Goal: Task Accomplishment & Management: Complete application form

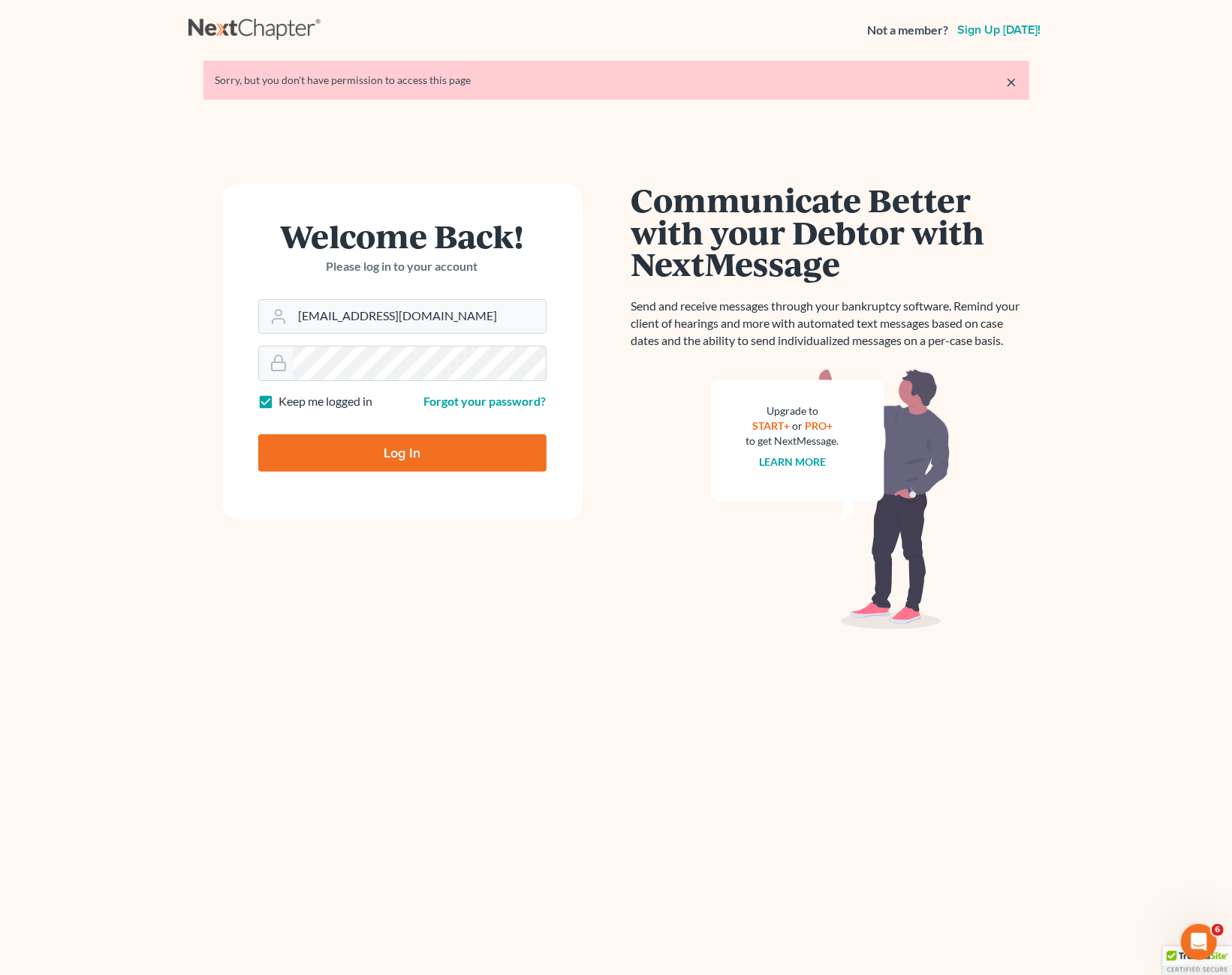
type input "[EMAIL_ADDRESS][DOMAIN_NAME]"
click at [374, 448] on input "Log In" at bounding box center [403, 453] width 288 height 37
type input "Thinking..."
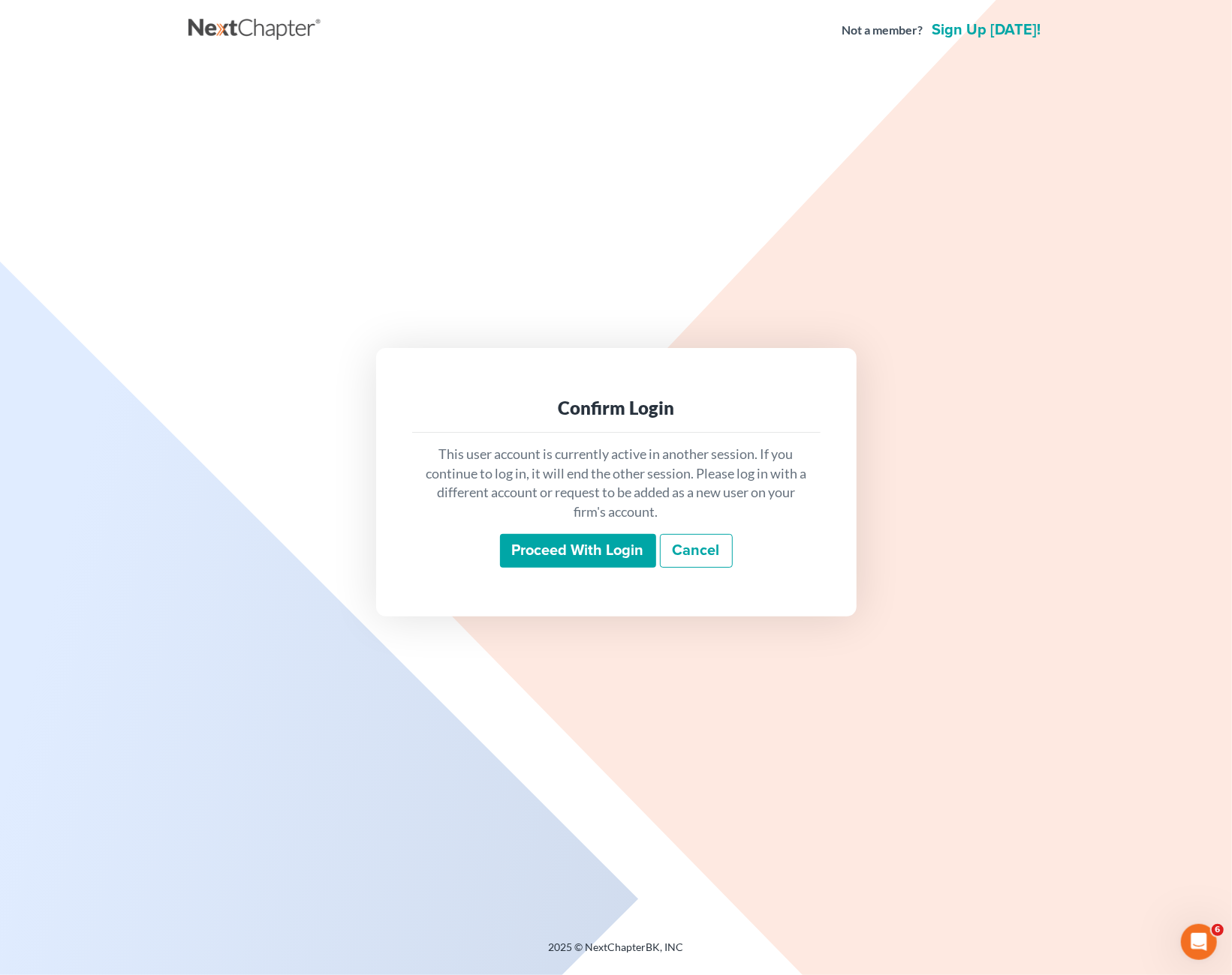
click at [561, 548] on input "Proceed with login" at bounding box center [578, 551] width 156 height 35
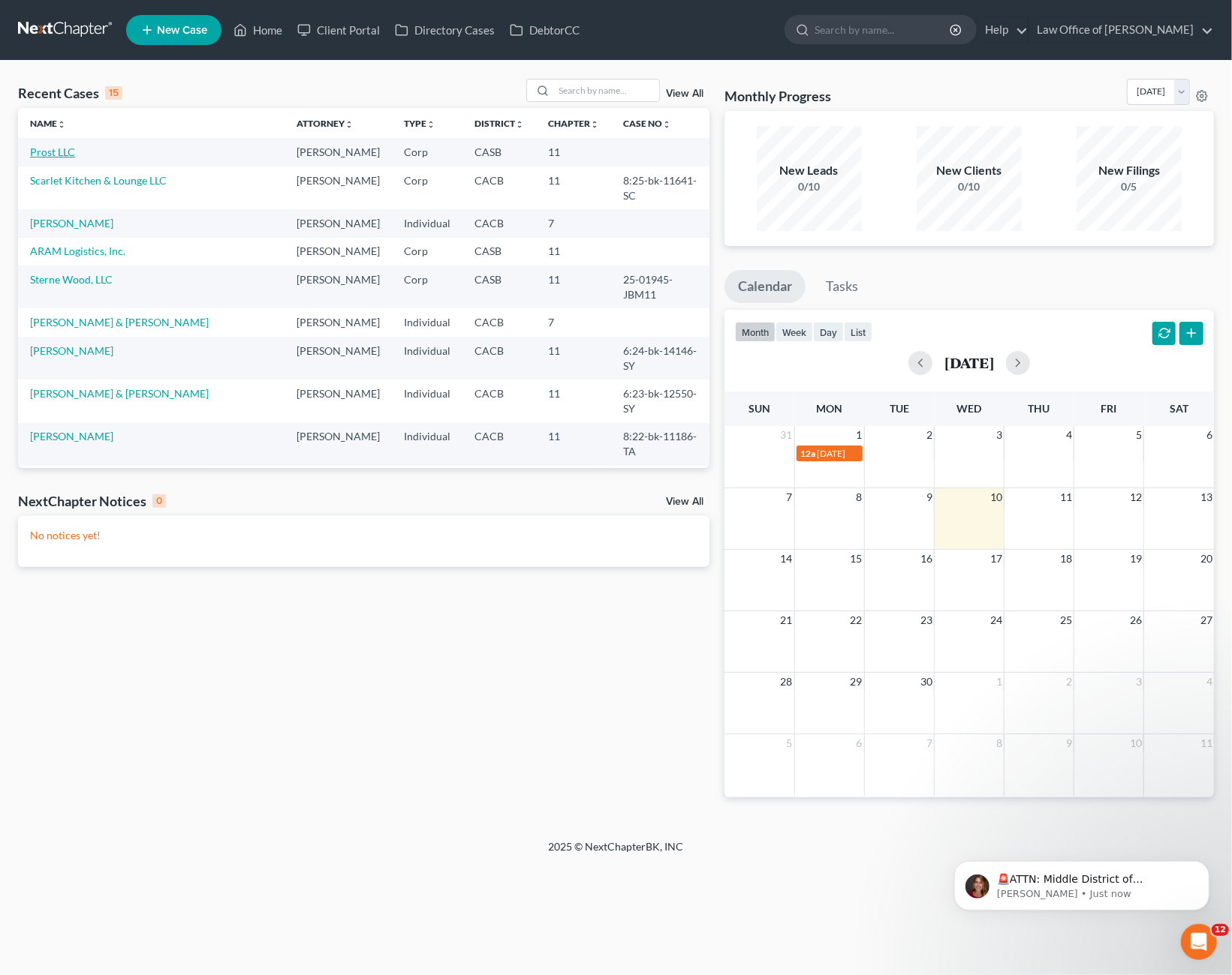
click at [65, 153] on link "Prost LLC" at bounding box center [52, 153] width 45 height 13
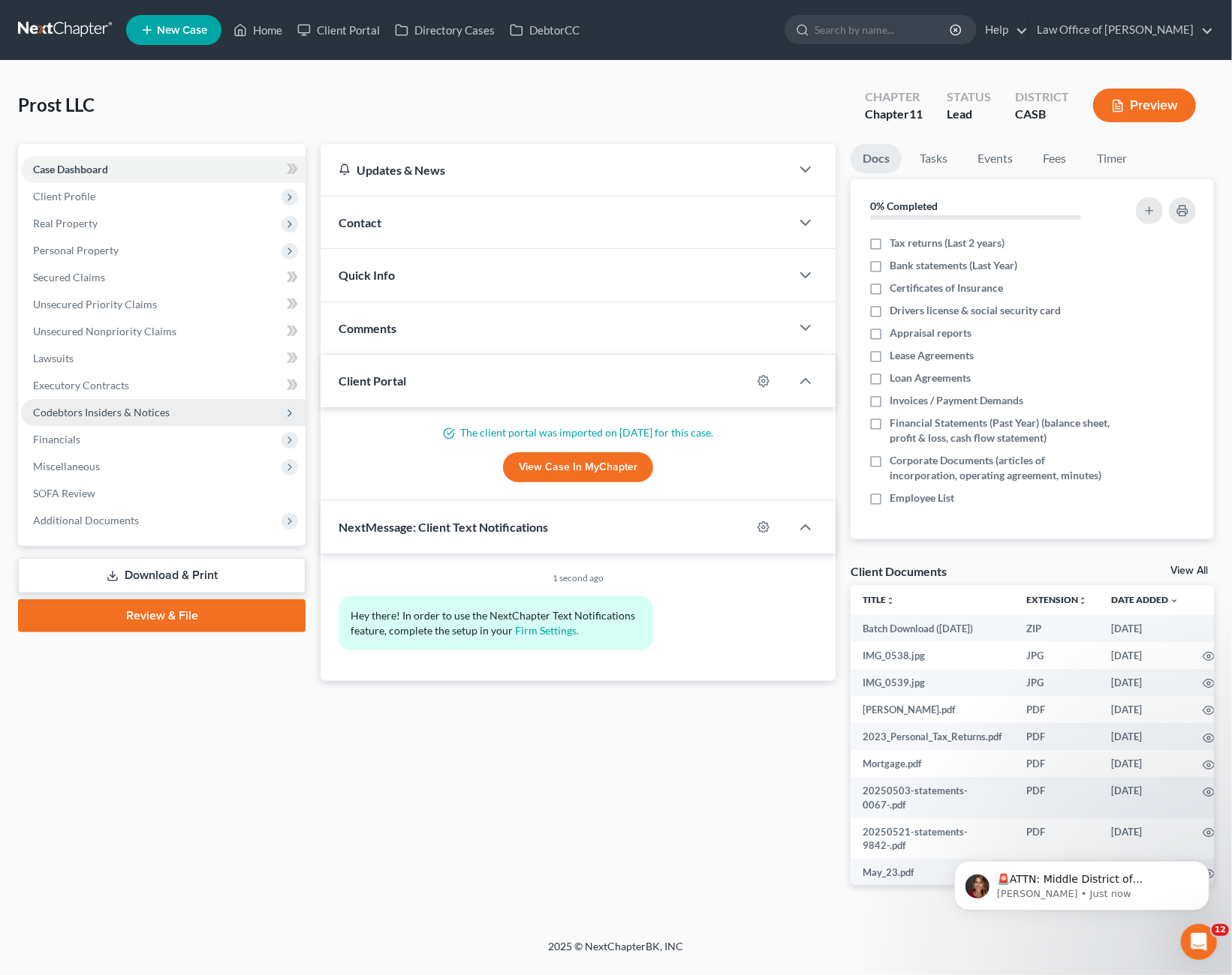
click at [136, 409] on span "Codebtors Insiders & Notices" at bounding box center [101, 413] width 137 height 13
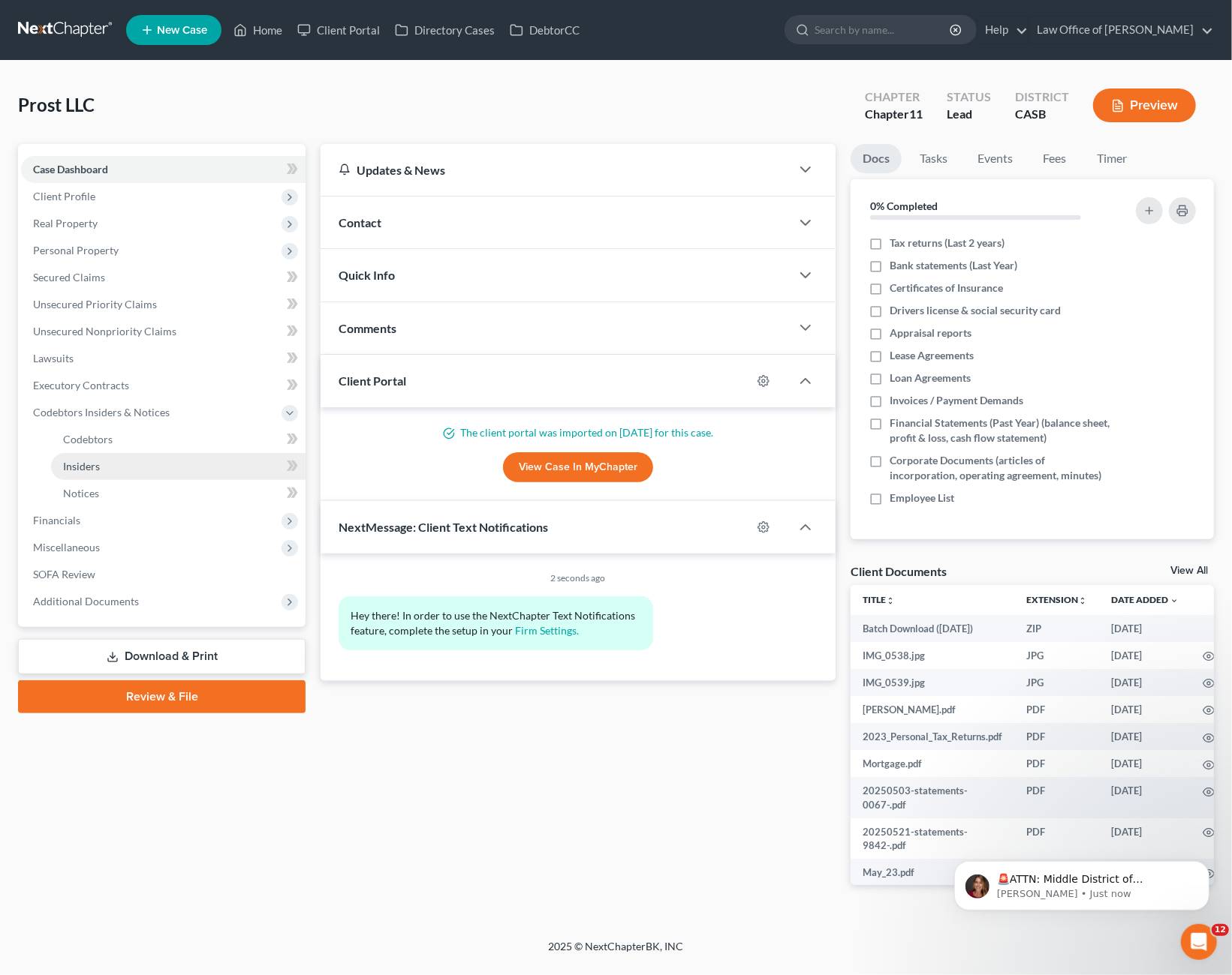
click at [79, 463] on span "Insiders" at bounding box center [81, 466] width 37 height 13
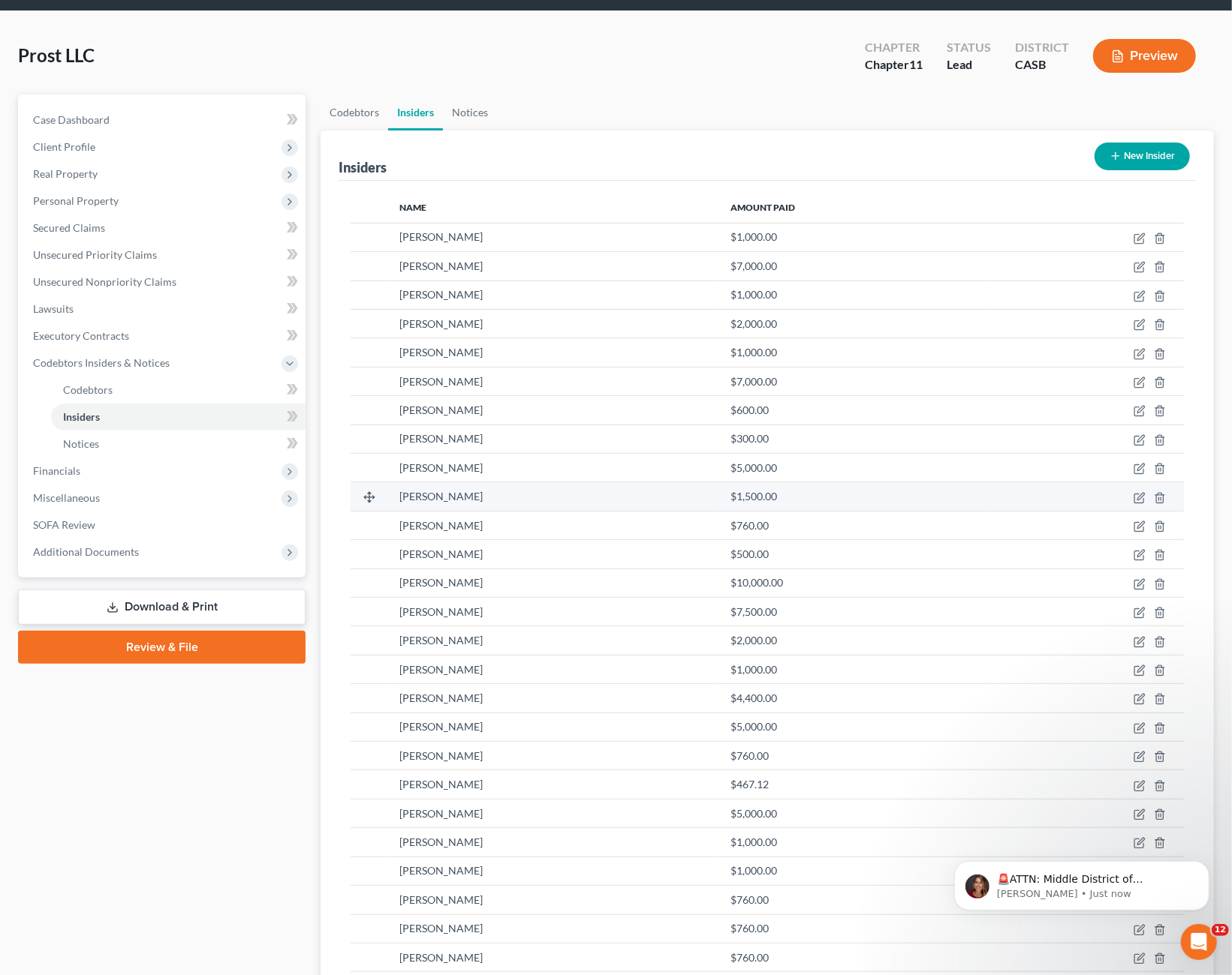
scroll to position [78, 0]
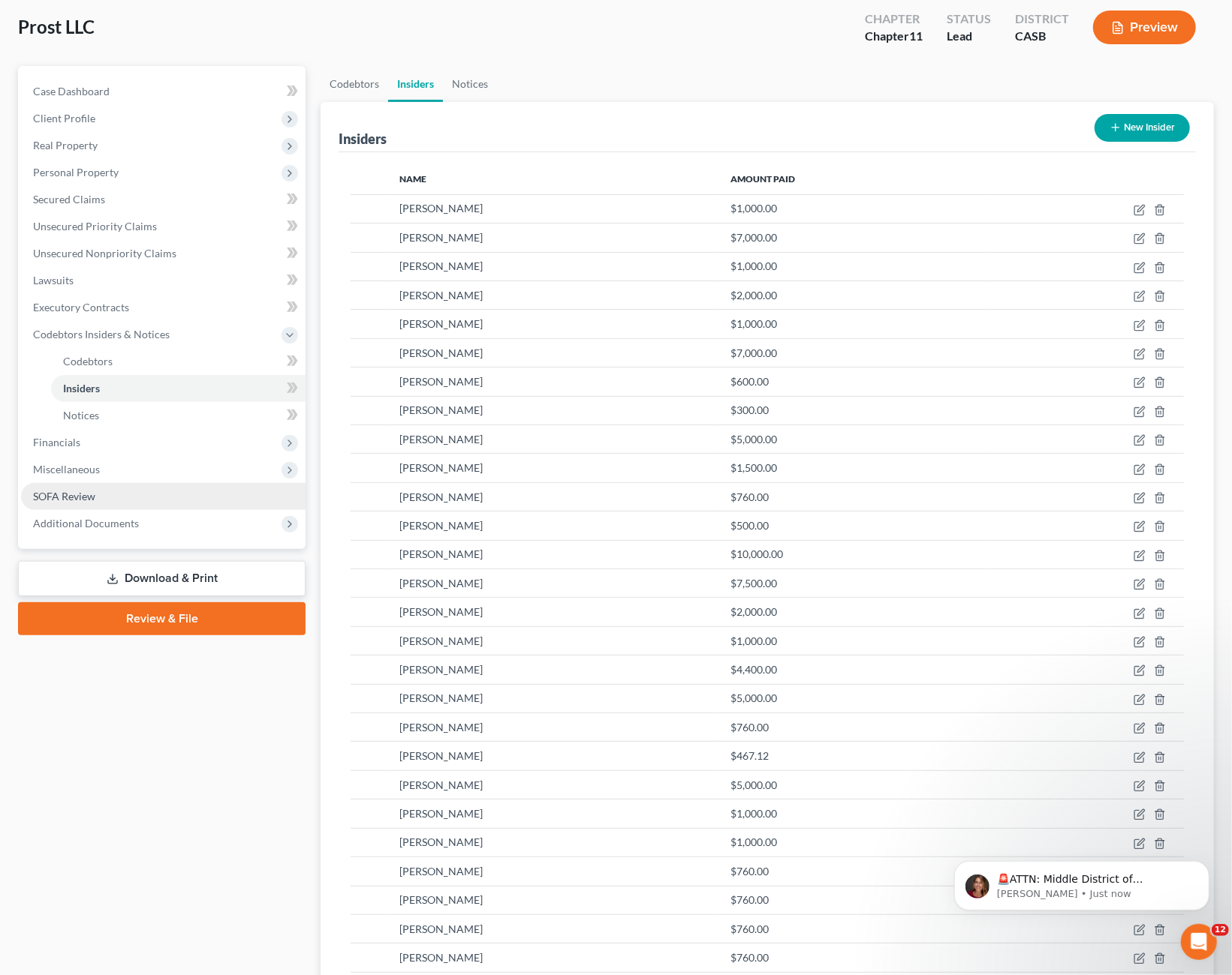
click at [85, 493] on span "SOFA Review" at bounding box center [64, 497] width 63 height 13
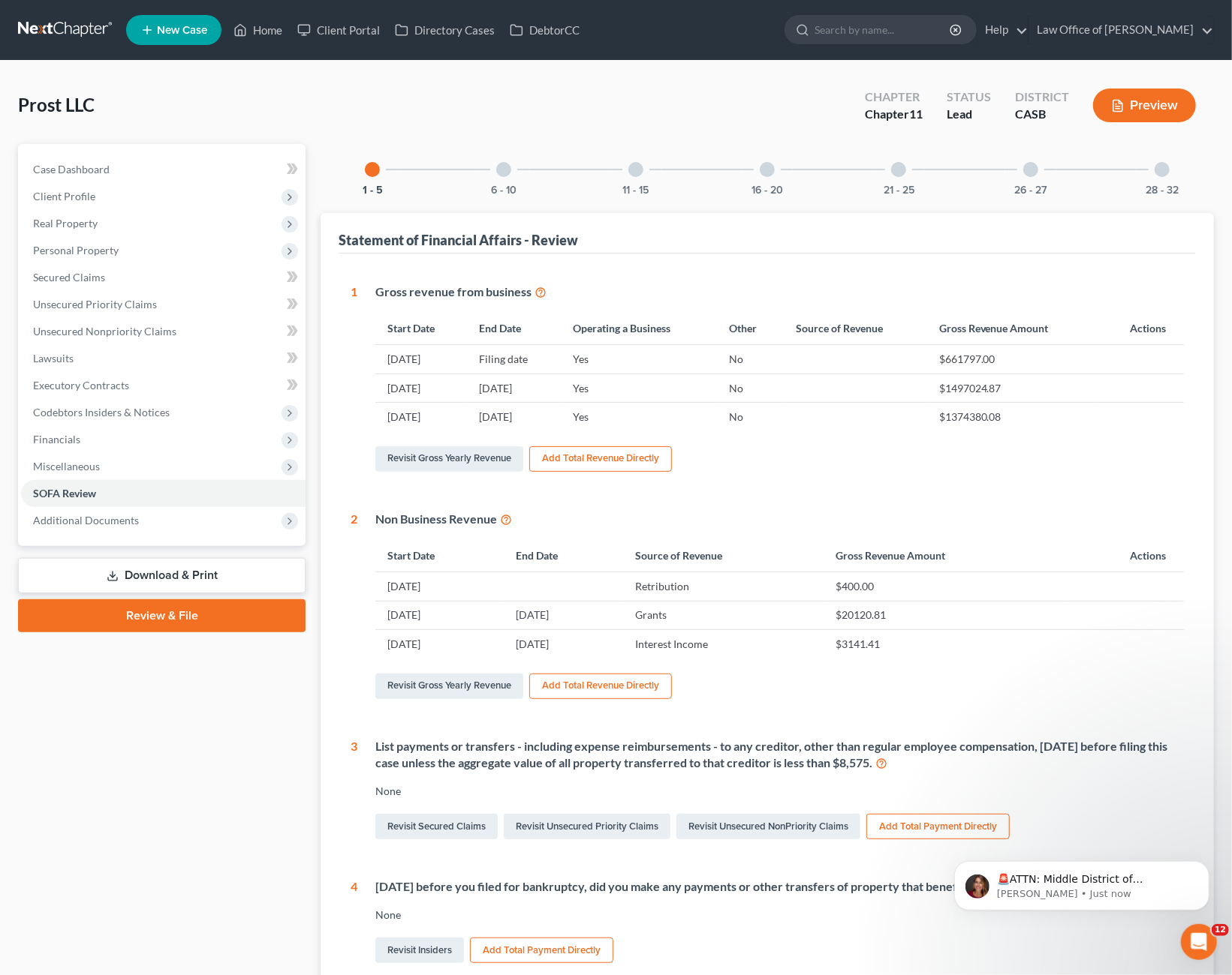
click at [763, 173] on div at bounding box center [767, 169] width 15 height 15
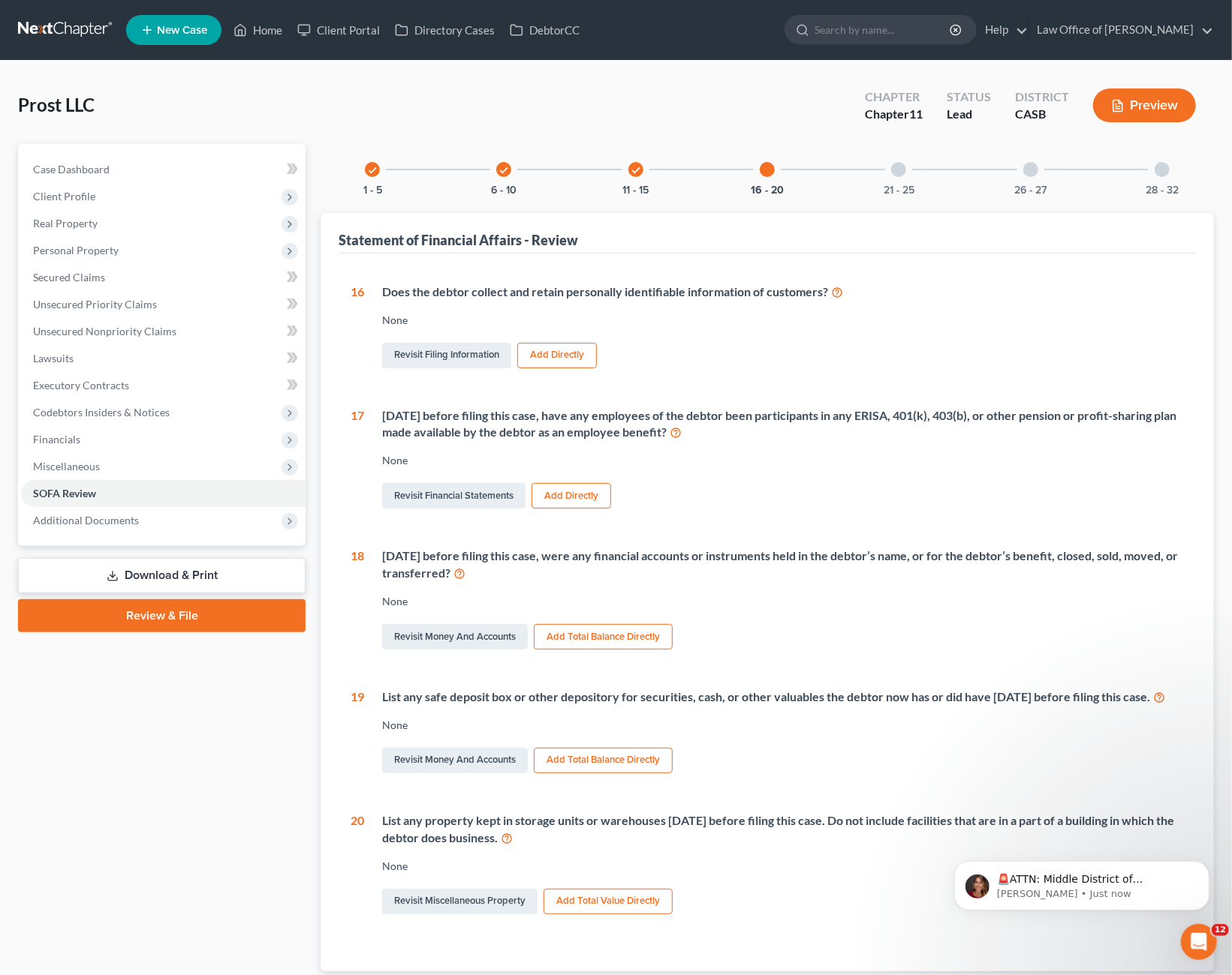
click at [893, 167] on div at bounding box center [899, 169] width 15 height 15
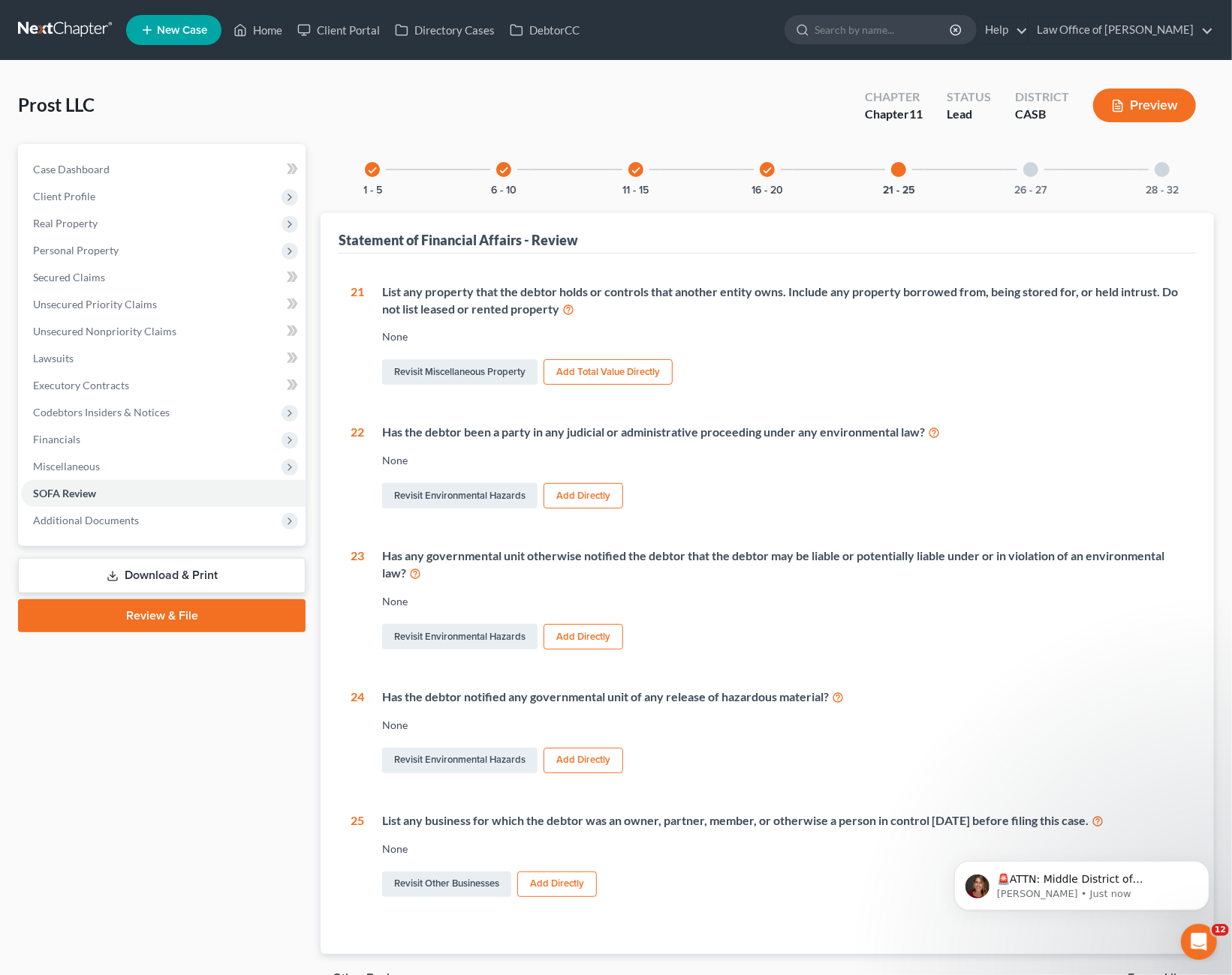
click at [633, 176] on div "check 11 - 15" at bounding box center [636, 169] width 51 height 51
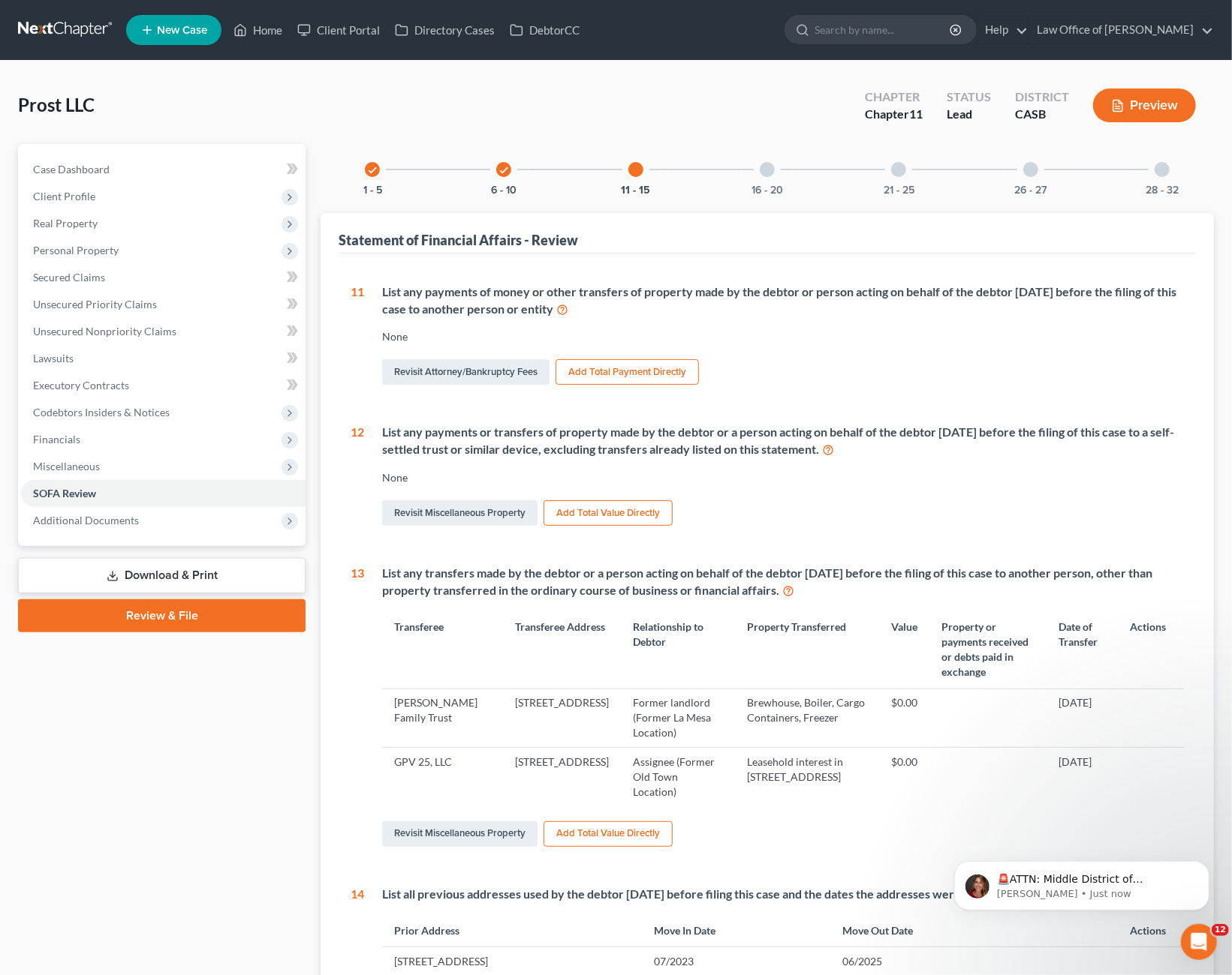
click at [499, 173] on icon "check" at bounding box center [503, 169] width 10 height 10
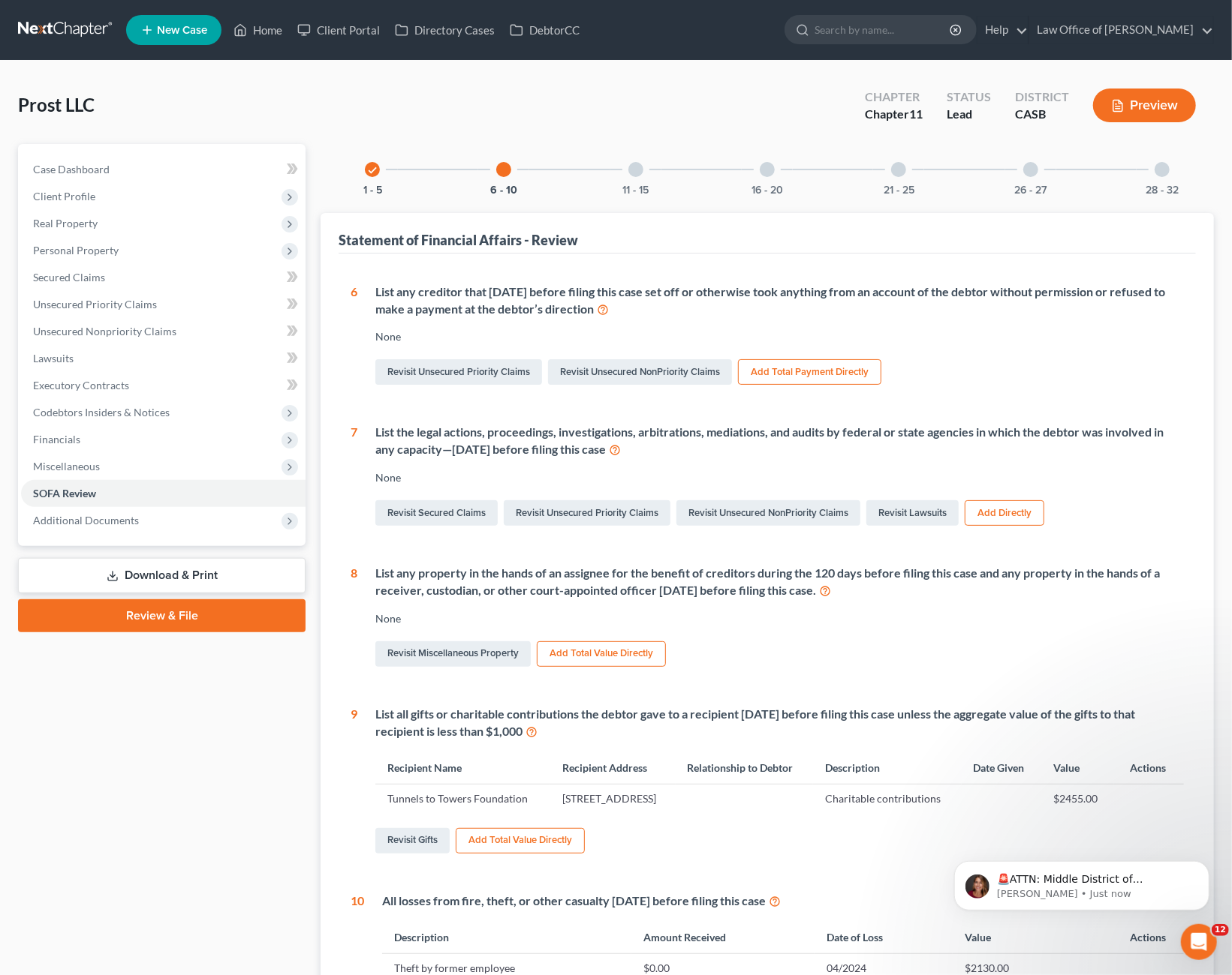
click at [1125, 106] on button "Preview" at bounding box center [1144, 106] width 103 height 34
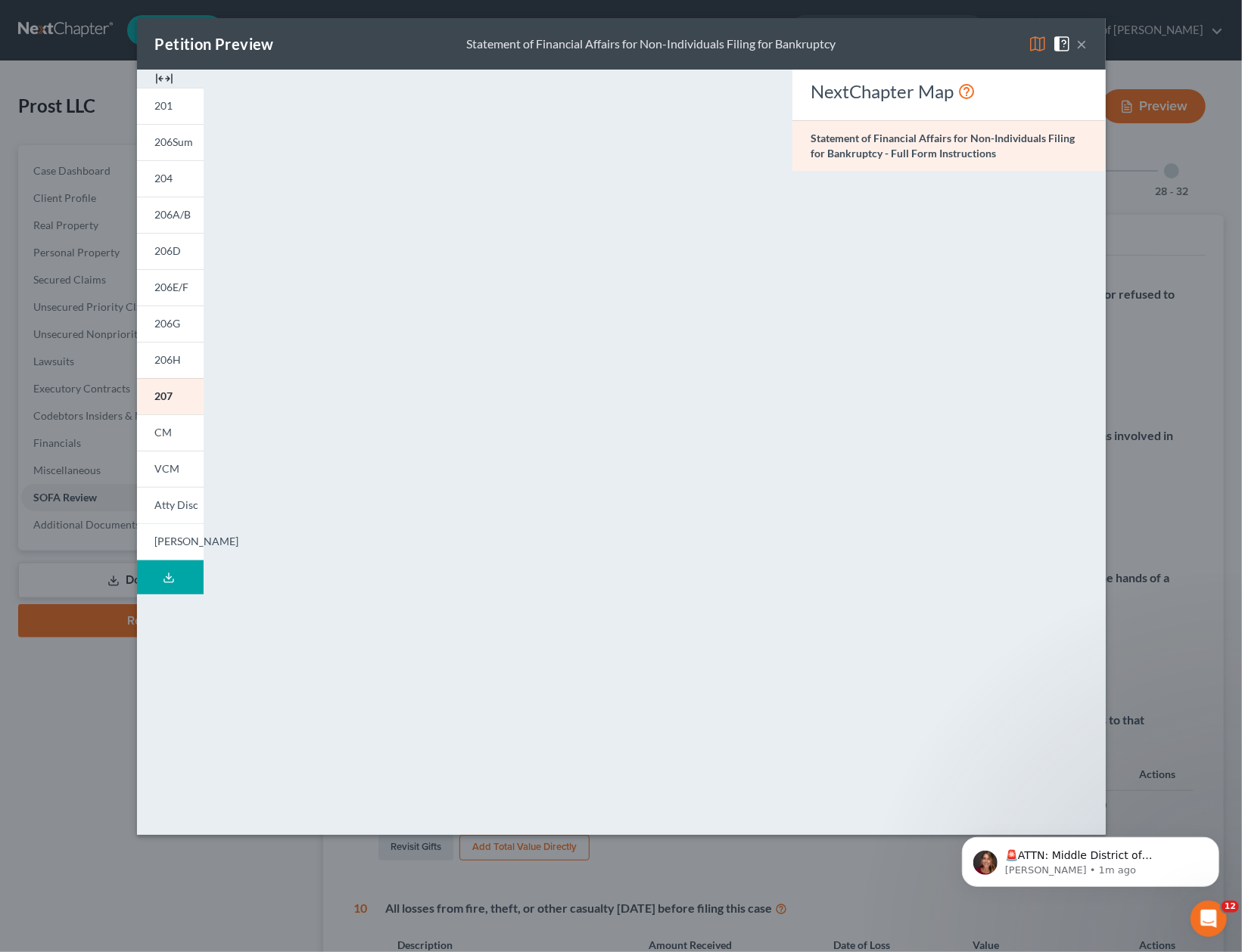
click at [1083, 48] on button "×" at bounding box center [1082, 43] width 10 height 18
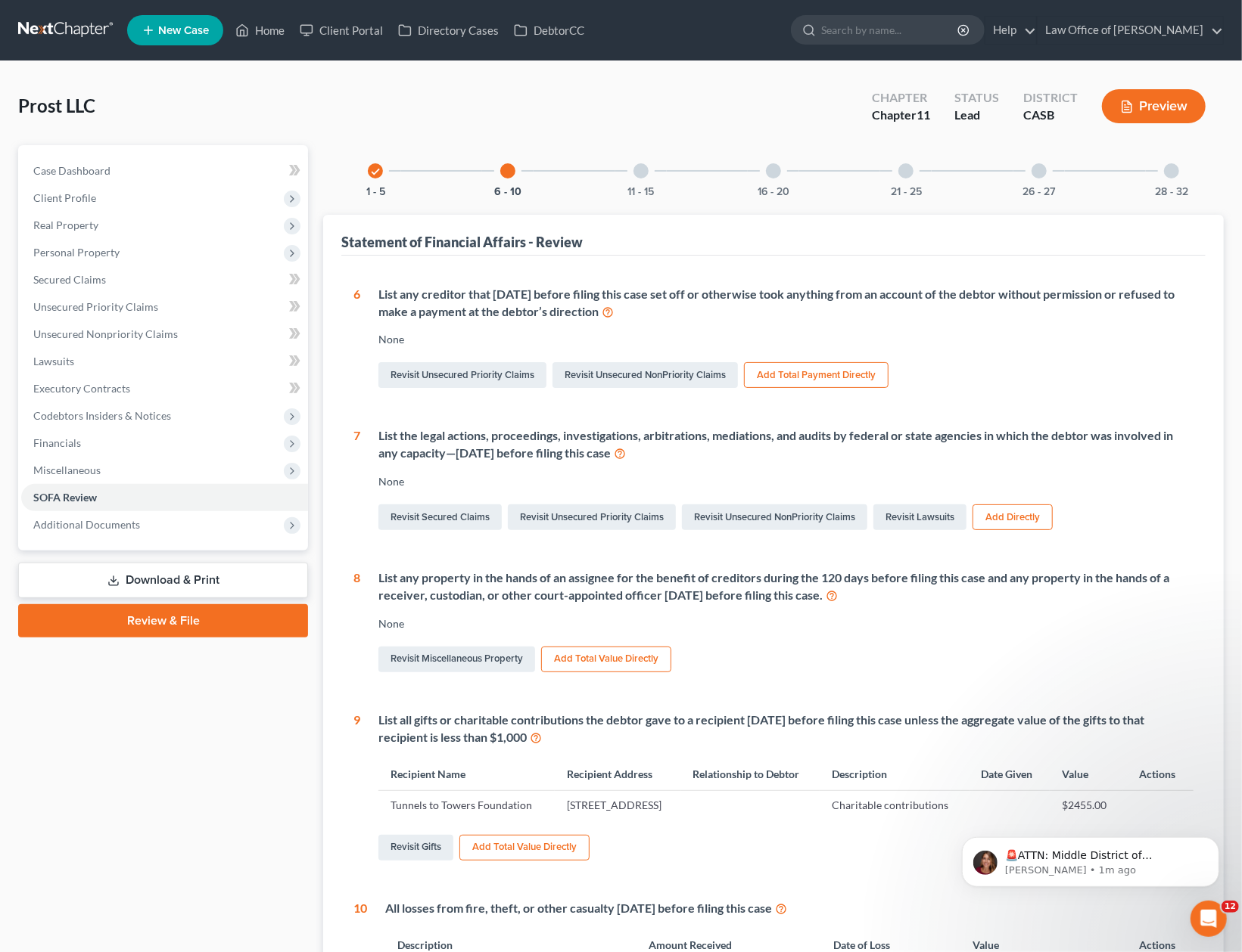
click at [375, 175] on icon "check" at bounding box center [375, 171] width 10 height 10
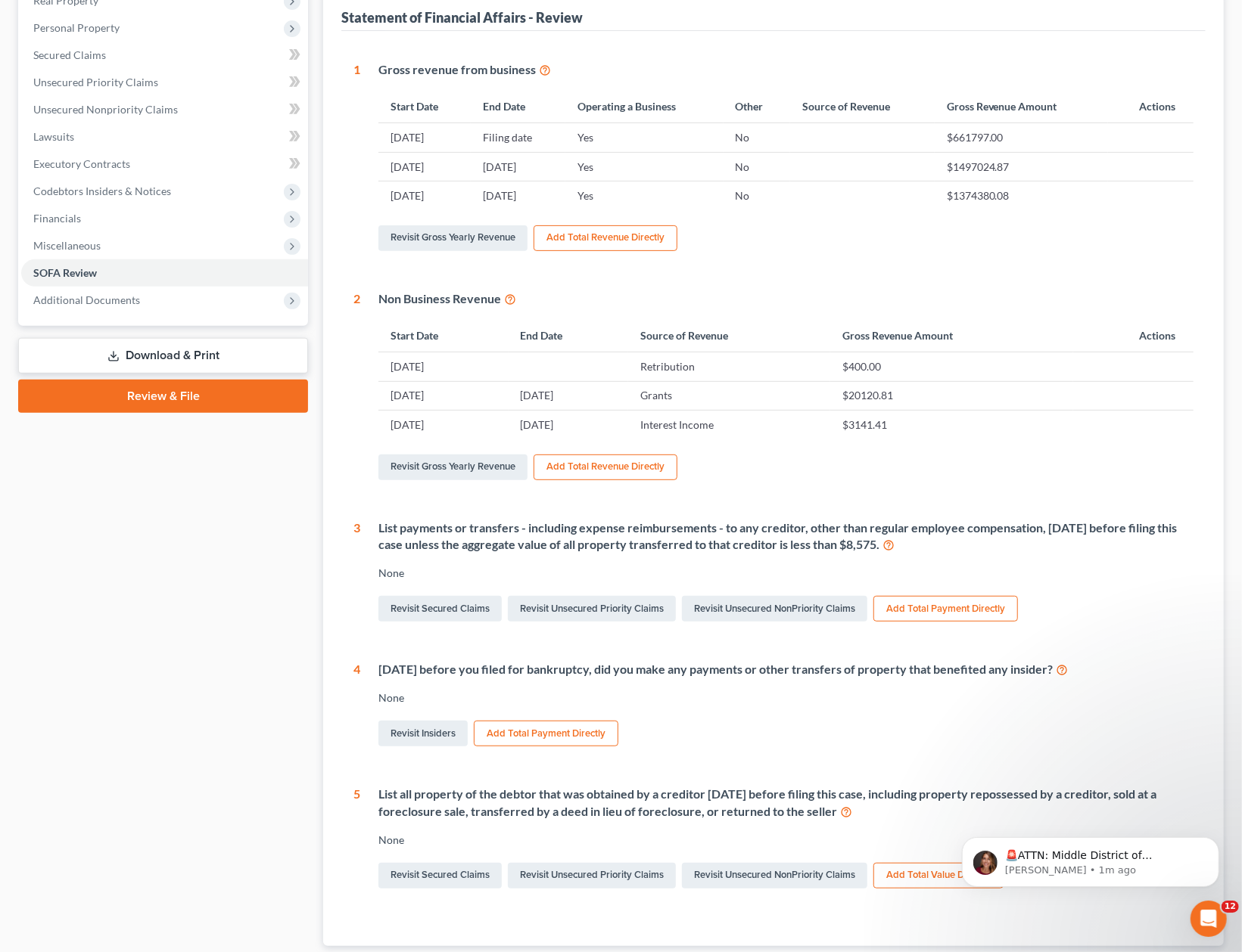
scroll to position [315, 0]
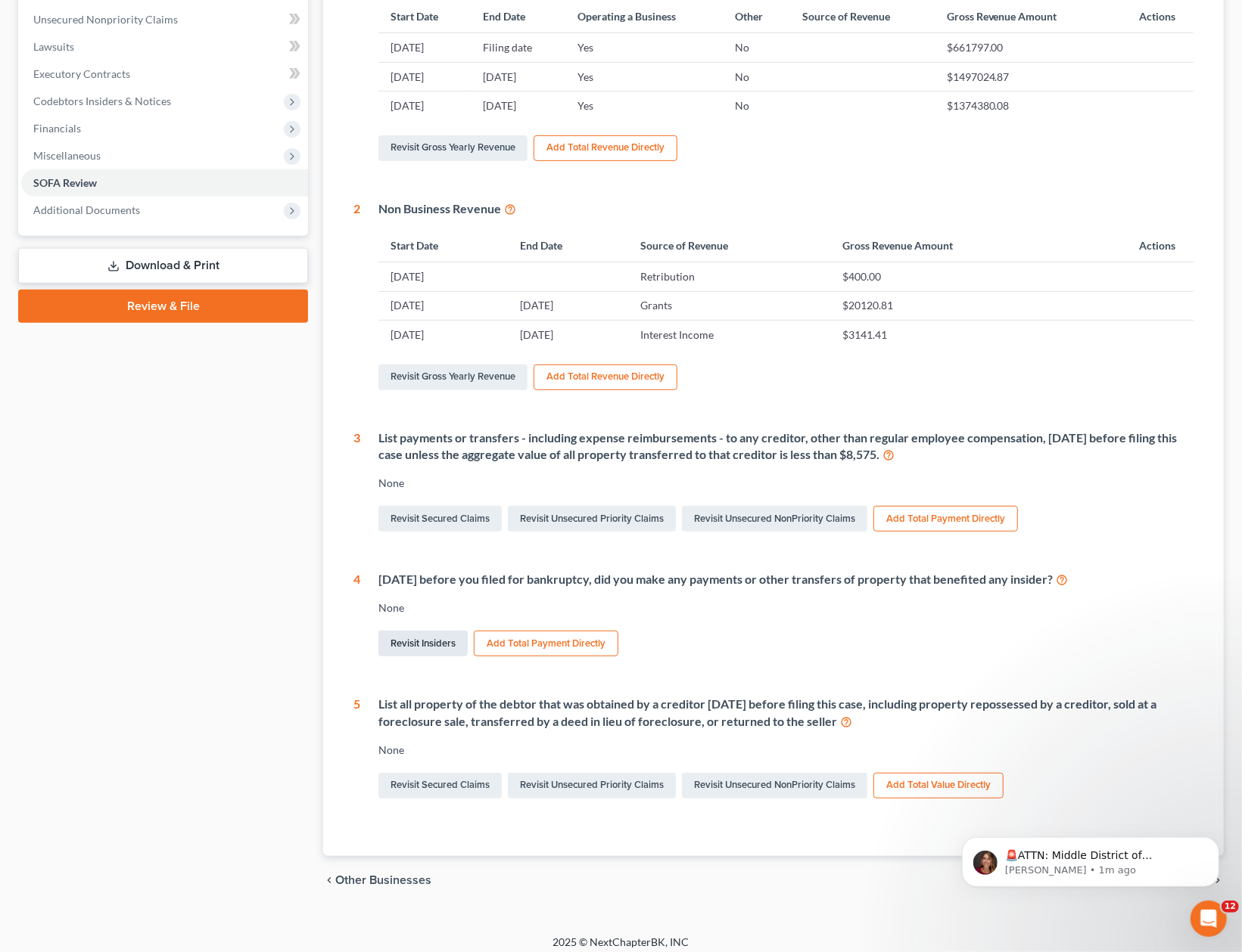
click at [429, 646] on link "Revisit Insiders" at bounding box center [423, 643] width 90 height 25
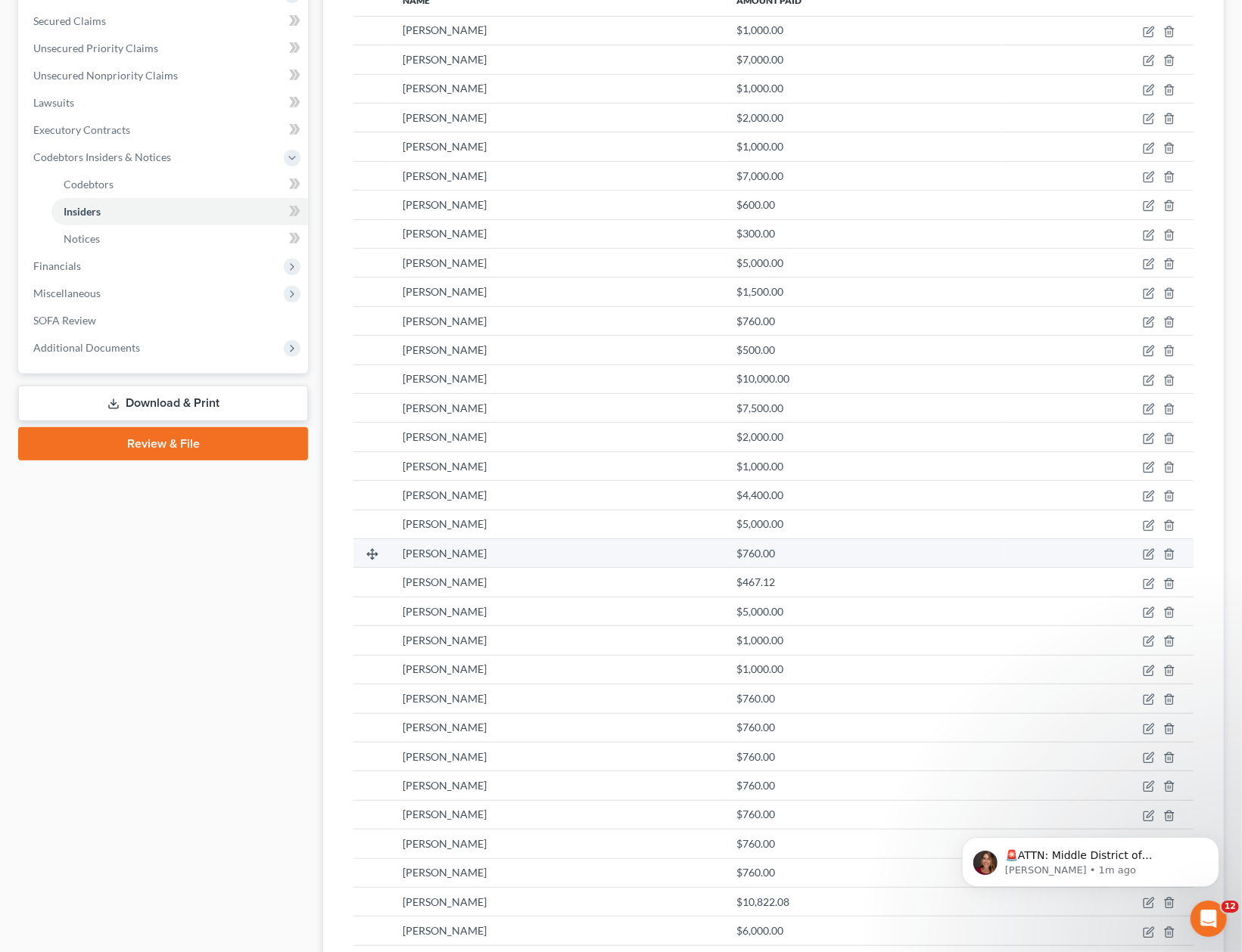
scroll to position [228, 0]
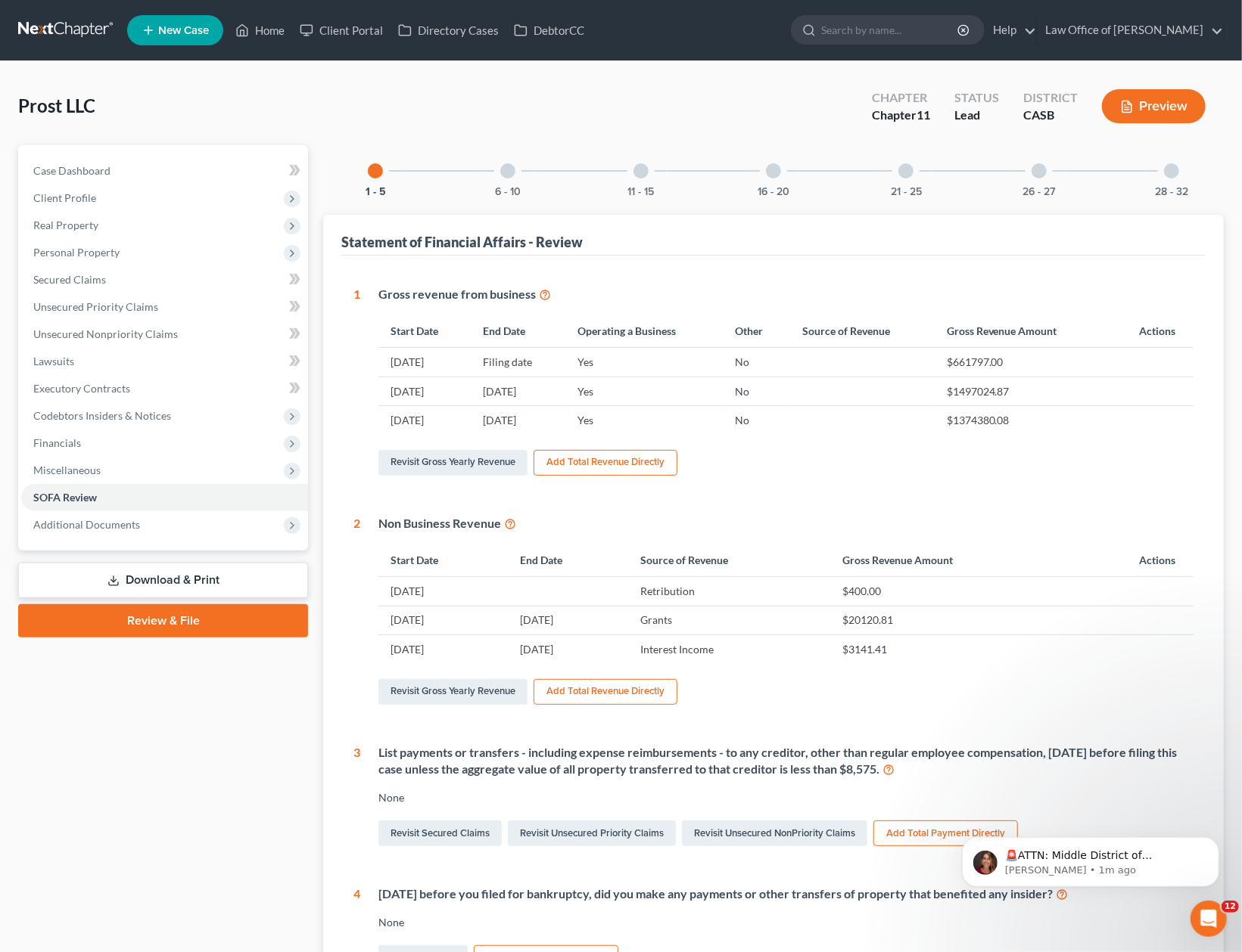
scroll to position [322, 0]
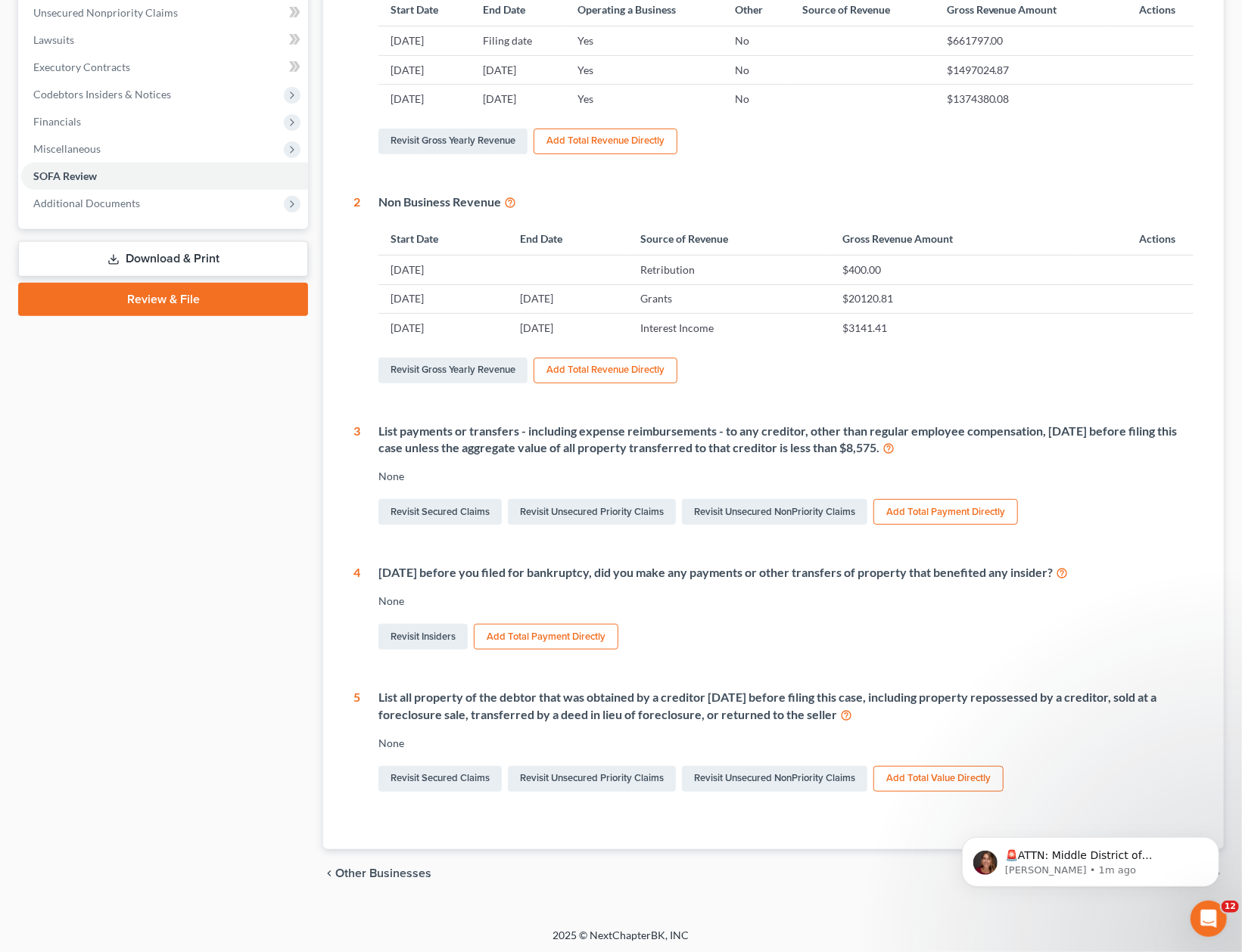
click at [539, 636] on button "Add Total Payment Directly" at bounding box center [545, 636] width 144 height 25
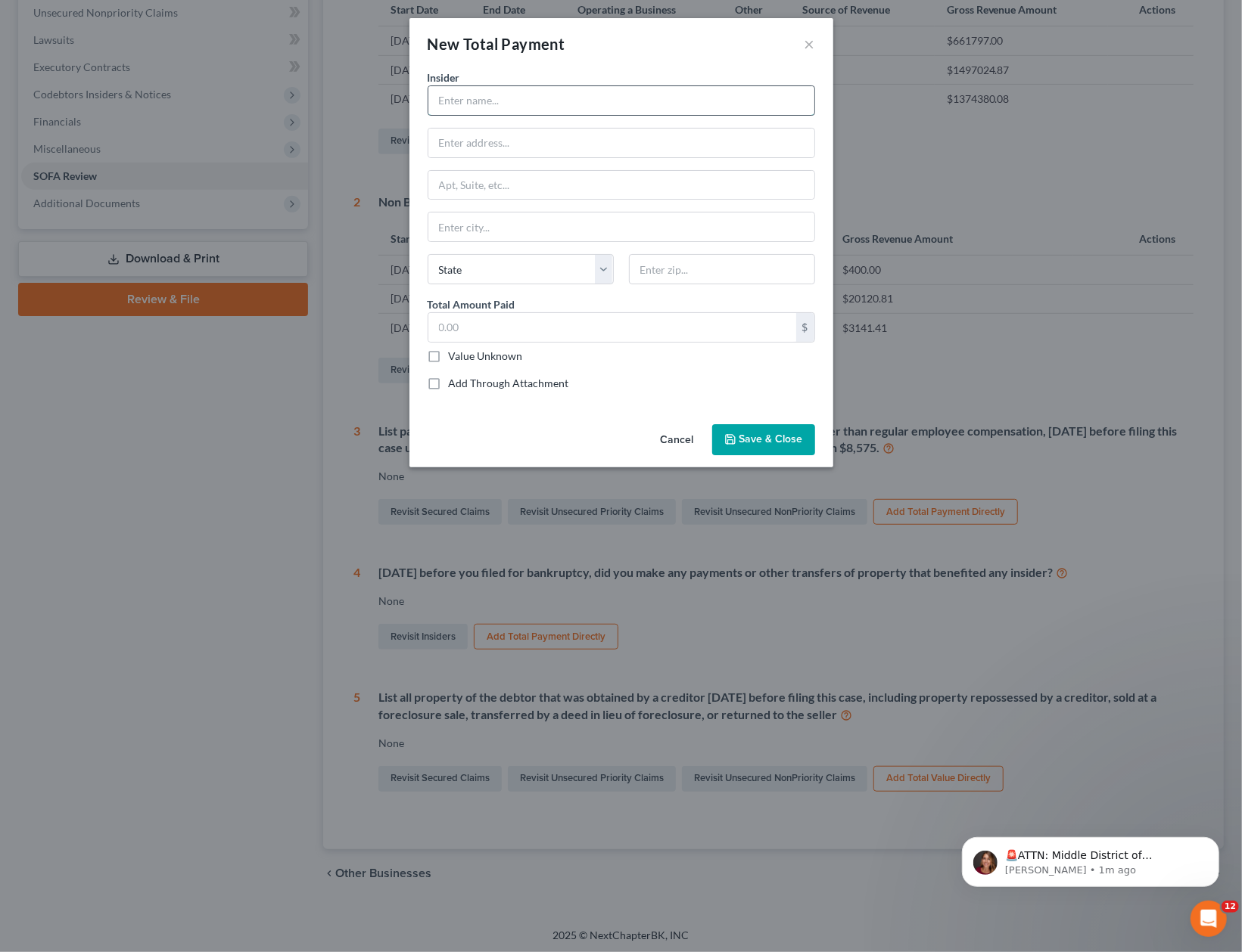
click at [491, 109] on input "text" at bounding box center [621, 100] width 386 height 28
type input "z"
type input "[PERSON_NAME]"
click at [747, 438] on span "Save & Close" at bounding box center [770, 440] width 63 height 13
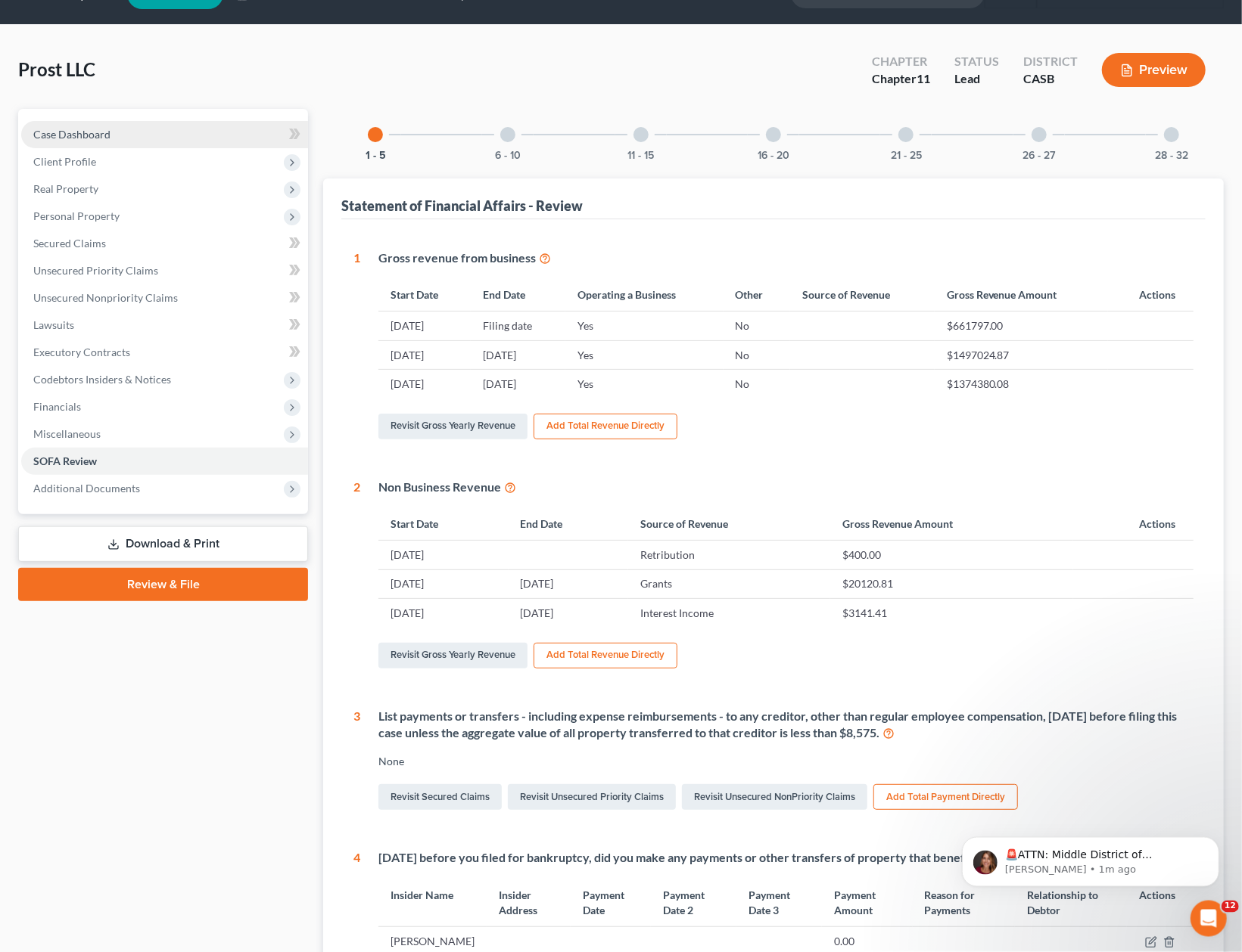
scroll to position [7, 0]
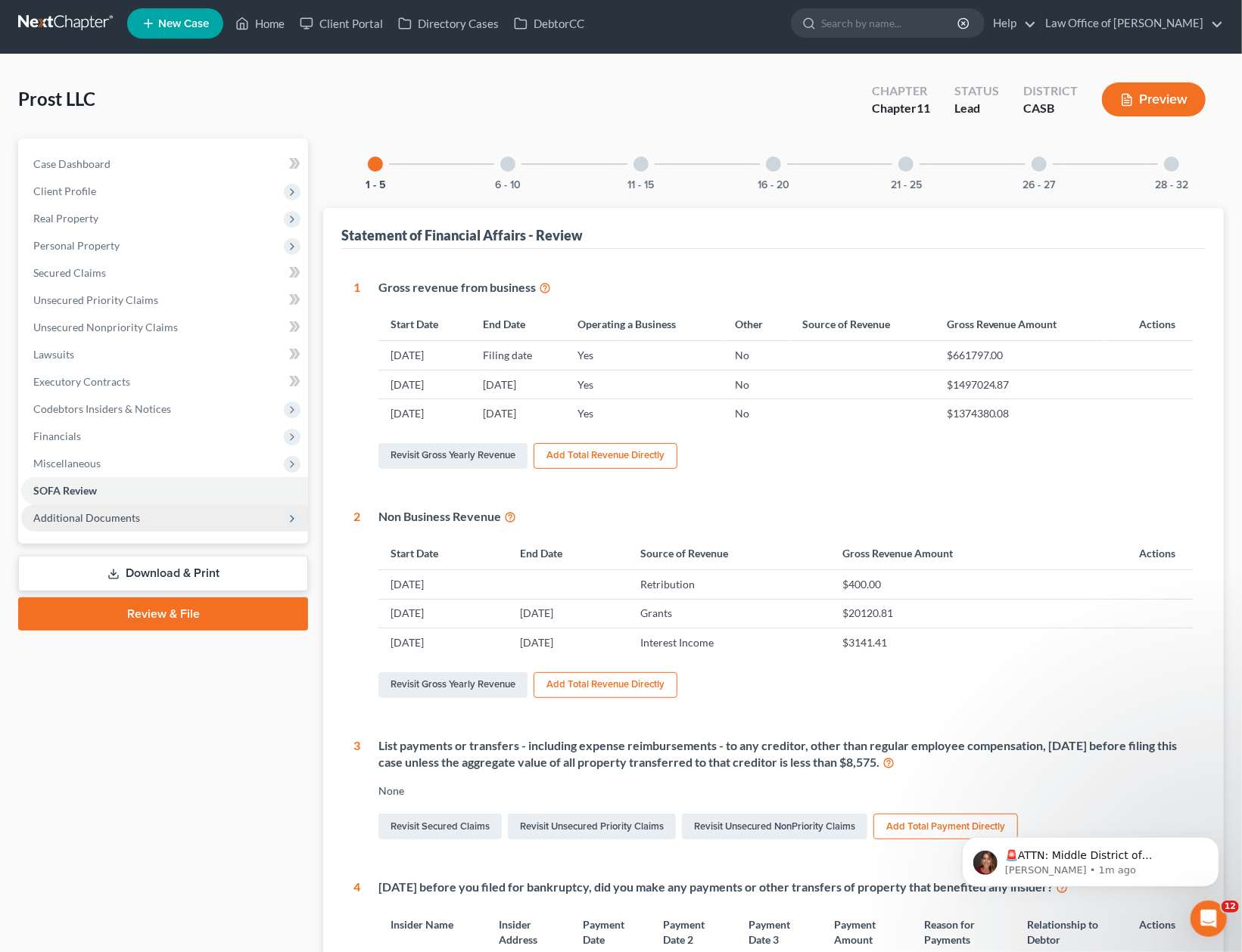
drag, startPoint x: 109, startPoint y: 708, endPoint x: 94, endPoint y: 511, distance: 197.6
click at [109, 704] on div "Case Dashboard Payments Invoices Payments Payments Credit Report Client Profile" at bounding box center [162, 706] width 305 height 1135
click at [87, 408] on span "Codebtors Insiders & Notices" at bounding box center [102, 409] width 138 height 13
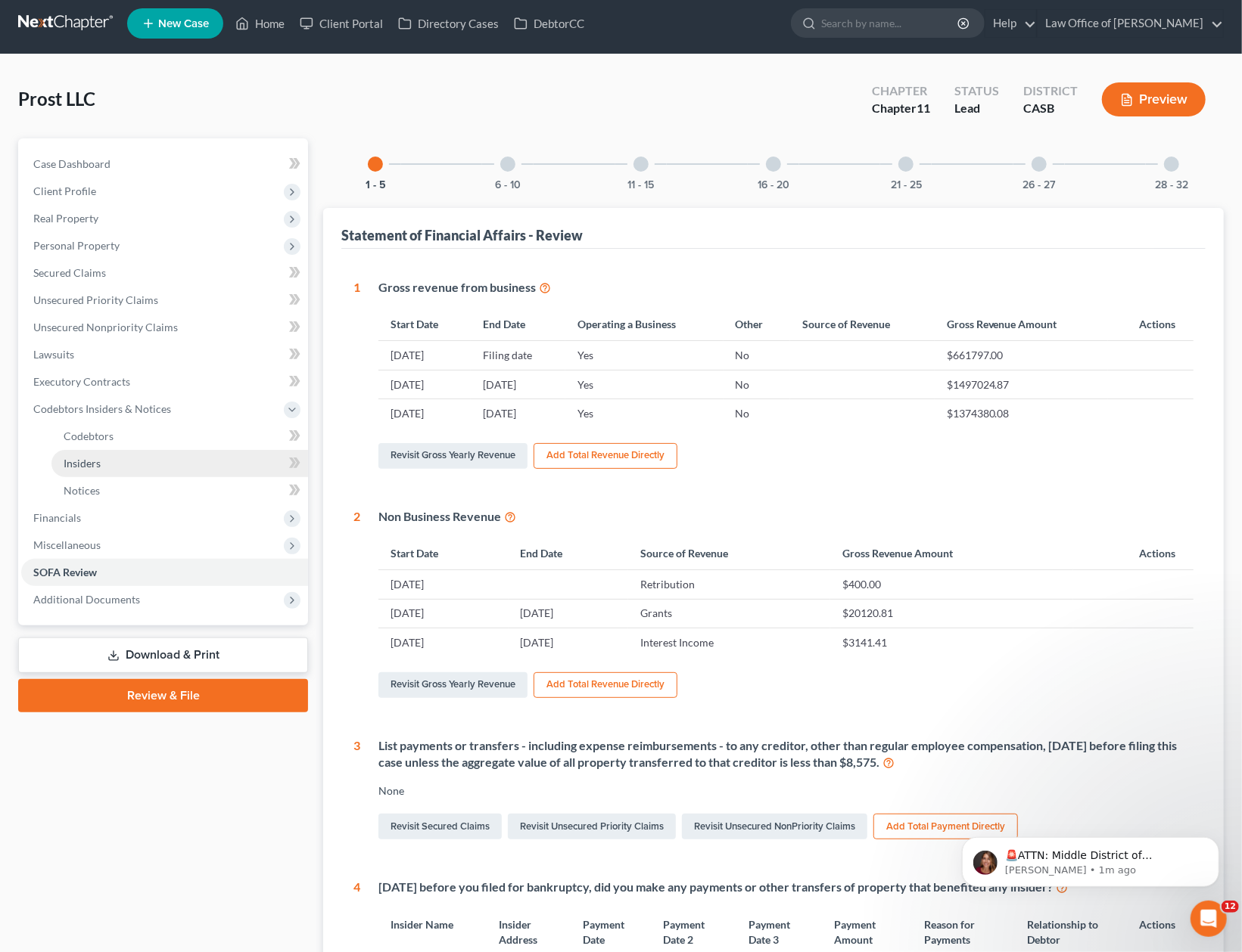
click at [75, 460] on span "Insiders" at bounding box center [81, 463] width 37 height 13
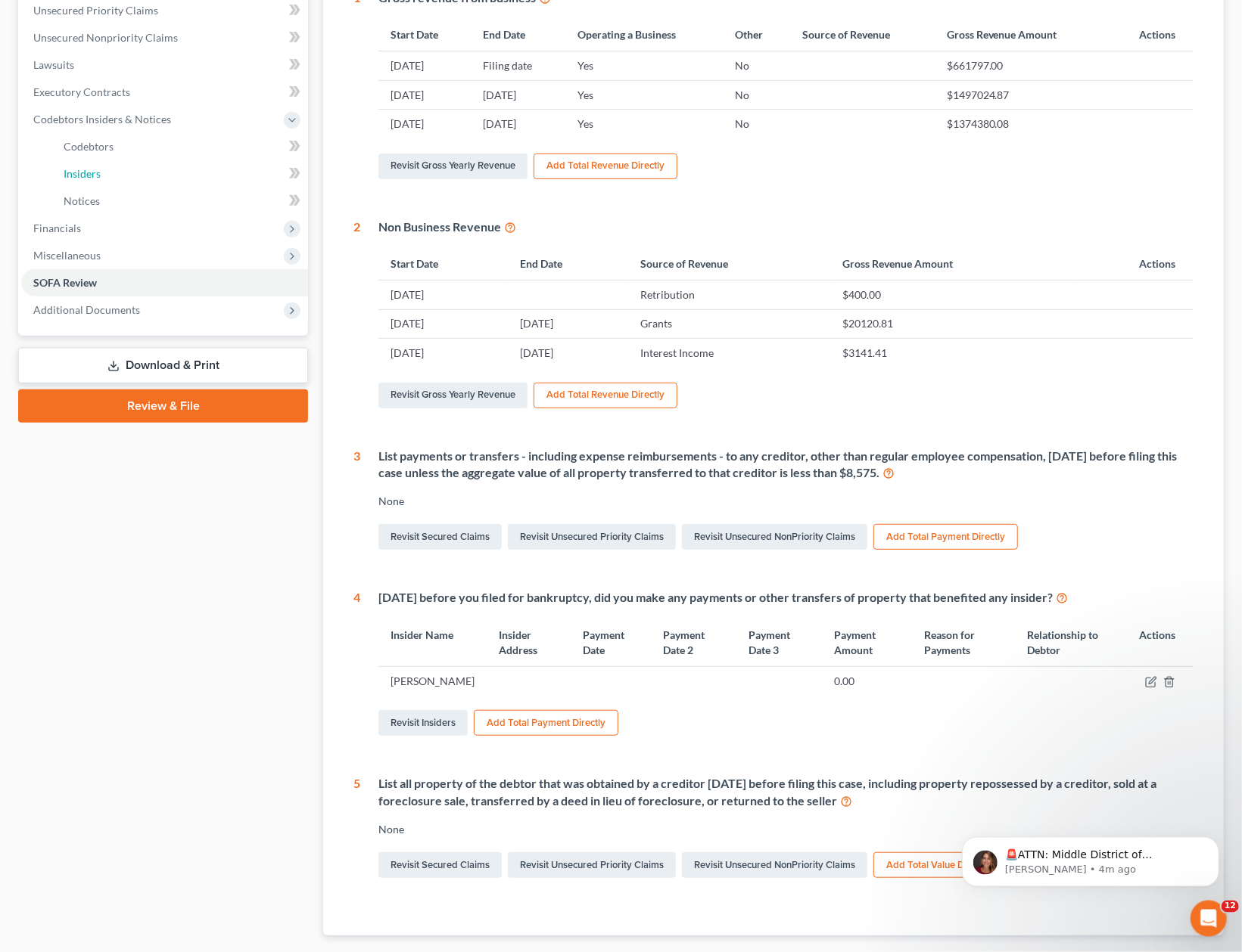
scroll to position [322, 0]
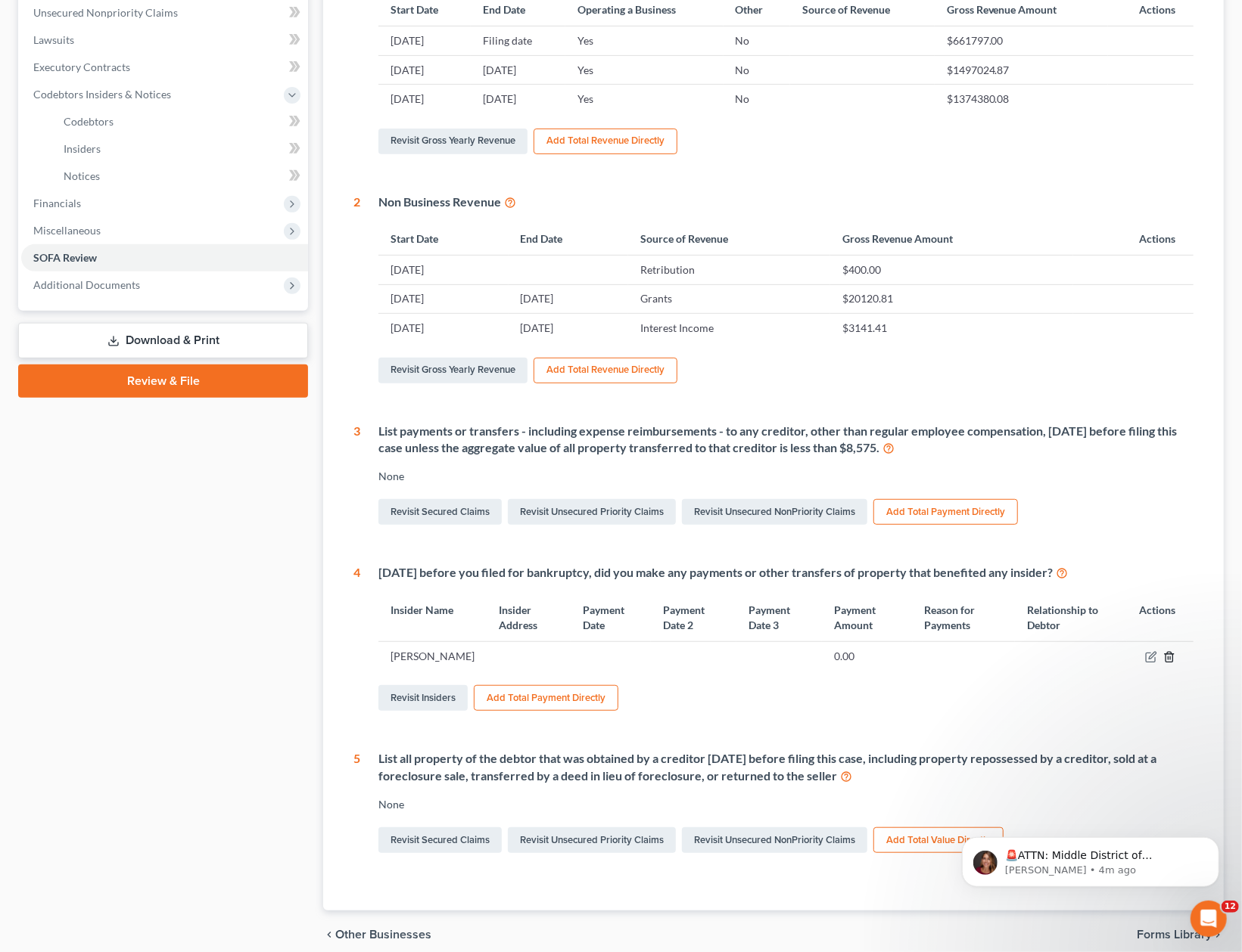
click at [1172, 655] on icon "button" at bounding box center [1168, 657] width 7 height 9
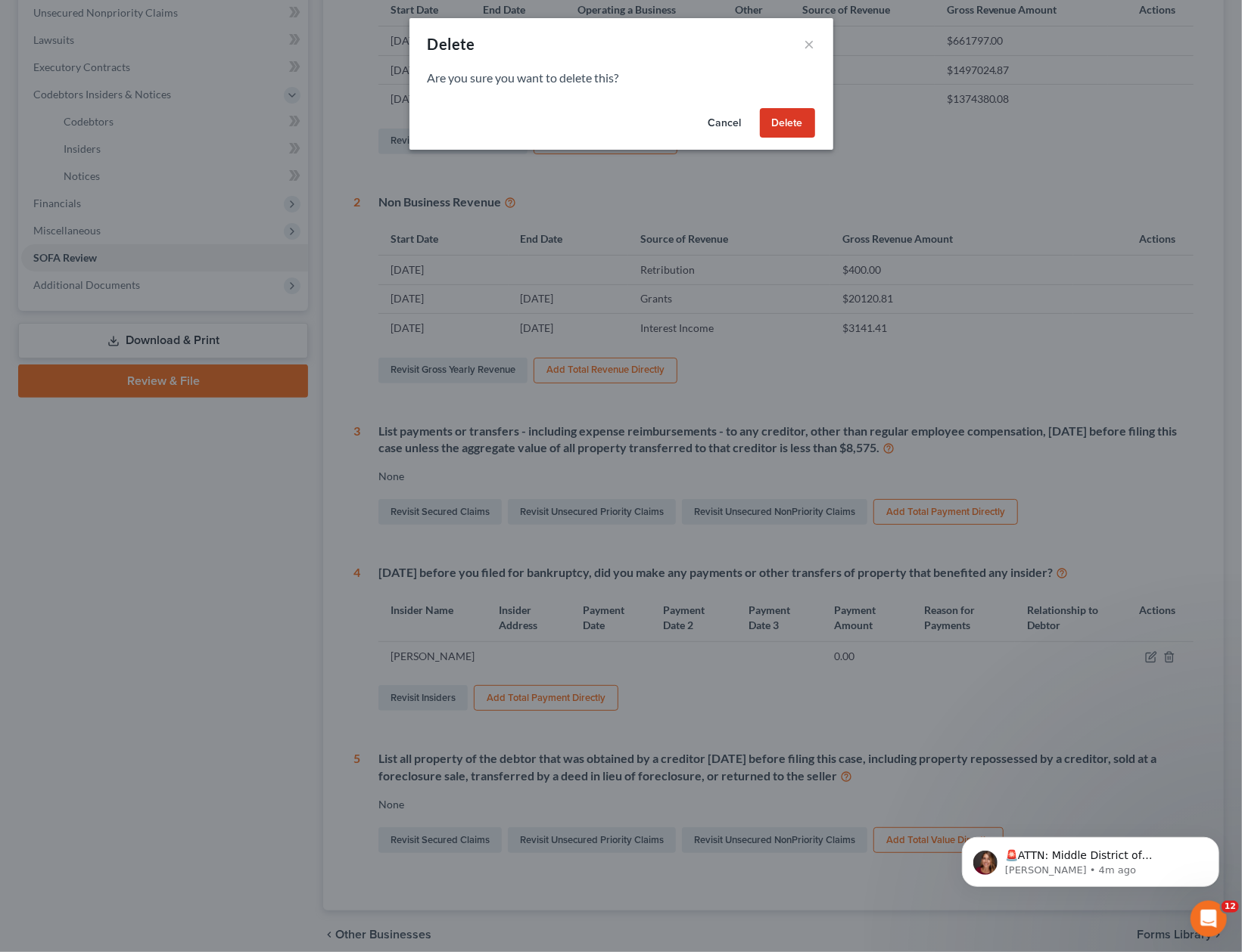
click at [805, 126] on button "Delete" at bounding box center [787, 124] width 56 height 30
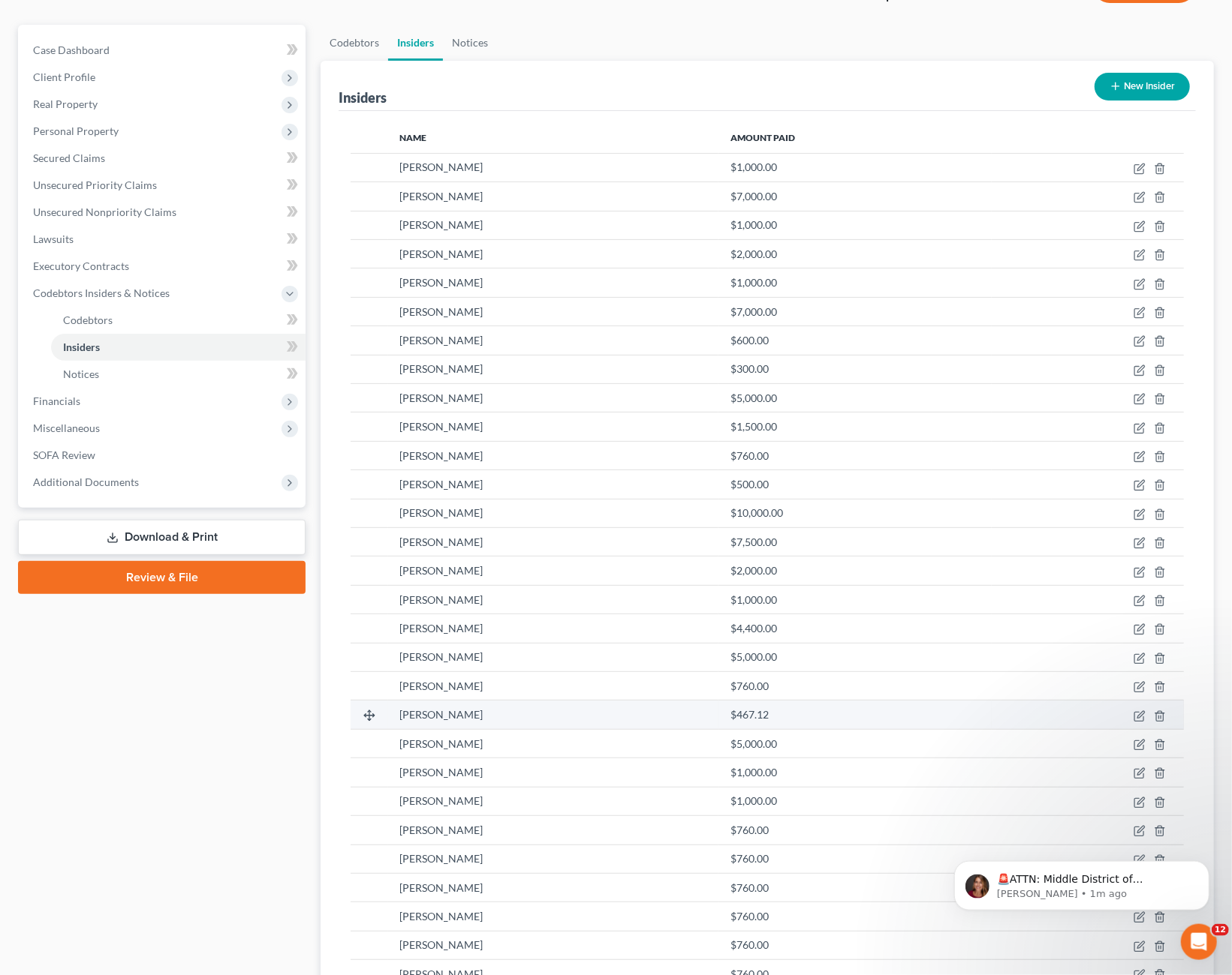
scroll to position [118, 0]
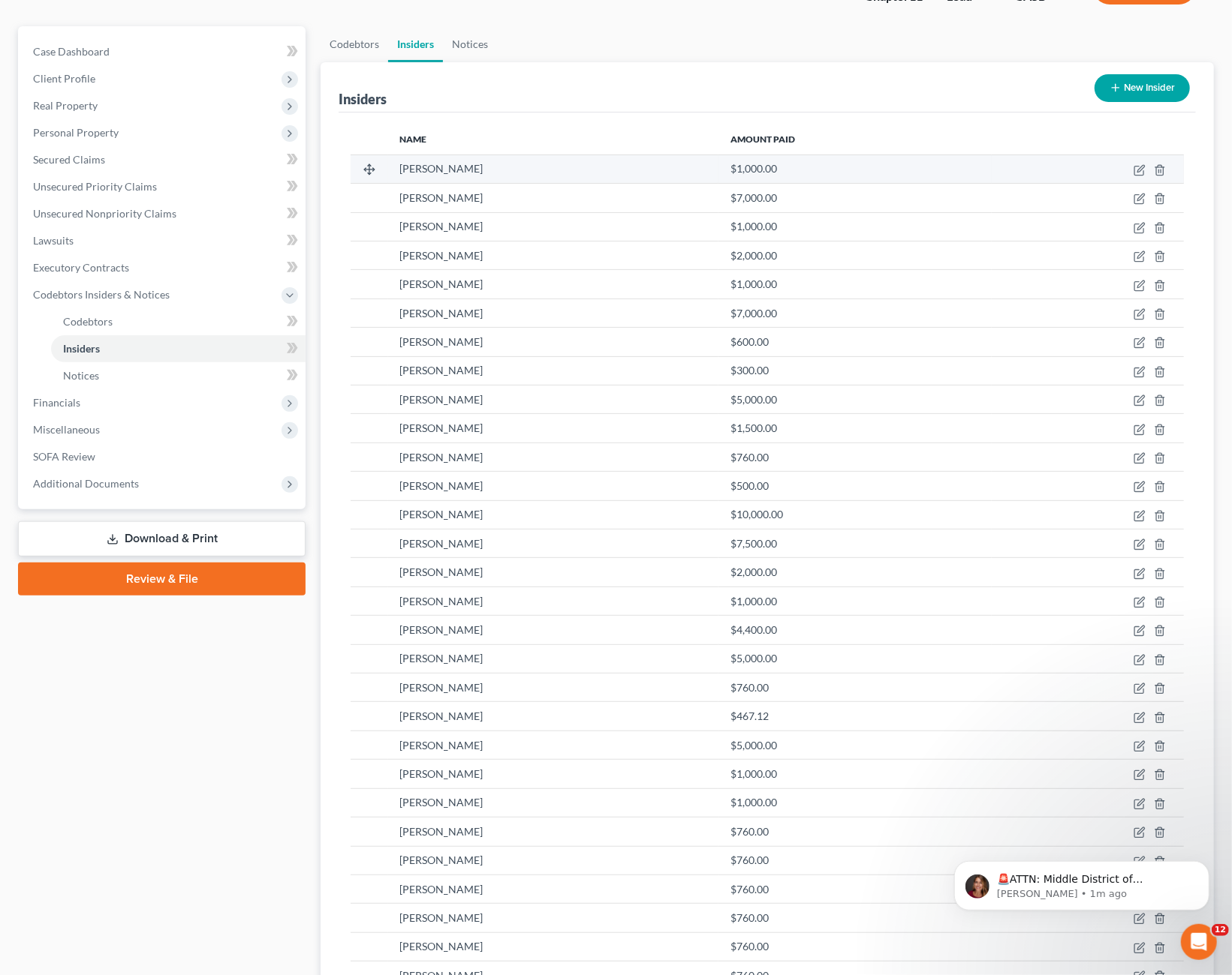
click at [562, 173] on div "Ellen Burson" at bounding box center [553, 168] width 307 height 15
click at [1137, 173] on icon "button" at bounding box center [1139, 170] width 12 height 12
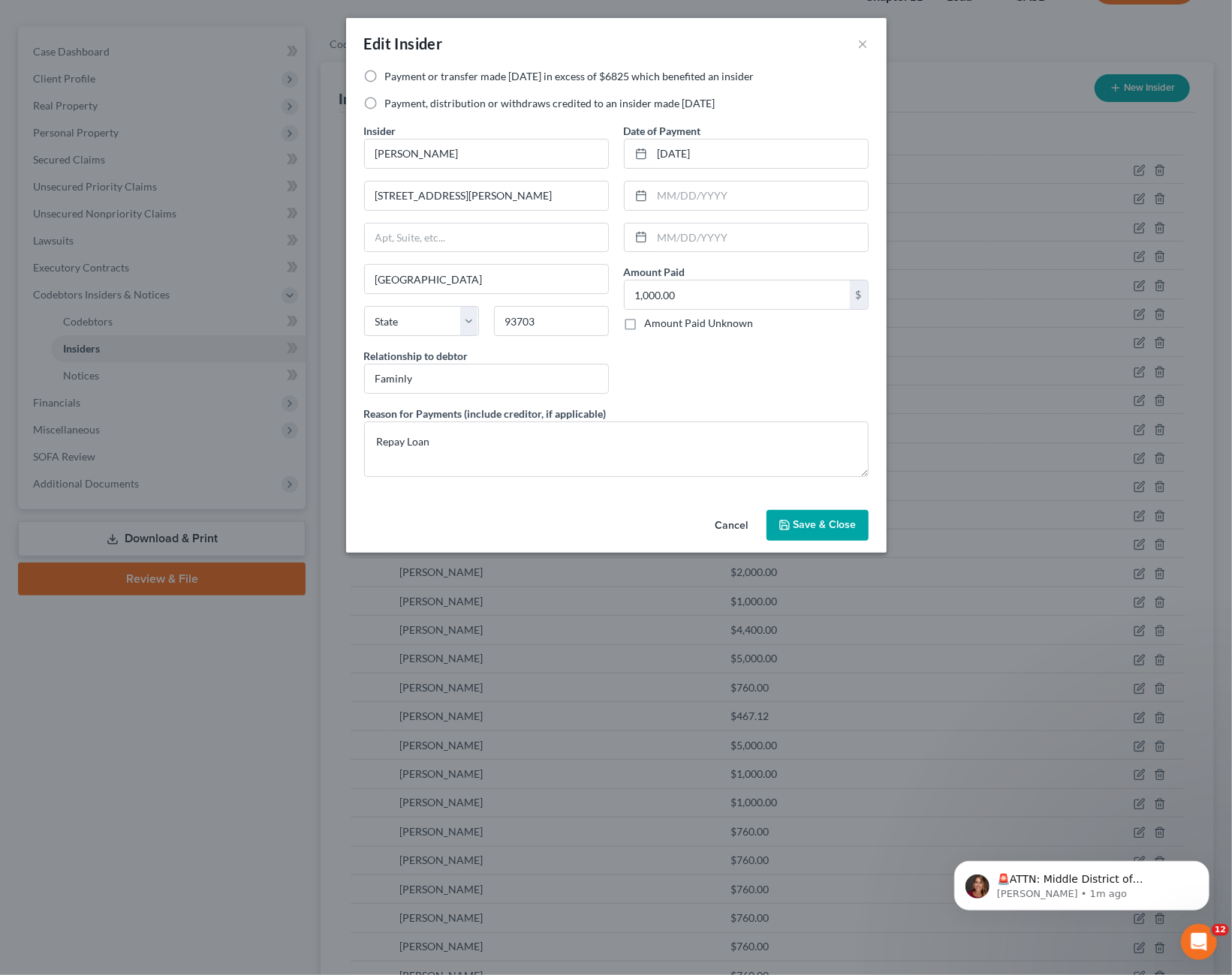
click at [547, 78] on label "Payment or transfer made within 1 year in excess of $6825 which benefited an in…" at bounding box center [569, 77] width 369 height 15
click at [401, 78] on input "Payment or transfer made [DATE] in excess of $6825 which benefited an insider" at bounding box center [396, 74] width 9 height 9
radio input "true"
click at [825, 519] on span "Save & Close" at bounding box center [824, 526] width 63 height 13
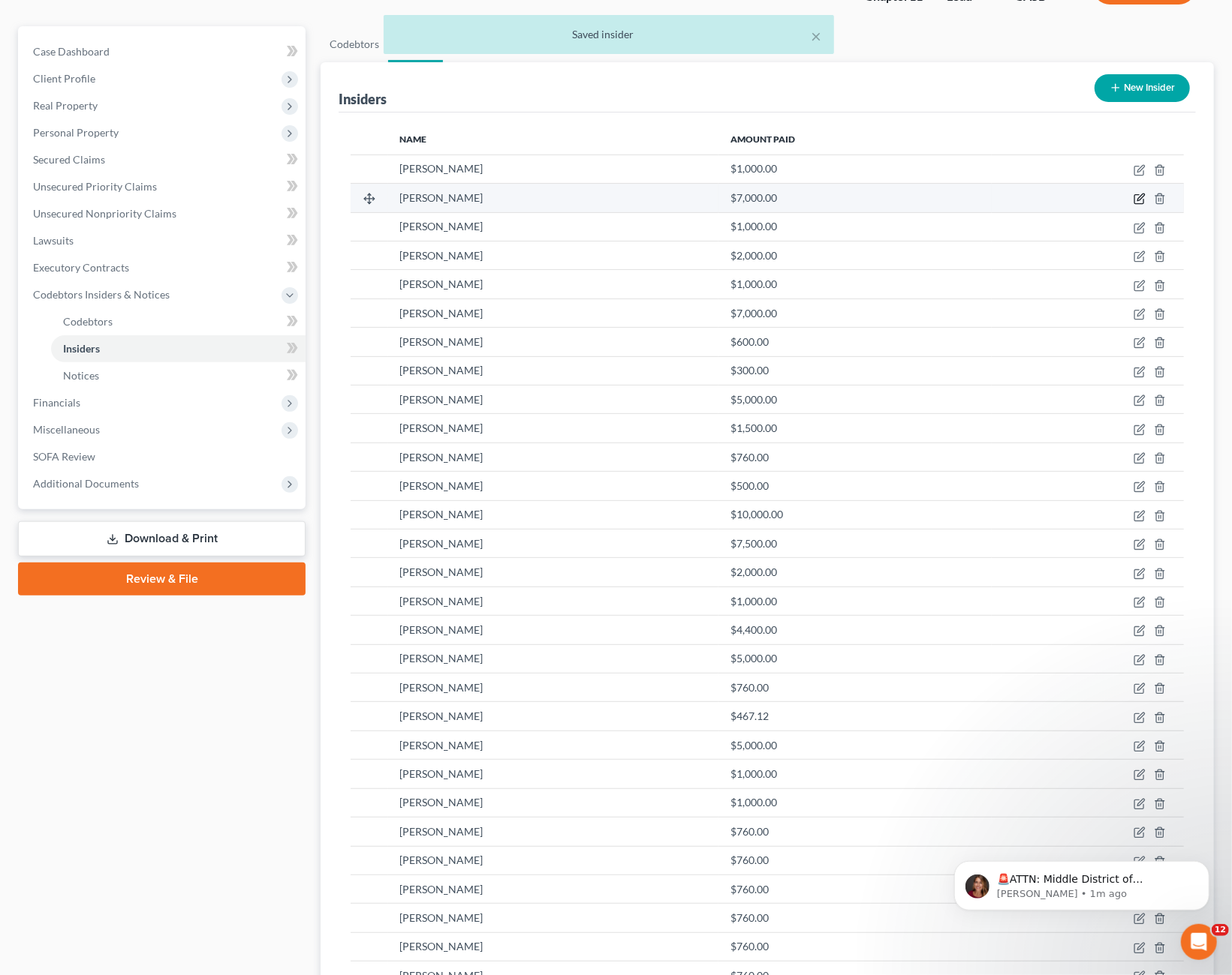
click at [1140, 197] on icon "button" at bounding box center [1139, 198] width 12 height 12
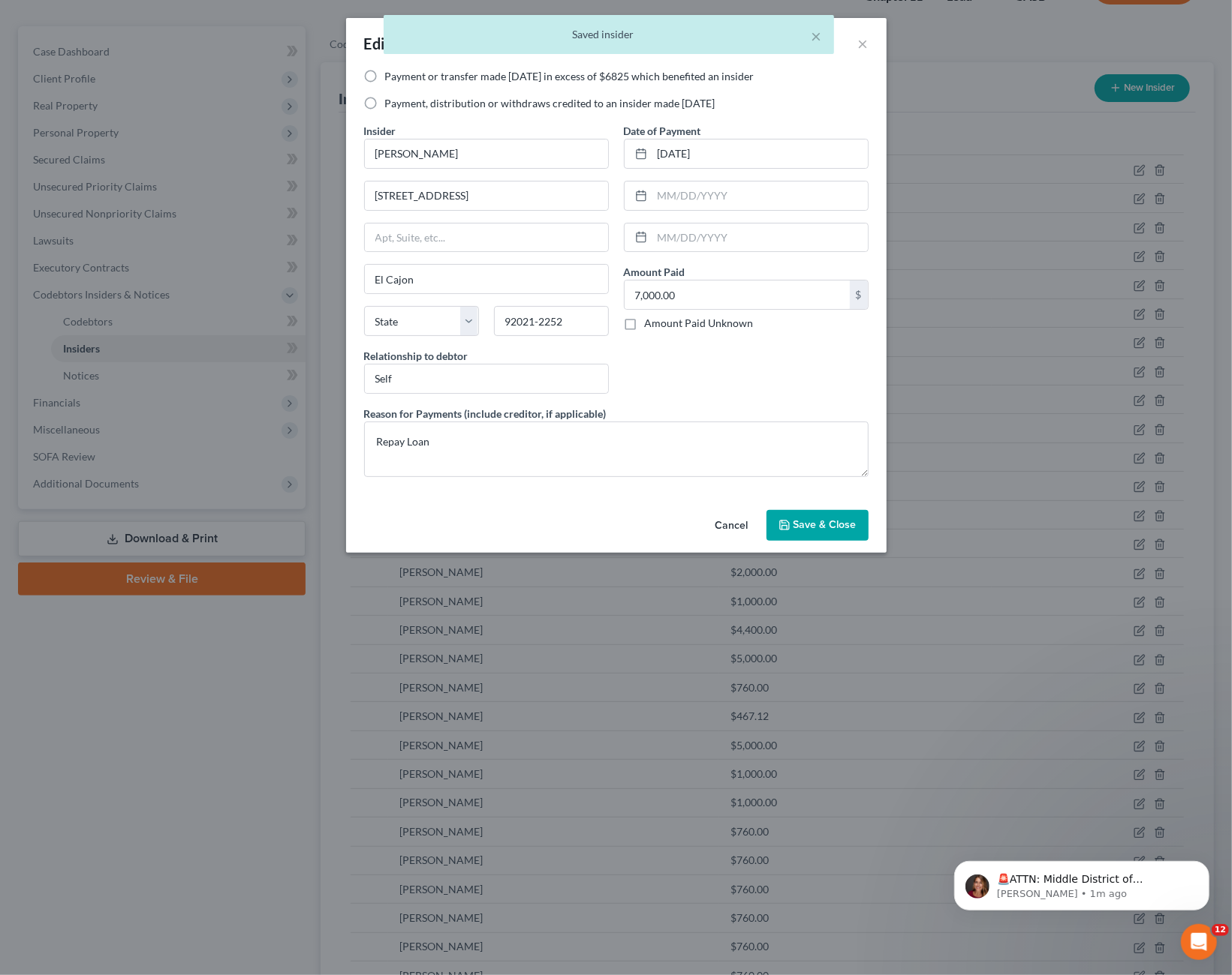
click at [401, 80] on label "Payment or transfer made [DATE] in excess of $6825 which benefited an insider" at bounding box center [569, 77] width 369 height 15
click at [401, 79] on input "Payment or transfer made [DATE] in excess of $6825 which benefited an insider" at bounding box center [396, 74] width 9 height 9
radio input "true"
click at [858, 526] on button "Save & Close" at bounding box center [817, 526] width 102 height 32
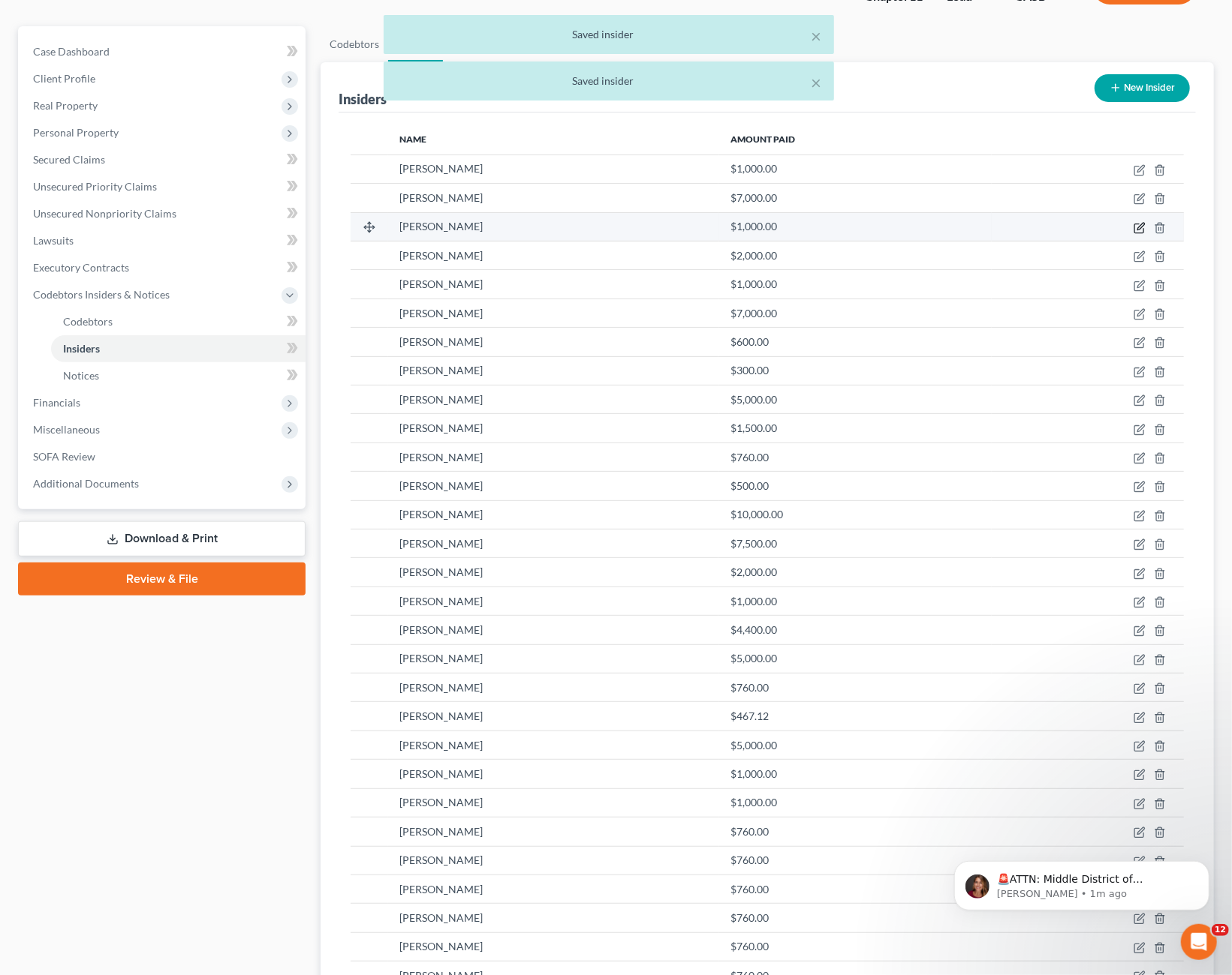
click at [1137, 224] on icon "button" at bounding box center [1138, 228] width 9 height 9
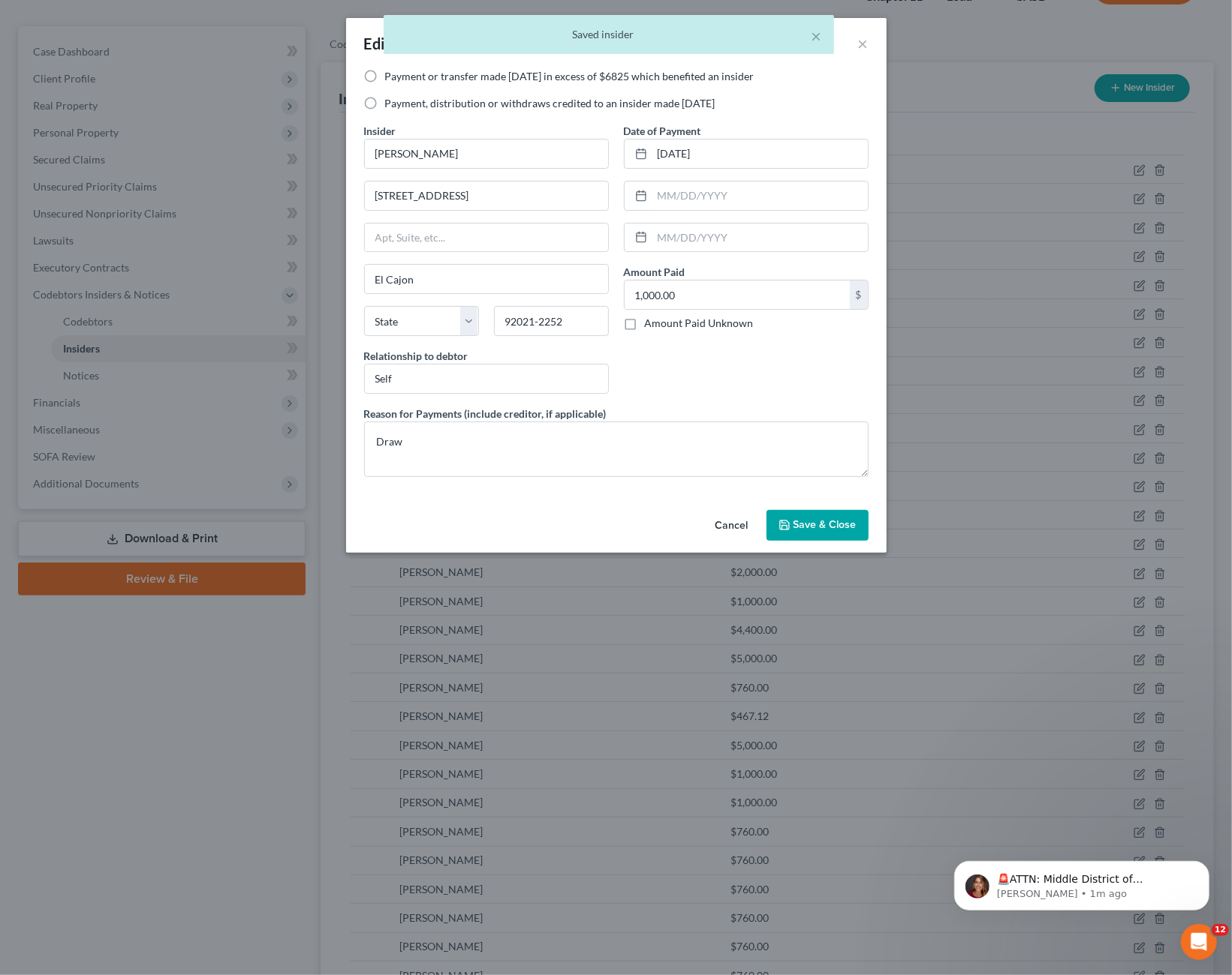
click at [385, 80] on label "Payment or transfer made [DATE] in excess of $6825 which benefited an insider" at bounding box center [569, 77] width 369 height 15
click at [391, 79] on input "Payment or transfer made [DATE] in excess of $6825 which benefited an insider" at bounding box center [396, 74] width 9 height 9
radio input "true"
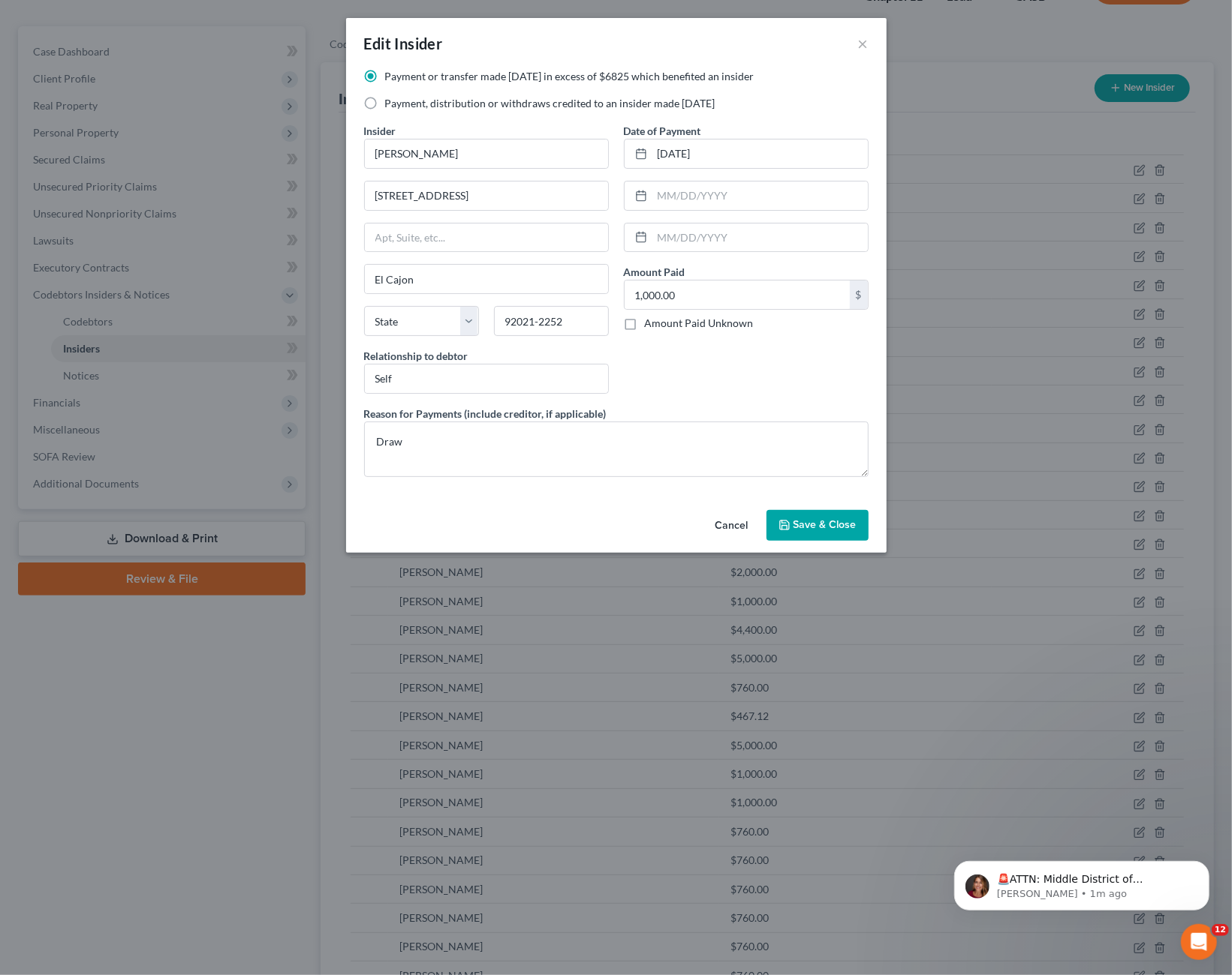
click at [382, 100] on div "Payment, distribution or withdraws credited to an insider made [DATE]" at bounding box center [616, 104] width 505 height 15
click at [385, 108] on label "Payment, distribution or withdraws credited to an insider made [DATE]" at bounding box center [550, 104] width 330 height 15
click at [391, 106] on input "Payment, distribution or withdraws credited to an insider made [DATE]" at bounding box center [396, 101] width 9 height 9
radio input "true"
click at [834, 524] on span "Save & Close" at bounding box center [824, 526] width 63 height 13
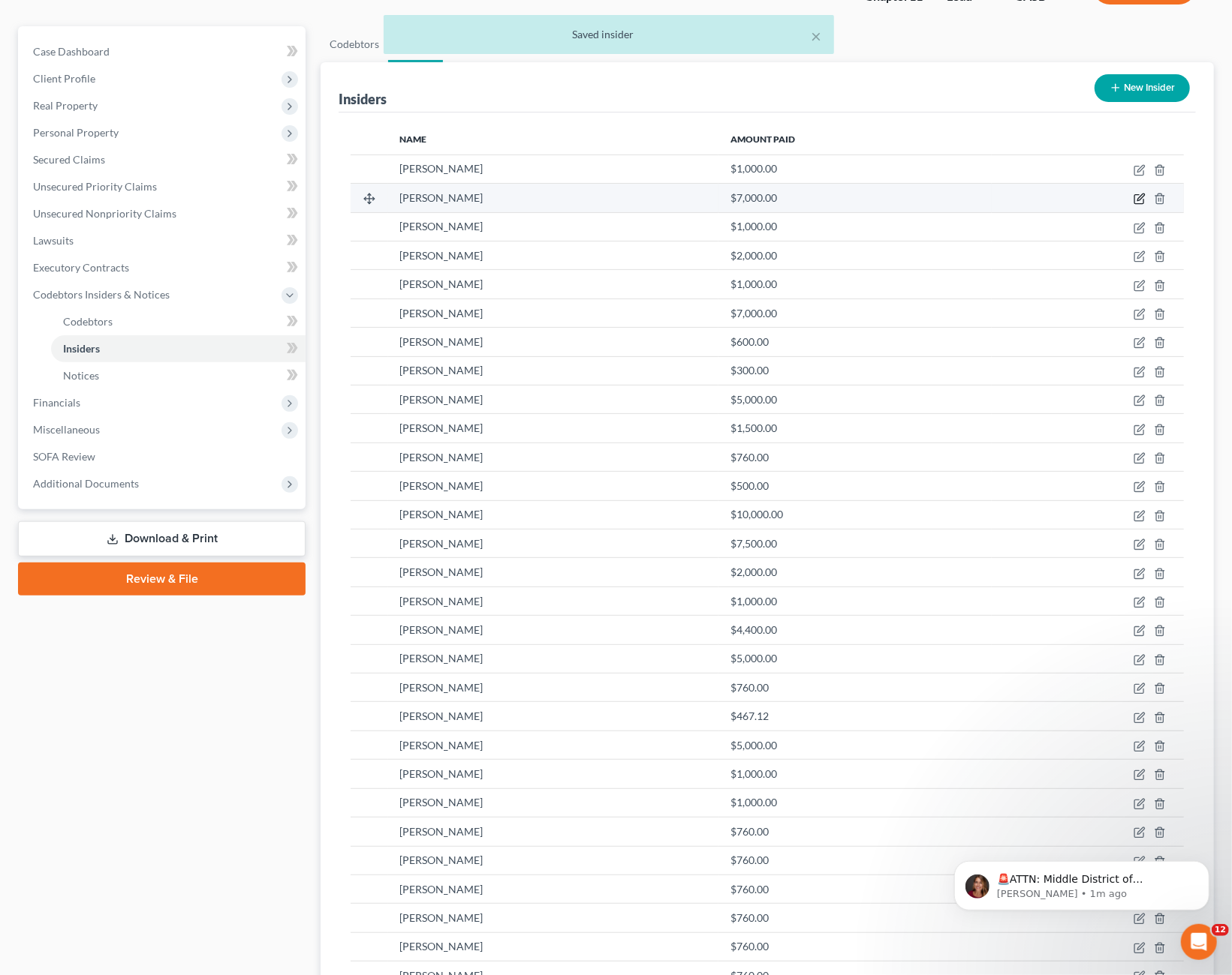
click at [1142, 202] on icon "button" at bounding box center [1138, 199] width 9 height 9
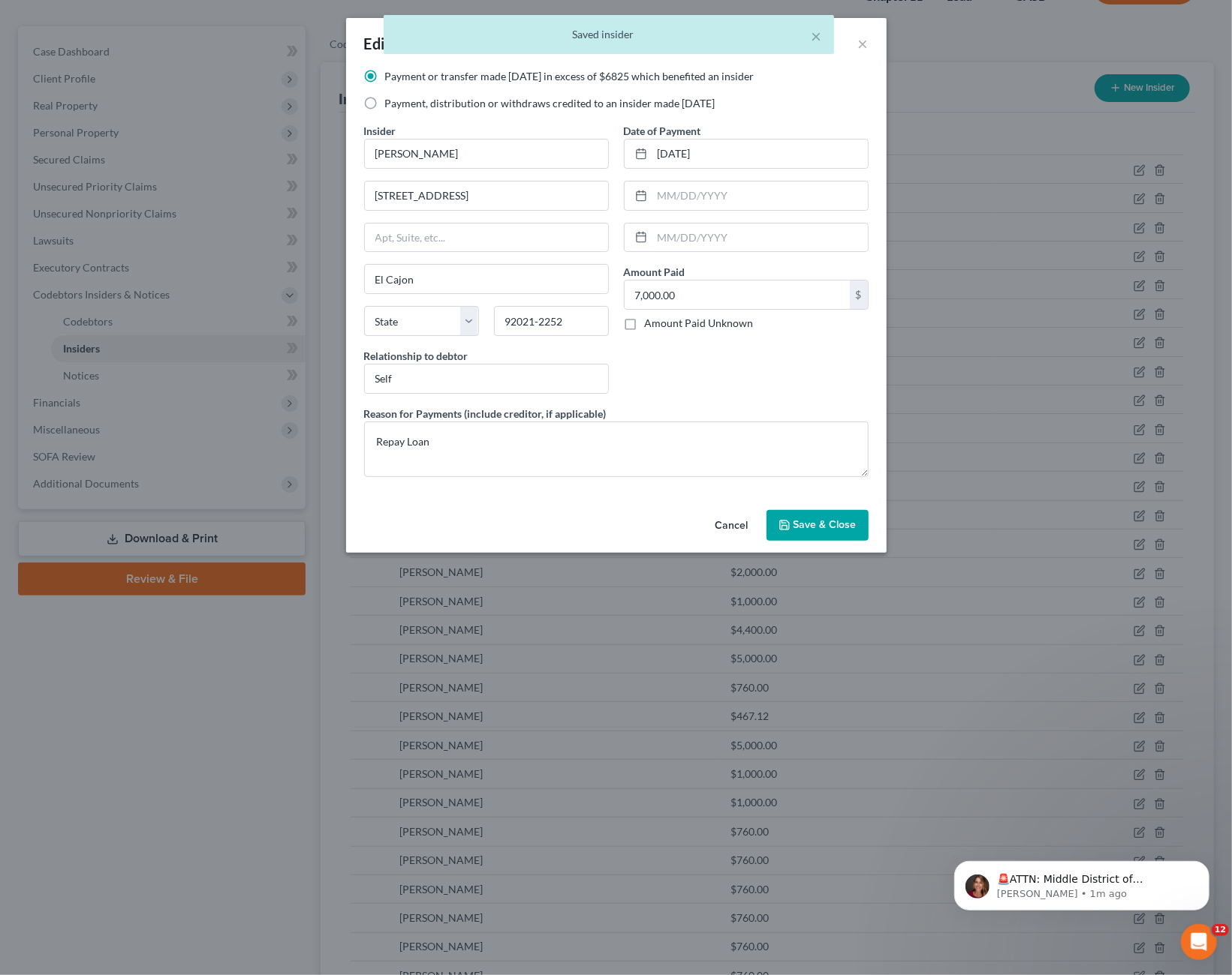
click at [403, 107] on label "Payment, distribution or withdraws credited to an insider made [DATE]" at bounding box center [550, 104] width 330 height 15
click at [401, 106] on input "Payment, distribution or withdraws credited to an insider made [DATE]" at bounding box center [396, 101] width 9 height 9
radio input "true"
click at [831, 516] on button "Save & Close" at bounding box center [817, 526] width 102 height 32
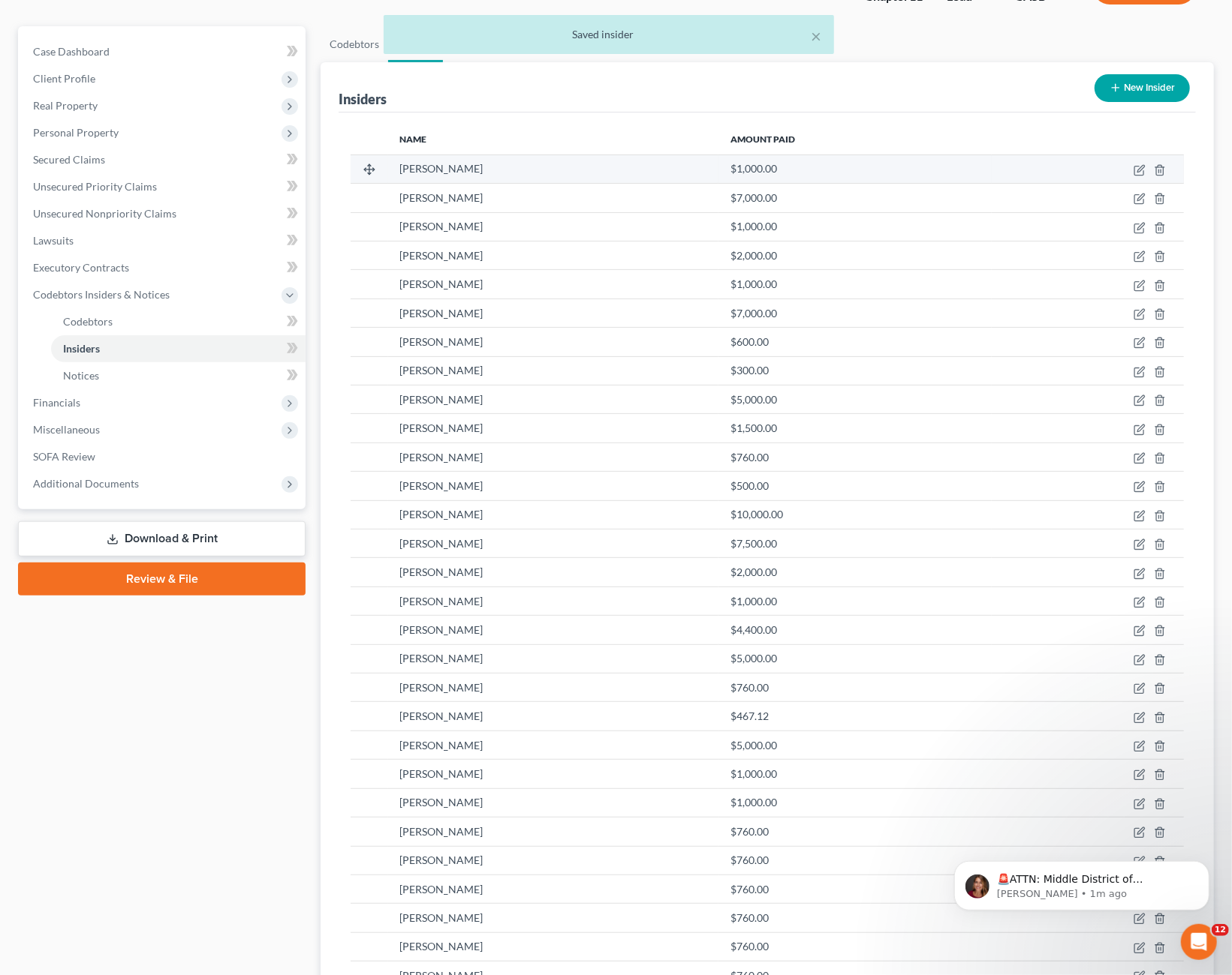
click at [1147, 164] on td at bounding box center [1087, 168] width 192 height 28
click at [1137, 167] on icon "button" at bounding box center [1139, 170] width 12 height 12
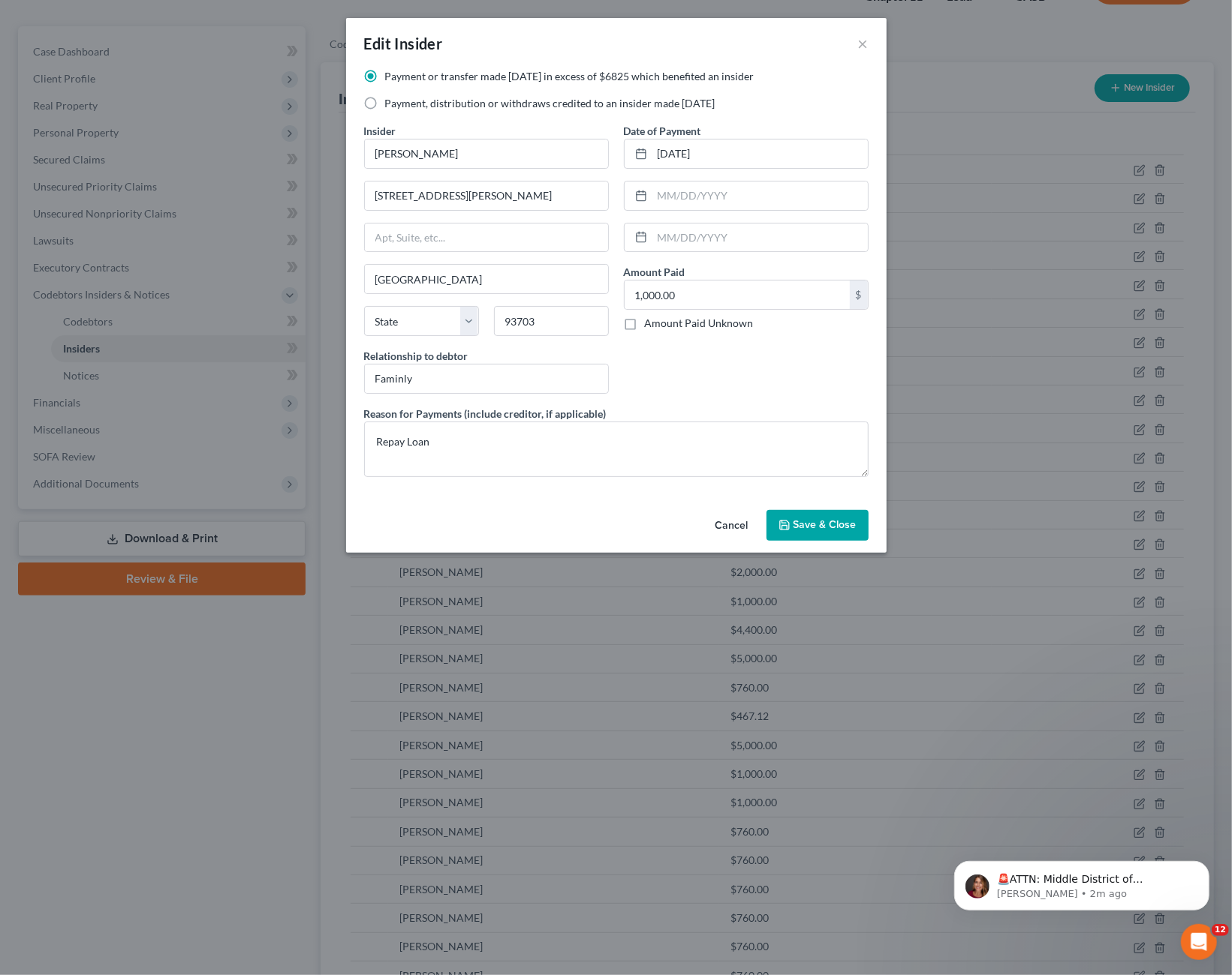
click at [482, 106] on label "Payment, distribution or withdraws credited to an insider made [DATE]" at bounding box center [550, 104] width 330 height 15
click at [401, 106] on input "Payment, distribution or withdraws credited to an insider made [DATE]" at bounding box center [396, 101] width 9 height 9
radio input "true"
click at [832, 521] on span "Save & Close" at bounding box center [824, 526] width 63 height 13
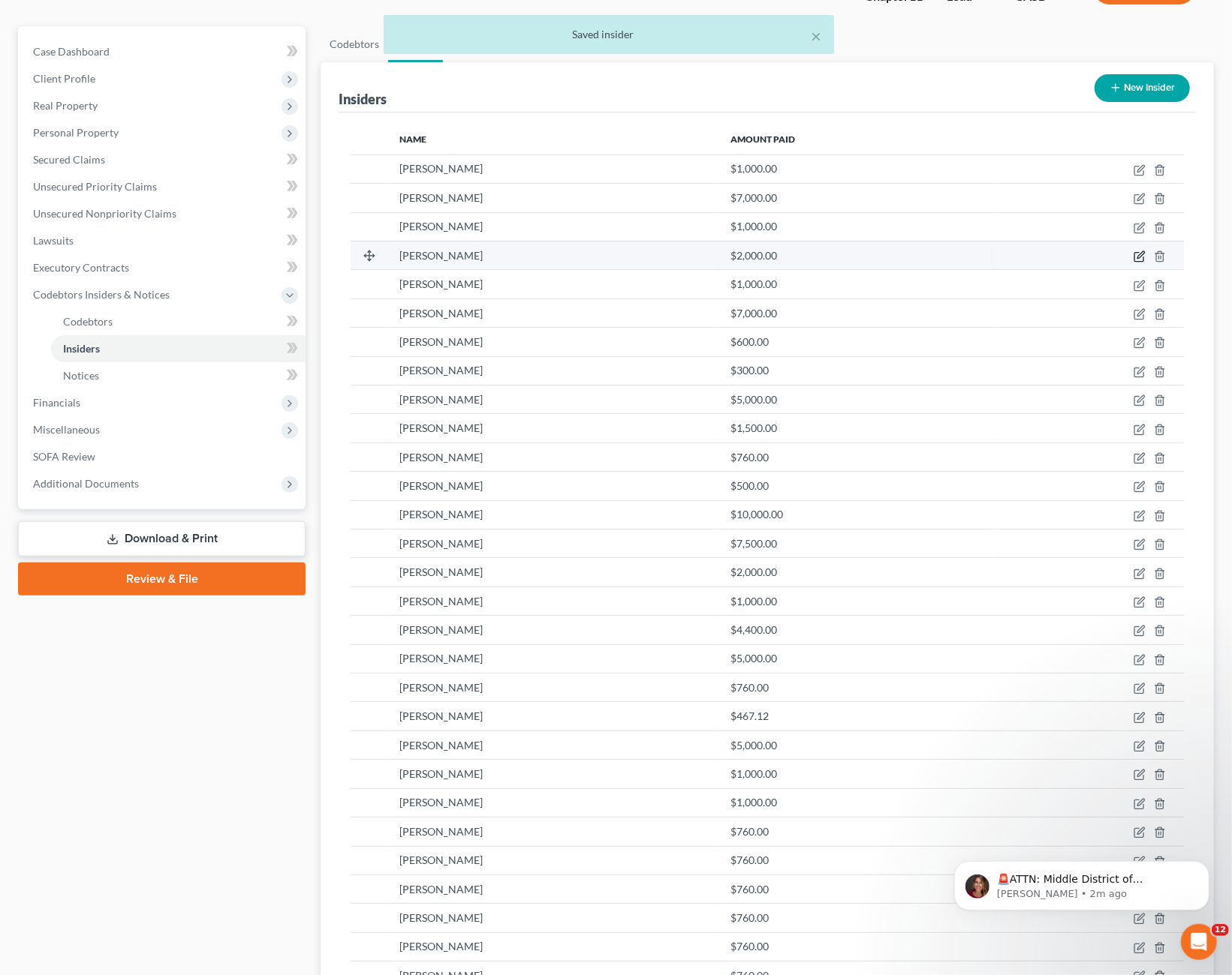
click at [1134, 255] on icon "button" at bounding box center [1138, 257] width 9 height 9
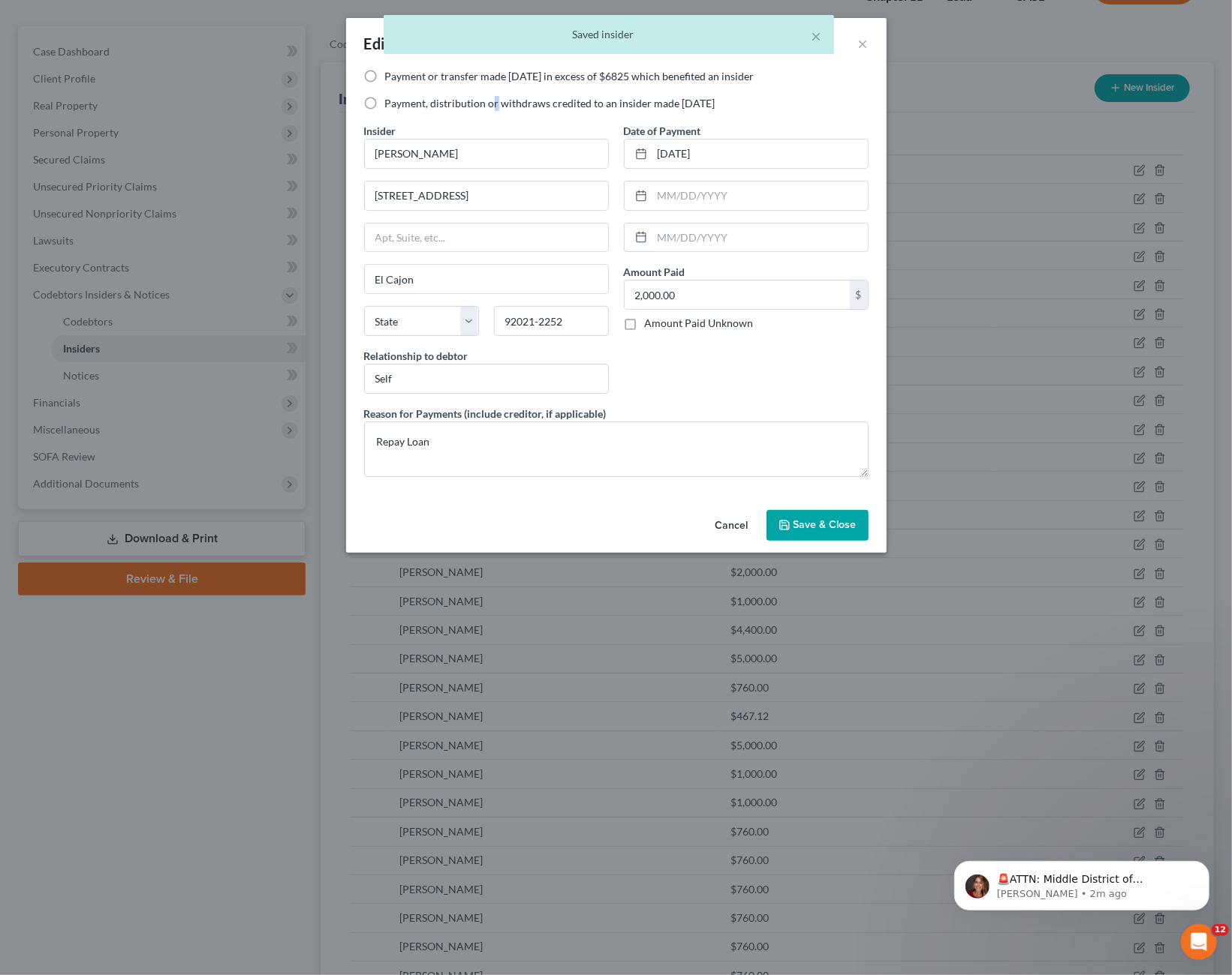
drag, startPoint x: 494, startPoint y: 104, endPoint x: 501, endPoint y: 114, distance: 12.2
click at [493, 104] on label "Payment, distribution or withdraws credited to an insider made [DATE]" at bounding box center [550, 104] width 330 height 15
click at [401, 104] on input "Payment, distribution or withdraws credited to an insider made [DATE]" at bounding box center [396, 101] width 9 height 9
radio input "true"
click at [801, 528] on span "Save & Close" at bounding box center [824, 526] width 63 height 13
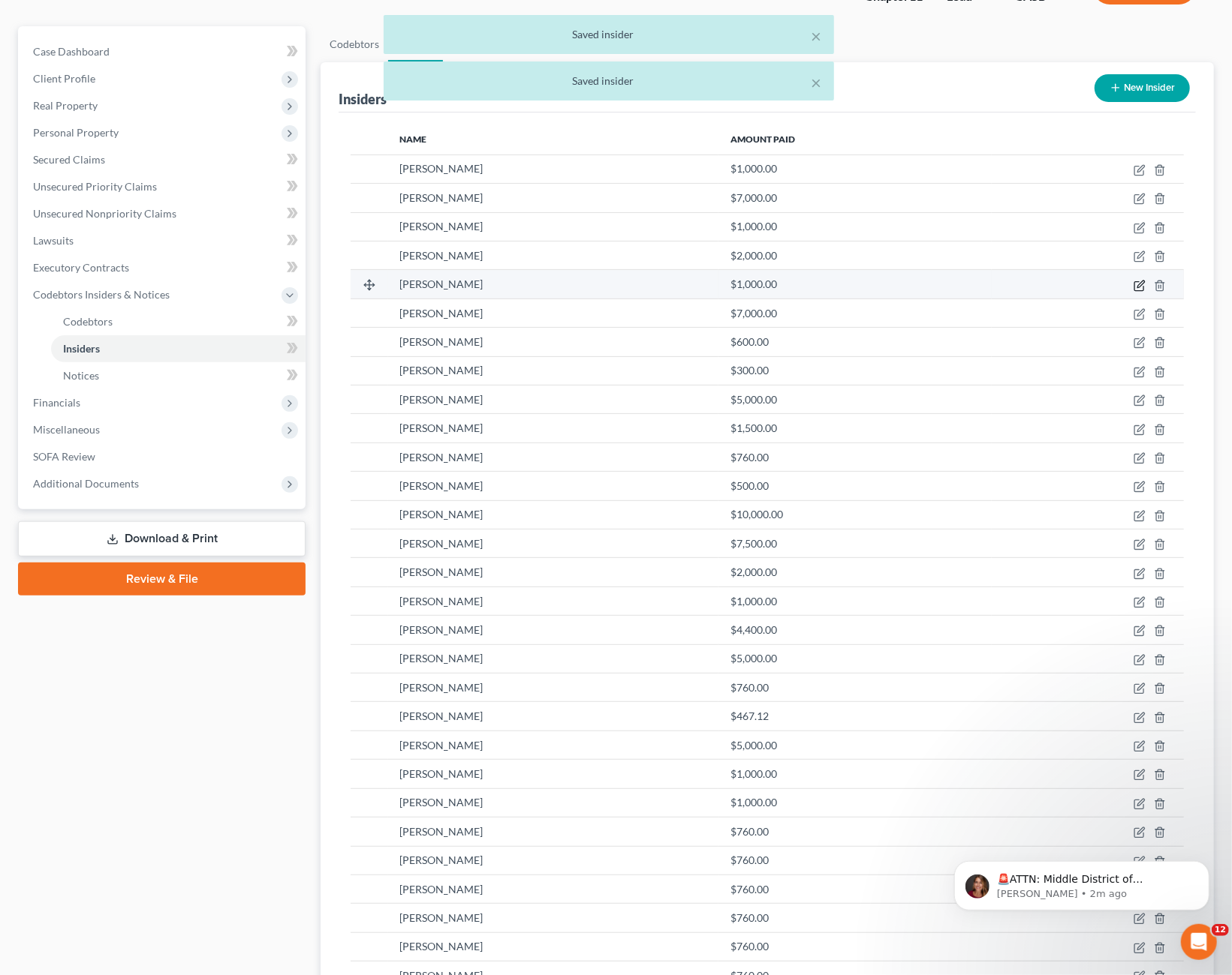
click at [1140, 284] on icon "button" at bounding box center [1139, 285] width 12 height 12
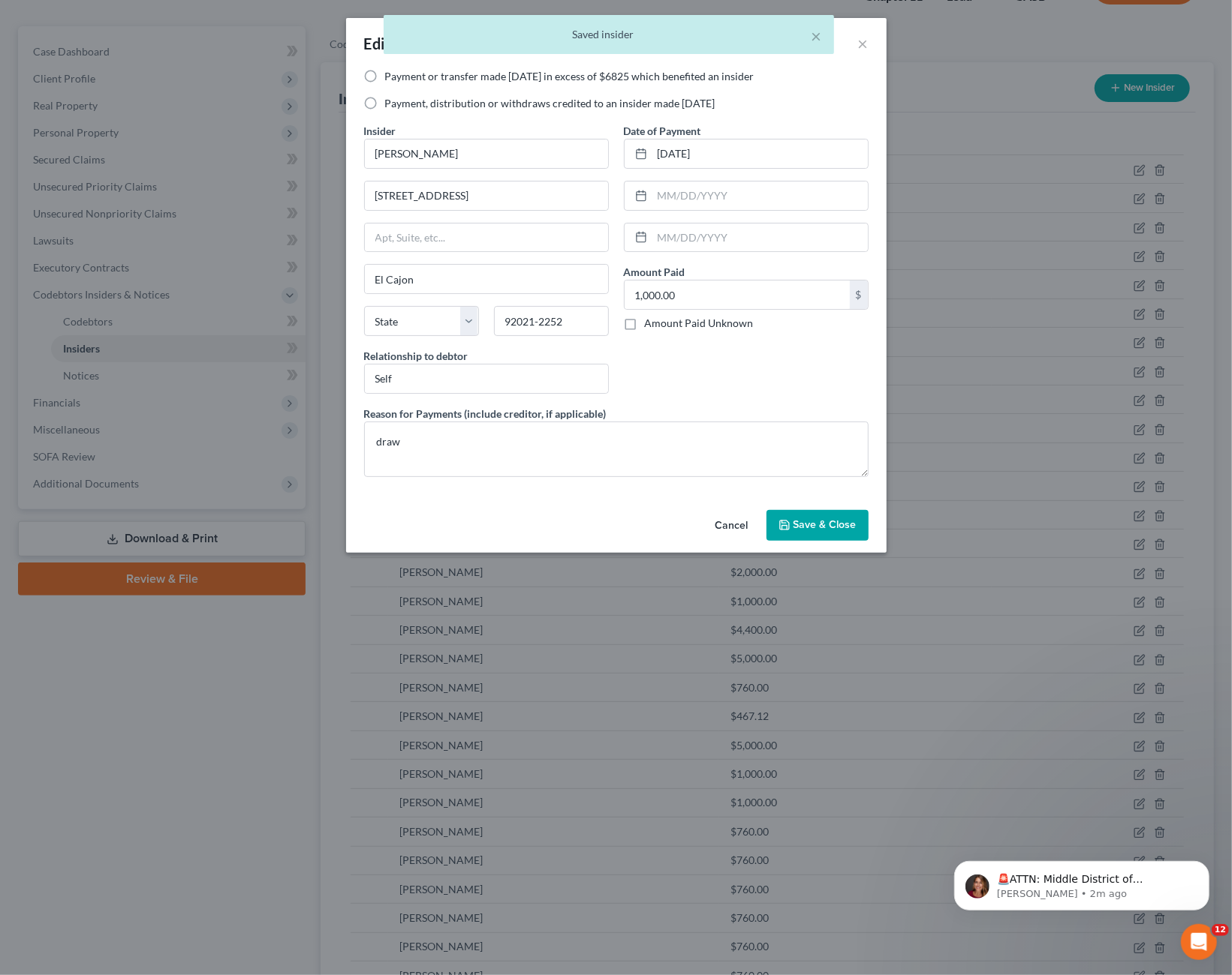
click at [385, 108] on label "Payment, distribution or withdraws credited to an insider made [DATE]" at bounding box center [550, 104] width 330 height 15
click at [391, 106] on input "Payment, distribution or withdraws credited to an insider made [DATE]" at bounding box center [396, 101] width 9 height 9
radio input "true"
click at [835, 531] on button "Save & Close" at bounding box center [817, 526] width 102 height 32
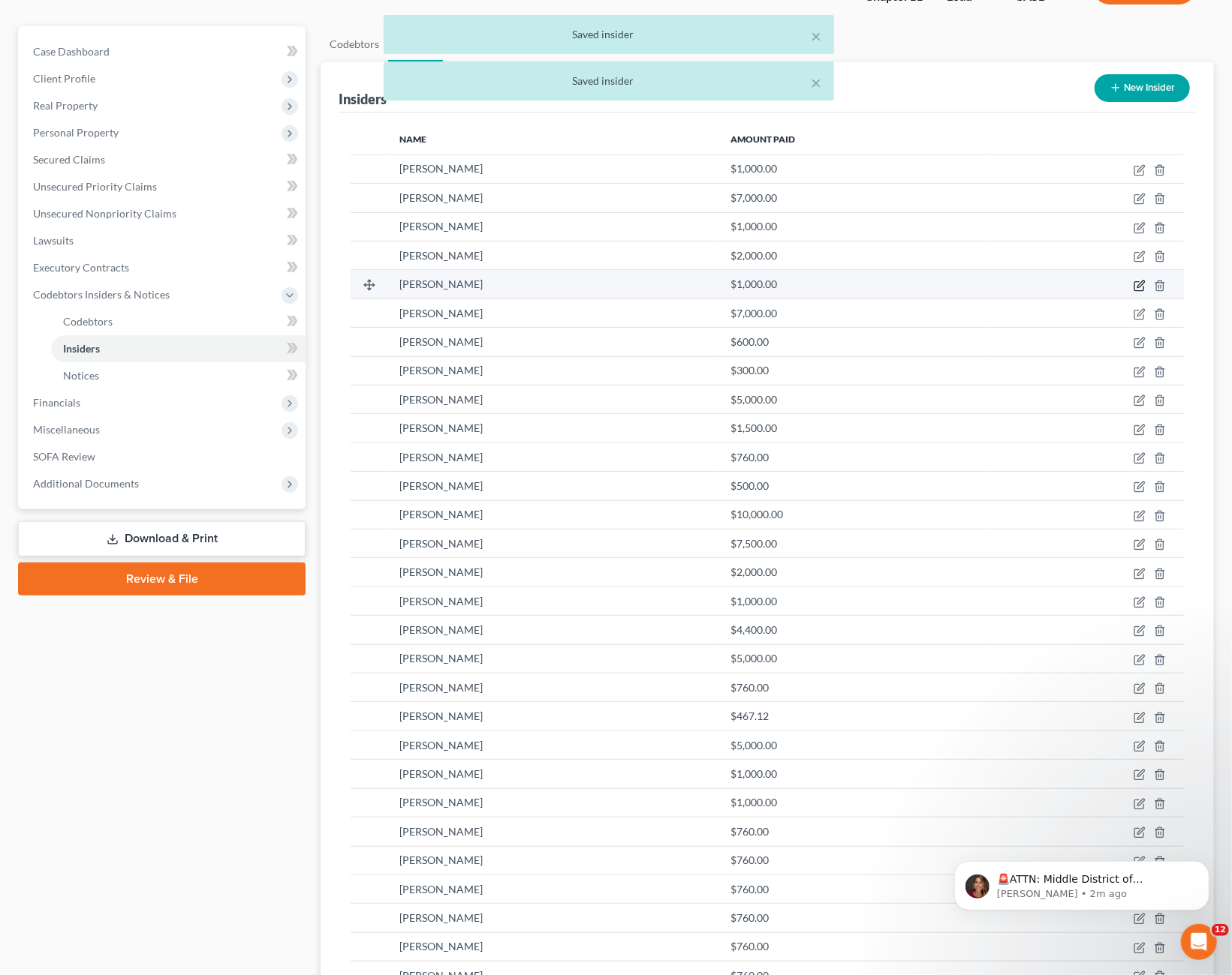
click at [1138, 285] on icon "button" at bounding box center [1140, 284] width 7 height 7
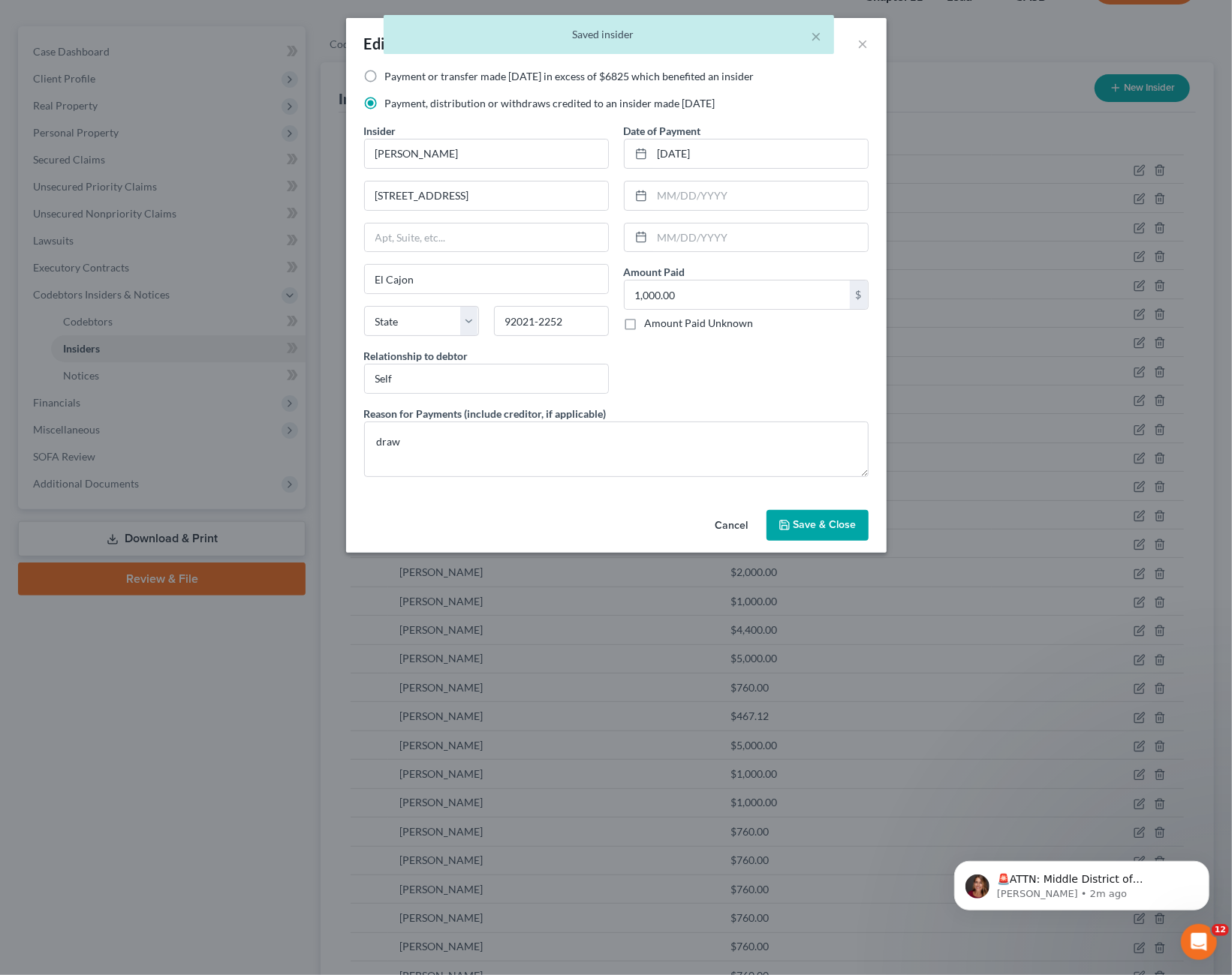
click at [747, 518] on button "Cancel" at bounding box center [731, 527] width 57 height 30
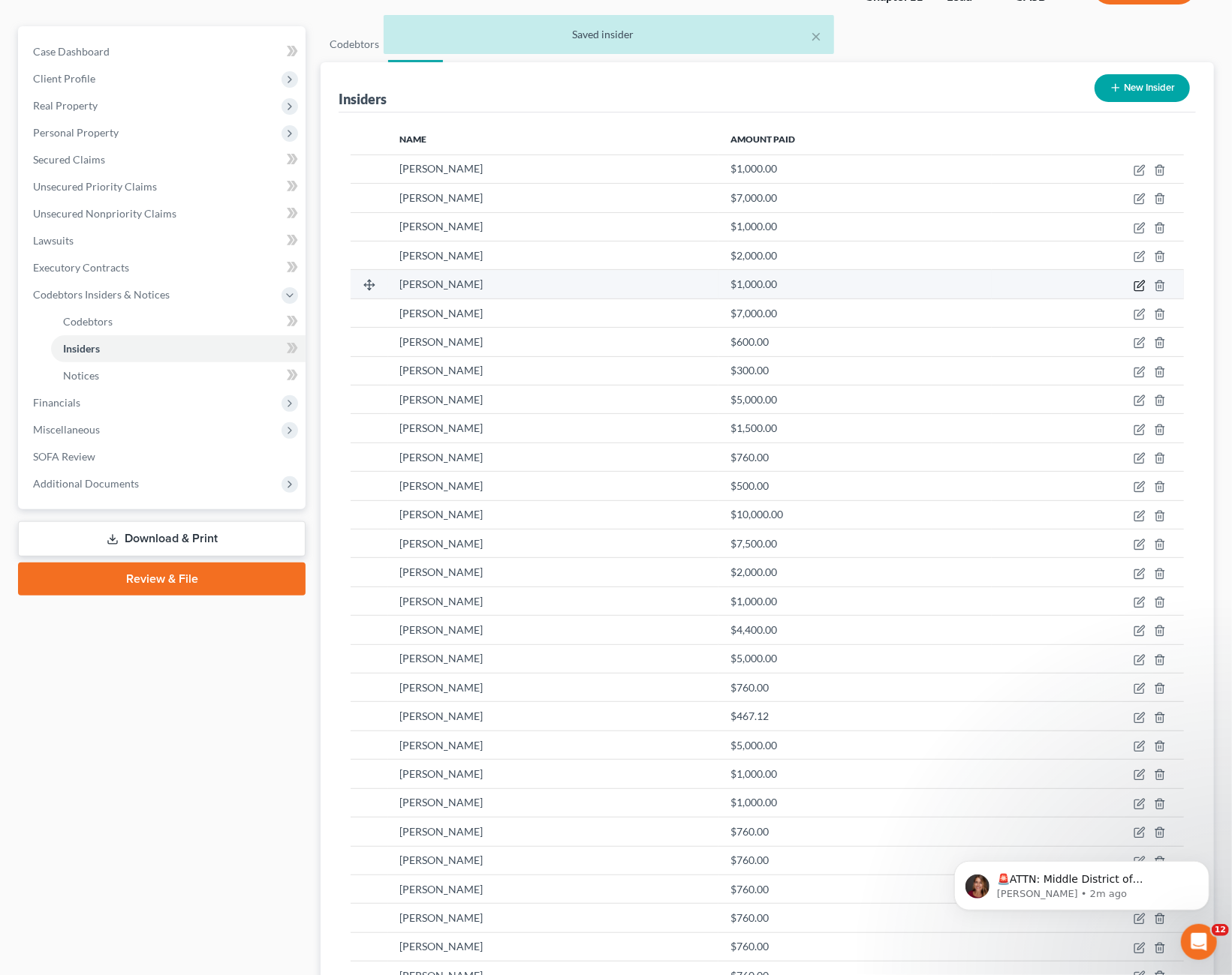
click at [1140, 285] on icon "button" at bounding box center [1139, 285] width 12 height 12
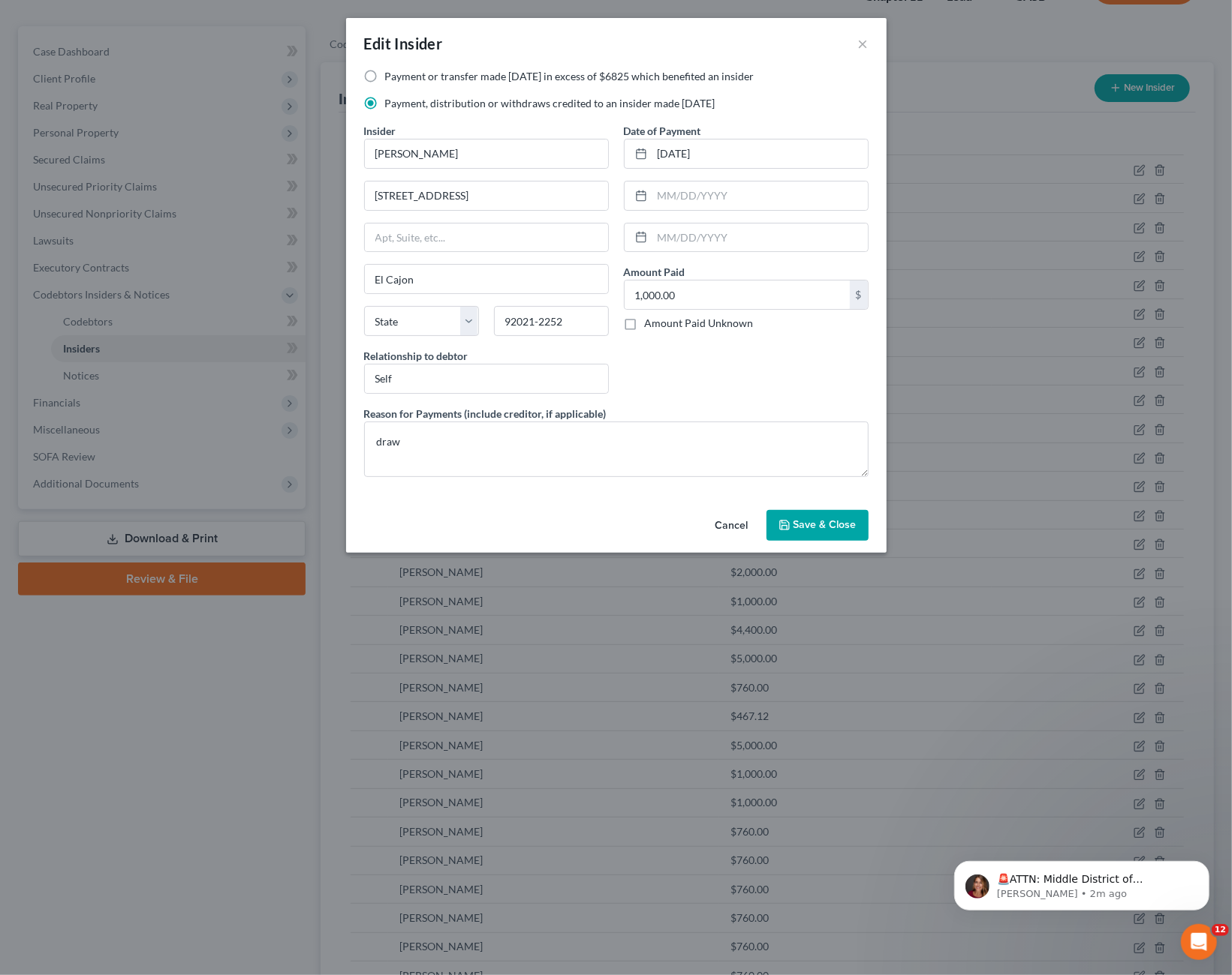
click at [734, 526] on button "Cancel" at bounding box center [731, 527] width 57 height 30
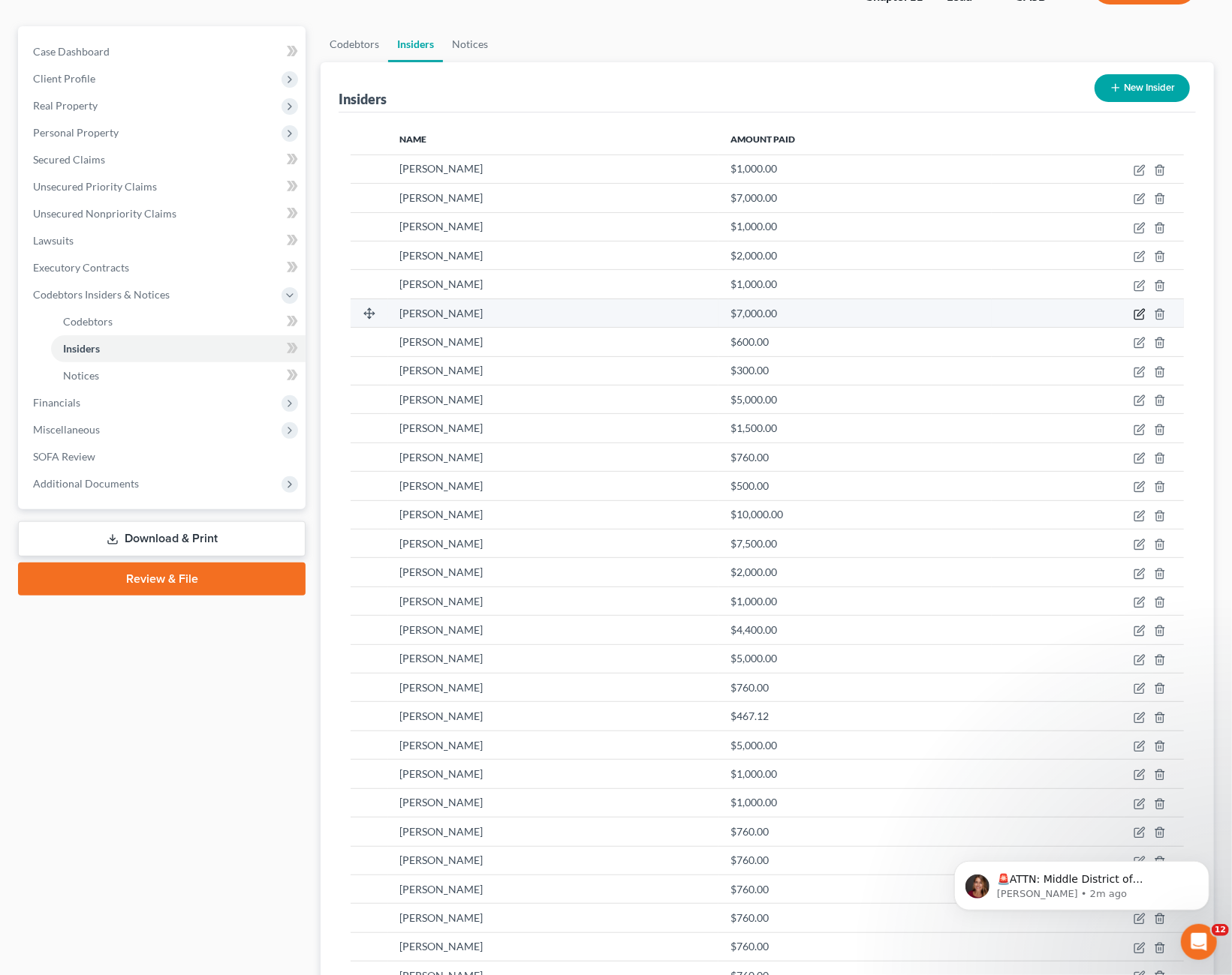
click at [1138, 313] on icon "button" at bounding box center [1139, 314] width 12 height 12
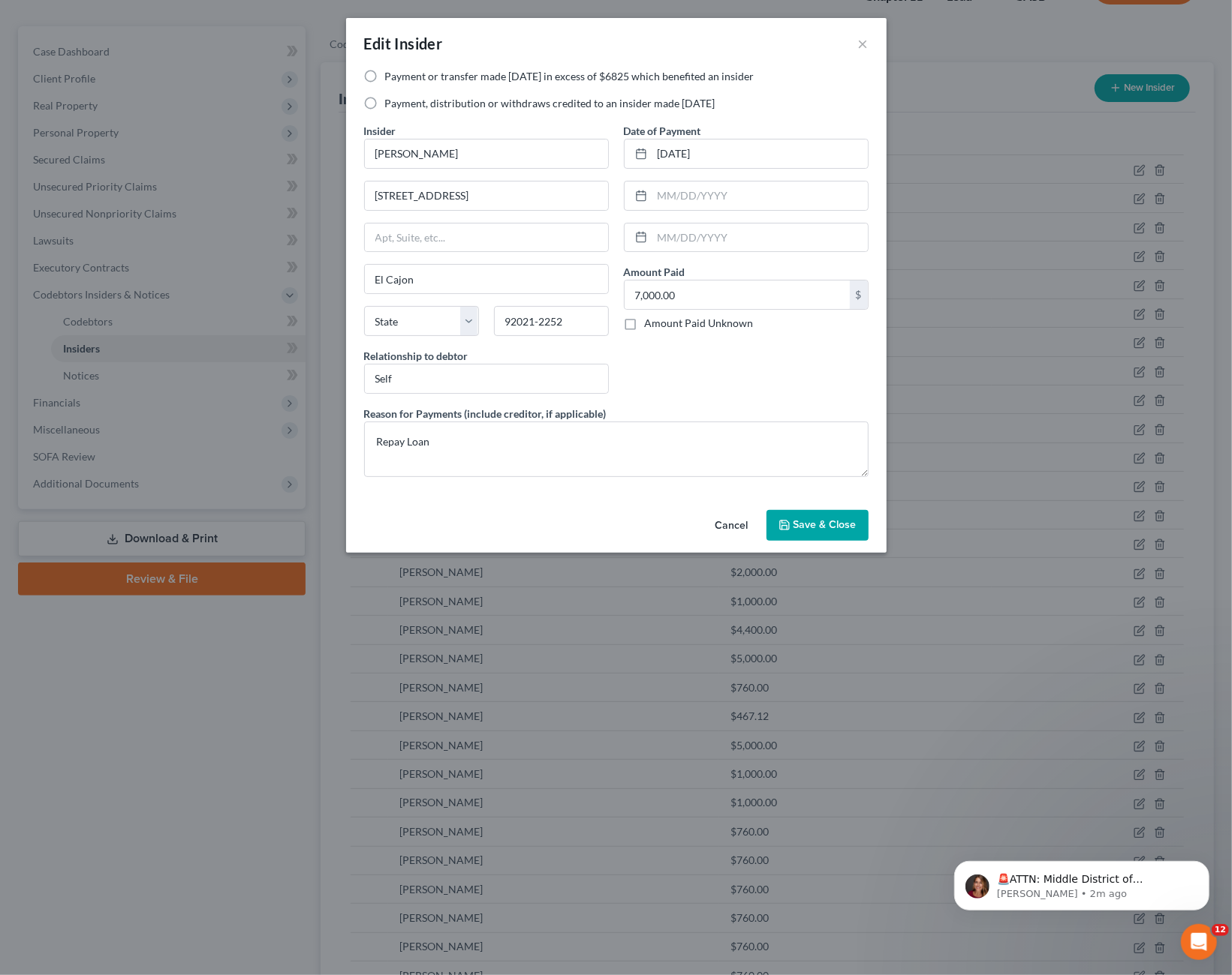
click at [460, 101] on label "Payment, distribution or withdraws credited to an insider made [DATE]" at bounding box center [550, 104] width 330 height 15
click at [401, 101] on input "Payment, distribution or withdraws credited to an insider made [DATE]" at bounding box center [396, 101] width 9 height 9
radio input "true"
click at [823, 516] on button "Save & Close" at bounding box center [817, 526] width 102 height 32
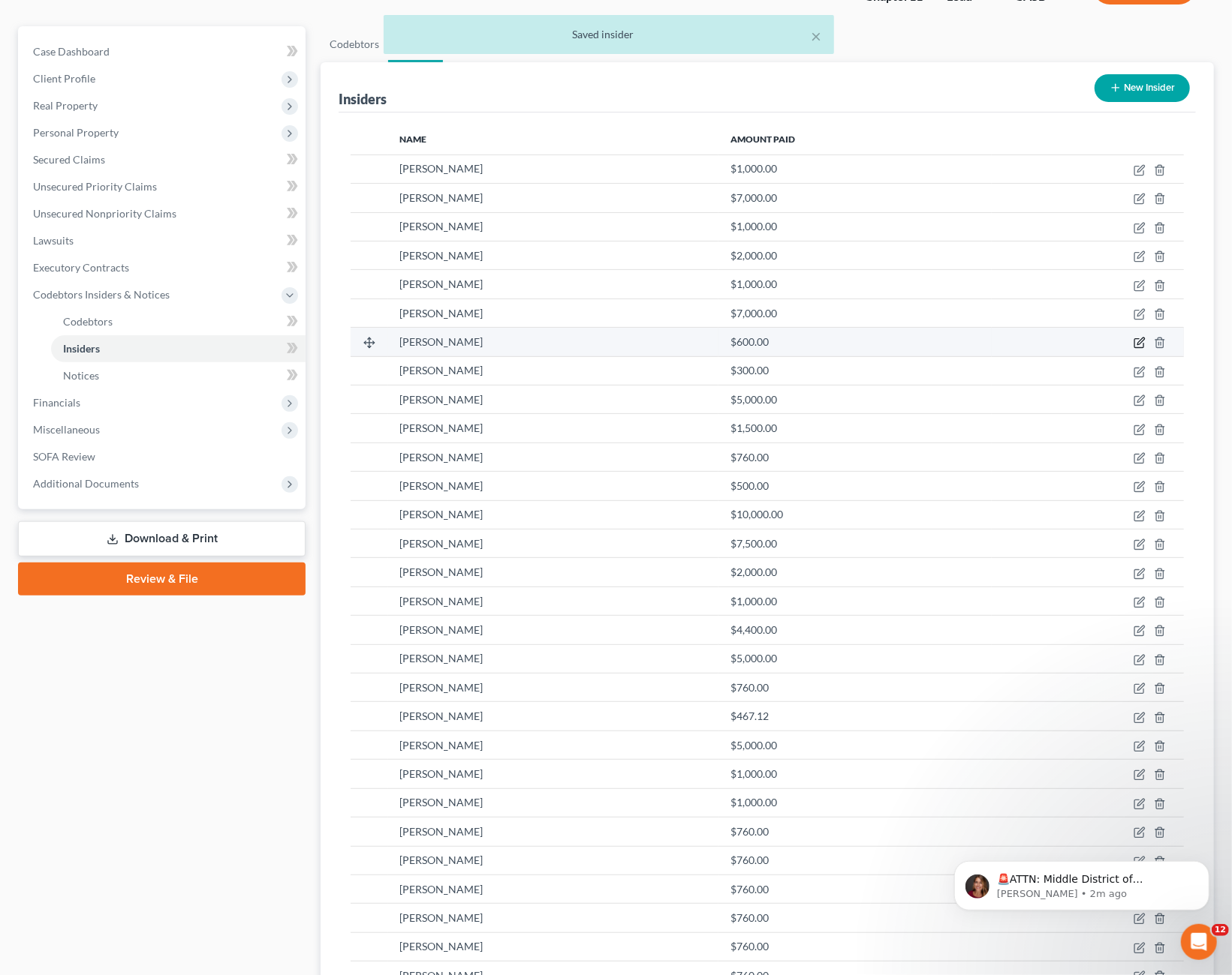
click at [1136, 342] on icon "button" at bounding box center [1138, 343] width 9 height 9
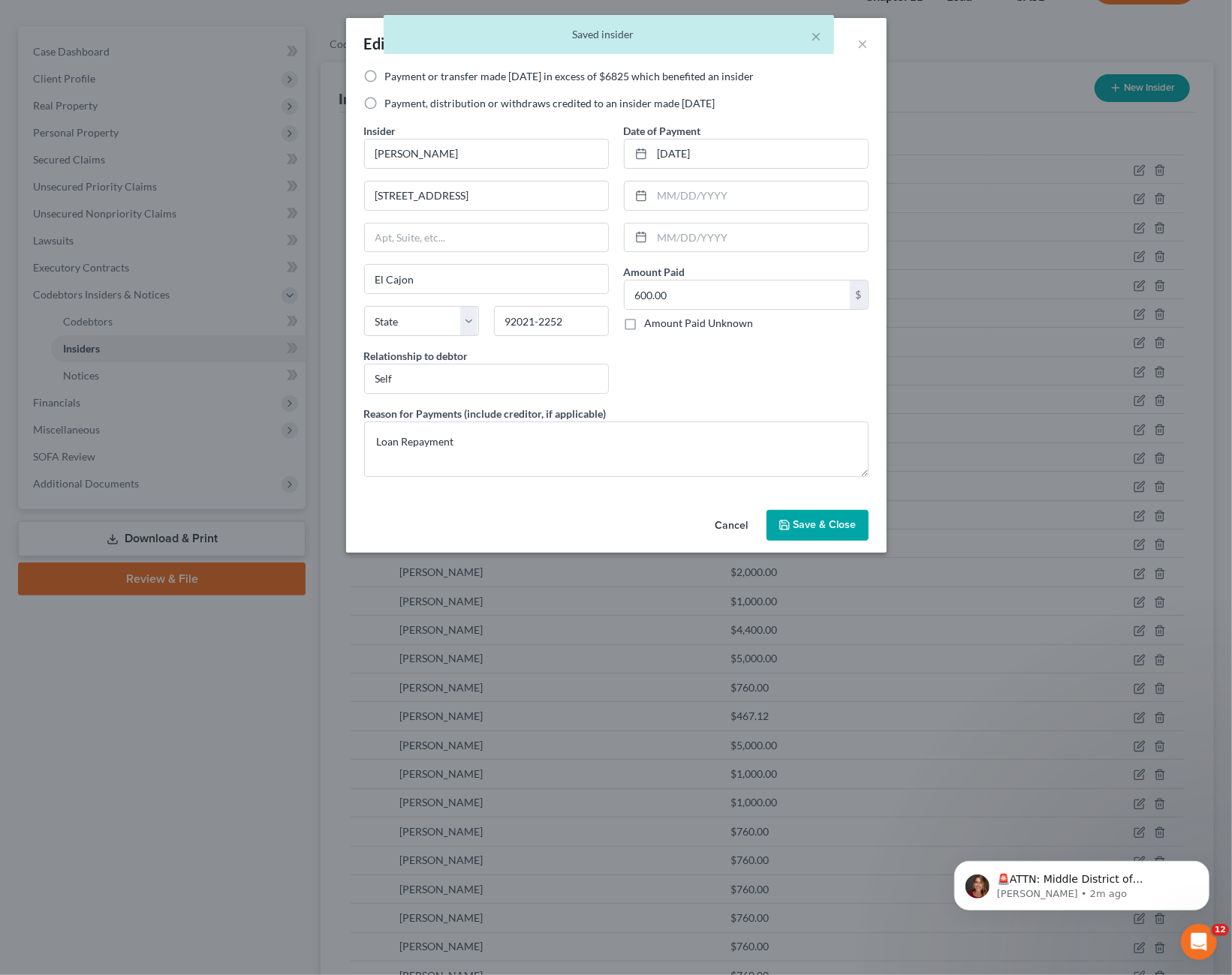
click at [543, 103] on label "Payment, distribution or withdraws credited to an insider made [DATE]" at bounding box center [550, 104] width 330 height 15
click at [401, 103] on input "Payment, distribution or withdraws credited to an insider made [DATE]" at bounding box center [396, 101] width 9 height 9
radio input "true"
click at [809, 526] on span "Save & Close" at bounding box center [824, 526] width 63 height 13
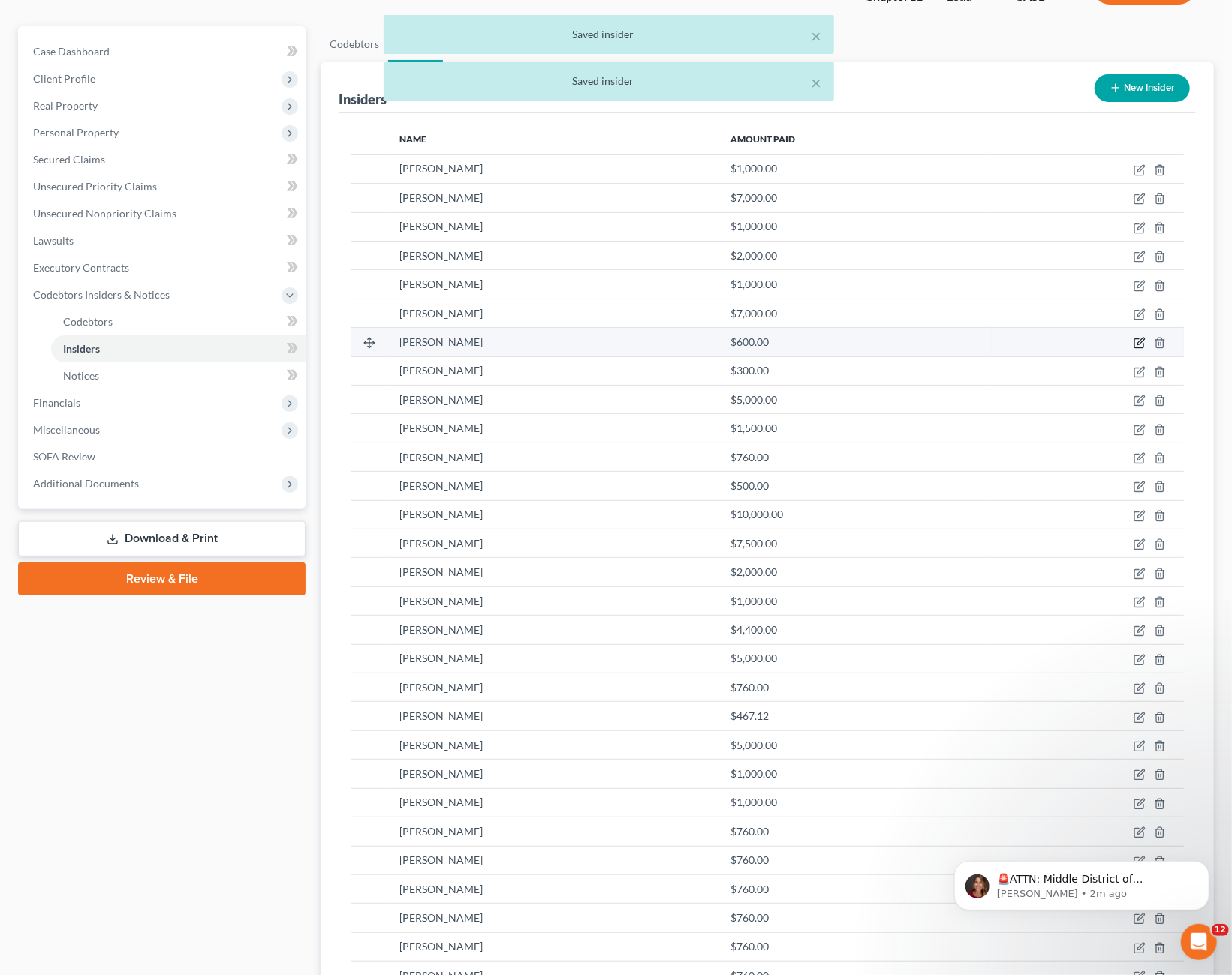
click at [1143, 346] on icon "button" at bounding box center [1138, 343] width 9 height 9
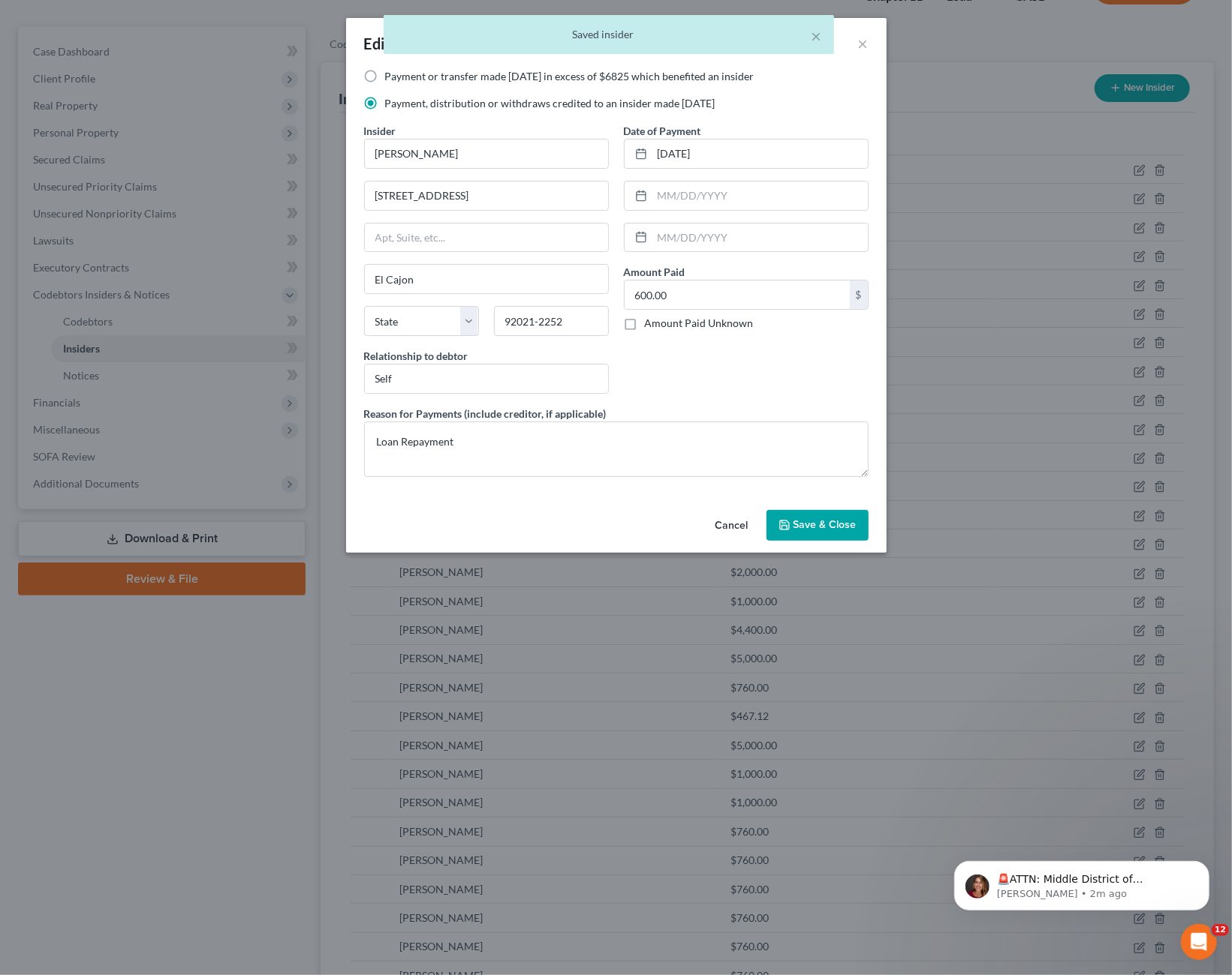
click at [820, 524] on span "Save & Close" at bounding box center [824, 526] width 63 height 13
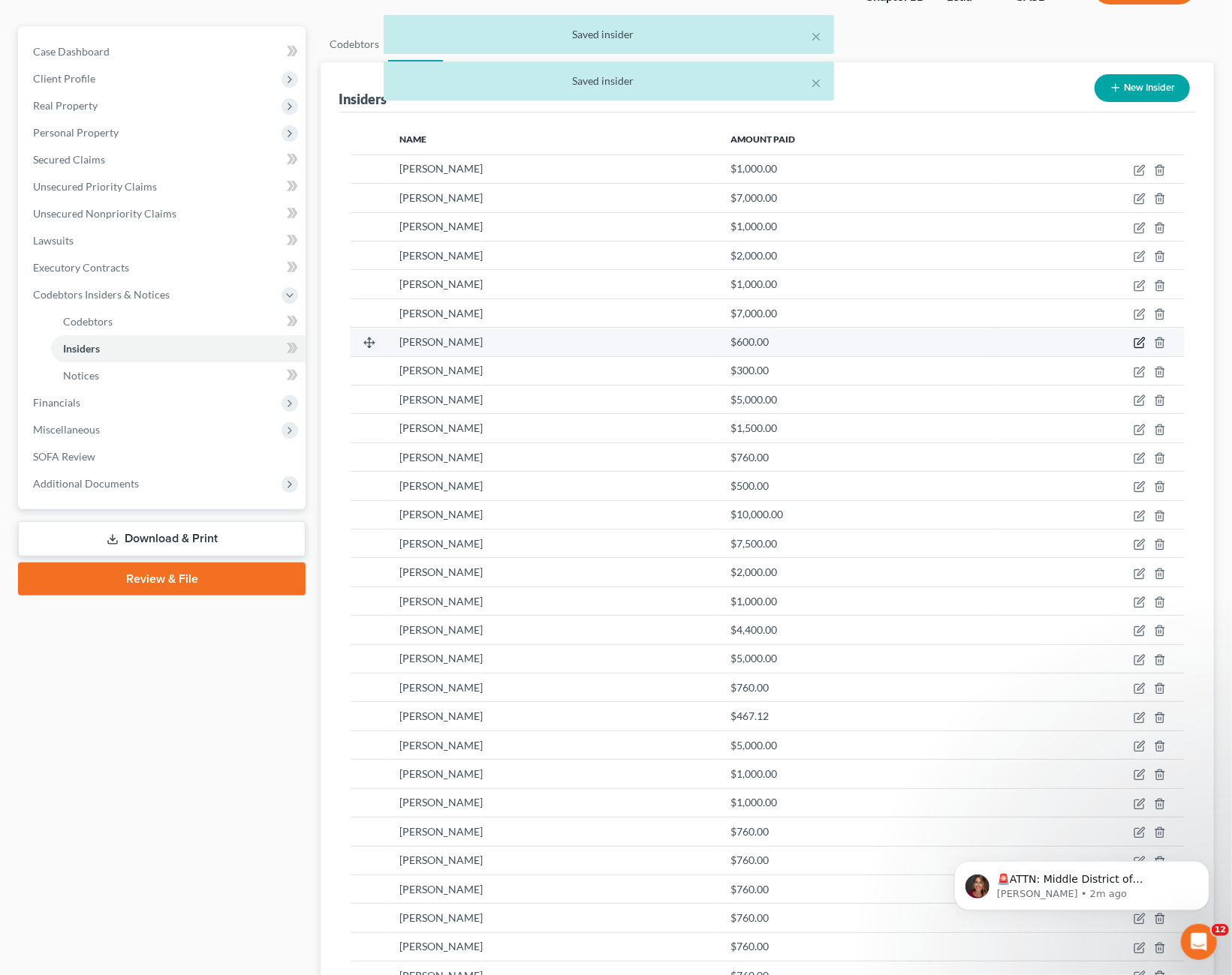
click at [1136, 343] on icon "button" at bounding box center [1138, 343] width 9 height 9
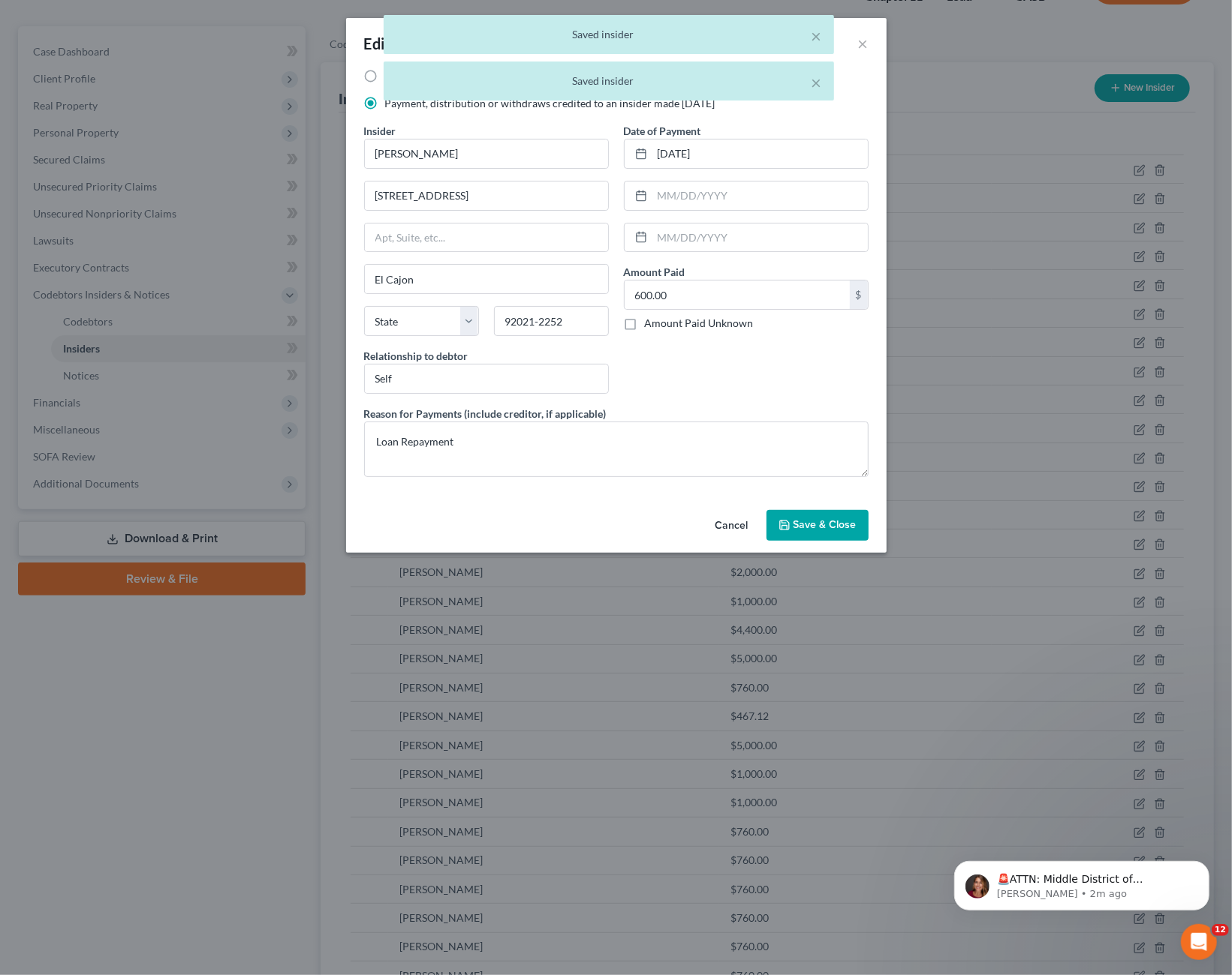
click at [831, 520] on span "Save & Close" at bounding box center [824, 526] width 63 height 13
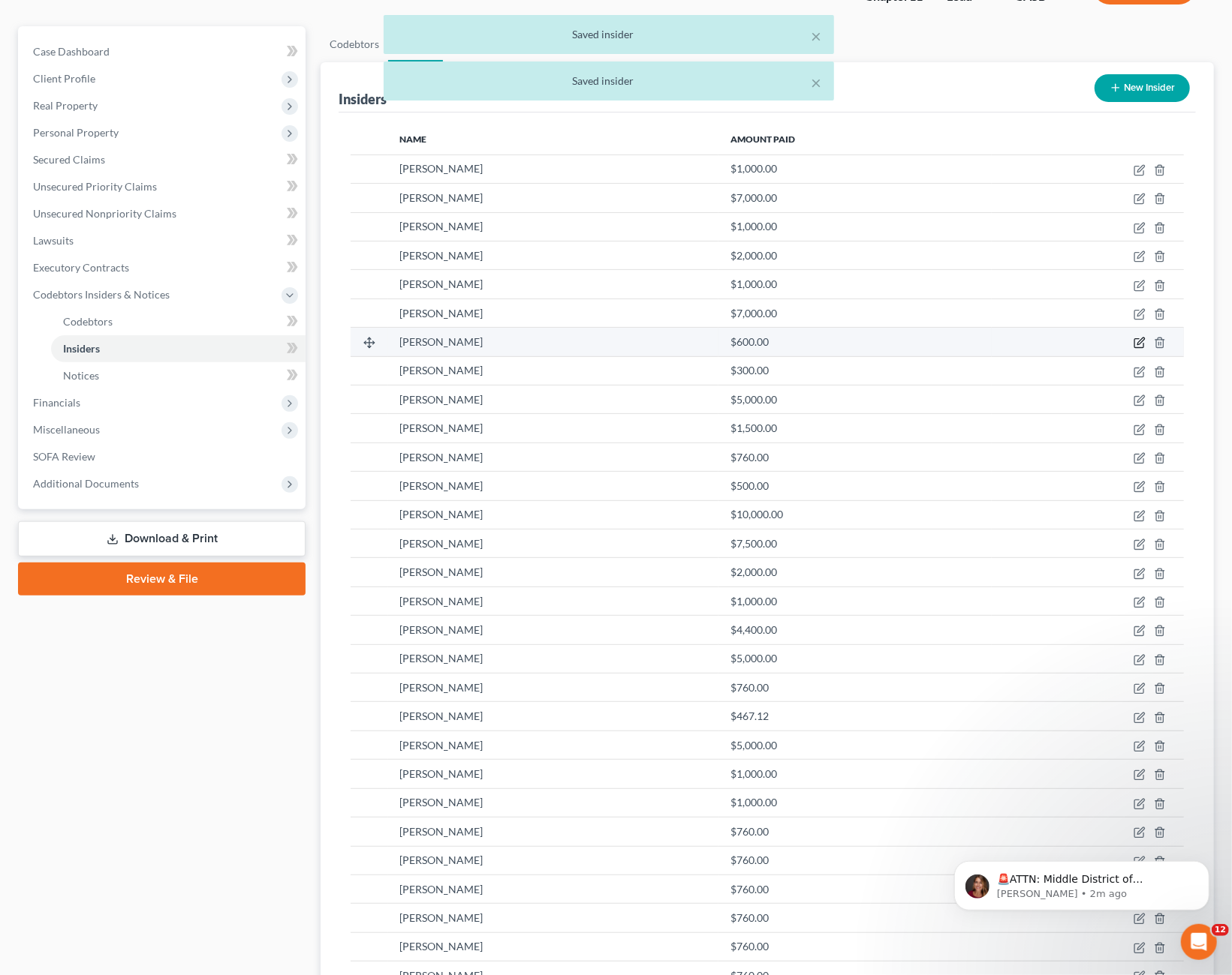
click at [1137, 342] on icon "button" at bounding box center [1139, 342] width 12 height 12
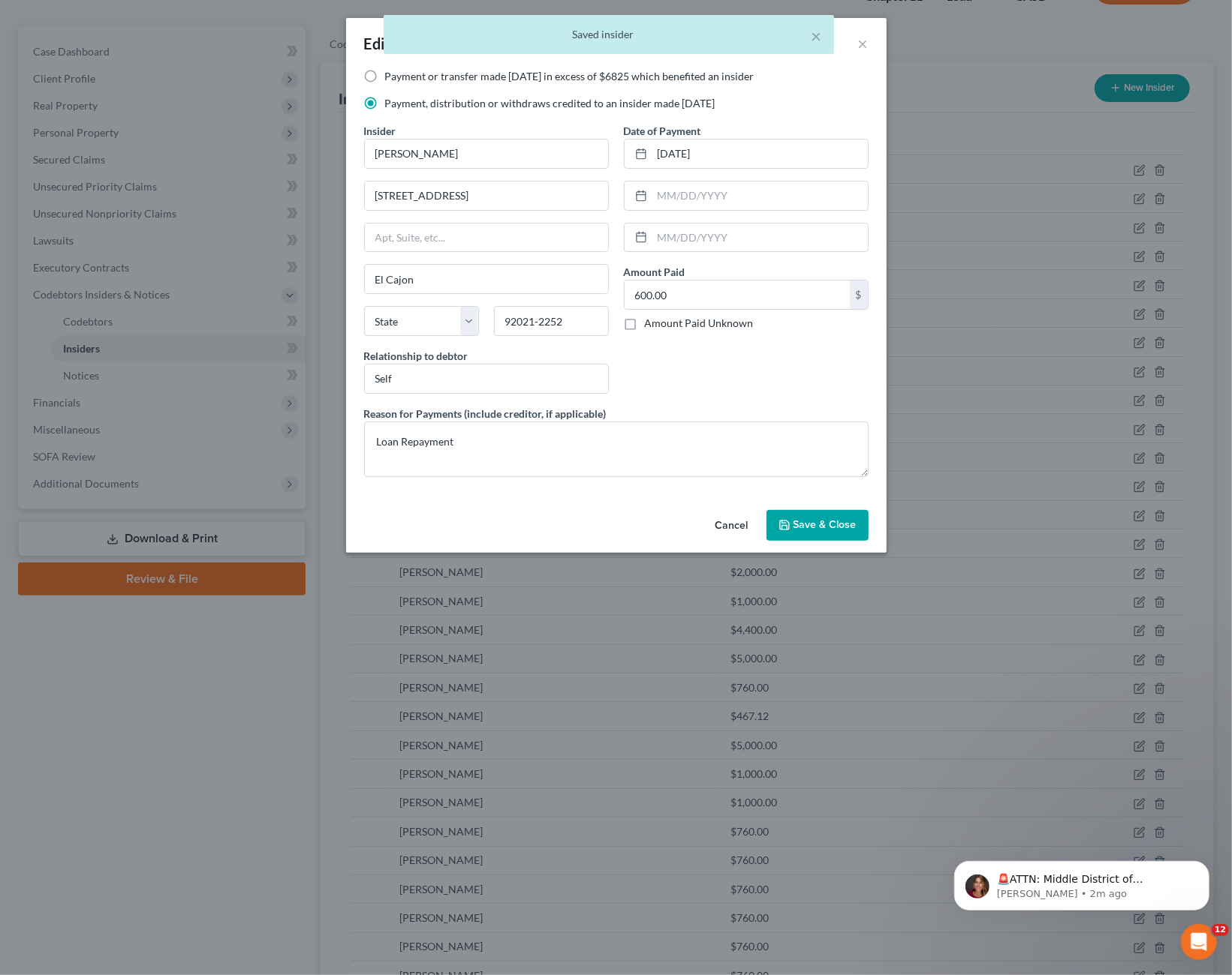
drag, startPoint x: 733, startPoint y: 517, endPoint x: 870, endPoint y: 489, distance: 139.8
click at [742, 517] on button "Cancel" at bounding box center [731, 527] width 57 height 30
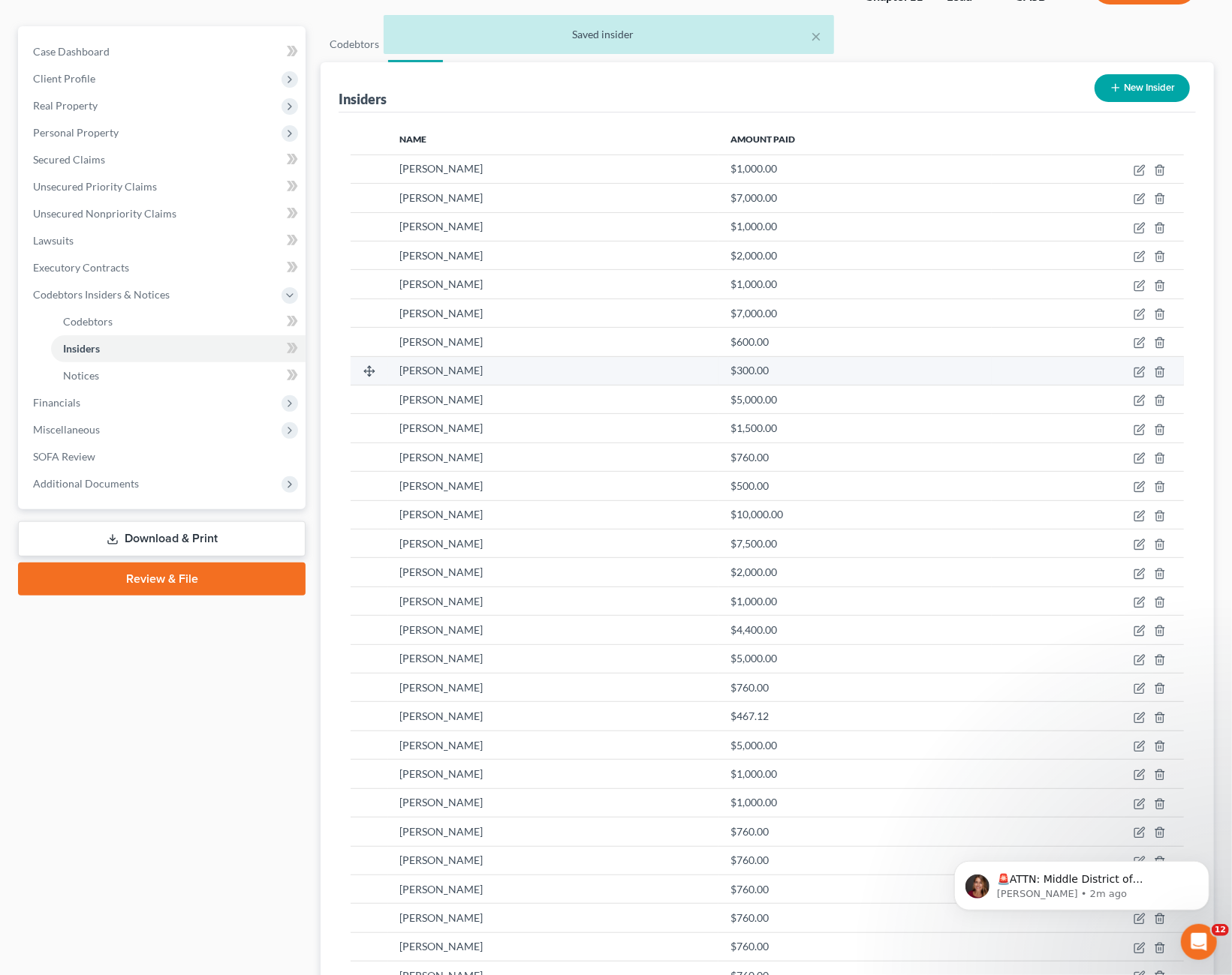
click at [1140, 378] on td at bounding box center [1087, 371] width 192 height 28
click at [1140, 376] on icon "button" at bounding box center [1139, 371] width 12 height 12
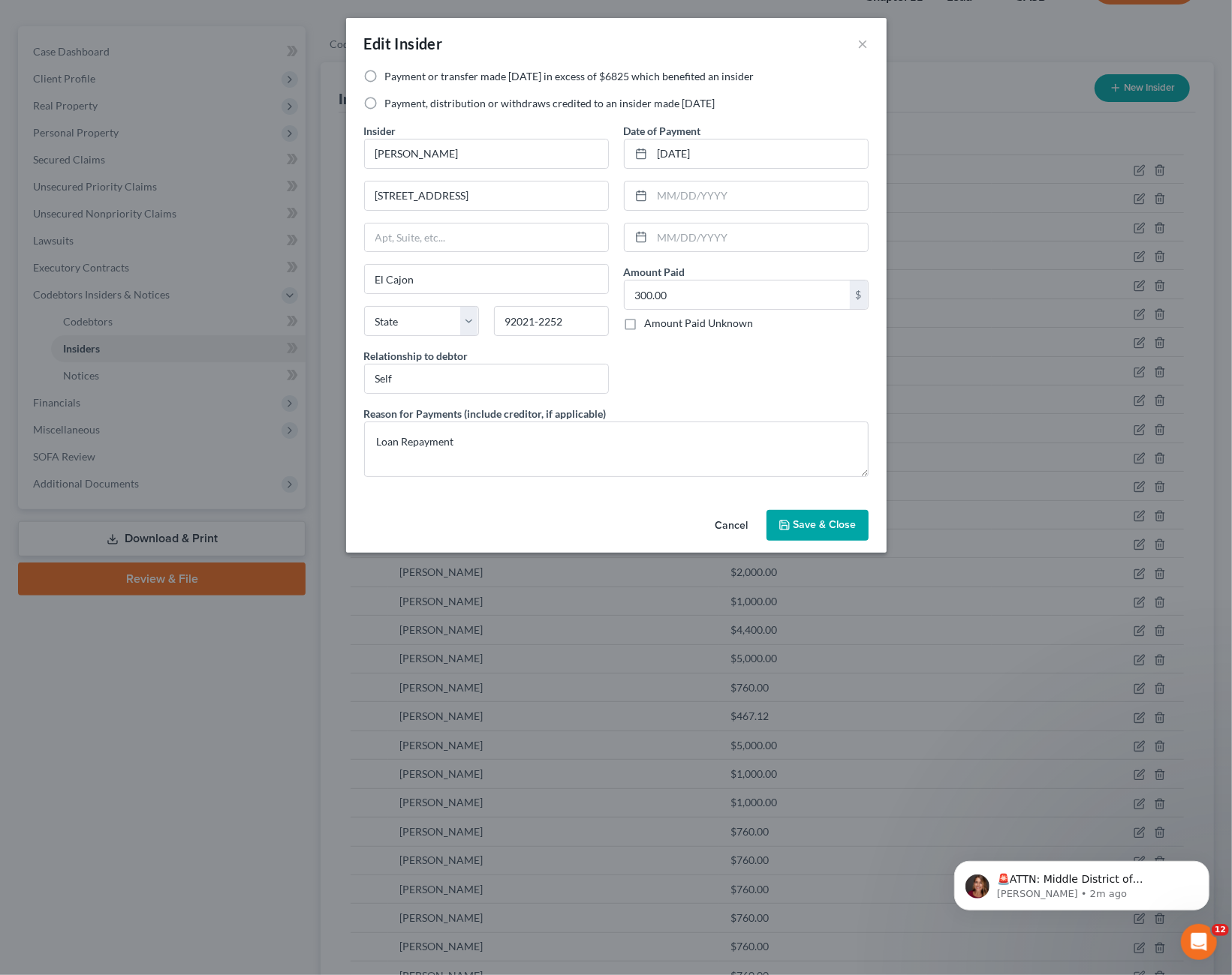
click at [455, 106] on label "Payment, distribution or withdraws credited to an insider made [DATE]" at bounding box center [550, 104] width 330 height 15
click at [401, 106] on input "Payment, distribution or withdraws credited to an insider made [DATE]" at bounding box center [396, 101] width 9 height 9
radio input "true"
click at [815, 520] on span "Save & Close" at bounding box center [824, 526] width 63 height 13
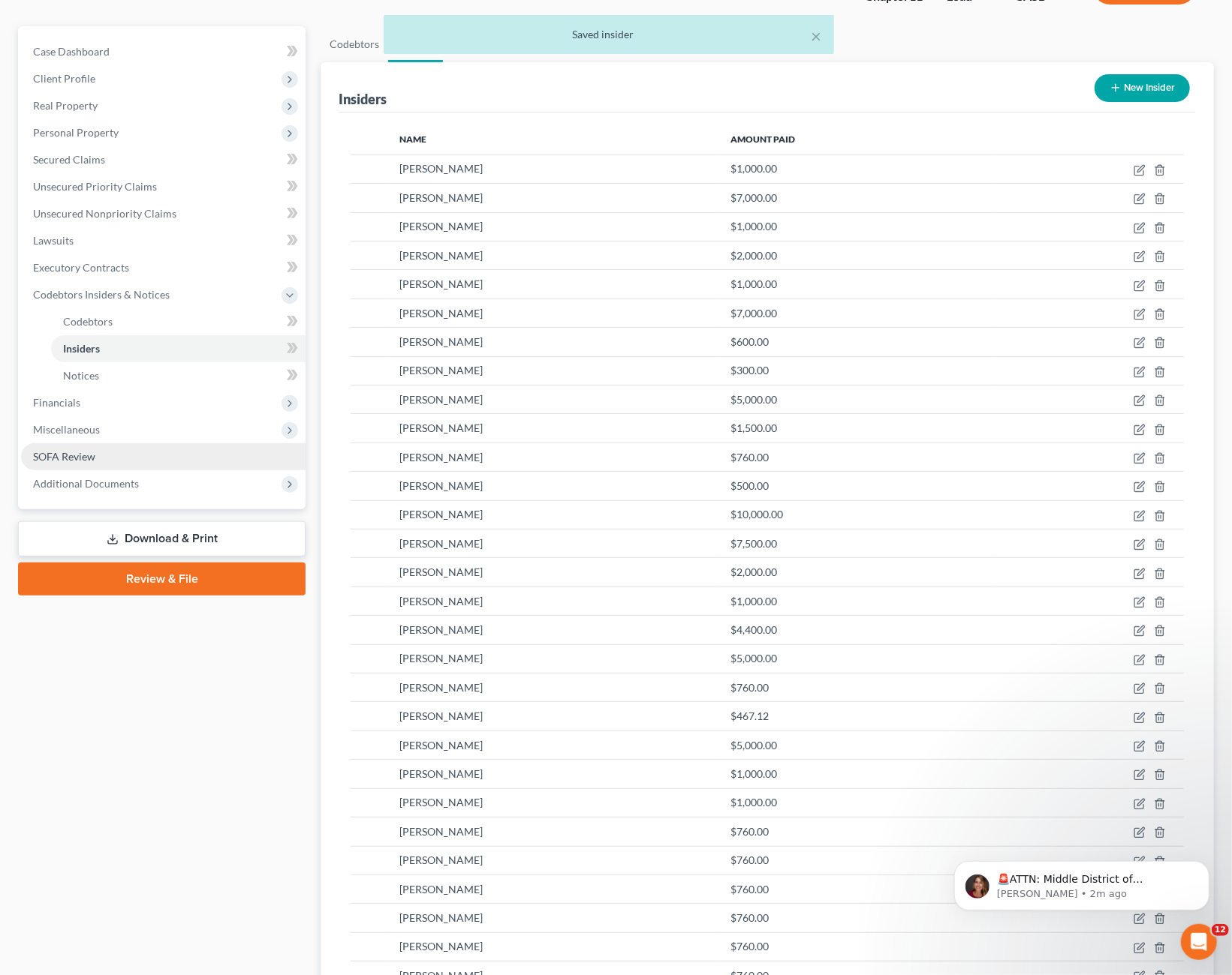
click at [70, 463] on link "SOFA Review" at bounding box center [163, 457] width 285 height 27
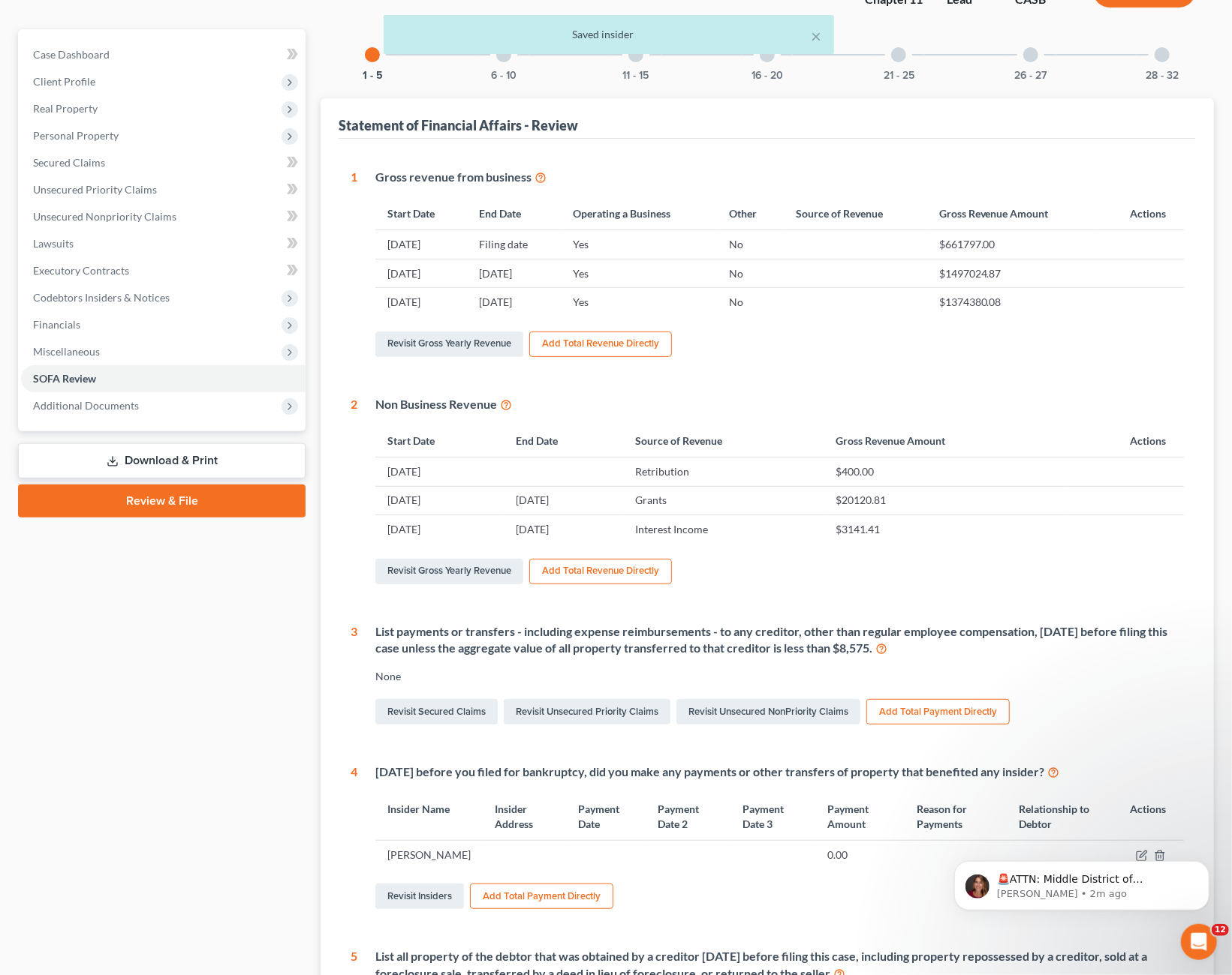
scroll to position [349, 0]
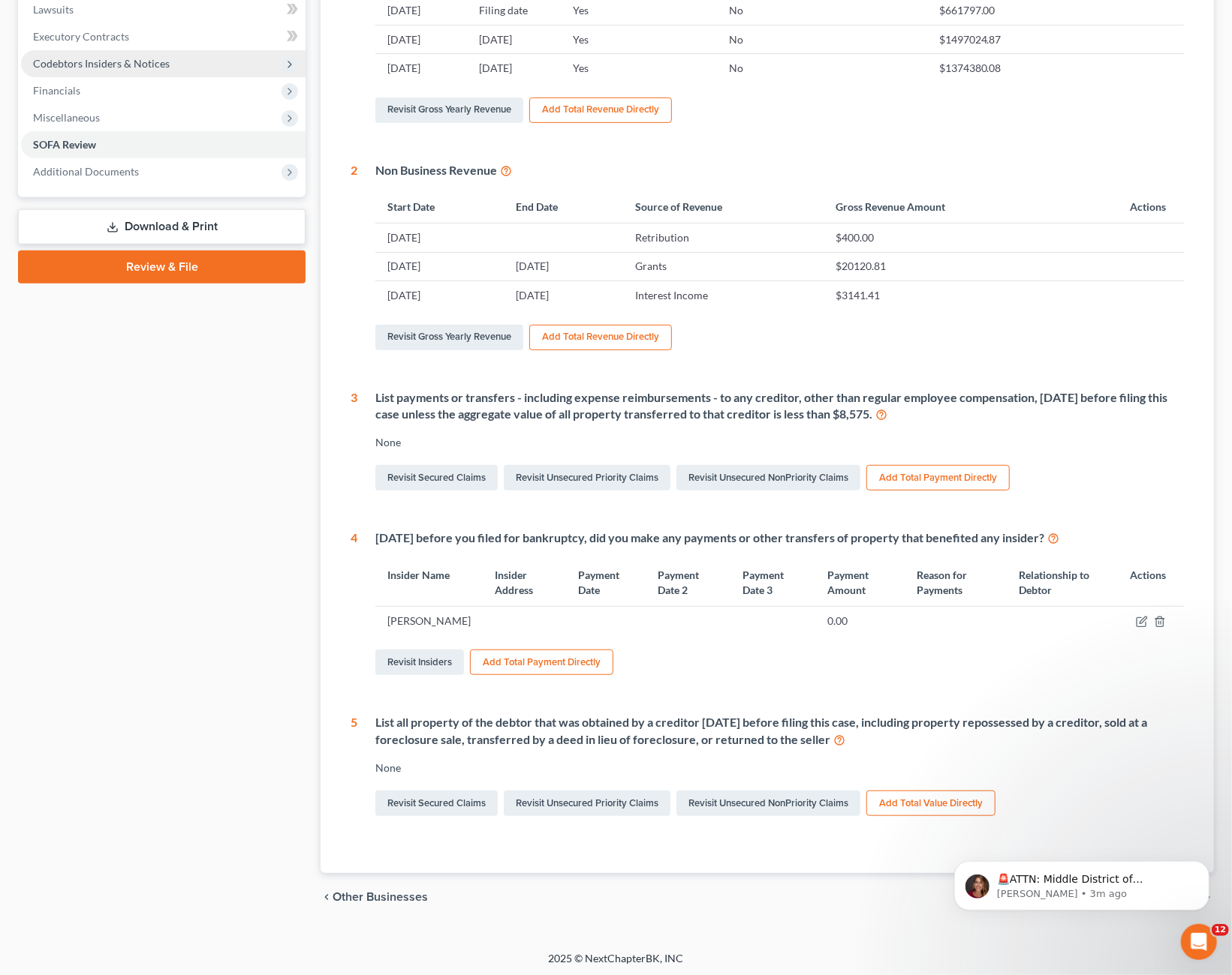
click at [98, 63] on span "Codebtors Insiders & Notices" at bounding box center [101, 64] width 137 height 13
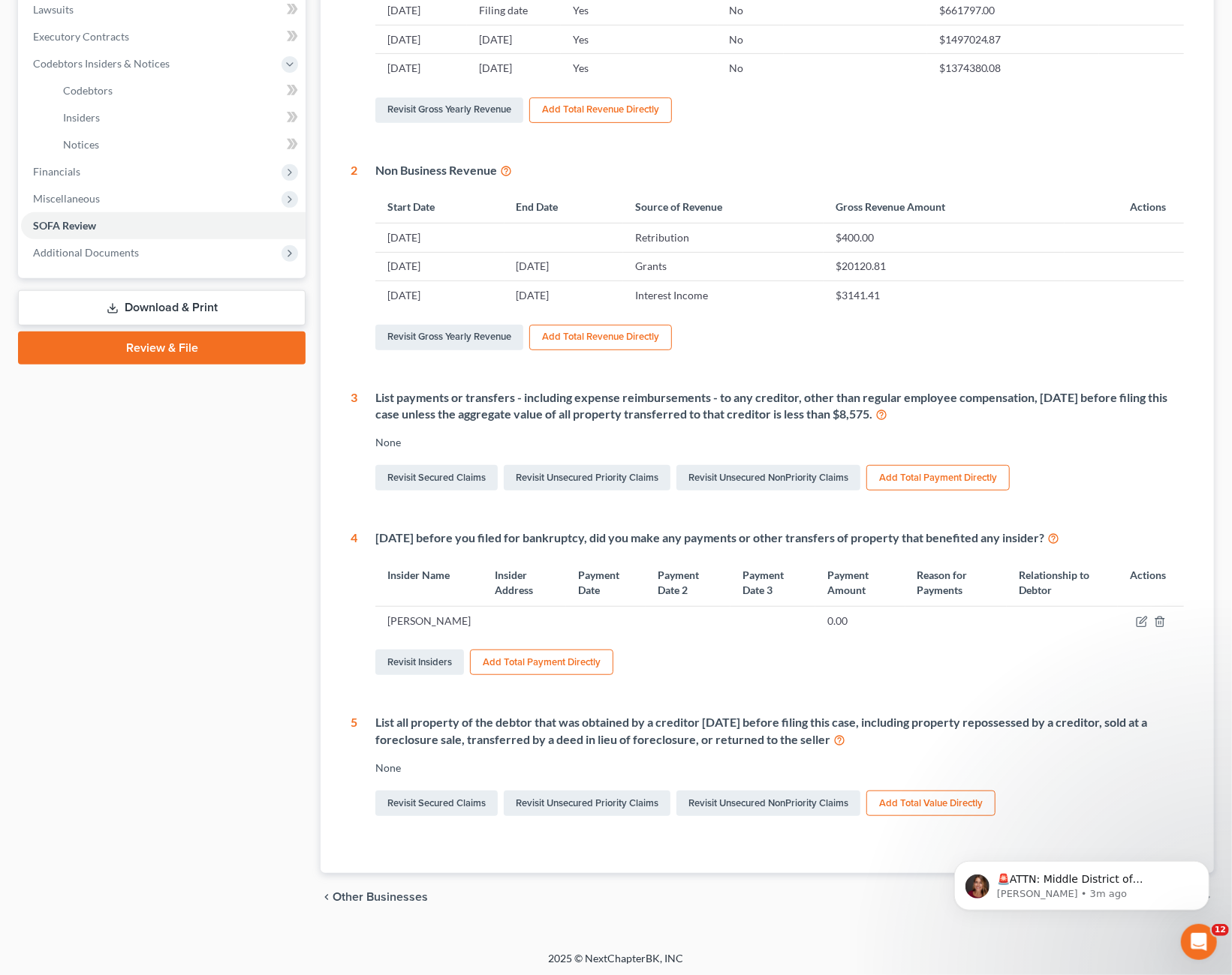
click at [128, 618] on div "Case Dashboard Payments Invoices Payments Payments Credit Report Client Profile" at bounding box center [161, 357] width 302 height 1126
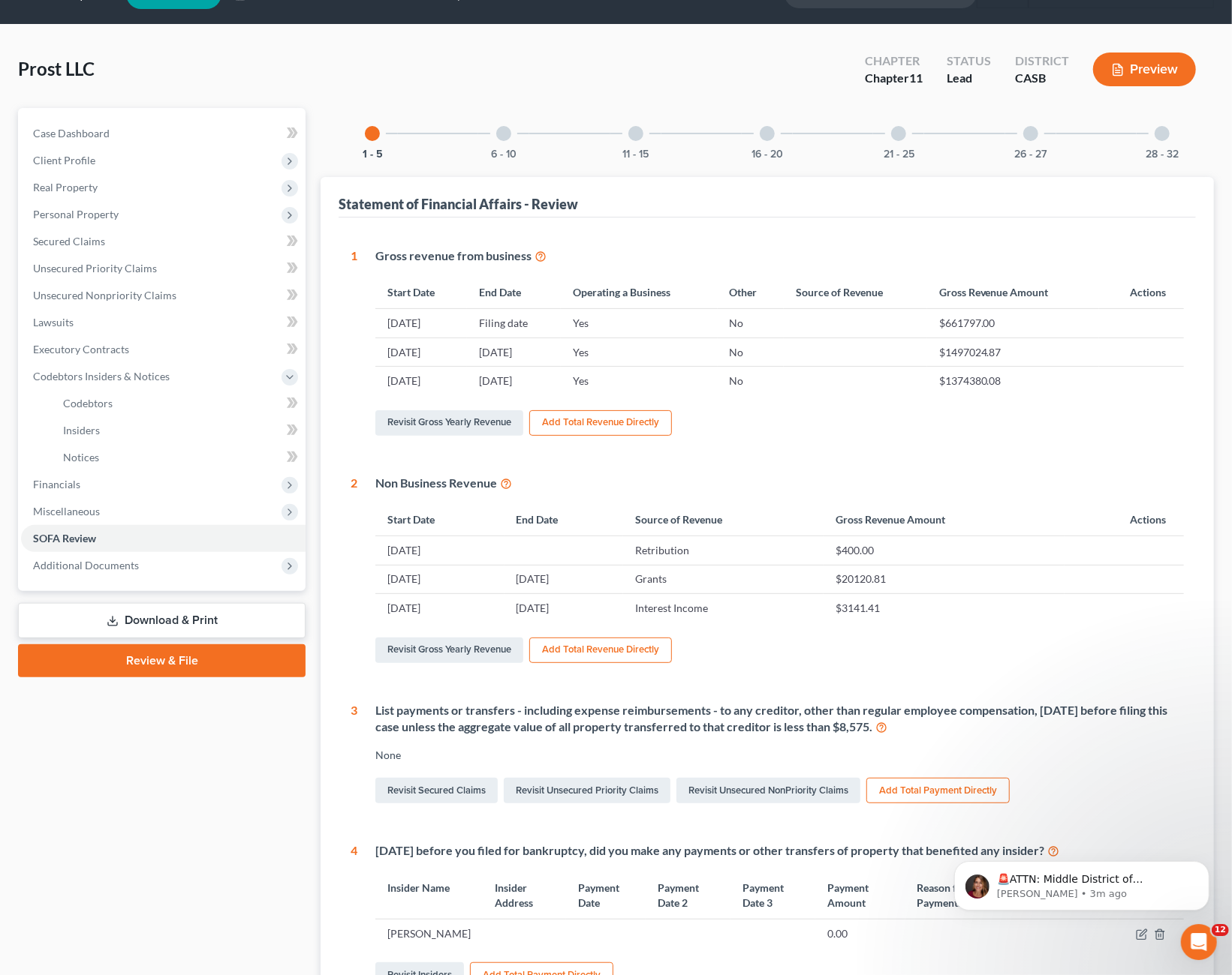
scroll to position [0, 0]
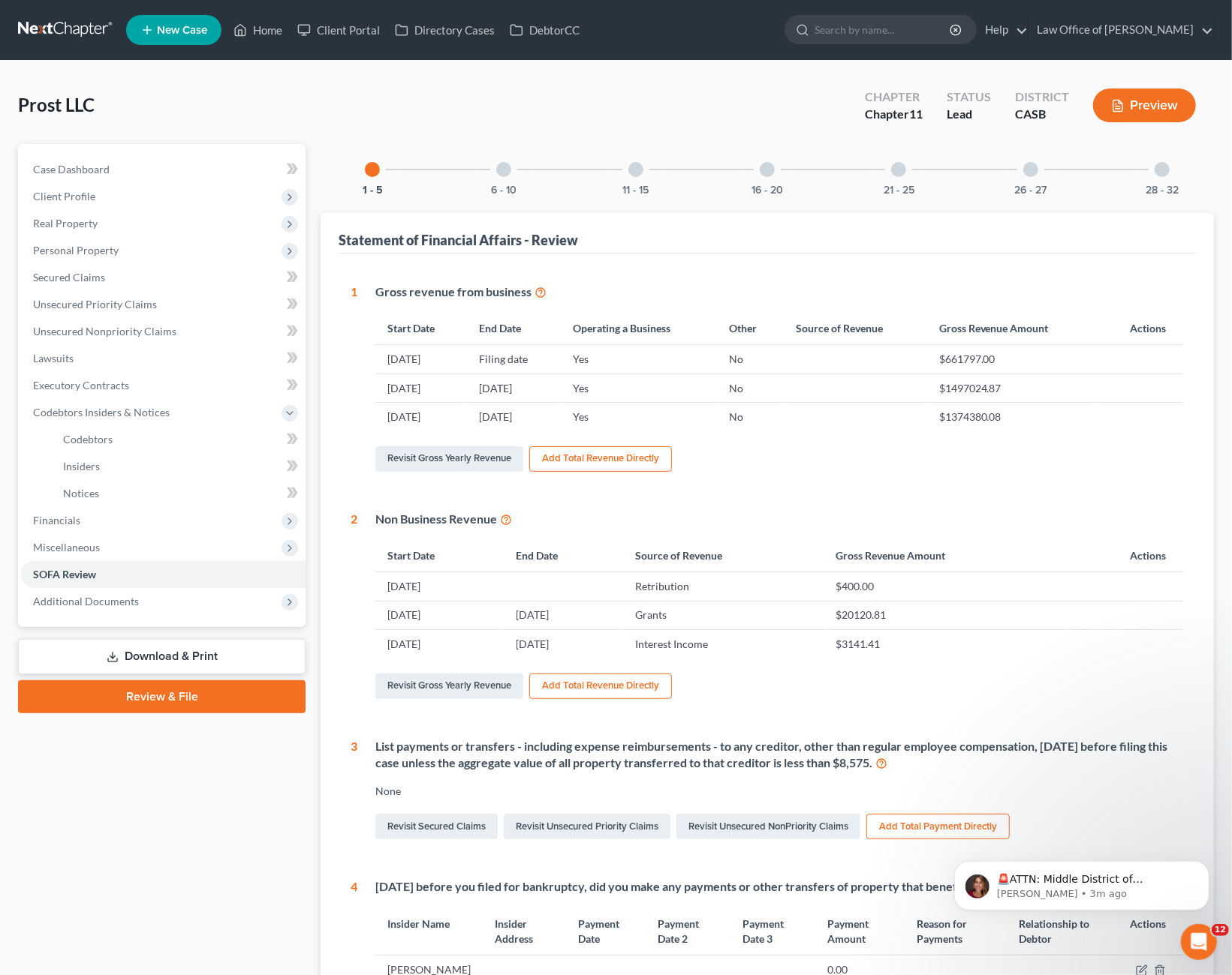
click at [506, 179] on div "6 - 10" at bounding box center [504, 169] width 51 height 51
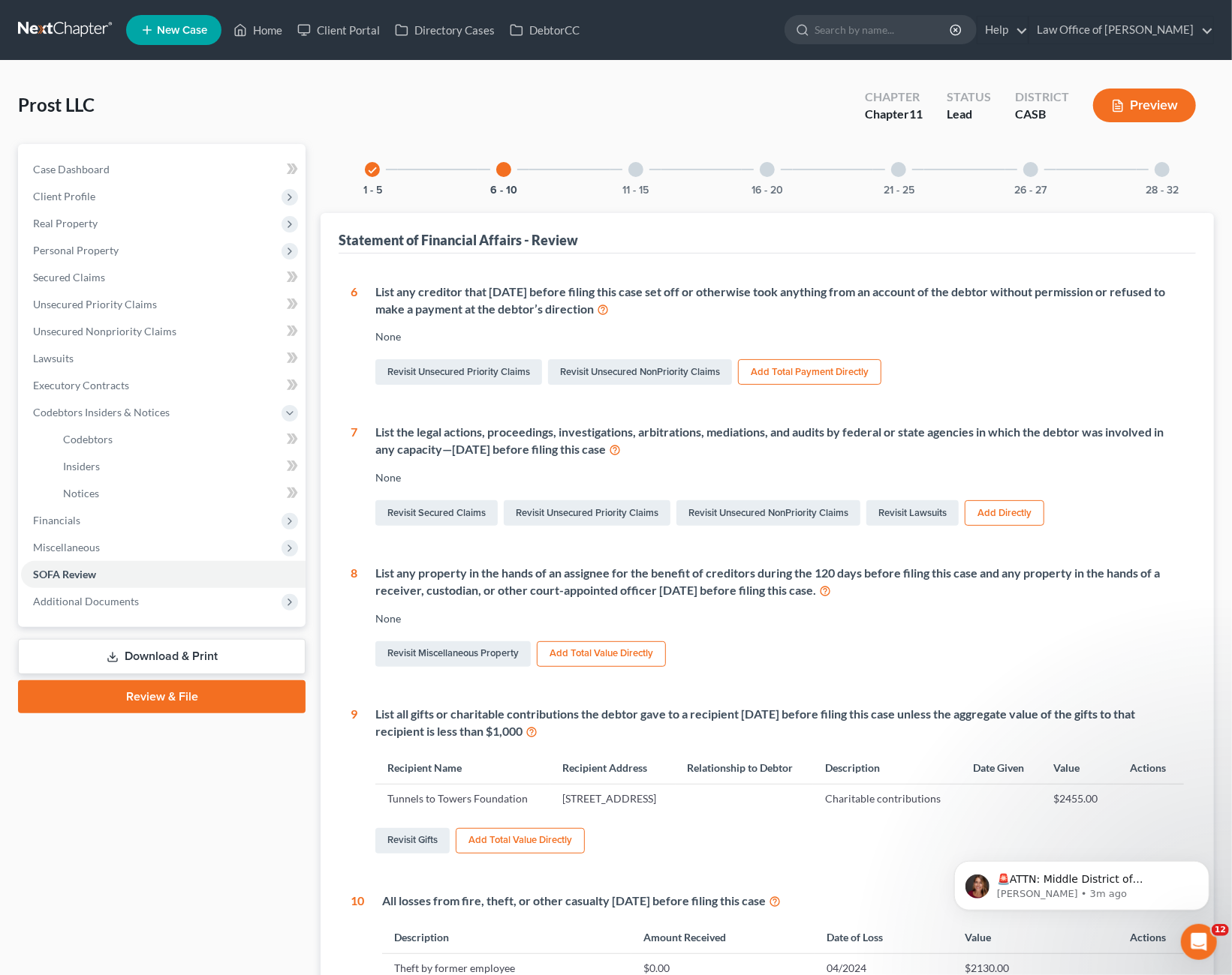
click at [625, 181] on div "11 - 15" at bounding box center [636, 169] width 51 height 51
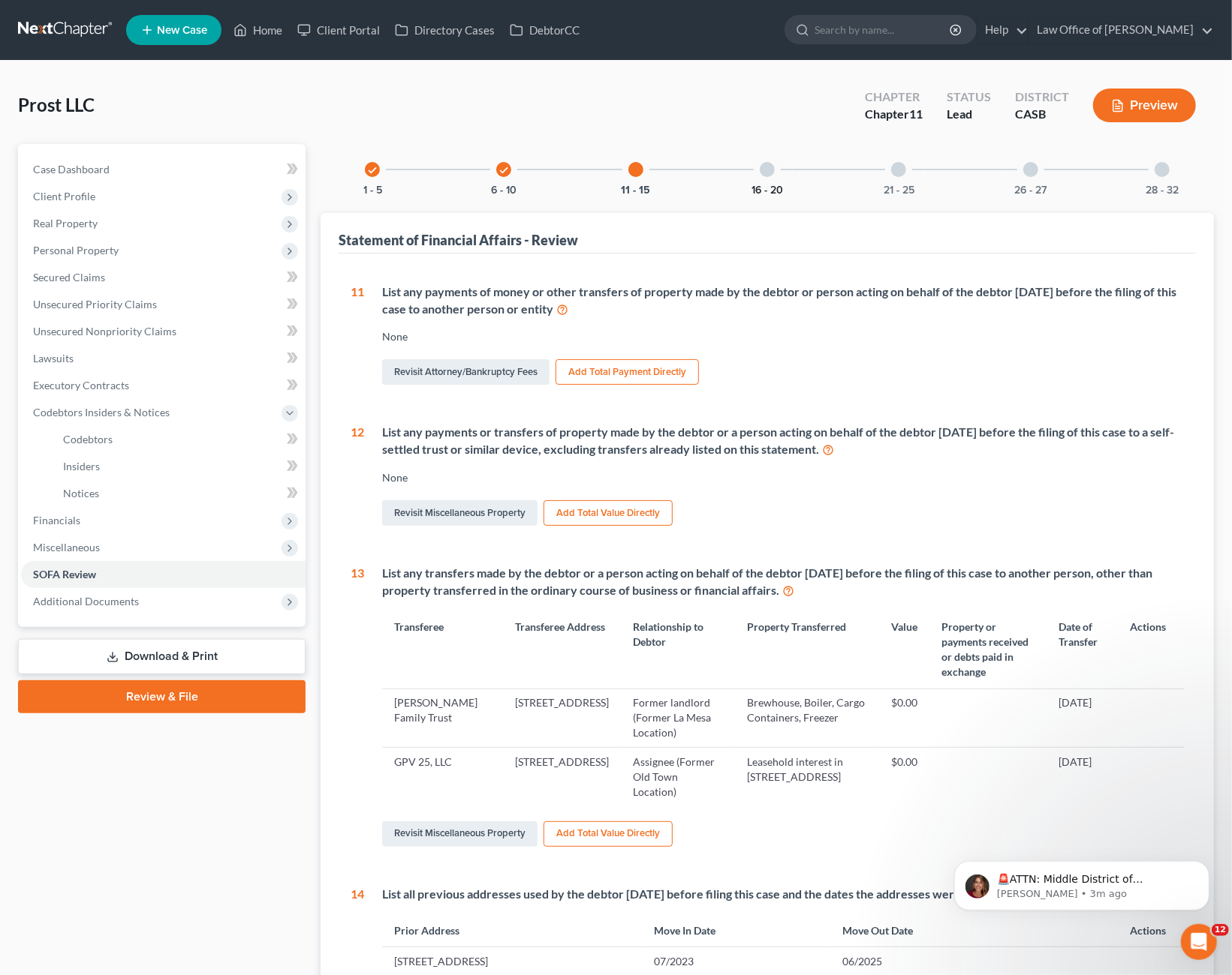
click at [773, 185] on button "16 - 20" at bounding box center [768, 190] width 32 height 10
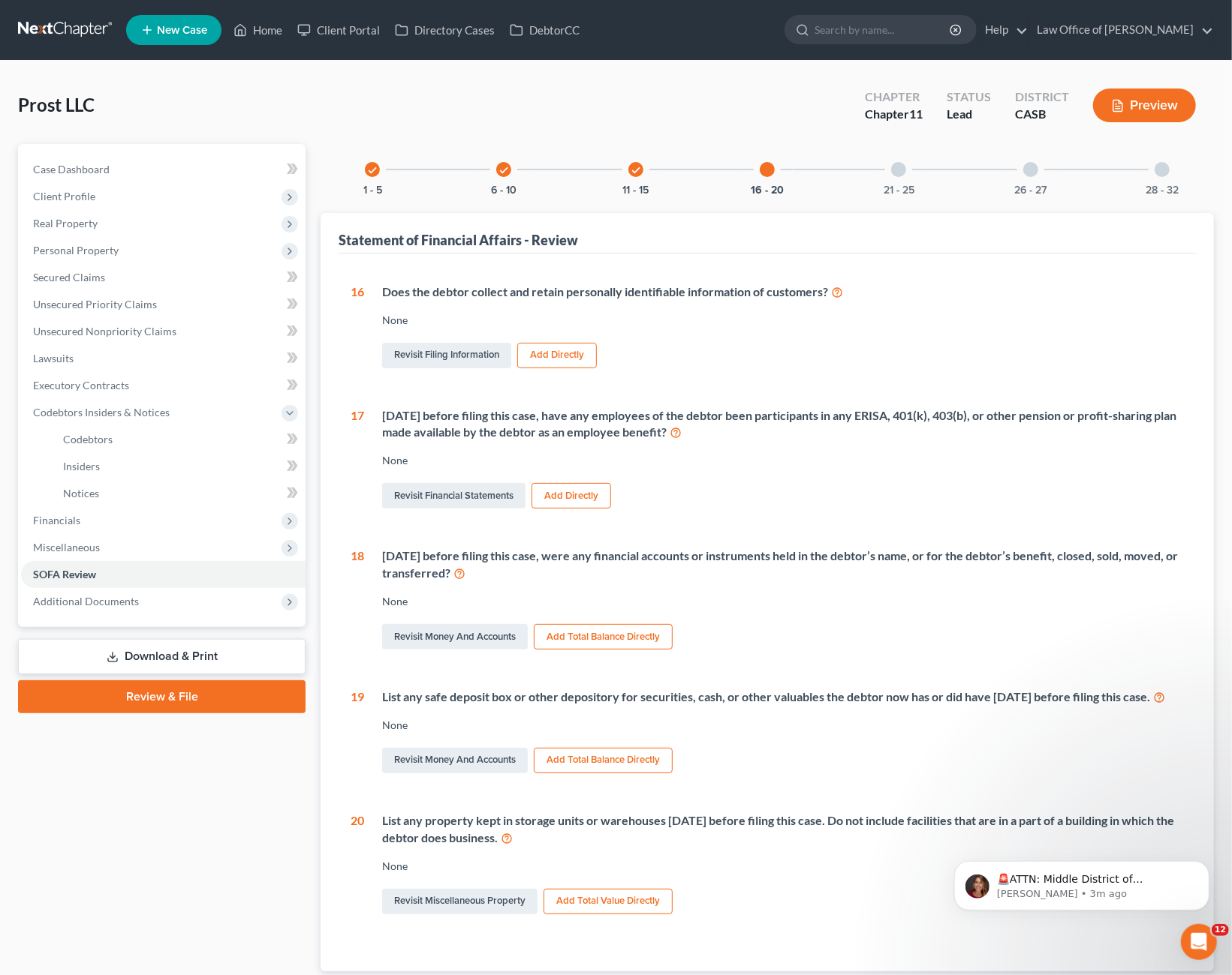
click at [905, 176] on div "21 - 25" at bounding box center [898, 169] width 51 height 51
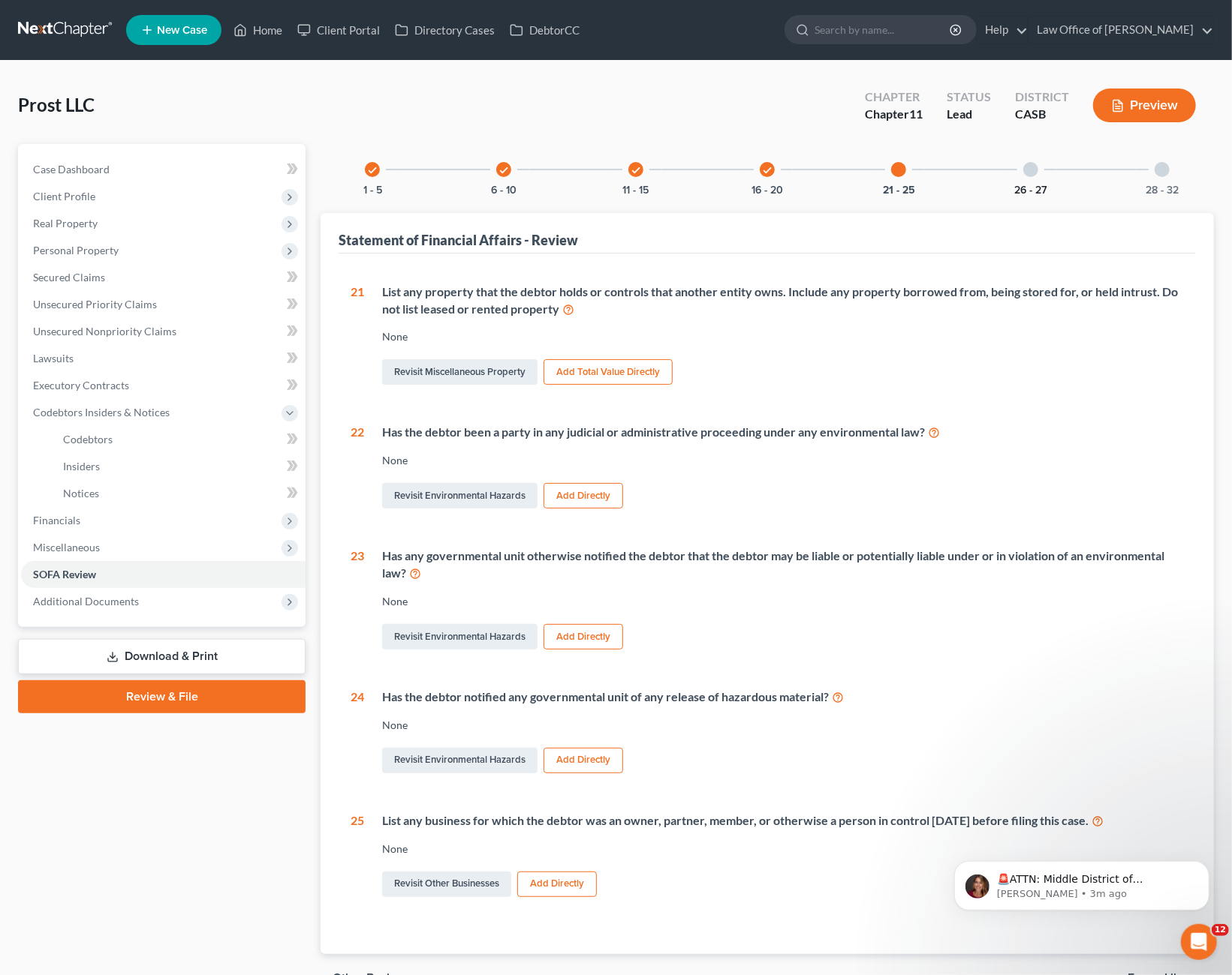
click at [1025, 183] on div "26 - 27" at bounding box center [1031, 169] width 51 height 51
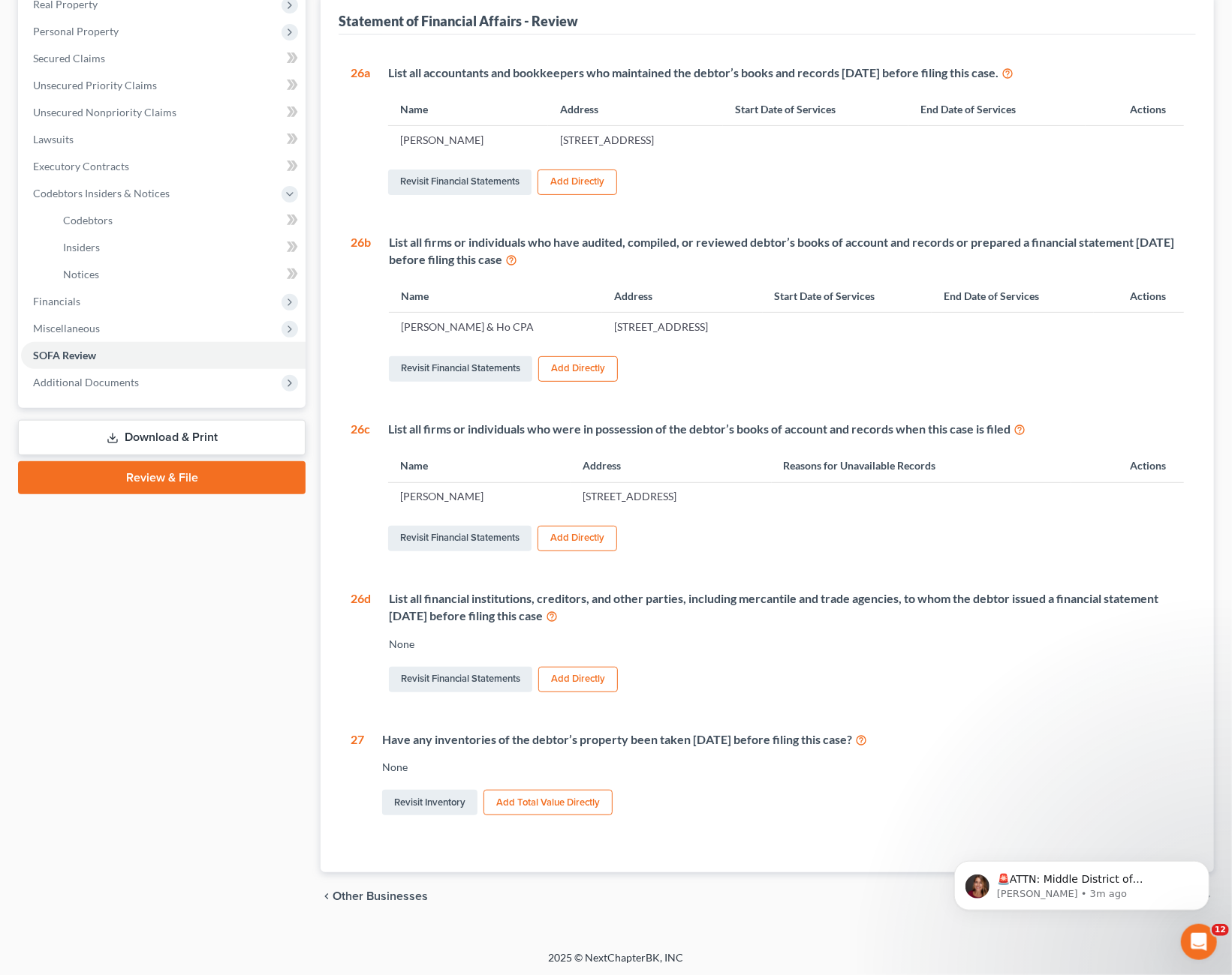
scroll to position [219, 0]
click at [548, 138] on td "[STREET_ADDRESS]" at bounding box center [635, 140] width 175 height 28
drag, startPoint x: 519, startPoint y: 138, endPoint x: 701, endPoint y: 140, distance: 182.0
click at [701, 140] on td "[STREET_ADDRESS]" at bounding box center [635, 140] width 175 height 28
copy td "[STREET_ADDRESS]"
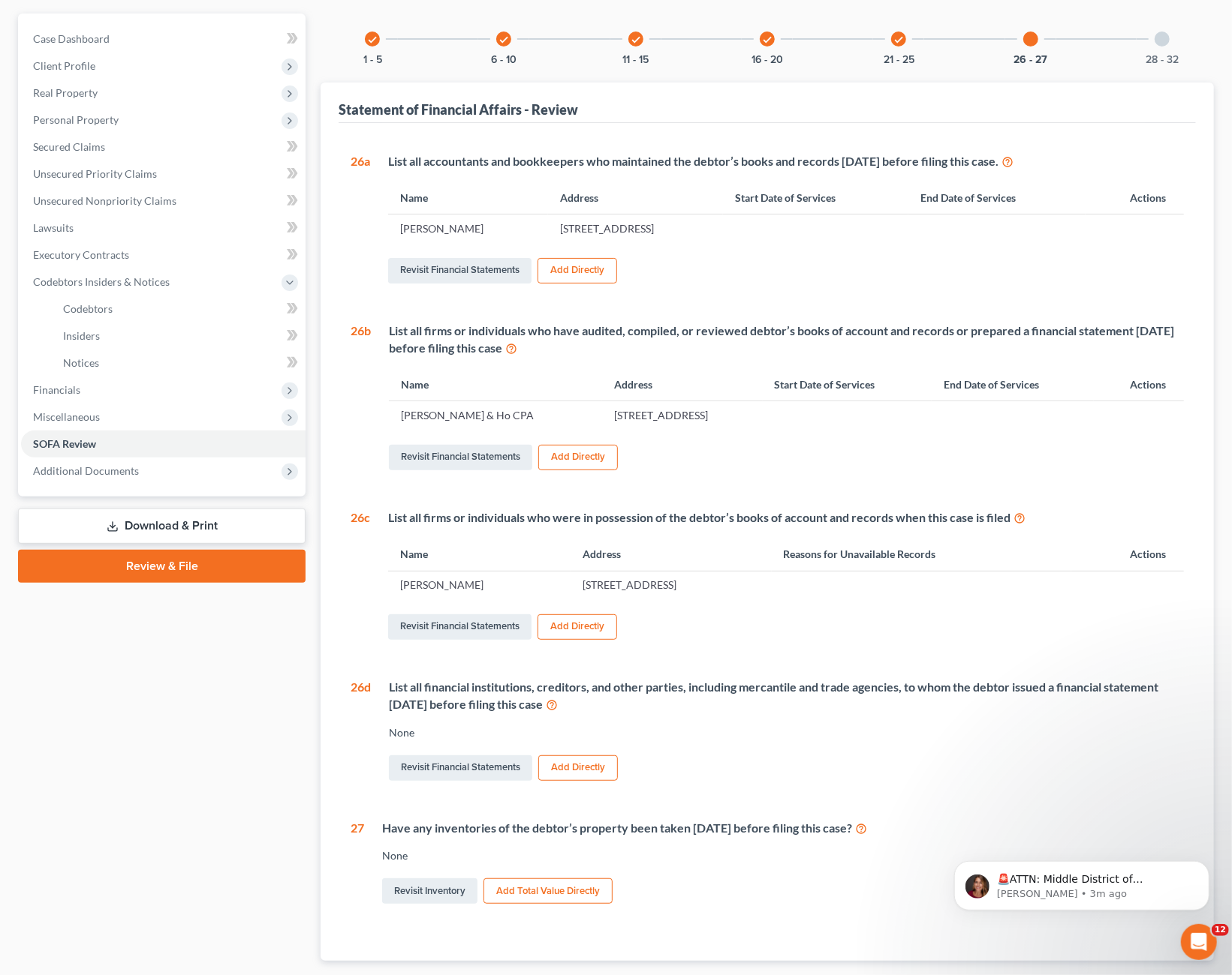
scroll to position [0, 0]
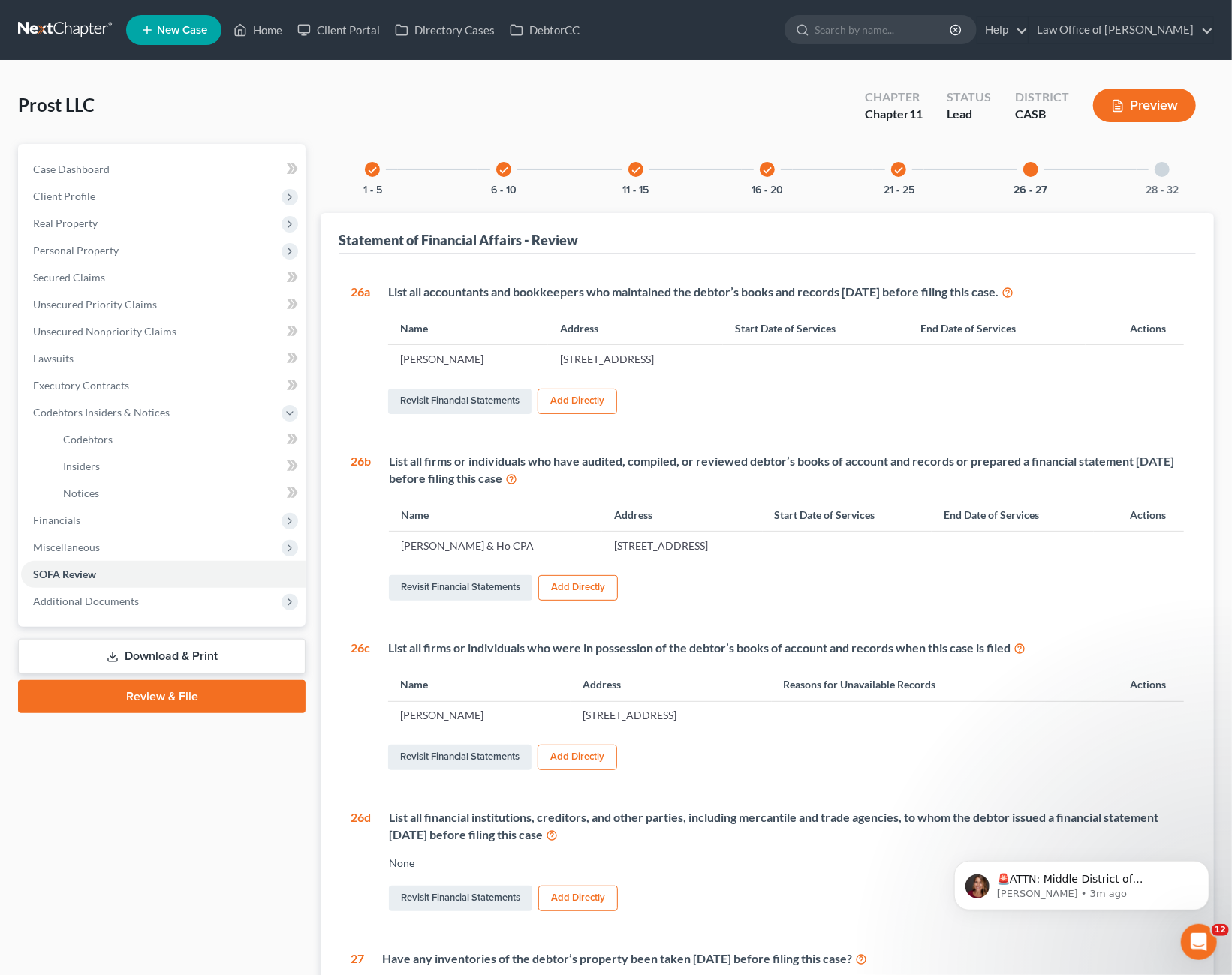
click at [1160, 172] on div at bounding box center [1162, 169] width 15 height 15
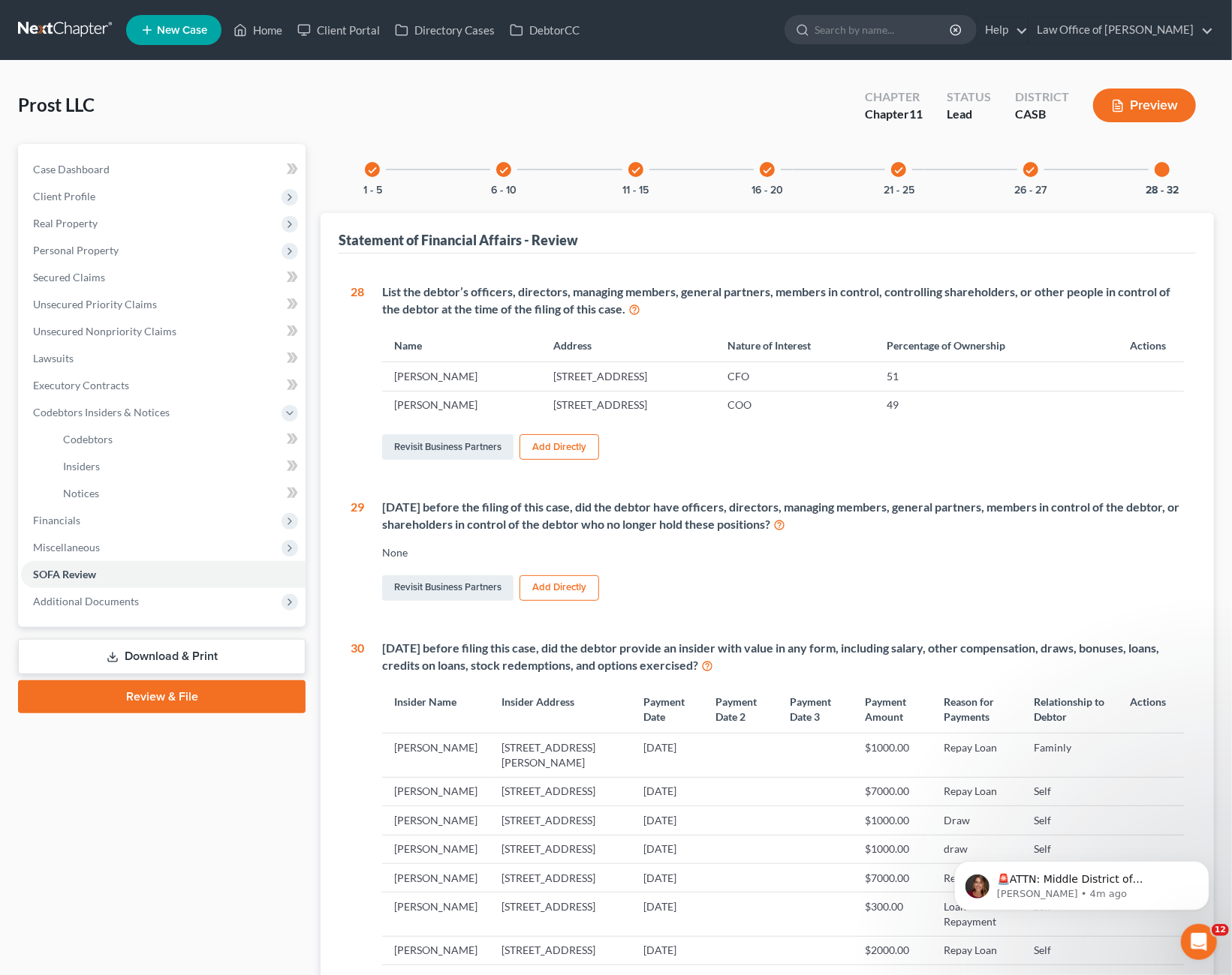
click at [373, 175] on div "check" at bounding box center [373, 169] width 15 height 15
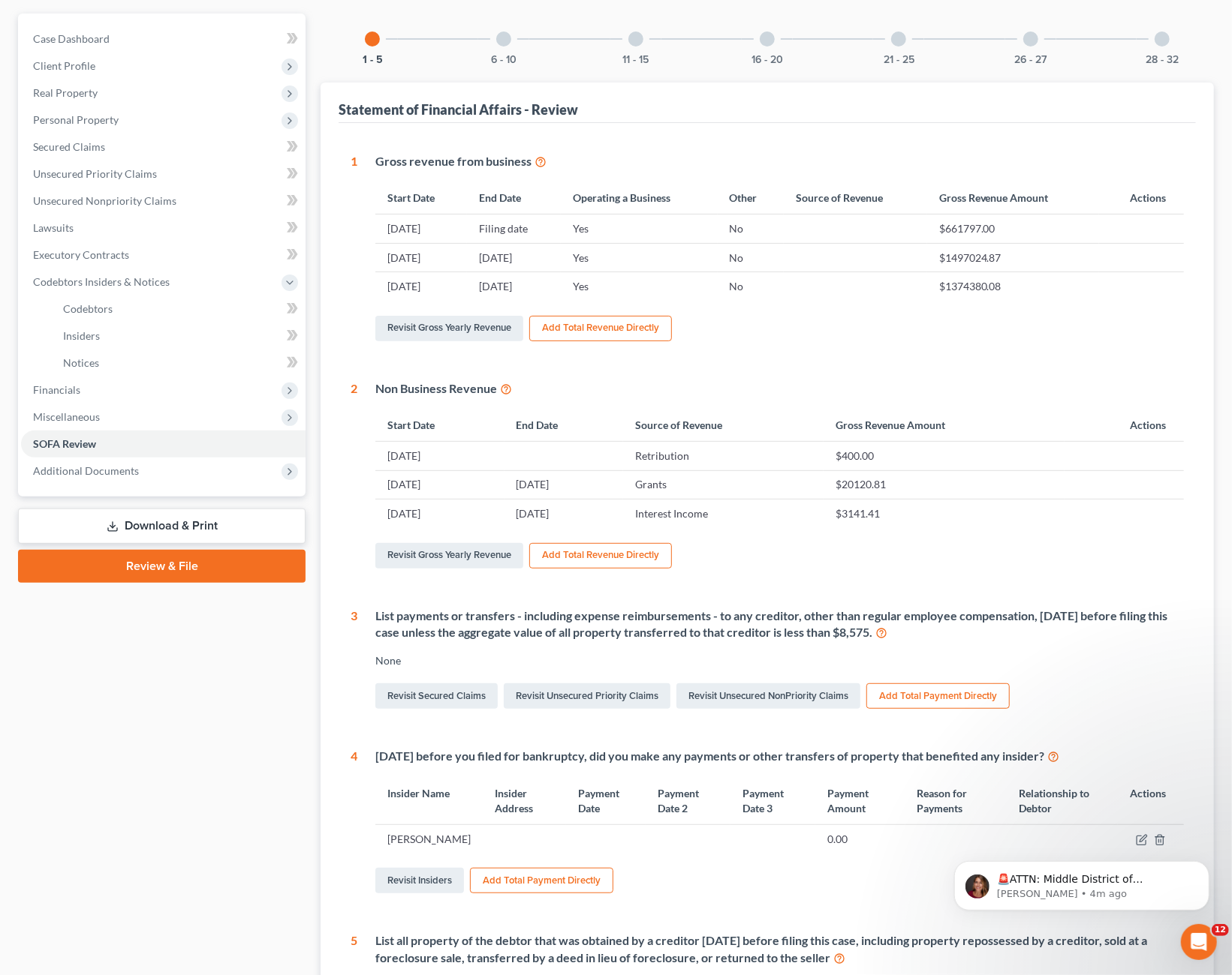
scroll to position [156, 0]
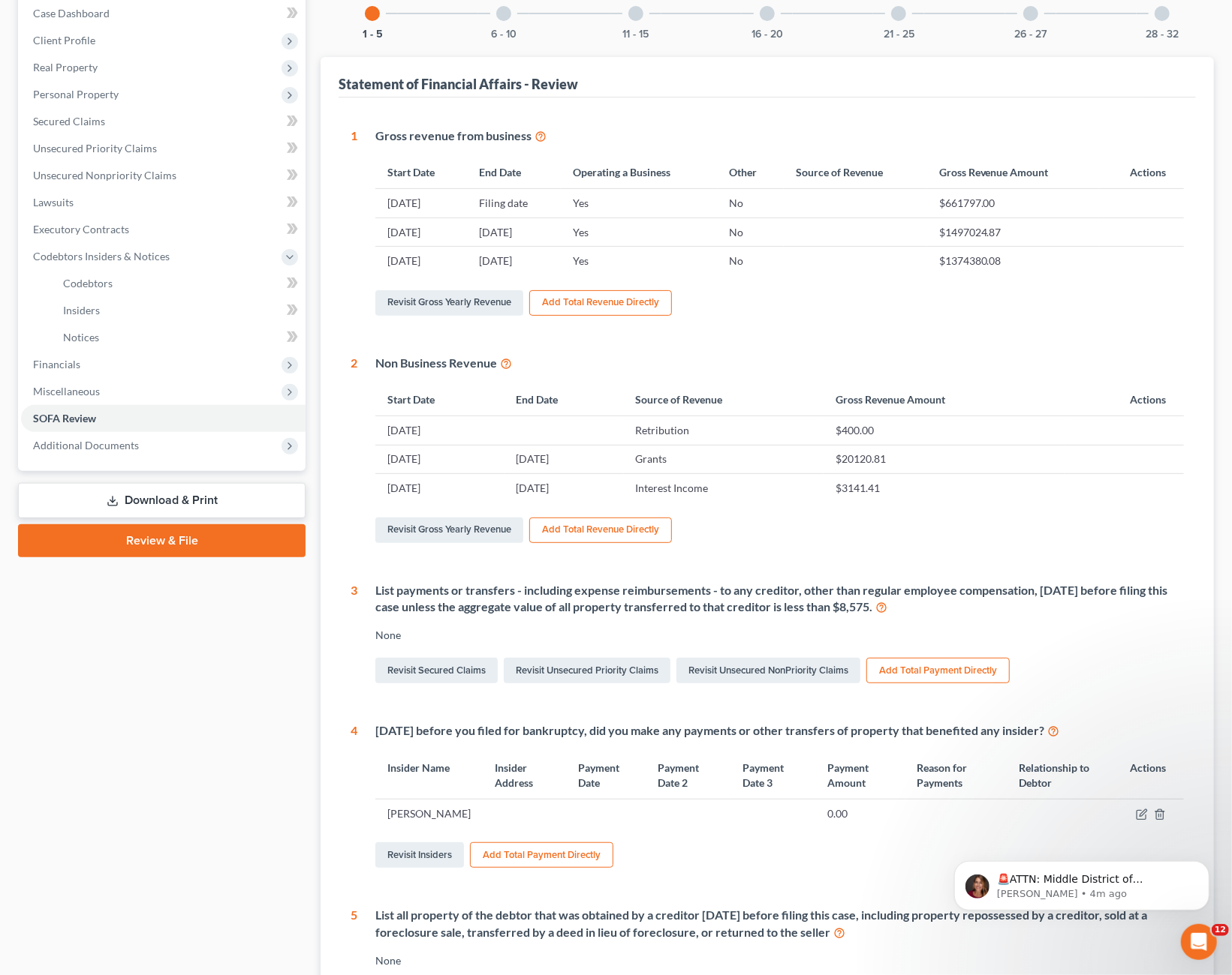
click at [1059, 730] on icon at bounding box center [1052, 730] width 12 height 14
click at [1160, 814] on line "button" at bounding box center [1160, 815] width 0 height 3
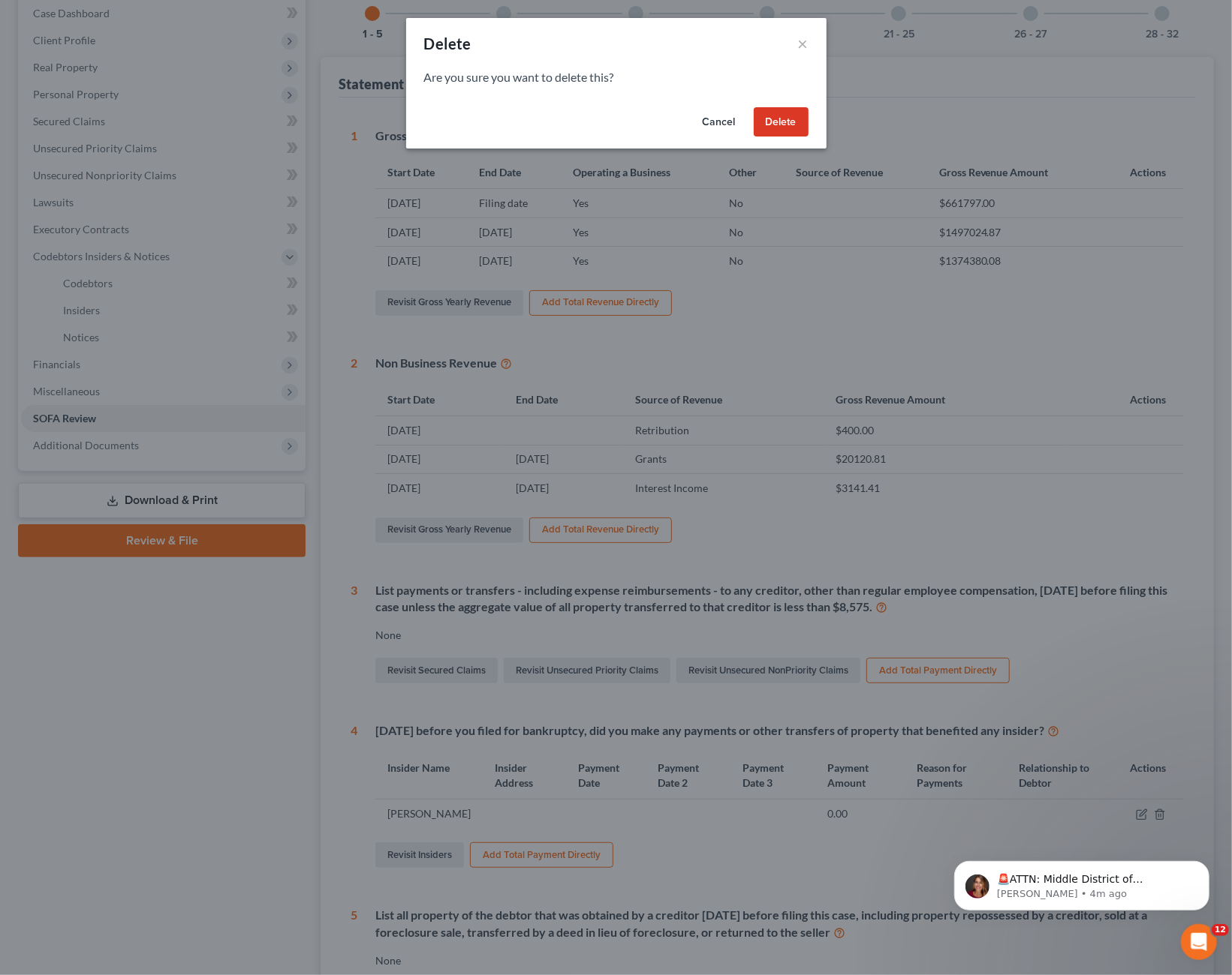
click at [785, 119] on button "Delete" at bounding box center [781, 123] width 55 height 30
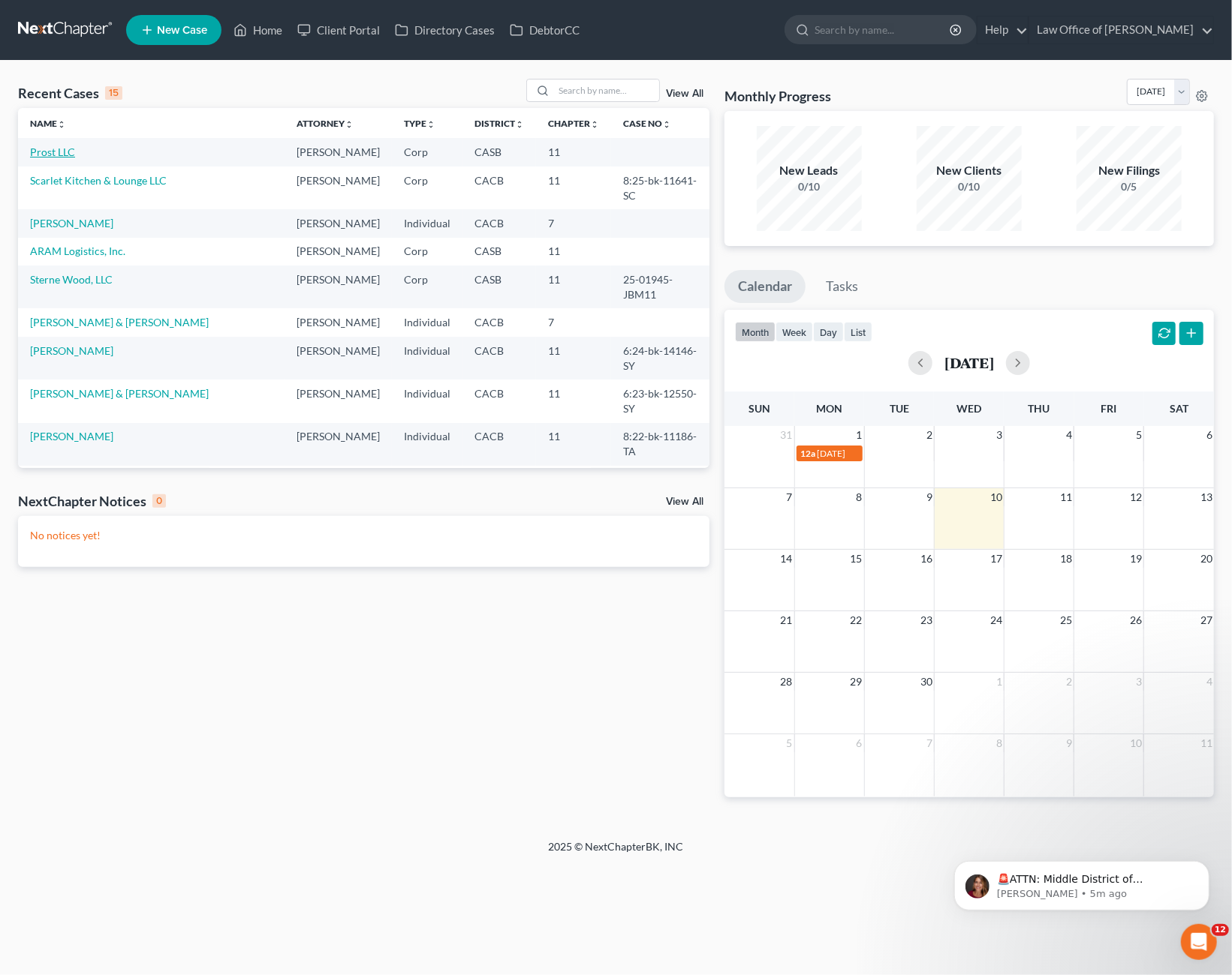
click at [70, 153] on link "Prost LLC" at bounding box center [52, 153] width 45 height 13
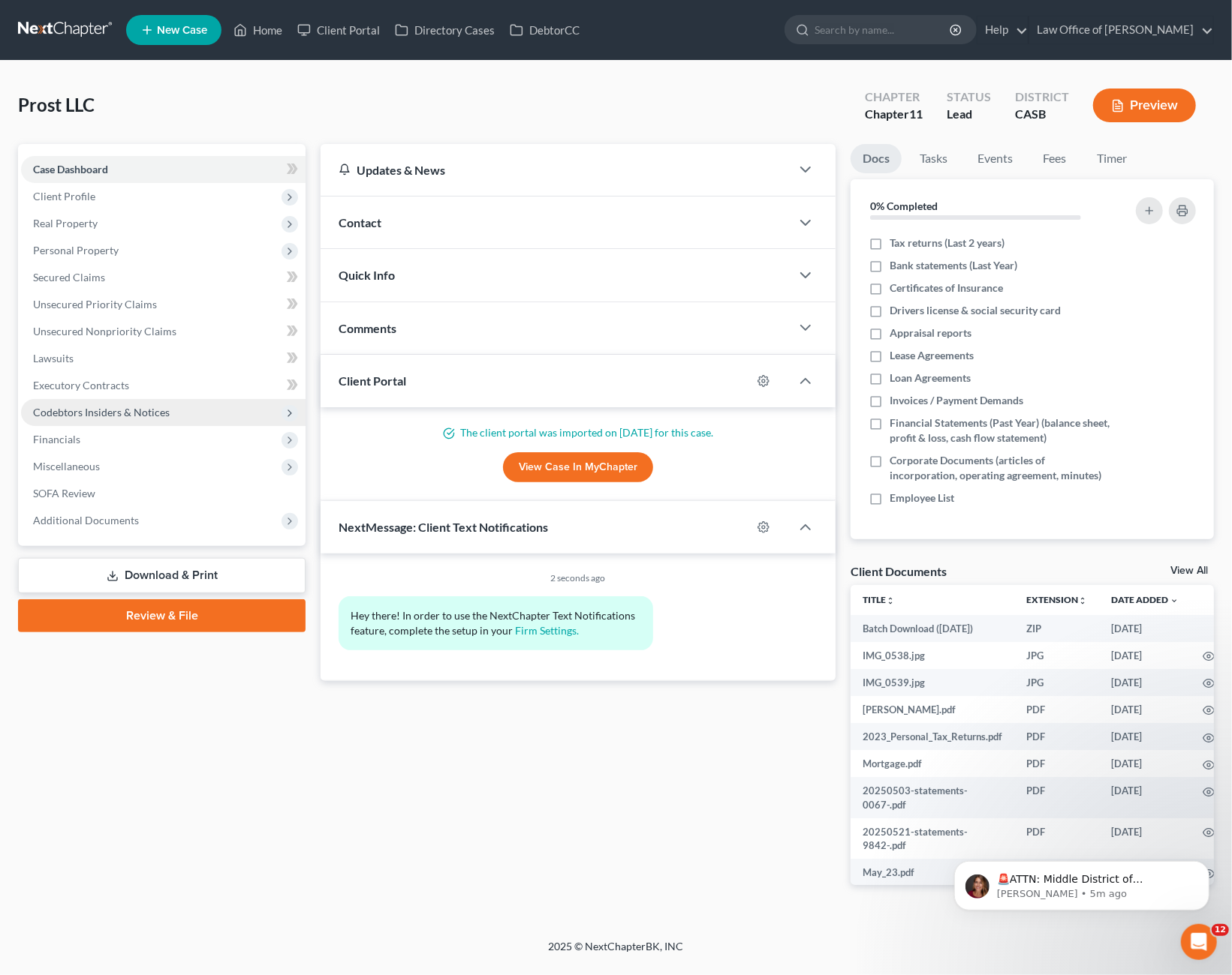
click at [66, 412] on span "Codebtors Insiders & Notices" at bounding box center [101, 413] width 137 height 13
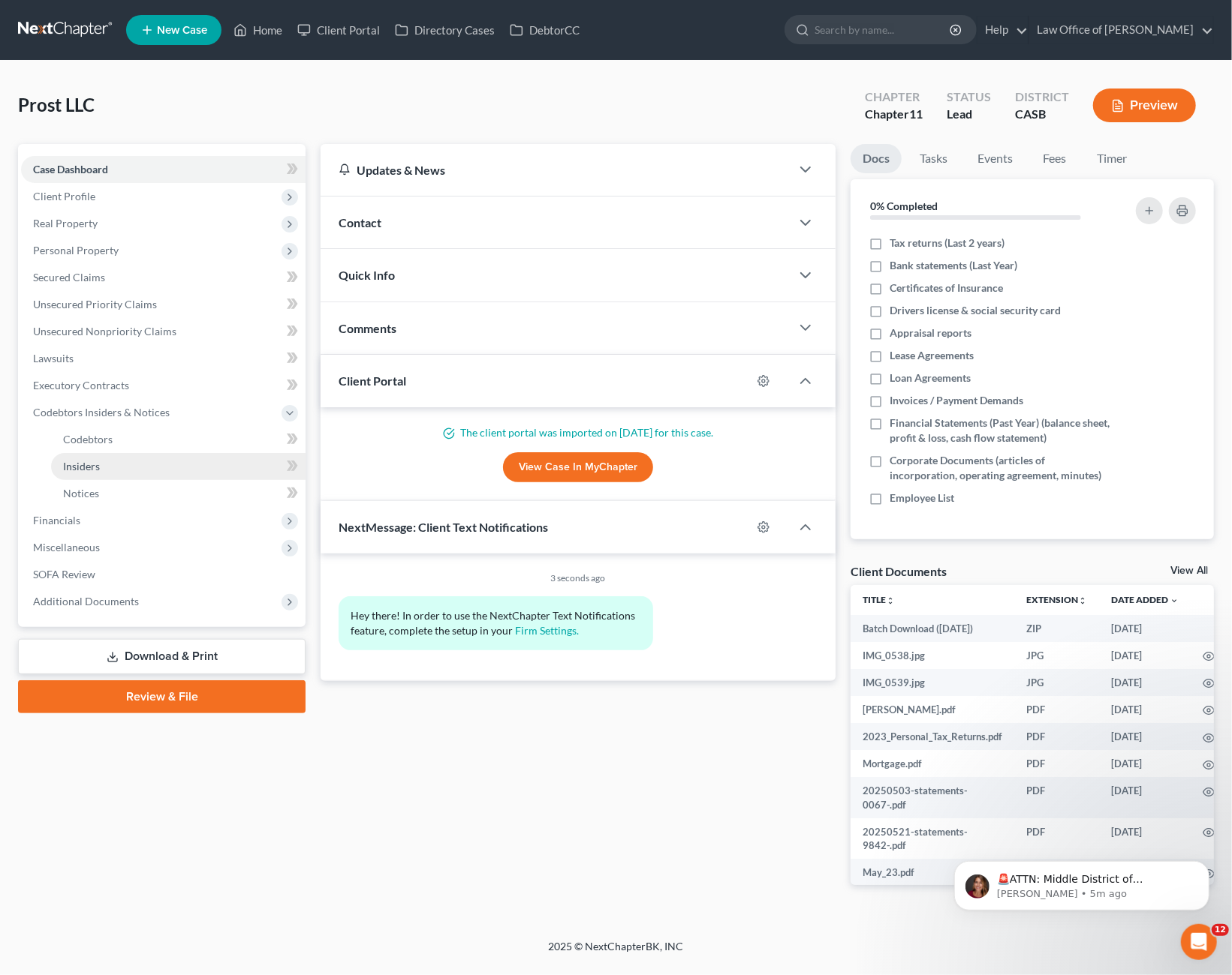
click at [86, 466] on span "Insiders" at bounding box center [81, 466] width 37 height 13
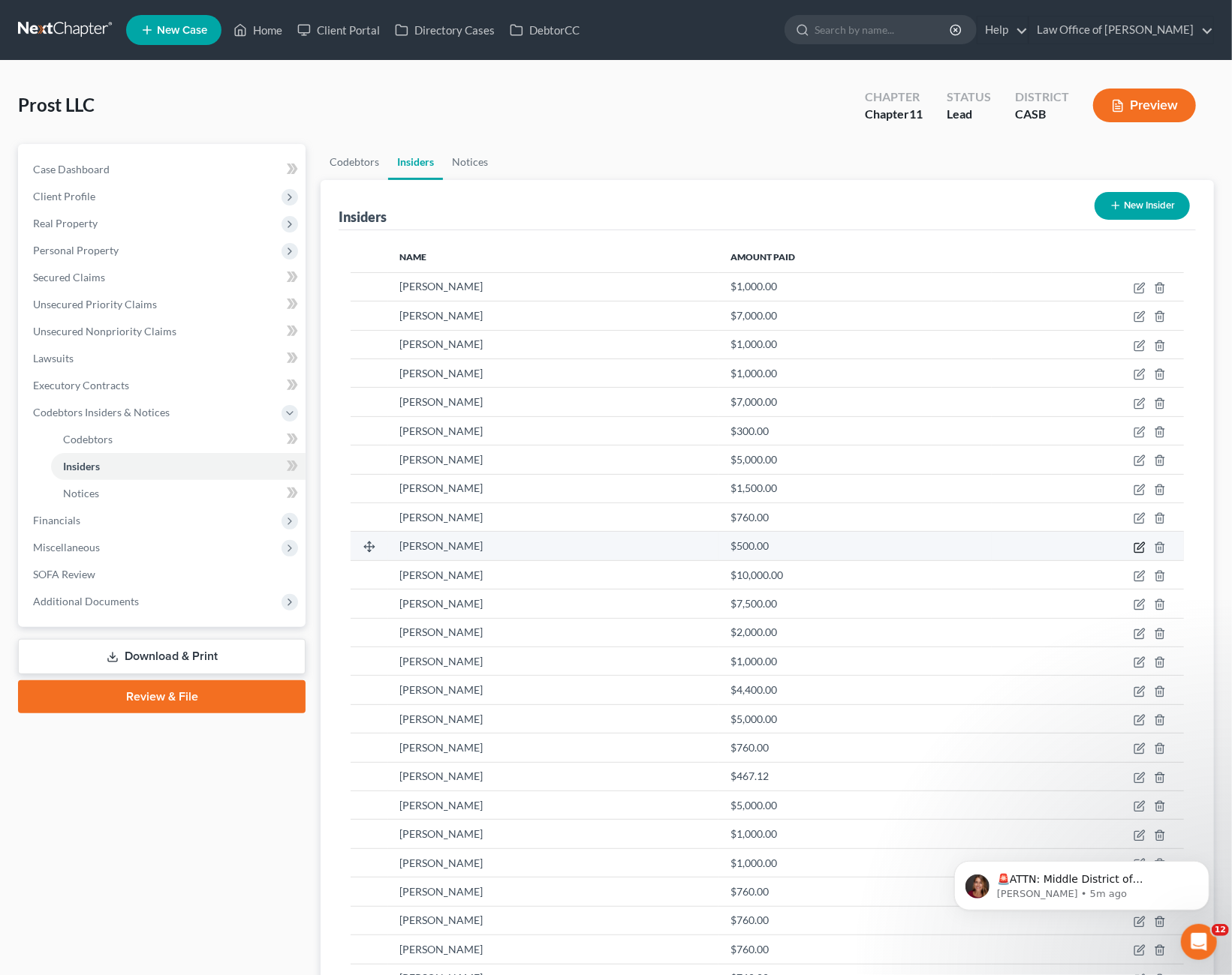
click at [1139, 545] on icon "button" at bounding box center [1140, 546] width 7 height 7
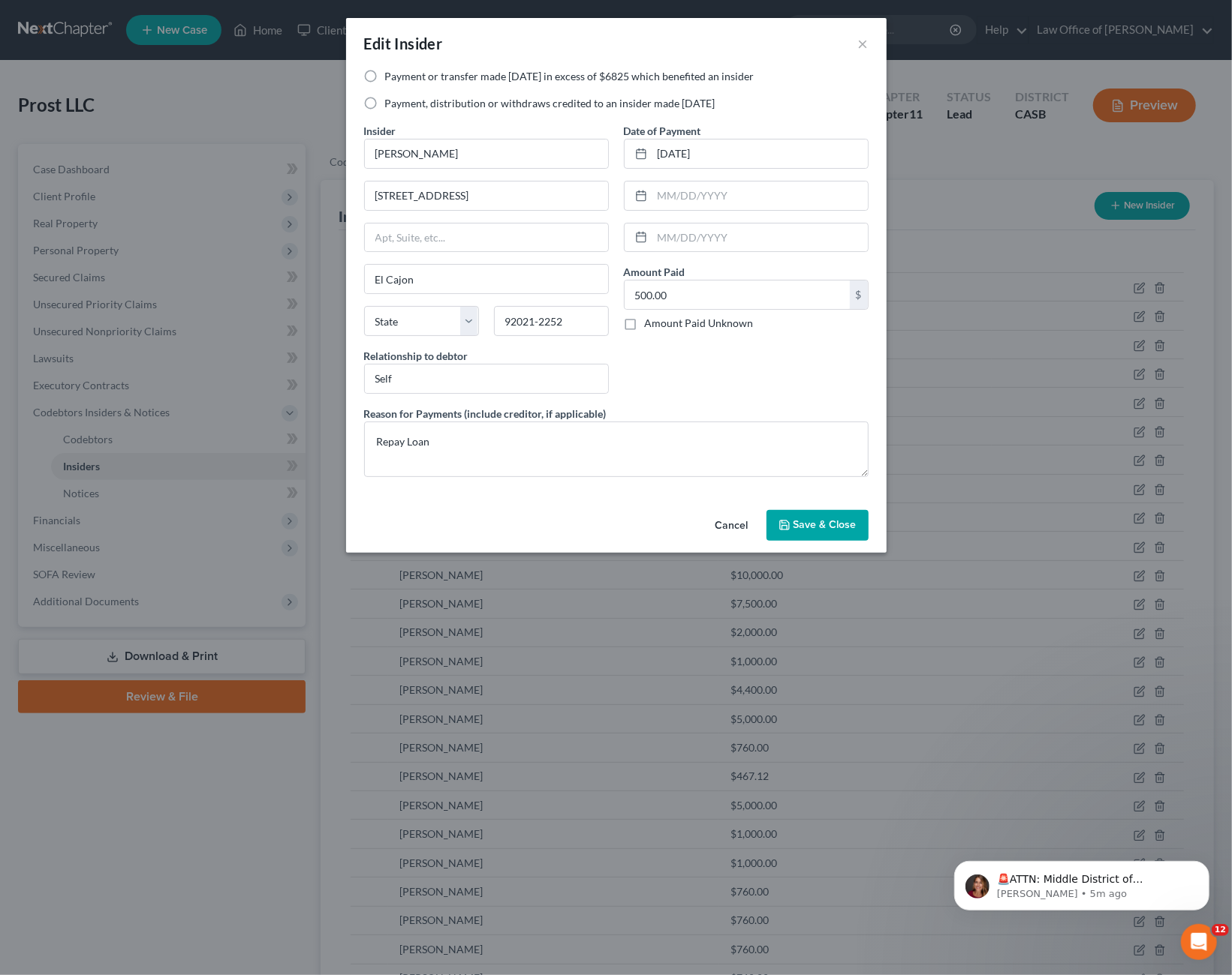
click at [418, 113] on div "Payment or transfer made [DATE] in excess of $6825 which benefited an insider P…" at bounding box center [616, 96] width 520 height 54
click at [418, 100] on label "Payment, distribution or withdraws credited to an insider made [DATE]" at bounding box center [550, 104] width 330 height 15
click at [401, 100] on input "Payment, distribution or withdraws credited to an insider made [DATE]" at bounding box center [396, 101] width 9 height 9
radio input "true"
click at [810, 521] on span "Save & Close" at bounding box center [824, 526] width 63 height 13
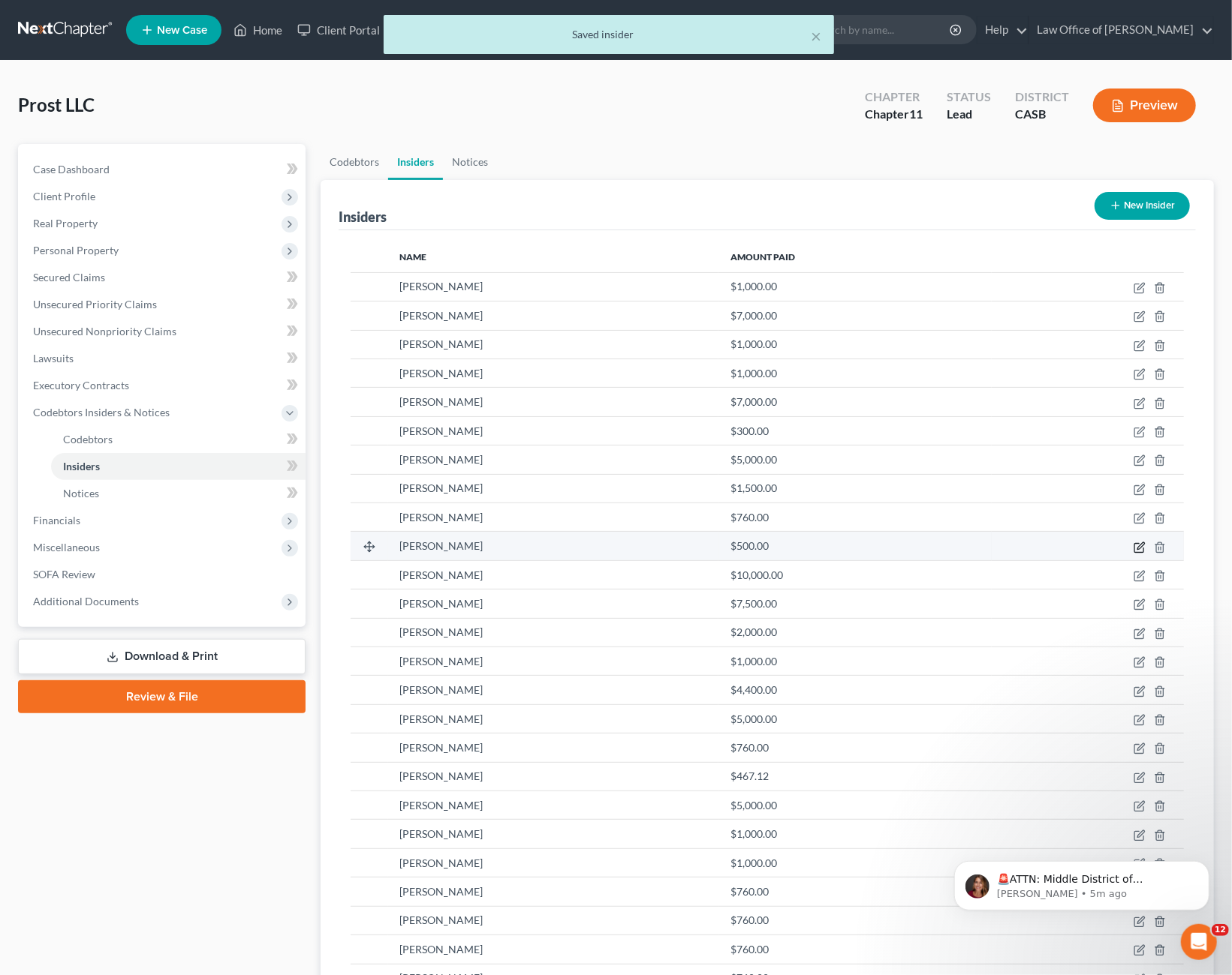
click at [1137, 548] on icon "button" at bounding box center [1139, 547] width 12 height 12
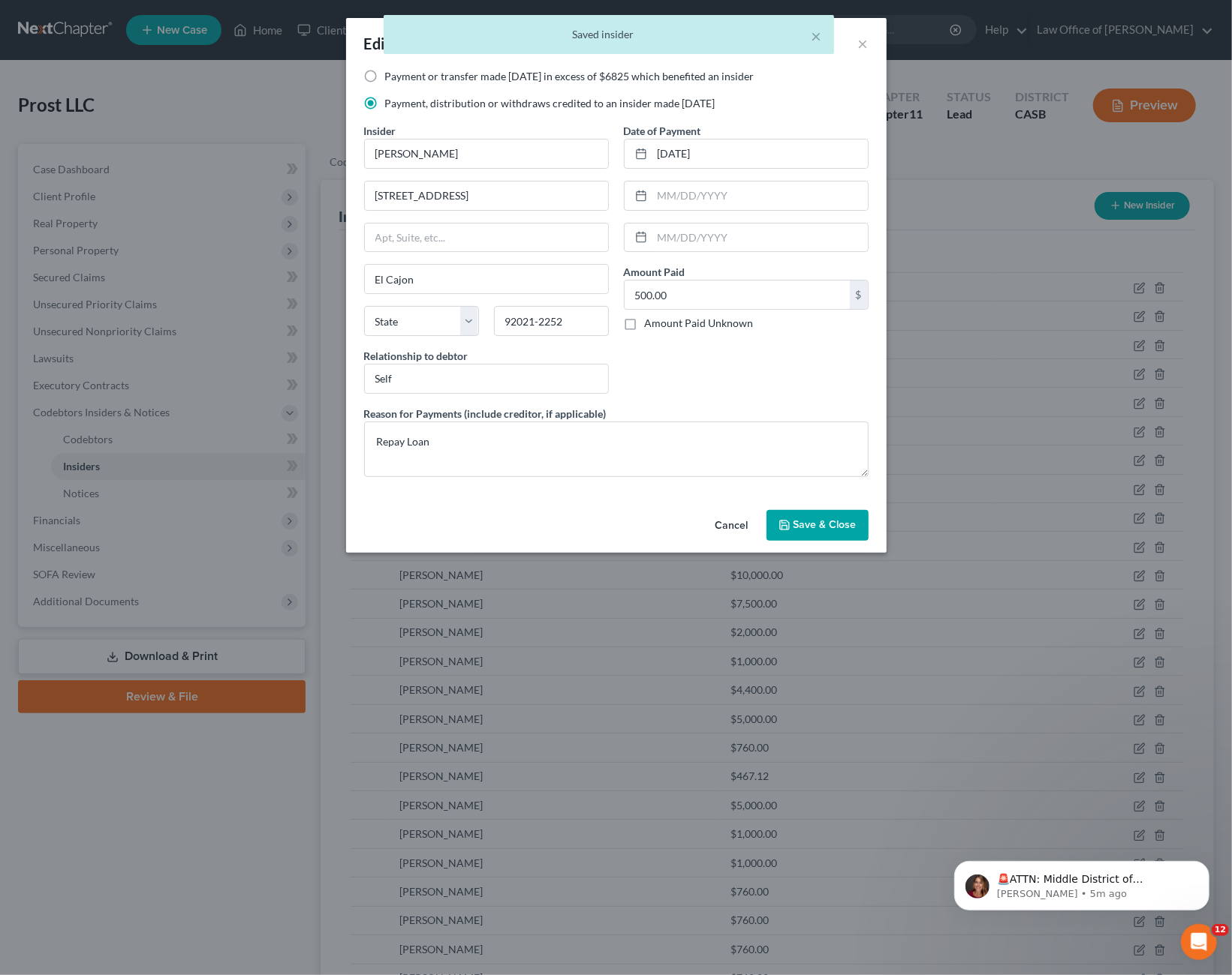
drag, startPoint x: 819, startPoint y: 509, endPoint x: 1026, endPoint y: 574, distance: 217.0
click at [823, 513] on button "Save & Close" at bounding box center [817, 526] width 102 height 32
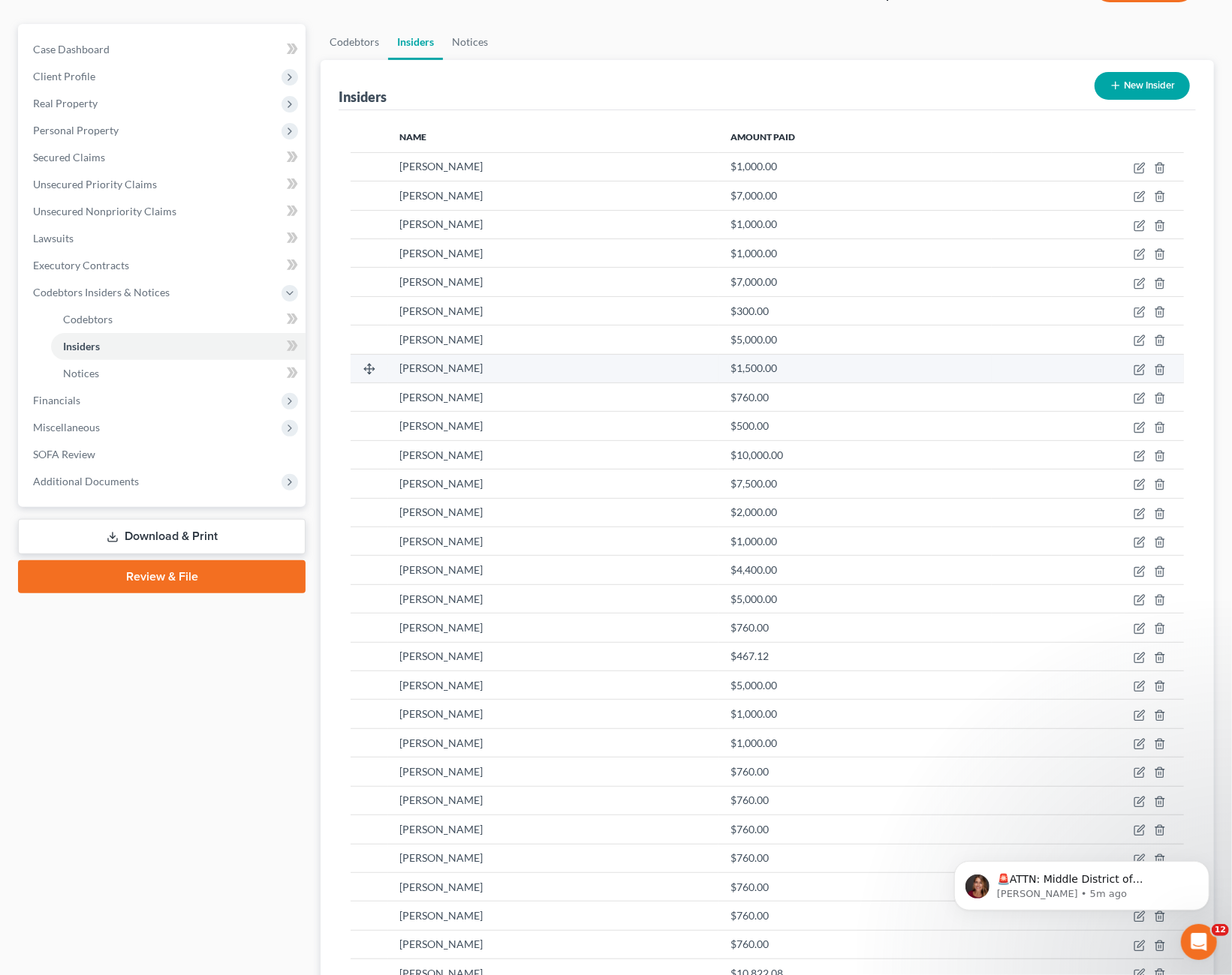
scroll to position [118, 0]
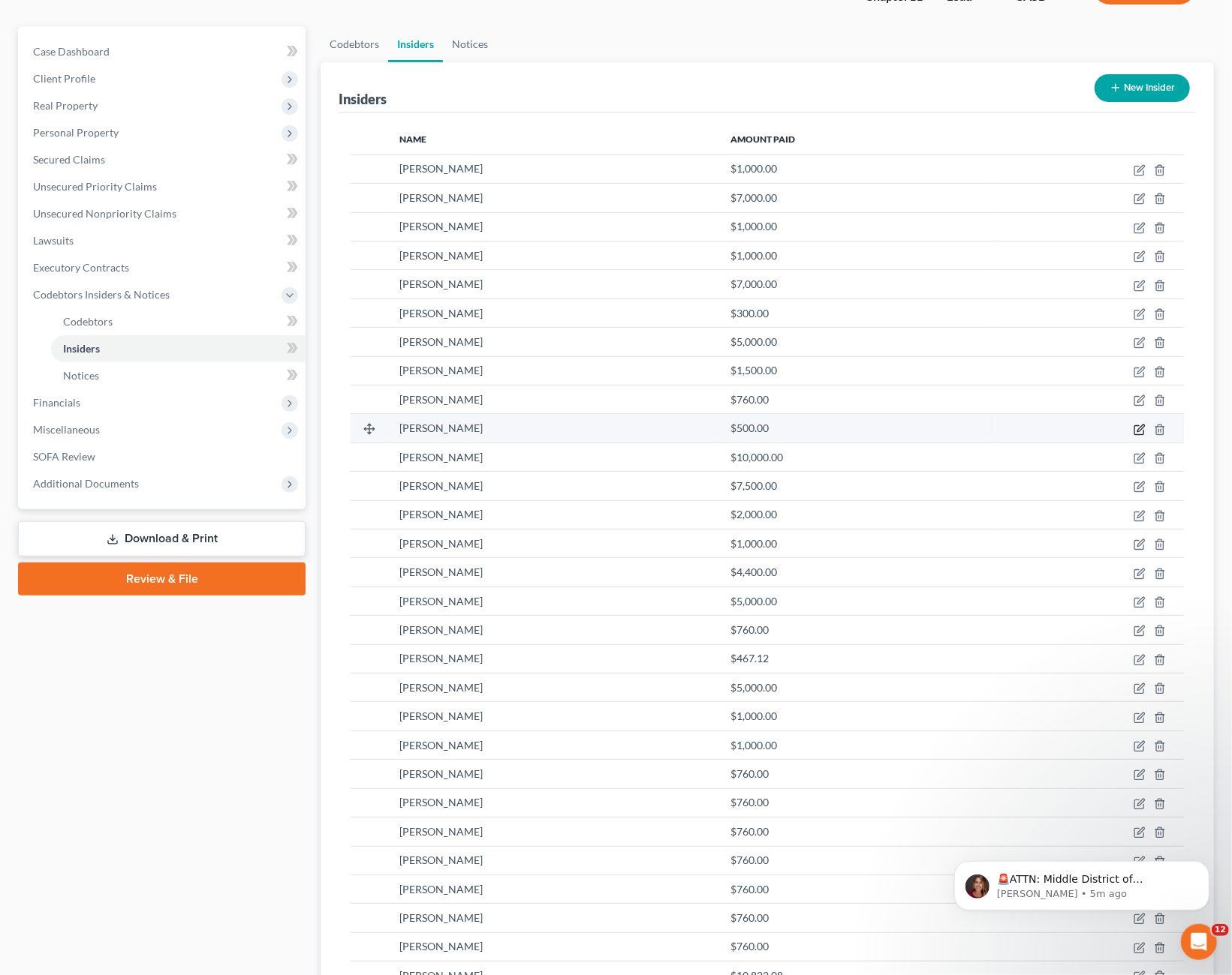
click at [1138, 430] on icon "button" at bounding box center [1139, 429] width 12 height 12
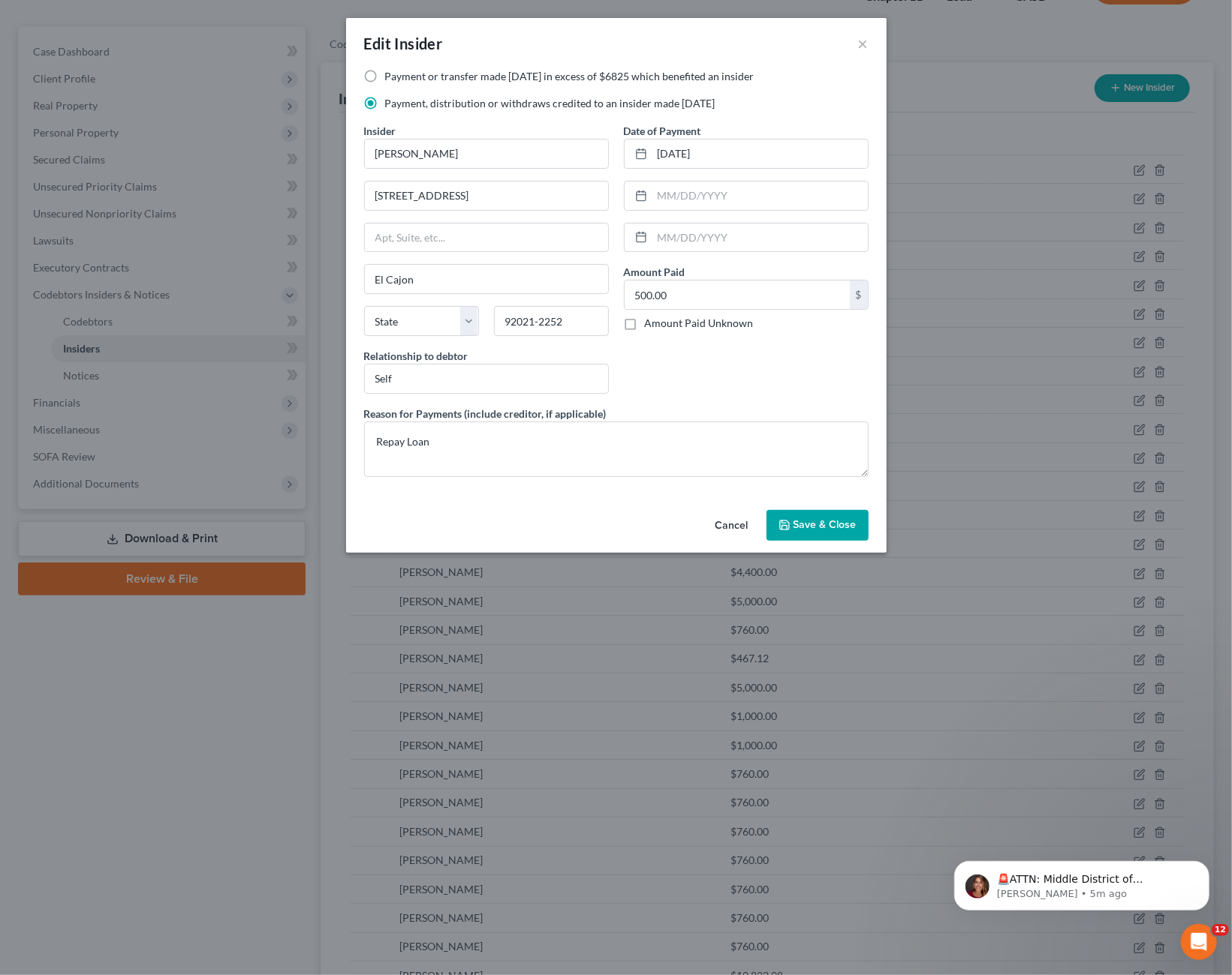
click at [741, 520] on button "Cancel" at bounding box center [731, 527] width 57 height 30
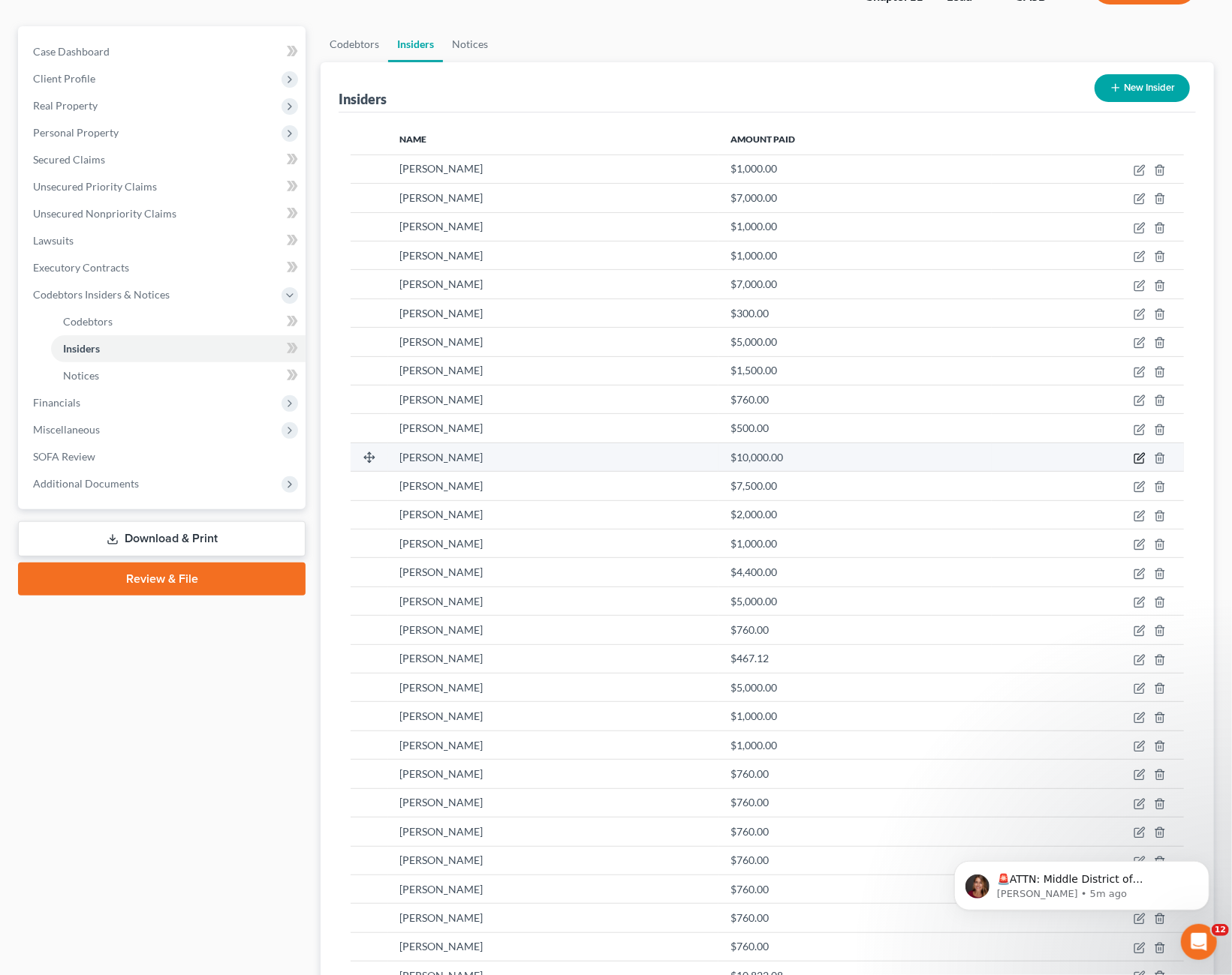
click at [1136, 457] on icon "button" at bounding box center [1138, 459] width 9 height 9
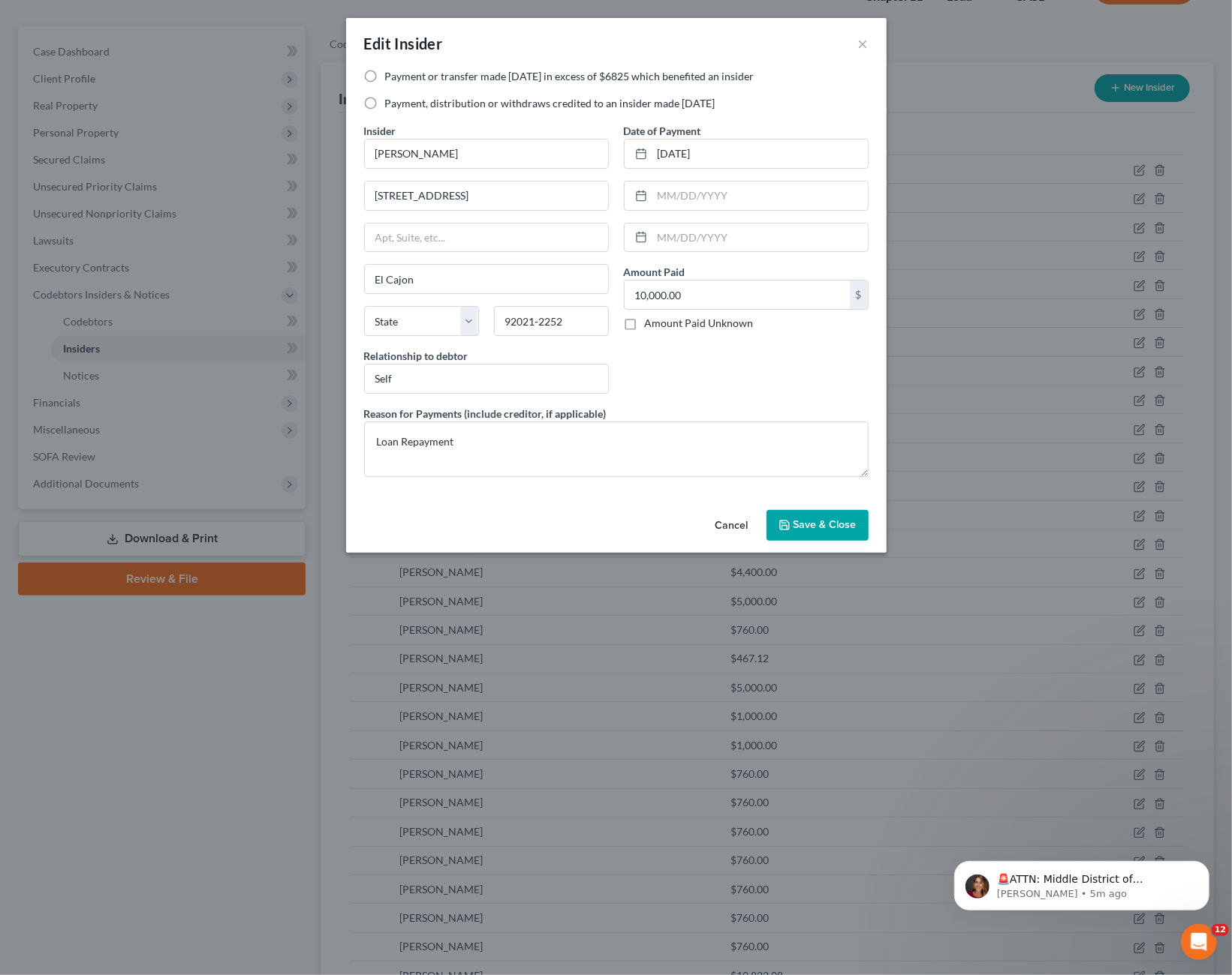
click at [414, 104] on label "Payment, distribution or withdraws credited to an insider made [DATE]" at bounding box center [550, 104] width 330 height 15
click at [401, 104] on input "Payment, distribution or withdraws credited to an insider made [DATE]" at bounding box center [396, 101] width 9 height 9
radio input "true"
click at [804, 526] on span "Save & Close" at bounding box center [824, 526] width 63 height 13
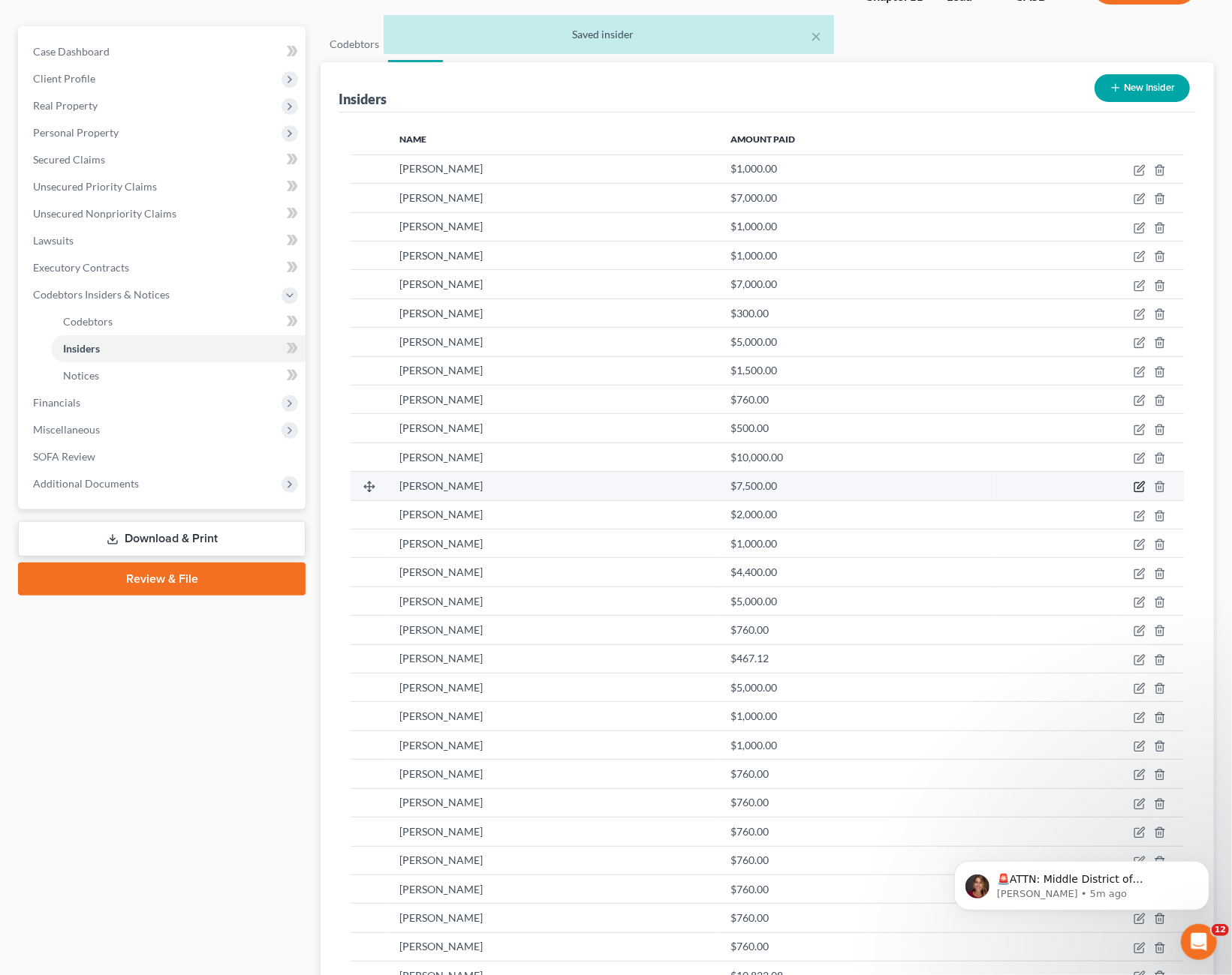
click at [1141, 483] on icon "button" at bounding box center [1139, 487] width 12 height 12
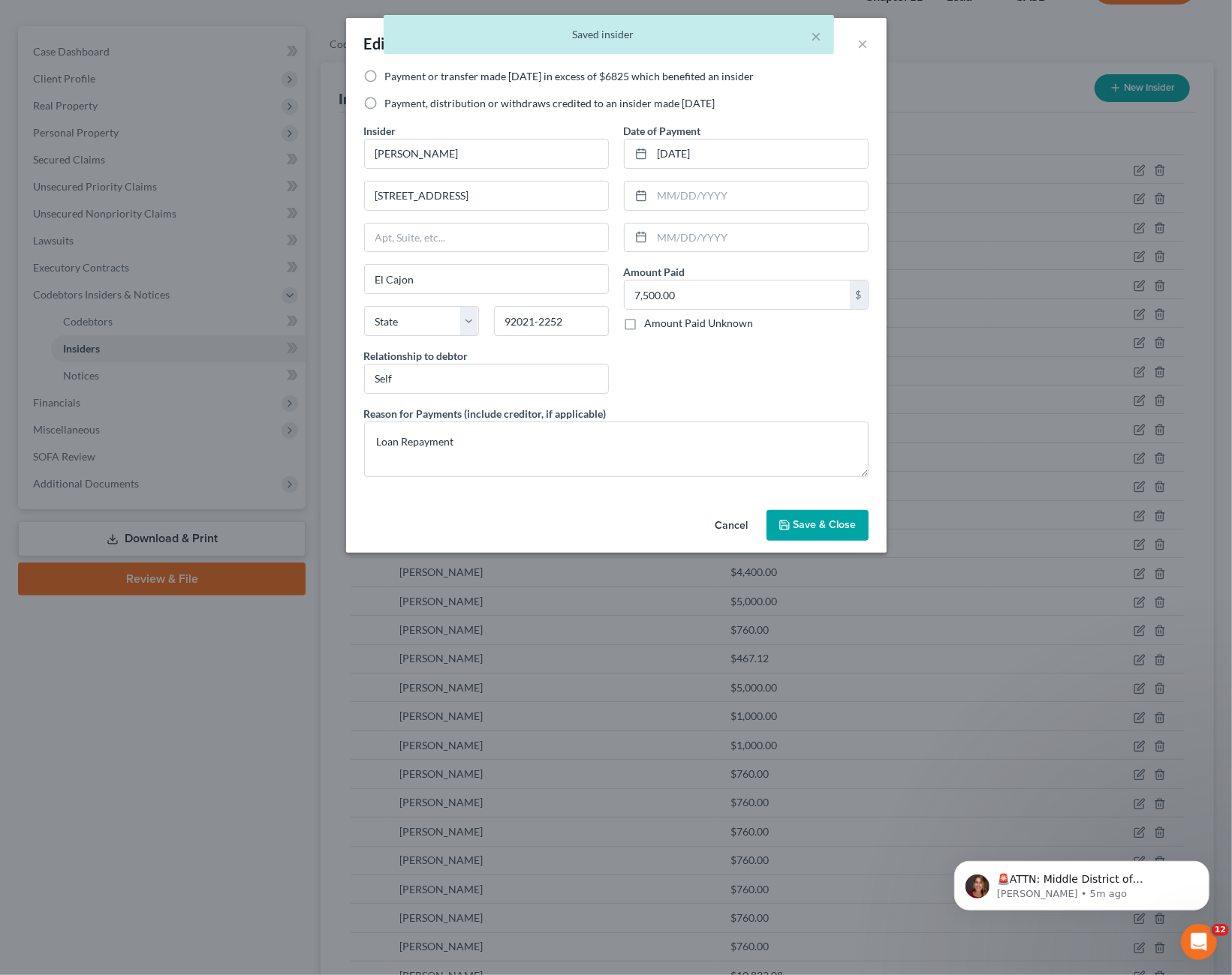
click at [720, 111] on div "Payment or transfer made [DATE] in excess of $6825 which benefited an insider P…" at bounding box center [616, 96] width 520 height 54
click at [634, 104] on label "Payment, distribution or withdraws credited to an insider made [DATE]" at bounding box center [550, 104] width 330 height 15
click at [401, 104] on input "Payment, distribution or withdraws credited to an insider made [DATE]" at bounding box center [396, 101] width 9 height 9
radio input "true"
click at [831, 527] on span "Save & Close" at bounding box center [824, 526] width 63 height 13
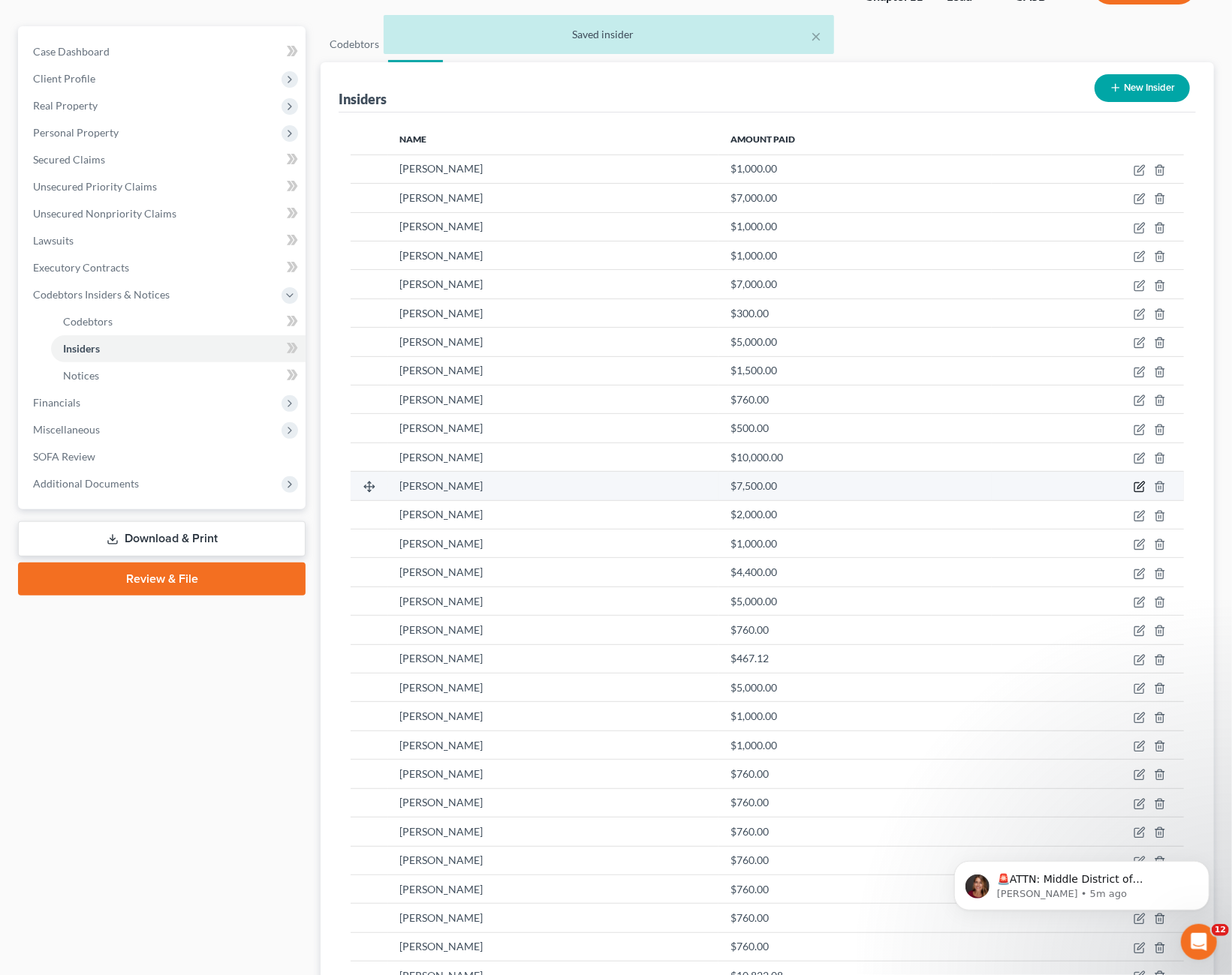
click at [1137, 487] on icon "button" at bounding box center [1139, 487] width 12 height 12
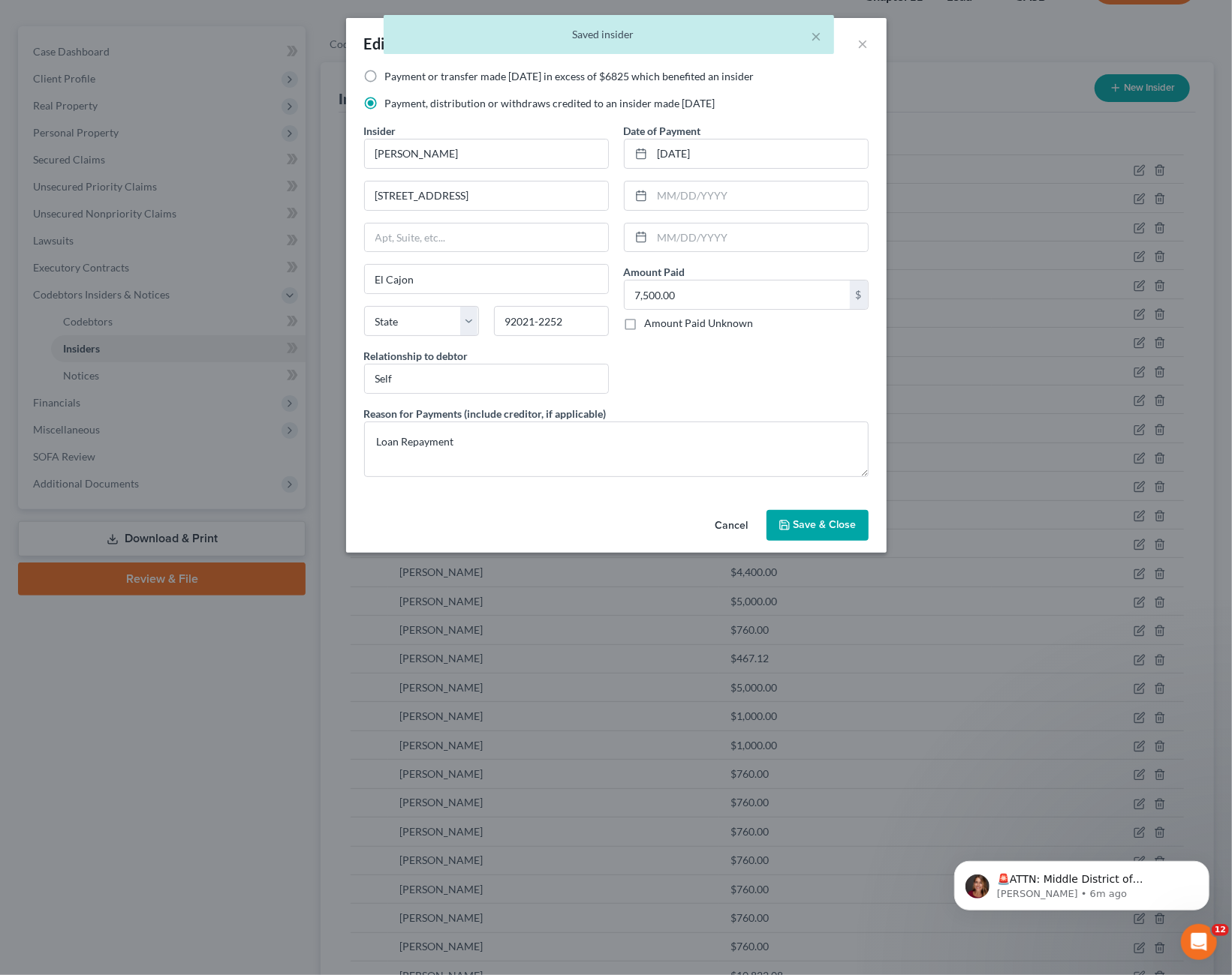
click at [812, 527] on span "Save & Close" at bounding box center [824, 526] width 63 height 13
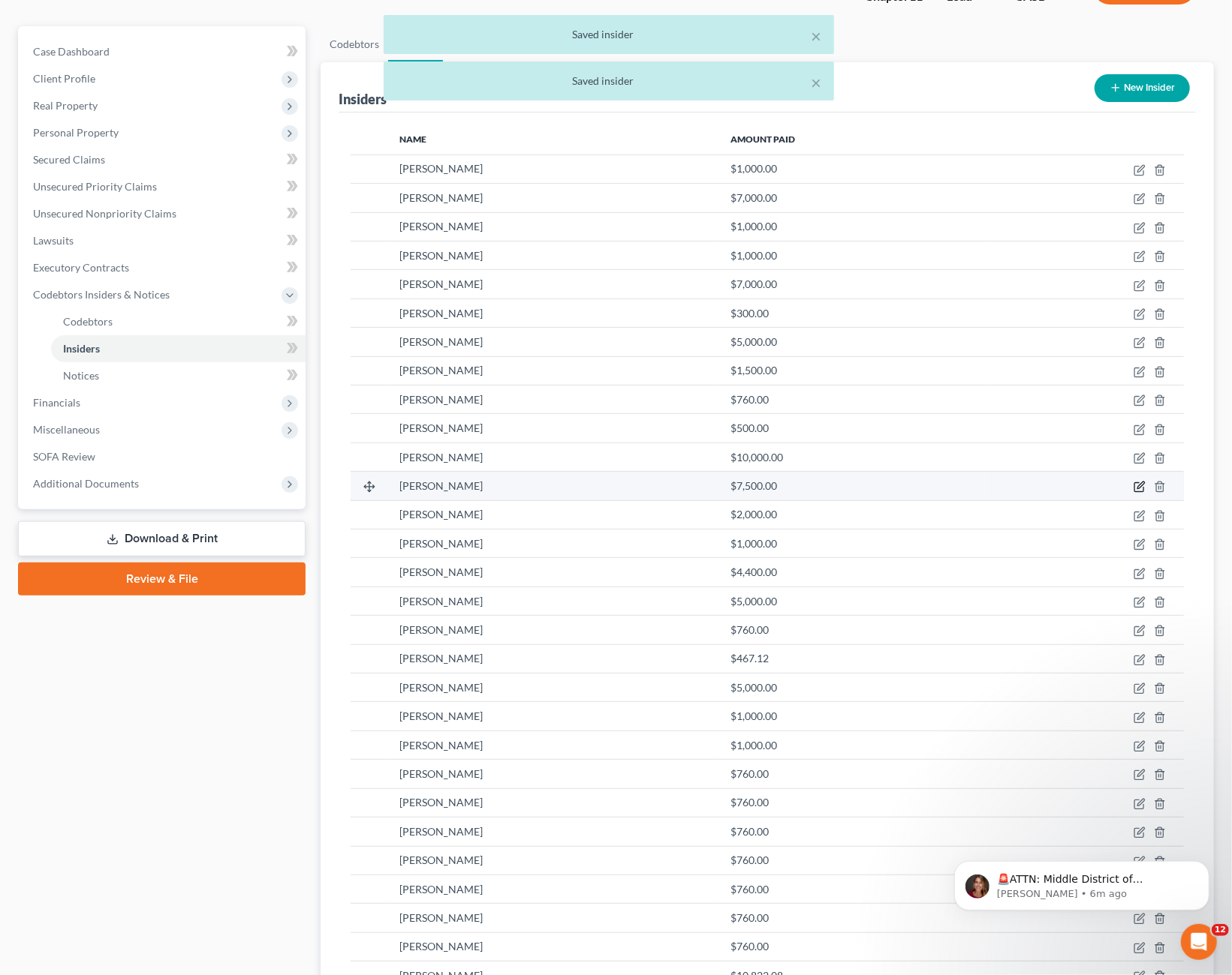
click at [1139, 486] on icon "button" at bounding box center [1139, 487] width 12 height 12
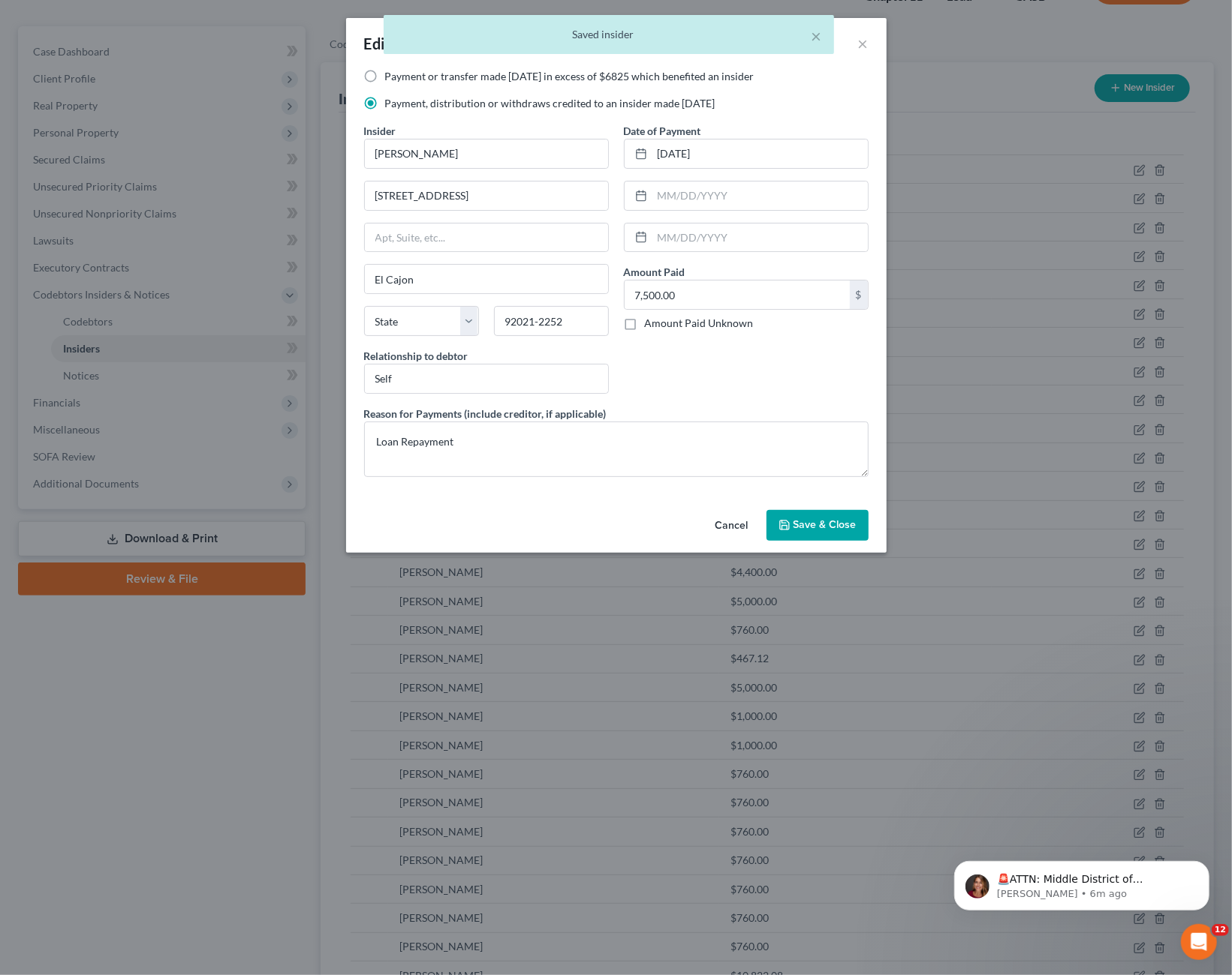
click at [821, 519] on span "Save & Close" at bounding box center [824, 526] width 63 height 13
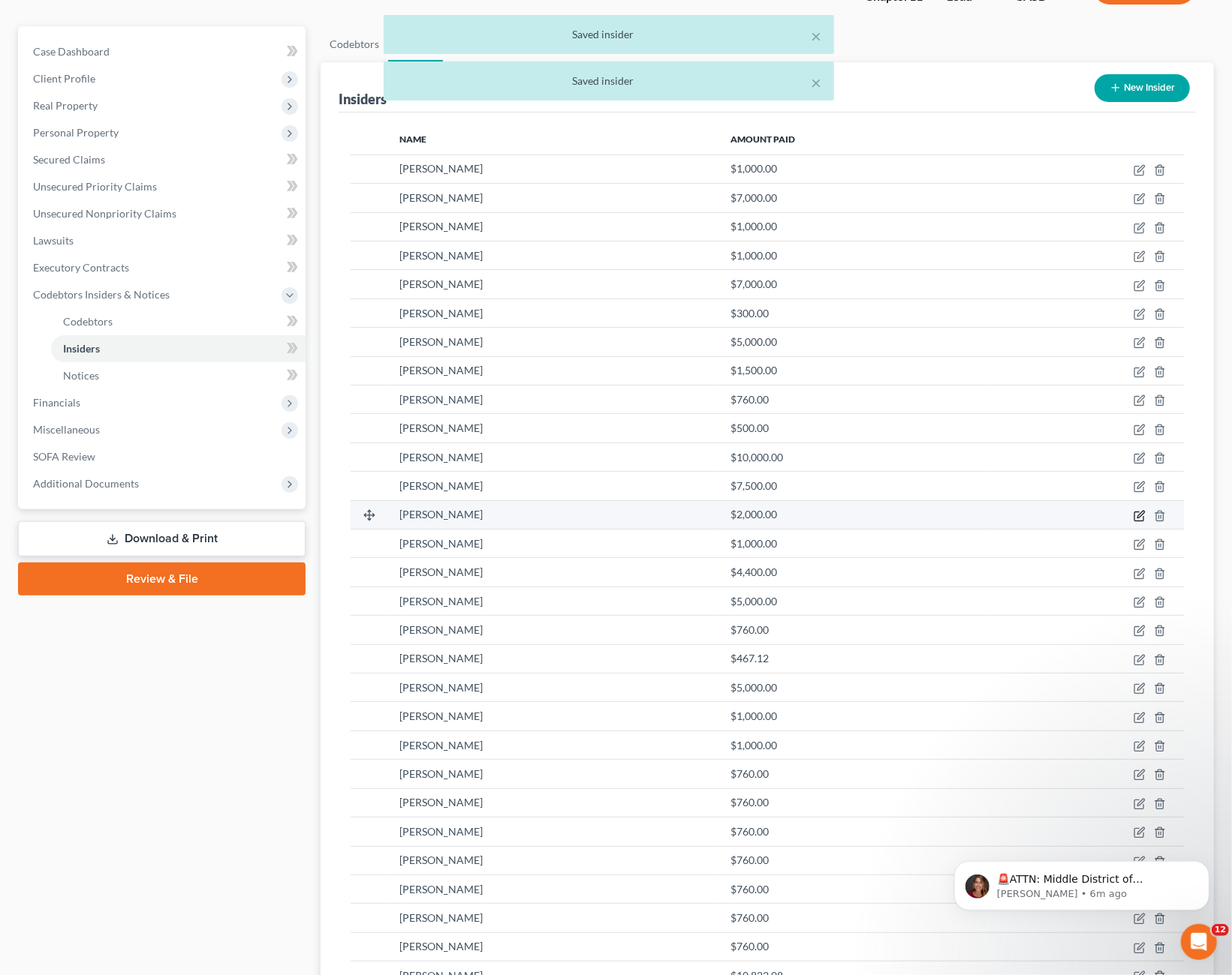
click at [1141, 513] on icon "button" at bounding box center [1140, 514] width 7 height 7
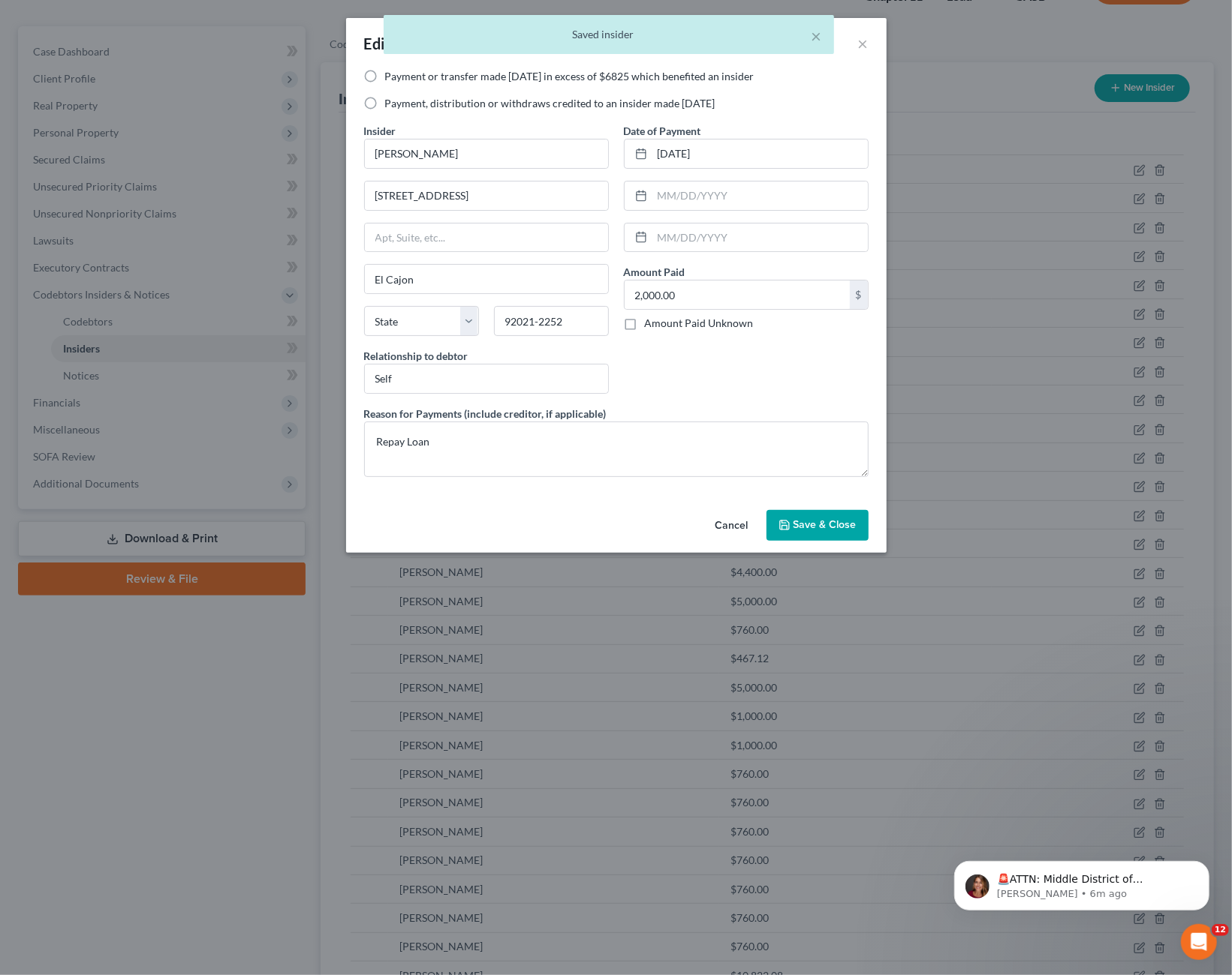
click at [601, 108] on label "Payment, distribution or withdraws credited to an insider made [DATE]" at bounding box center [550, 104] width 330 height 15
click at [401, 106] on input "Payment, distribution or withdraws credited to an insider made [DATE]" at bounding box center [396, 101] width 9 height 9
radio input "true"
click at [829, 514] on button "Save & Close" at bounding box center [817, 526] width 102 height 32
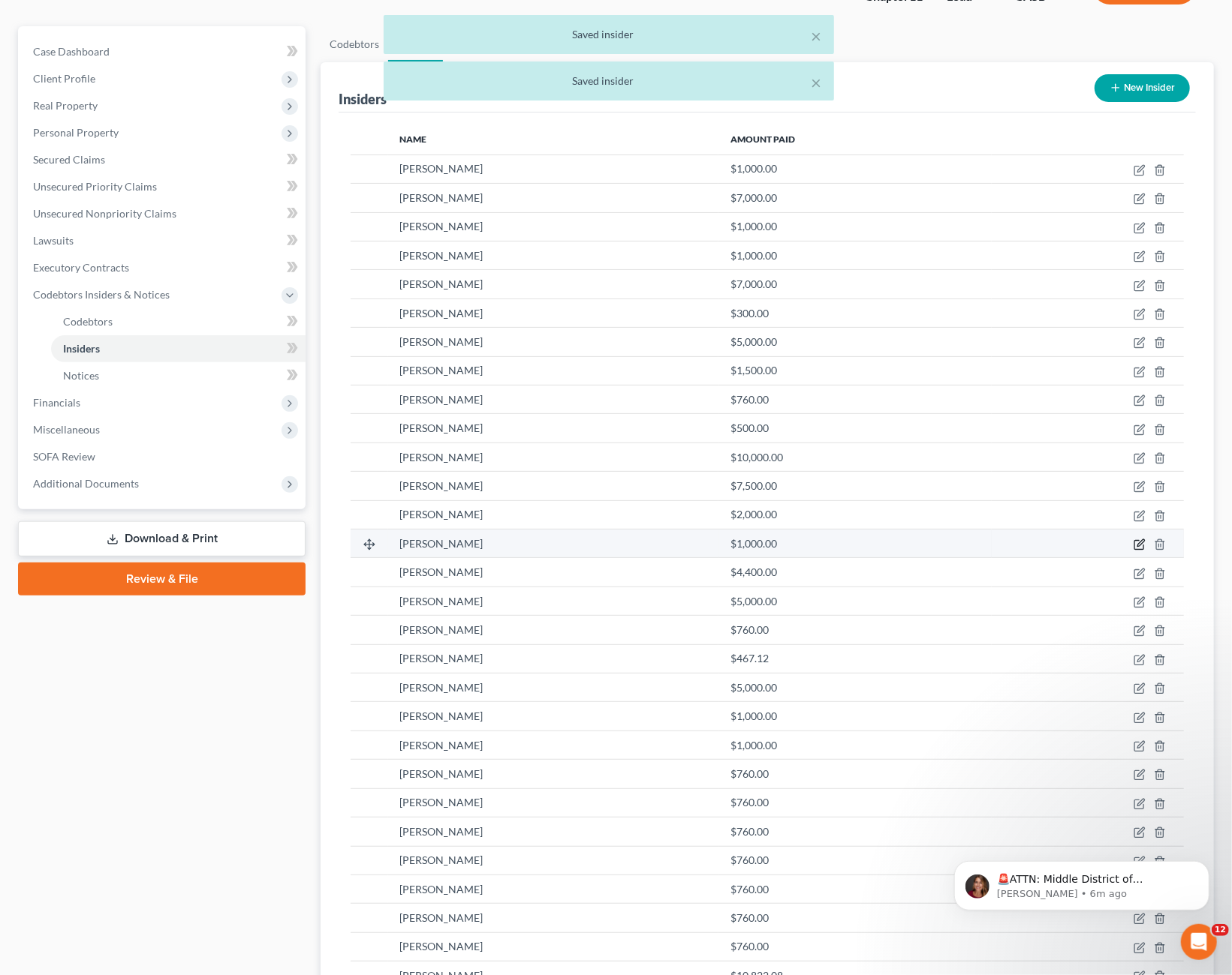
click at [1139, 539] on icon "button" at bounding box center [1139, 545] width 12 height 12
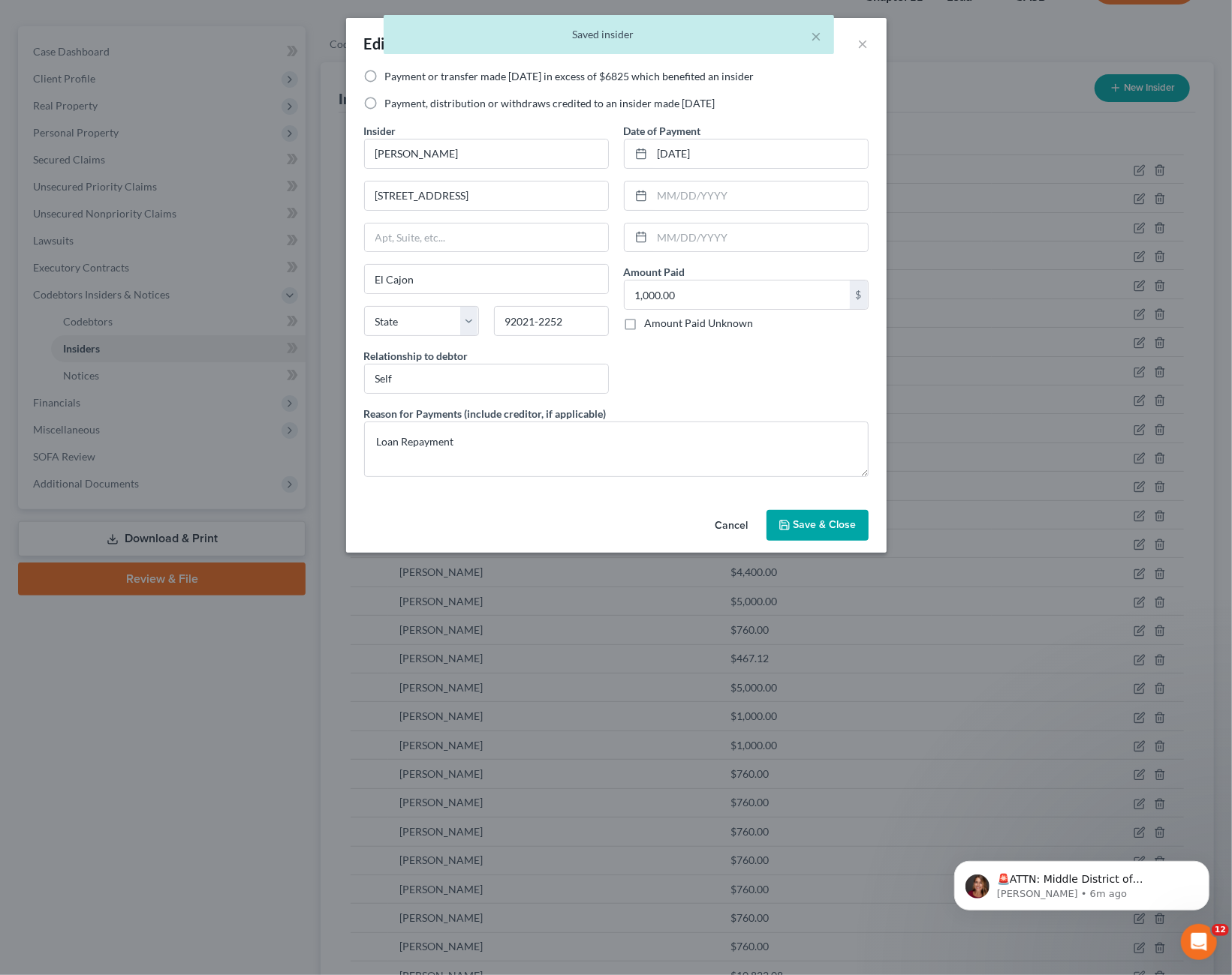
click at [538, 109] on label "Payment, distribution or withdraws credited to an insider made [DATE]" at bounding box center [550, 104] width 330 height 15
click at [401, 106] on input "Payment, distribution or withdraws credited to an insider made [DATE]" at bounding box center [396, 101] width 9 height 9
radio input "true"
click at [806, 523] on span "Save & Close" at bounding box center [824, 526] width 63 height 13
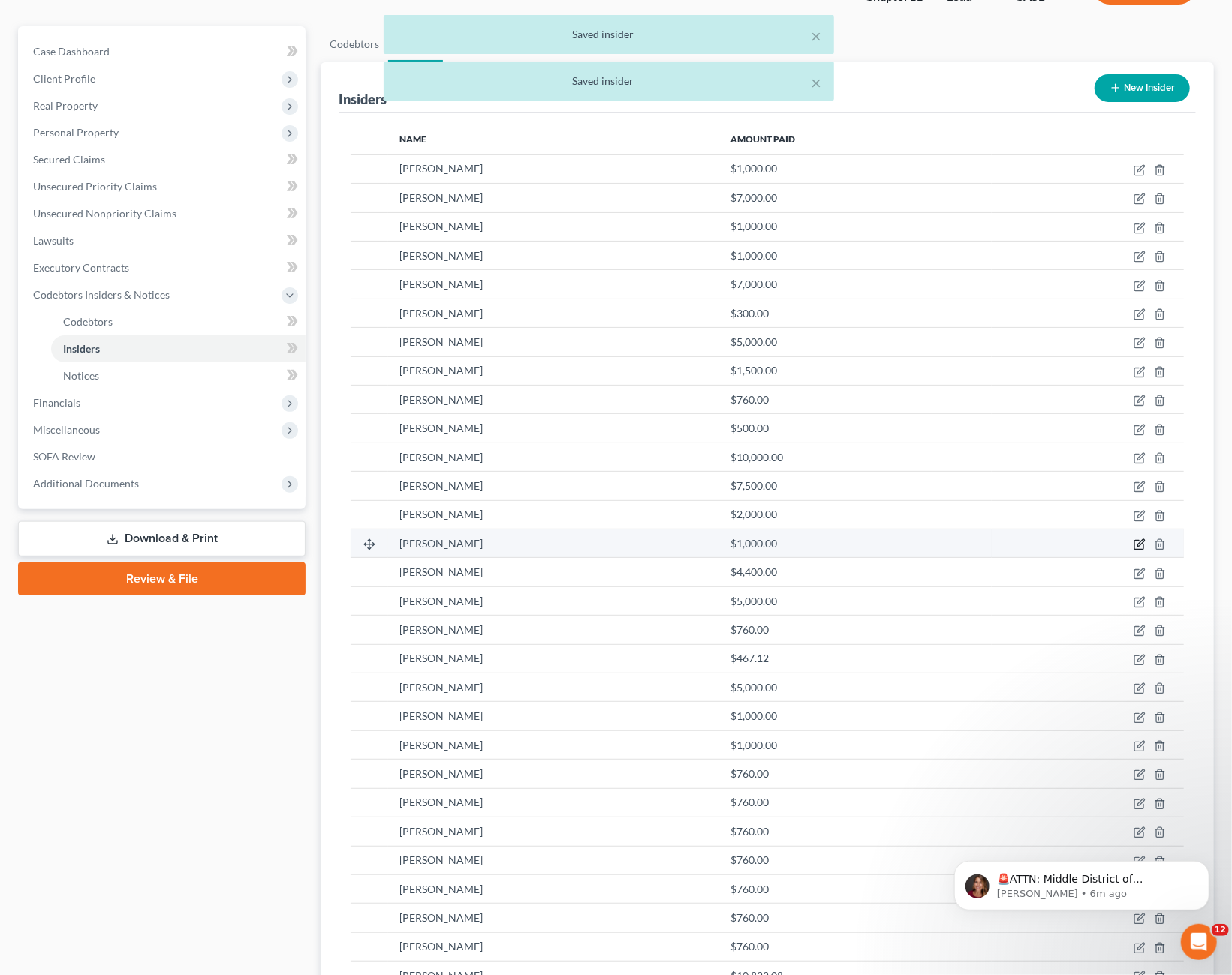
click at [1137, 540] on icon "button" at bounding box center [1139, 545] width 12 height 12
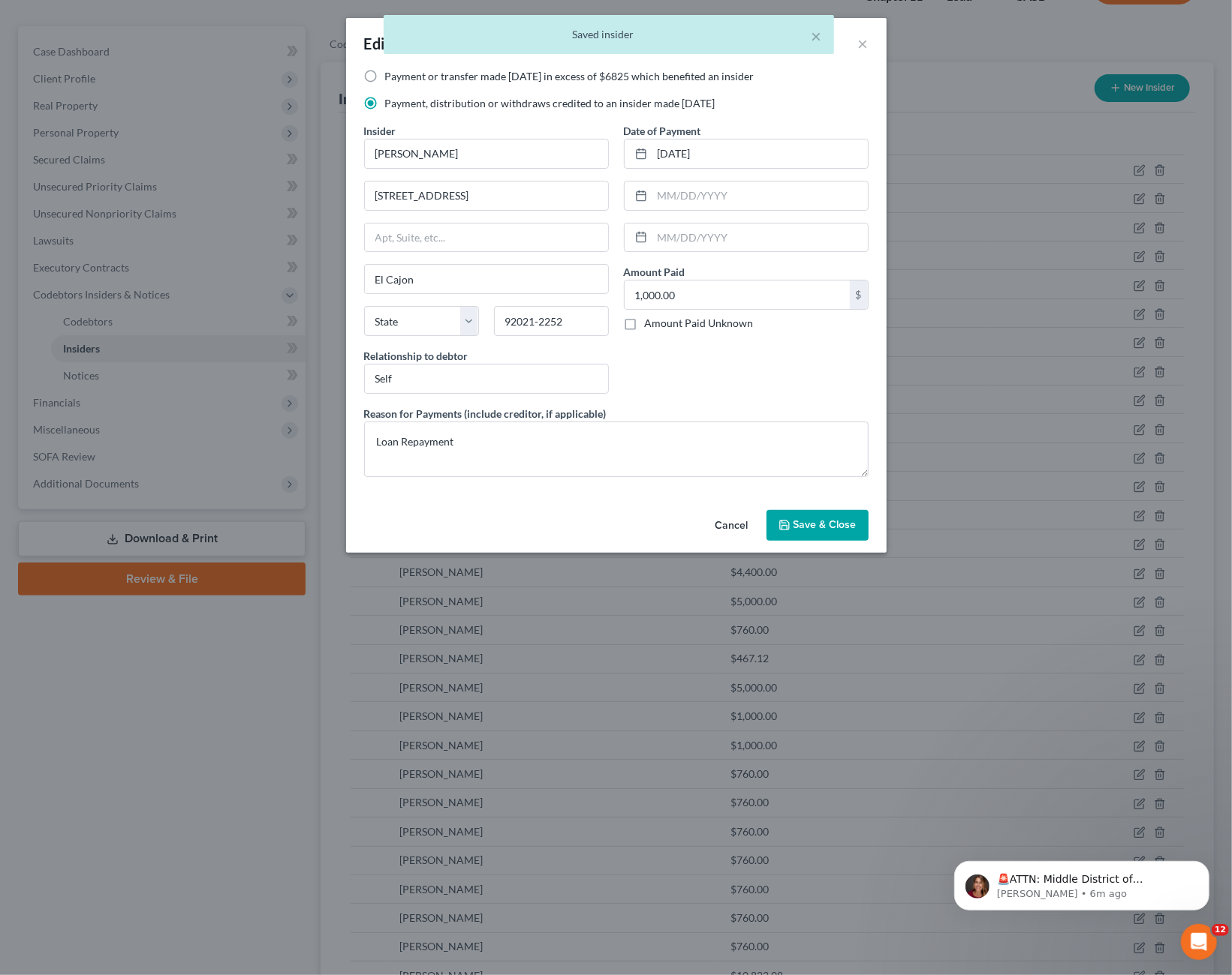
click at [815, 511] on button "Save & Close" at bounding box center [817, 526] width 102 height 32
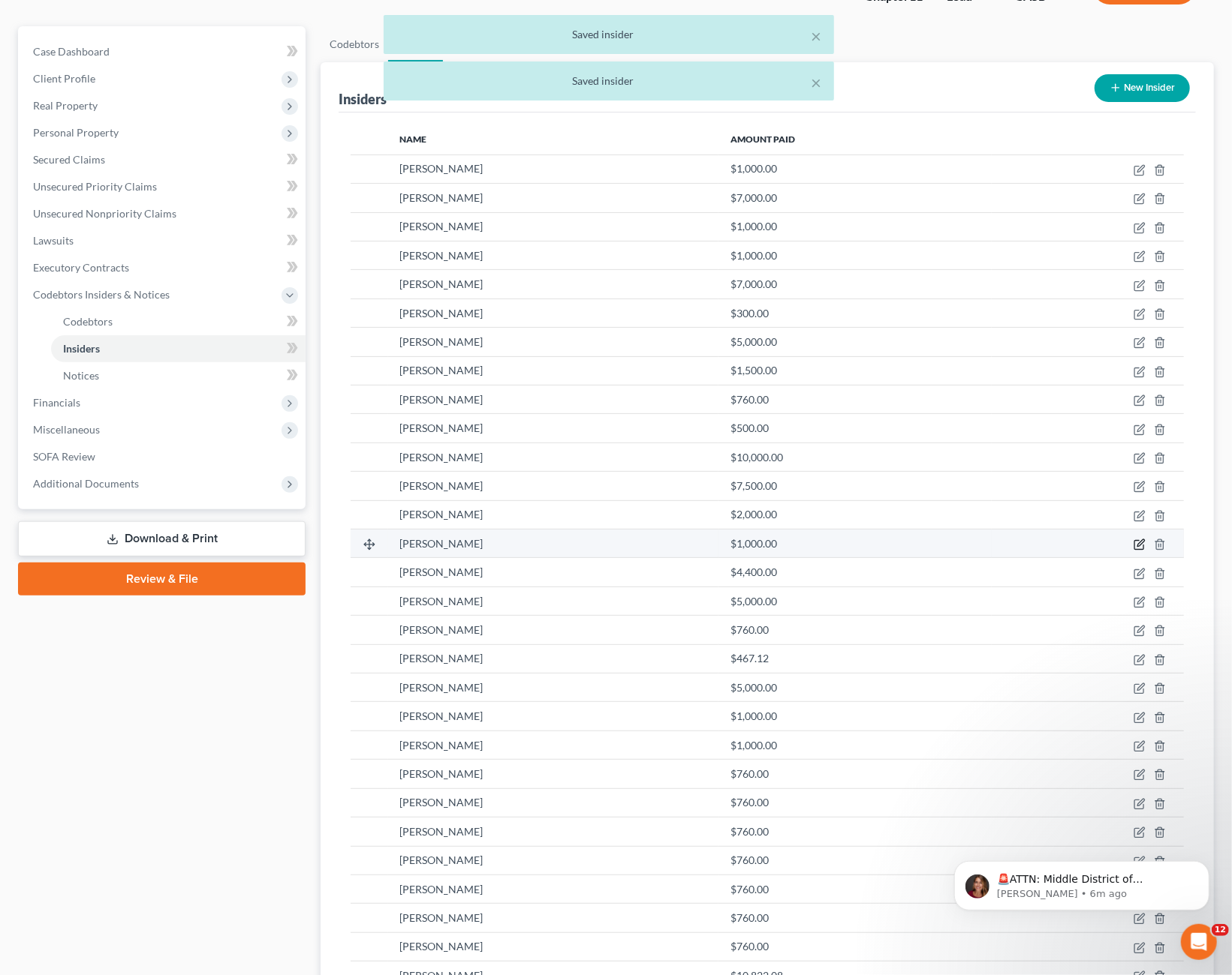
click at [1137, 541] on icon "button" at bounding box center [1139, 545] width 12 height 12
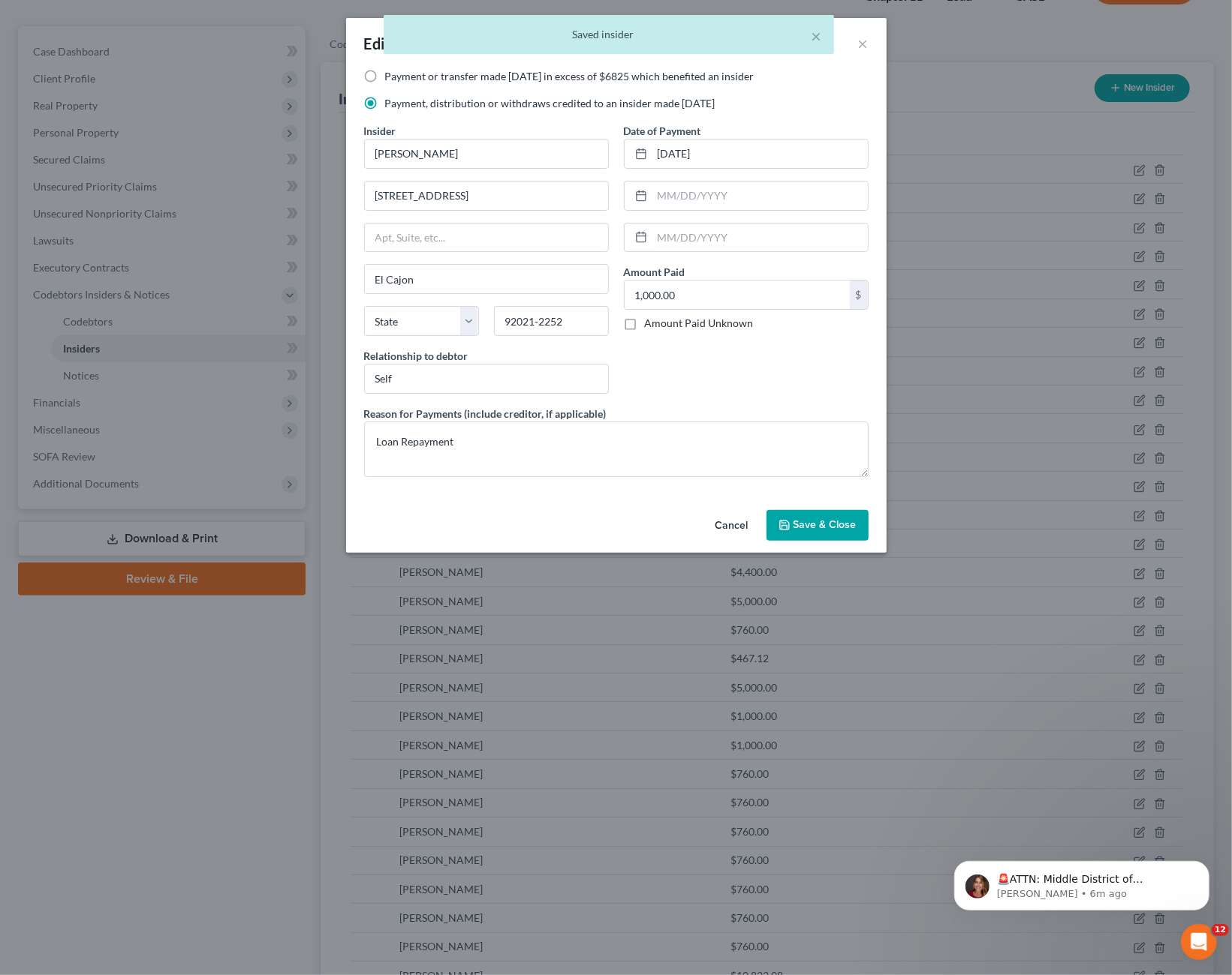
click at [742, 519] on button "Cancel" at bounding box center [731, 527] width 57 height 30
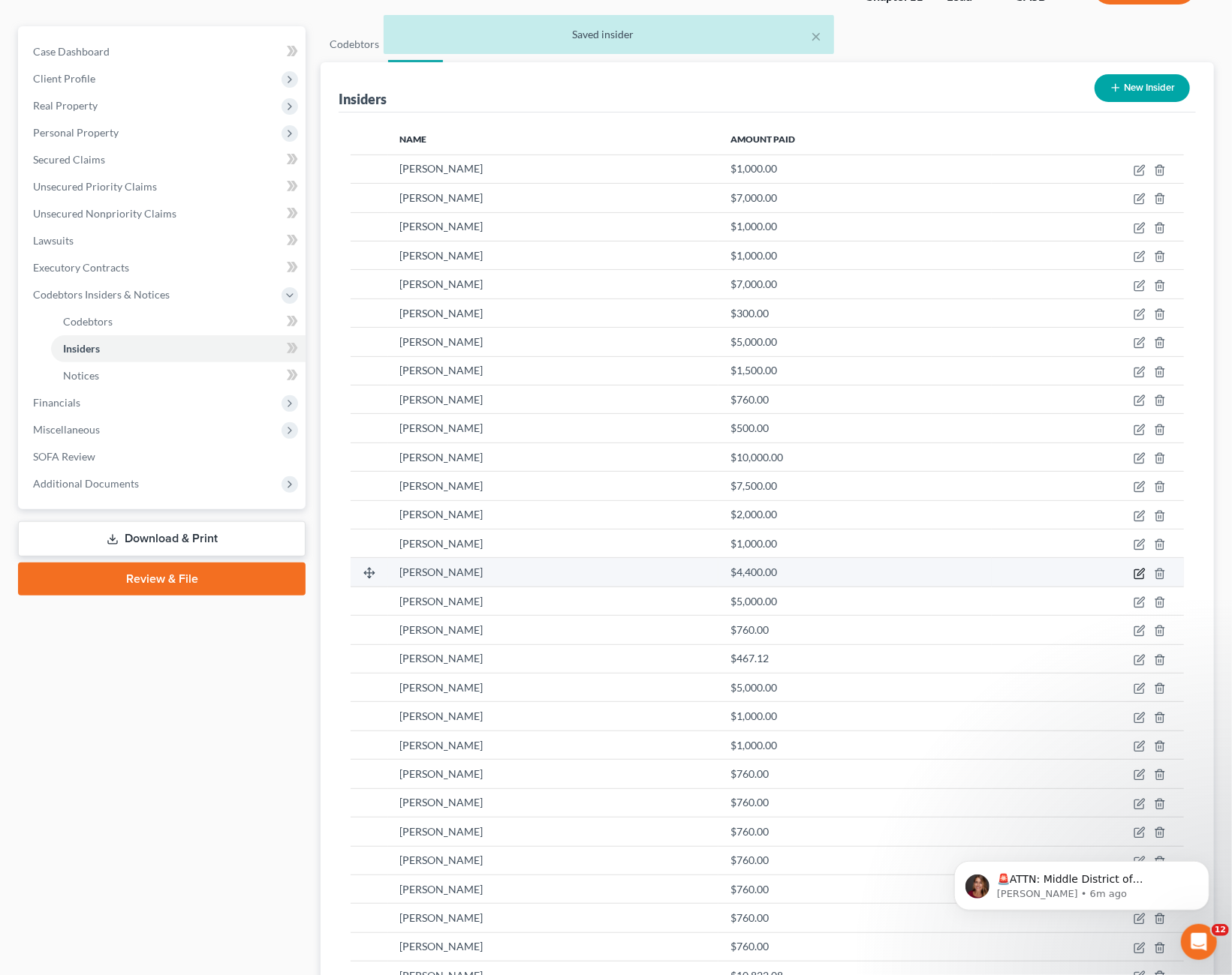
click at [1143, 573] on icon "button" at bounding box center [1139, 574] width 12 height 12
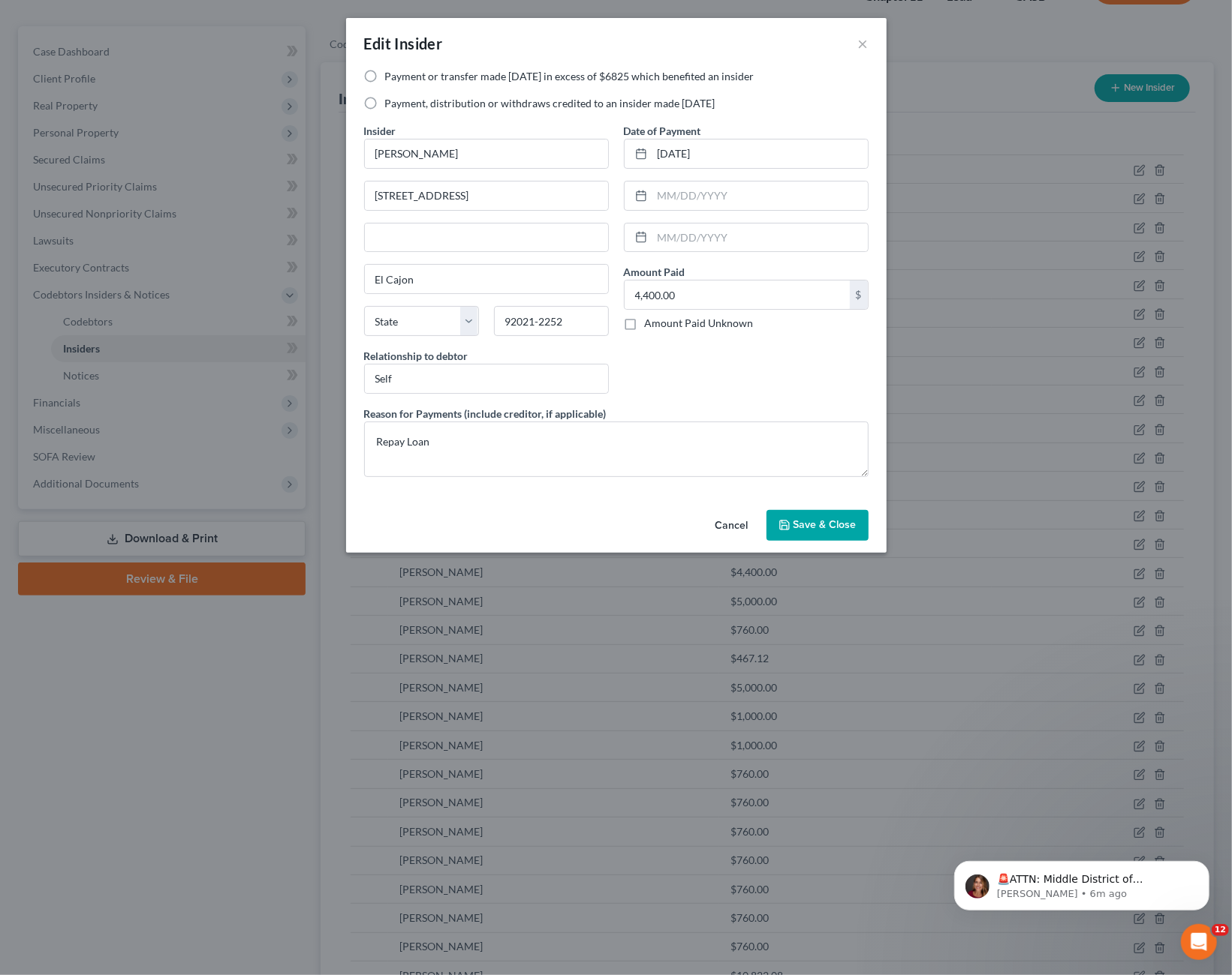
click at [556, 107] on label "Payment, distribution or withdraws credited to an insider made [DATE]" at bounding box center [550, 104] width 330 height 15
click at [401, 106] on input "Payment, distribution or withdraws credited to an insider made [DATE]" at bounding box center [396, 101] width 9 height 9
radio input "true"
click at [837, 526] on span "Save & Close" at bounding box center [824, 526] width 63 height 13
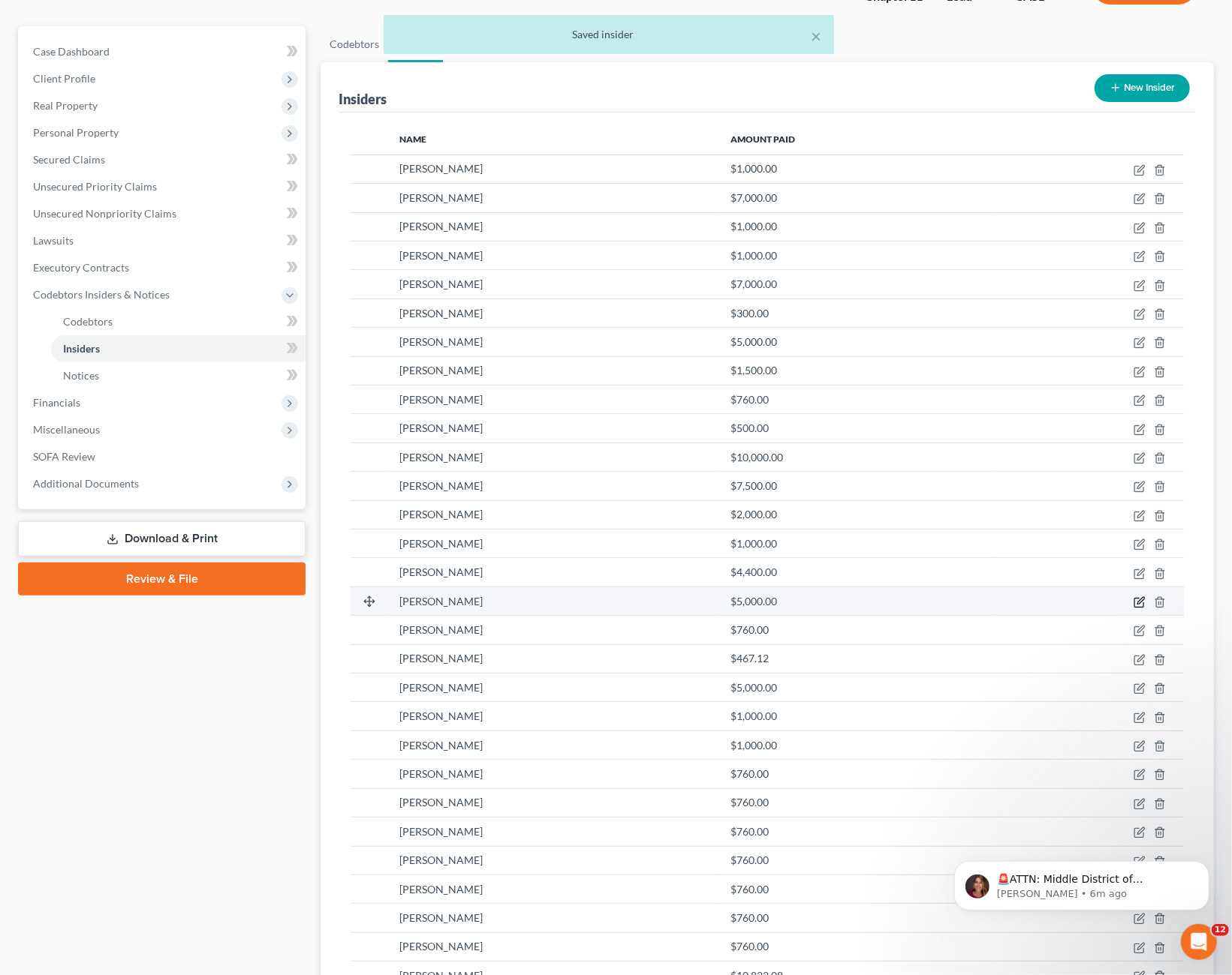
click at [1138, 596] on icon "button" at bounding box center [1139, 602] width 12 height 12
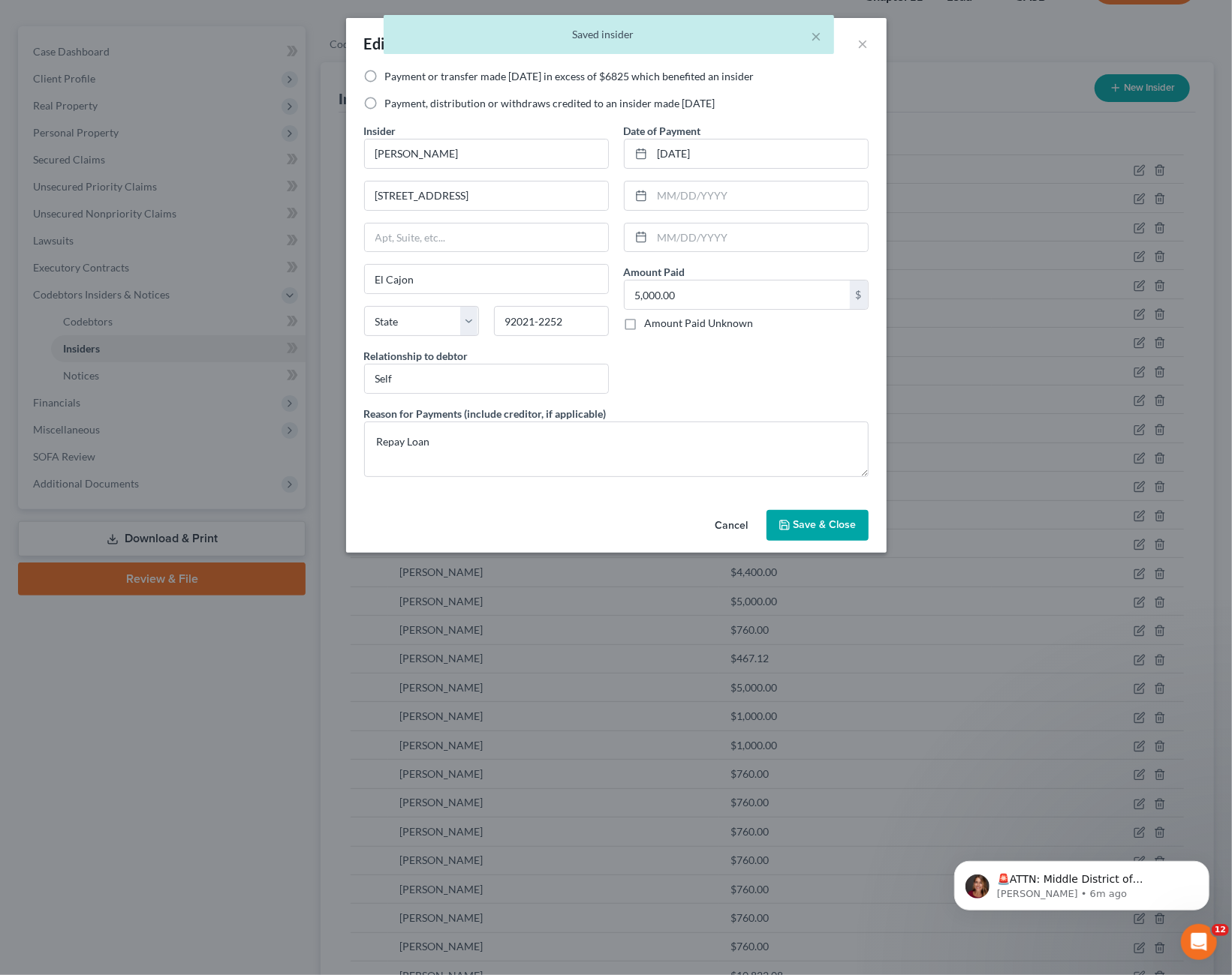
click at [466, 108] on label "Payment, distribution or withdraws credited to an insider made [DATE]" at bounding box center [550, 104] width 330 height 15
click at [401, 106] on input "Payment, distribution or withdraws credited to an insider made [DATE]" at bounding box center [396, 101] width 9 height 9
radio input "true"
click at [835, 538] on div "Cancel Save & Close" at bounding box center [616, 529] width 540 height 50
click at [819, 519] on span "Save & Close" at bounding box center [824, 526] width 63 height 13
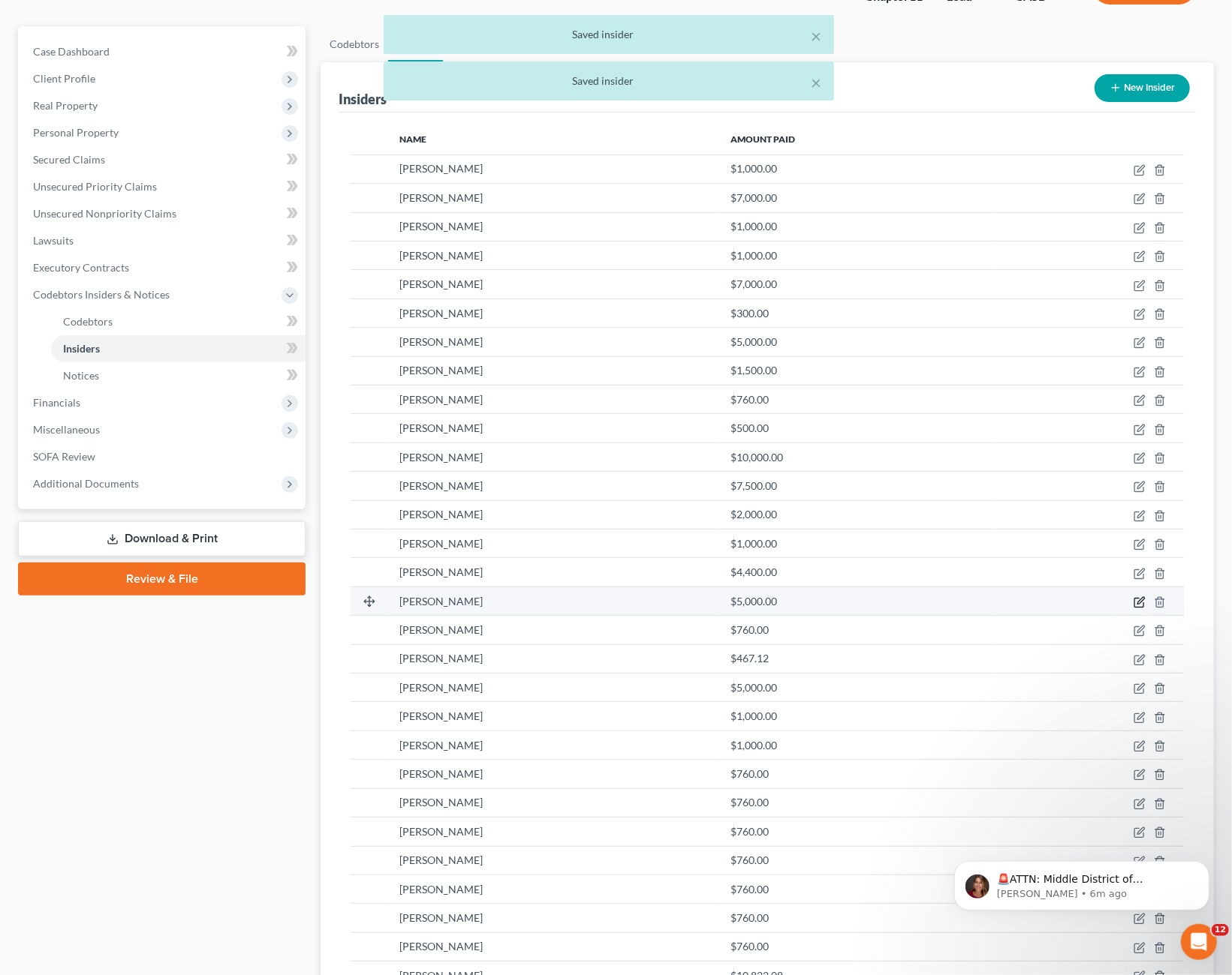
click at [1137, 604] on icon "button" at bounding box center [1138, 604] width 9 height 9
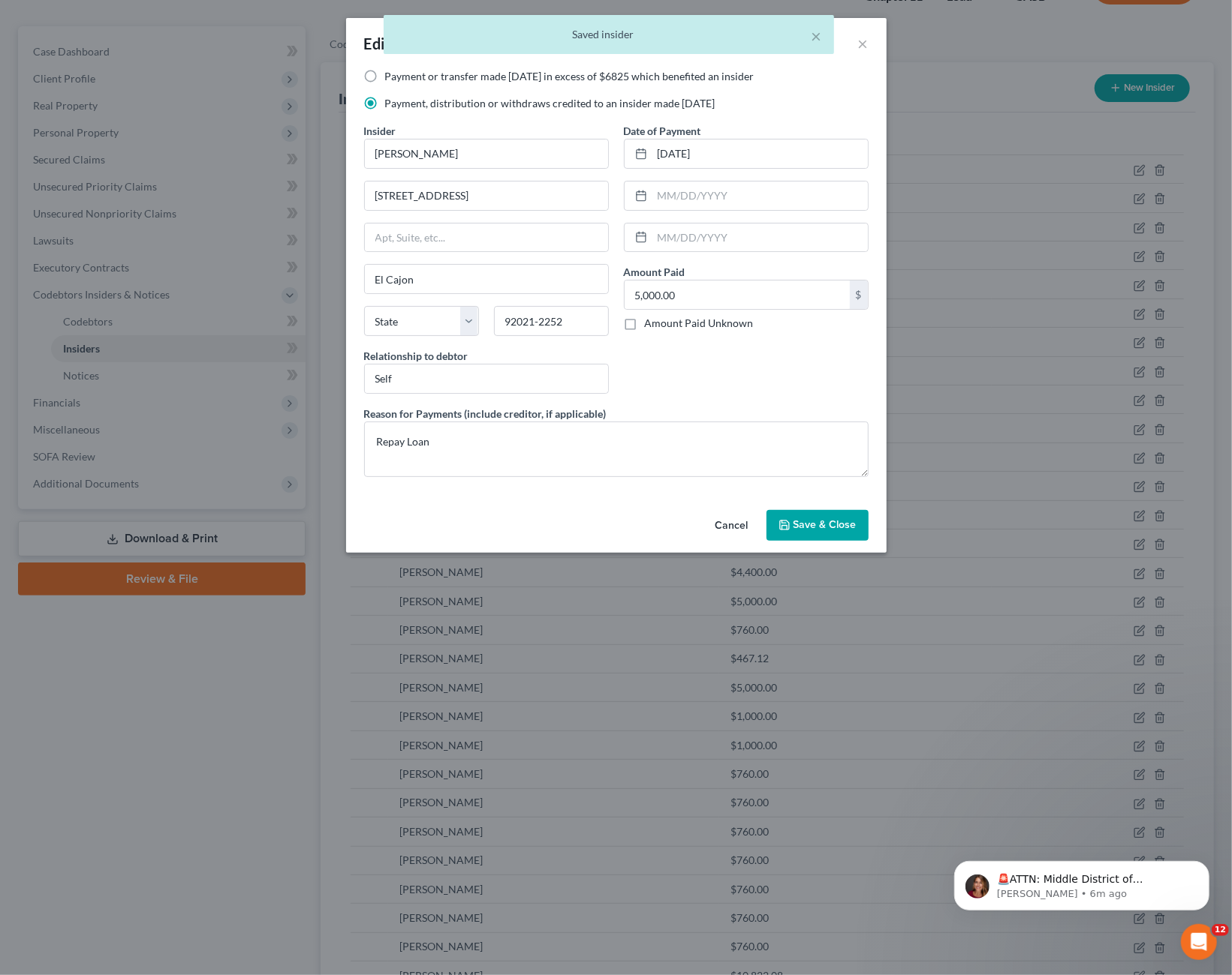
click at [721, 520] on button "Cancel" at bounding box center [731, 527] width 57 height 30
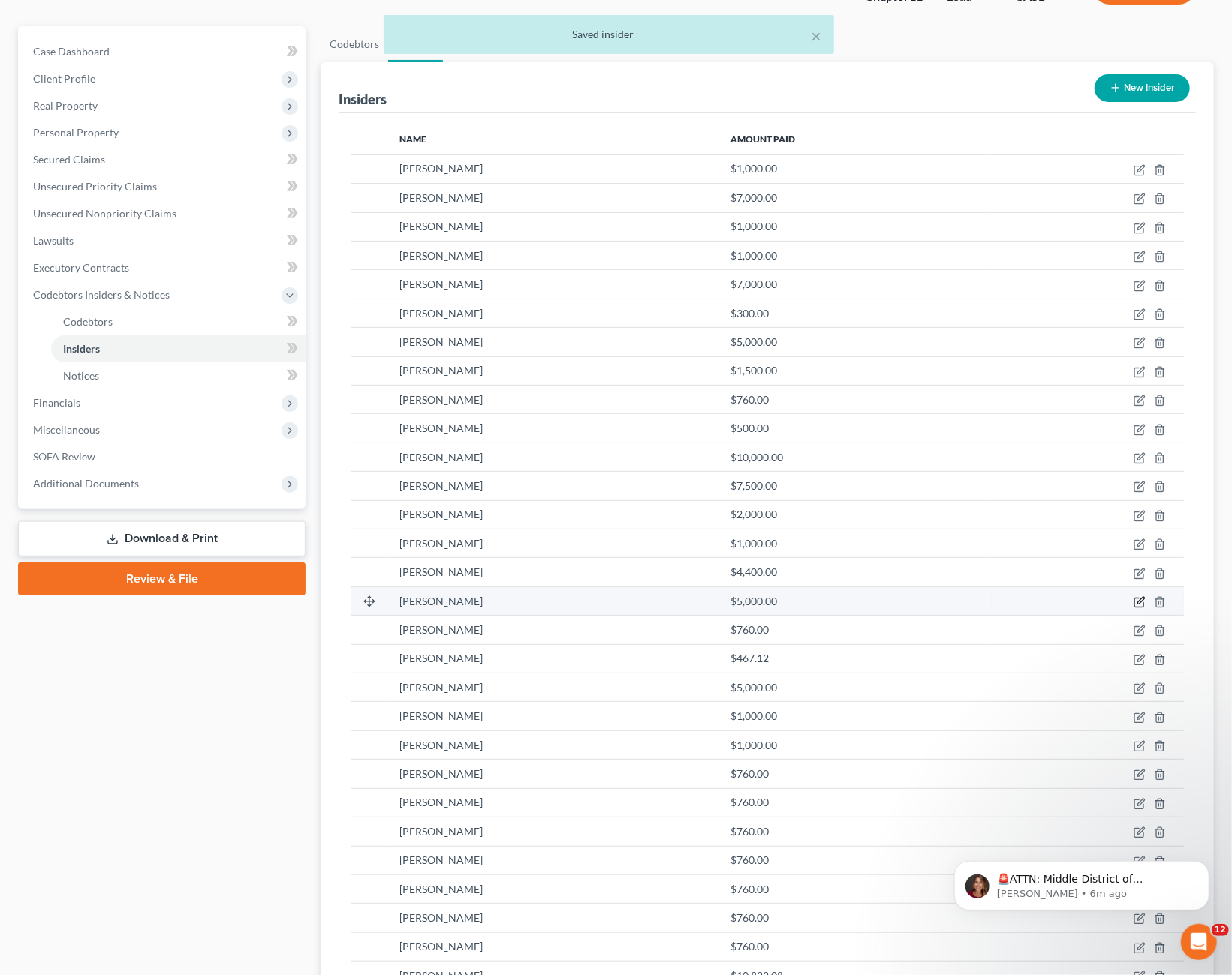
click at [1138, 603] on icon "button" at bounding box center [1139, 602] width 12 height 12
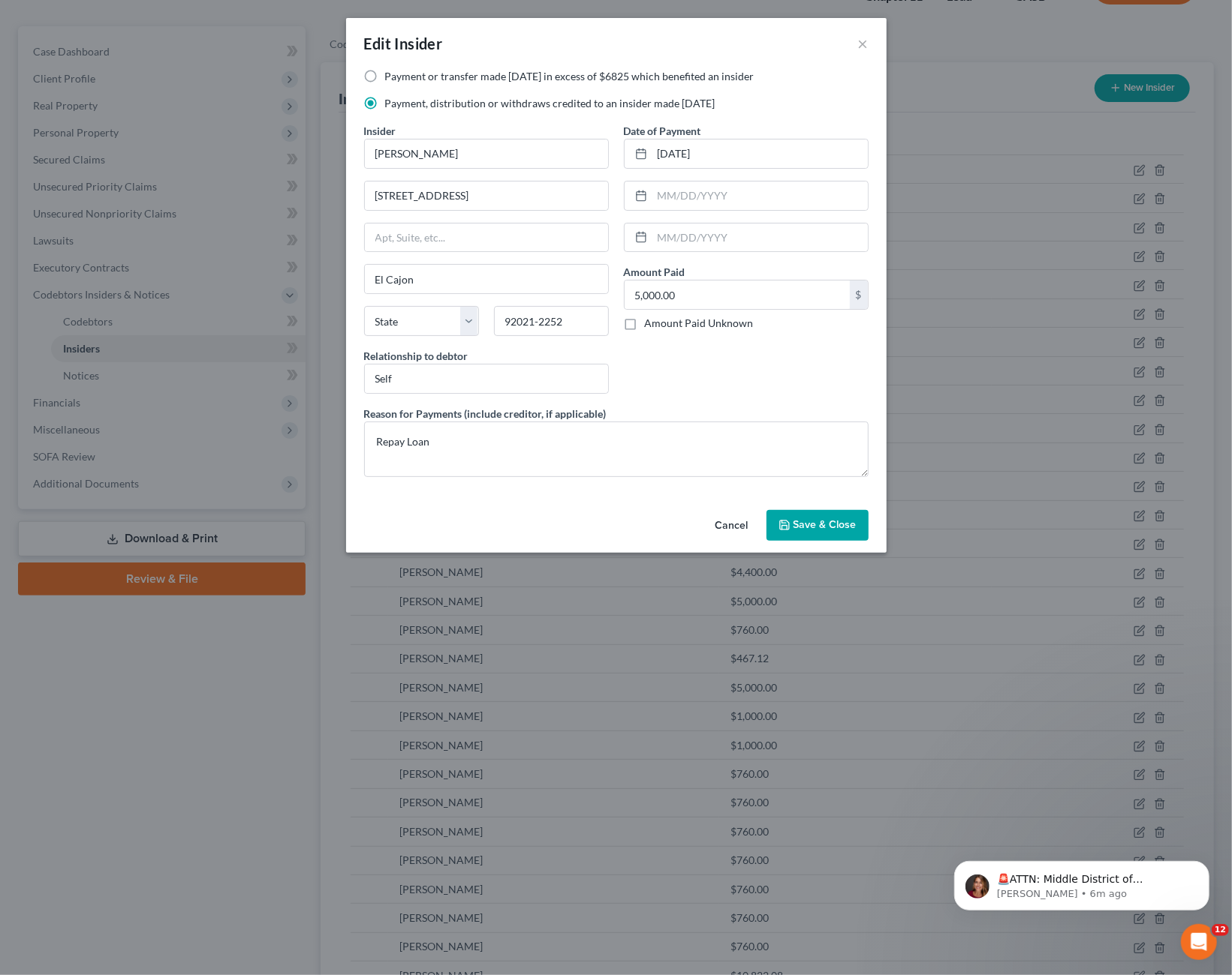
click at [723, 524] on button "Cancel" at bounding box center [731, 527] width 57 height 30
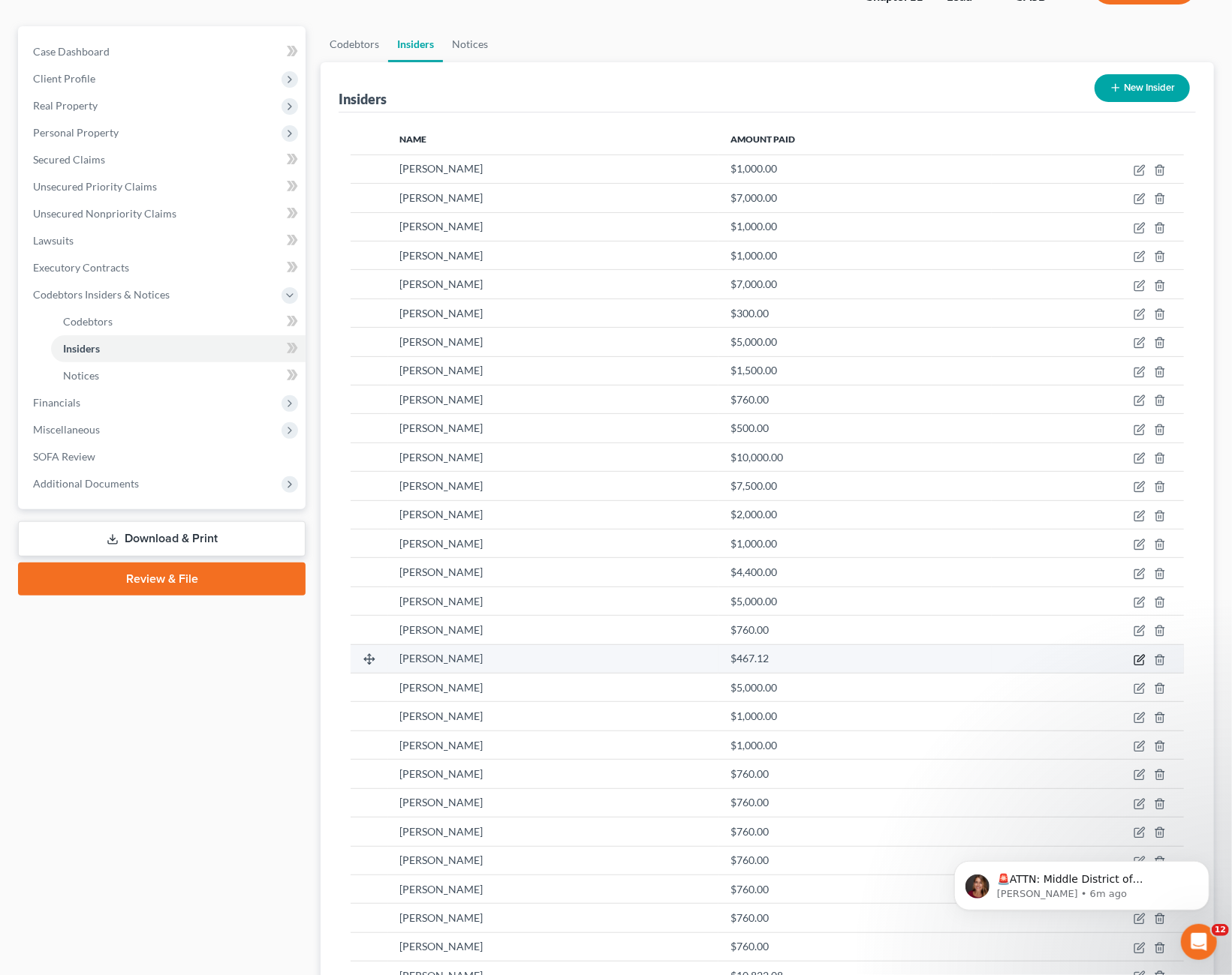
click at [1139, 657] on icon "button" at bounding box center [1139, 660] width 12 height 12
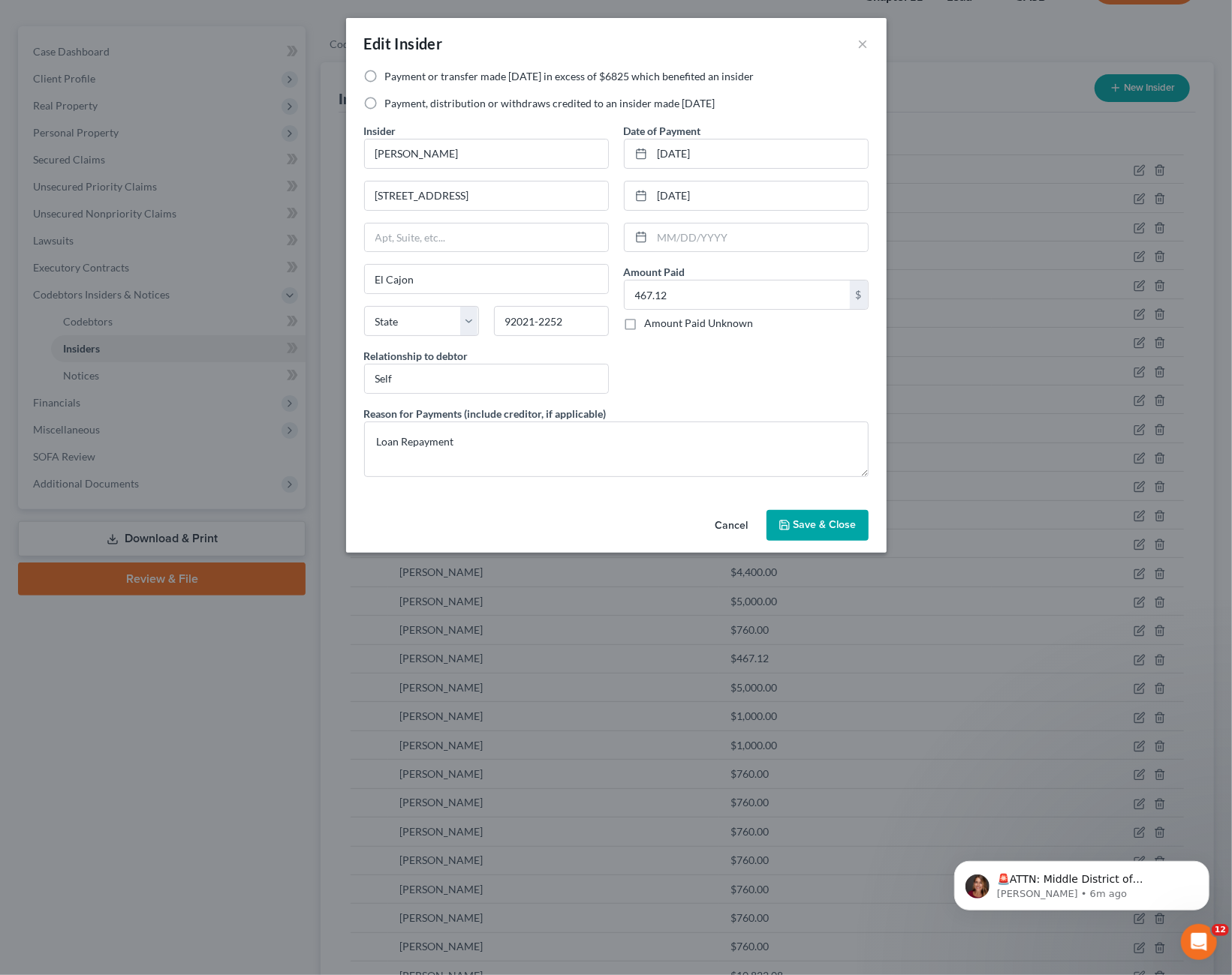
click at [498, 106] on label "Payment, distribution or withdraws credited to an insider made [DATE]" at bounding box center [550, 104] width 330 height 15
click at [401, 106] on input "Payment, distribution or withdraws credited to an insider made [DATE]" at bounding box center [396, 101] width 9 height 9
radio input "true"
click at [806, 531] on button "Save & Close" at bounding box center [817, 526] width 102 height 32
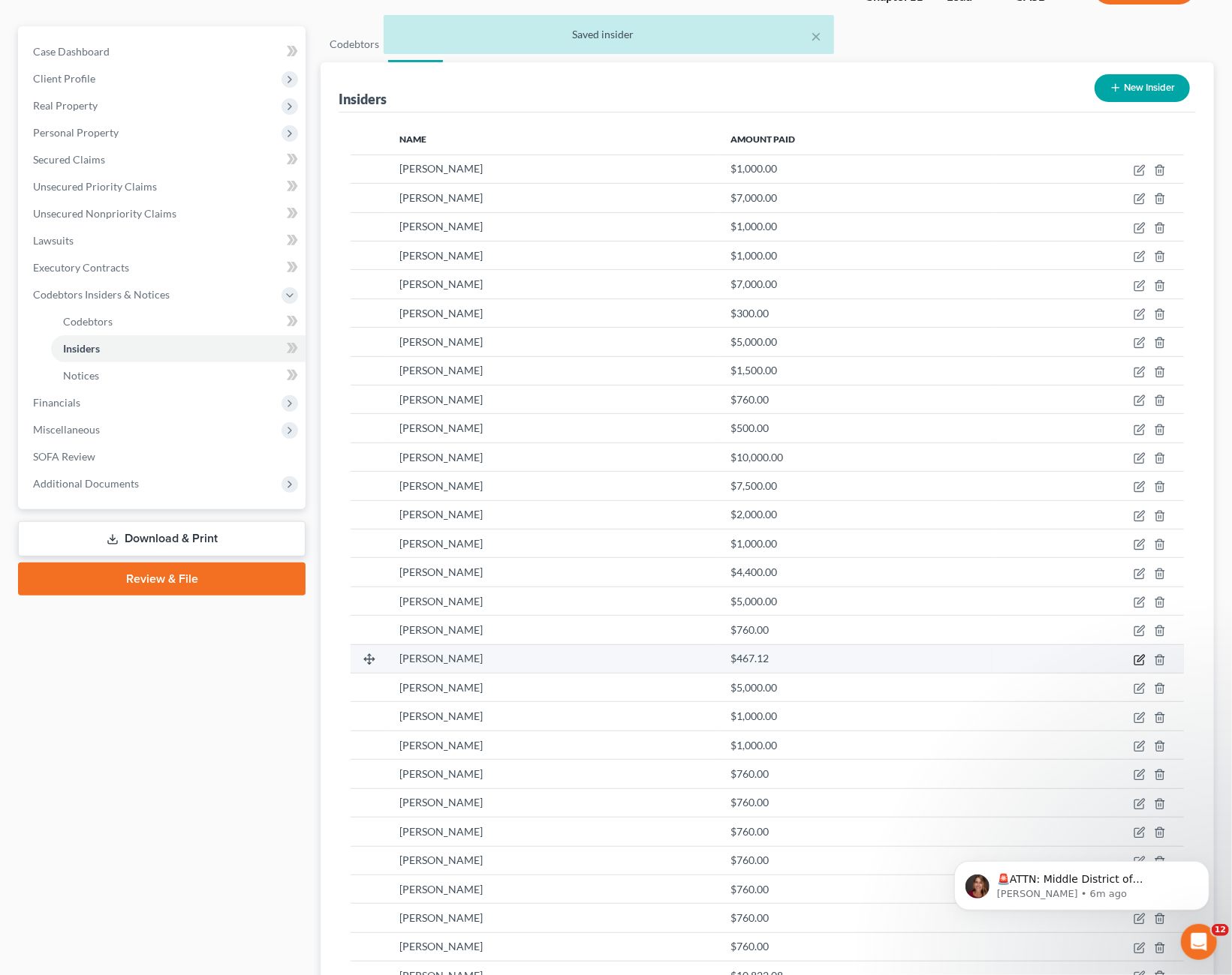
click at [1143, 654] on icon "button" at bounding box center [1139, 660] width 12 height 12
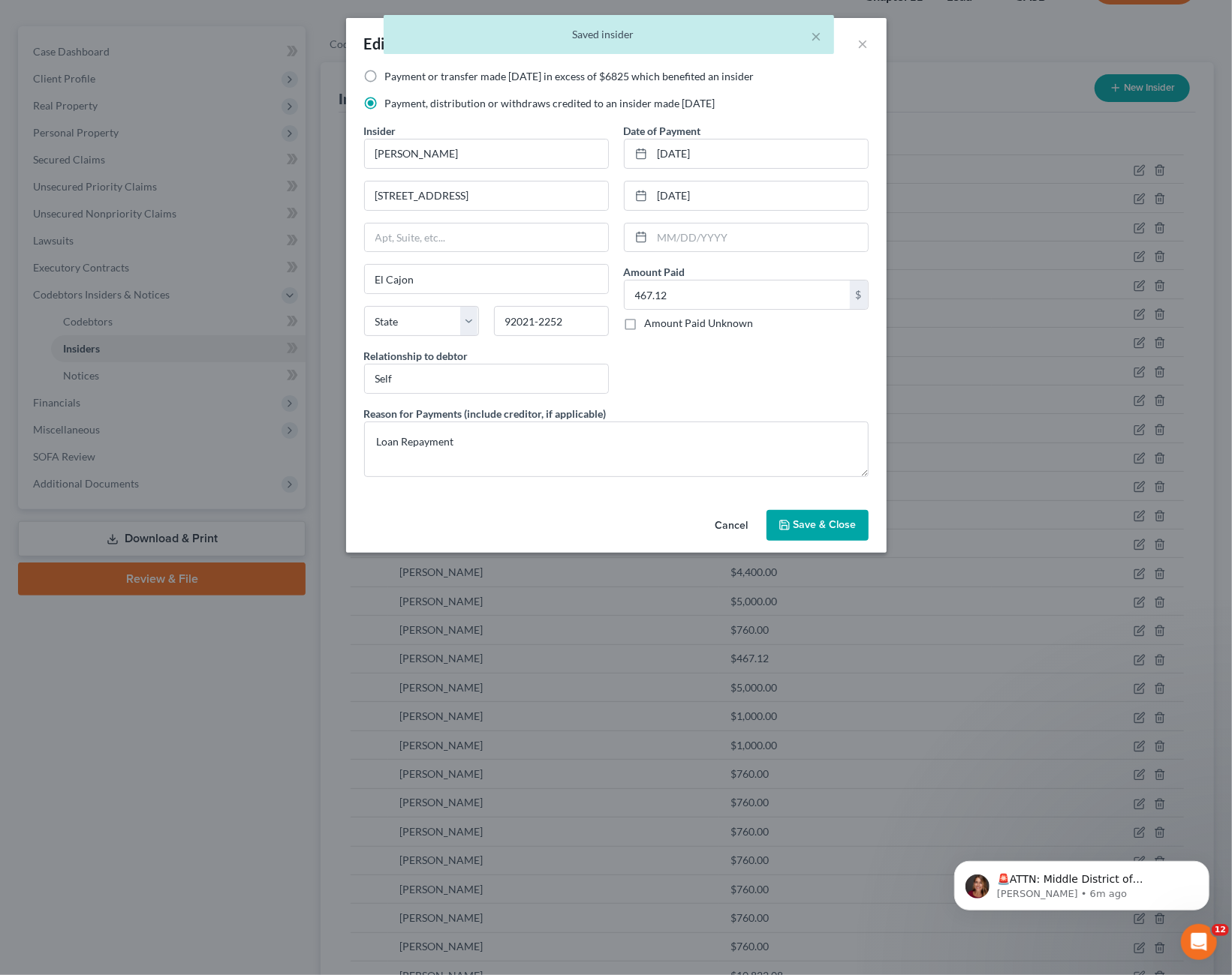
click at [748, 526] on button "Cancel" at bounding box center [731, 527] width 57 height 30
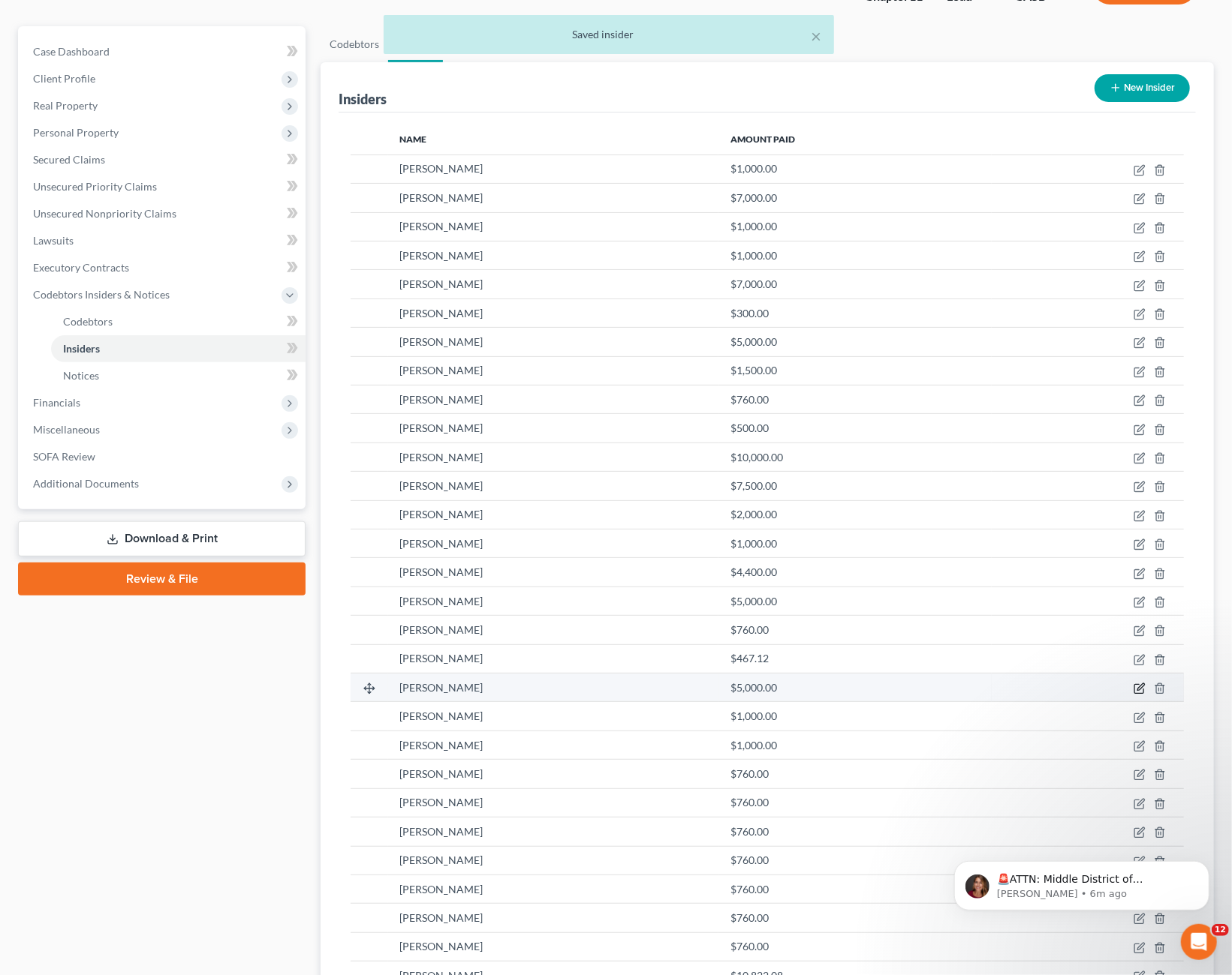
click at [1137, 683] on icon "button" at bounding box center [1139, 689] width 12 height 12
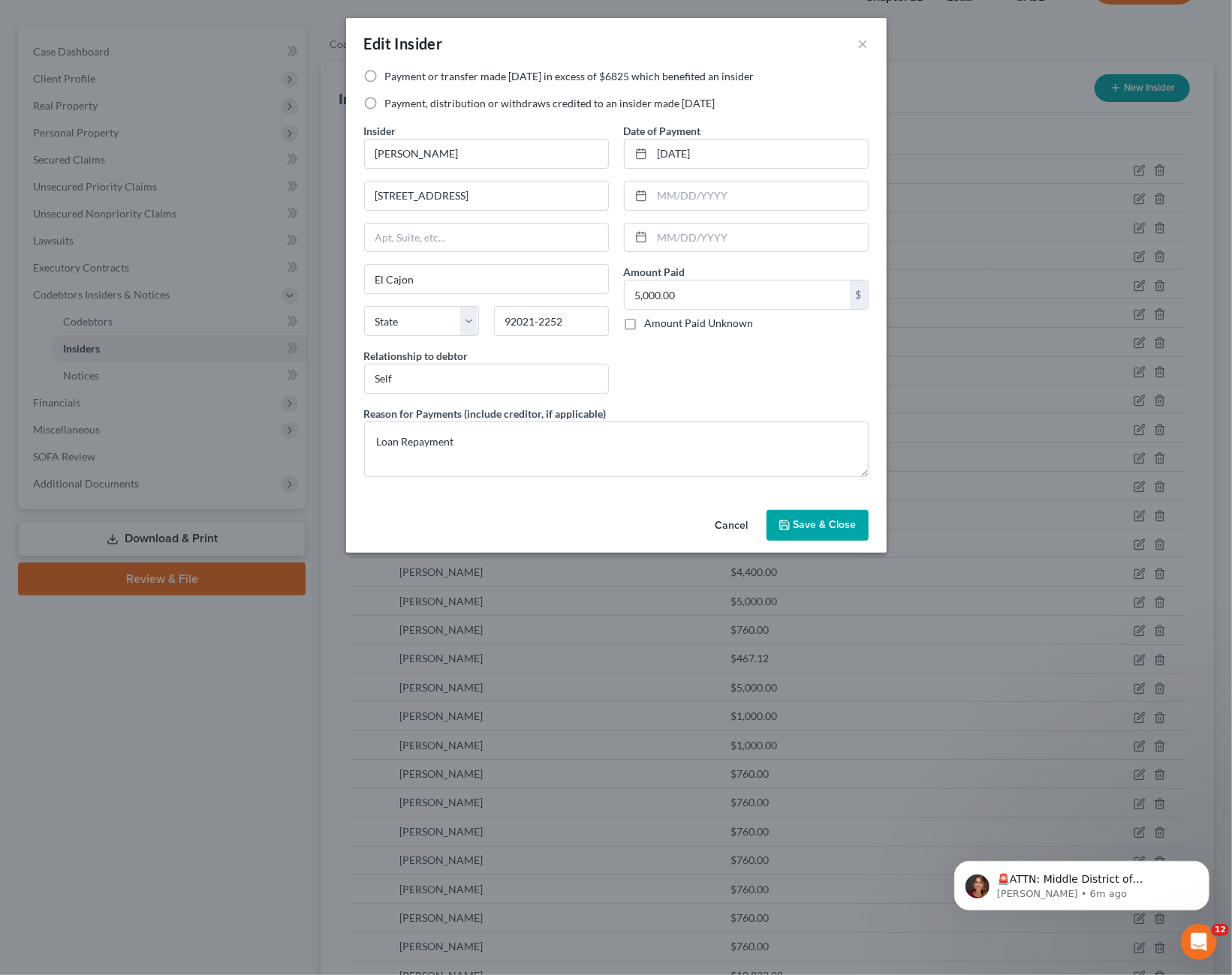
click at [608, 108] on label "Payment, distribution or withdraws credited to an insider made [DATE]" at bounding box center [550, 104] width 330 height 15
click at [401, 106] on input "Payment, distribution or withdraws credited to an insider made [DATE]" at bounding box center [396, 101] width 9 height 9
radio input "true"
click at [824, 522] on span "Save & Close" at bounding box center [824, 526] width 63 height 13
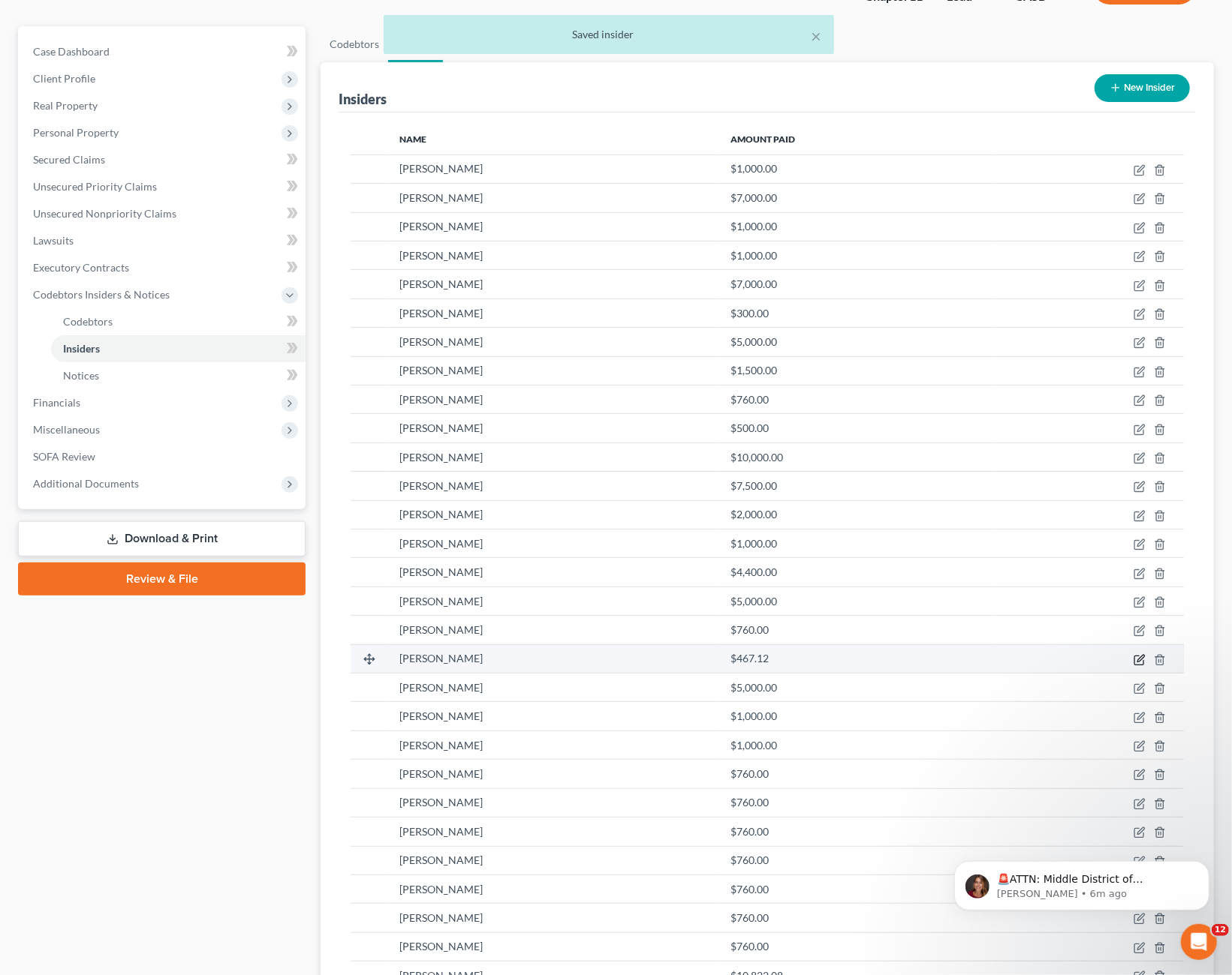
click at [1137, 657] on icon "button" at bounding box center [1140, 658] width 7 height 7
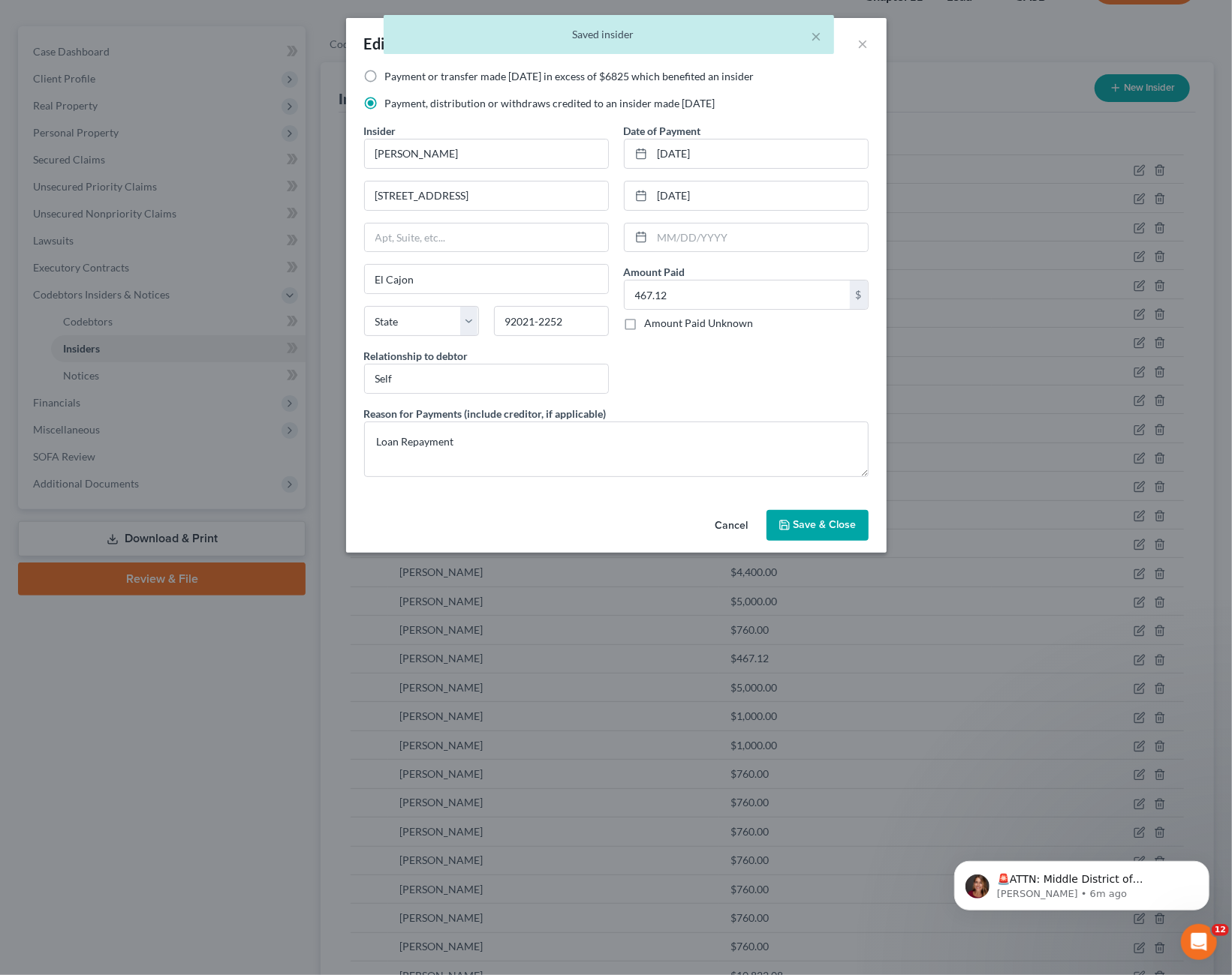
click at [726, 531] on button "Cancel" at bounding box center [731, 527] width 57 height 30
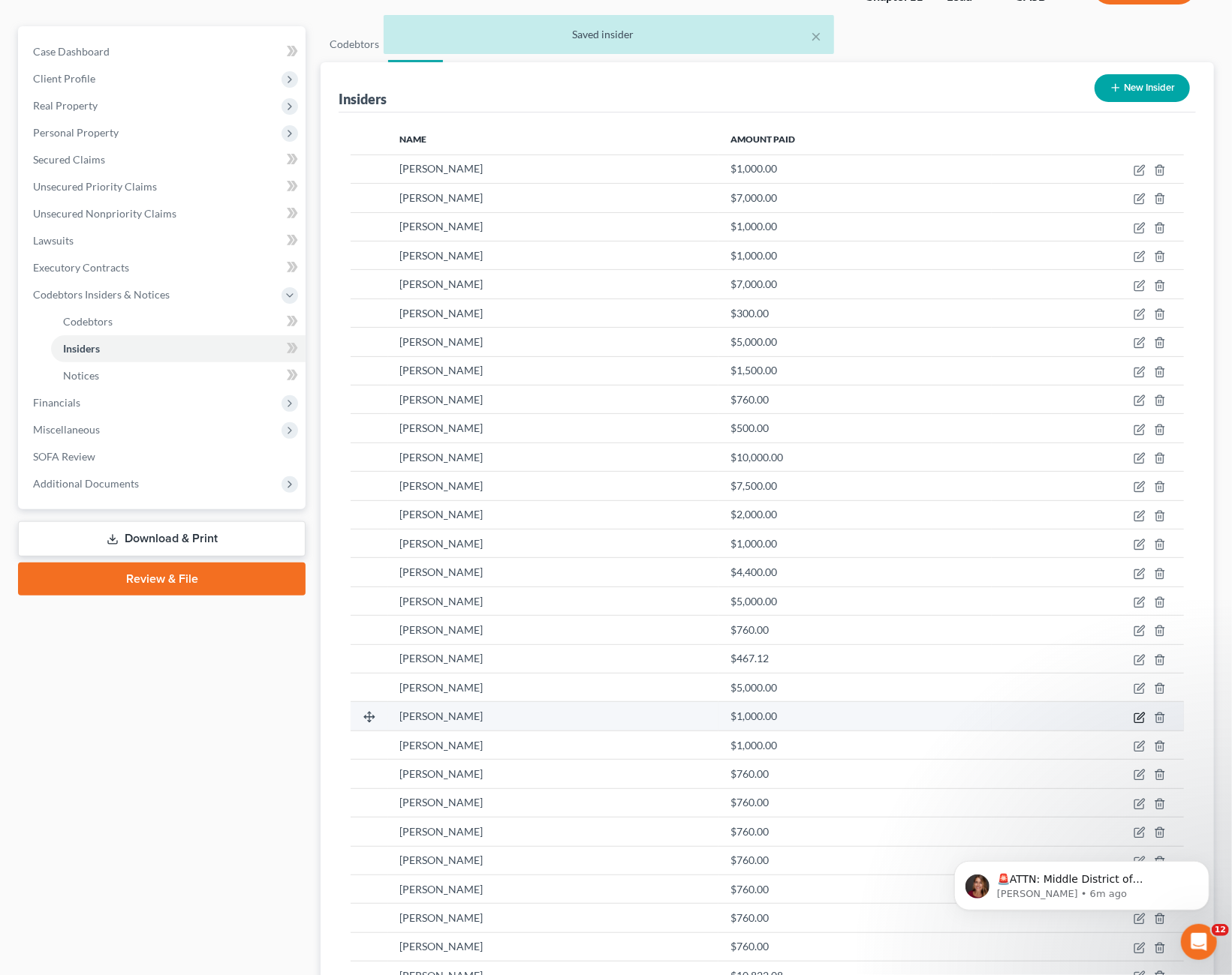
click at [1139, 716] on icon "button" at bounding box center [1140, 716] width 7 height 7
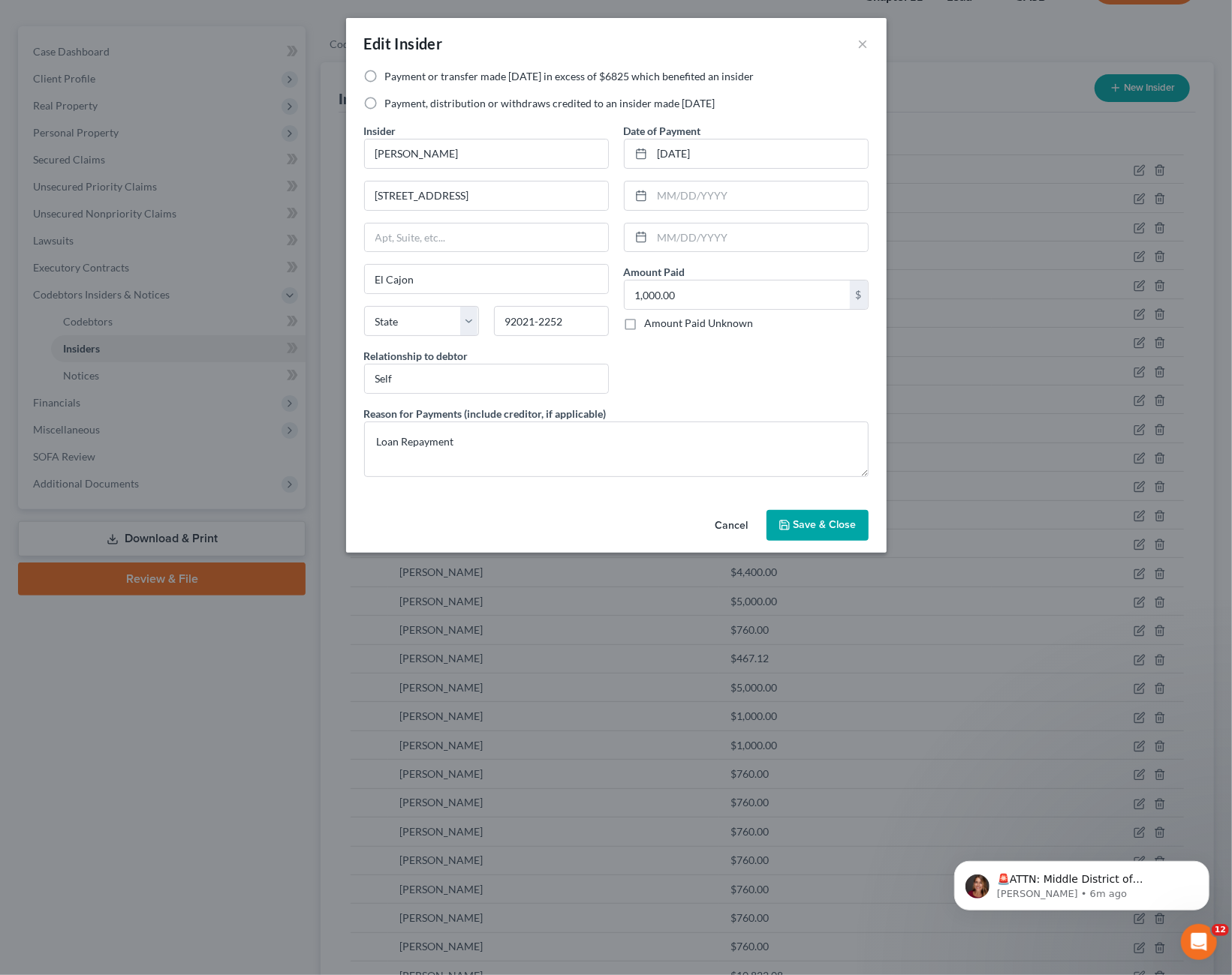
click at [579, 112] on div "Payment or transfer made [DATE] in excess of $6825 which benefited an insider P…" at bounding box center [616, 96] width 520 height 54
click at [611, 101] on label "Payment, distribution or withdraws credited to an insider made [DATE]" at bounding box center [550, 104] width 330 height 15
click at [401, 101] on input "Payment, distribution or withdraws credited to an insider made [DATE]" at bounding box center [396, 101] width 9 height 9
radio input "true"
drag, startPoint x: 819, startPoint y: 519, endPoint x: 872, endPoint y: 570, distance: 73.6
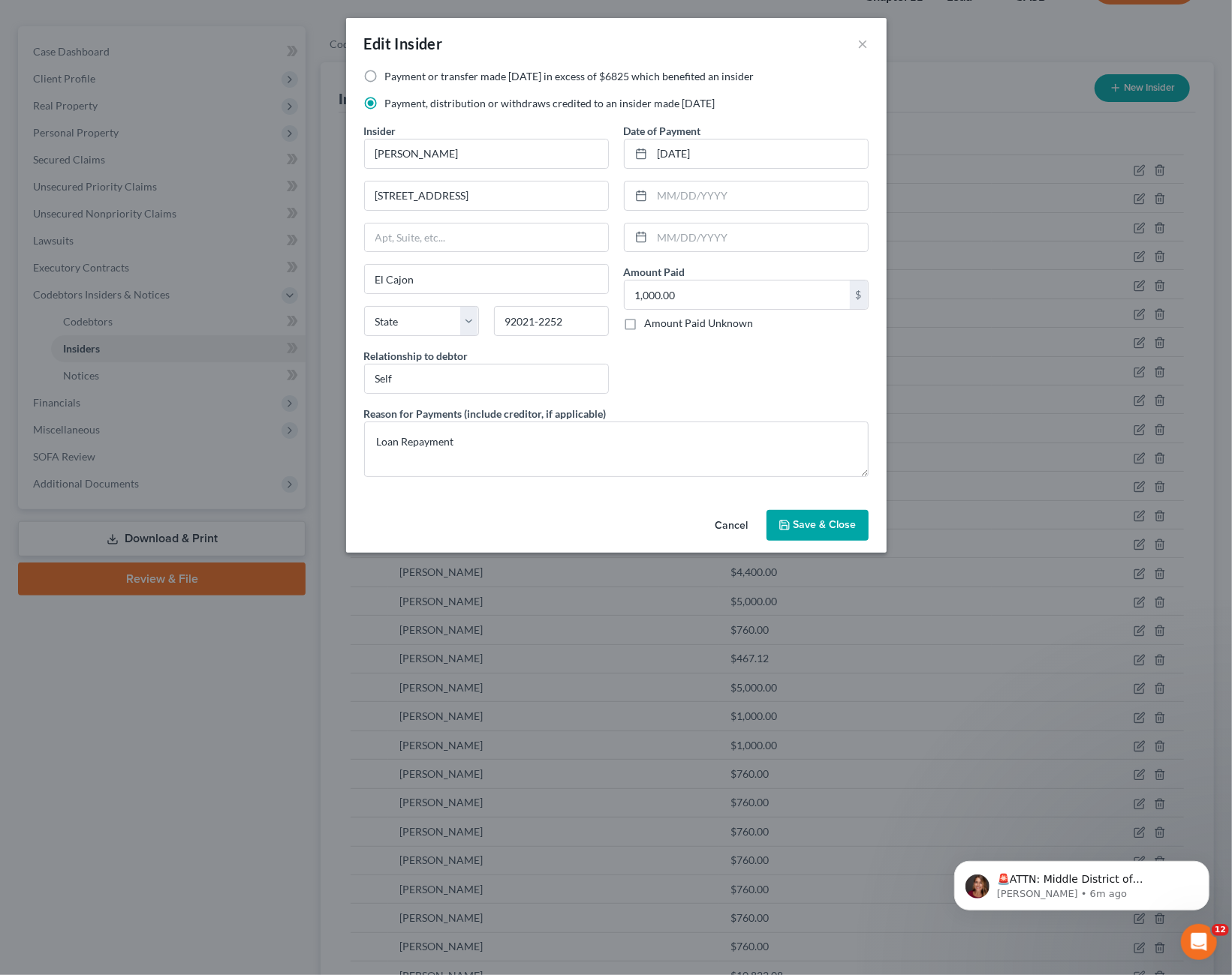
click at [819, 520] on span "Save & Close" at bounding box center [824, 526] width 63 height 13
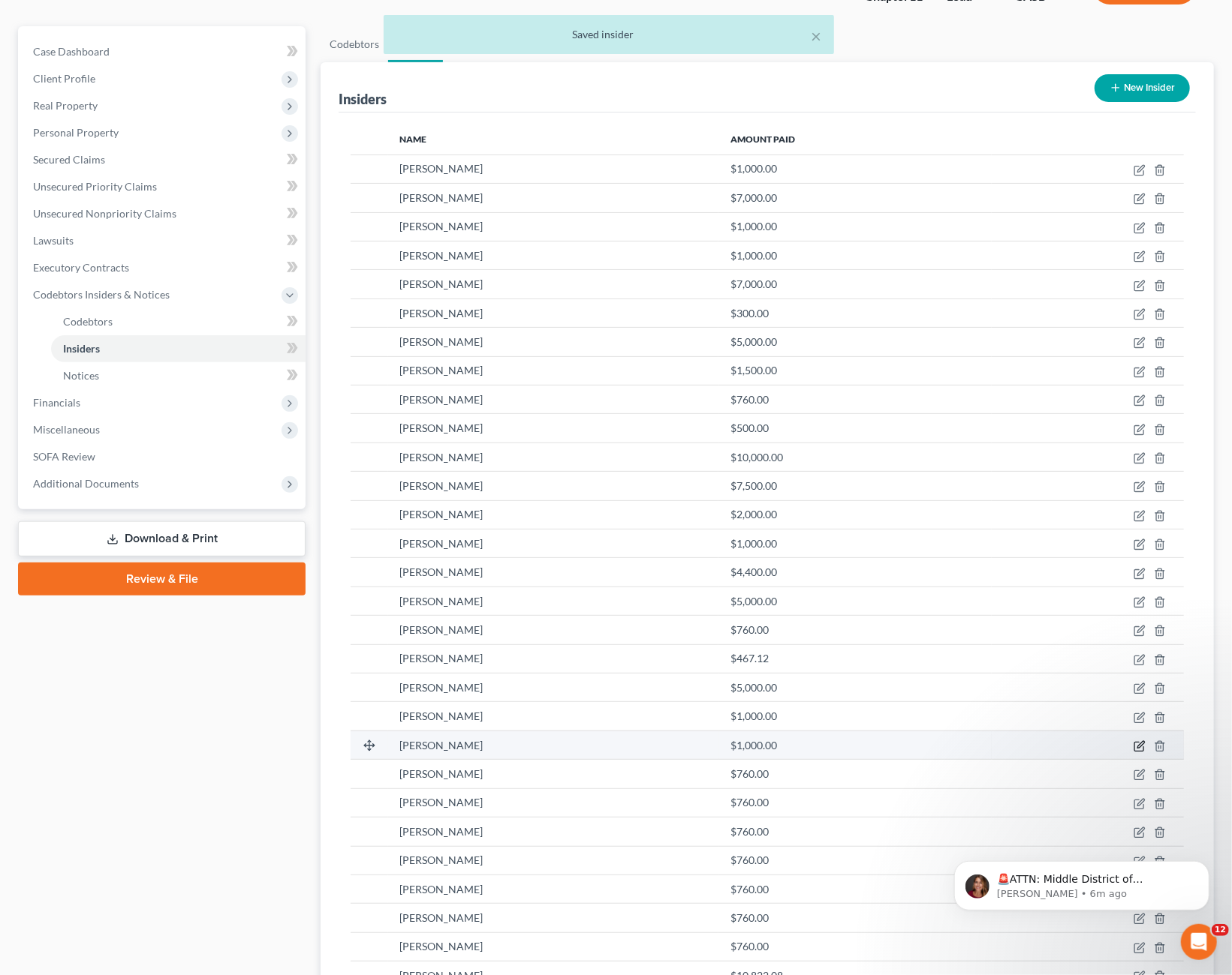
click at [1140, 745] on icon "button" at bounding box center [1139, 746] width 12 height 12
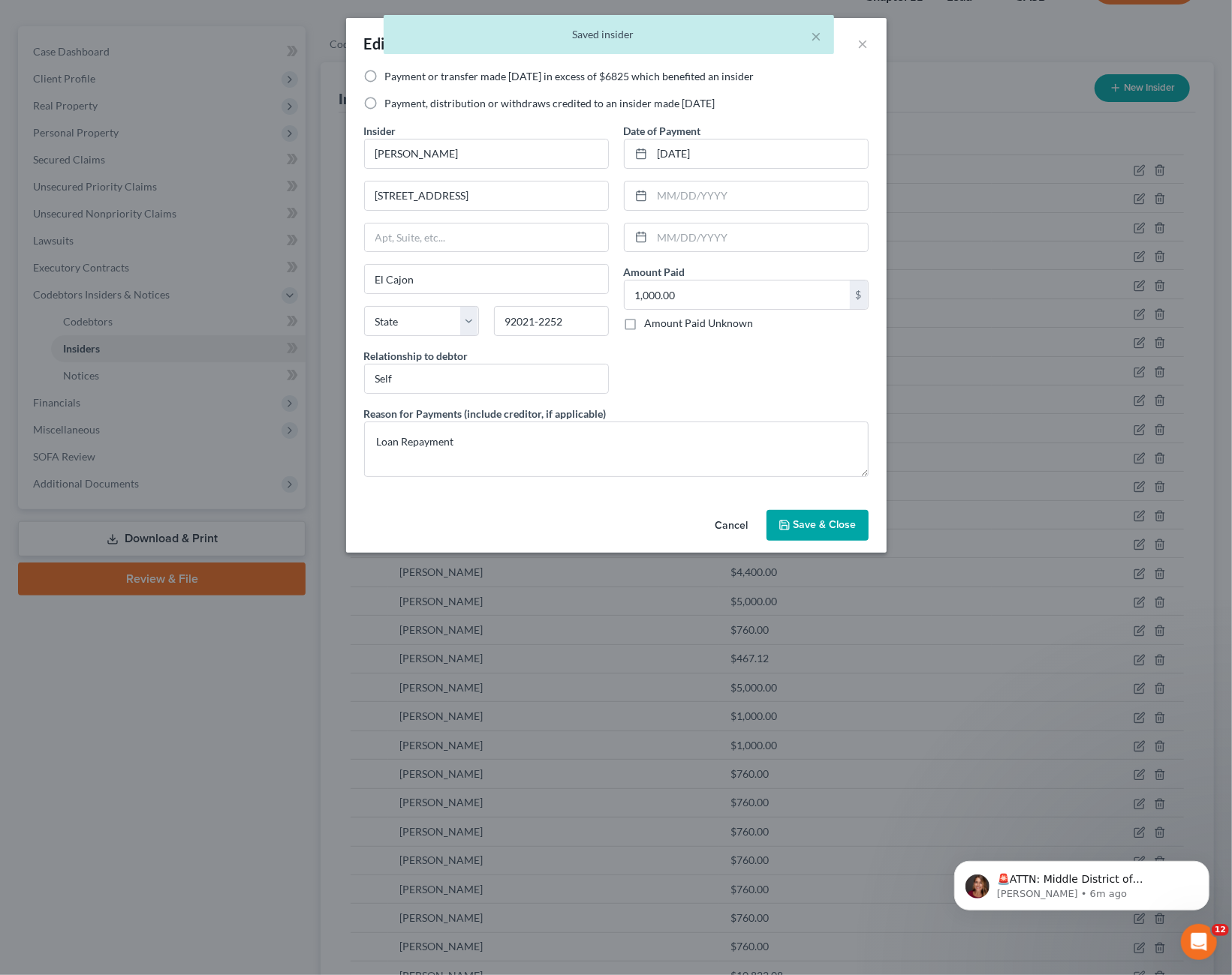
click at [531, 103] on label "Payment, distribution or withdraws credited to an insider made [DATE]" at bounding box center [550, 104] width 330 height 15
click at [401, 103] on input "Payment, distribution or withdraws credited to an insider made [DATE]" at bounding box center [396, 101] width 9 height 9
radio input "true"
click at [795, 529] on span "Save & Close" at bounding box center [824, 526] width 63 height 13
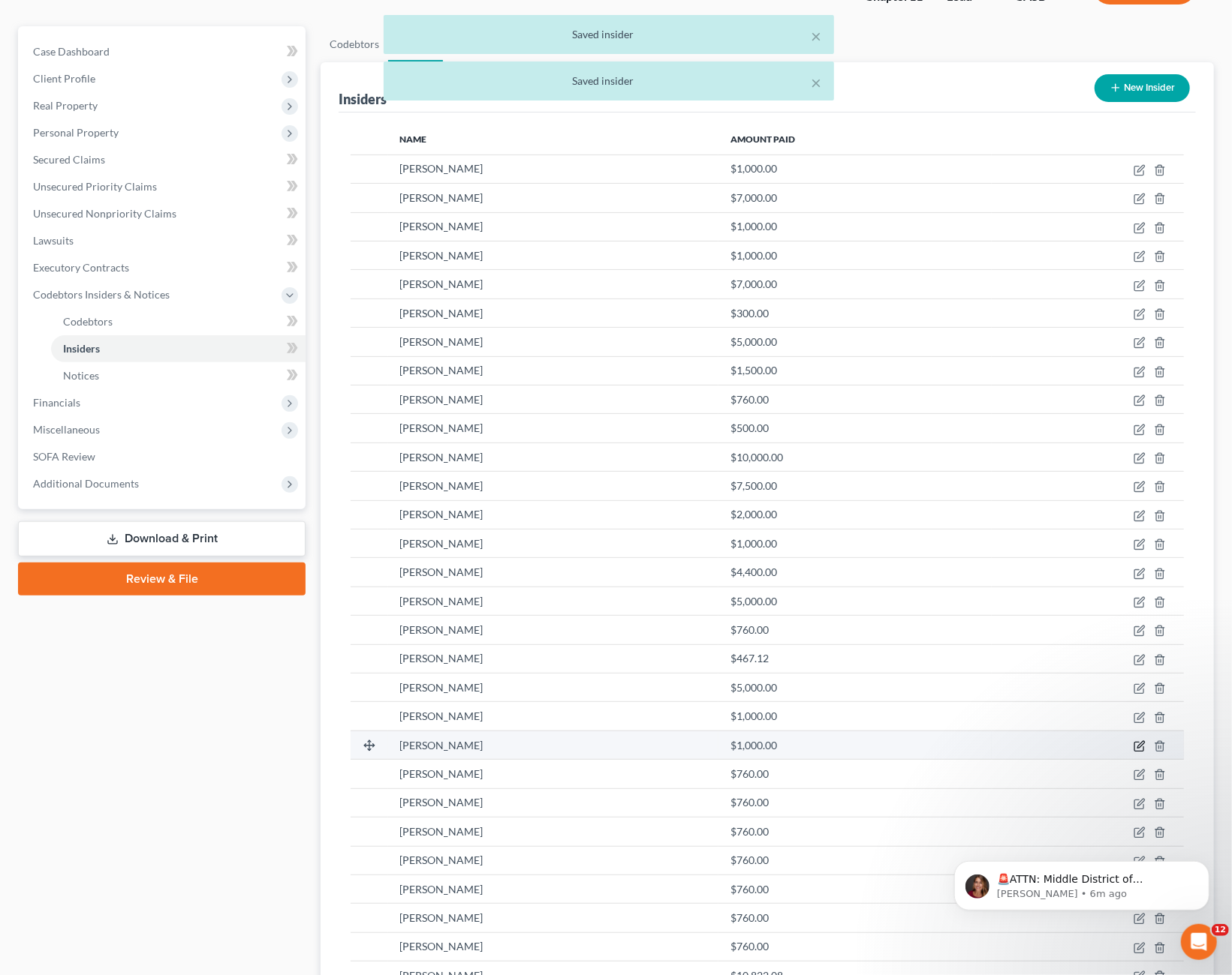
click at [1140, 743] on icon "button" at bounding box center [1138, 748] width 9 height 9
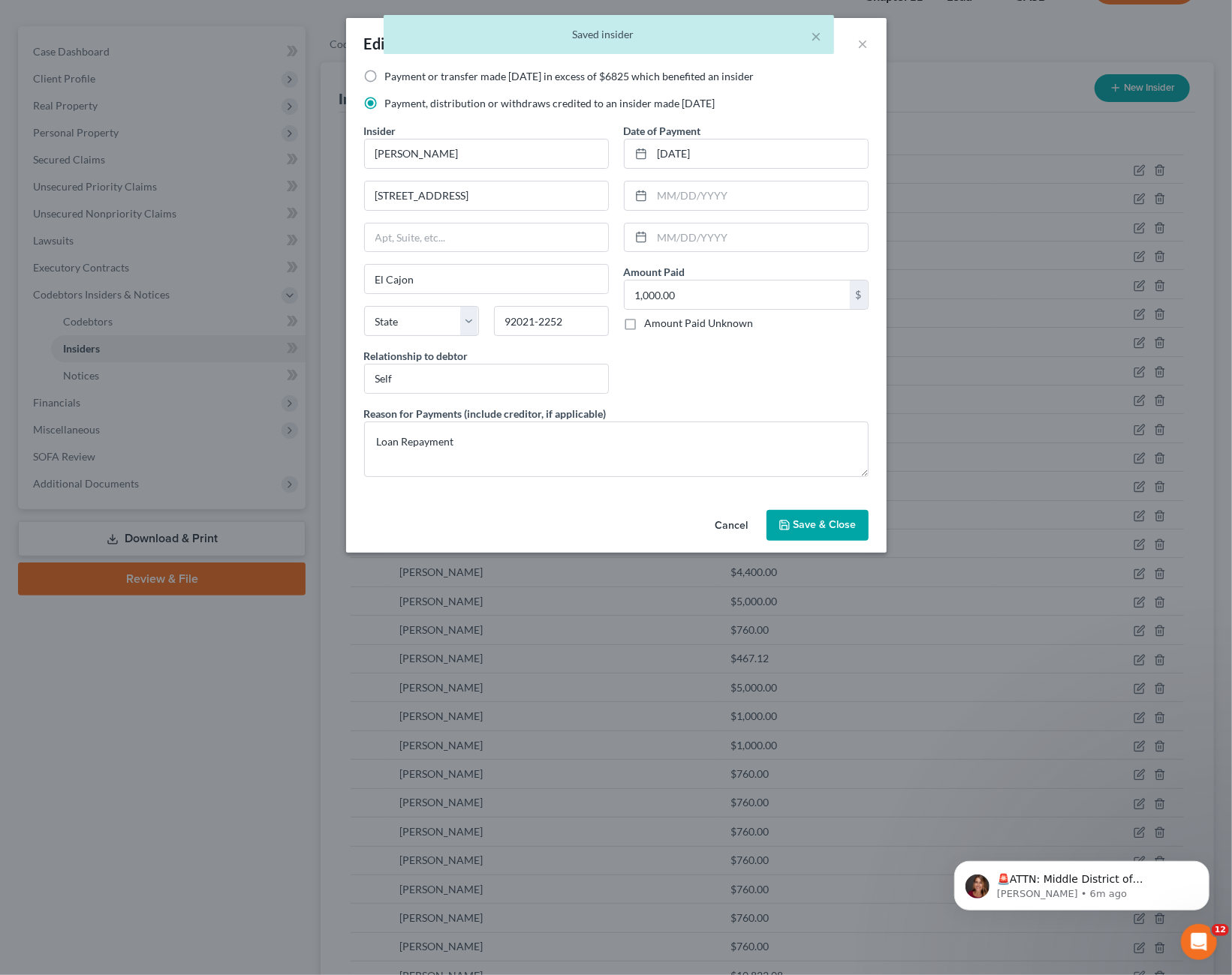
click at [733, 523] on button "Cancel" at bounding box center [731, 527] width 57 height 30
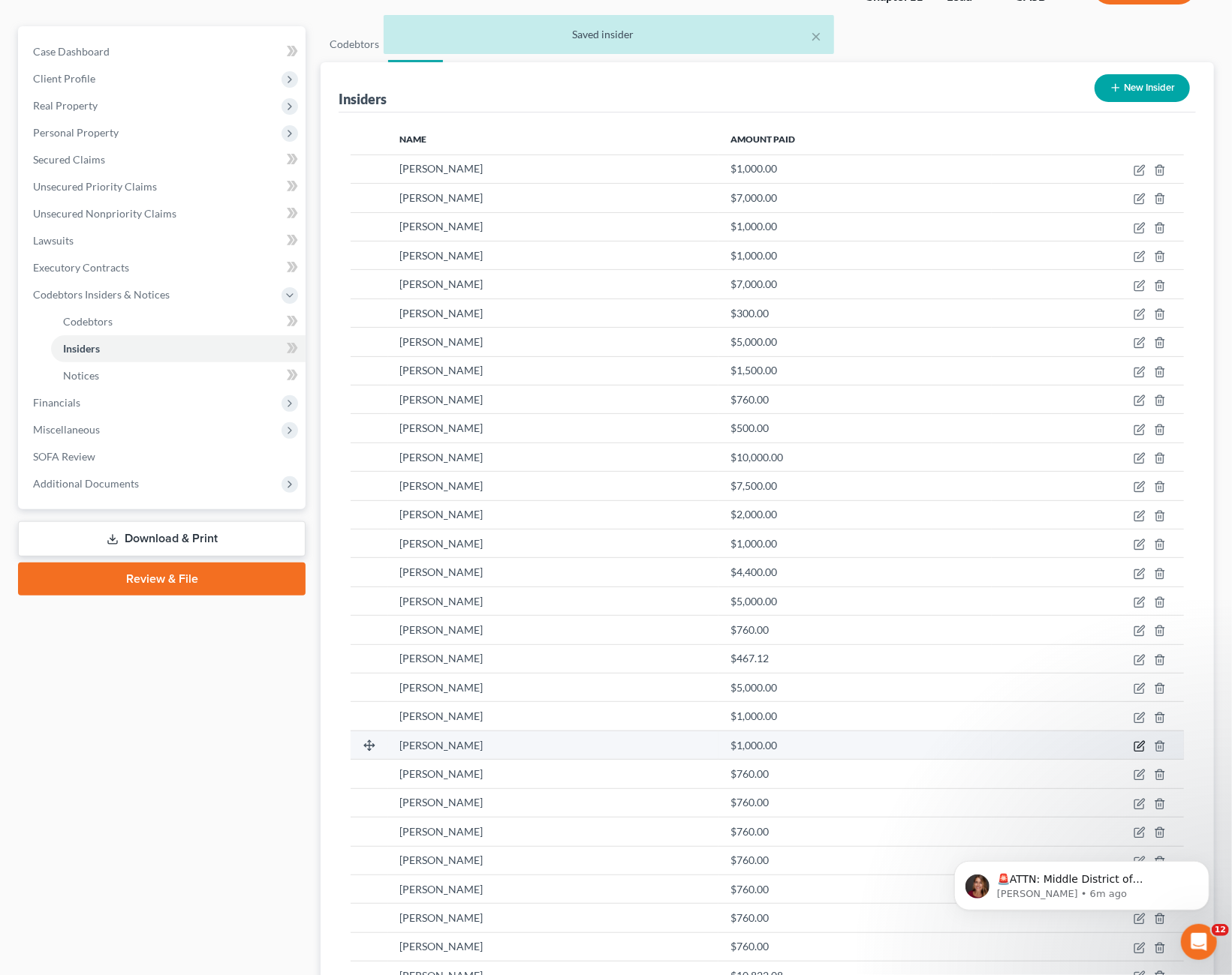
click at [1134, 744] on icon "button" at bounding box center [1138, 748] width 9 height 9
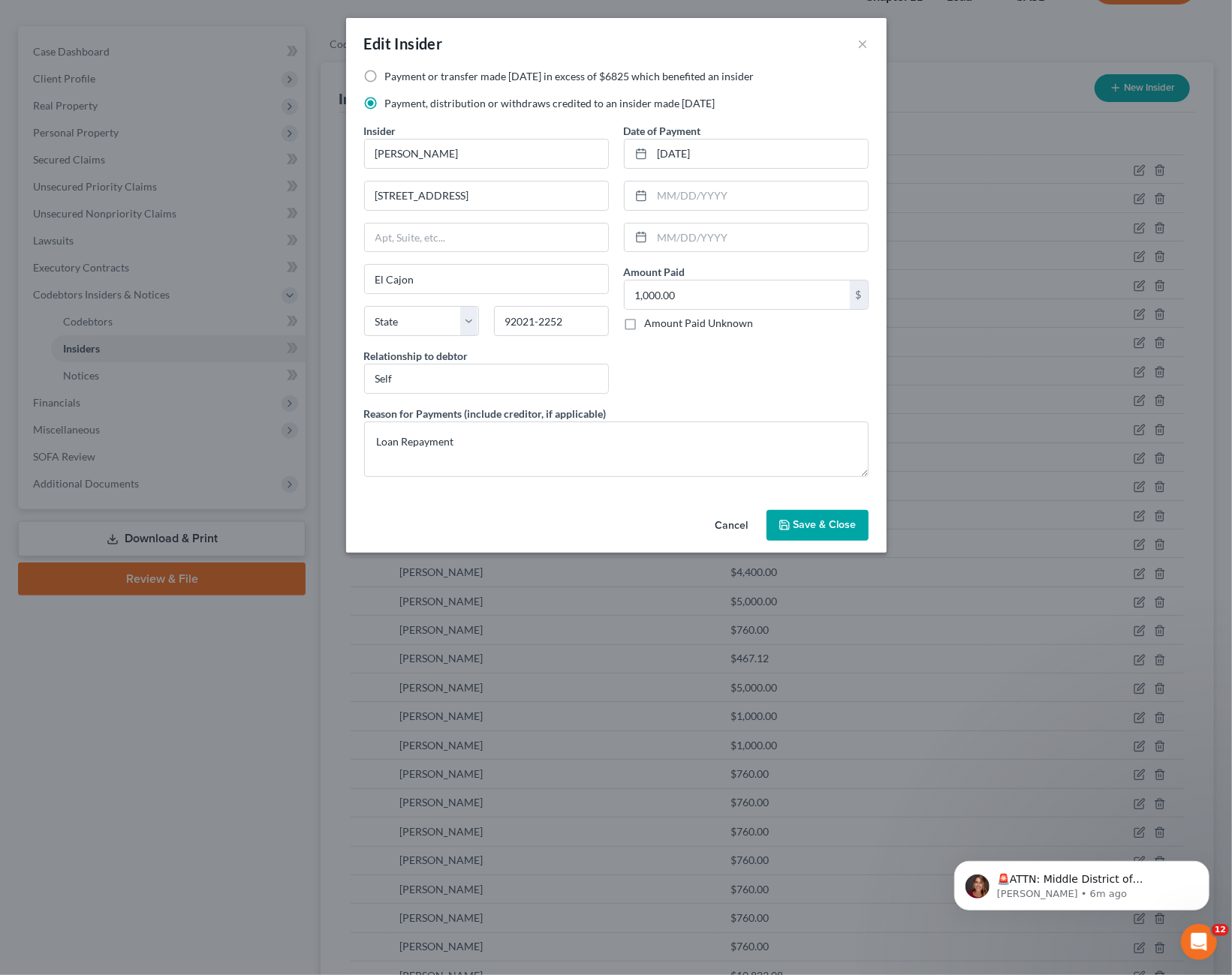
click at [732, 513] on button "Cancel" at bounding box center [731, 527] width 57 height 30
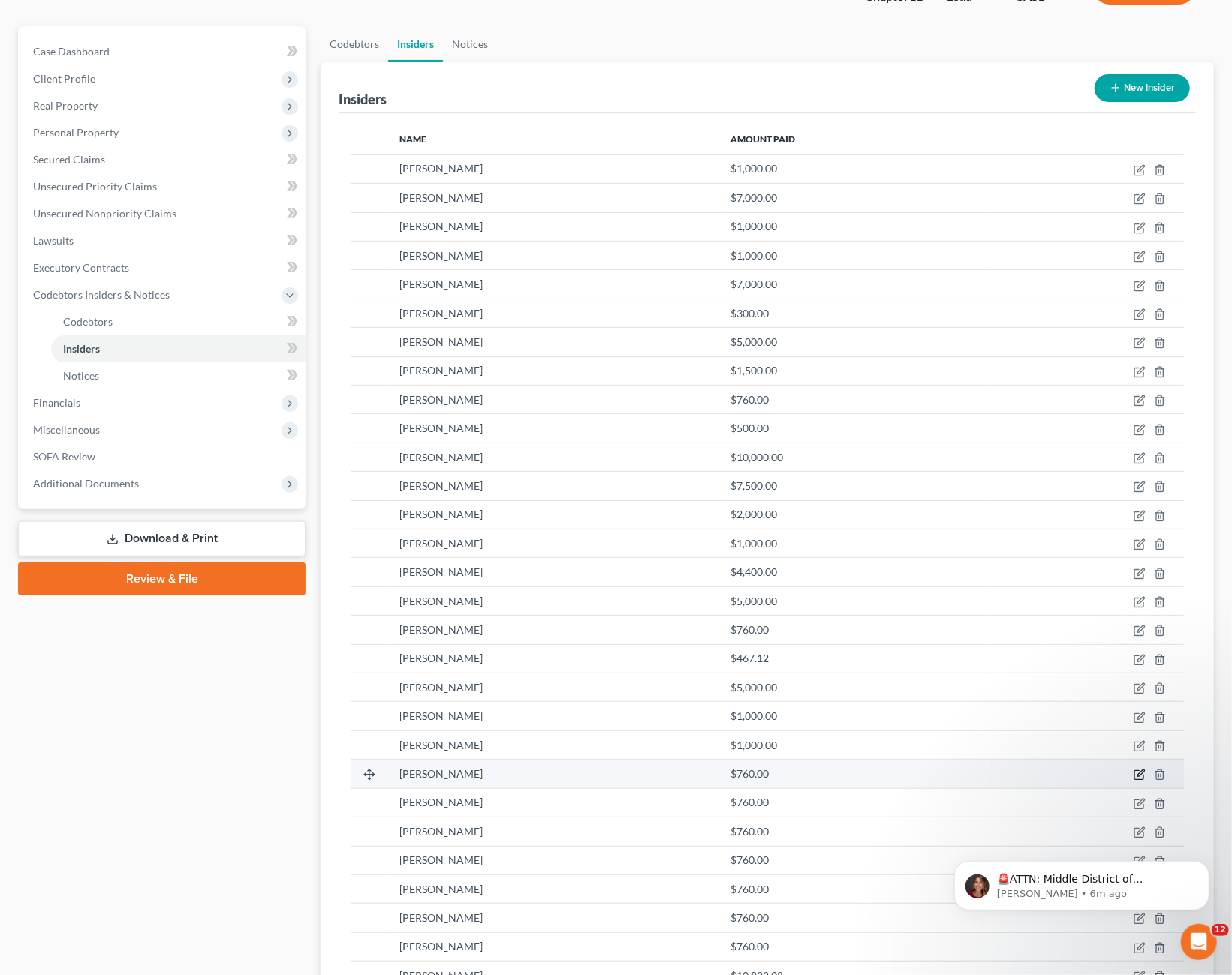
click at [1140, 772] on icon "button" at bounding box center [1140, 773] width 7 height 7
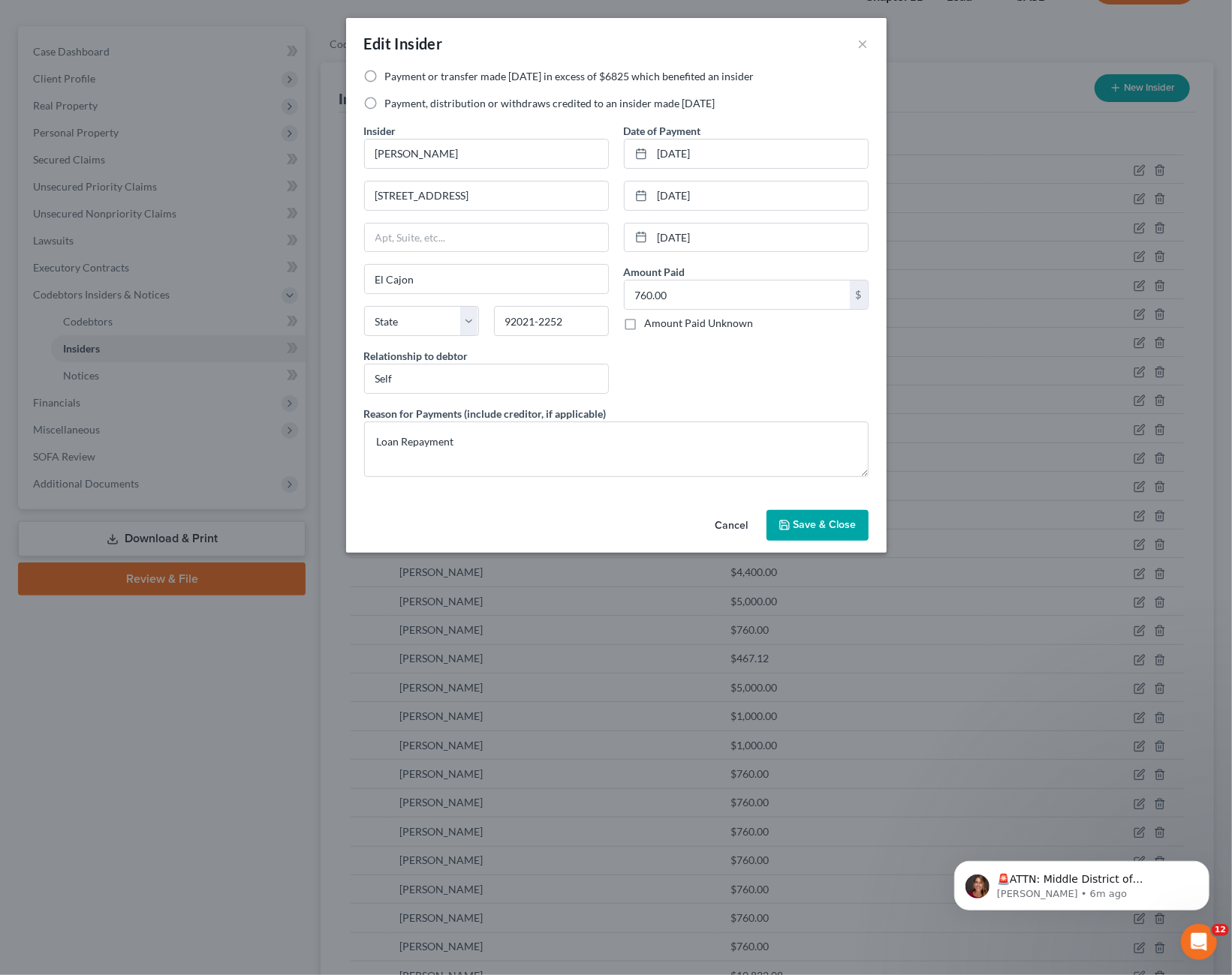
click at [549, 101] on label "Payment, distribution or withdraws credited to an insider made [DATE]" at bounding box center [550, 104] width 330 height 15
click at [401, 101] on input "Payment, distribution or withdraws credited to an insider made [DATE]" at bounding box center [396, 101] width 9 height 9
radio input "true"
click at [820, 528] on span "Save & Close" at bounding box center [824, 526] width 63 height 13
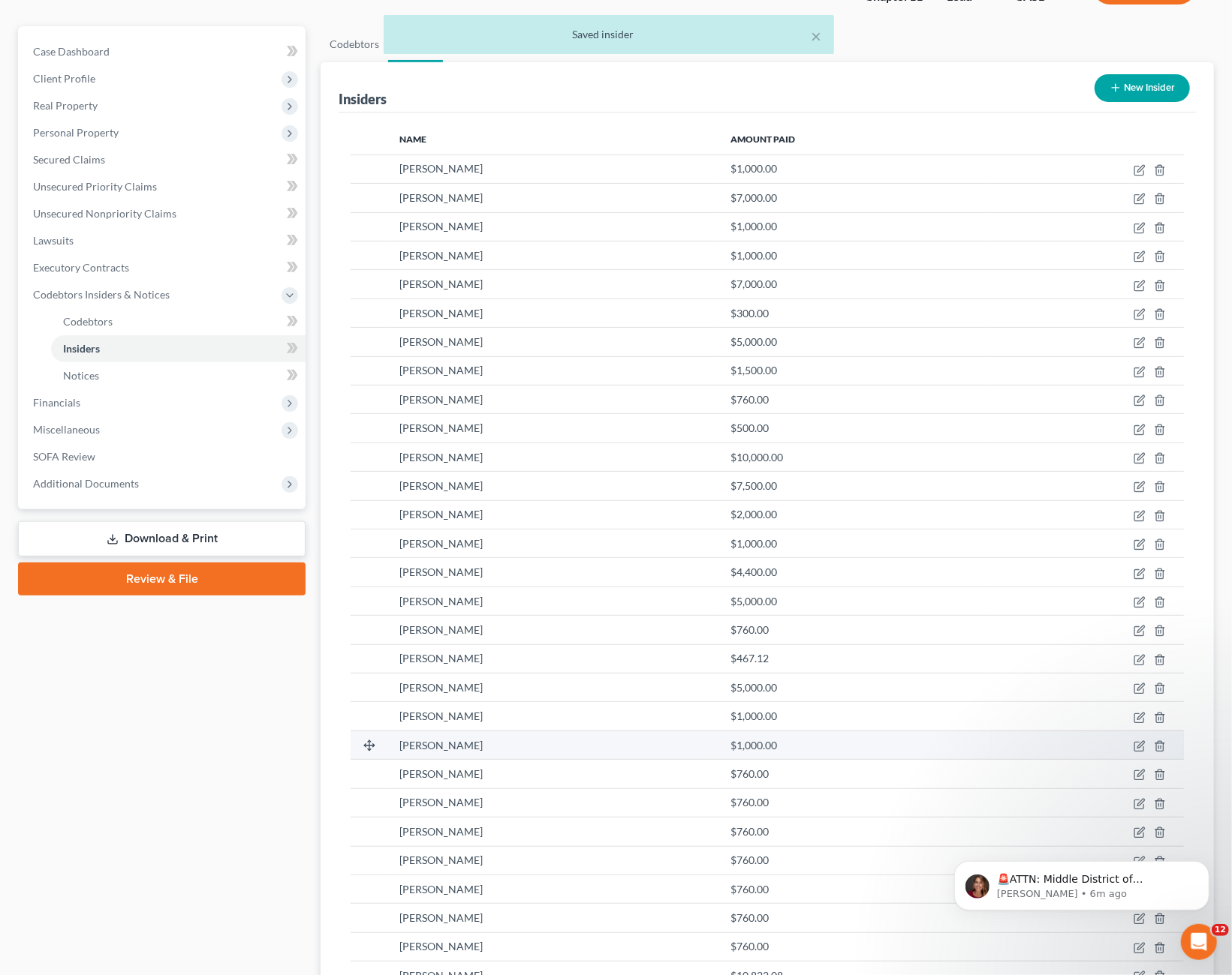
click at [1134, 740] on td at bounding box center [1087, 745] width 192 height 28
click at [1136, 744] on icon "button" at bounding box center [1139, 746] width 12 height 12
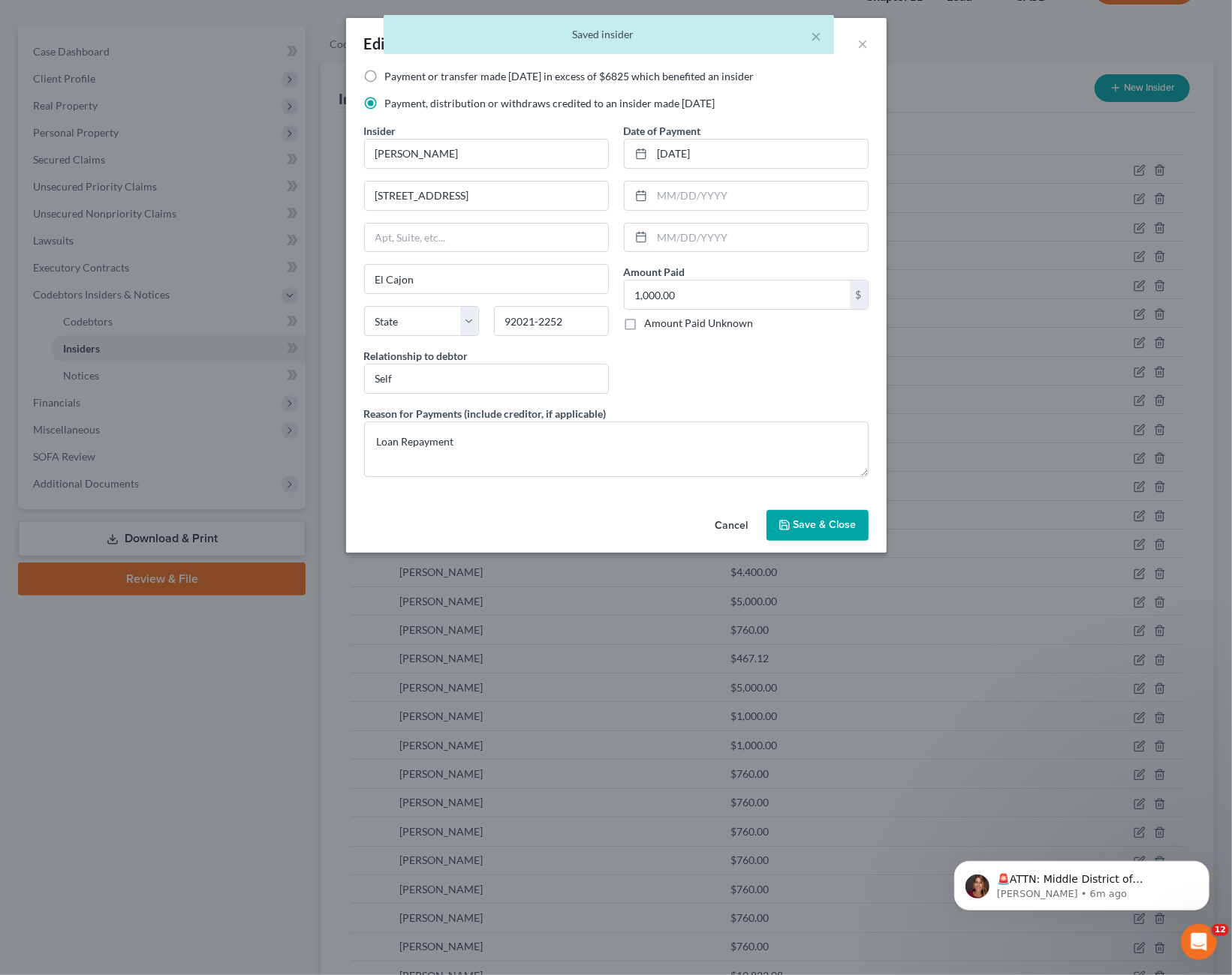
drag, startPoint x: 728, startPoint y: 517, endPoint x: 741, endPoint y: 520, distance: 13.3
click at [729, 517] on button "Cancel" at bounding box center [731, 527] width 57 height 30
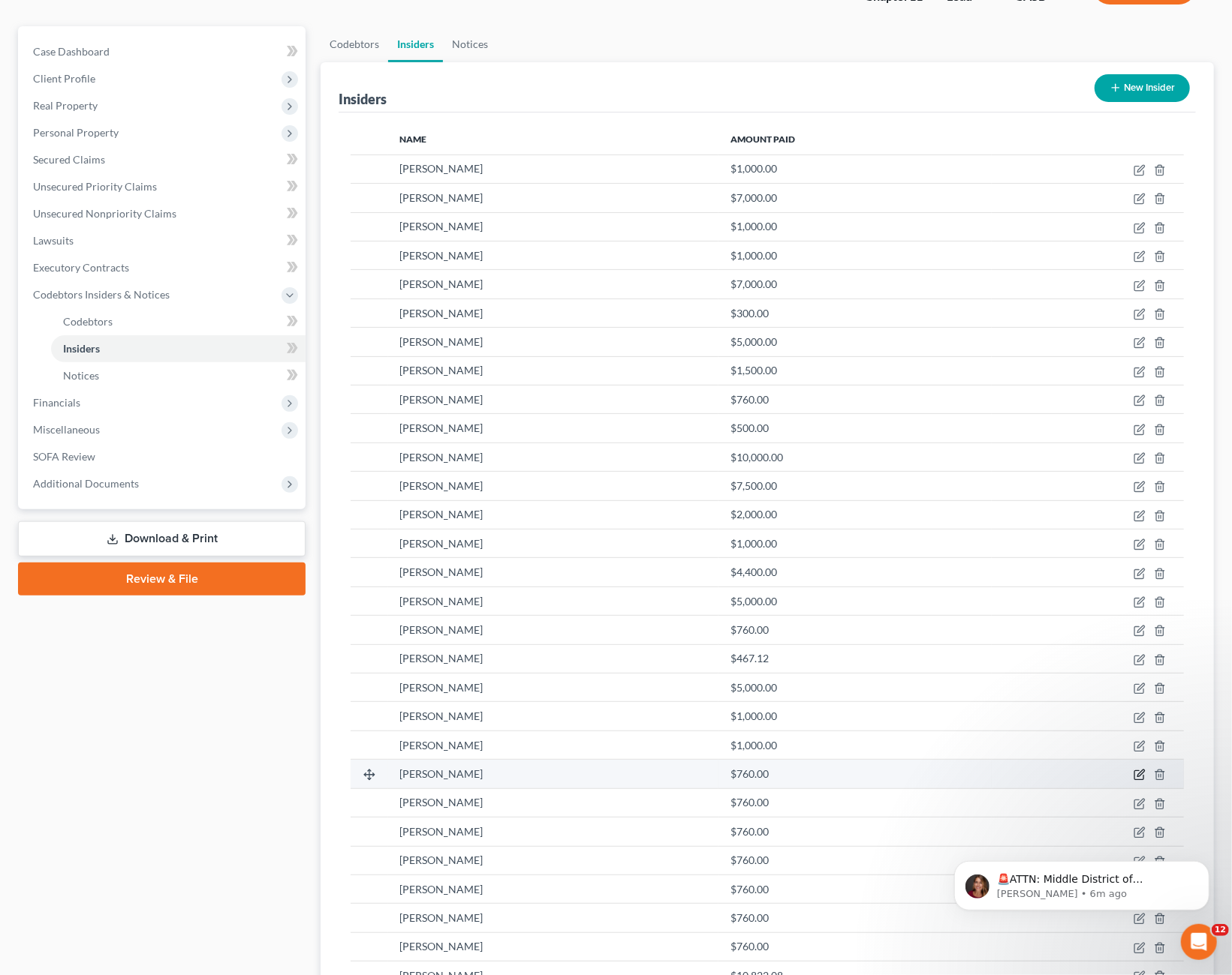
click at [1140, 769] on icon "button" at bounding box center [1139, 775] width 12 height 12
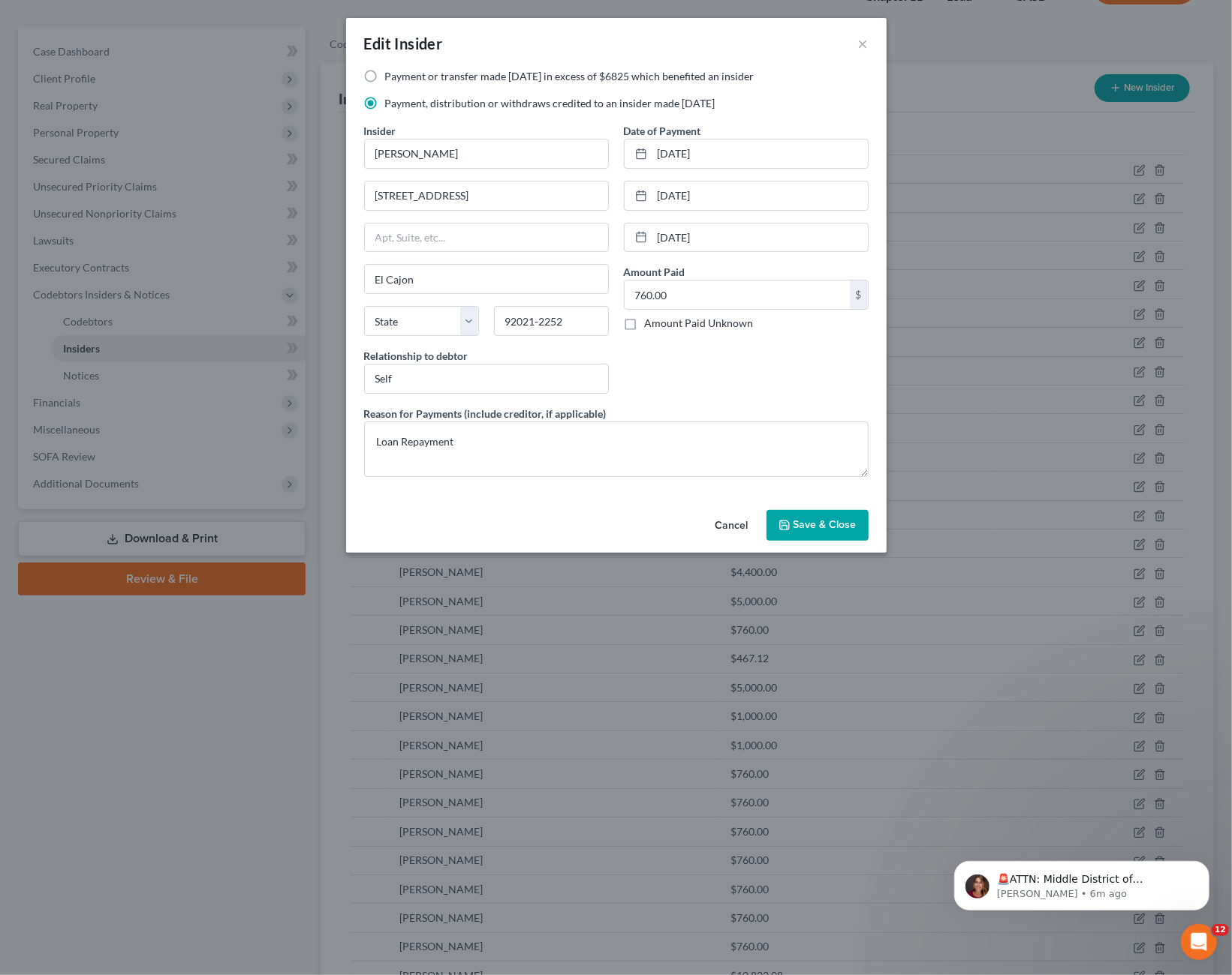
click at [718, 504] on div "Cancel Save & Close" at bounding box center [616, 529] width 540 height 50
click at [722, 519] on button "Cancel" at bounding box center [731, 527] width 57 height 30
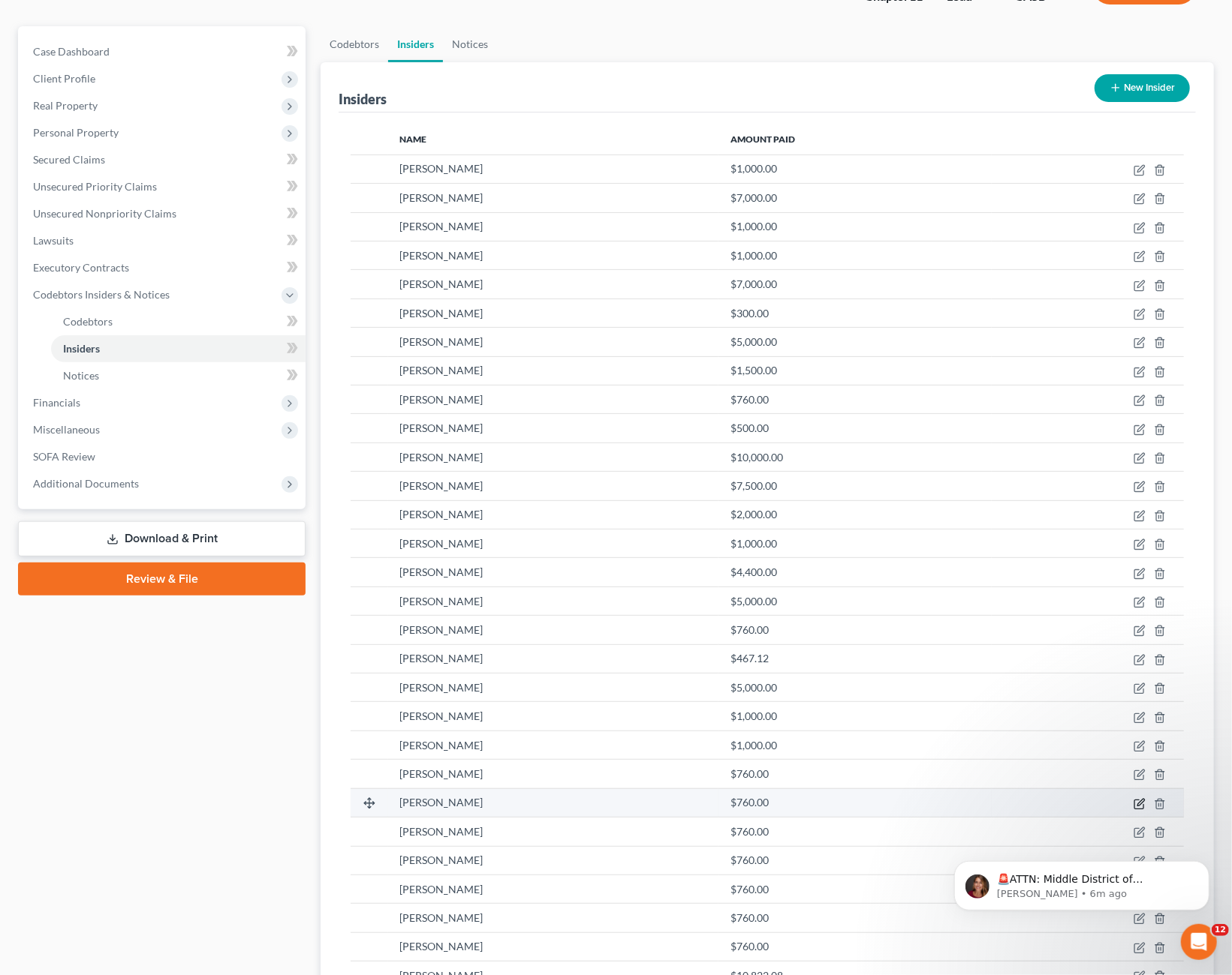
click at [1136, 800] on icon "button" at bounding box center [1138, 805] width 9 height 9
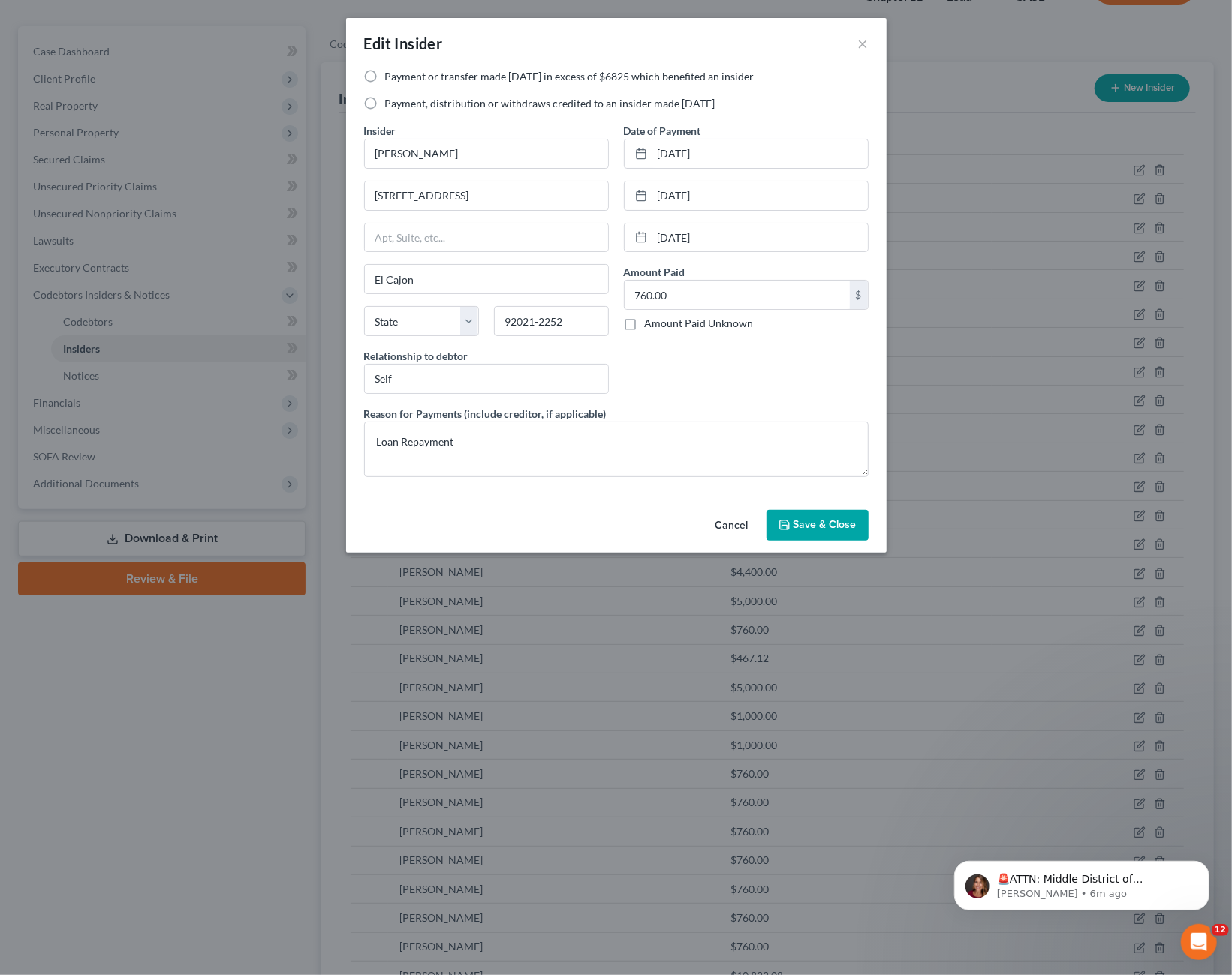
click at [539, 105] on label "Payment, distribution or withdraws credited to an insider made [DATE]" at bounding box center [550, 104] width 330 height 15
click at [401, 105] on input "Payment, distribution or withdraws credited to an insider made [DATE]" at bounding box center [396, 101] width 9 height 9
radio input "true"
drag, startPoint x: 814, startPoint y: 517, endPoint x: 944, endPoint y: 618, distance: 164.6
click at [814, 519] on span "Save & Close" at bounding box center [824, 526] width 63 height 13
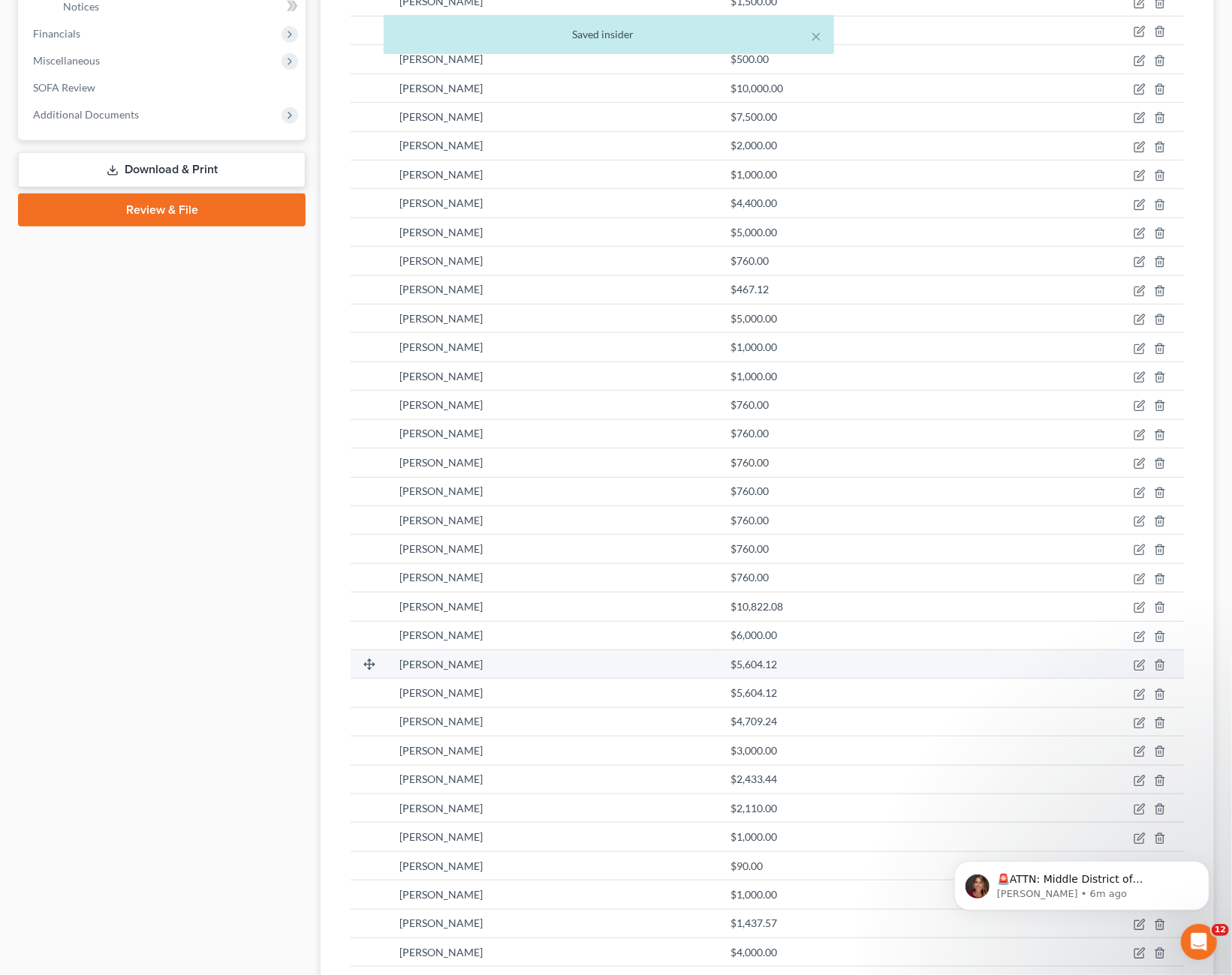
scroll to position [508, 0]
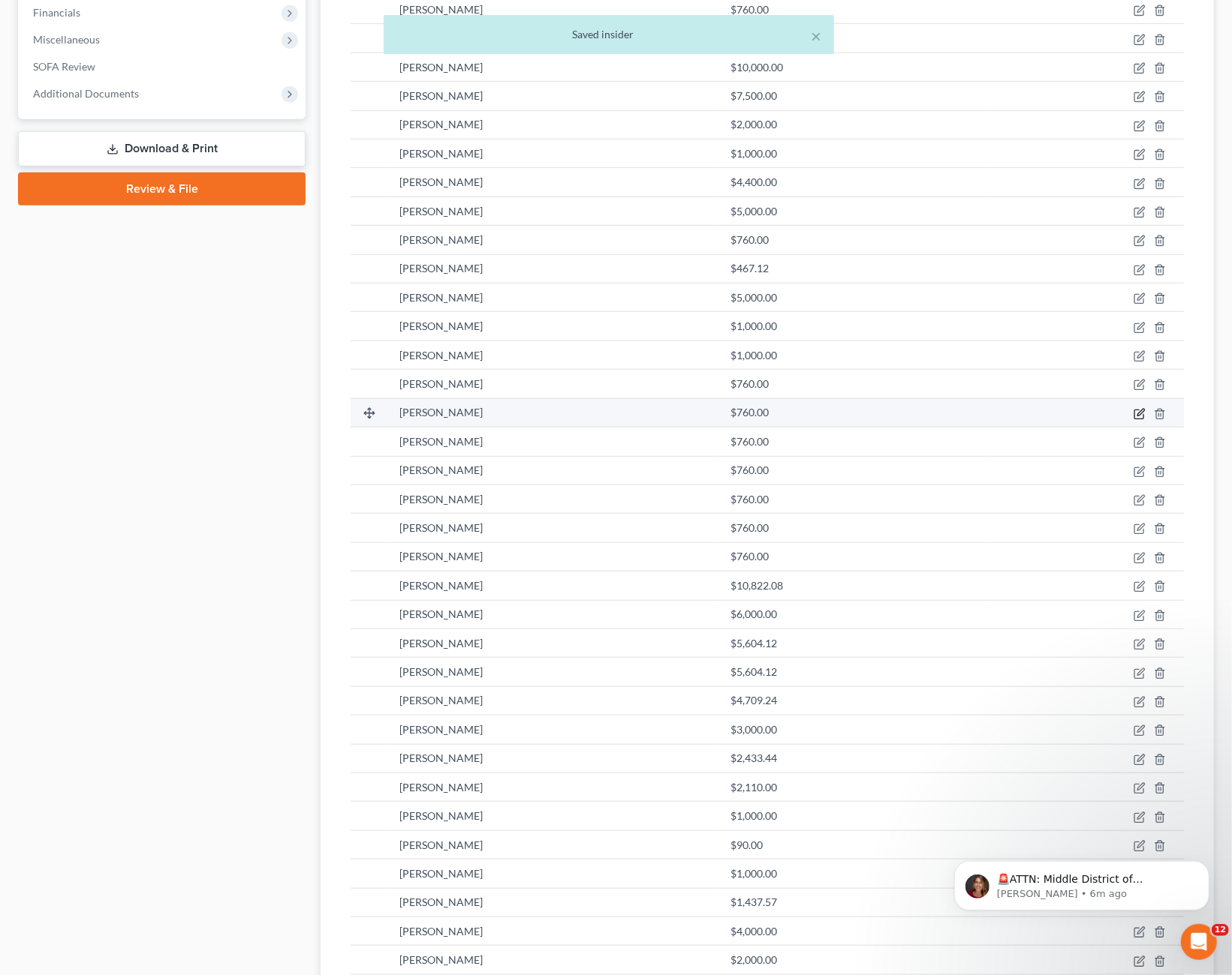
click at [1141, 414] on icon "button" at bounding box center [1139, 414] width 12 height 12
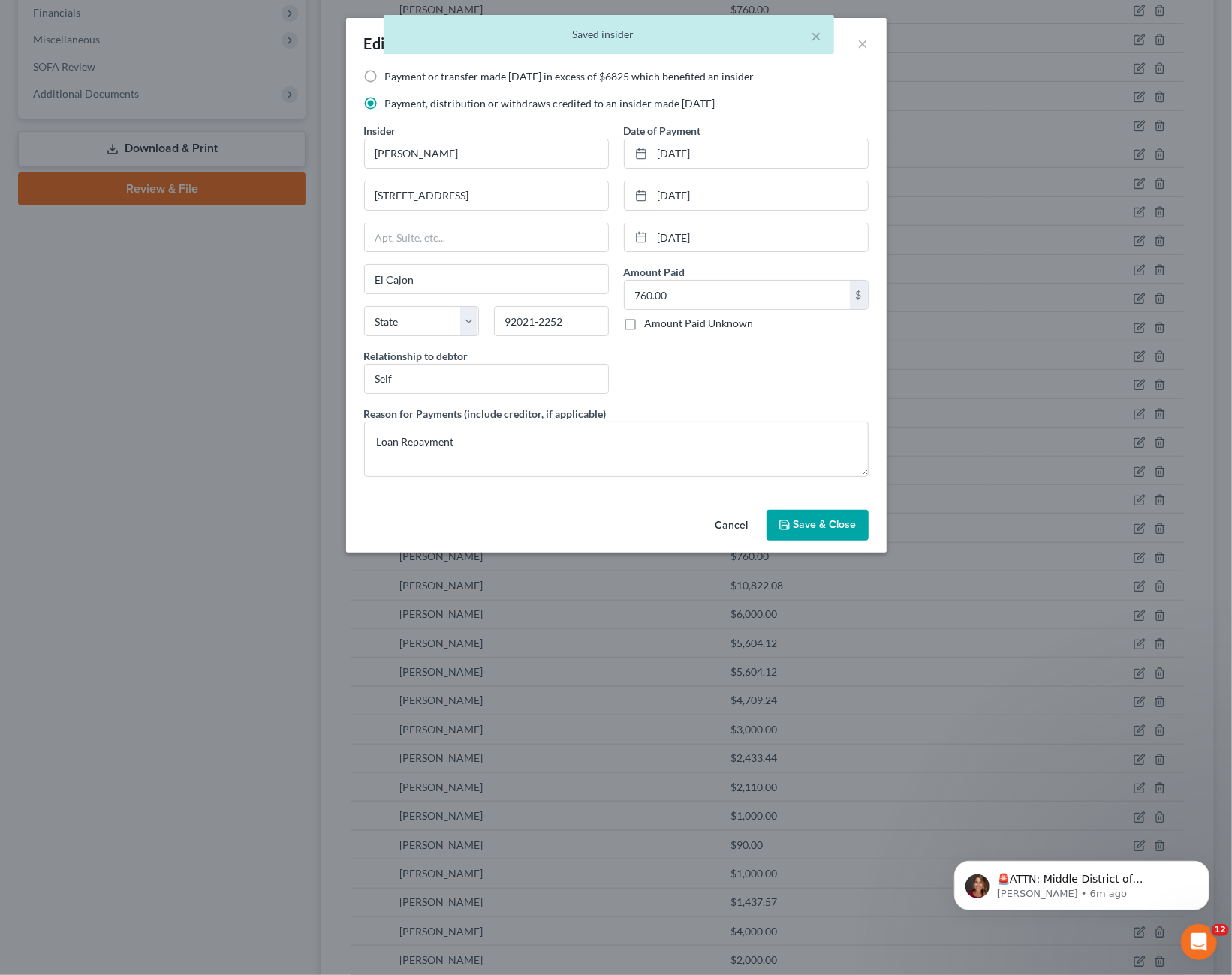
click at [740, 512] on button "Cancel" at bounding box center [731, 527] width 57 height 30
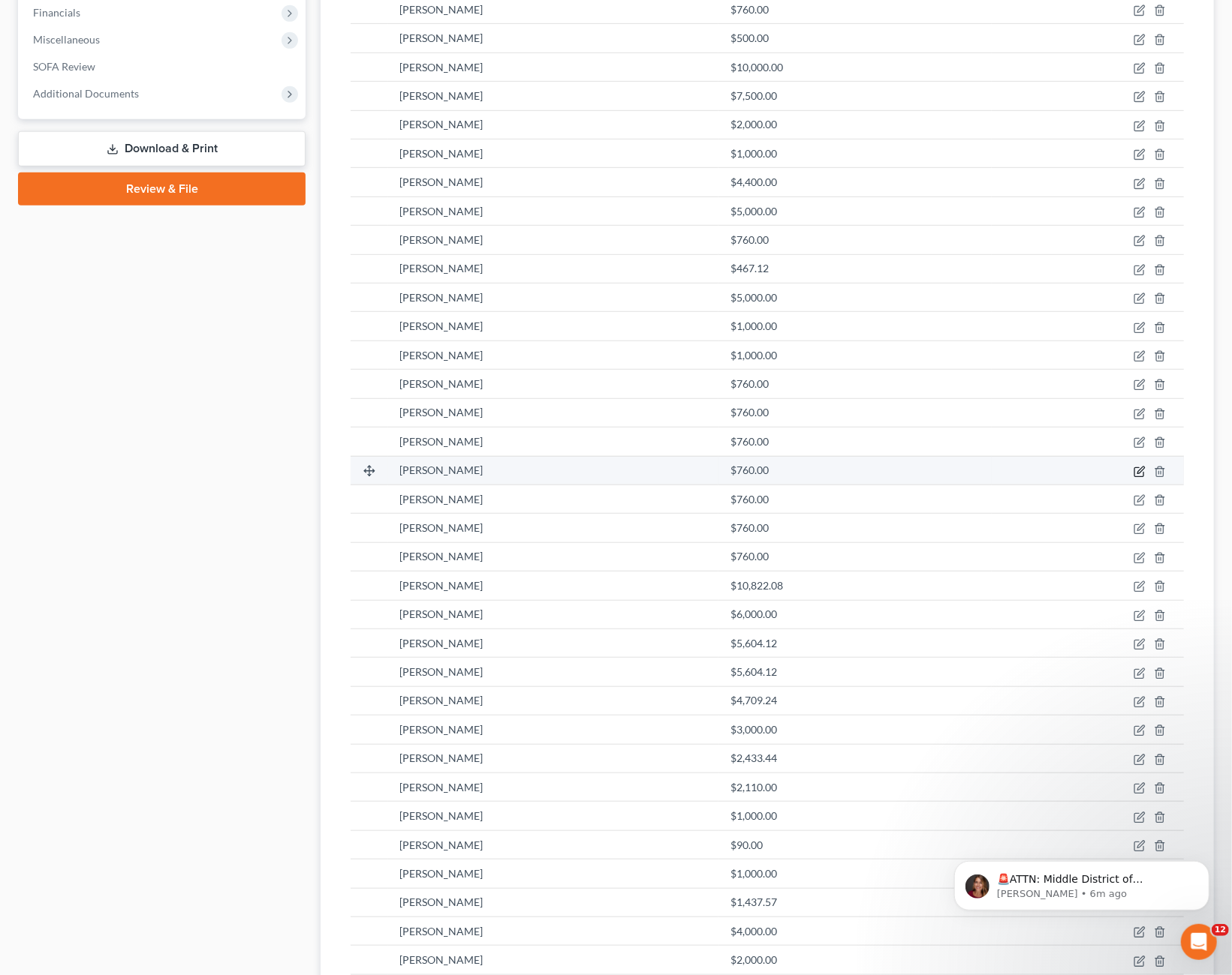
click at [1143, 466] on icon "button" at bounding box center [1139, 472] width 12 height 12
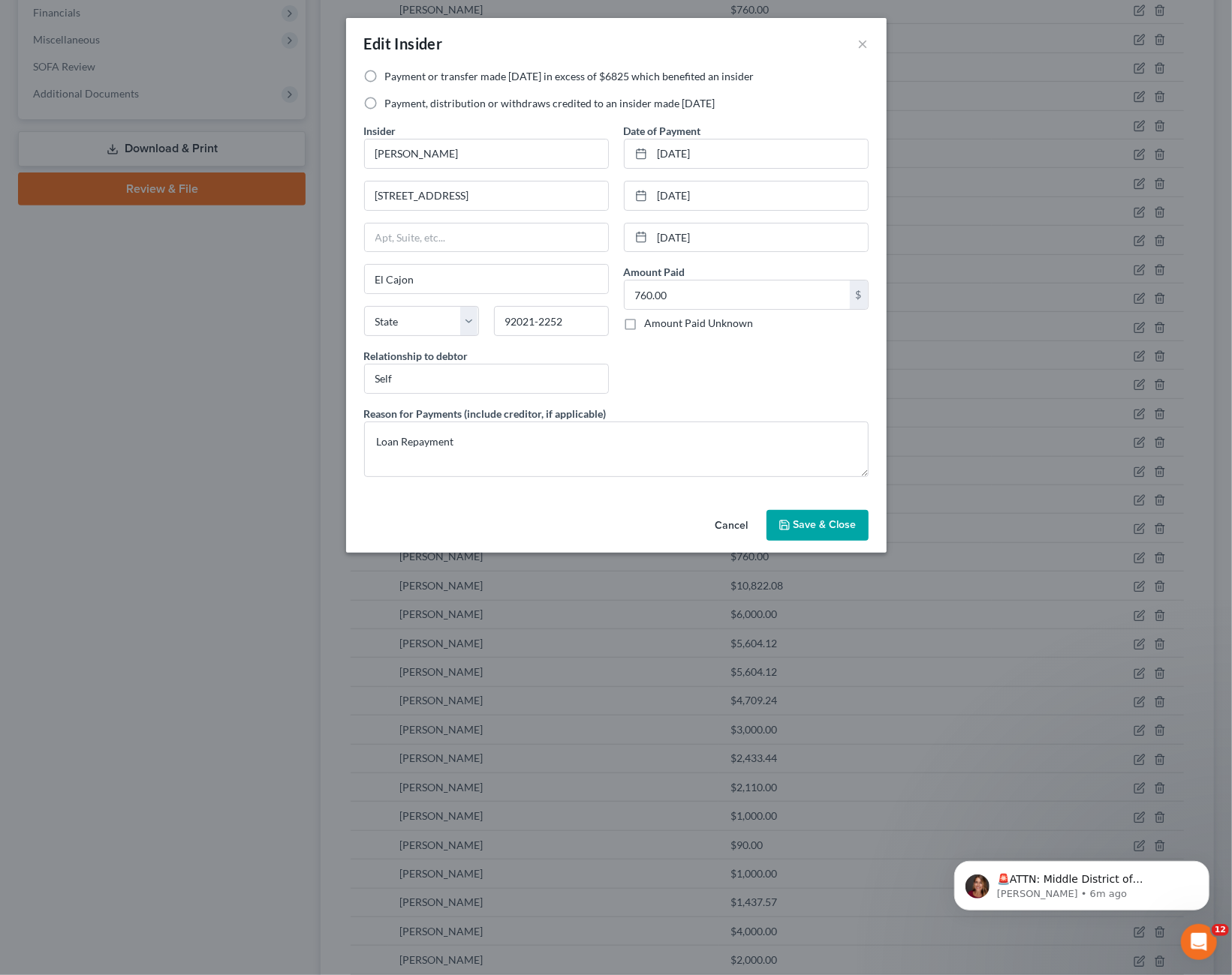
click at [550, 106] on label "Payment, distribution or withdraws credited to an insider made [DATE]" at bounding box center [550, 104] width 330 height 15
click at [401, 106] on input "Payment, distribution or withdraws credited to an insider made [DATE]" at bounding box center [396, 101] width 9 height 9
radio input "true"
click at [815, 519] on span "Save & Close" at bounding box center [824, 526] width 63 height 13
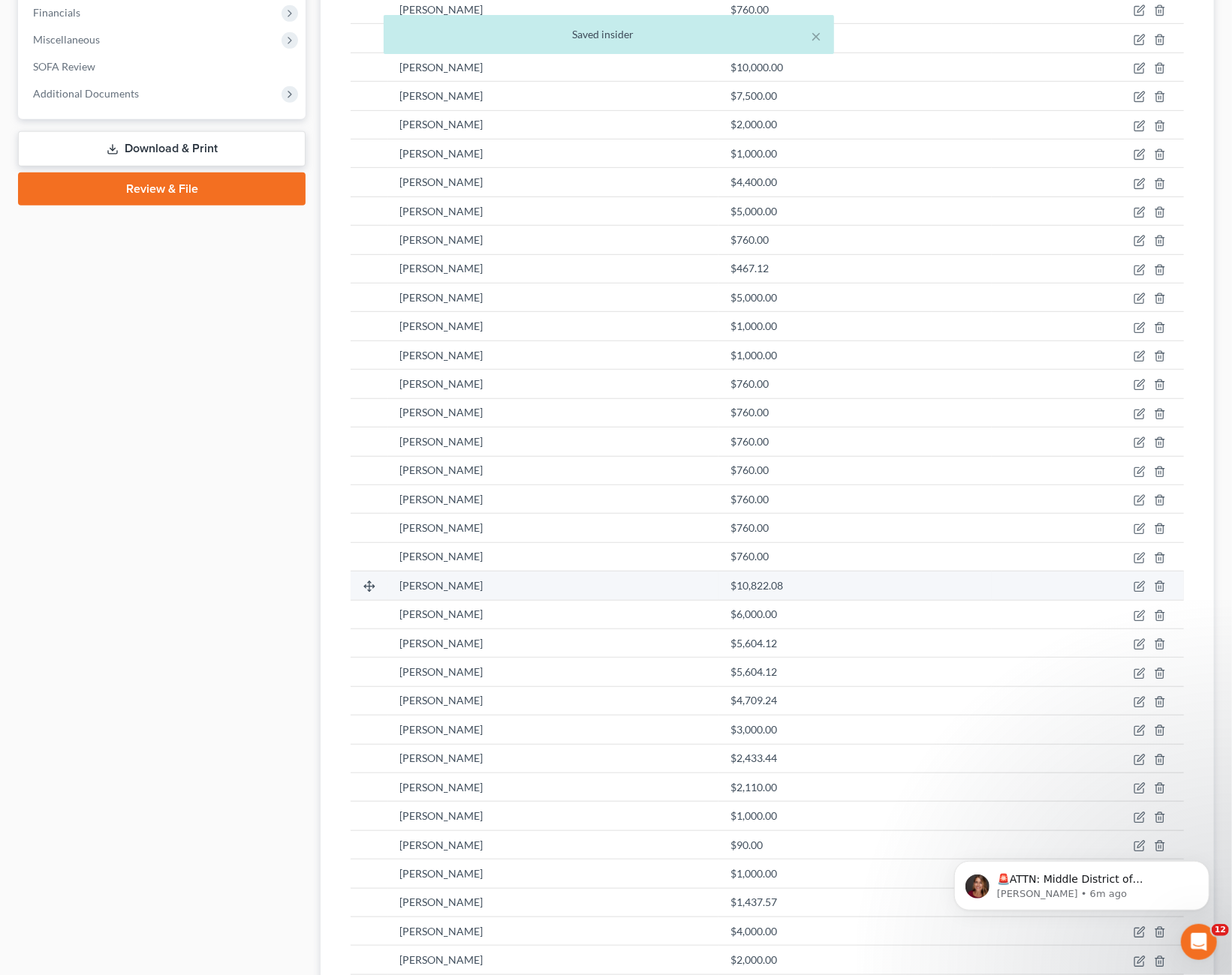
click at [1134, 578] on td at bounding box center [1087, 586] width 192 height 28
click at [1137, 583] on icon "button" at bounding box center [1139, 587] width 12 height 12
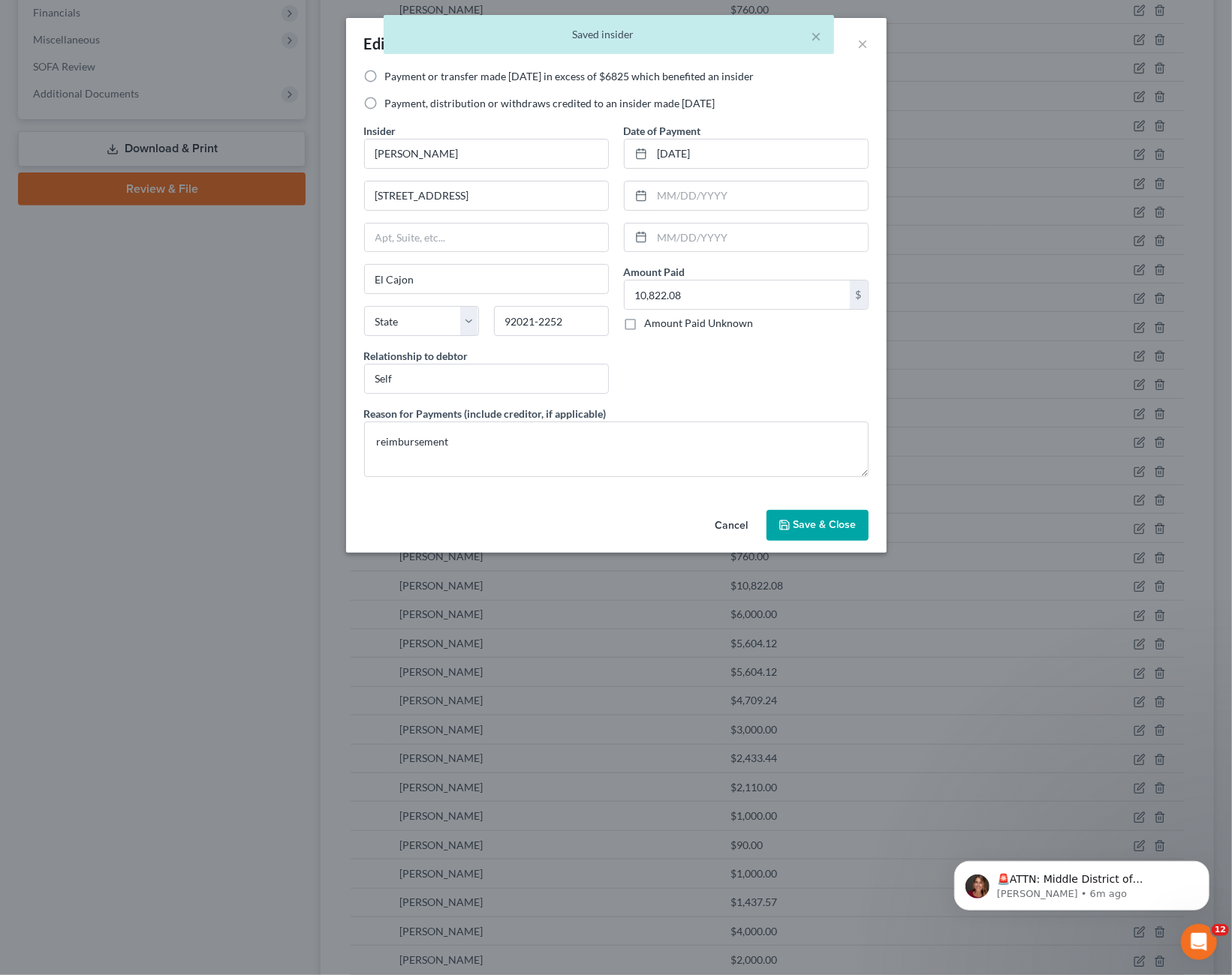
click at [487, 100] on label "Payment, distribution or withdraws credited to an insider made [DATE]" at bounding box center [550, 104] width 330 height 15
click at [401, 100] on input "Payment, distribution or withdraws credited to an insider made [DATE]" at bounding box center [396, 101] width 9 height 9
radio input "true"
click at [811, 528] on span "Save & Close" at bounding box center [824, 526] width 63 height 13
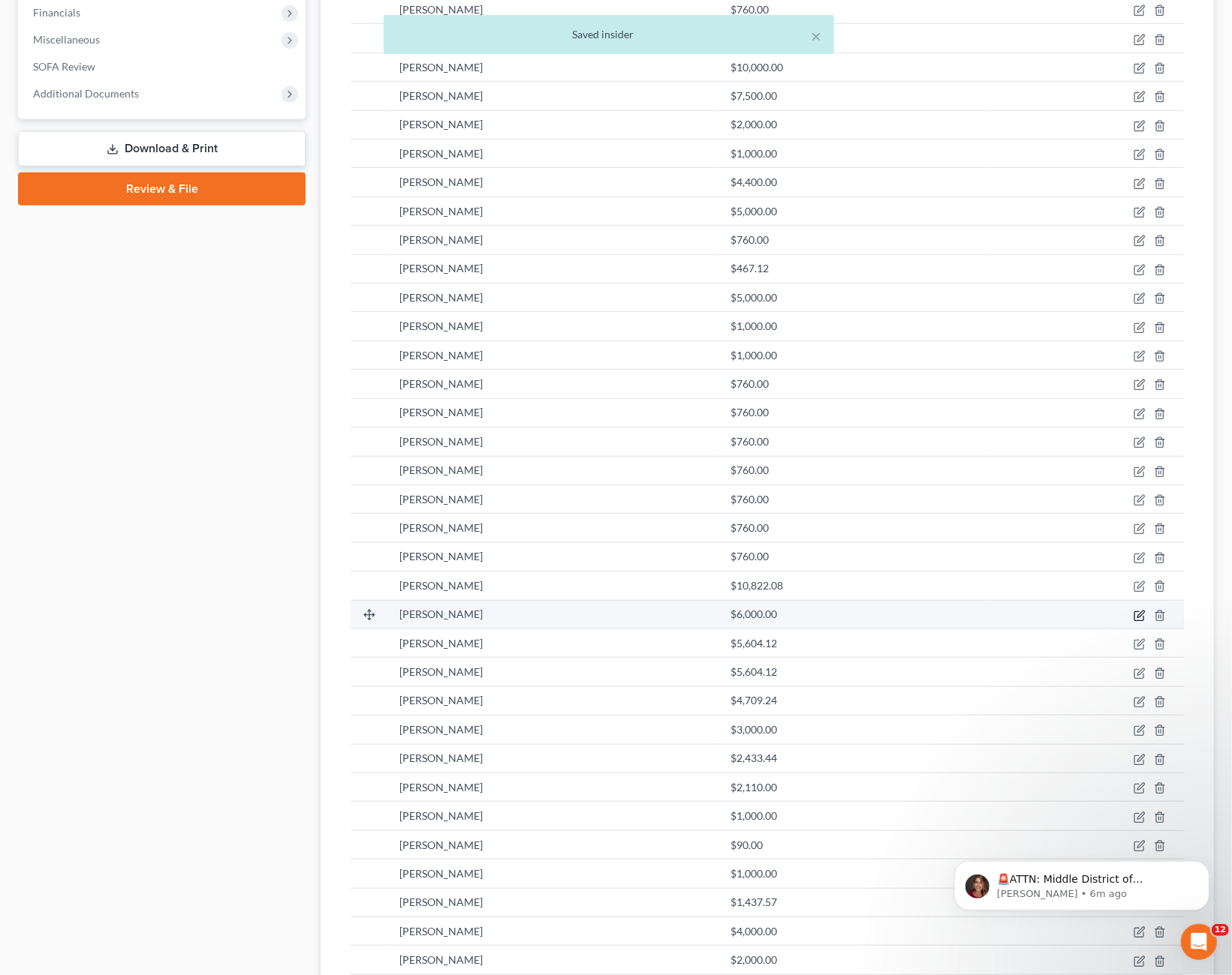
click at [1137, 614] on icon "button" at bounding box center [1139, 616] width 12 height 12
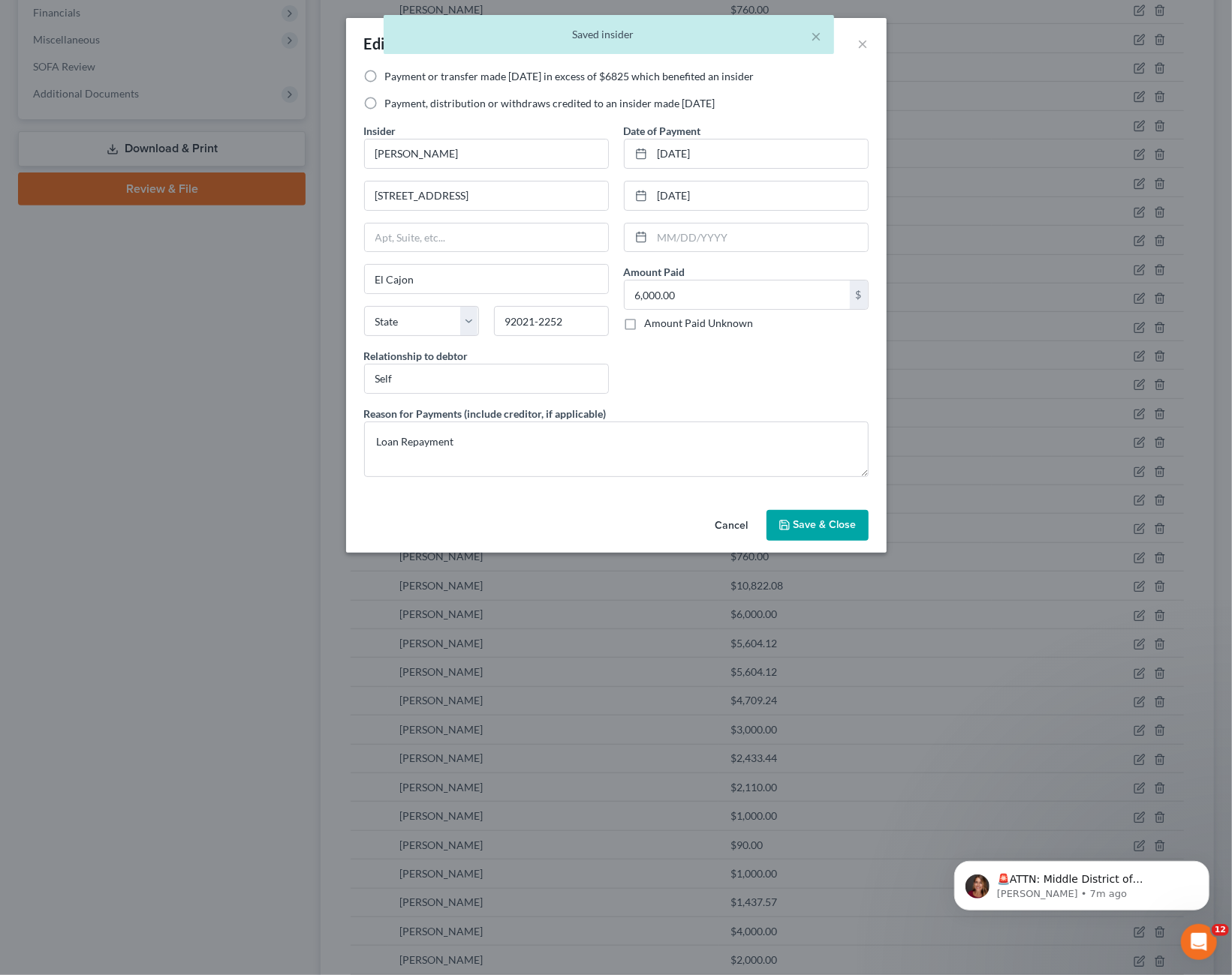
click at [550, 98] on label "Payment, distribution or withdraws credited to an insider made [DATE]" at bounding box center [550, 104] width 330 height 15
click at [401, 98] on input "Payment, distribution or withdraws credited to an insider made [DATE]" at bounding box center [396, 101] width 9 height 9
radio input "true"
click at [801, 523] on span "Save & Close" at bounding box center [824, 526] width 63 height 13
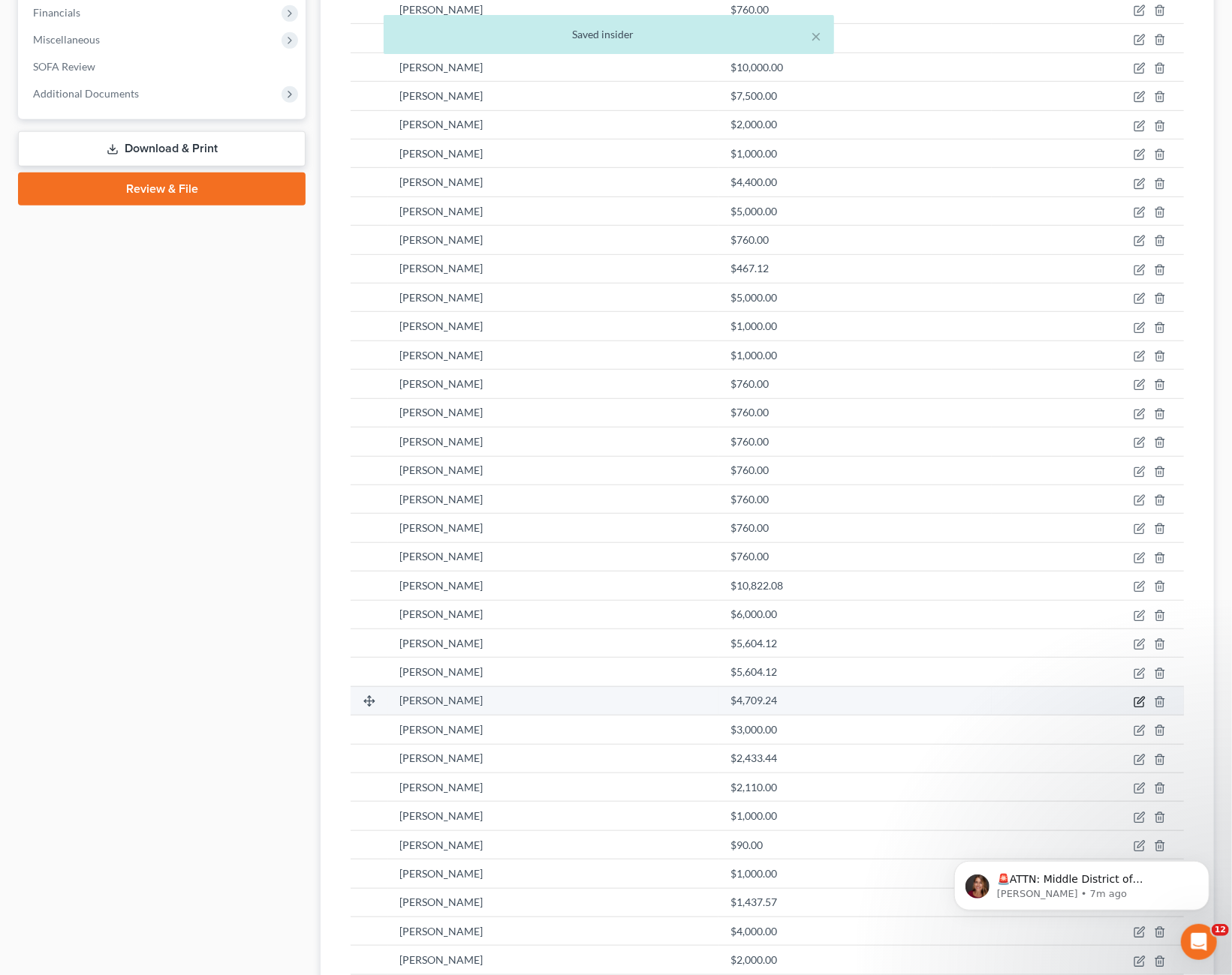
click at [1136, 698] on icon "button" at bounding box center [1138, 703] width 9 height 9
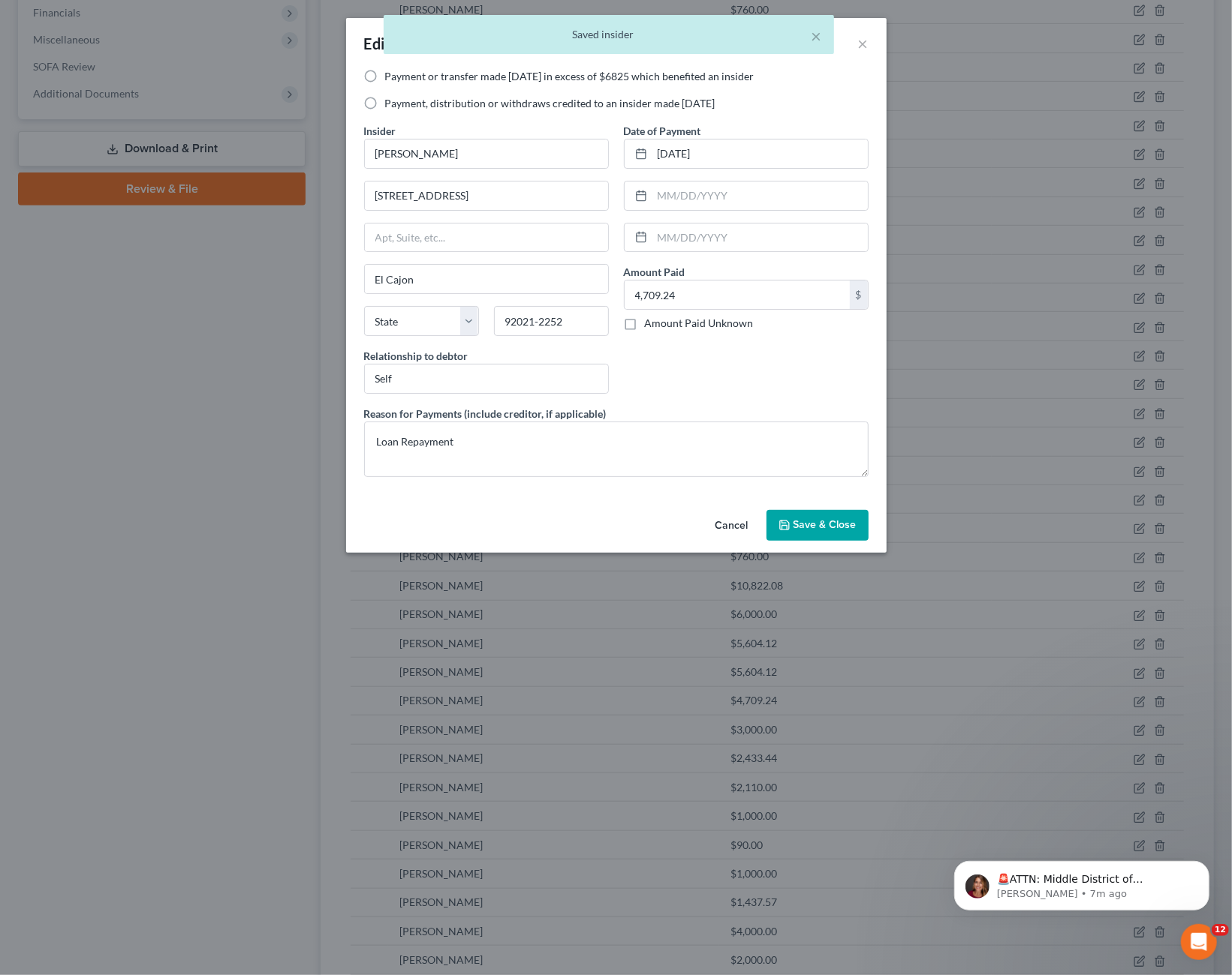
click at [485, 109] on label "Payment, distribution or withdraws credited to an insider made [DATE]" at bounding box center [550, 104] width 330 height 15
click at [401, 106] on input "Payment, distribution or withdraws credited to an insider made [DATE]" at bounding box center [396, 101] width 9 height 9
radio input "true"
click at [802, 523] on span "Save & Close" at bounding box center [824, 526] width 63 height 13
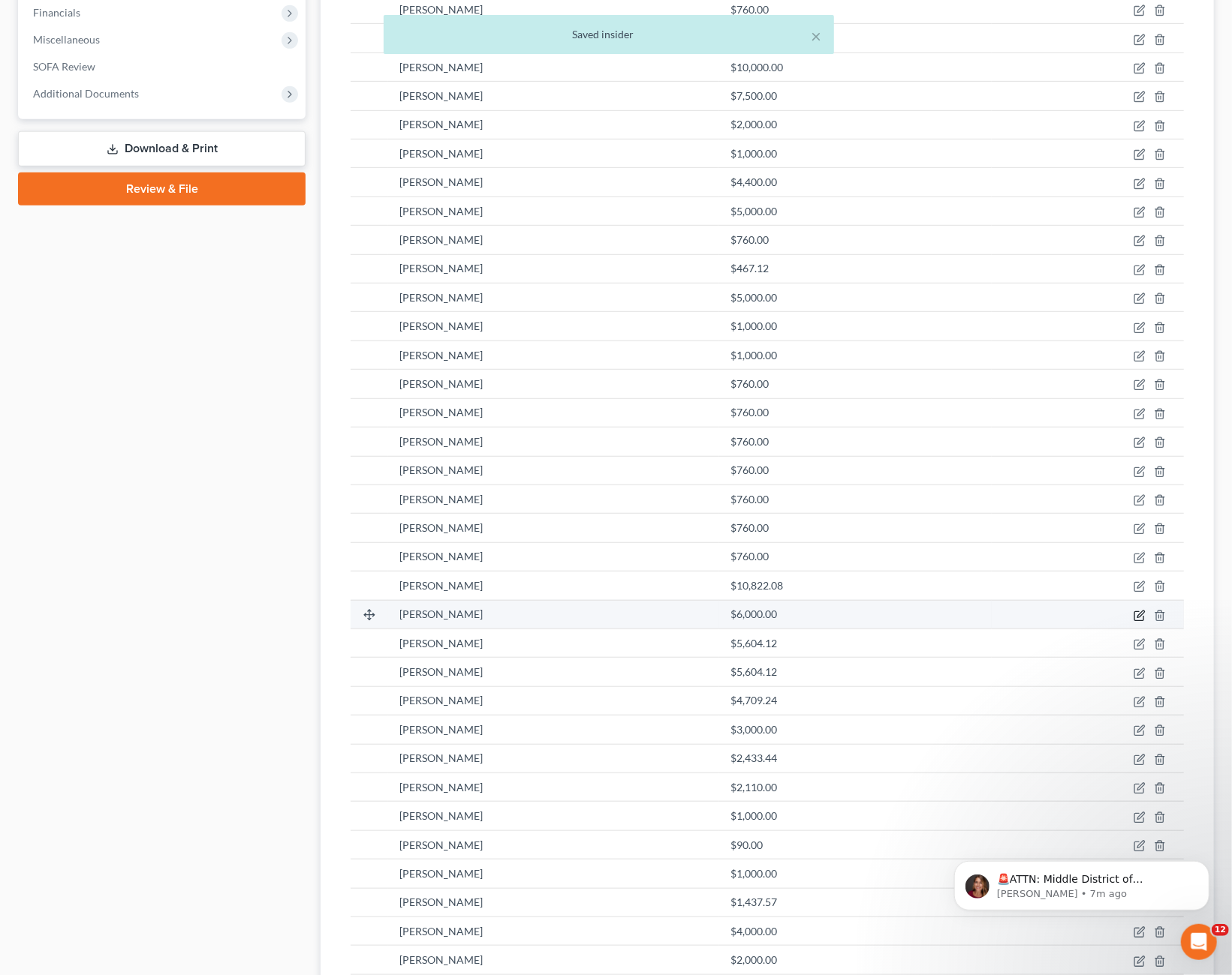
click at [1137, 615] on icon "button" at bounding box center [1139, 616] width 12 height 12
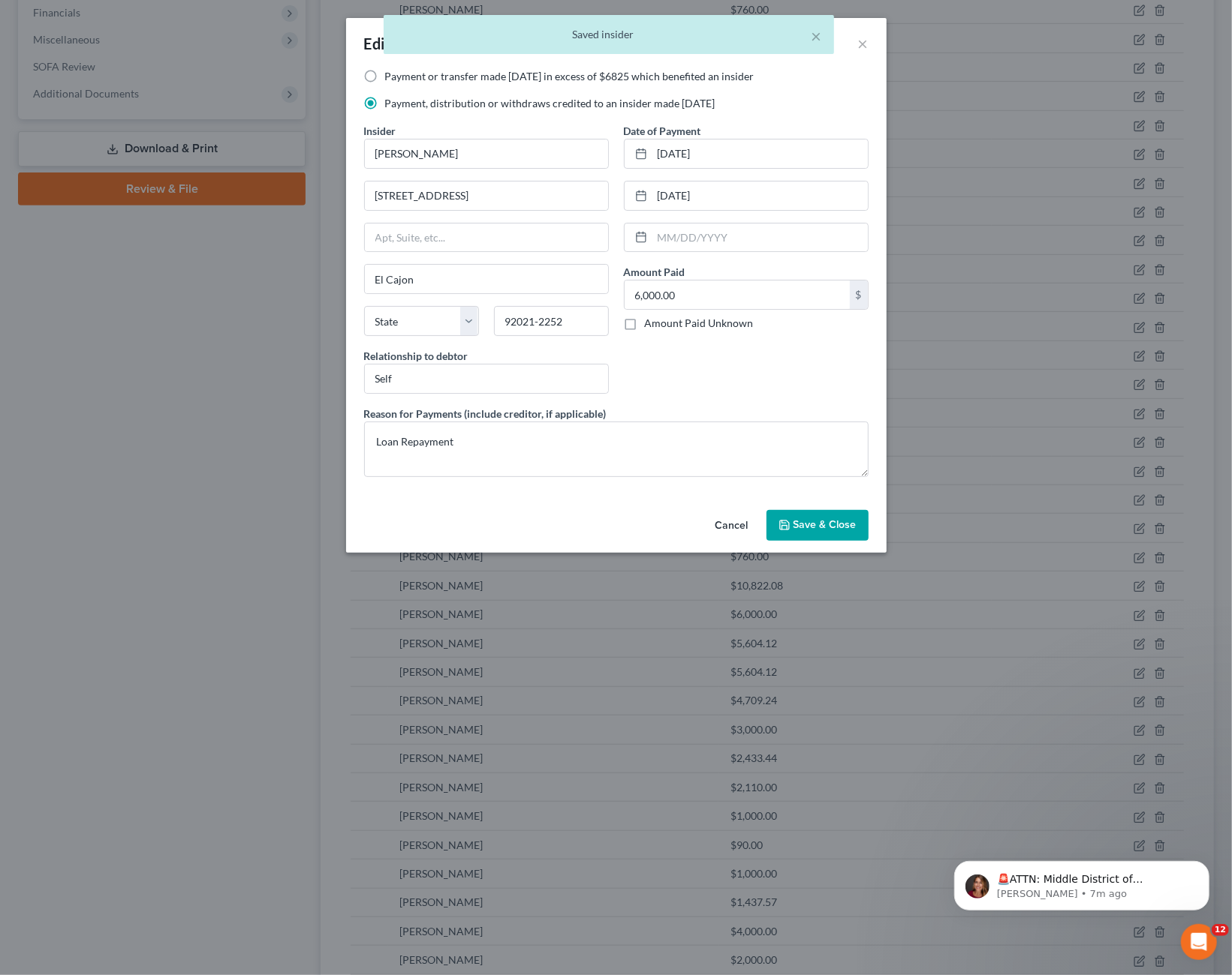
click at [1137, 615] on div "Edit Insider × Payment or transfer made [DATE] in excess of $6825 which benefit…" at bounding box center [616, 488] width 1232 height 975
click at [737, 523] on button "Cancel" at bounding box center [731, 527] width 57 height 30
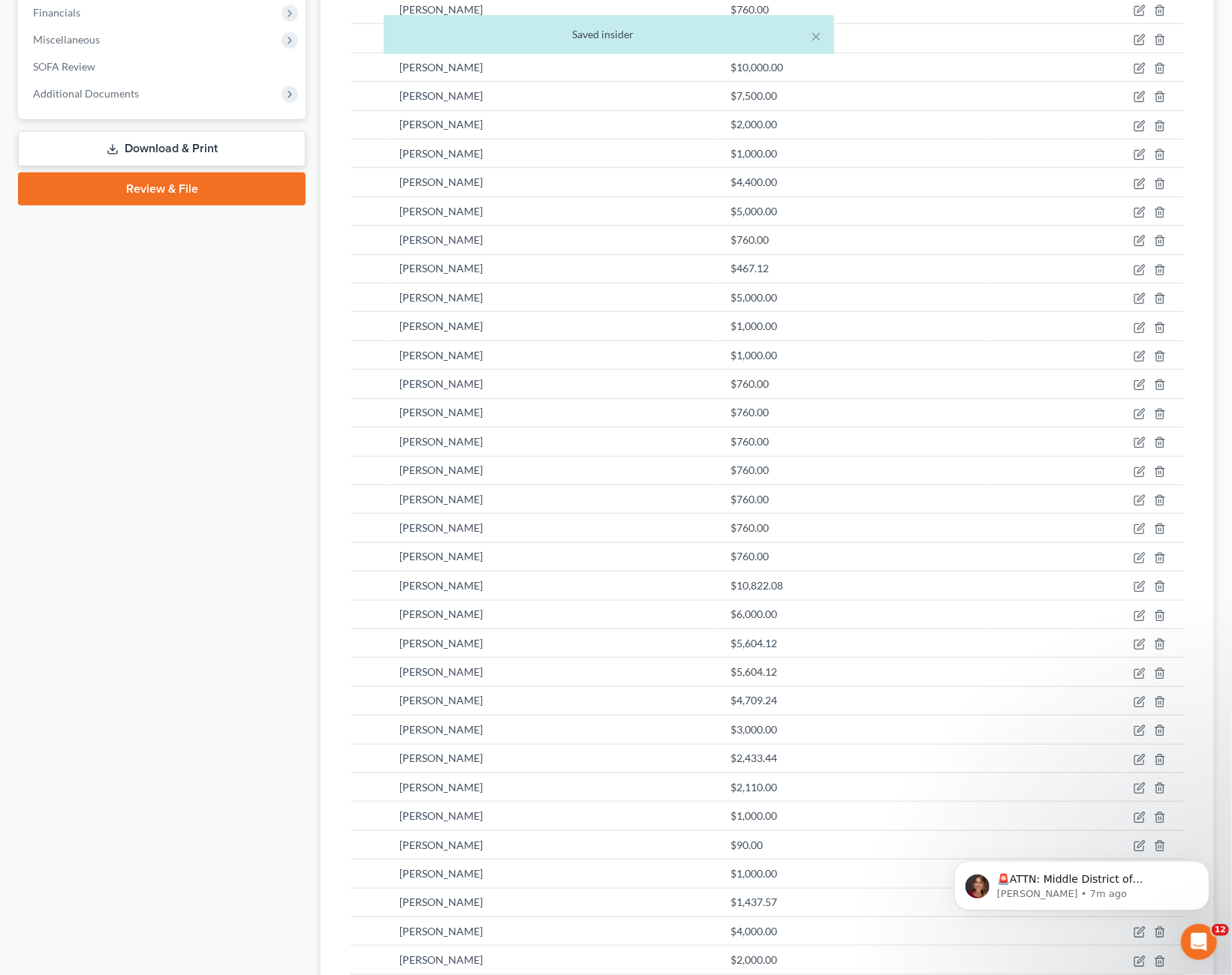
scroll to position [664, 0]
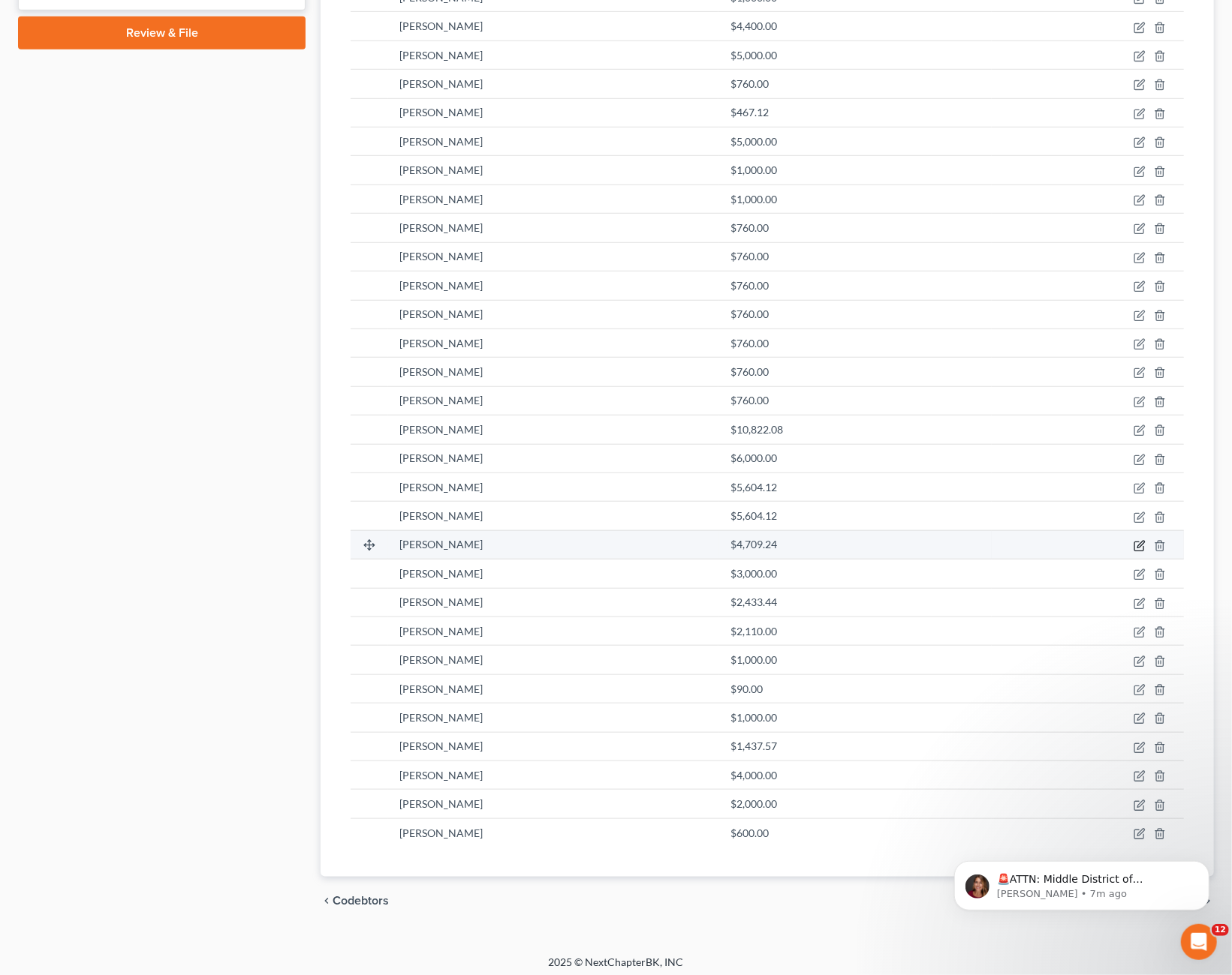
click at [1139, 543] on icon "button" at bounding box center [1140, 544] width 7 height 7
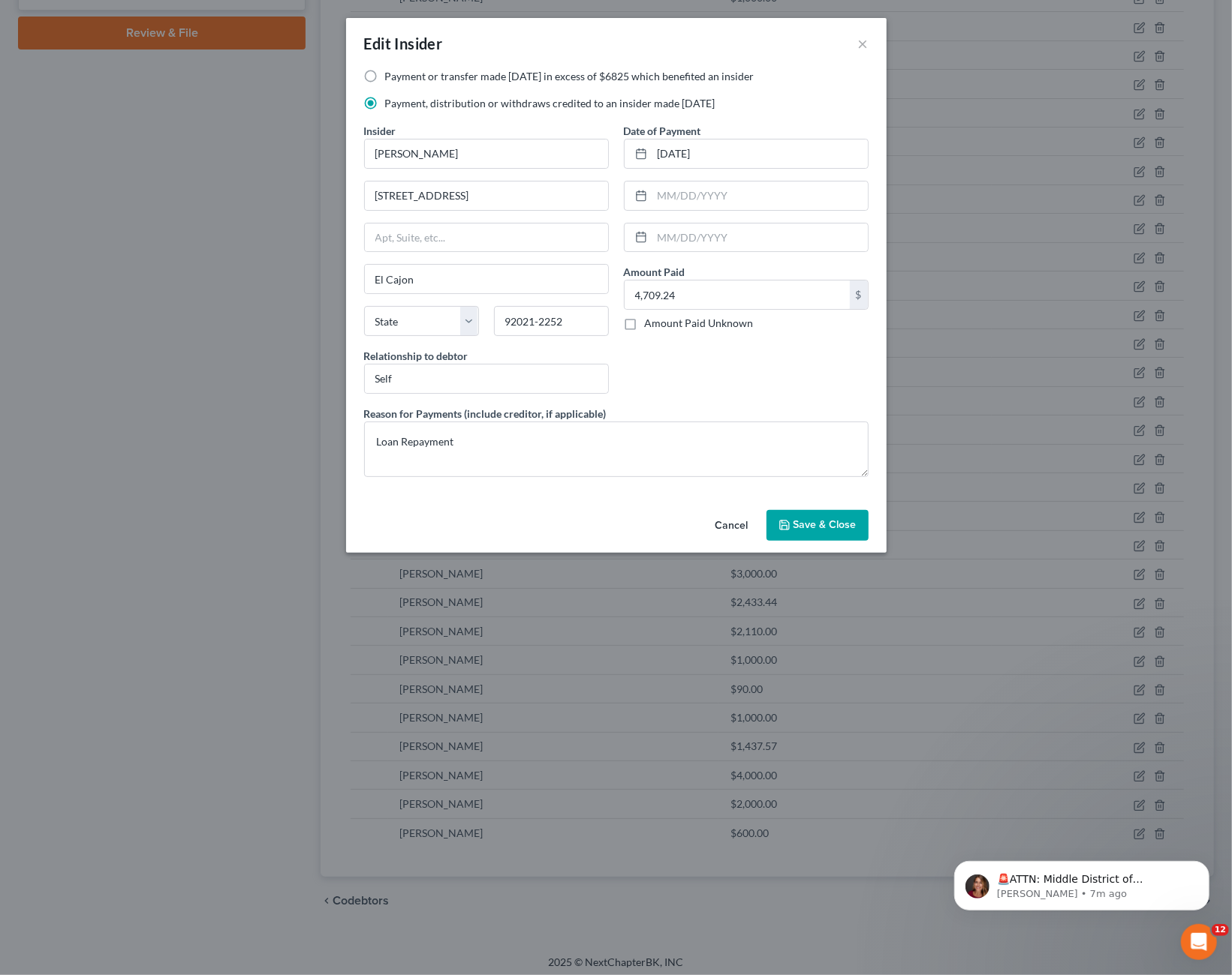
click at [741, 530] on button "Cancel" at bounding box center [731, 527] width 57 height 30
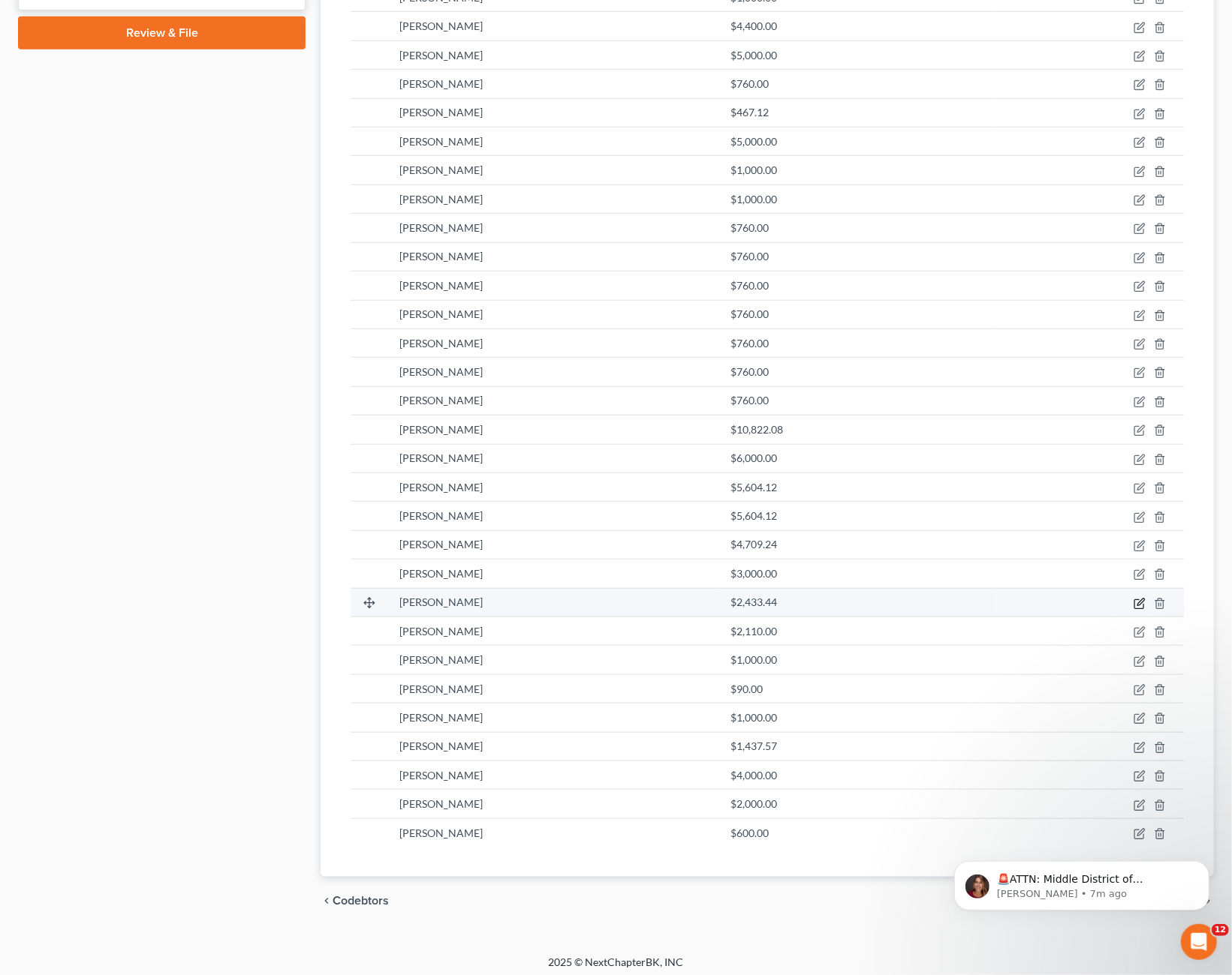
click at [1136, 600] on icon "button" at bounding box center [1138, 604] width 9 height 9
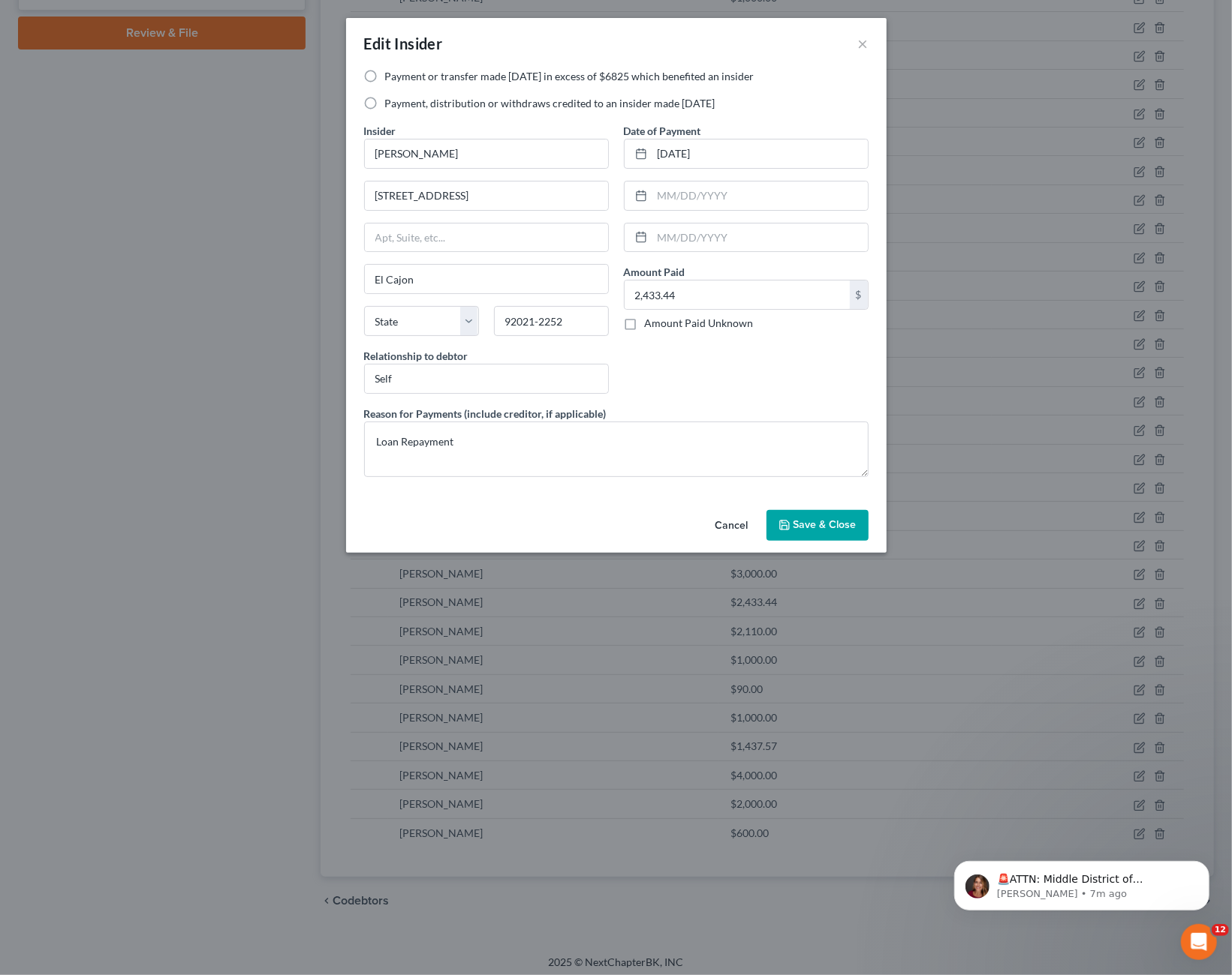
click at [483, 105] on label "Payment, distribution or withdraws credited to an insider made [DATE]" at bounding box center [550, 104] width 330 height 15
click at [401, 105] on input "Payment, distribution or withdraws credited to an insider made [DATE]" at bounding box center [396, 101] width 9 height 9
radio input "true"
click at [817, 511] on button "Save & Close" at bounding box center [817, 526] width 102 height 32
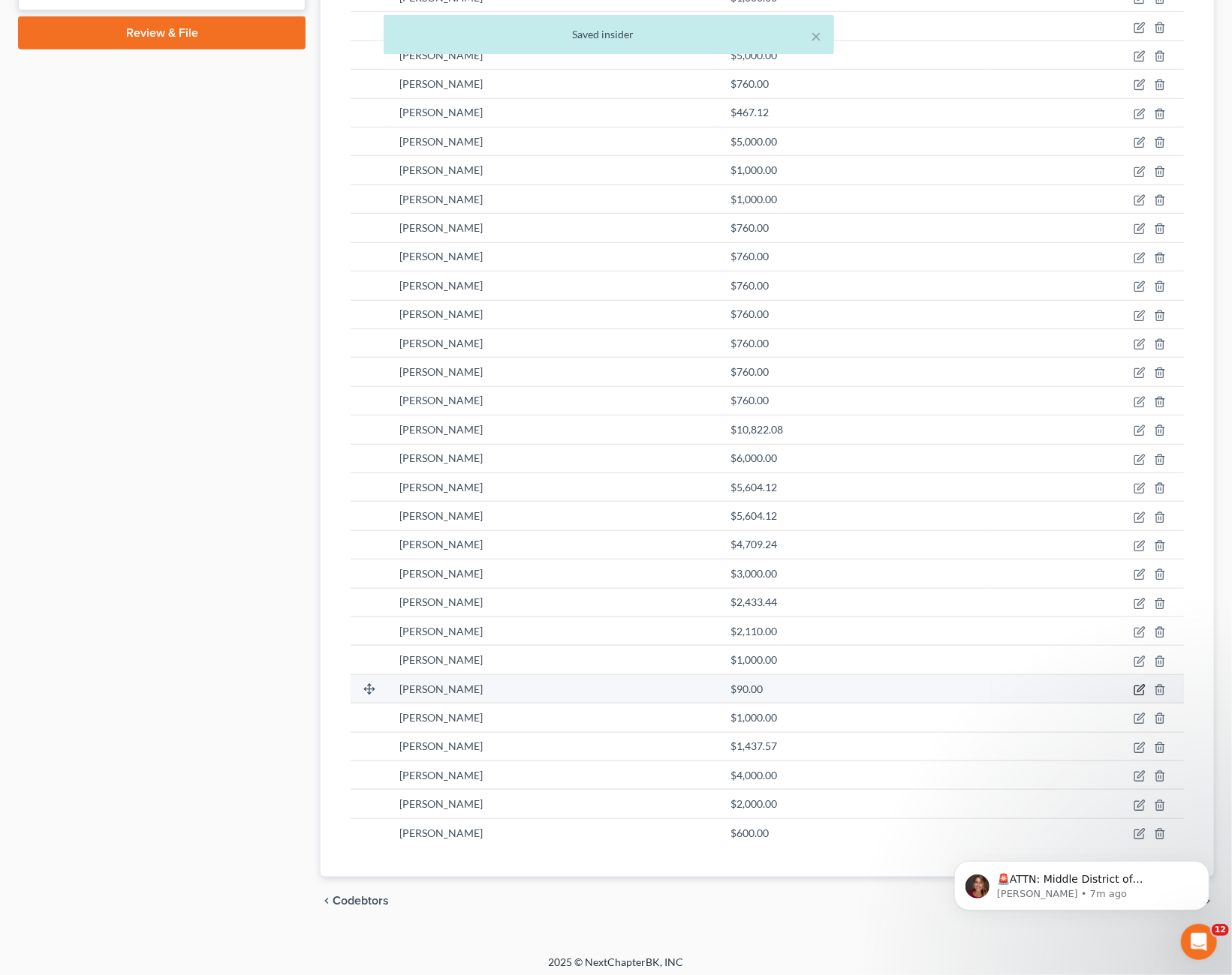
click at [1138, 685] on icon "button" at bounding box center [1140, 688] width 7 height 7
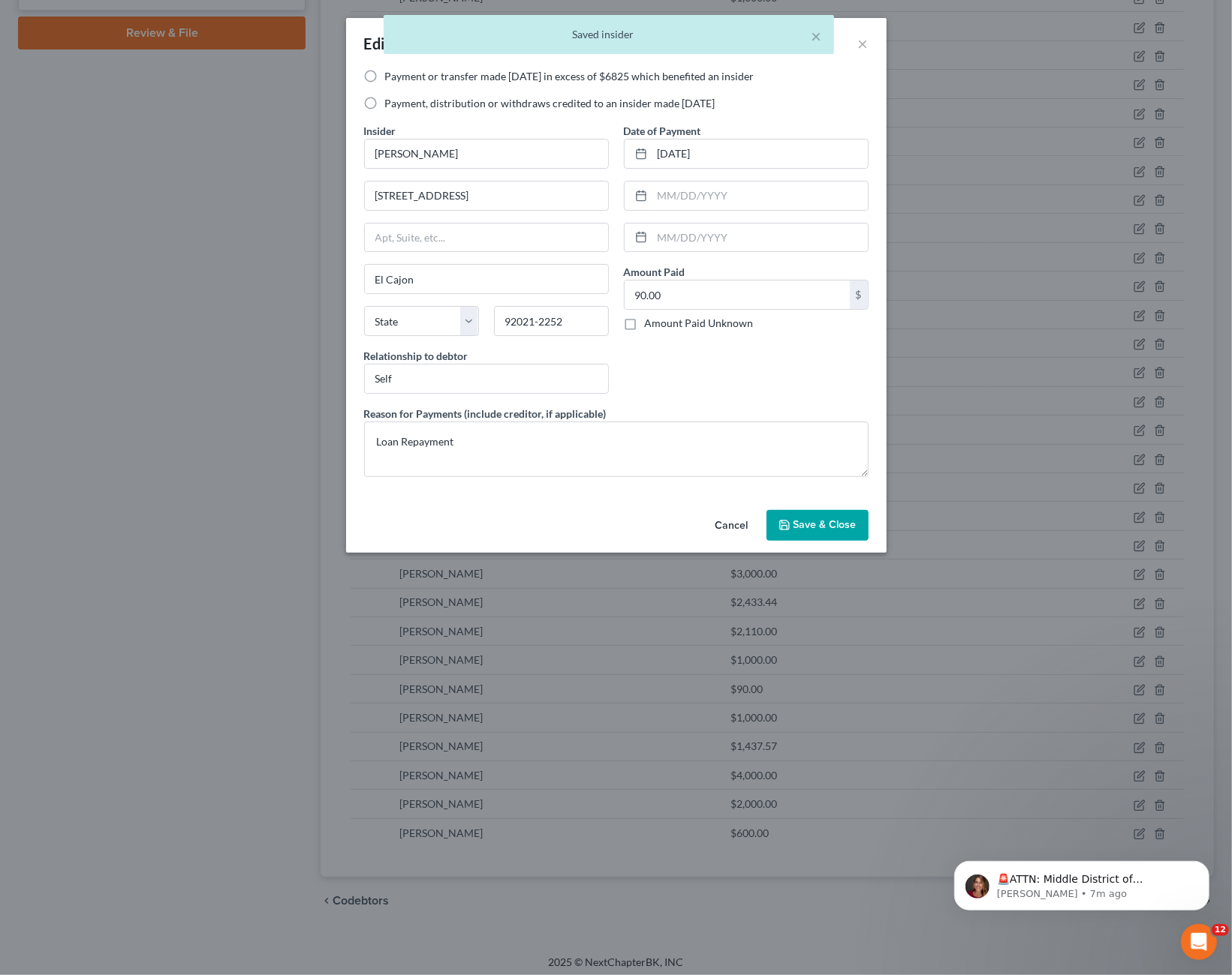
click at [447, 94] on div "Payment or transfer made [DATE] in excess of $6825 which benefited an insider P…" at bounding box center [616, 96] width 520 height 54
click at [448, 105] on label "Payment, distribution or withdraws credited to an insider made [DATE]" at bounding box center [550, 104] width 330 height 15
click at [401, 105] on input "Payment, distribution or withdraws credited to an insider made [DATE]" at bounding box center [396, 101] width 9 height 9
radio input "true"
click at [814, 523] on span "Save & Close" at bounding box center [824, 526] width 63 height 13
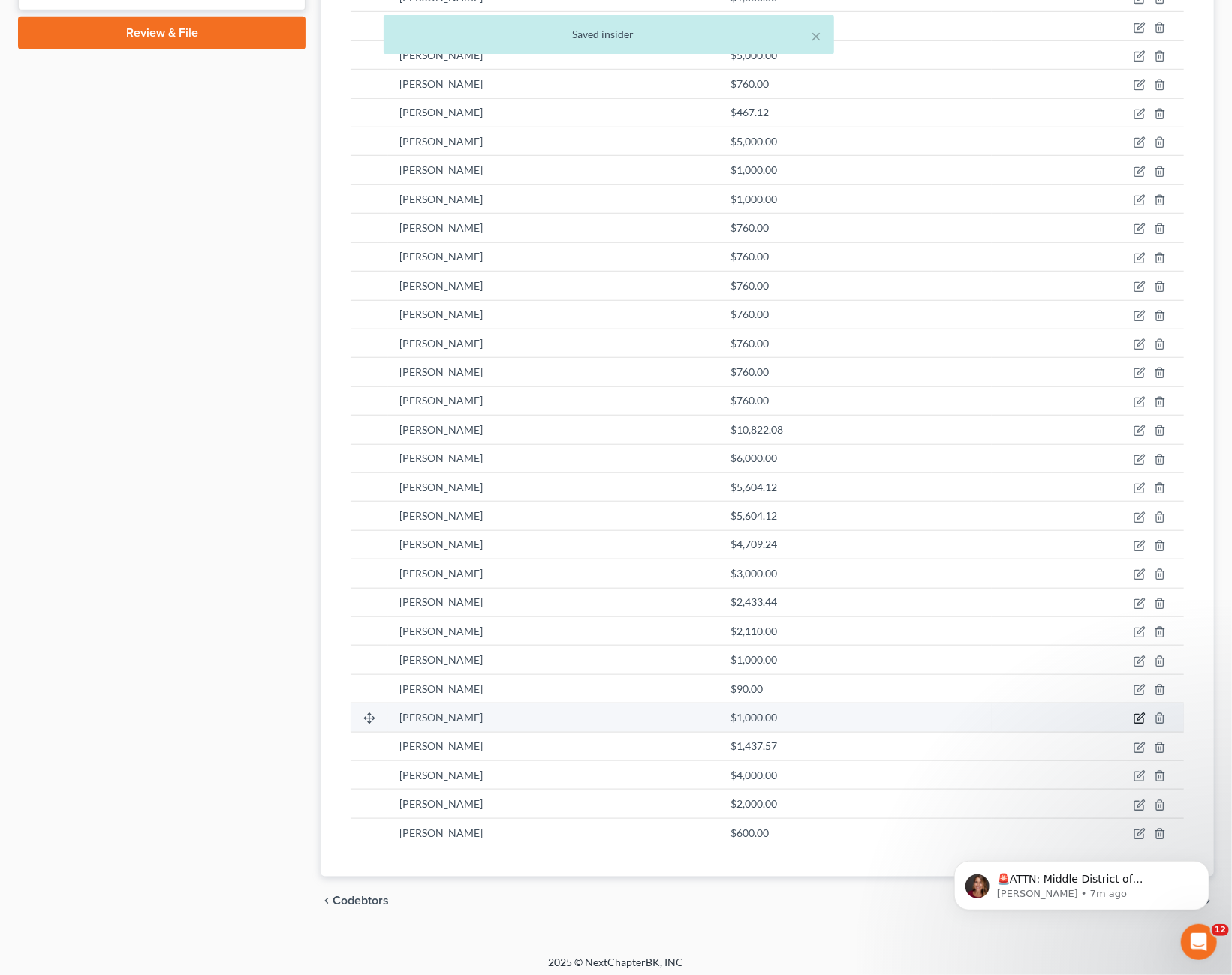
click at [1139, 716] on icon "button" at bounding box center [1139, 719] width 12 height 12
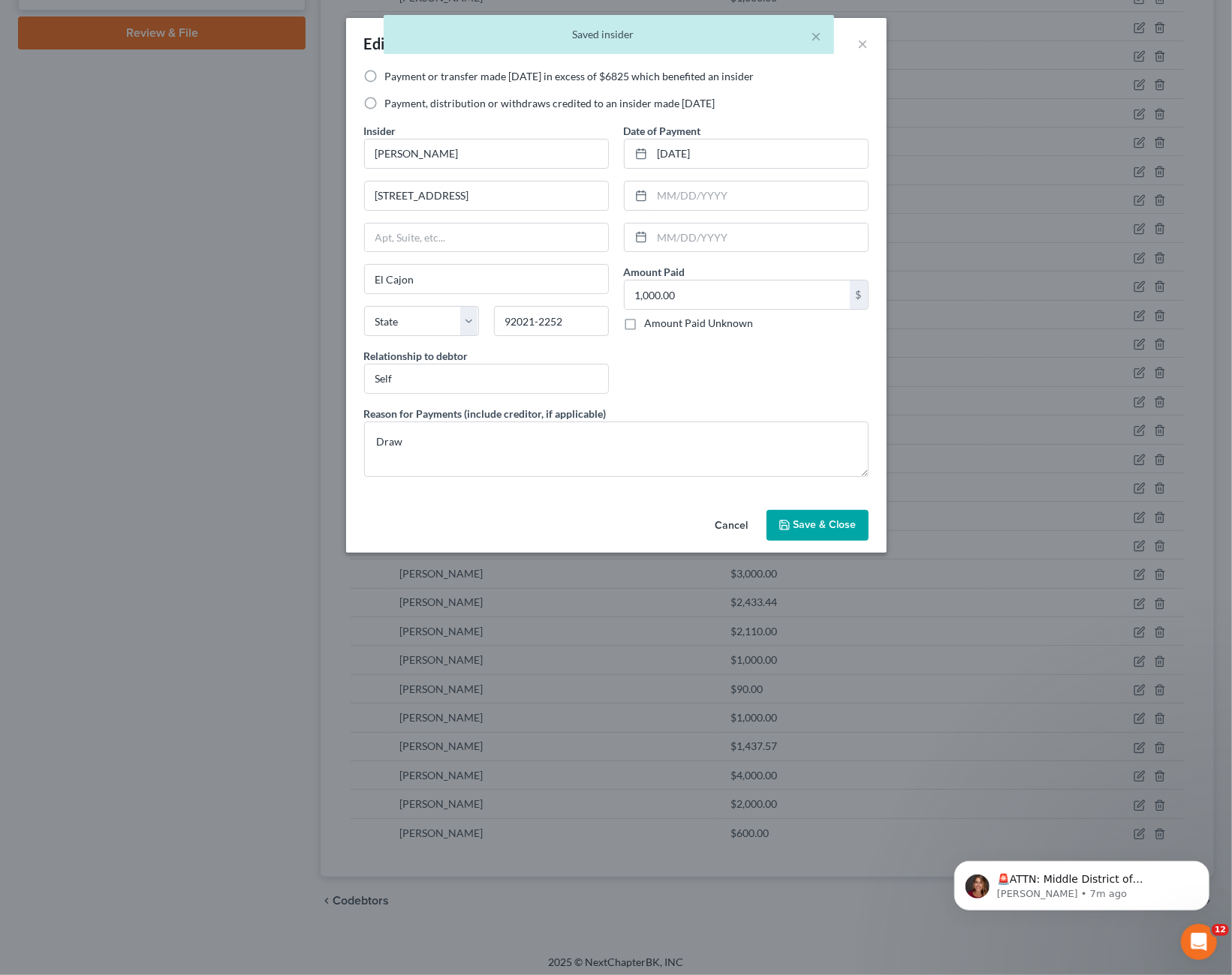
click at [688, 109] on label "Payment, distribution or withdraws credited to an insider made [DATE]" at bounding box center [550, 104] width 330 height 15
click at [401, 106] on input "Payment, distribution or withdraws credited to an insider made [DATE]" at bounding box center [396, 101] width 9 height 9
radio input "true"
click at [797, 533] on button "Save & Close" at bounding box center [817, 526] width 102 height 32
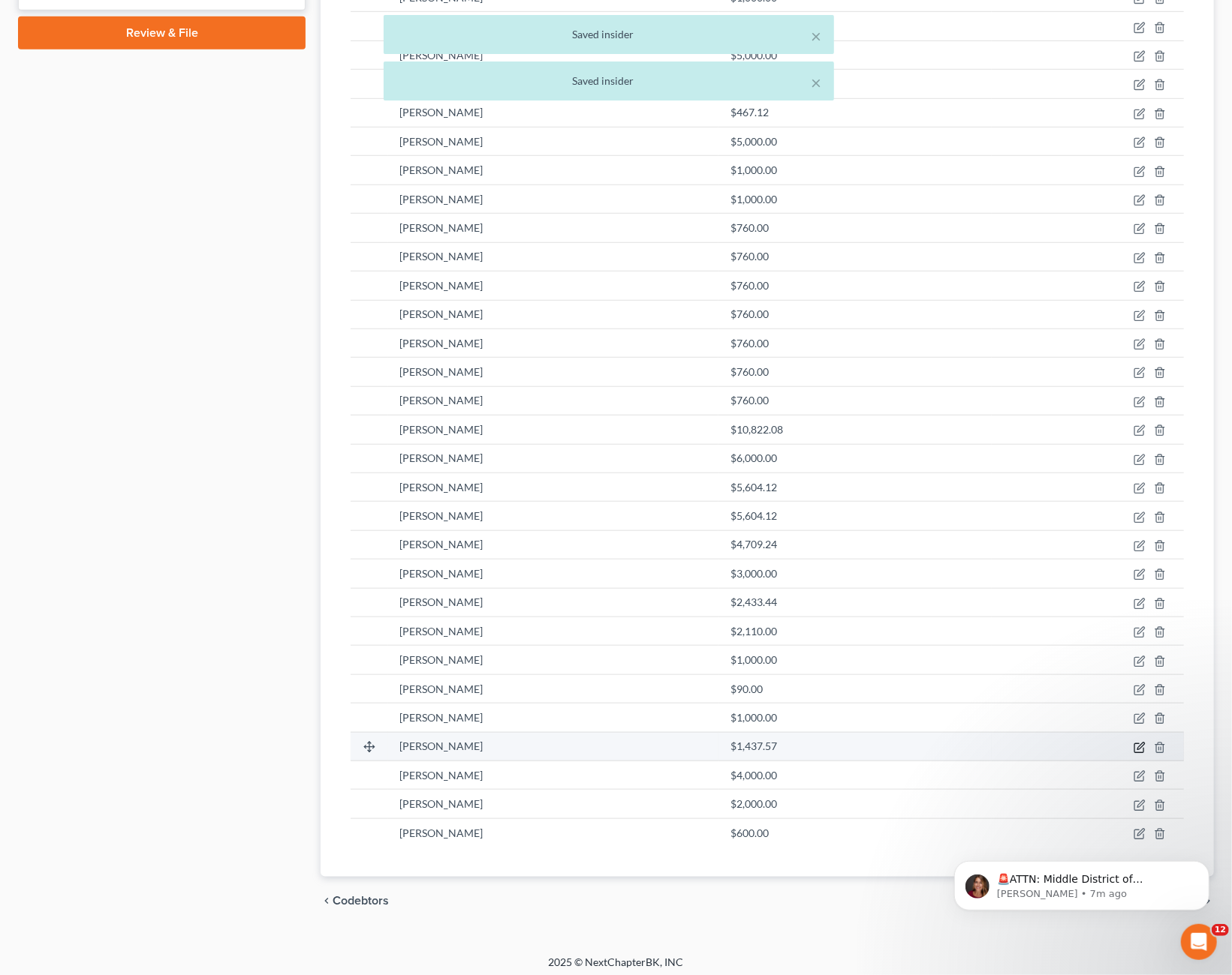
click at [1138, 743] on icon "button" at bounding box center [1140, 746] width 7 height 7
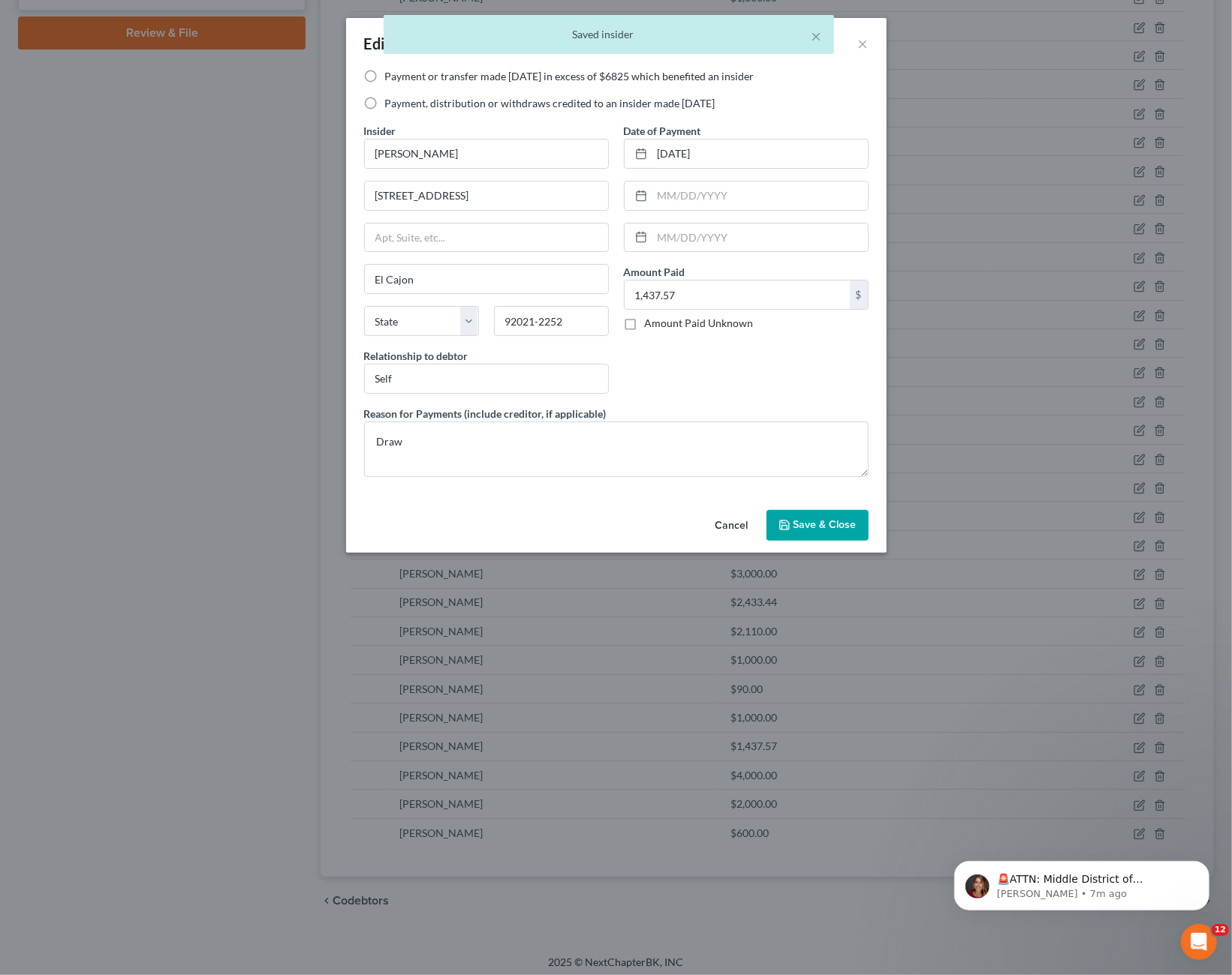
click at [534, 104] on label "Payment, distribution or withdraws credited to an insider made [DATE]" at bounding box center [550, 104] width 330 height 15
click at [401, 104] on input "Payment, distribution or withdraws credited to an insider made [DATE]" at bounding box center [396, 101] width 9 height 9
radio input "true"
drag, startPoint x: 800, startPoint y: 528, endPoint x: 891, endPoint y: 575, distance: 102.4
click at [804, 530] on button "Save & Close" at bounding box center [817, 526] width 102 height 32
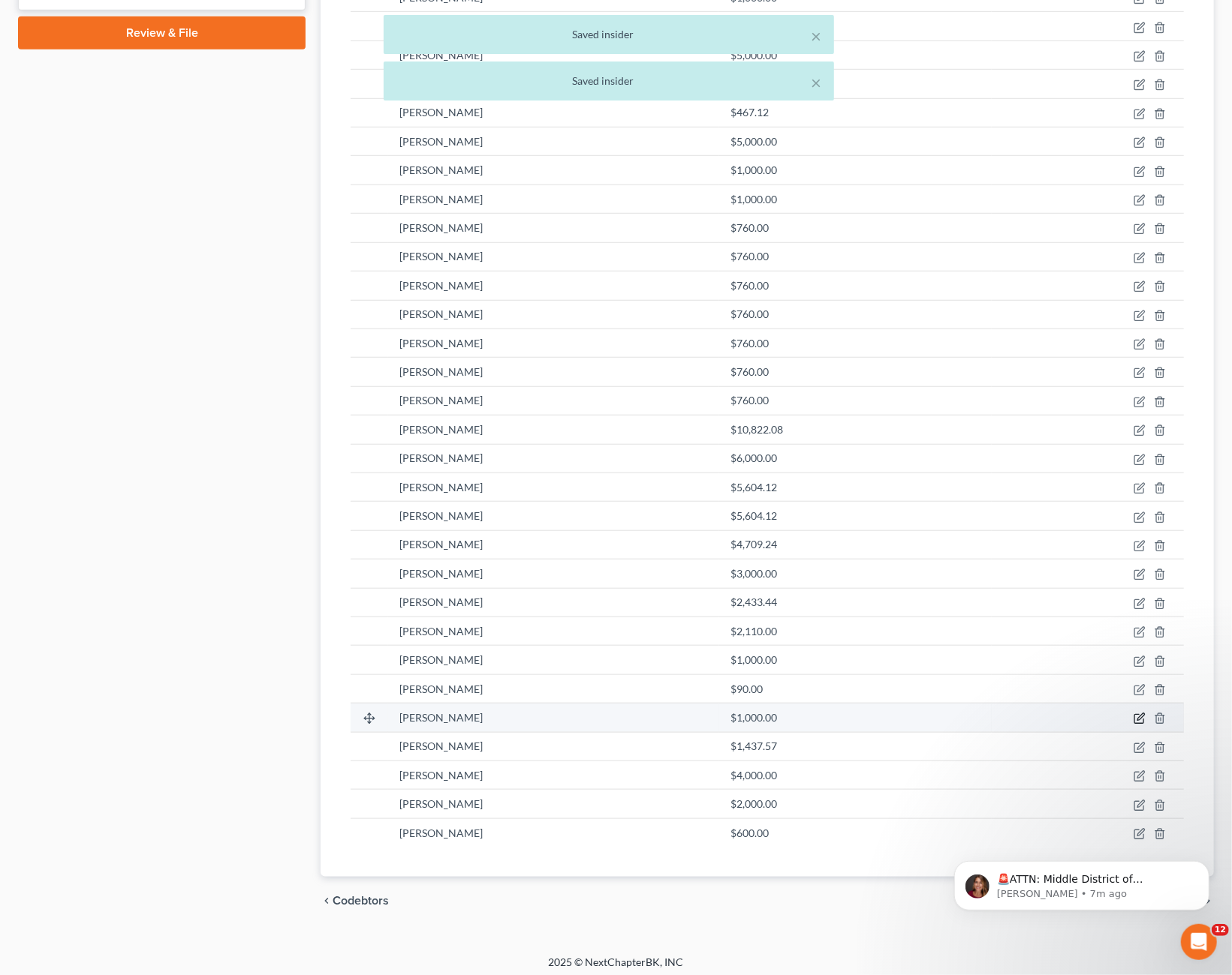
click at [1138, 713] on icon "button" at bounding box center [1139, 719] width 12 height 12
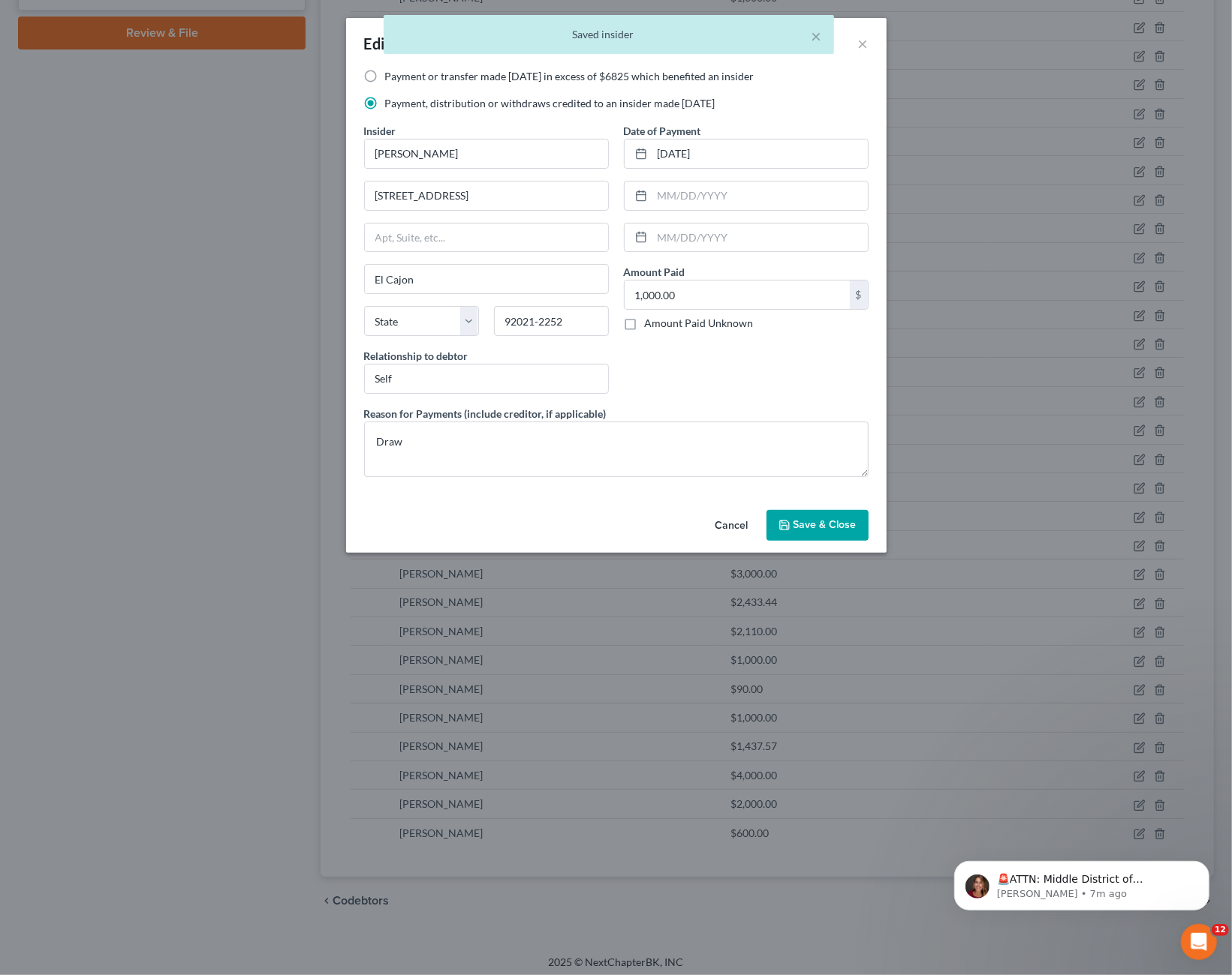
click at [719, 520] on button "Cancel" at bounding box center [731, 527] width 57 height 30
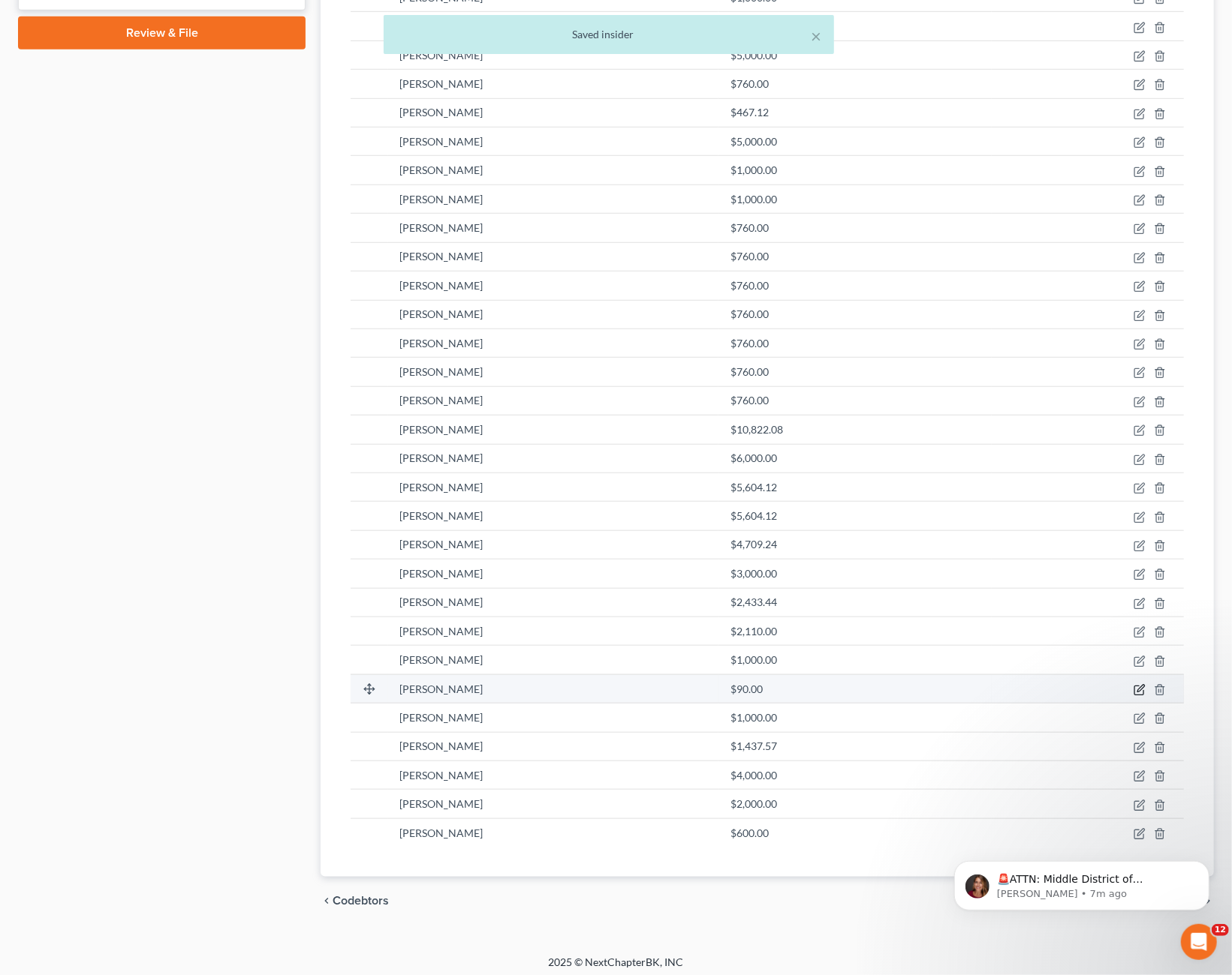
click at [1137, 684] on icon "button" at bounding box center [1139, 690] width 12 height 12
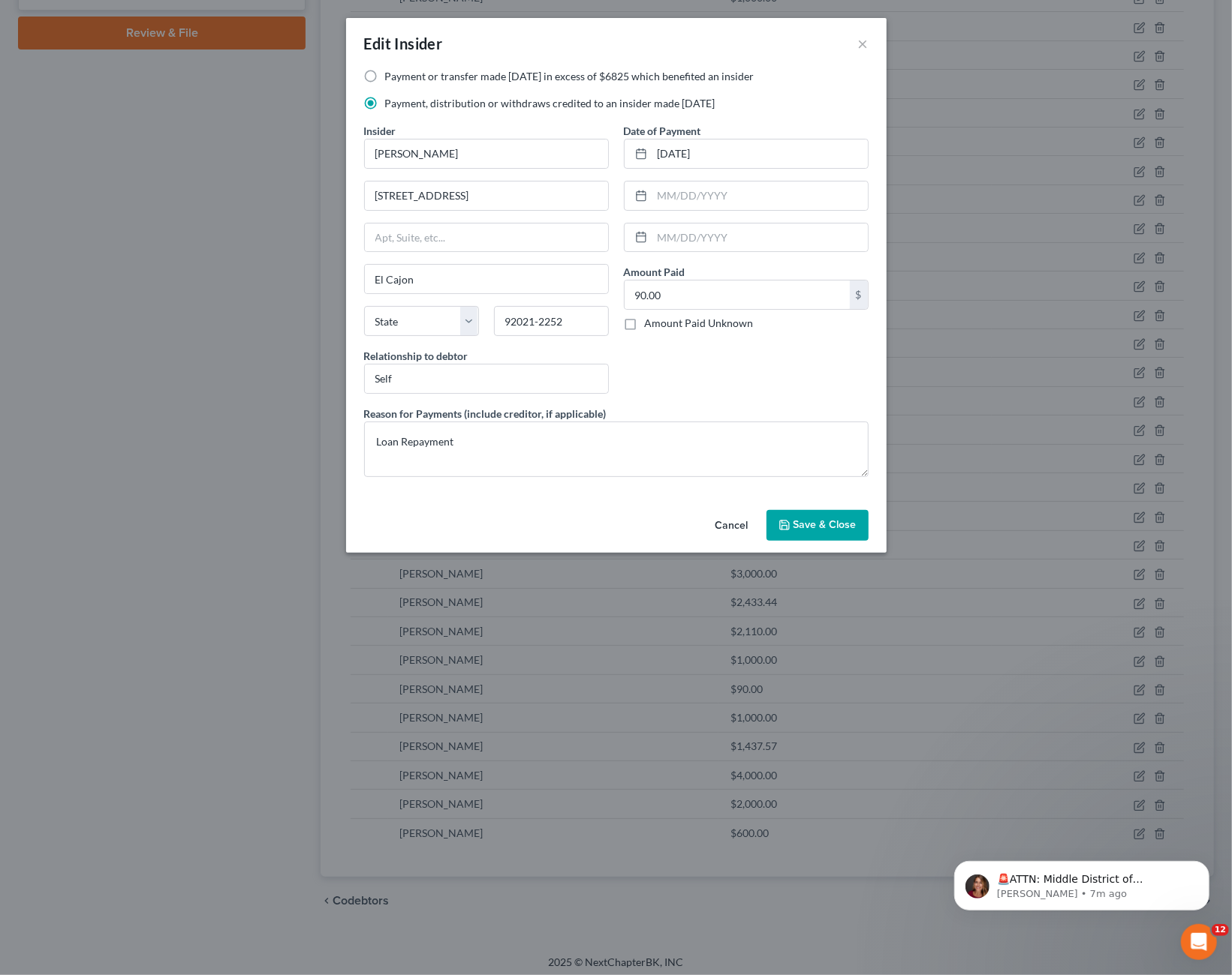
drag, startPoint x: 738, startPoint y: 520, endPoint x: 769, endPoint y: 543, distance: 38.6
click at [742, 525] on button "Cancel" at bounding box center [731, 527] width 57 height 30
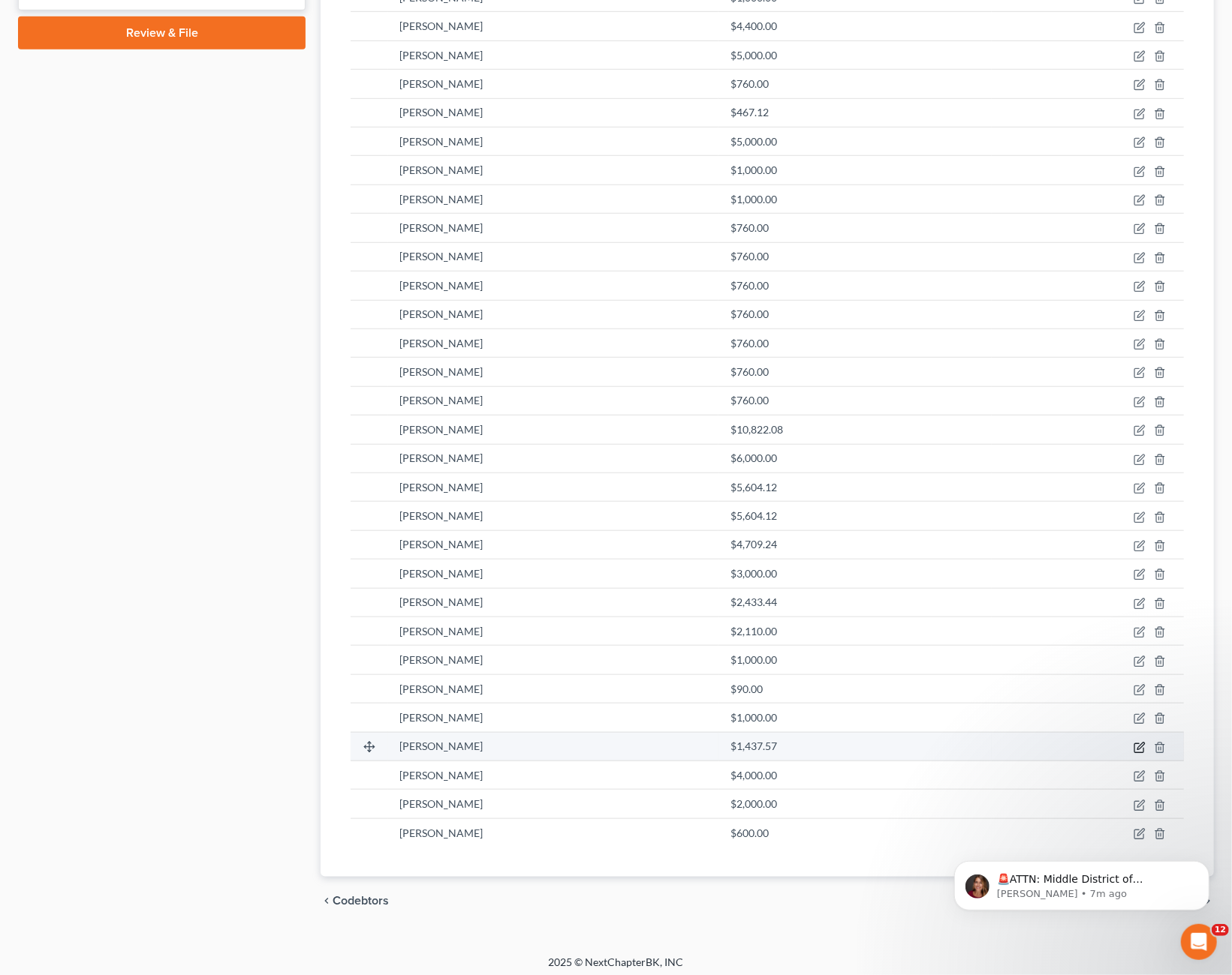
click at [1138, 743] on icon "button" at bounding box center [1139, 748] width 12 height 12
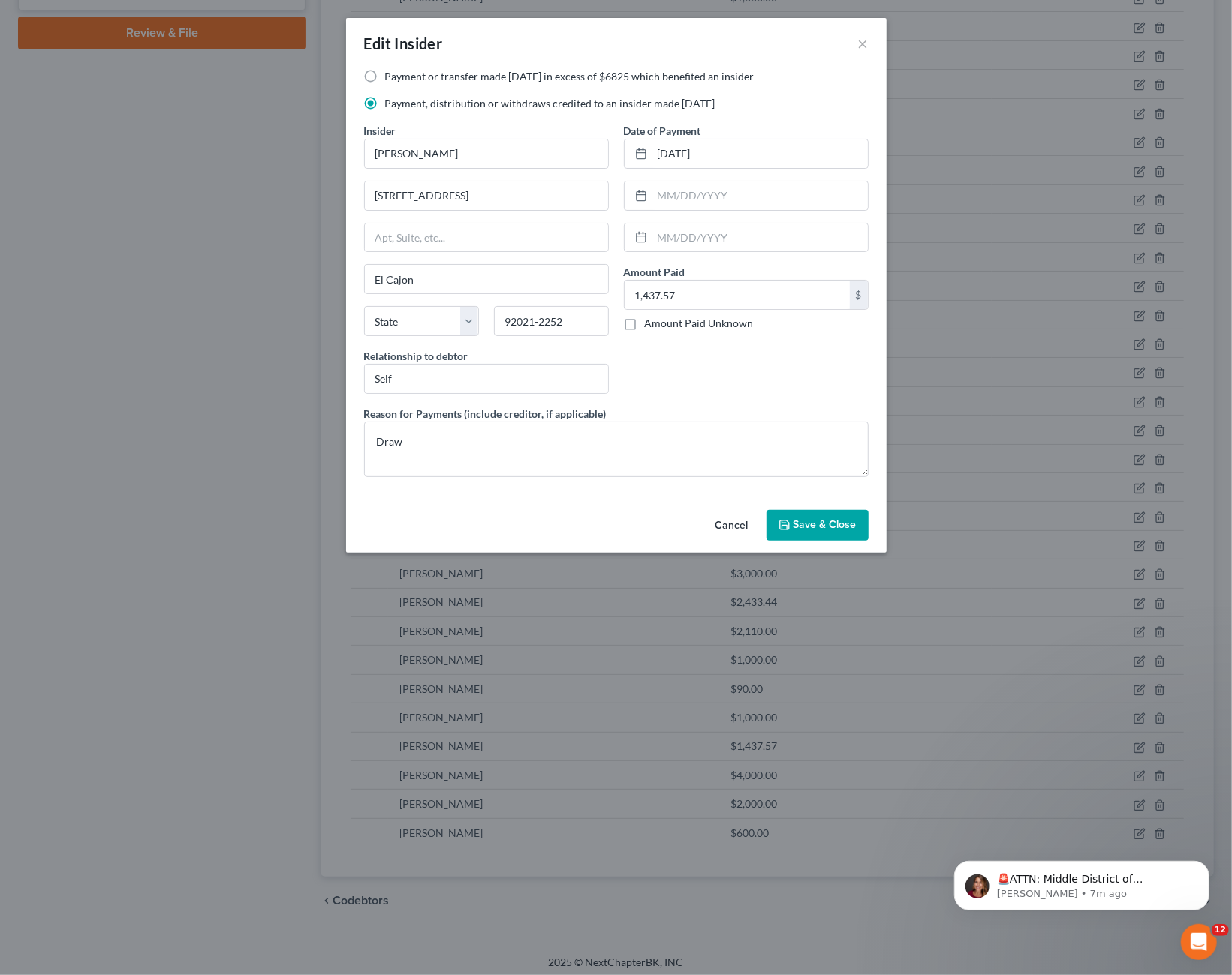
click at [736, 531] on button "Cancel" at bounding box center [731, 527] width 57 height 30
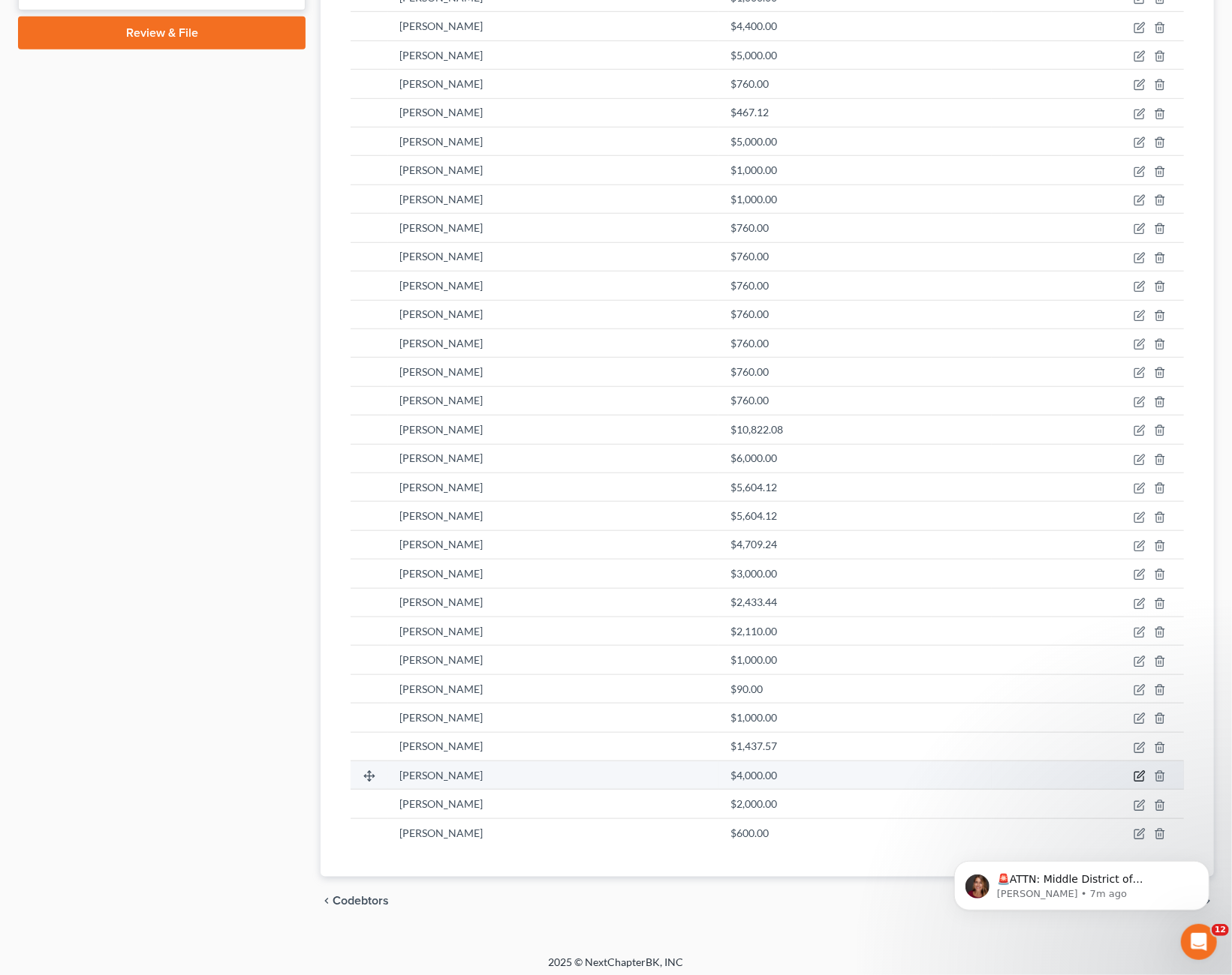
click at [1140, 771] on icon "button" at bounding box center [1140, 774] width 7 height 7
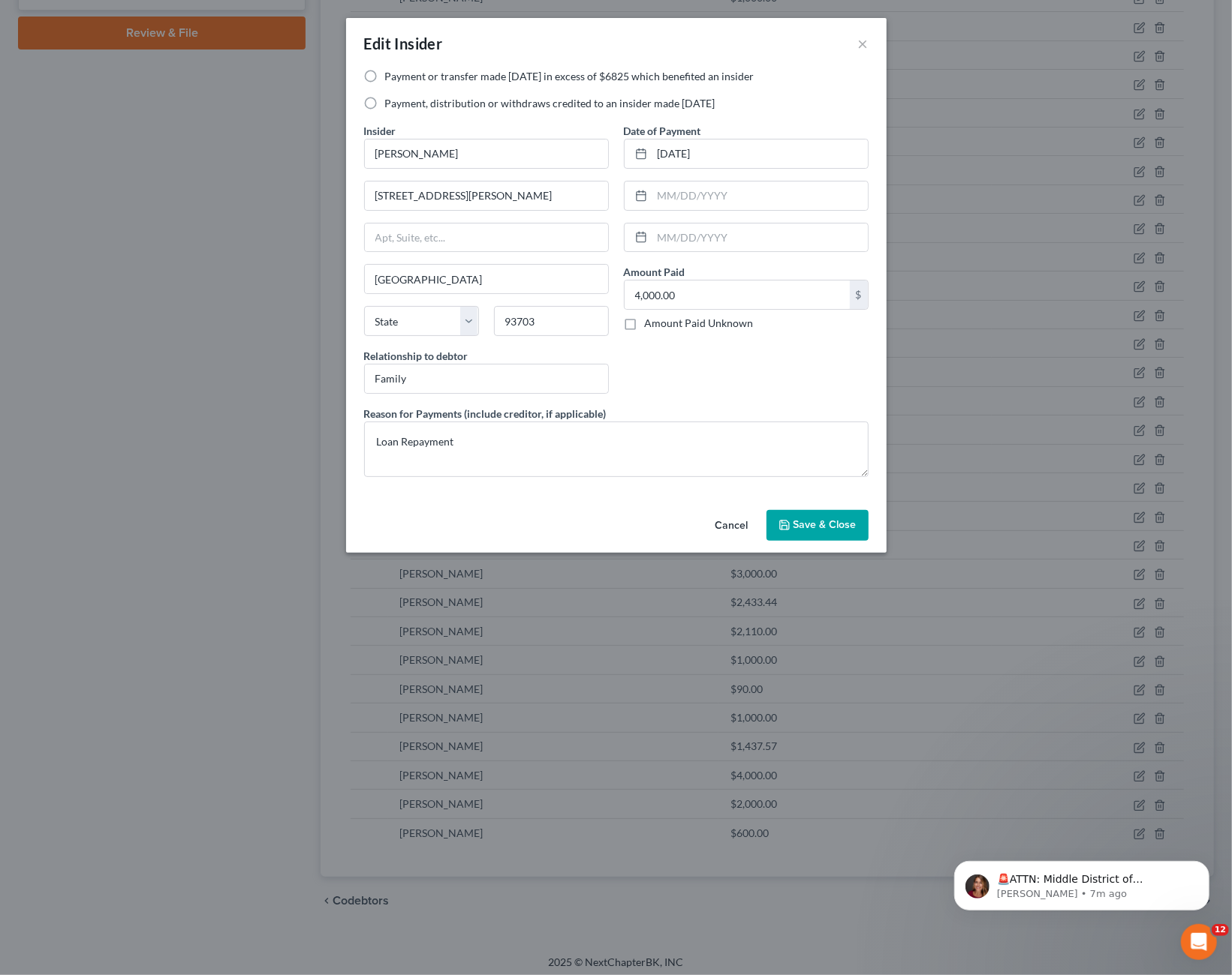
click at [489, 106] on label "Payment, distribution or withdraws credited to an insider made [DATE]" at bounding box center [550, 104] width 330 height 15
click at [401, 106] on input "Payment, distribution or withdraws credited to an insider made [DATE]" at bounding box center [396, 101] width 9 height 9
radio input "true"
click at [817, 516] on button "Save & Close" at bounding box center [817, 526] width 102 height 32
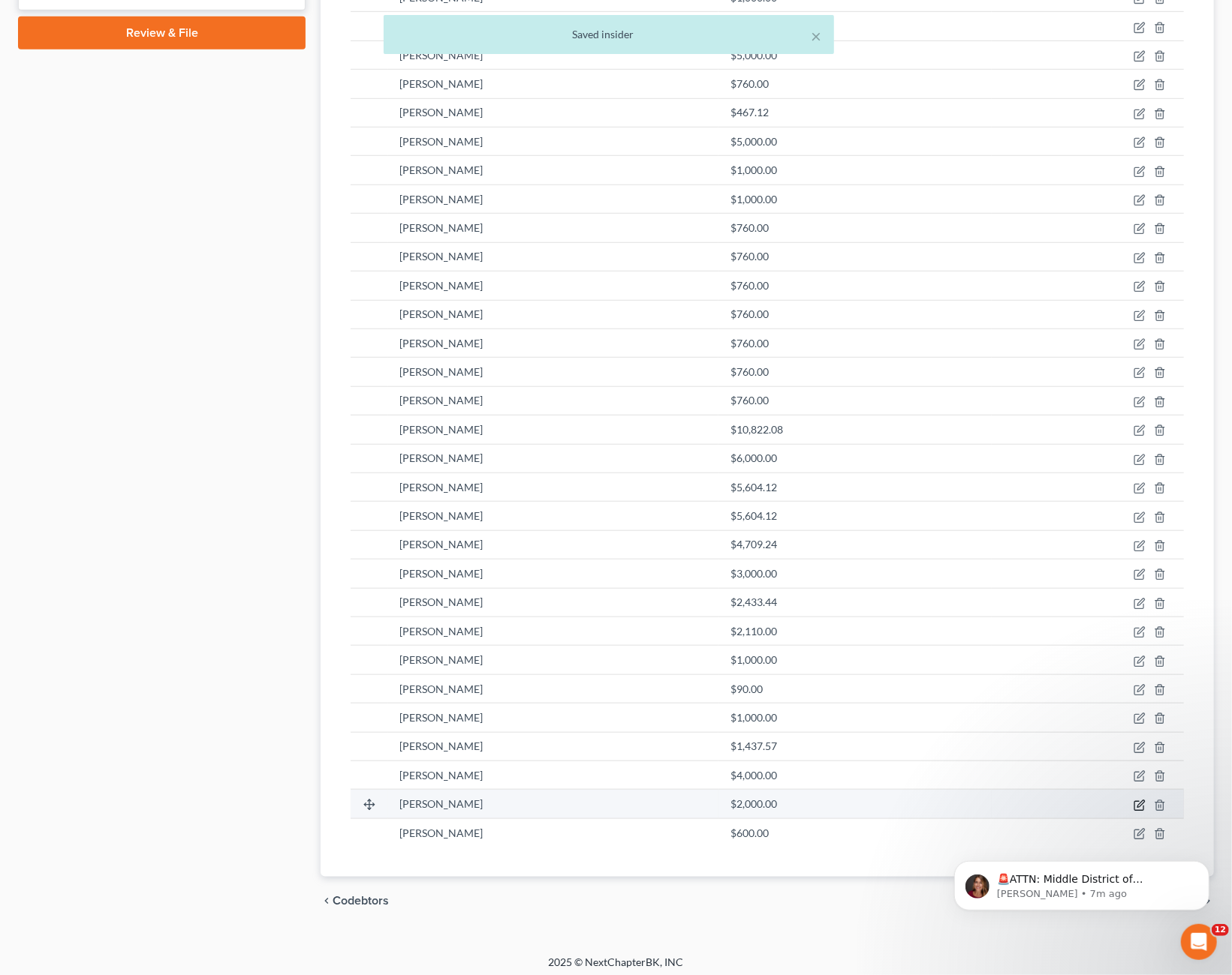
click at [1140, 800] on icon "button" at bounding box center [1140, 803] width 7 height 7
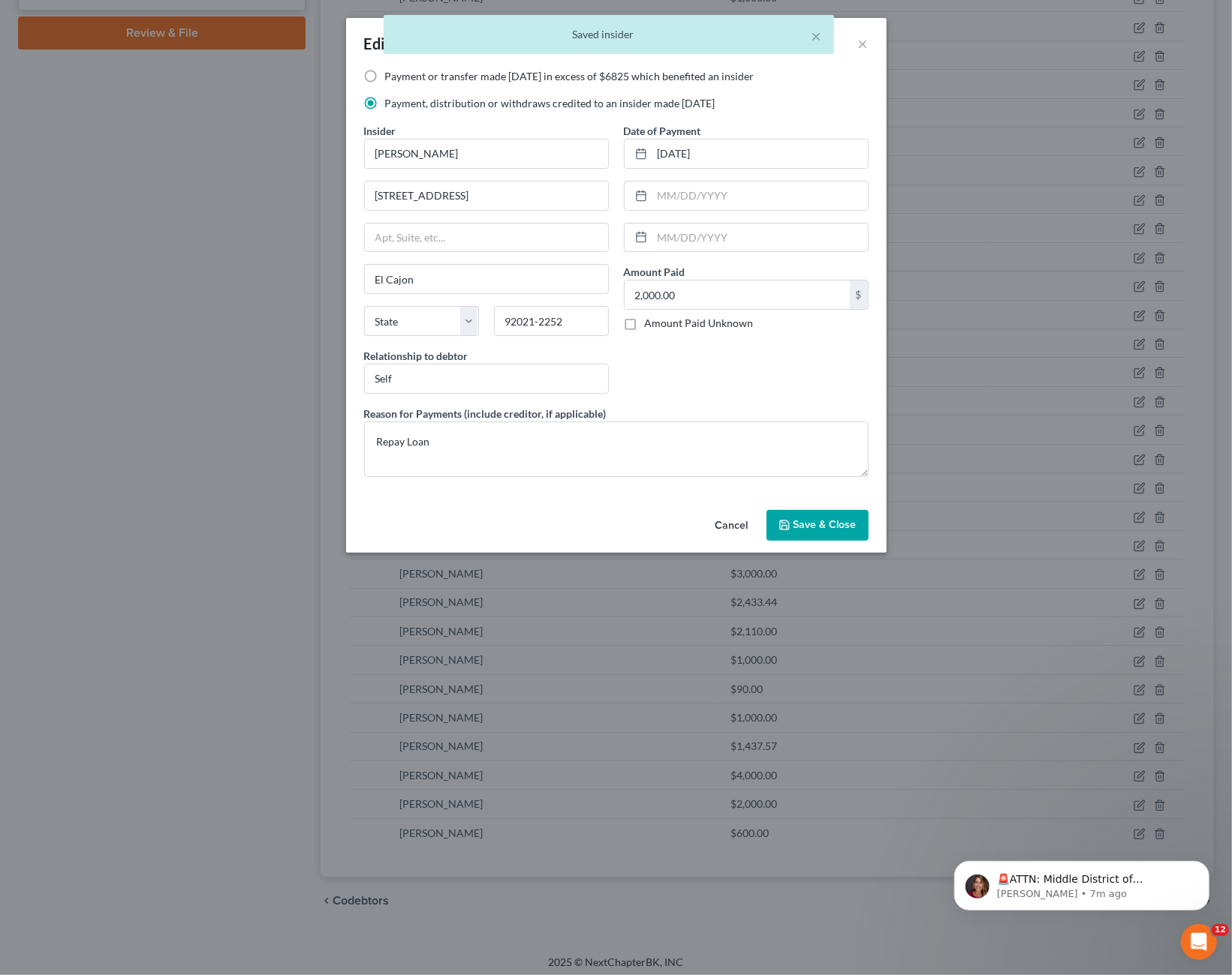
click at [732, 531] on button "Cancel" at bounding box center [731, 527] width 57 height 30
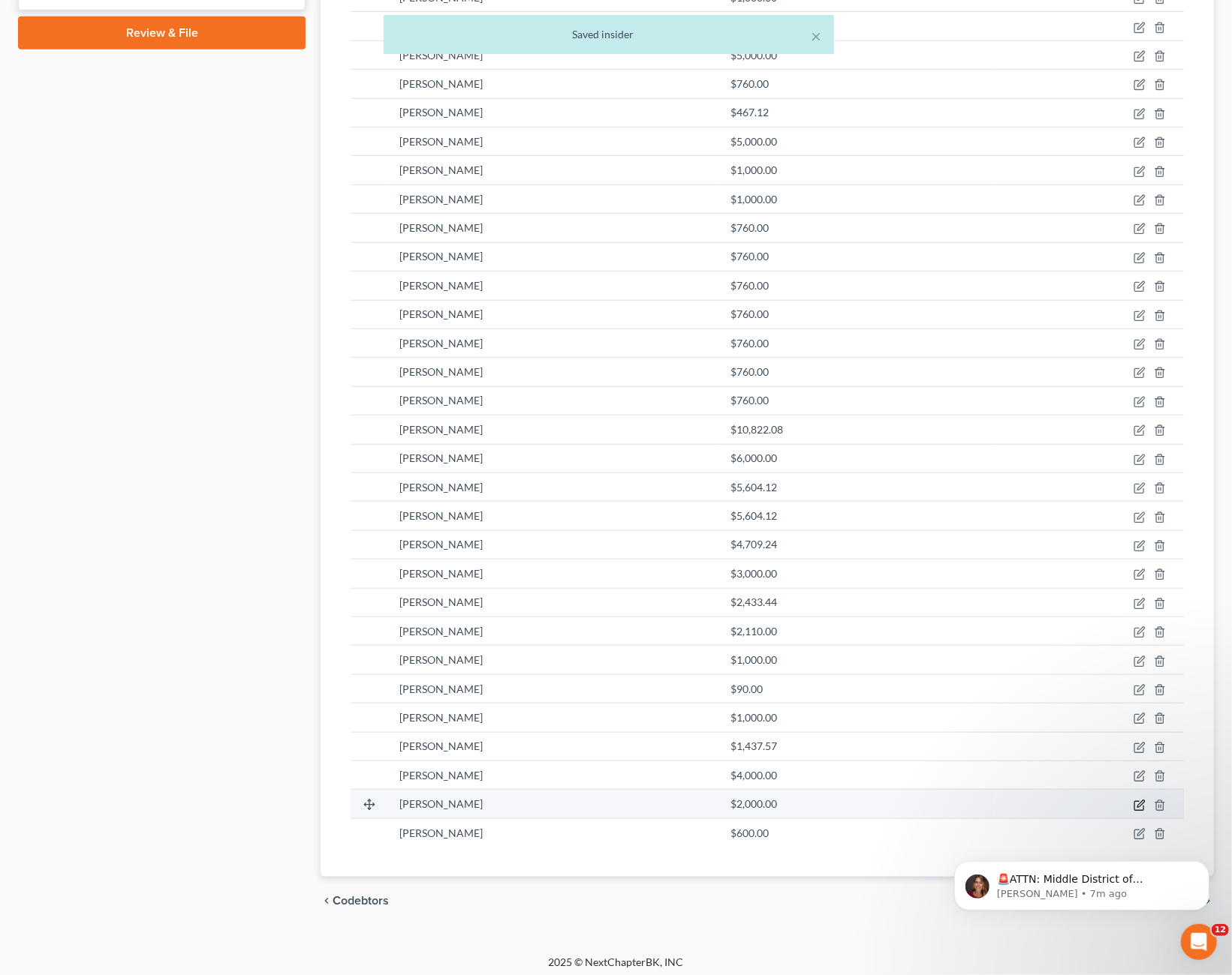
click at [1138, 802] on icon "button" at bounding box center [1139, 806] width 12 height 12
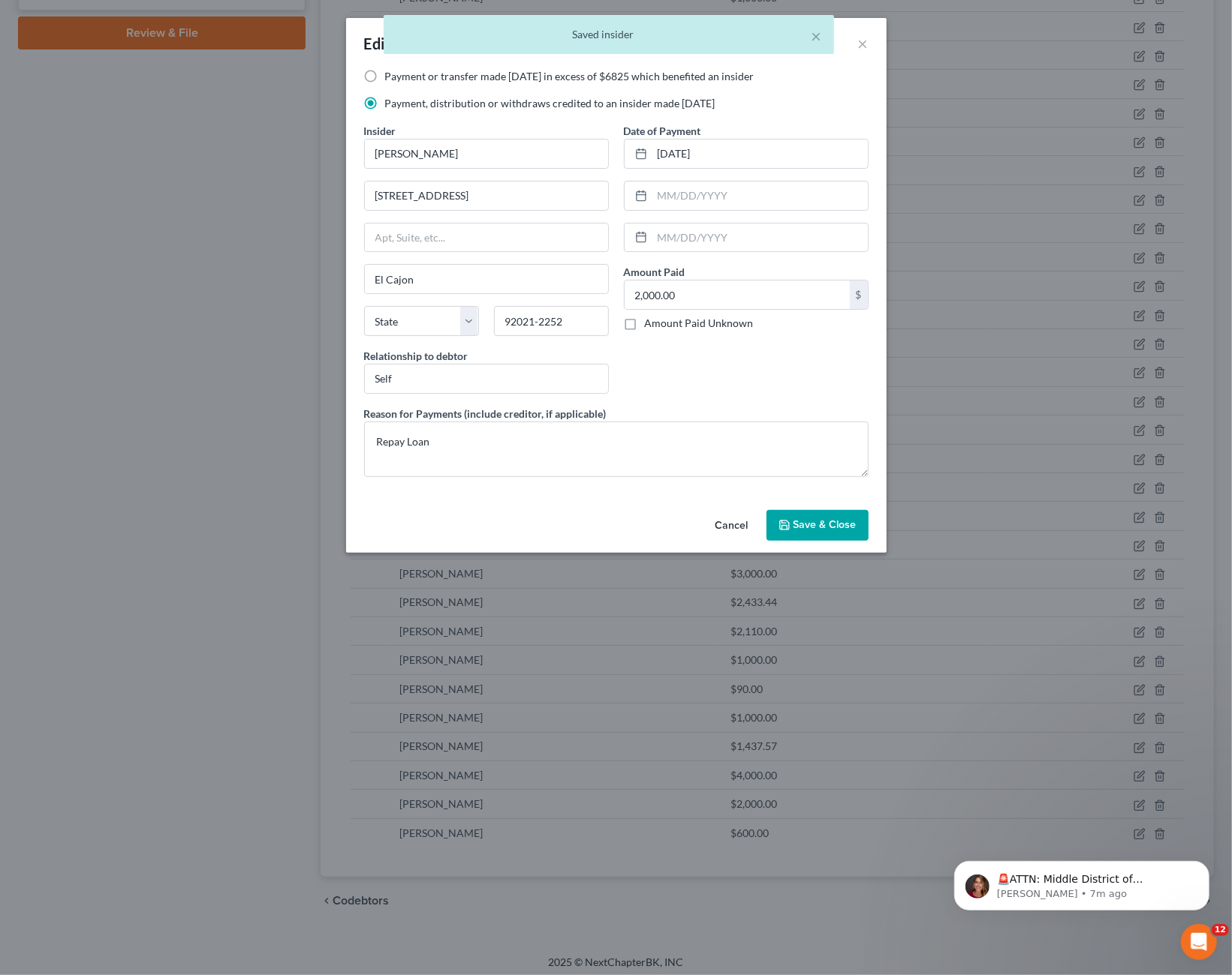
click at [732, 529] on button "Cancel" at bounding box center [731, 527] width 57 height 30
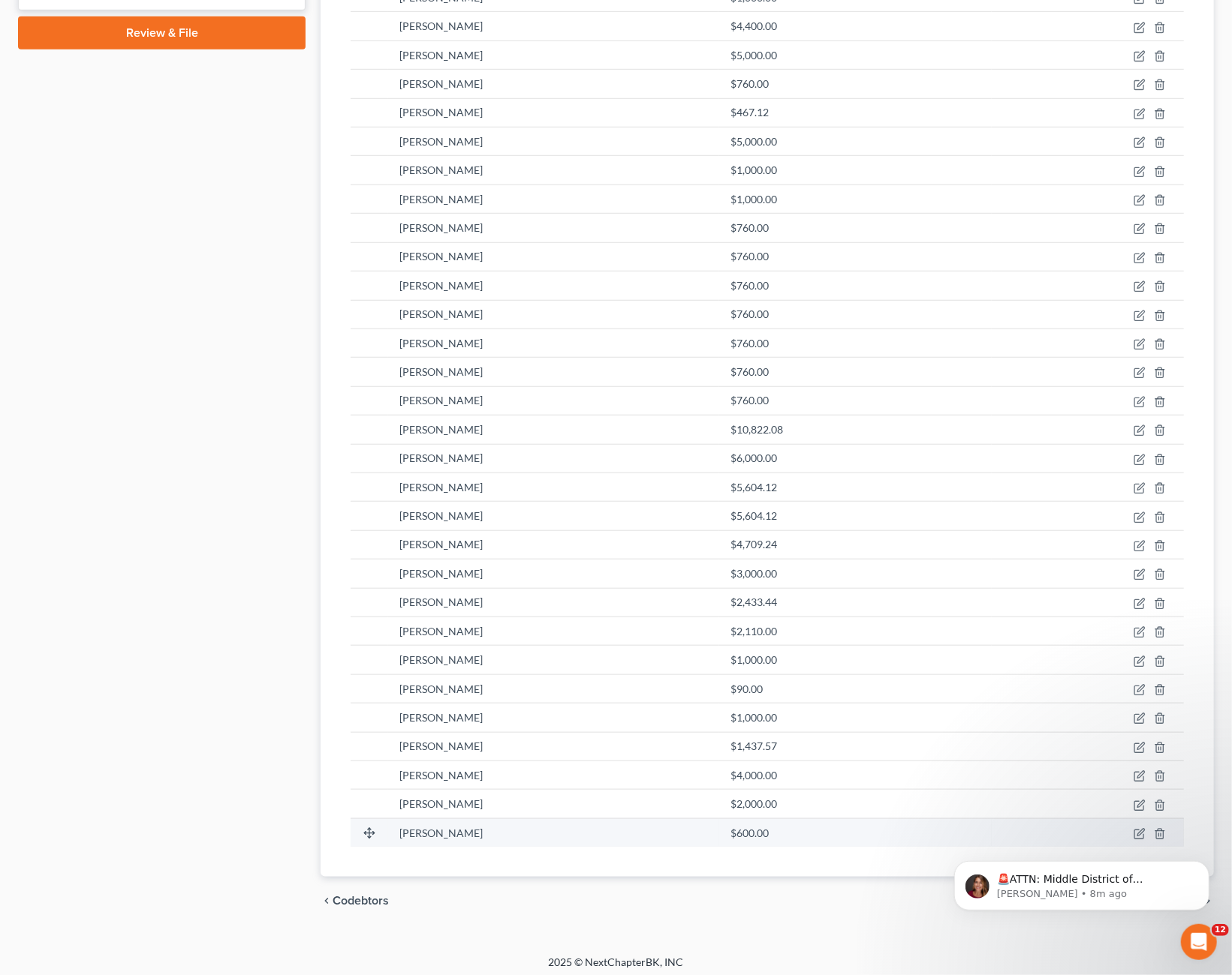
click at [1131, 828] on td at bounding box center [1087, 833] width 192 height 28
click at [1128, 830] on html "🚨ATTN: Middle District of [US_STATE] The court has added a new Credit Counselin…" at bounding box center [1080, 832] width 301 height 6
click at [1141, 829] on icon "button" at bounding box center [1139, 834] width 12 height 12
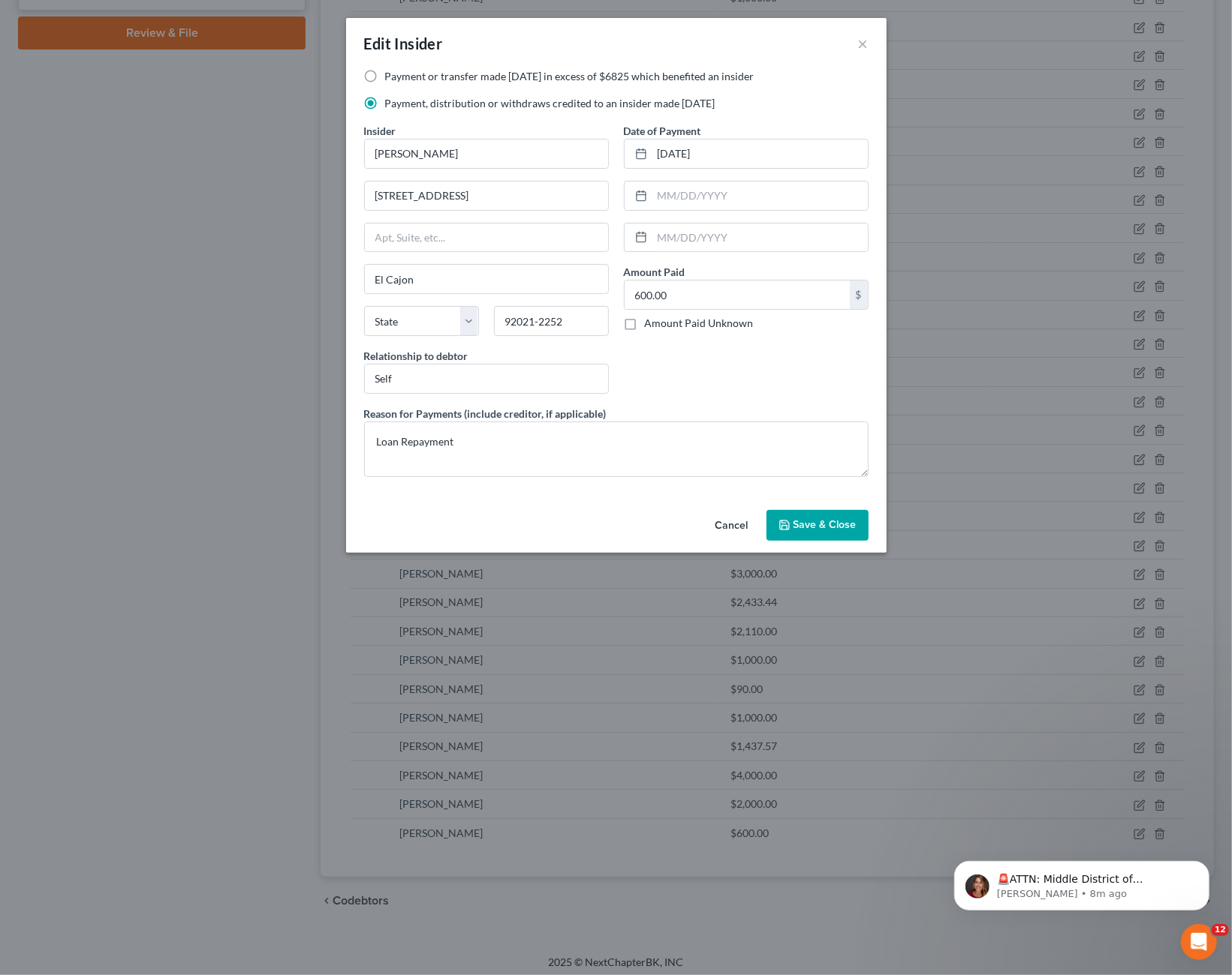
click at [728, 512] on button "Cancel" at bounding box center [731, 527] width 57 height 30
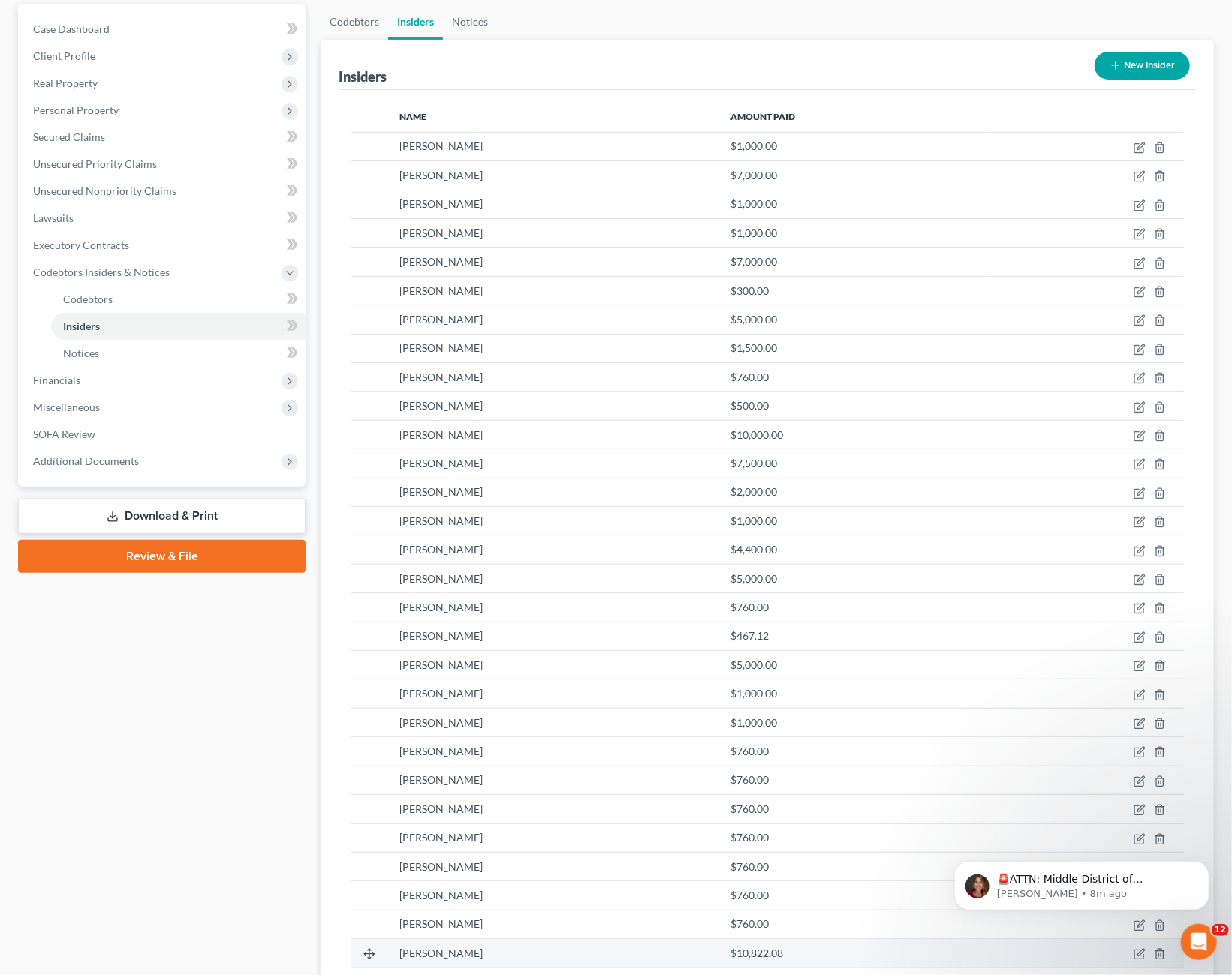
scroll to position [118, 0]
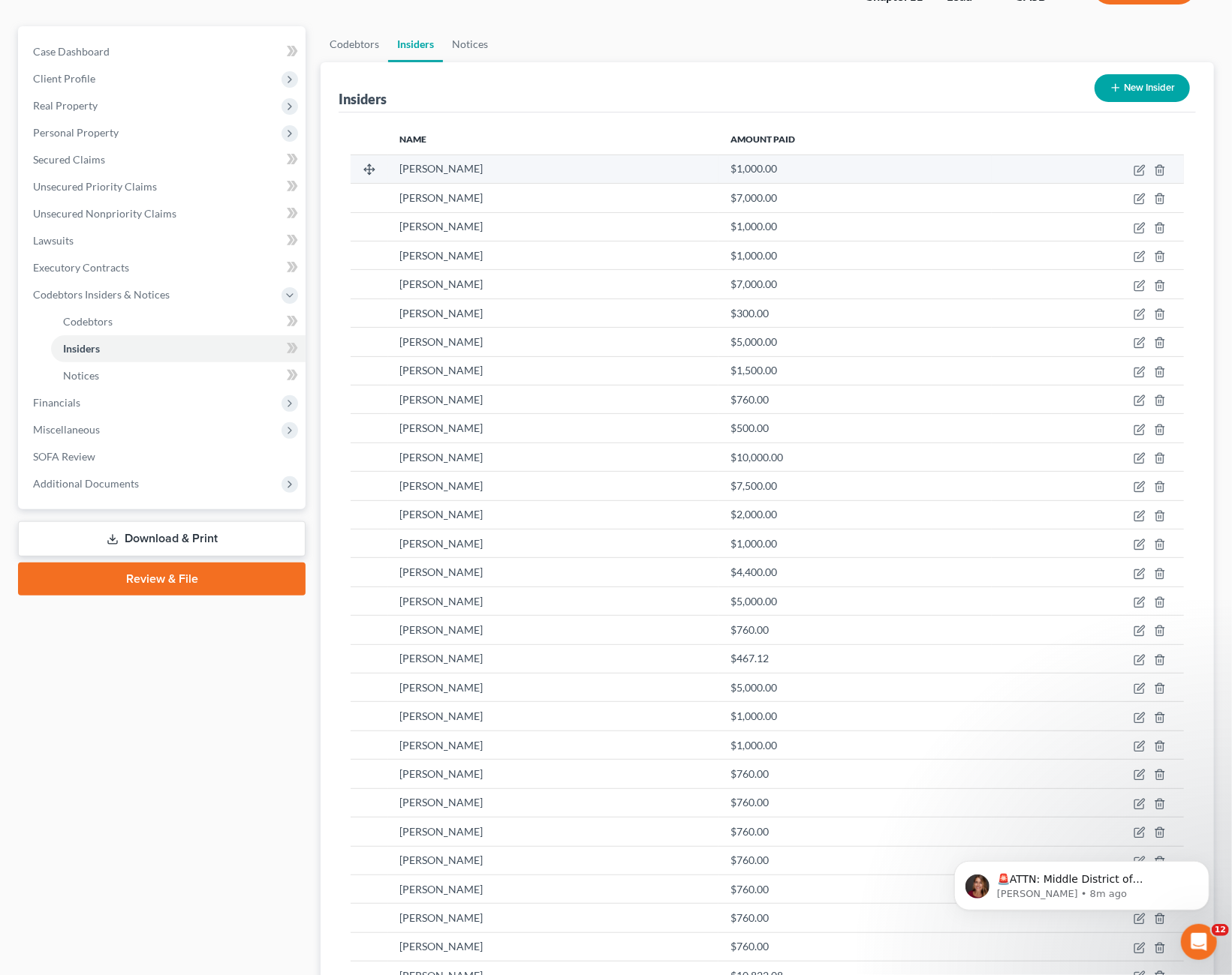
click at [521, 170] on div "[PERSON_NAME]" at bounding box center [553, 168] width 307 height 15
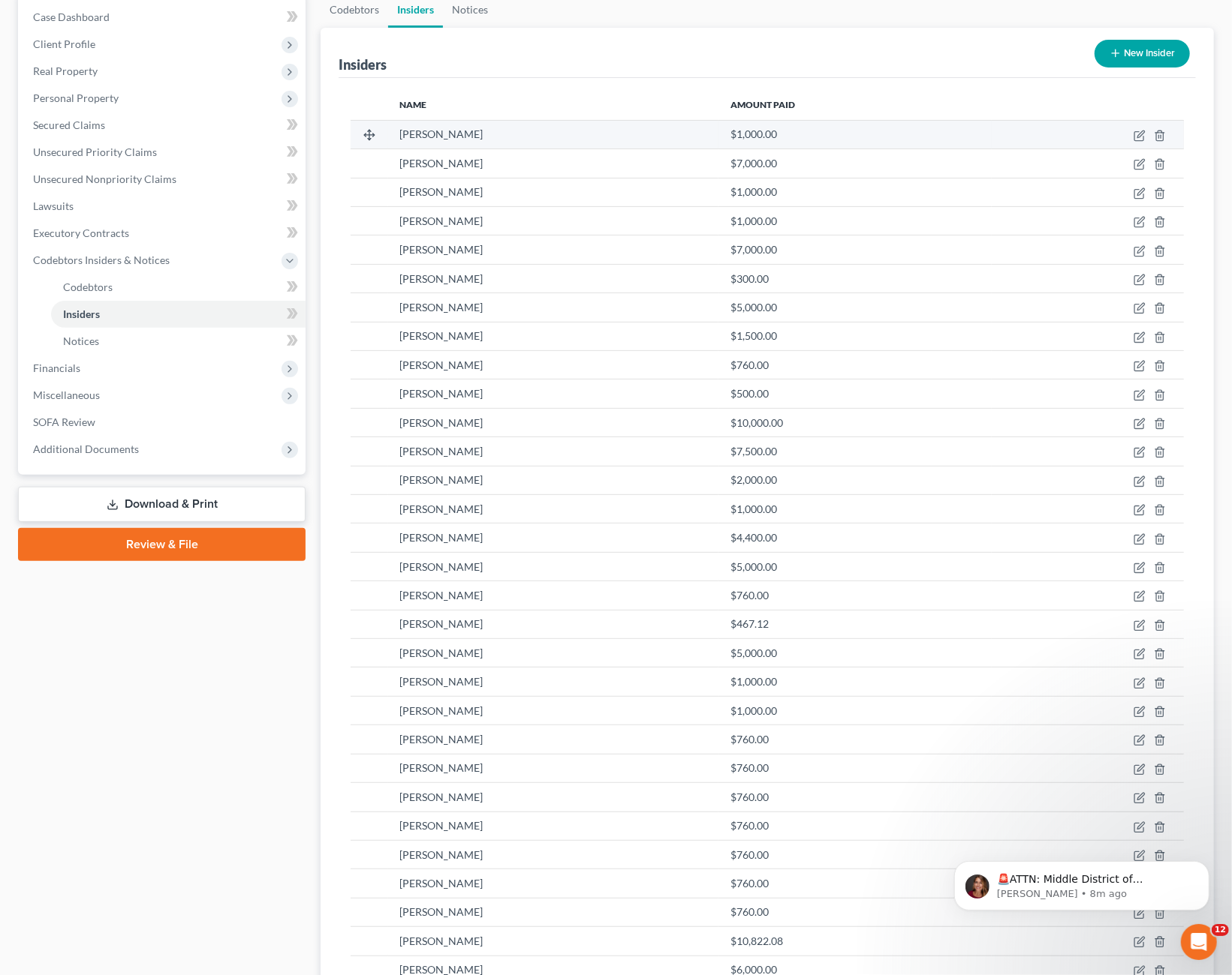
scroll to position [157, 0]
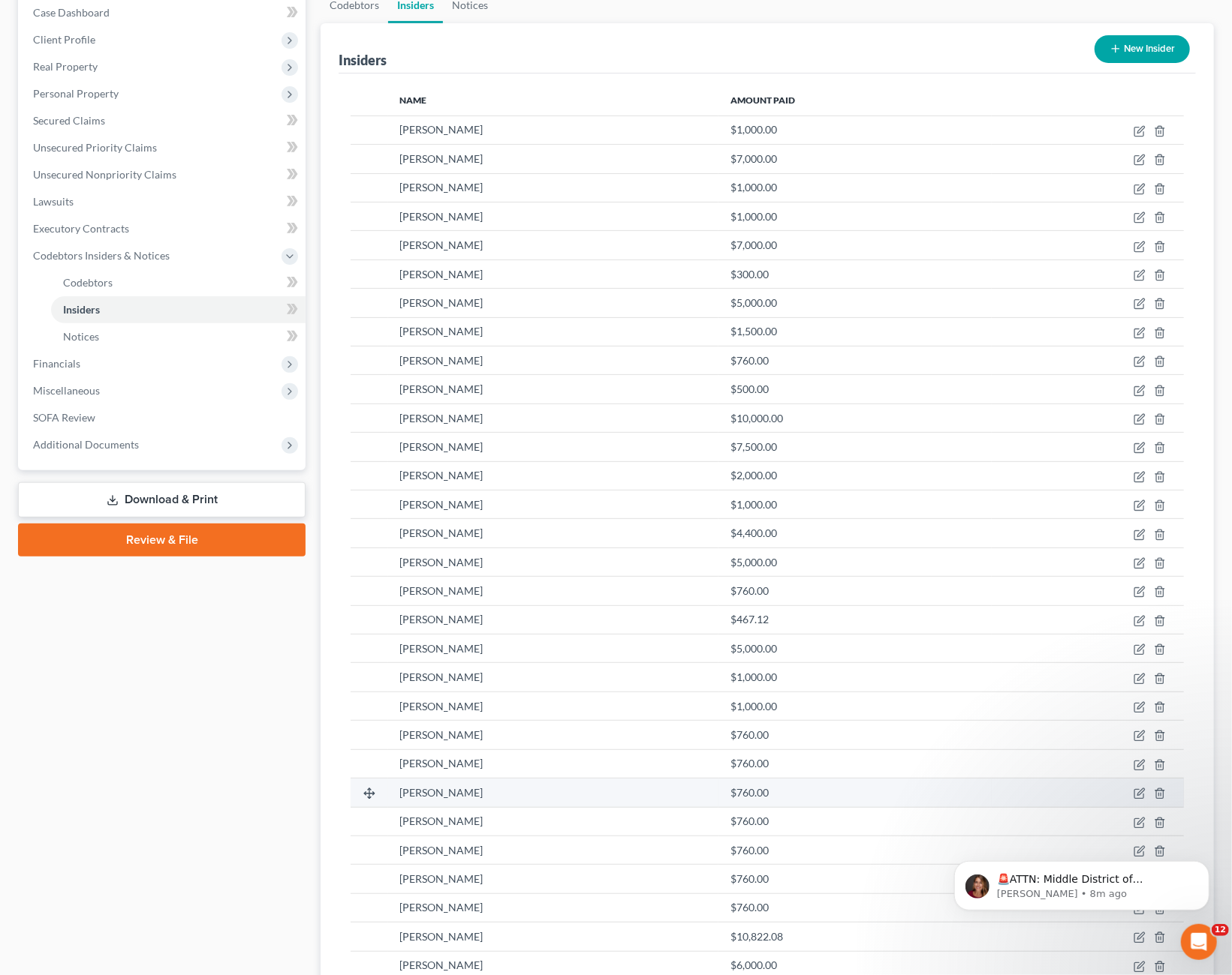
click at [551, 793] on div "[PERSON_NAME]" at bounding box center [553, 793] width 307 height 15
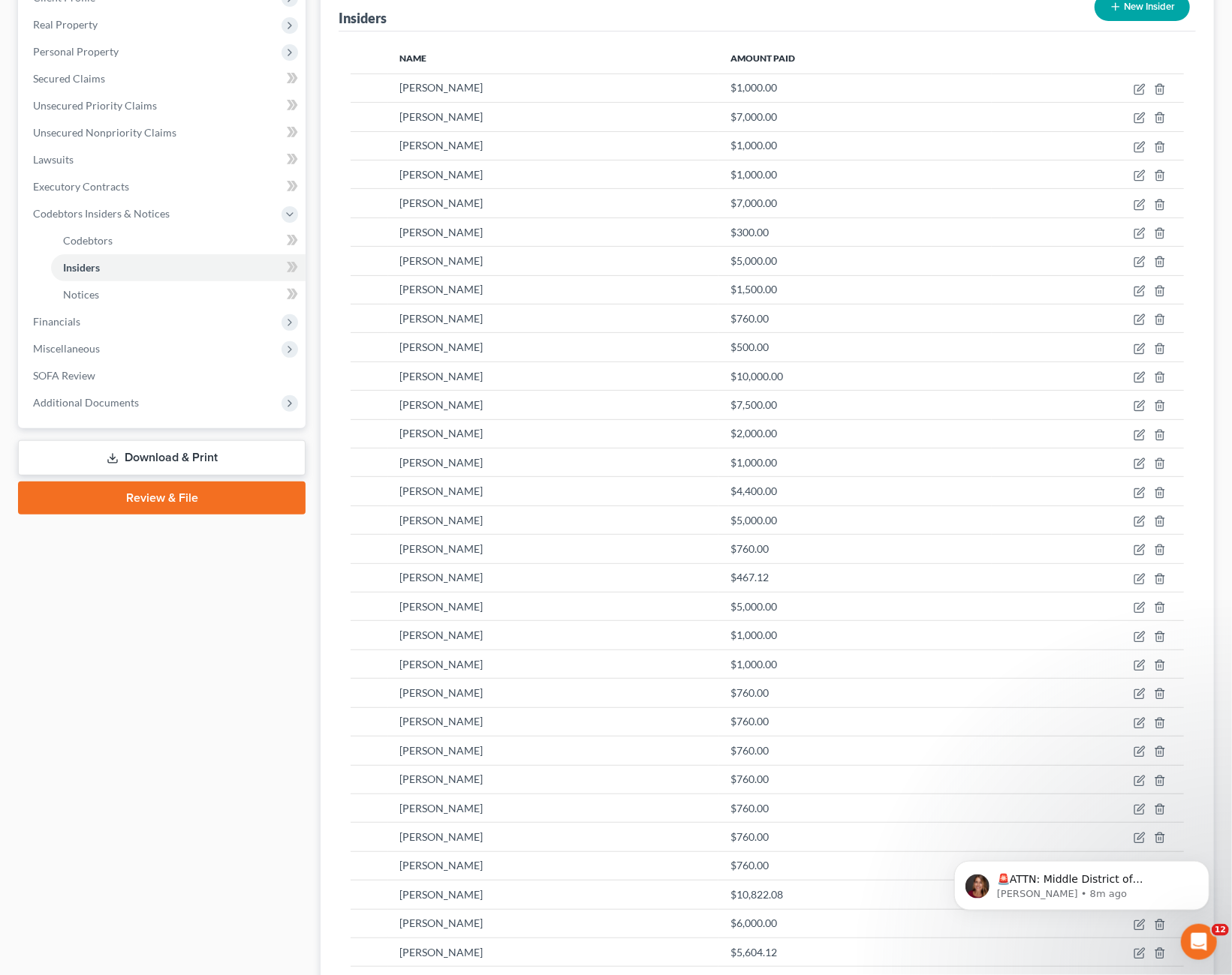
scroll to position [196, 0]
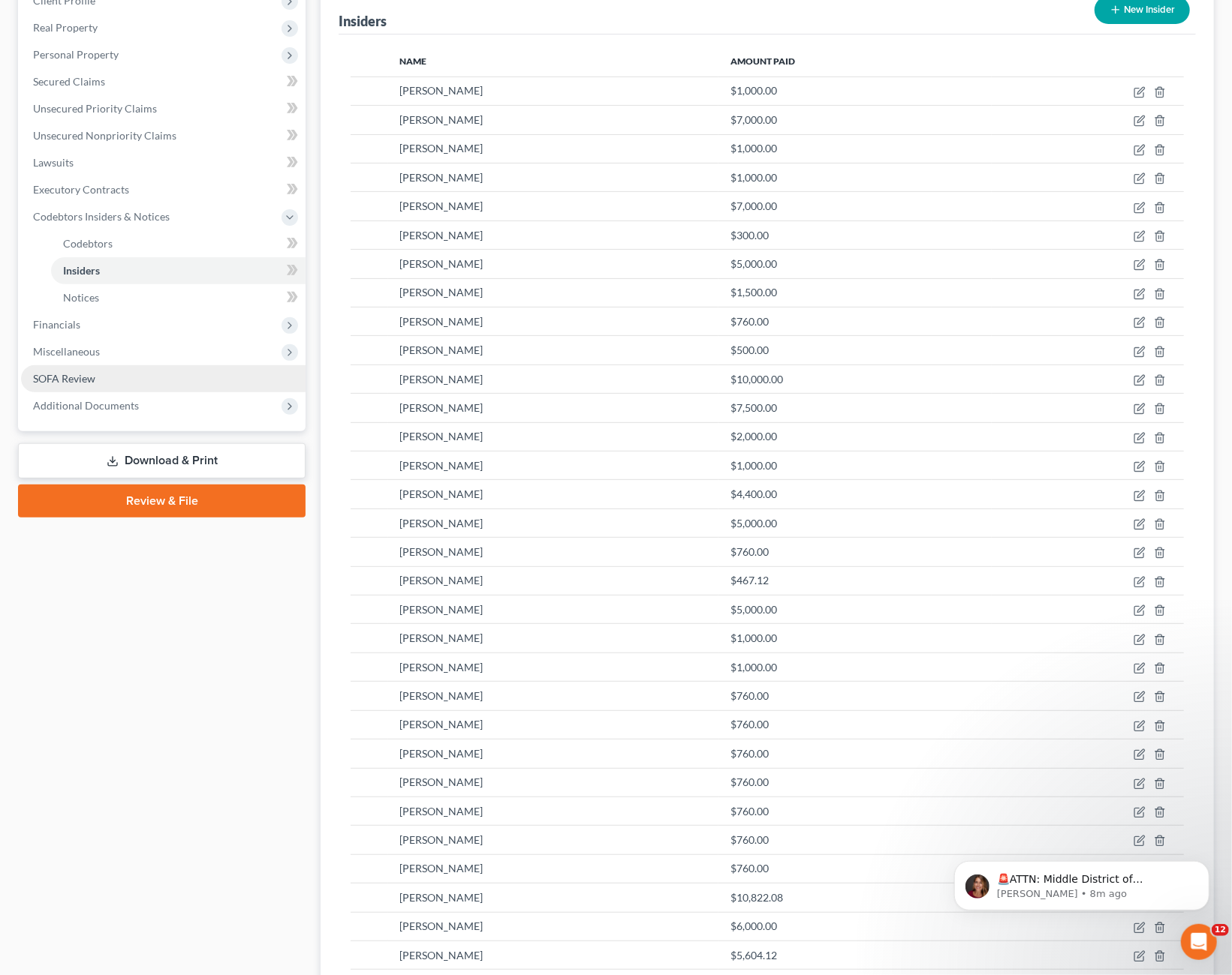
click at [48, 373] on span "SOFA Review" at bounding box center [64, 379] width 63 height 13
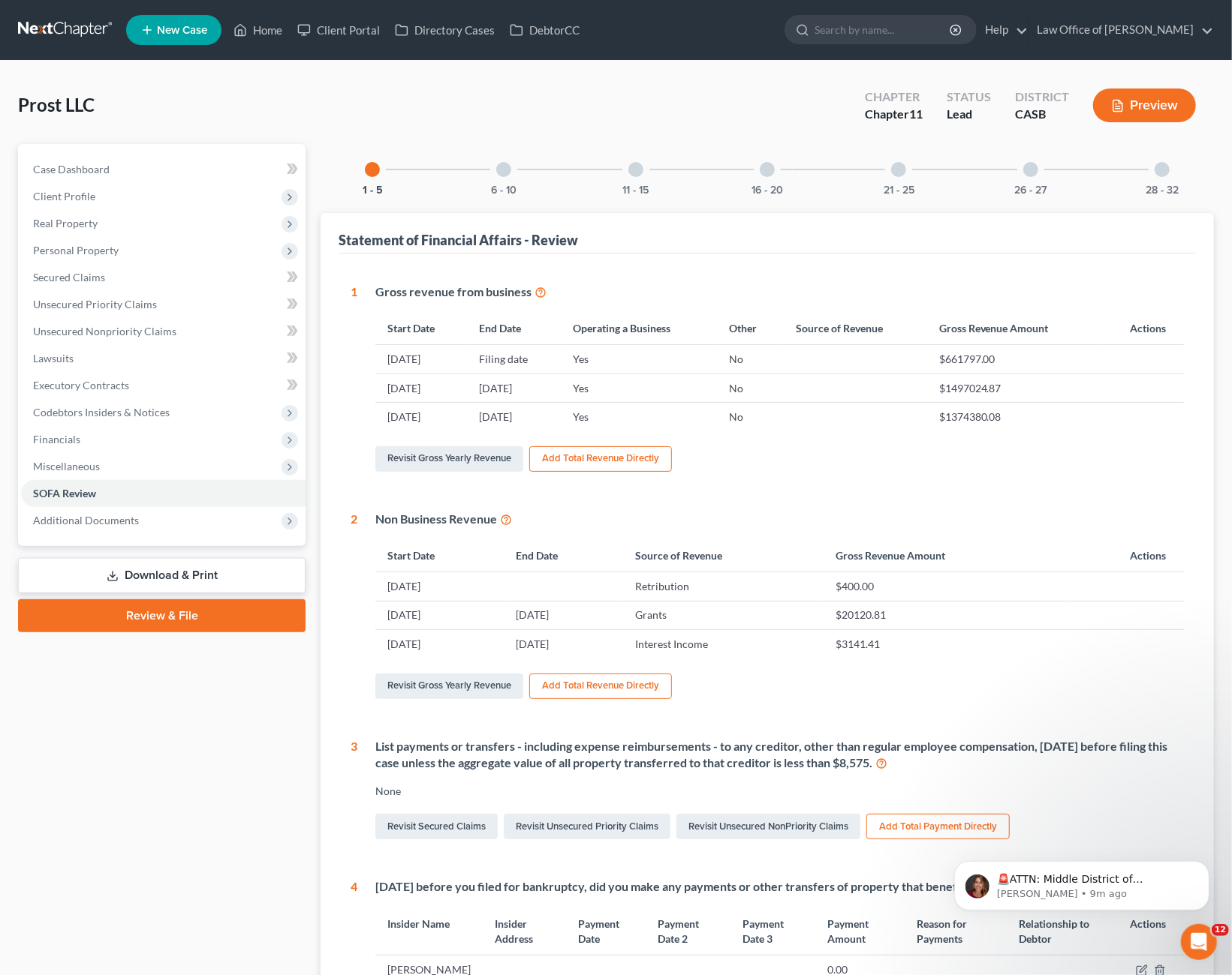
click at [902, 175] on div "21 - 25" at bounding box center [898, 169] width 51 height 51
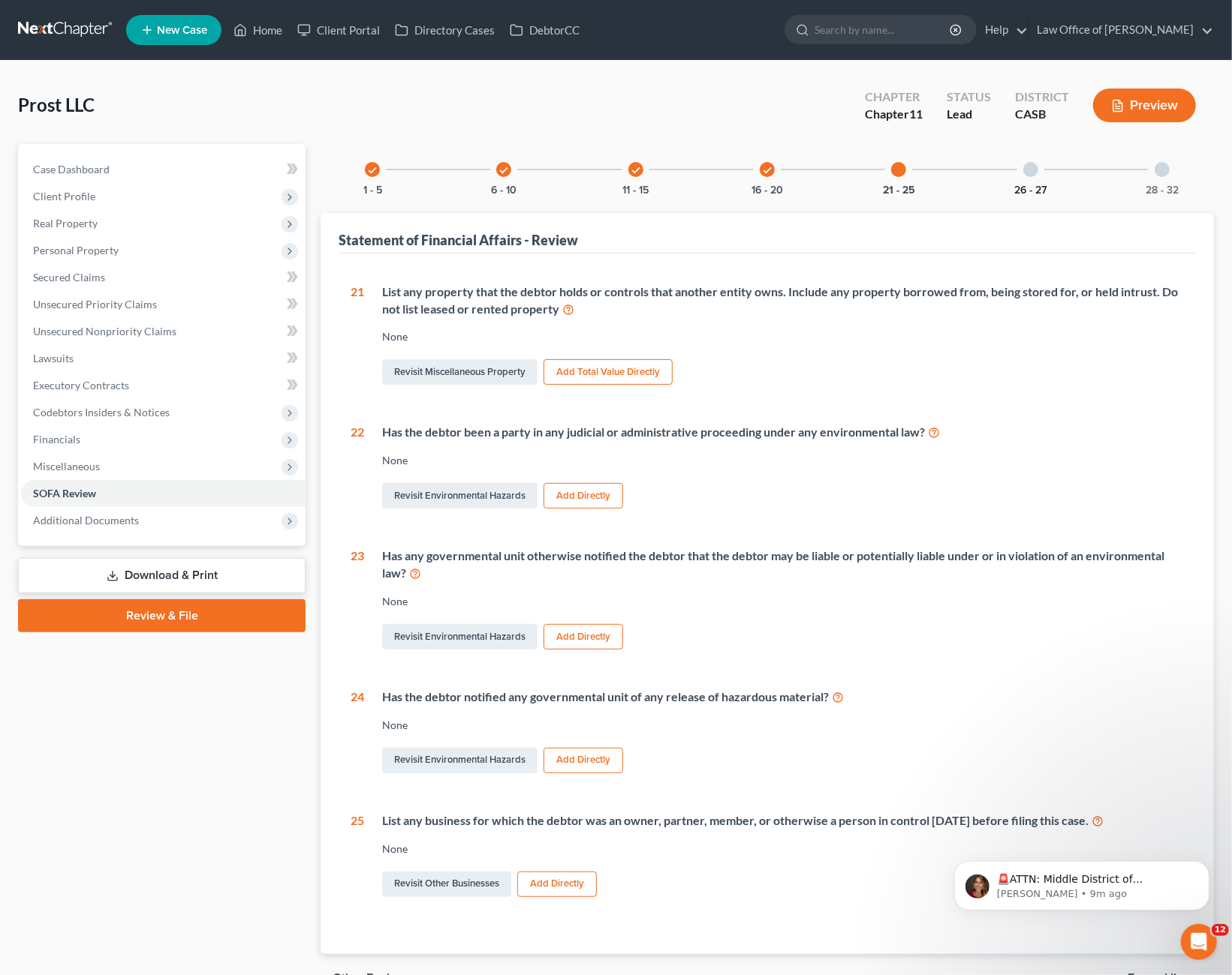
click at [1029, 185] on button "26 - 27" at bounding box center [1030, 190] width 32 height 10
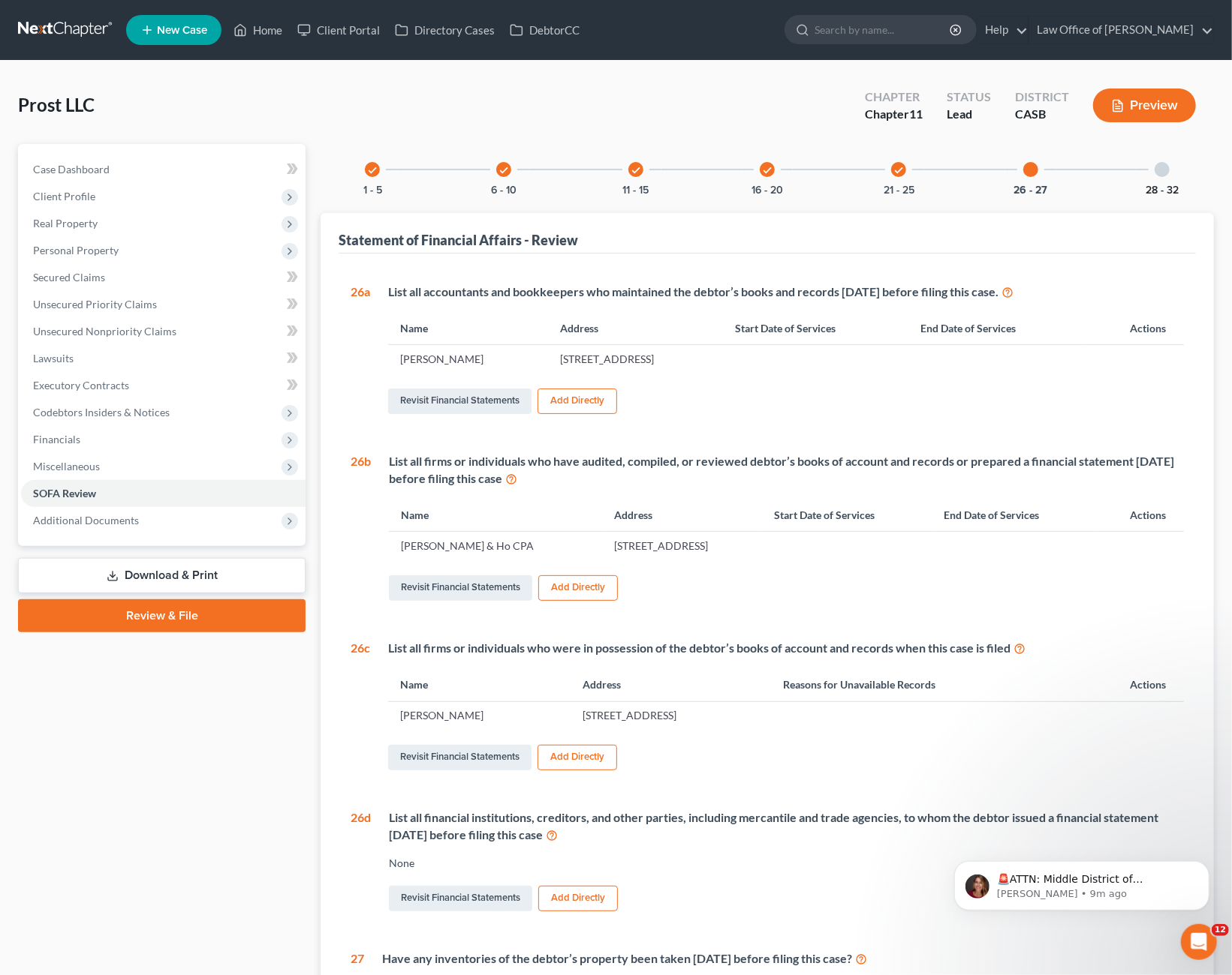
click at [1163, 185] on button "28 - 32" at bounding box center [1161, 190] width 33 height 10
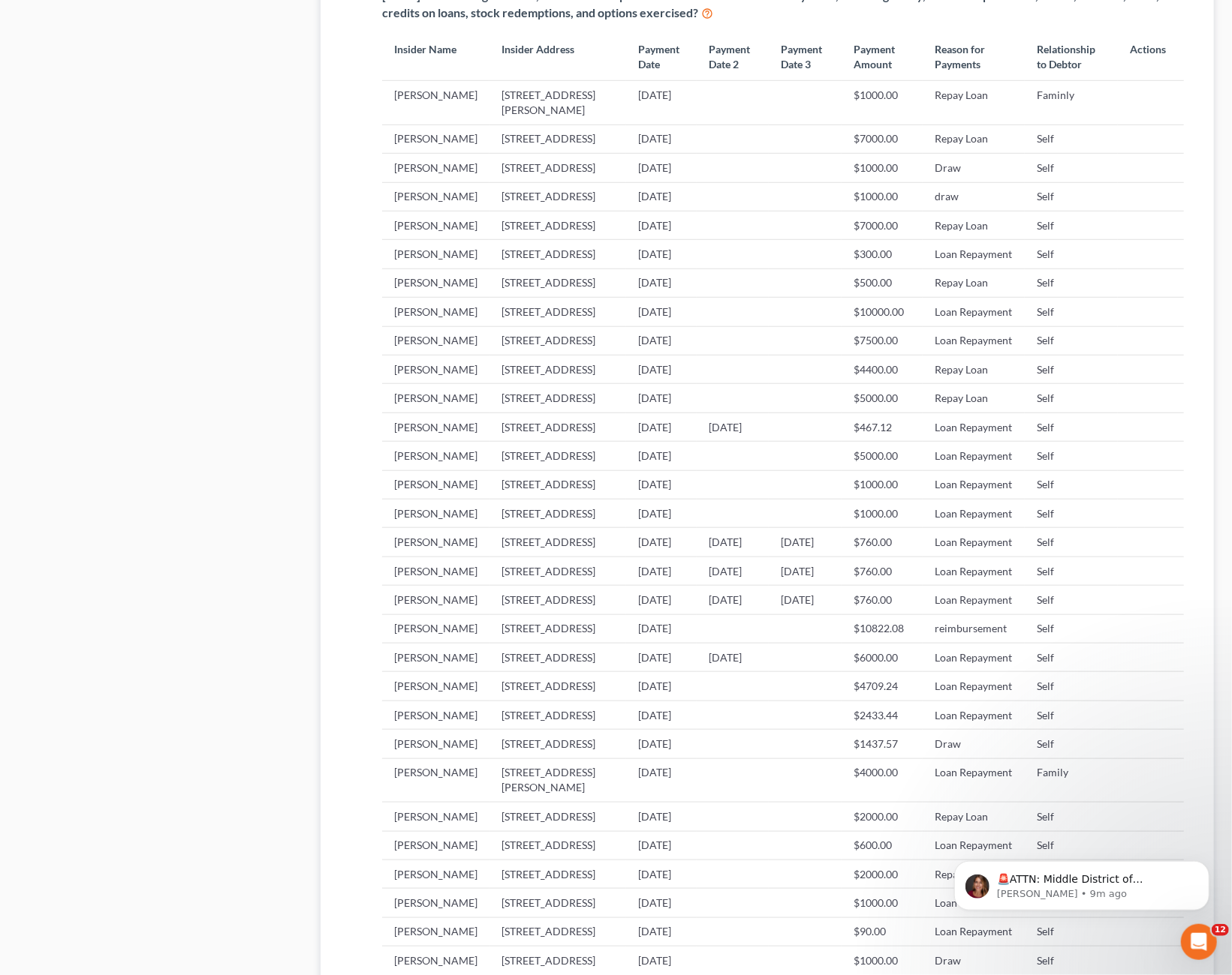
scroll to position [546, 0]
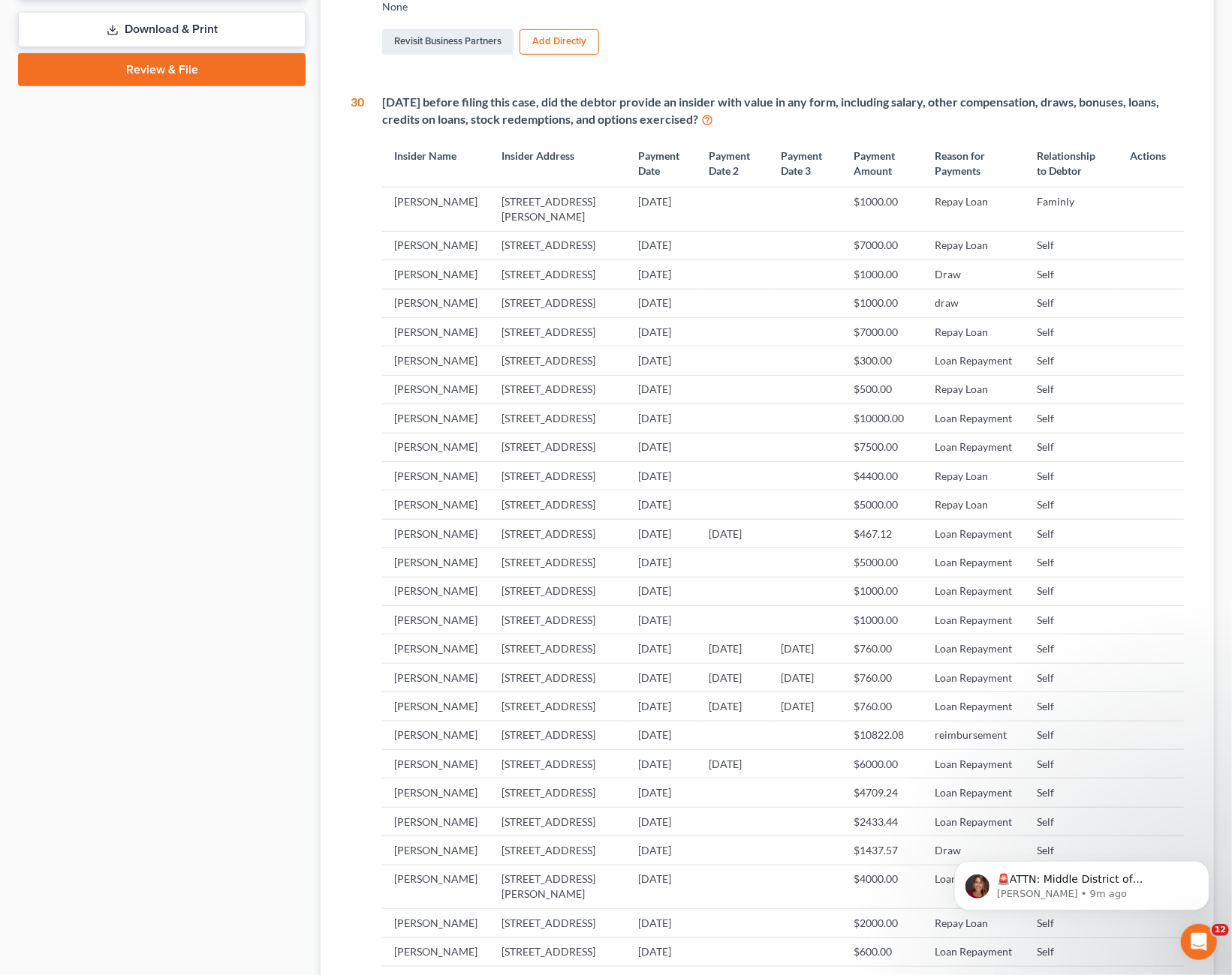
click at [531, 547] on td "[STREET_ADDRESS]" at bounding box center [558, 533] width 137 height 28
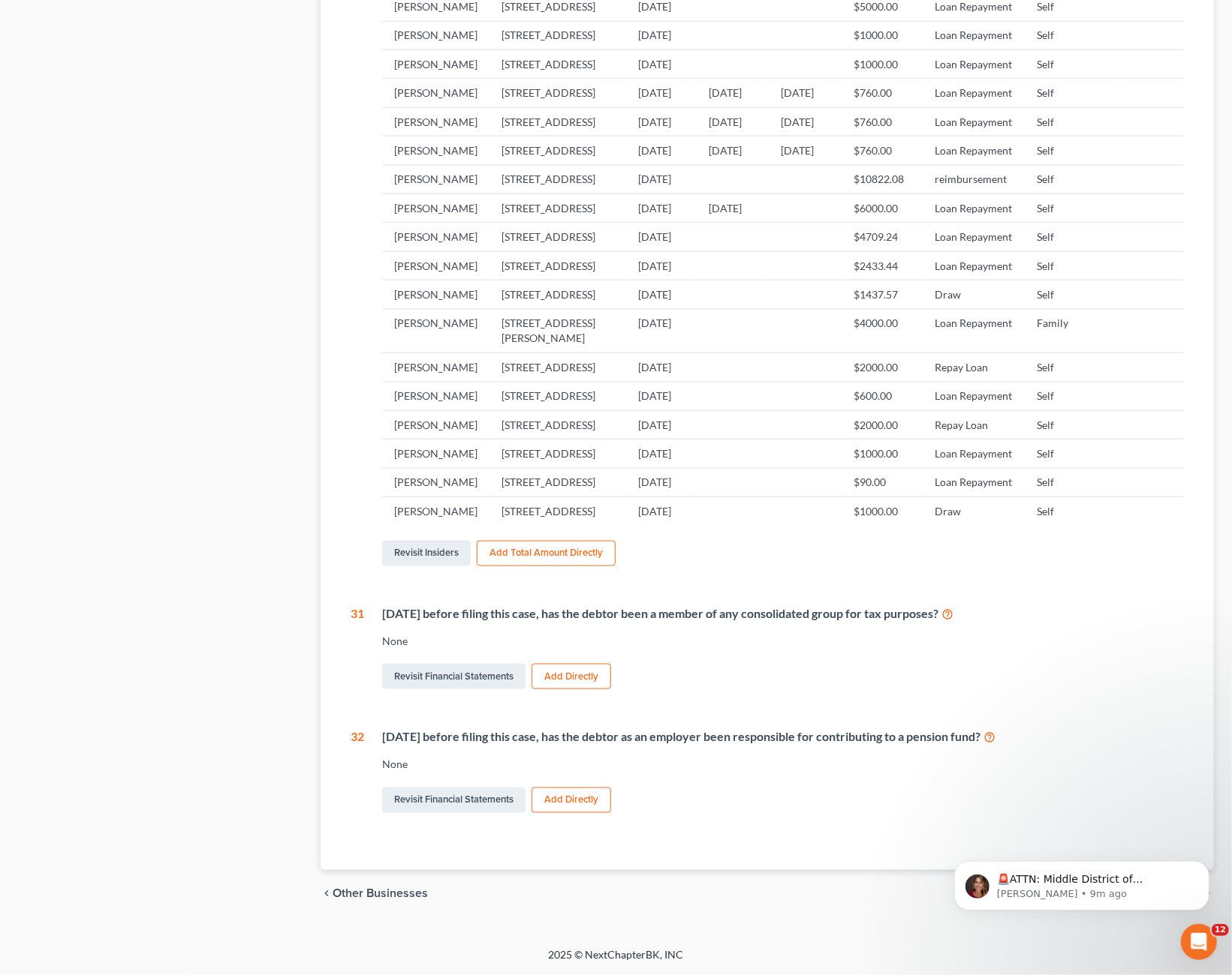
scroll to position [1248, 0]
click at [530, 309] on td "[STREET_ADDRESS]" at bounding box center [558, 295] width 137 height 28
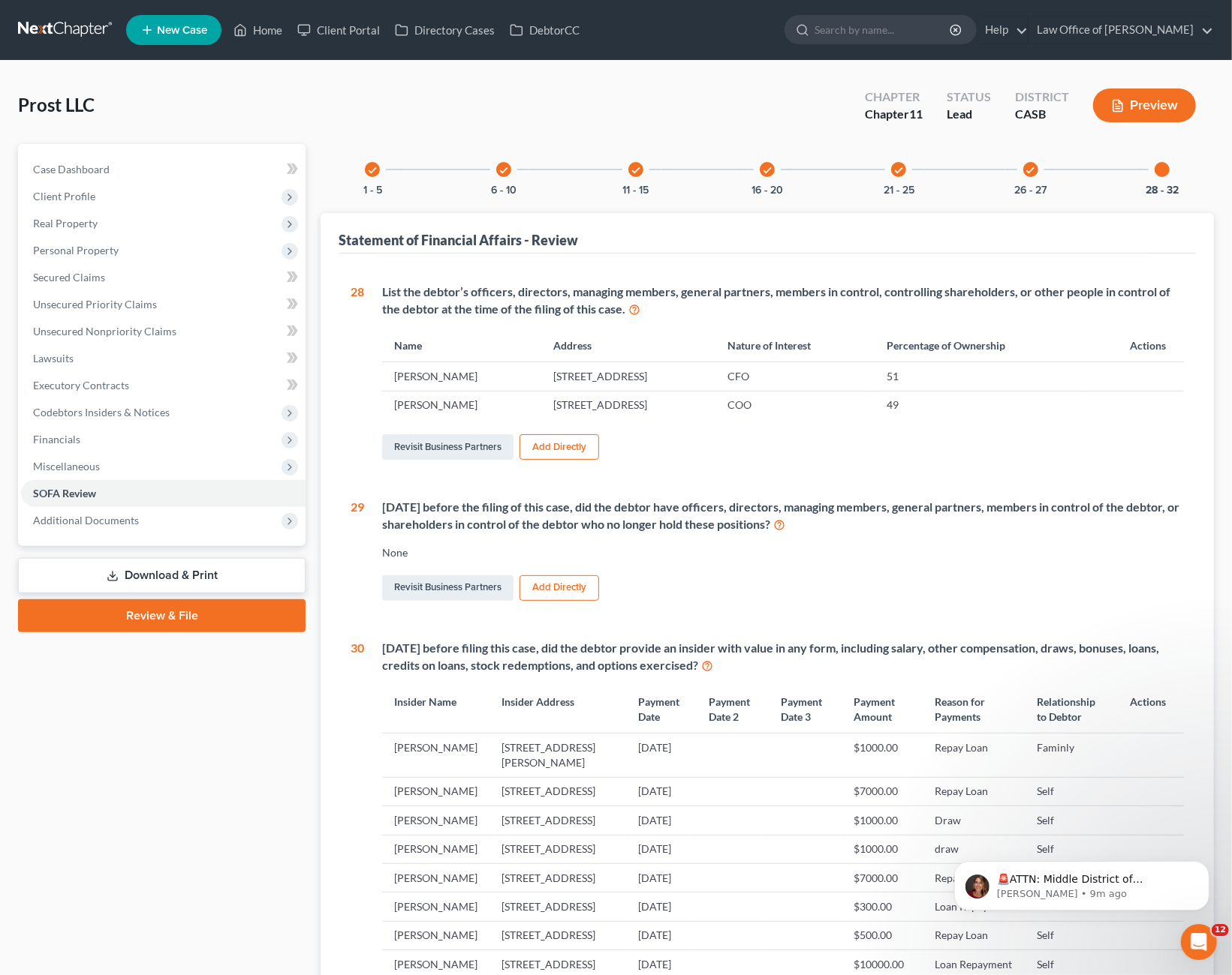
scroll to position [0, 0]
click at [77, 412] on span "Codebtors Insiders & Notices" at bounding box center [101, 413] width 137 height 13
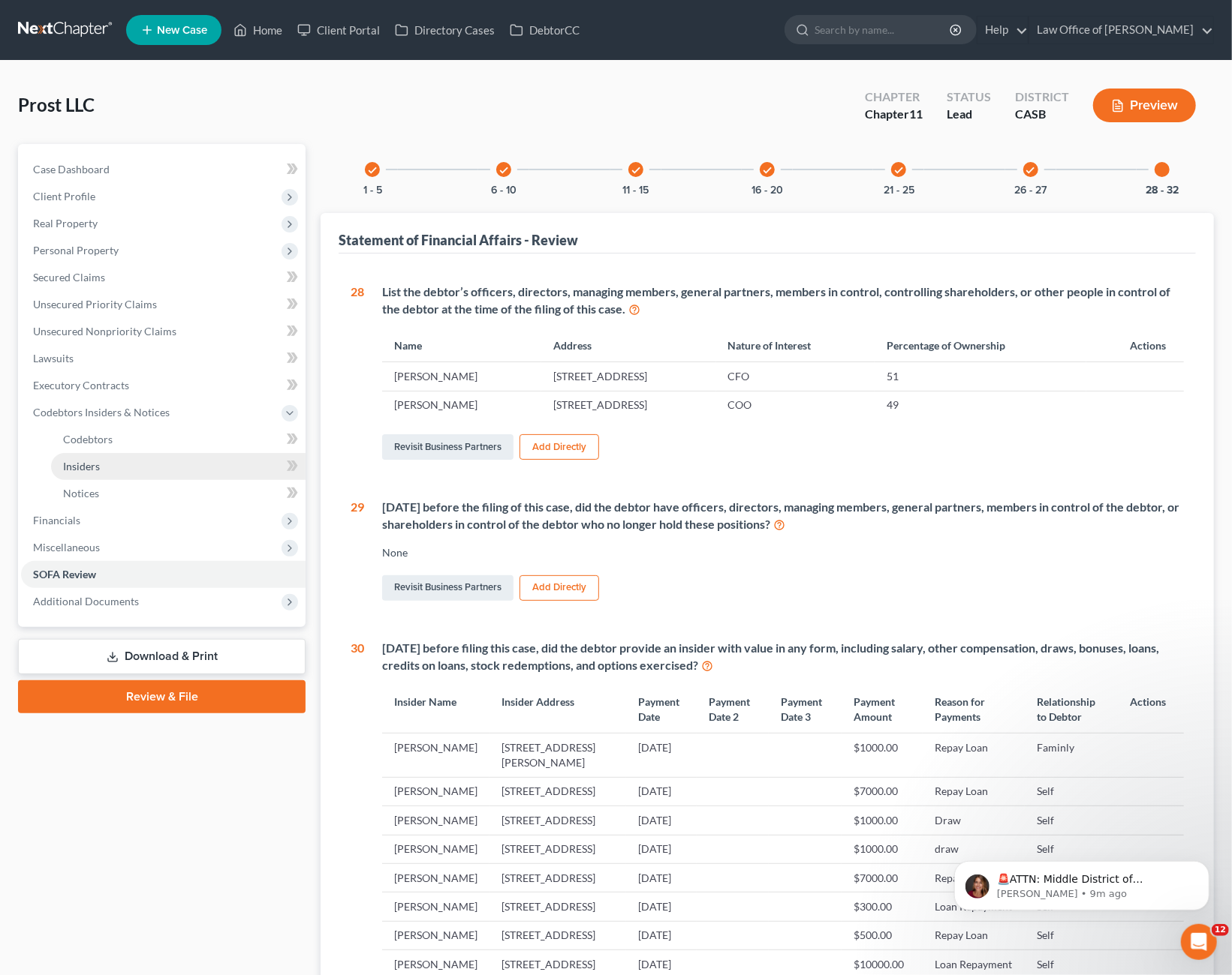
click at [88, 472] on link "Insiders" at bounding box center [179, 466] width 255 height 27
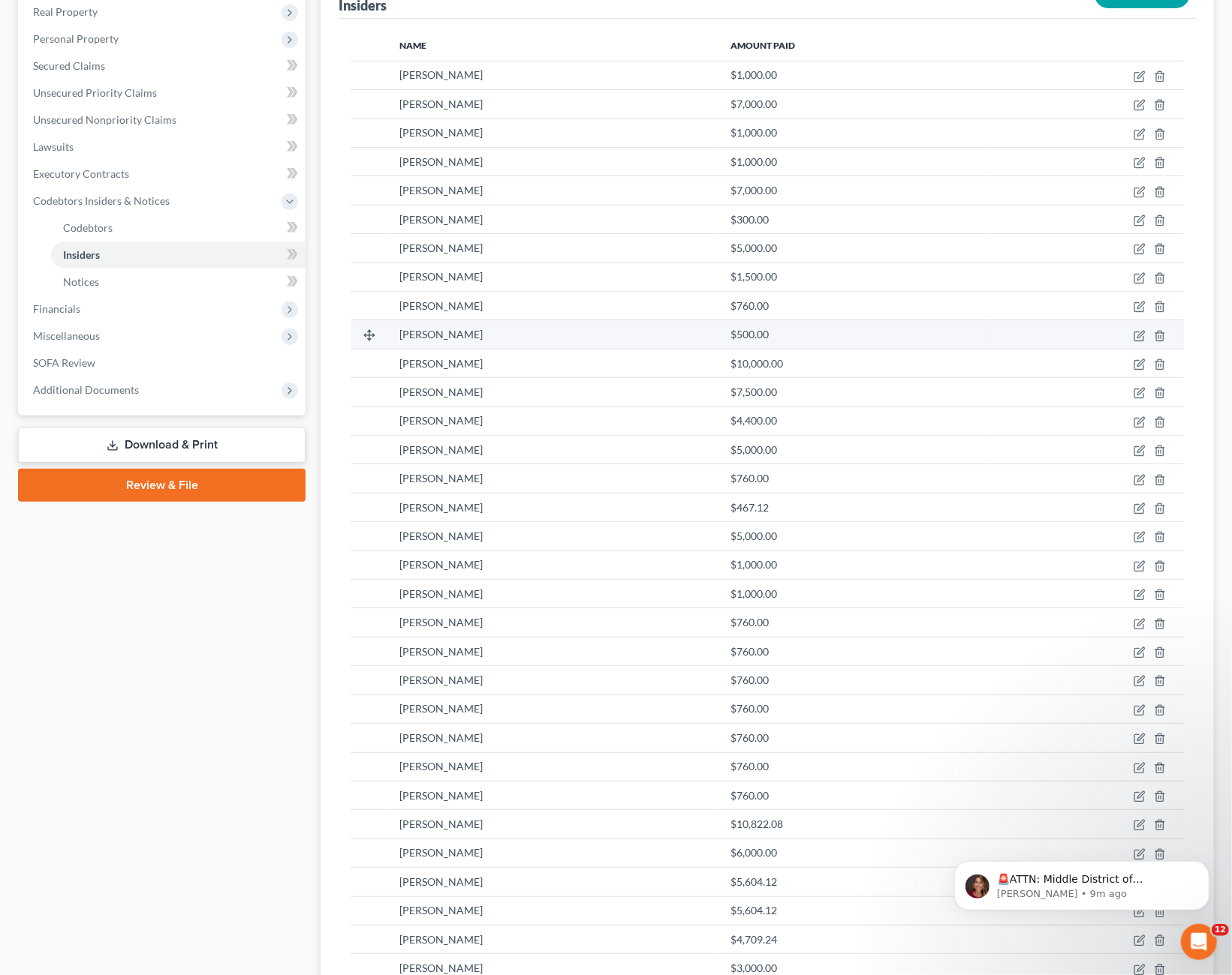
scroll to position [234, 0]
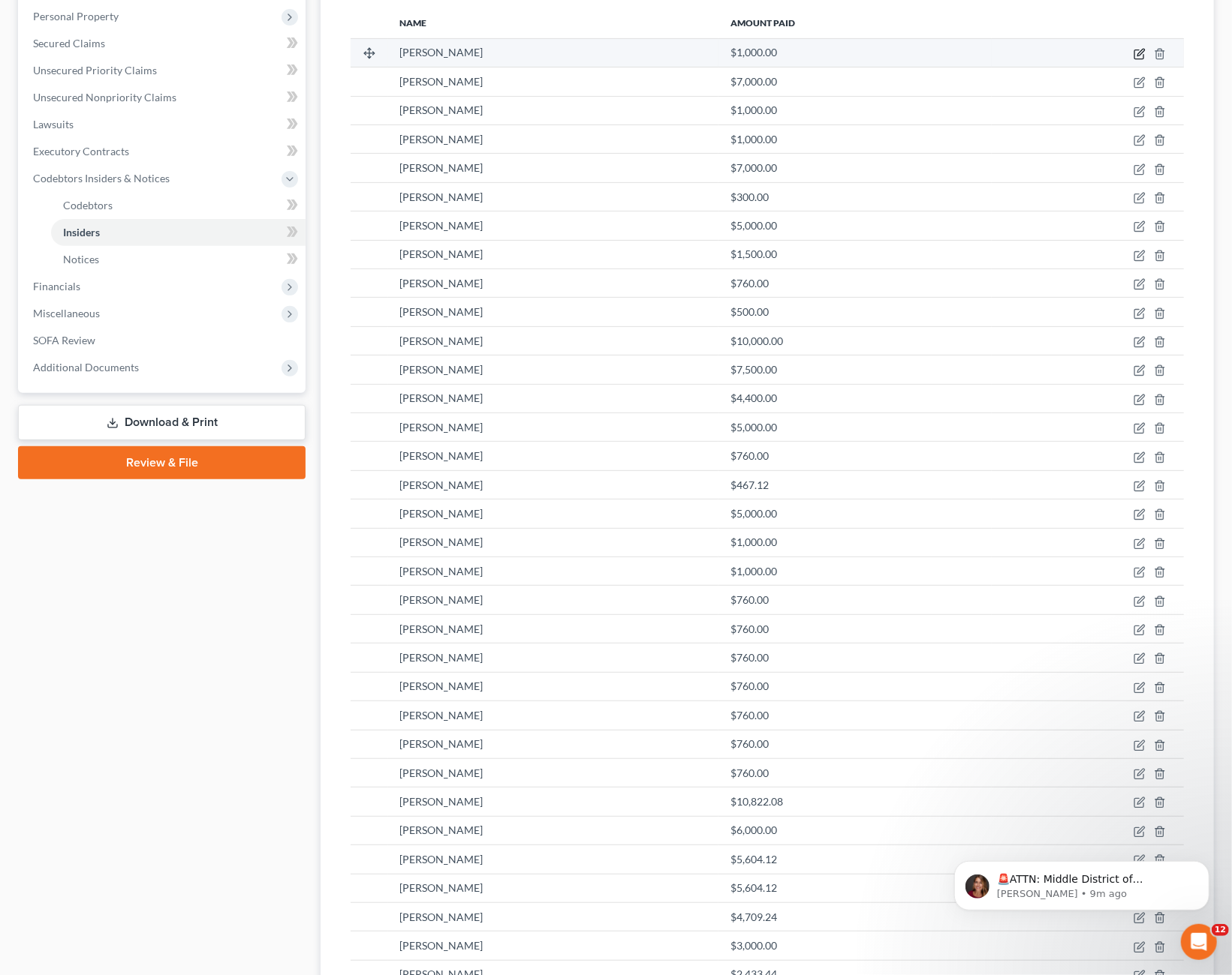
click at [1139, 56] on icon "button" at bounding box center [1139, 53] width 12 height 12
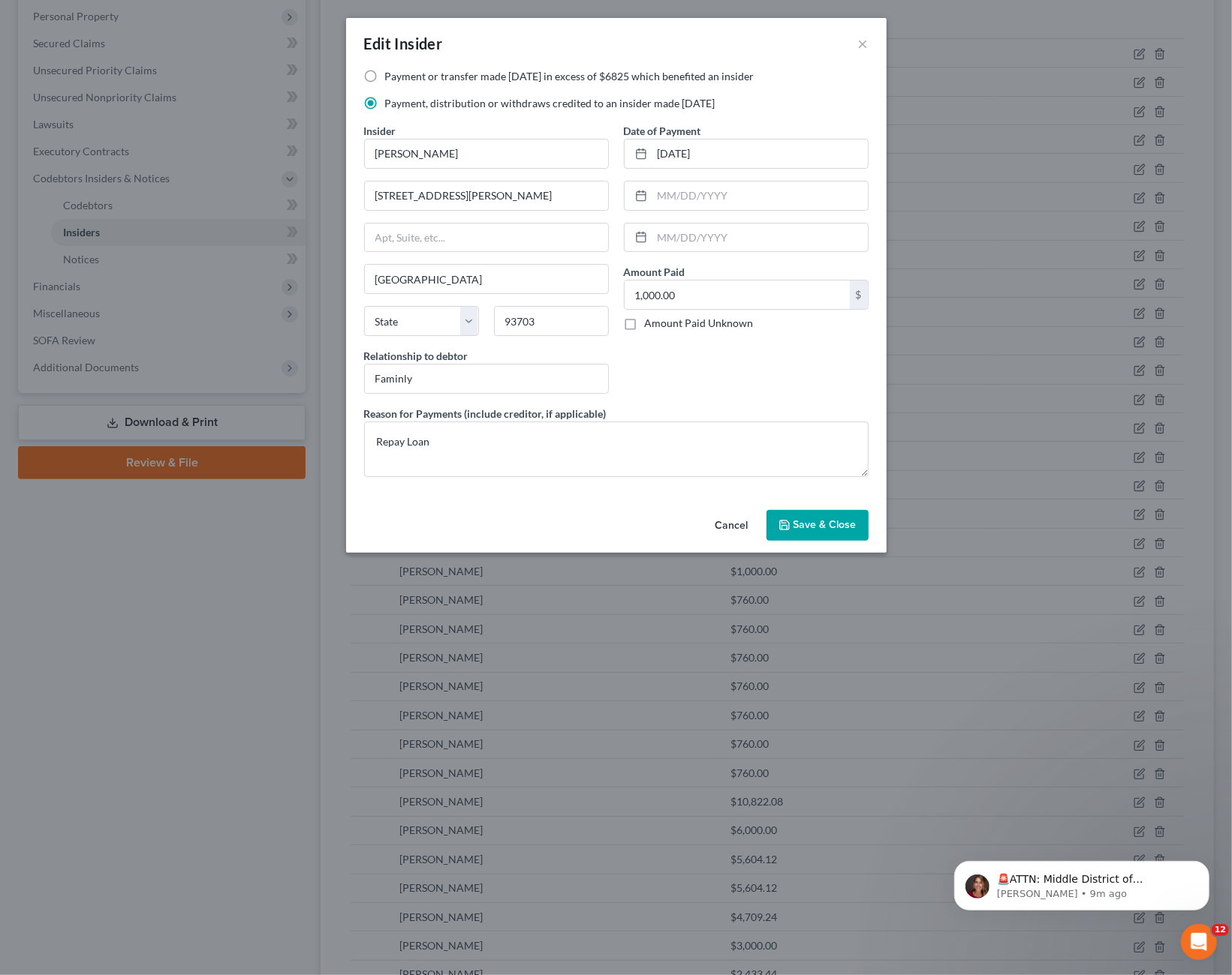
click at [733, 528] on button "Cancel" at bounding box center [731, 527] width 57 height 30
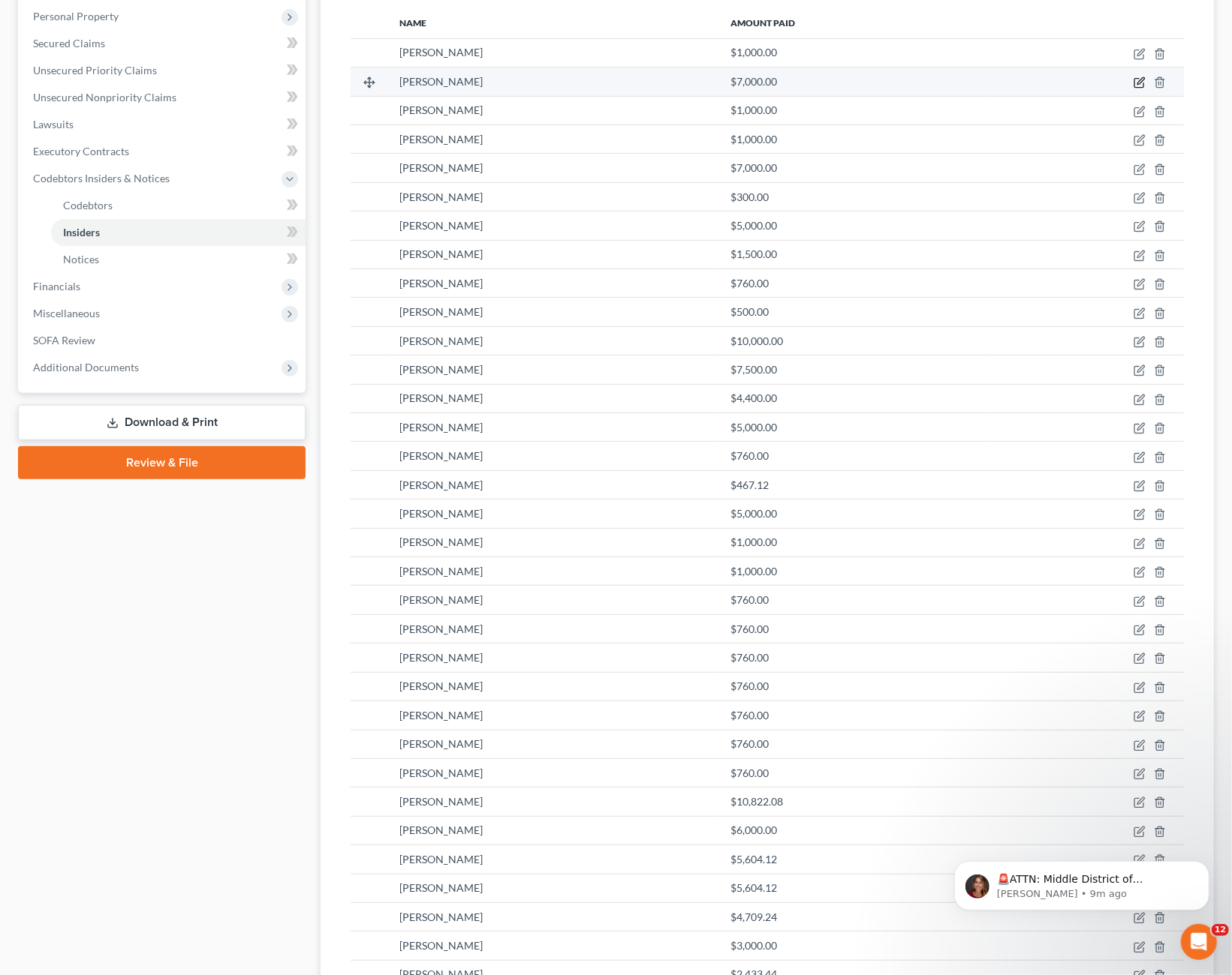
click at [1139, 80] on icon "button" at bounding box center [1139, 82] width 12 height 12
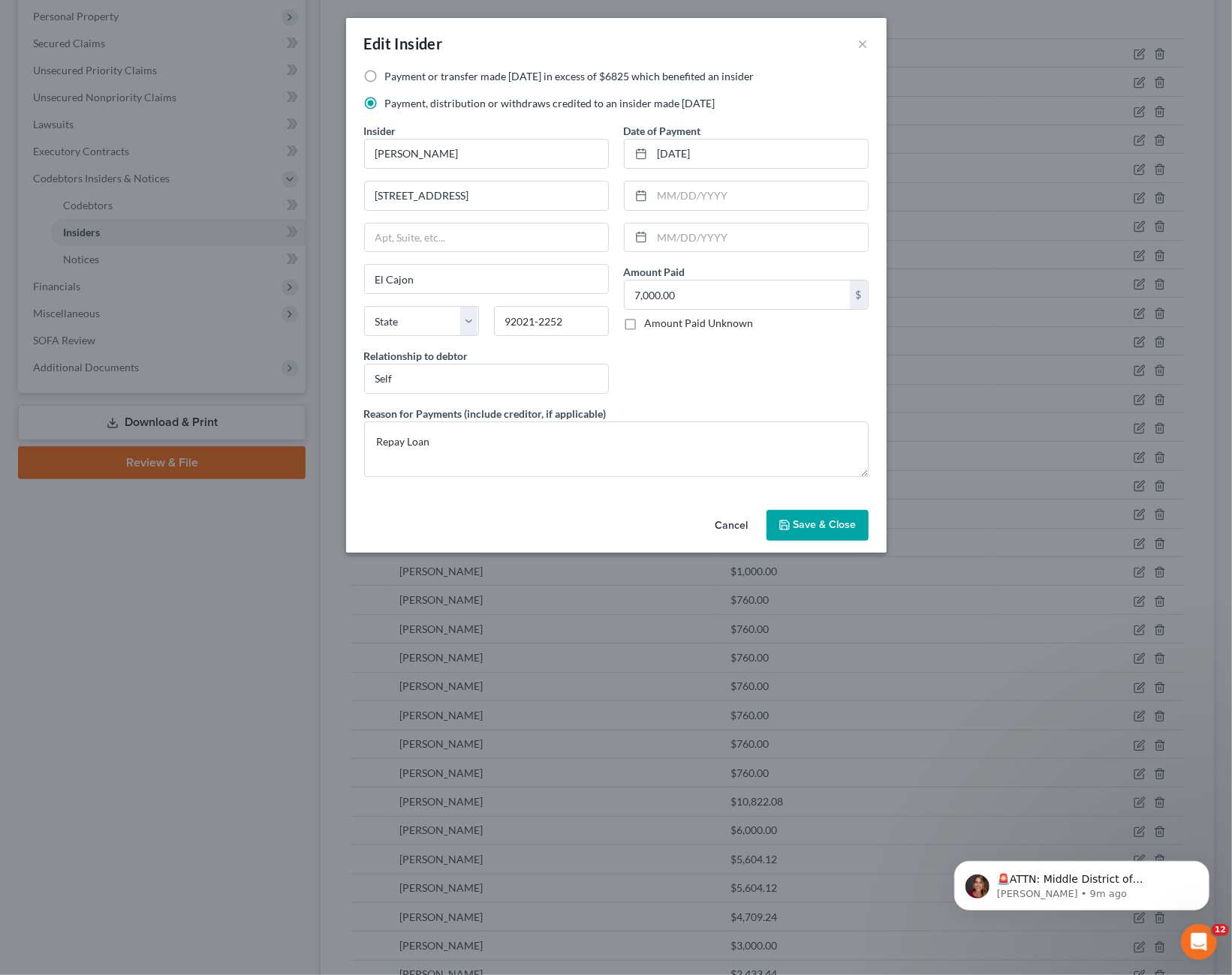
drag, startPoint x: 733, startPoint y: 517, endPoint x: 887, endPoint y: 418, distance: 183.1
click at [736, 516] on button "Cancel" at bounding box center [731, 527] width 57 height 30
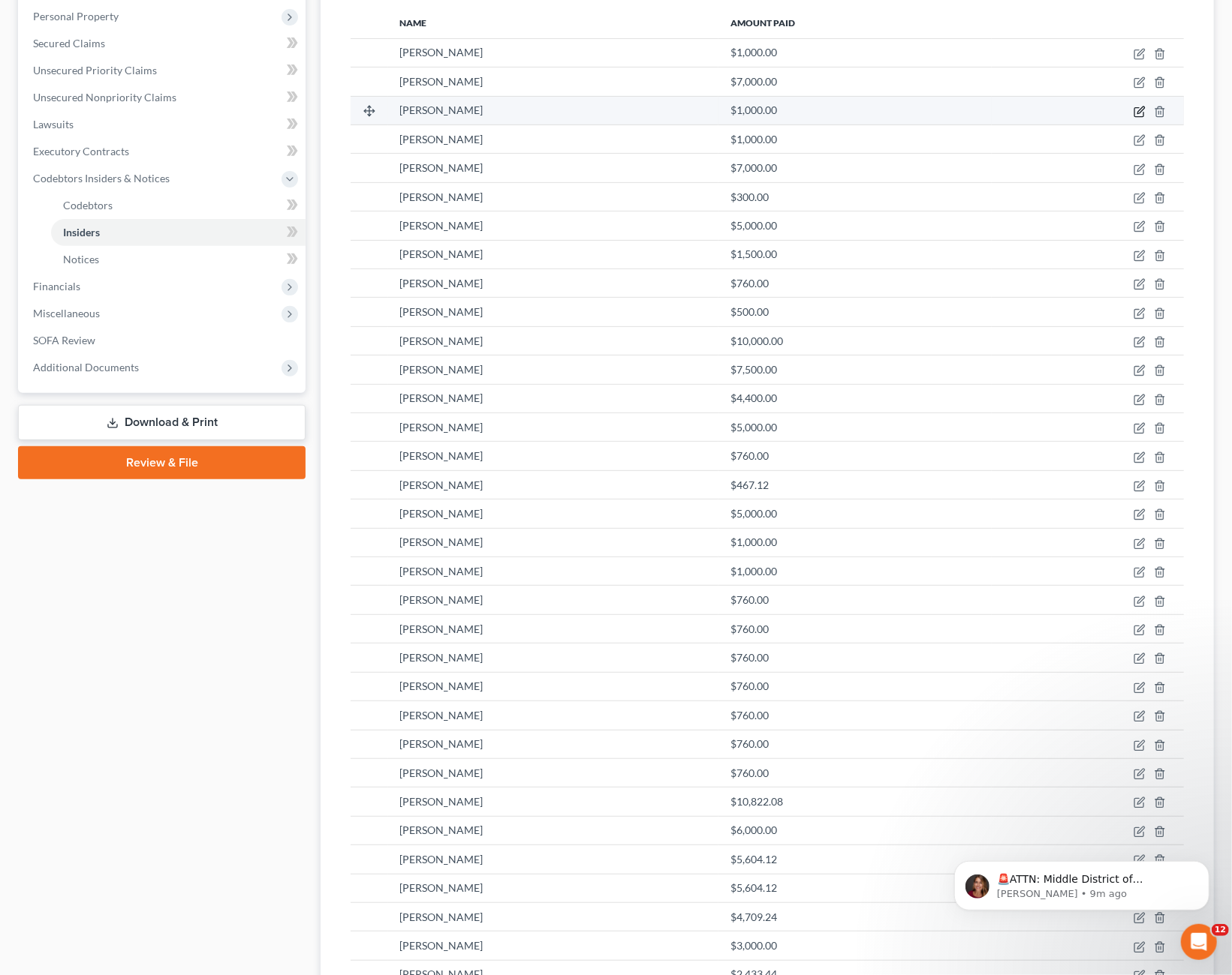
click at [1137, 108] on icon "button" at bounding box center [1139, 111] width 12 height 12
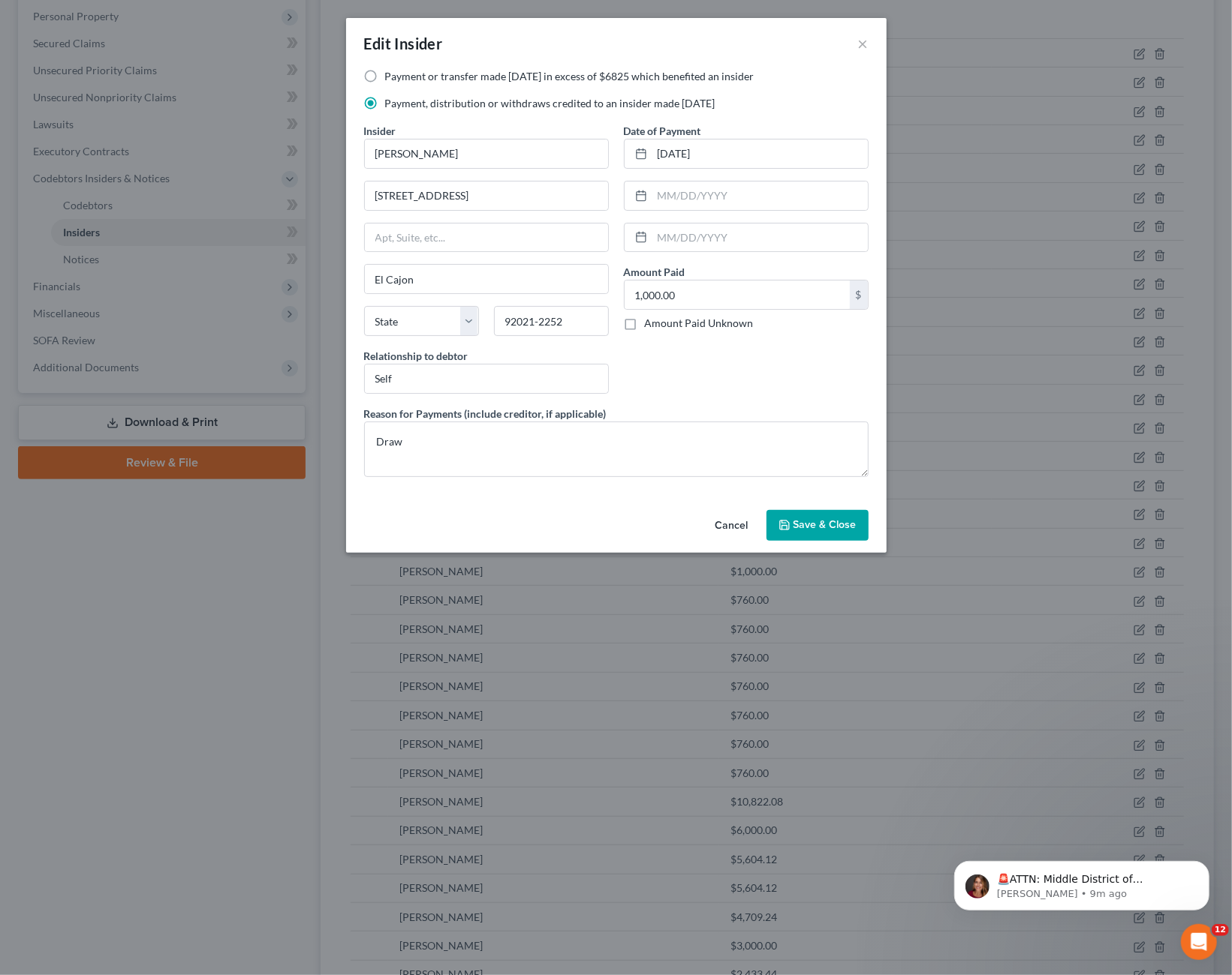
click at [741, 532] on button "Cancel" at bounding box center [731, 527] width 57 height 30
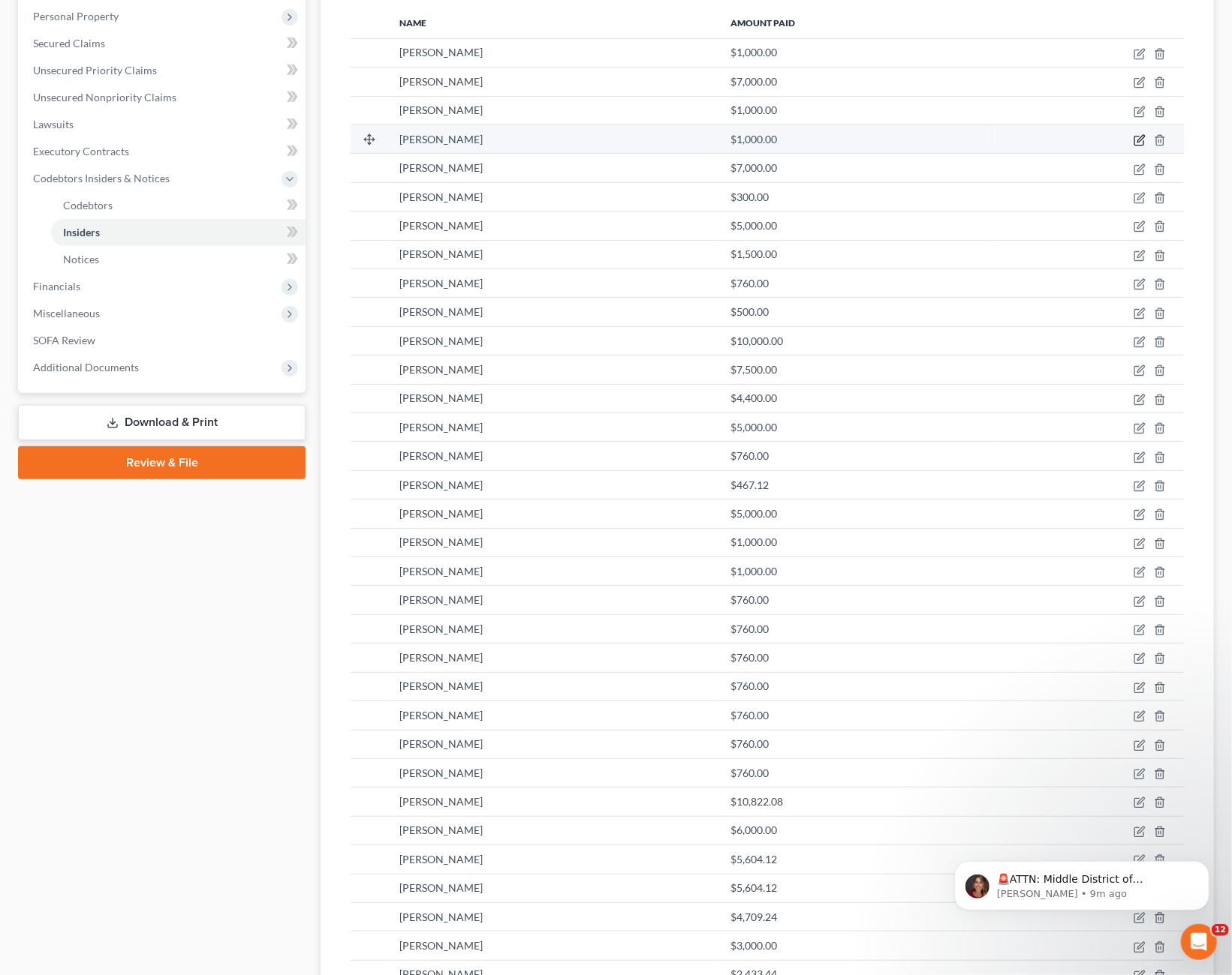
click at [1138, 139] on icon "button" at bounding box center [1140, 138] width 7 height 7
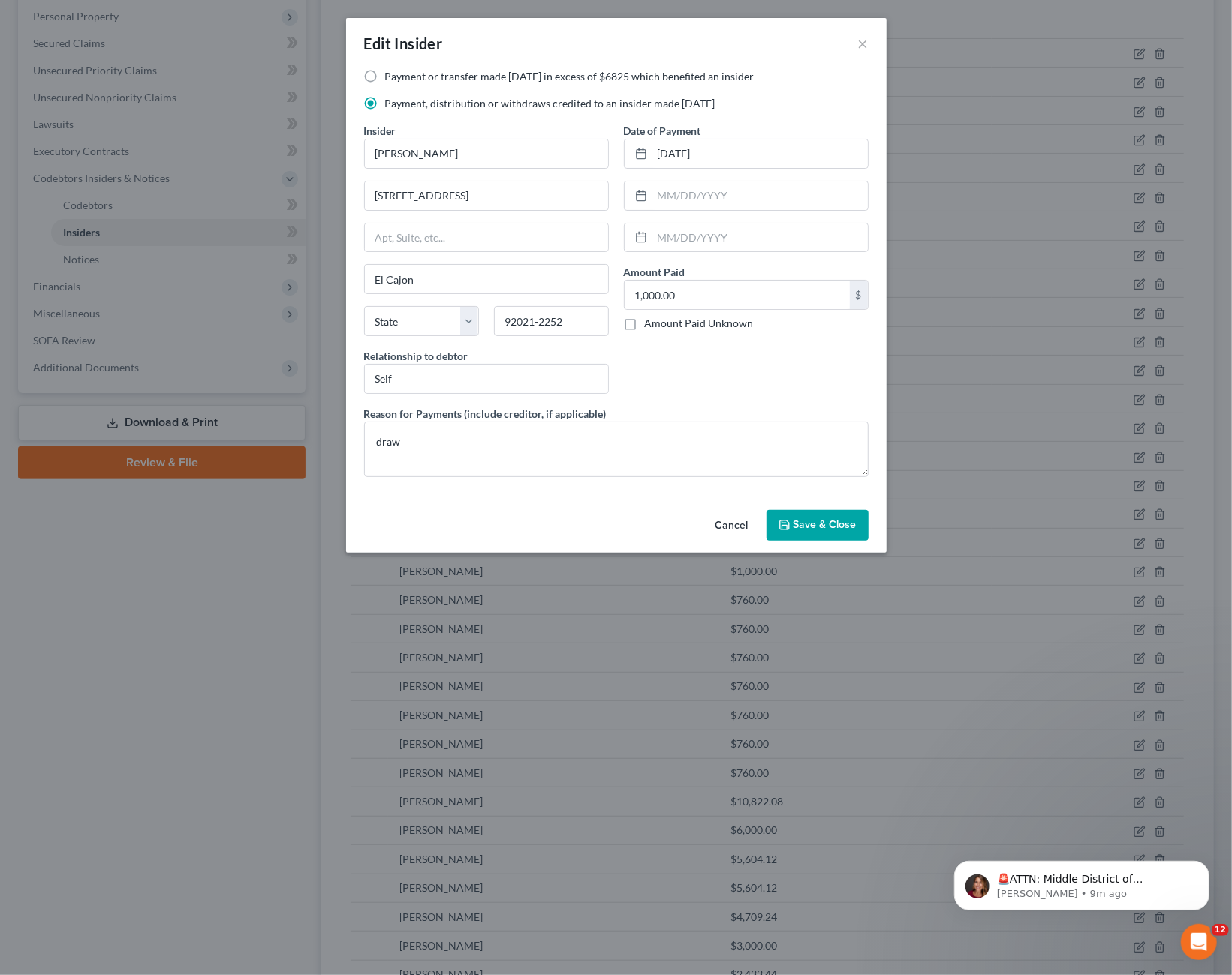
click at [734, 514] on button "Cancel" at bounding box center [731, 527] width 57 height 30
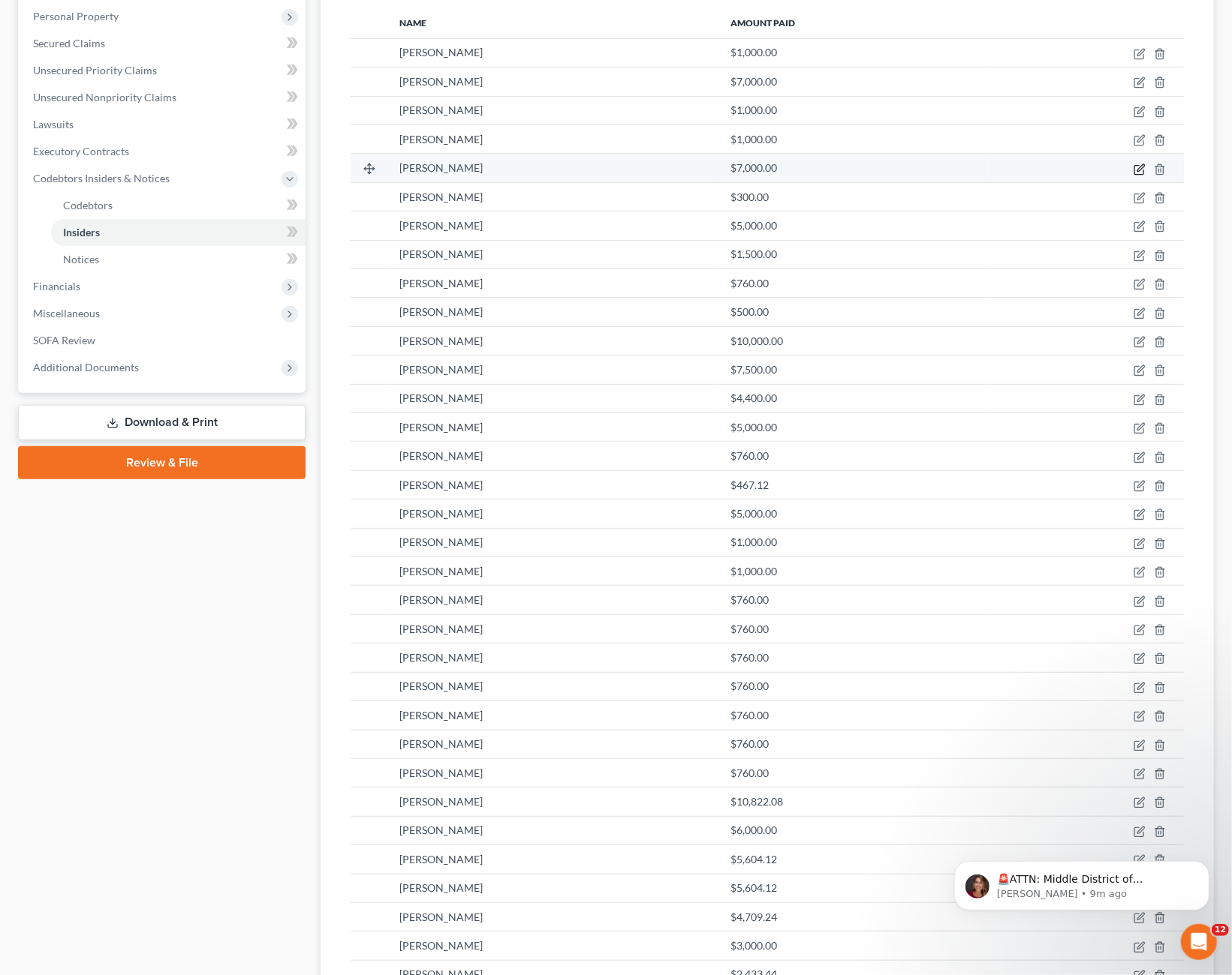
click at [1136, 164] on icon "button" at bounding box center [1139, 169] width 12 height 12
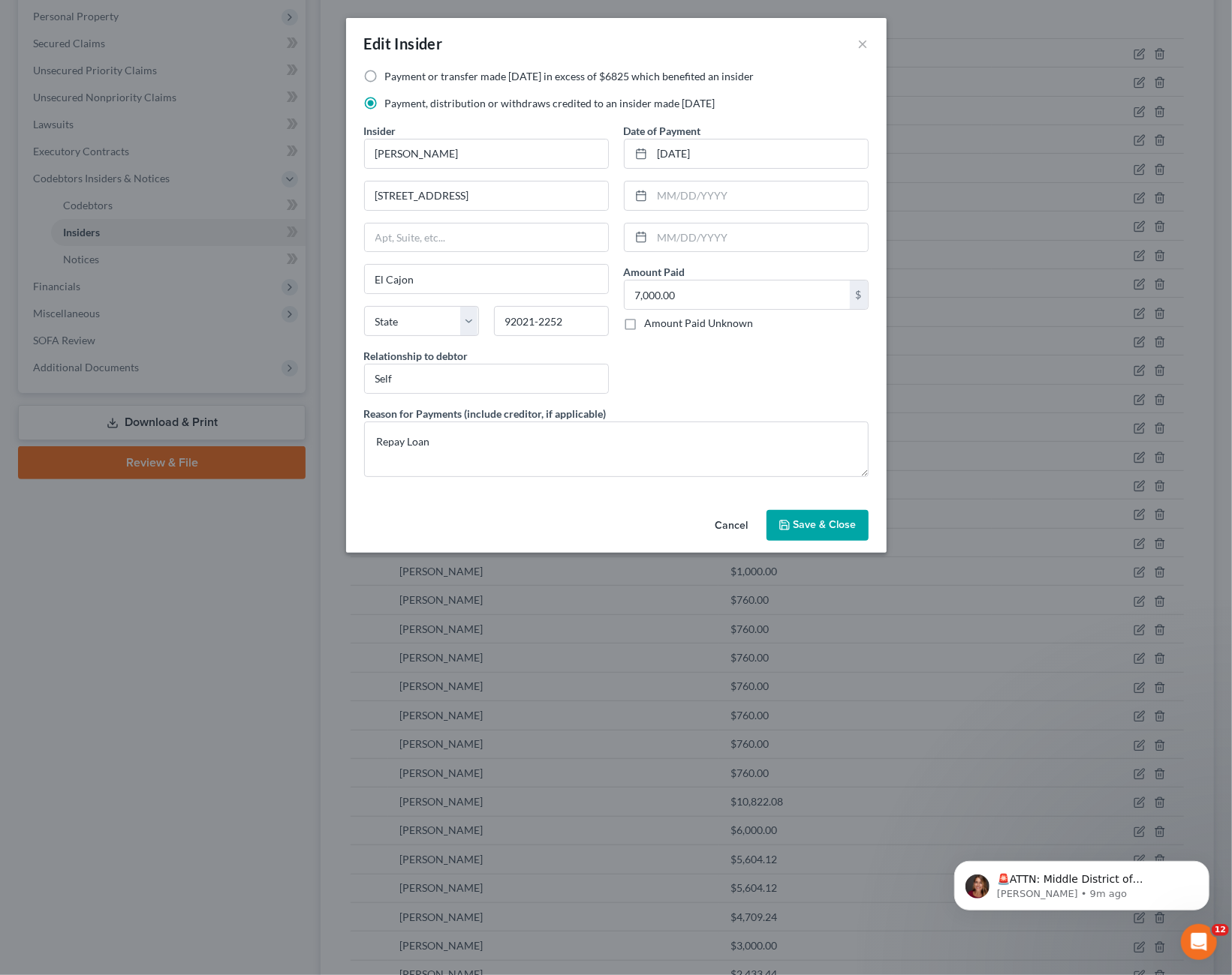
click at [740, 517] on button "Cancel" at bounding box center [731, 527] width 57 height 30
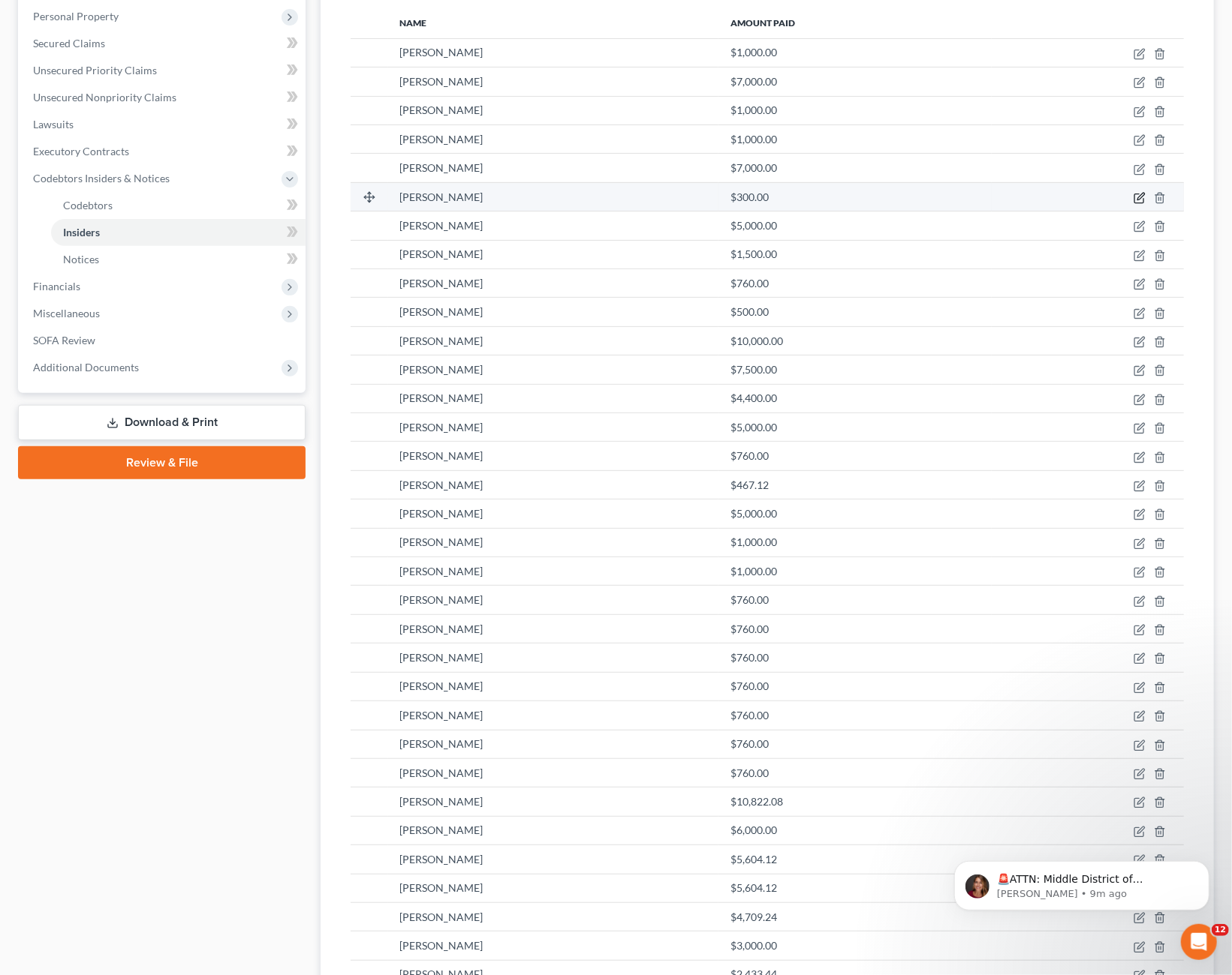
click at [1136, 198] on icon "button" at bounding box center [1138, 199] width 9 height 9
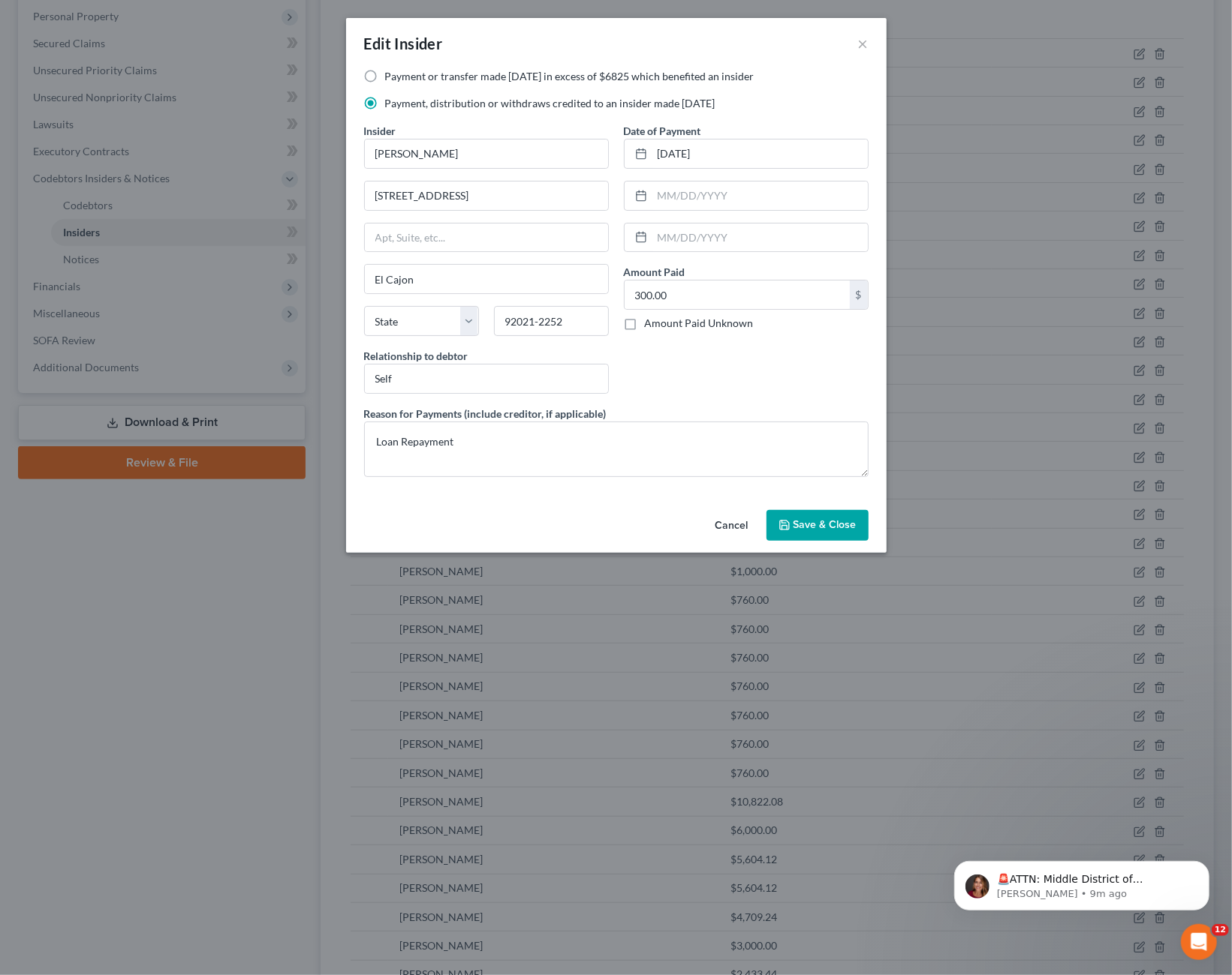
click at [736, 528] on button "Cancel" at bounding box center [731, 527] width 57 height 30
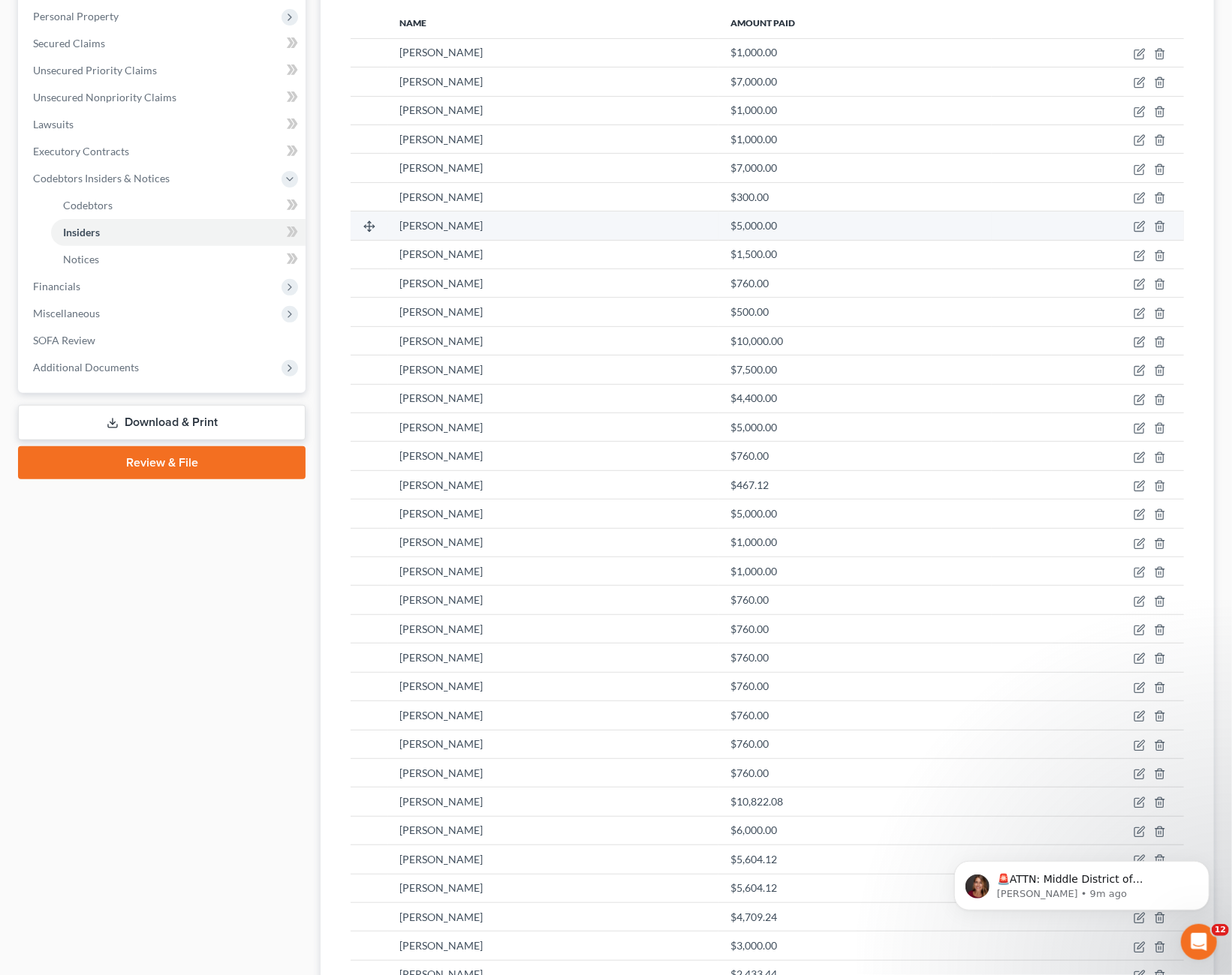
click at [1134, 229] on td at bounding box center [1087, 226] width 192 height 28
click at [1140, 226] on icon "button" at bounding box center [1140, 225] width 7 height 7
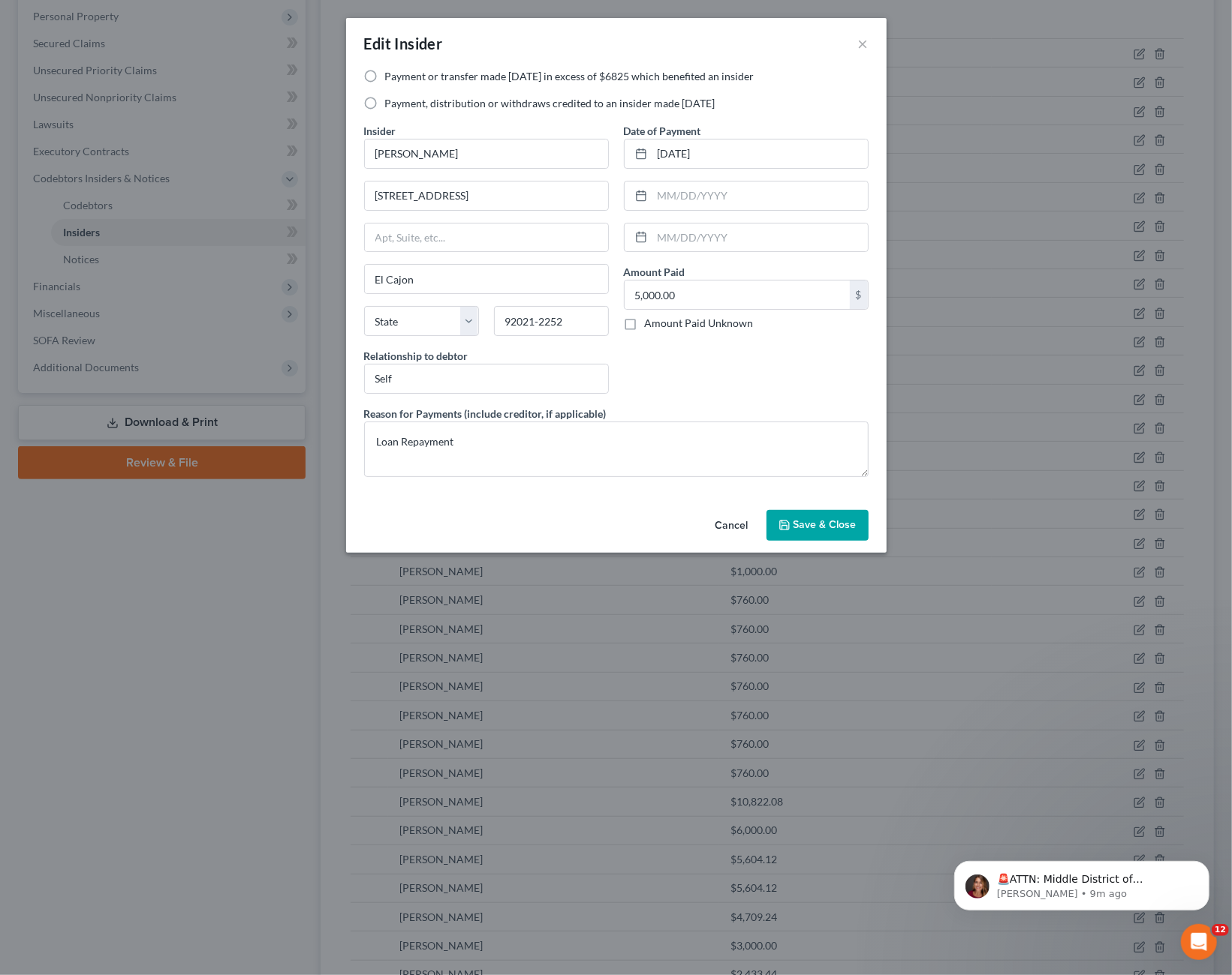
click at [388, 106] on label "Payment, distribution or withdraws credited to an insider made [DATE]" at bounding box center [550, 104] width 330 height 15
click at [391, 106] on input "Payment, distribution or withdraws credited to an insider made [DATE]" at bounding box center [396, 101] width 9 height 9
radio input "true"
click at [819, 521] on span "Save & Close" at bounding box center [824, 526] width 63 height 13
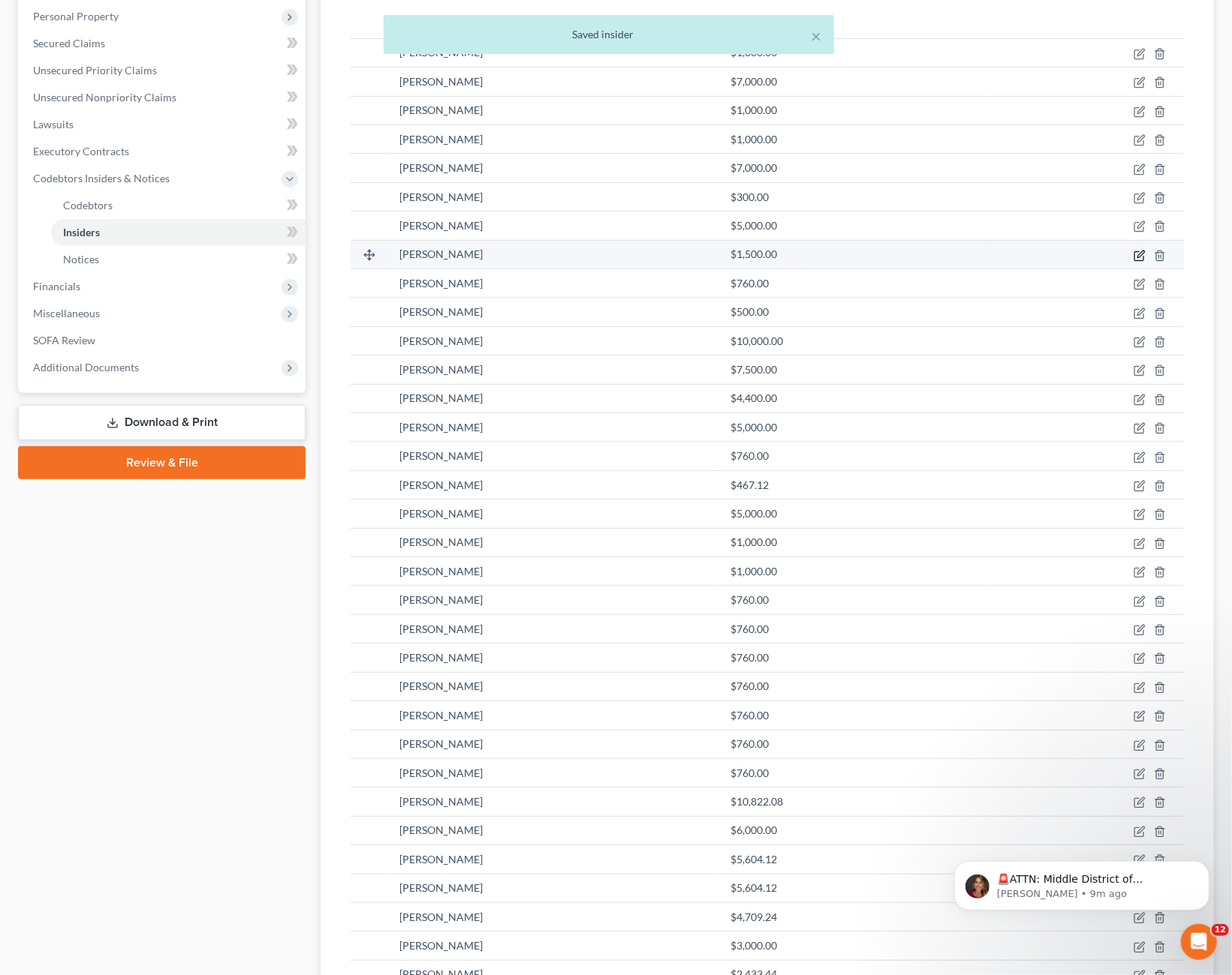
click at [1137, 258] on icon "button" at bounding box center [1138, 256] width 9 height 9
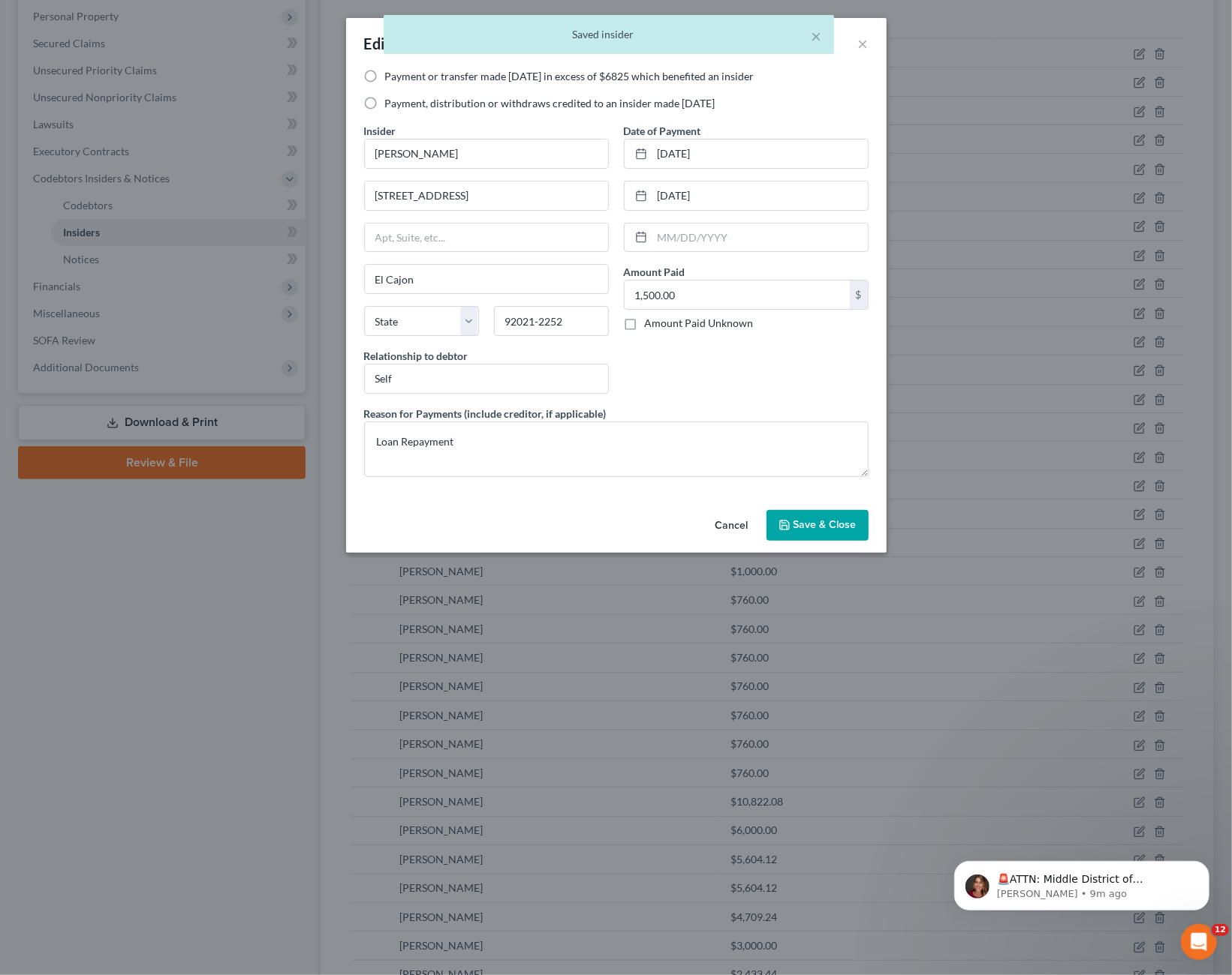
click at [504, 108] on label "Payment, distribution or withdraws credited to an insider made [DATE]" at bounding box center [550, 104] width 330 height 15
click at [401, 106] on input "Payment, distribution or withdraws credited to an insider made [DATE]" at bounding box center [396, 101] width 9 height 9
radio input "true"
click at [829, 525] on span "Save & Close" at bounding box center [824, 526] width 63 height 13
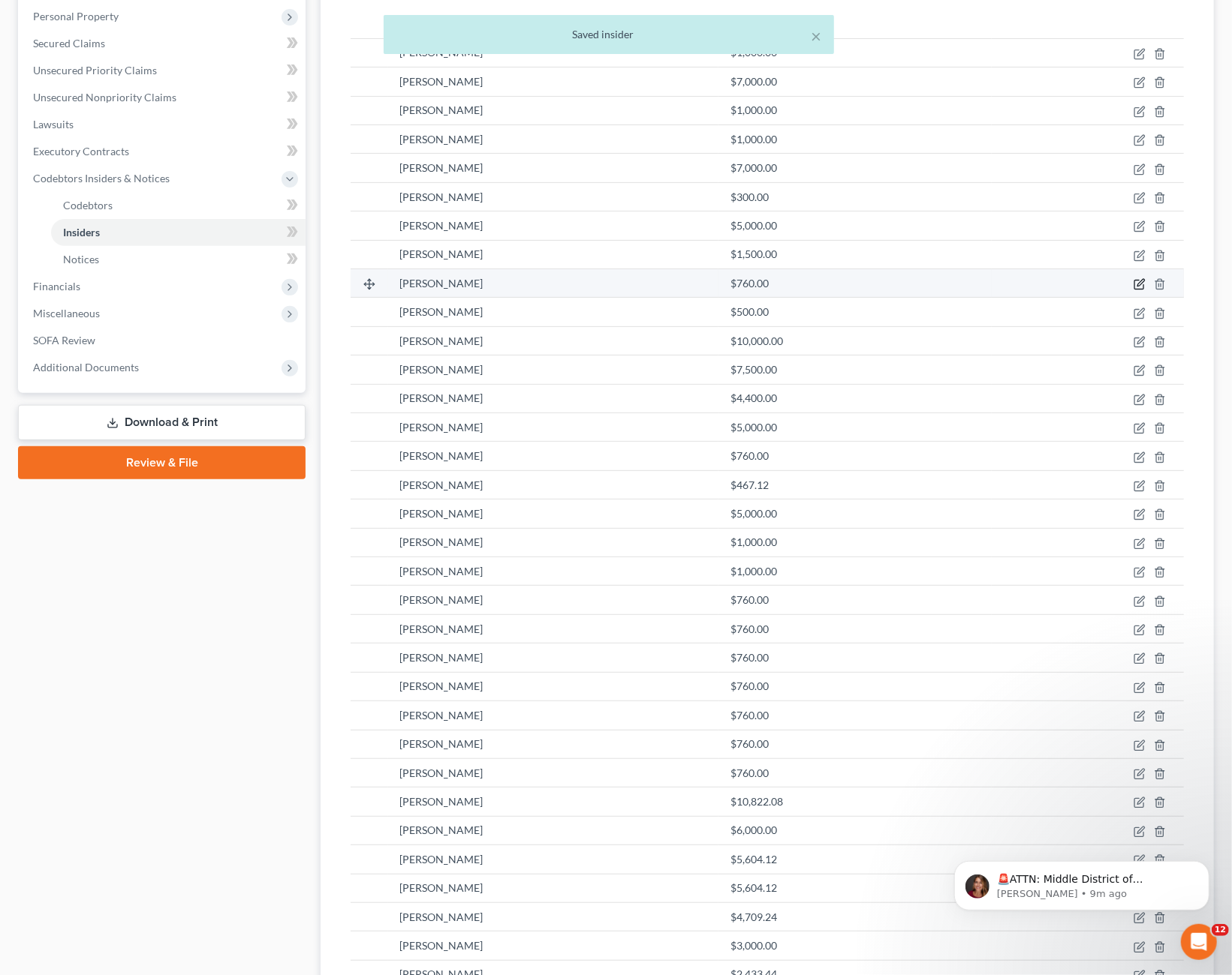
click at [1136, 284] on icon "button" at bounding box center [1138, 285] width 9 height 9
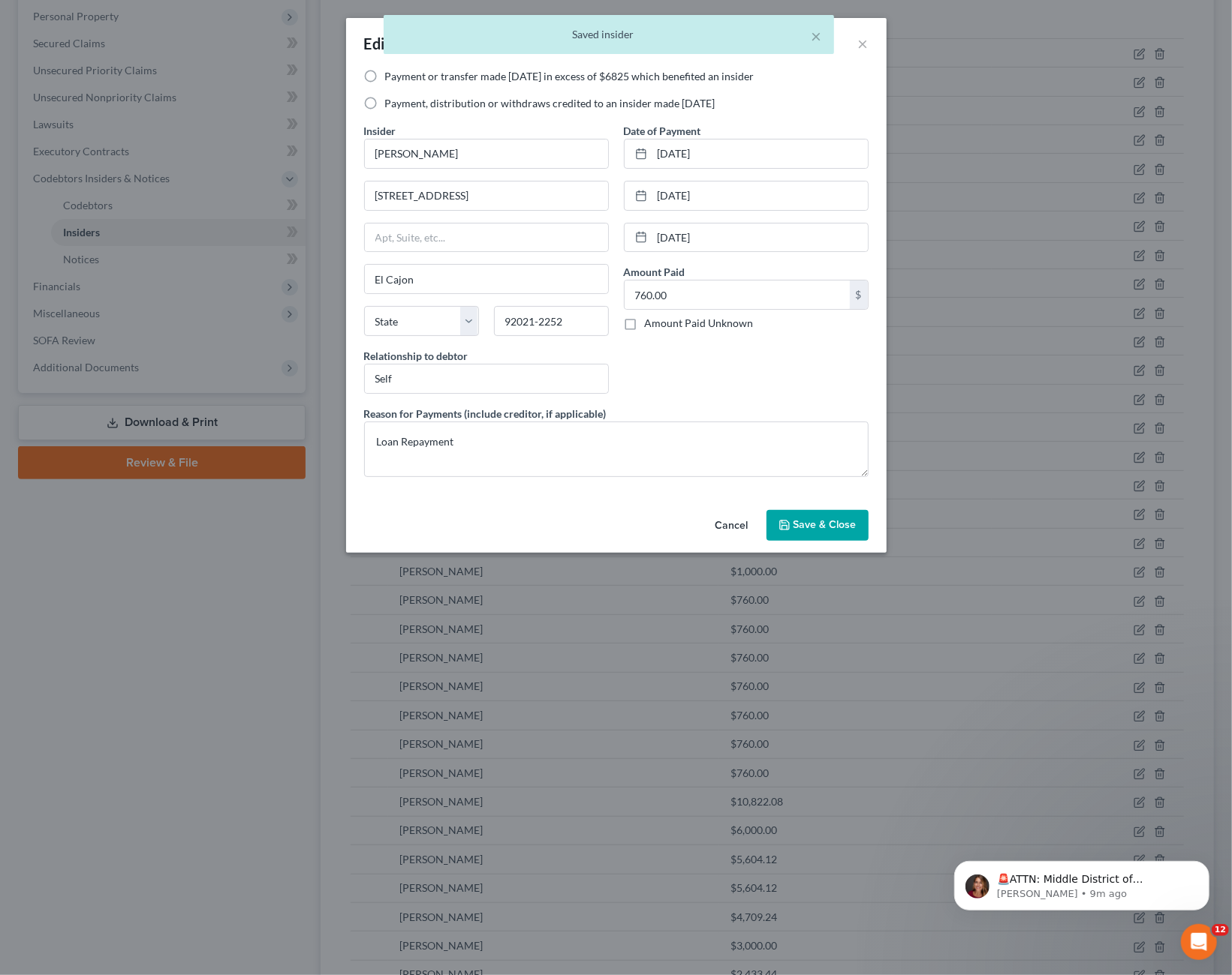
click at [475, 94] on div "Payment or transfer made [DATE] in excess of $6825 which benefited an insider P…" at bounding box center [616, 96] width 520 height 54
click at [475, 107] on label "Payment, distribution or withdraws credited to an insider made [DATE]" at bounding box center [550, 104] width 330 height 15
click at [401, 106] on input "Payment, distribution or withdraws credited to an insider made [DATE]" at bounding box center [396, 101] width 9 height 9
radio input "true"
click at [812, 520] on span "Save & Close" at bounding box center [824, 526] width 63 height 13
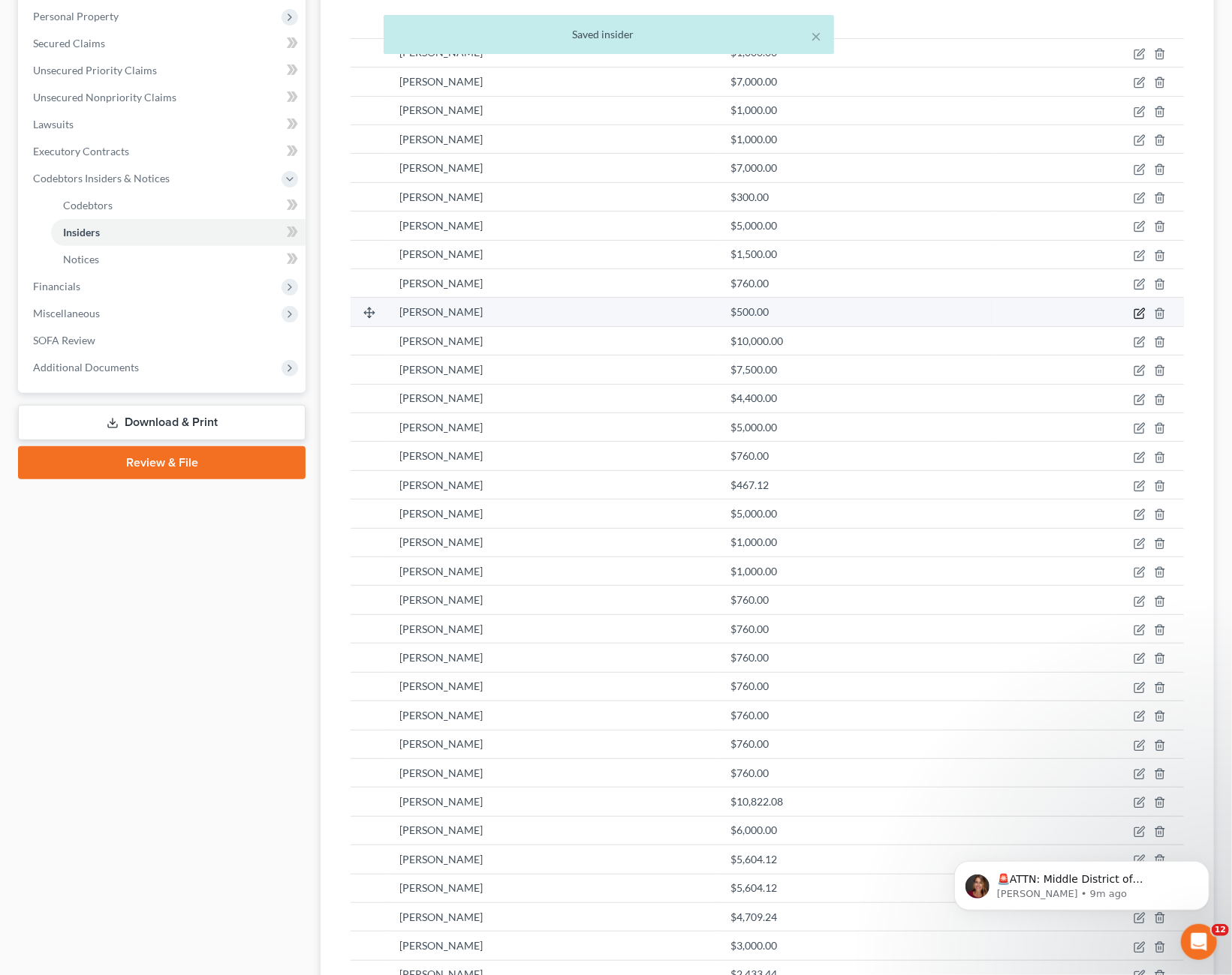
click at [1136, 313] on icon "button" at bounding box center [1138, 313] width 9 height 9
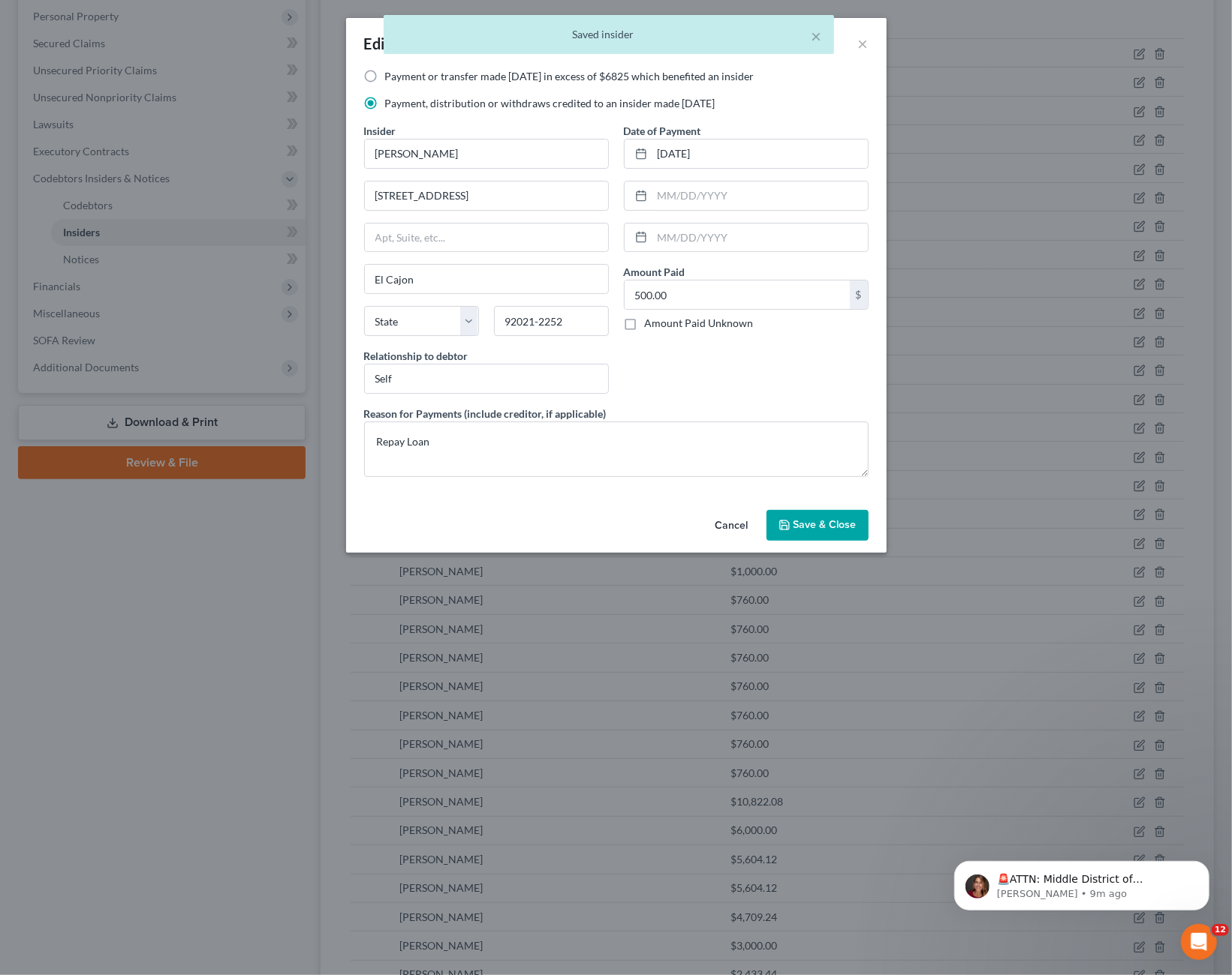
click at [736, 520] on button "Cancel" at bounding box center [731, 527] width 57 height 30
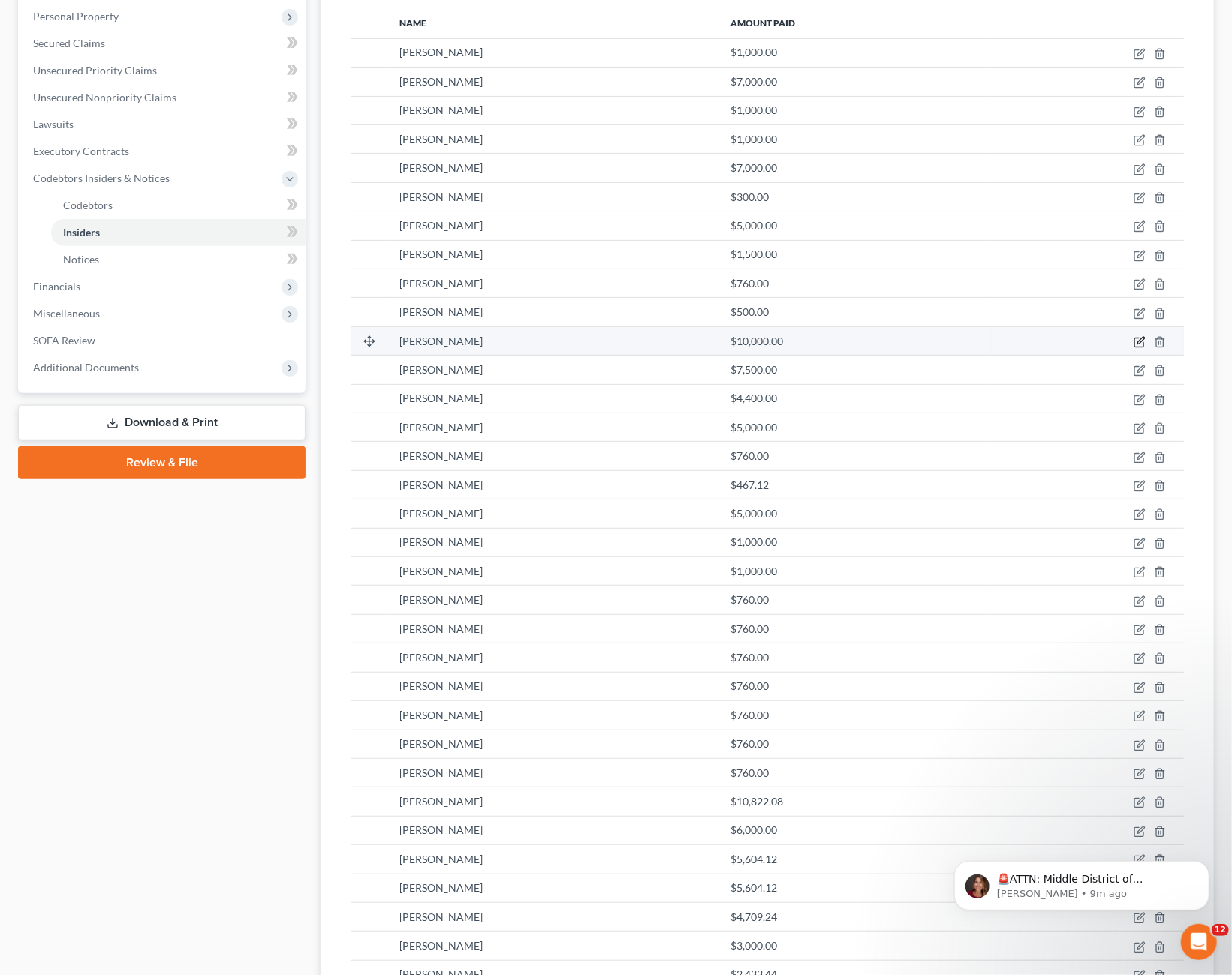
click at [1143, 341] on icon "button" at bounding box center [1139, 342] width 12 height 12
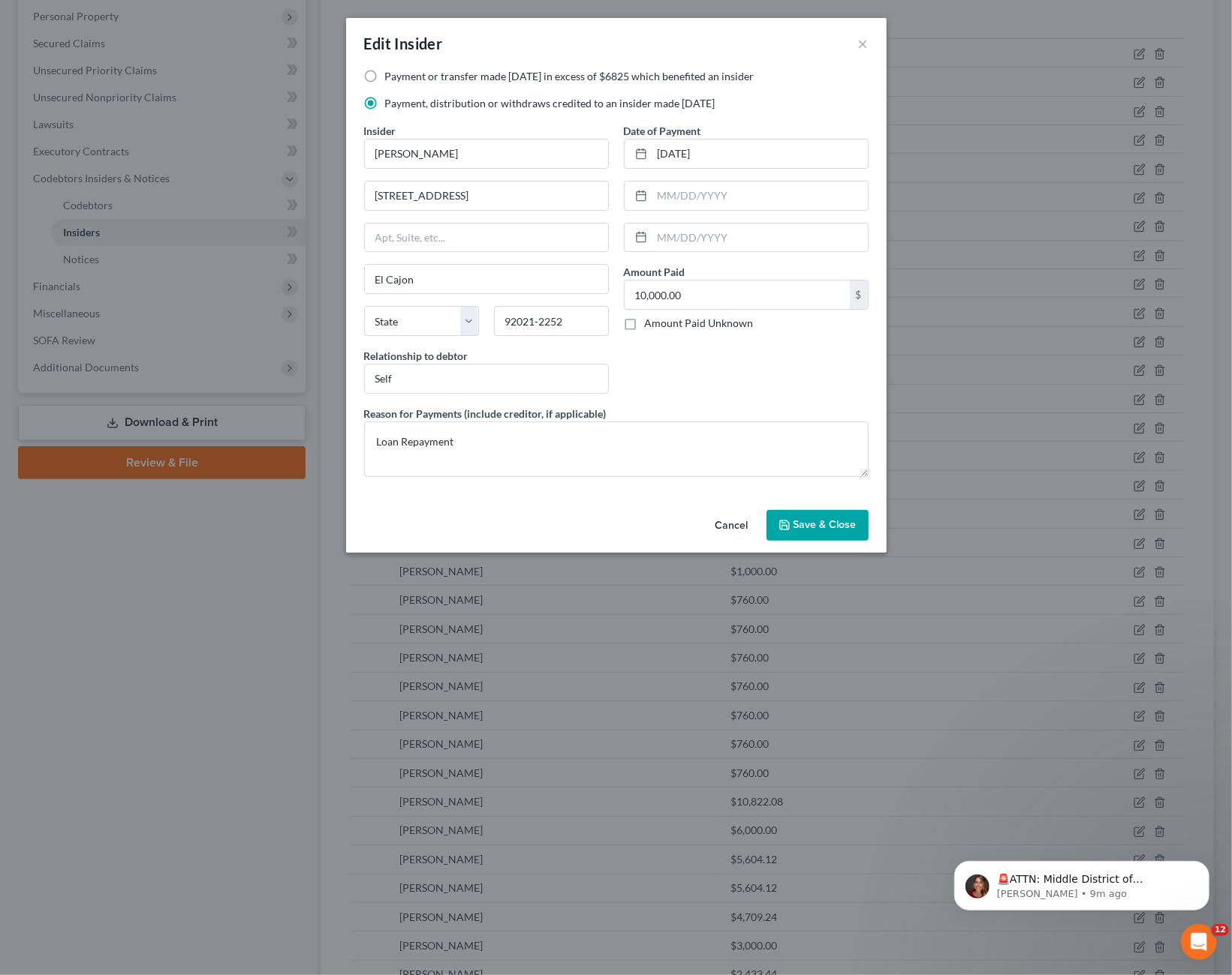
click at [741, 517] on button "Cancel" at bounding box center [731, 527] width 57 height 30
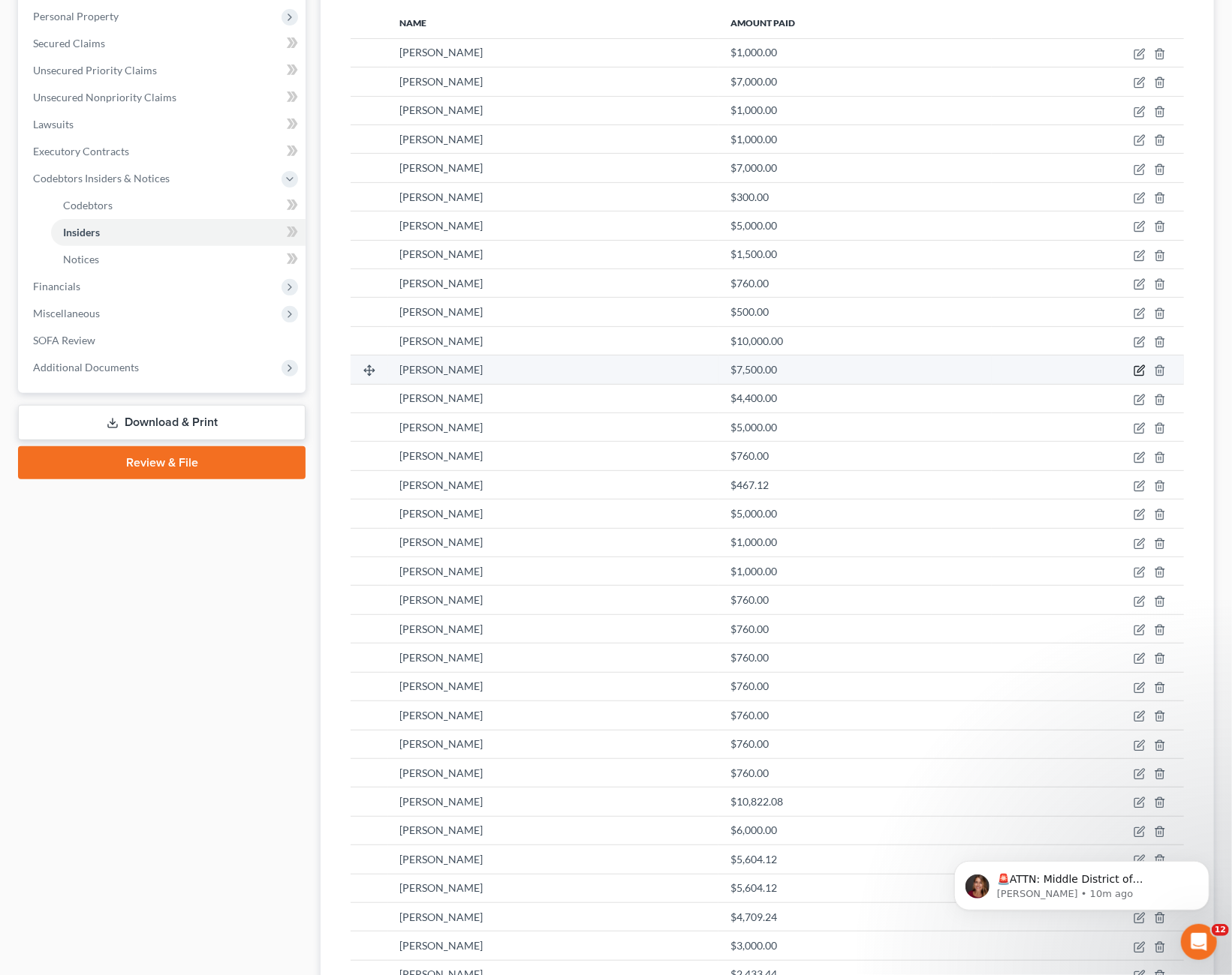
click at [1140, 371] on icon "button" at bounding box center [1140, 369] width 7 height 7
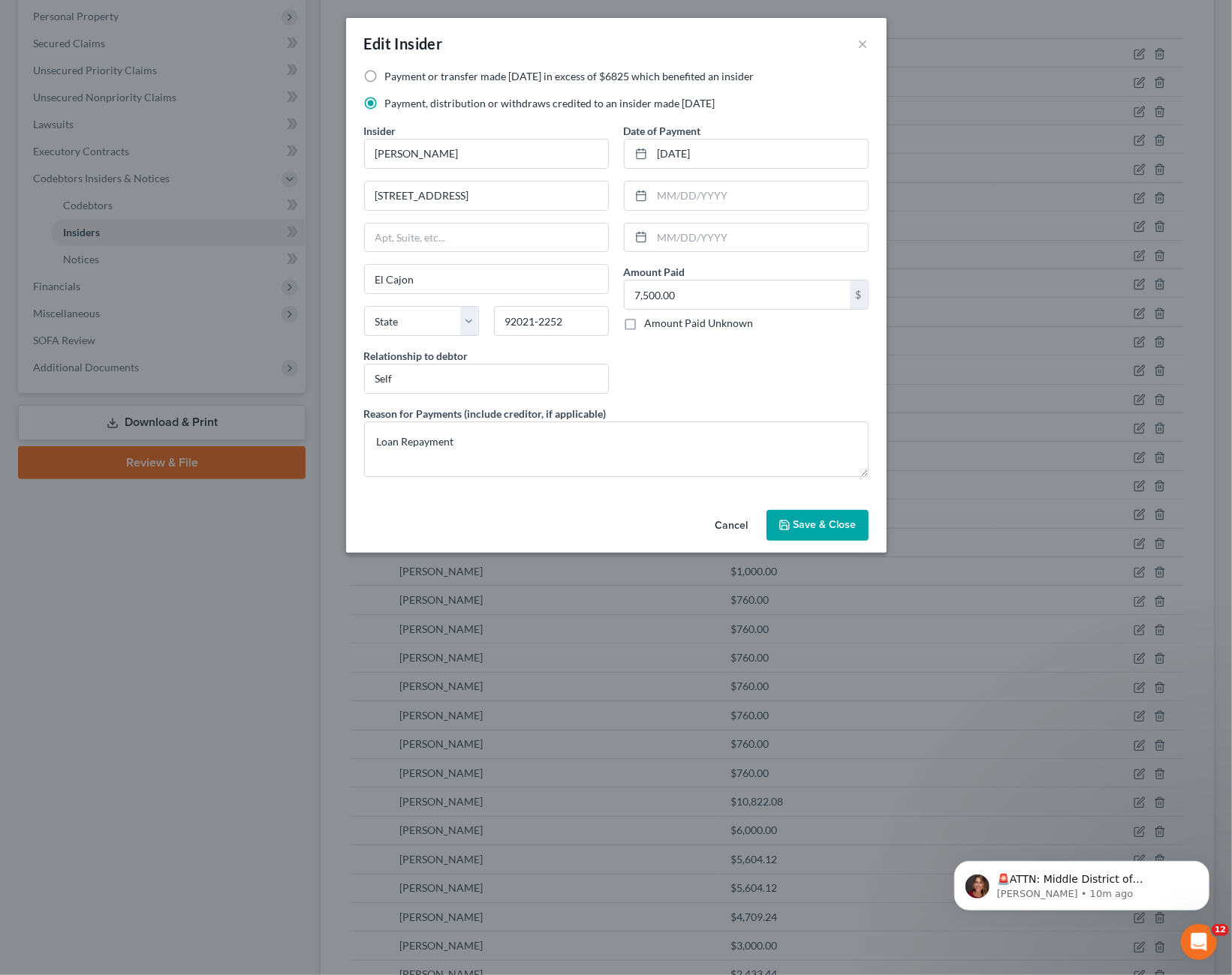
click at [733, 521] on button "Cancel" at bounding box center [731, 527] width 57 height 30
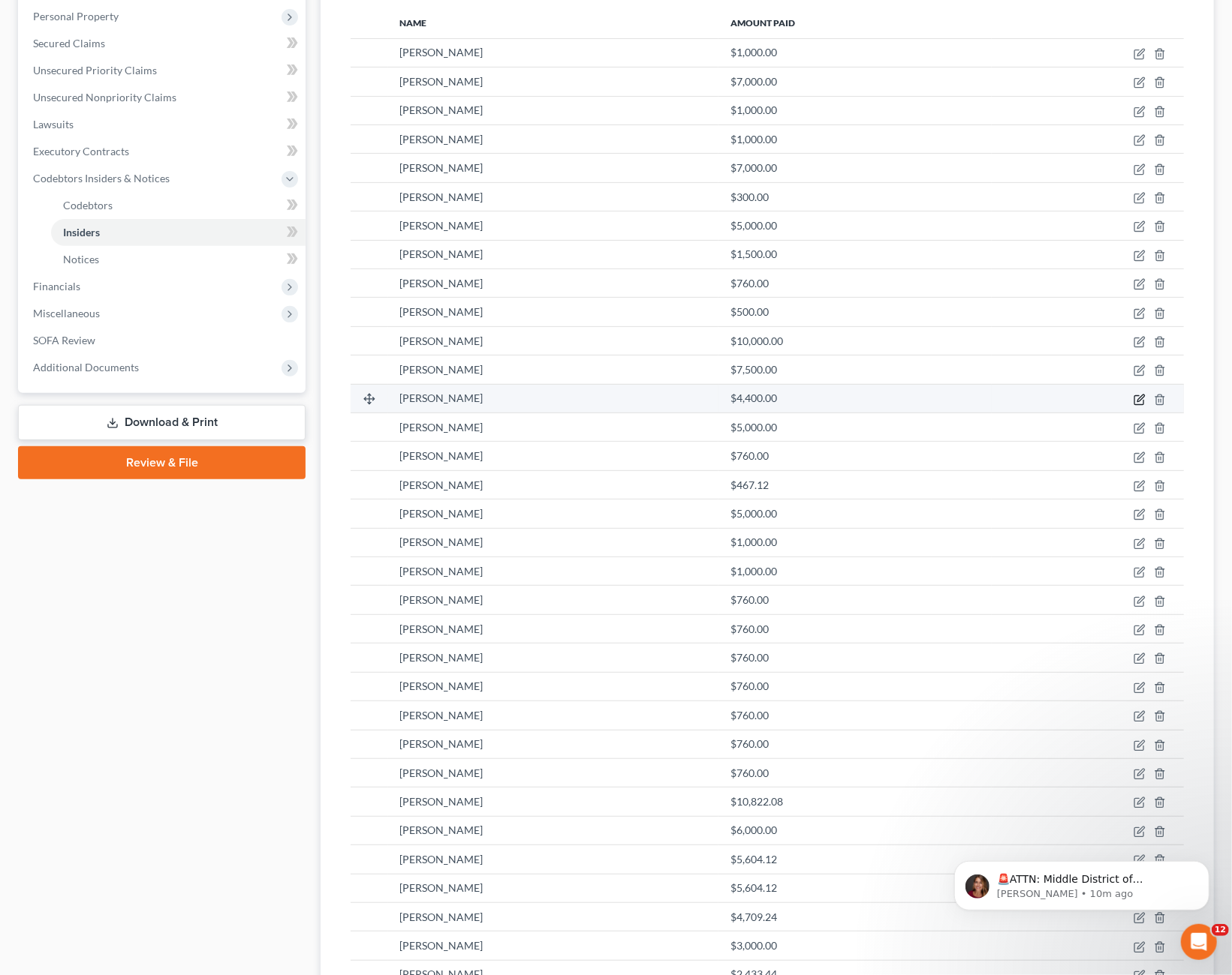
click at [1143, 400] on icon "button" at bounding box center [1138, 400] width 9 height 9
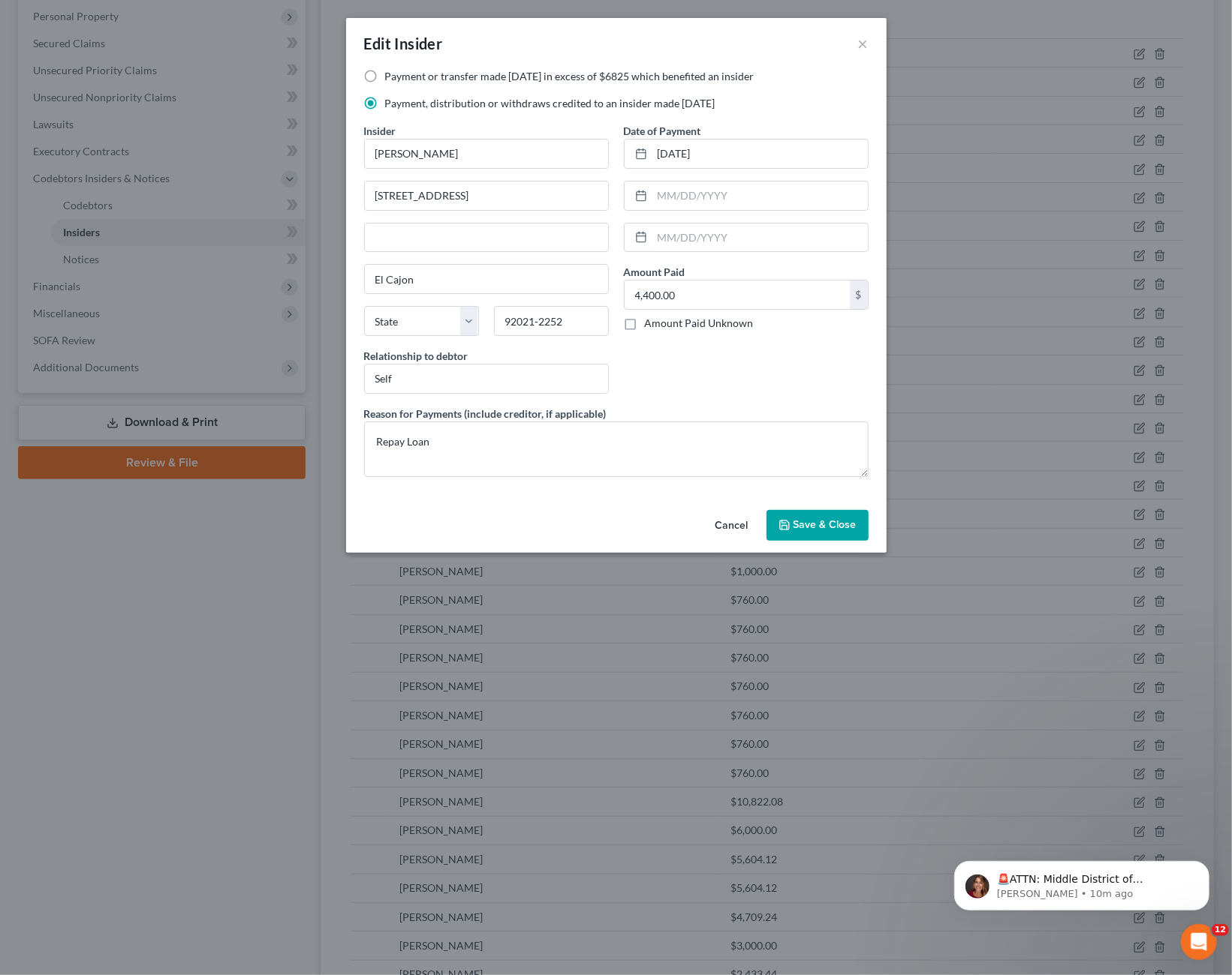
click at [741, 523] on button "Cancel" at bounding box center [731, 527] width 57 height 30
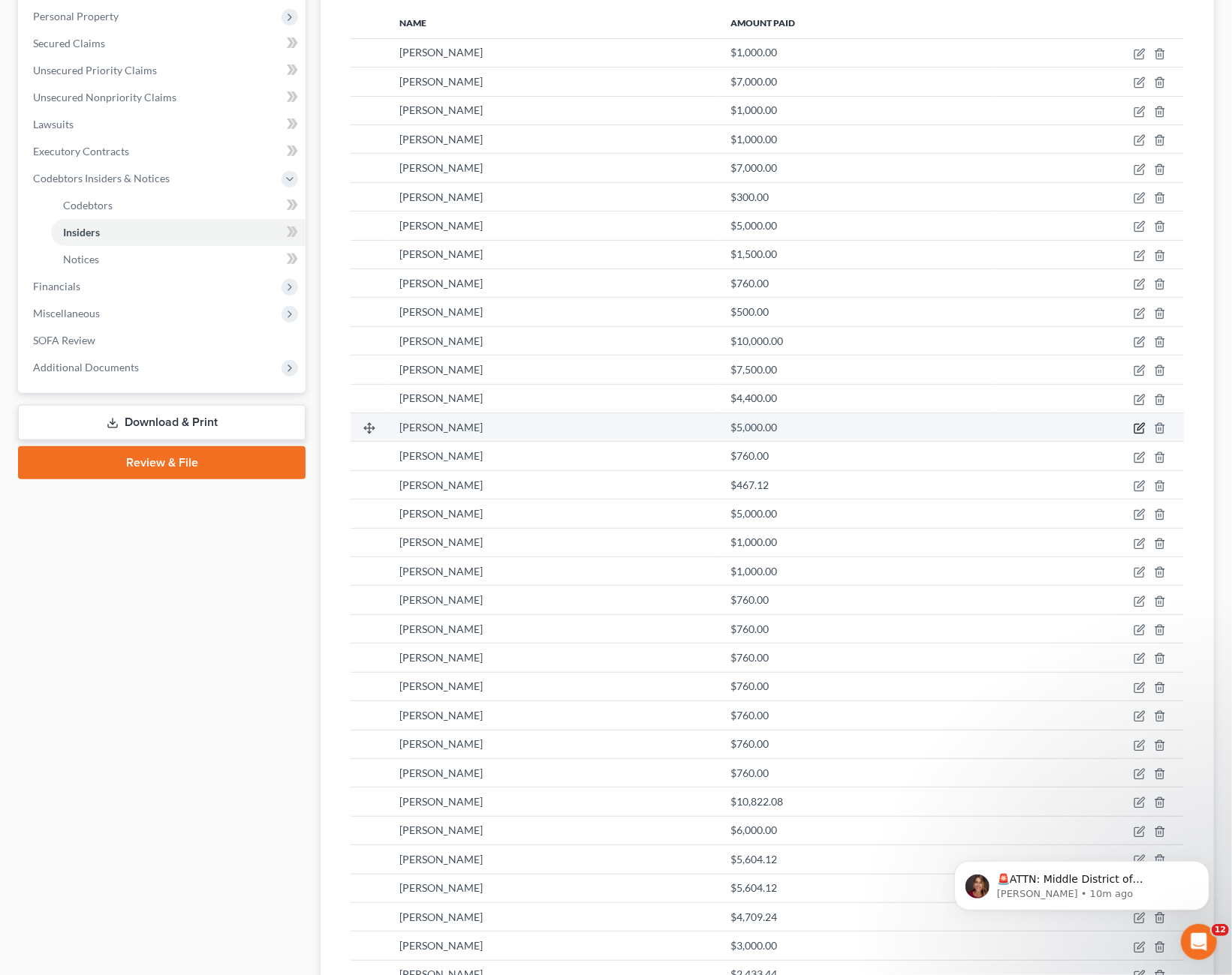
click at [1136, 425] on icon "button" at bounding box center [1139, 428] width 12 height 12
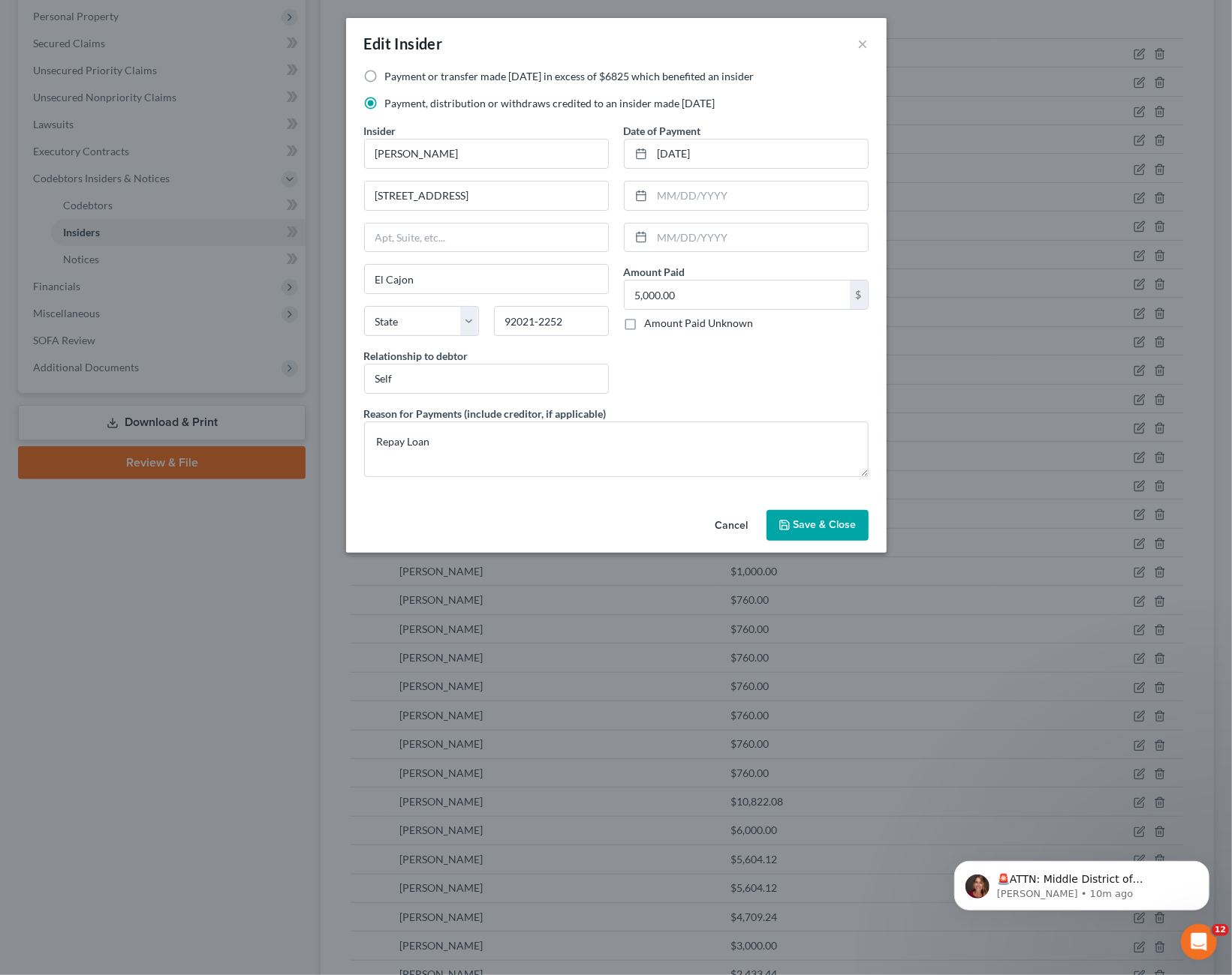
click at [746, 514] on button "Cancel" at bounding box center [731, 527] width 57 height 30
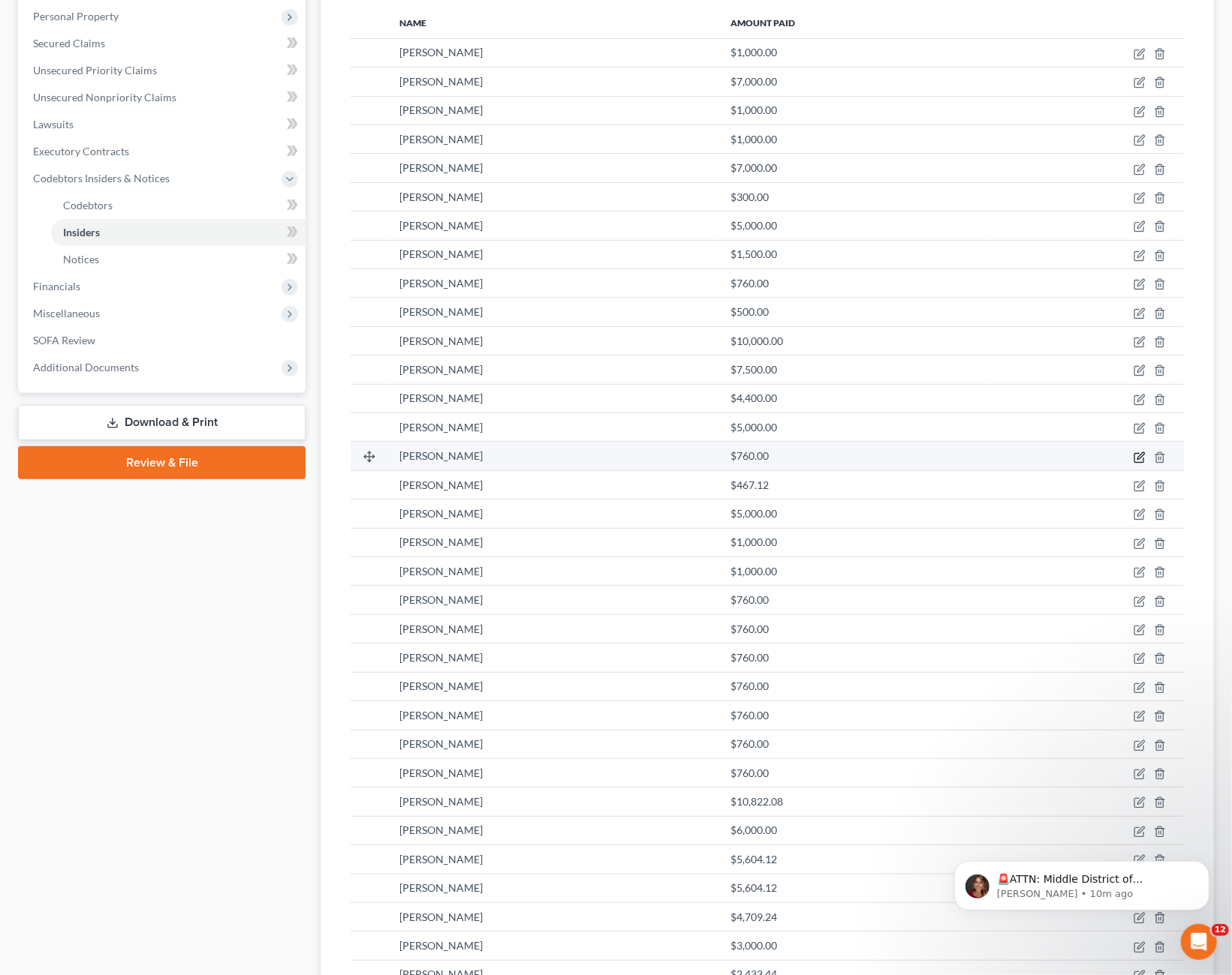
click at [1137, 458] on icon "button" at bounding box center [1139, 458] width 12 height 12
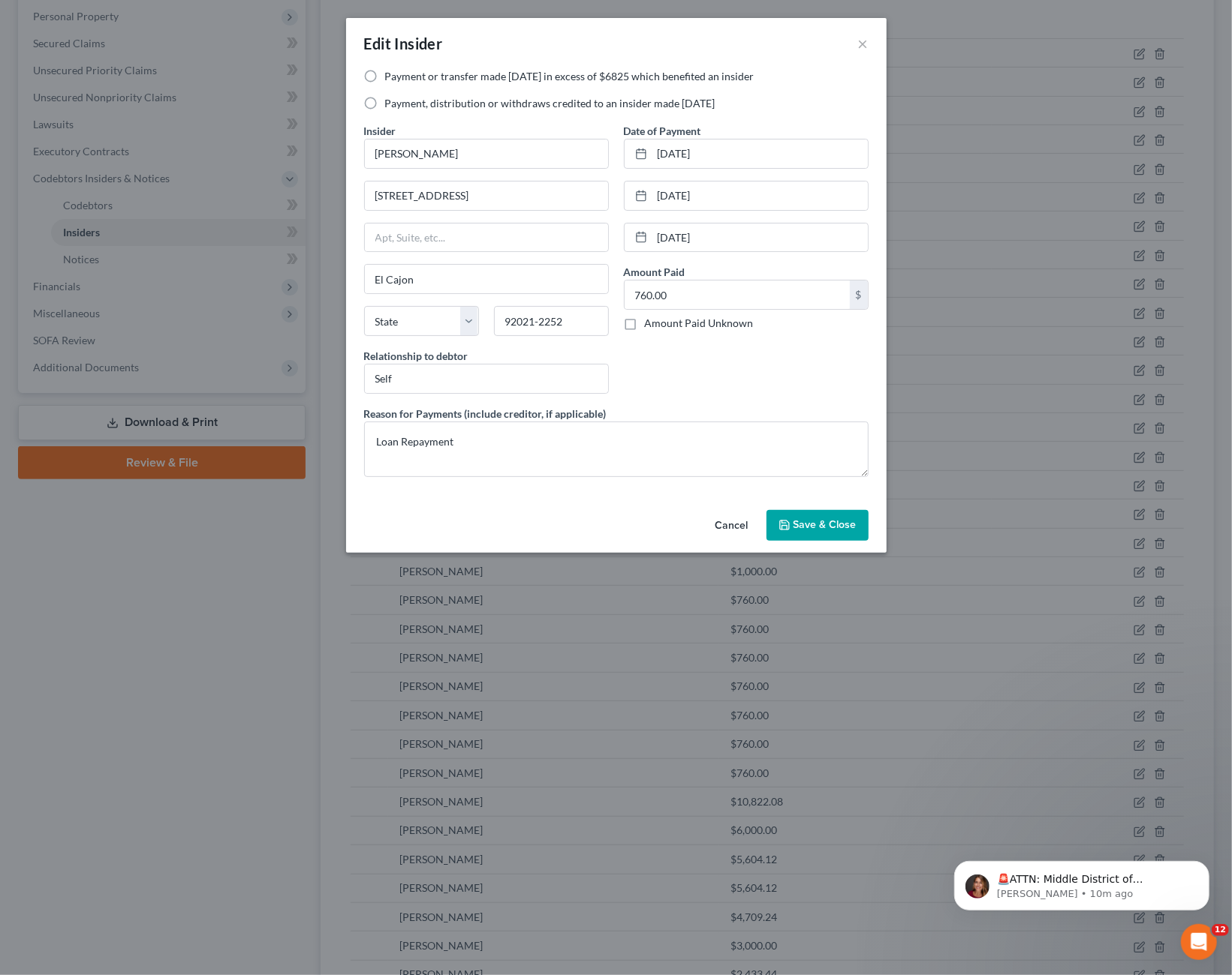
click at [422, 101] on label "Payment, distribution or withdraws credited to an insider made [DATE]" at bounding box center [550, 104] width 330 height 15
click at [401, 101] on input "Payment, distribution or withdraws credited to an insider made [DATE]" at bounding box center [396, 101] width 9 height 9
radio input "true"
click at [837, 520] on span "Save & Close" at bounding box center [824, 526] width 63 height 13
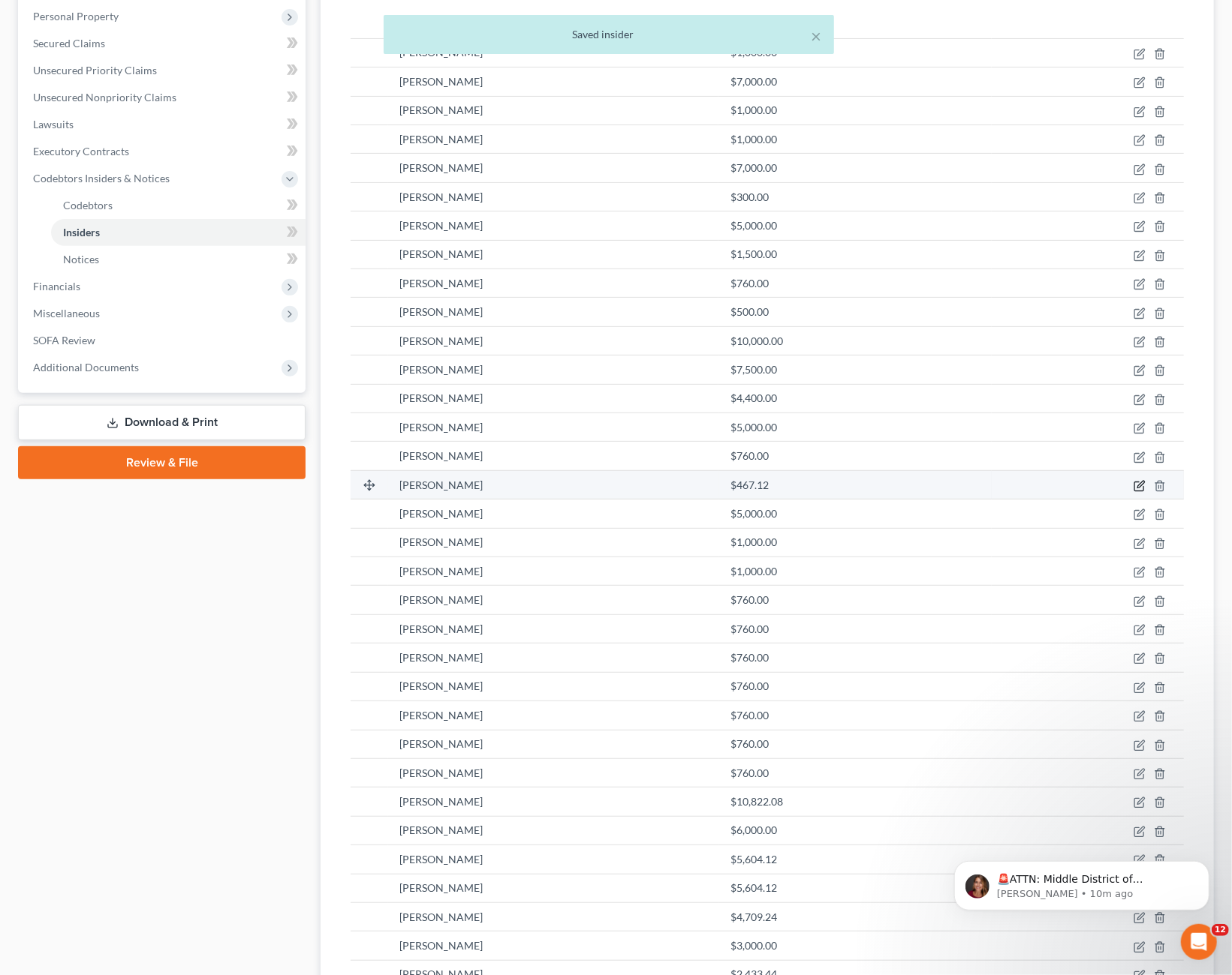
click at [1140, 486] on icon "button" at bounding box center [1140, 484] width 7 height 7
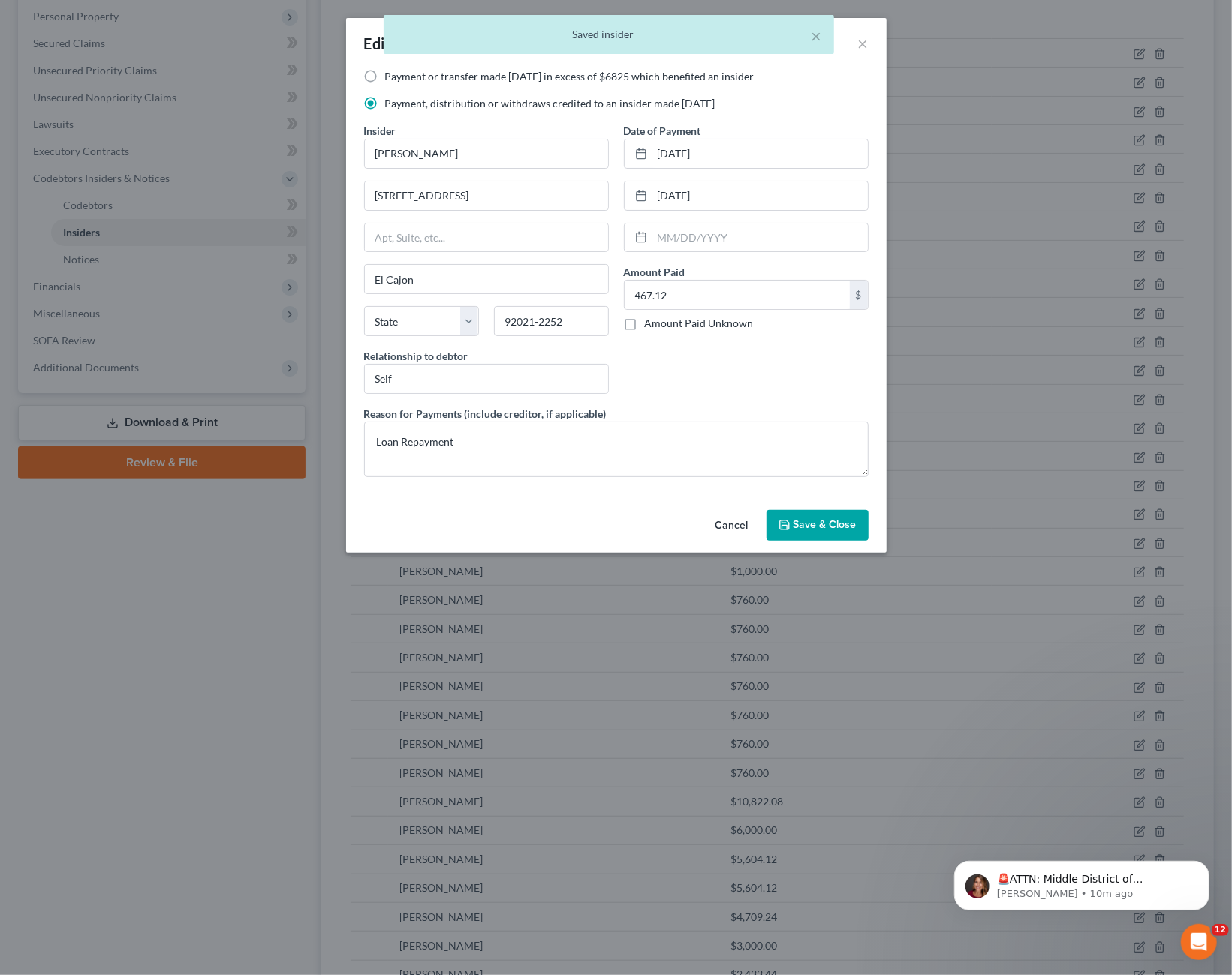
click at [813, 519] on span "Save & Close" at bounding box center [824, 526] width 63 height 13
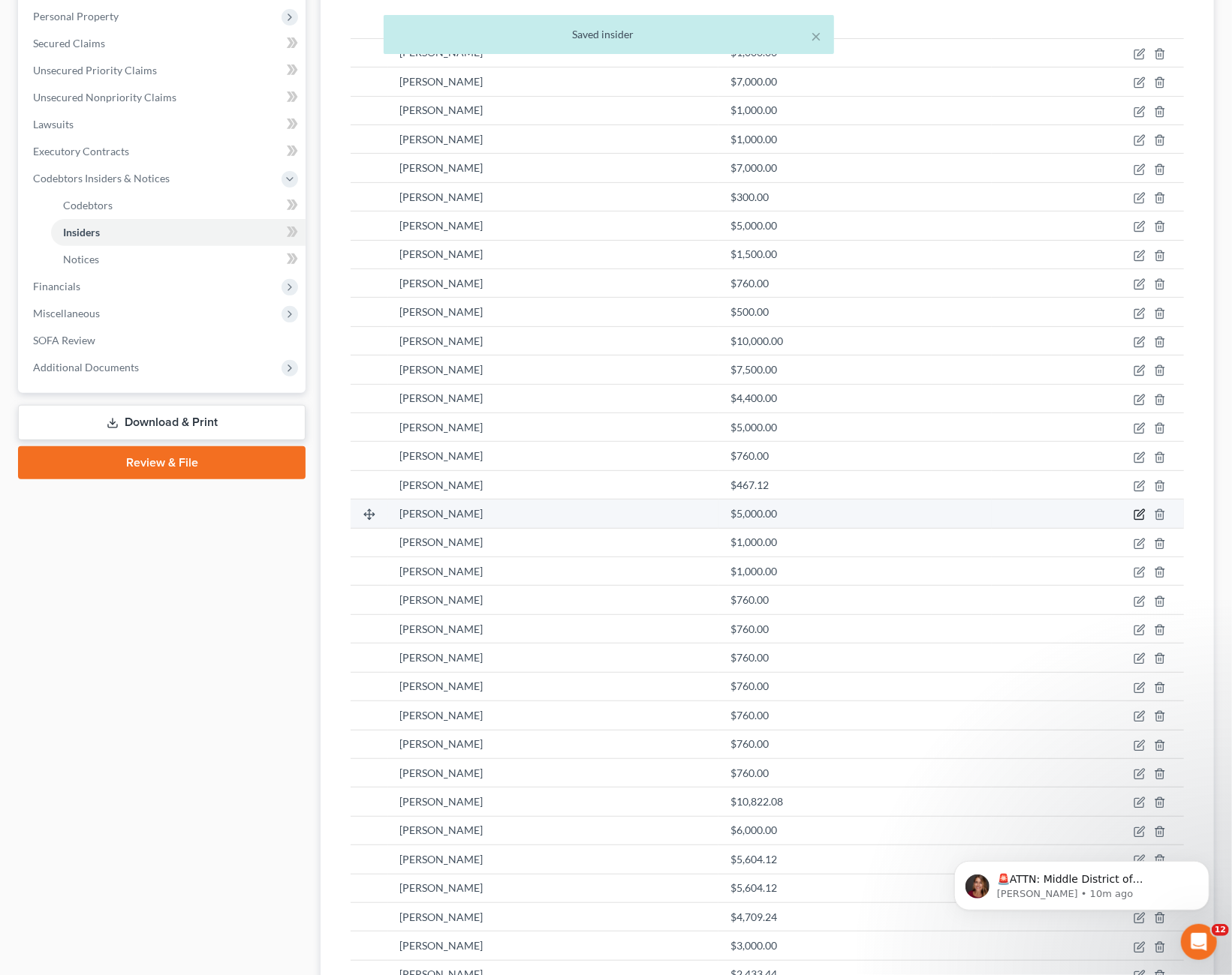
click at [1134, 512] on icon "button" at bounding box center [1138, 516] width 9 height 9
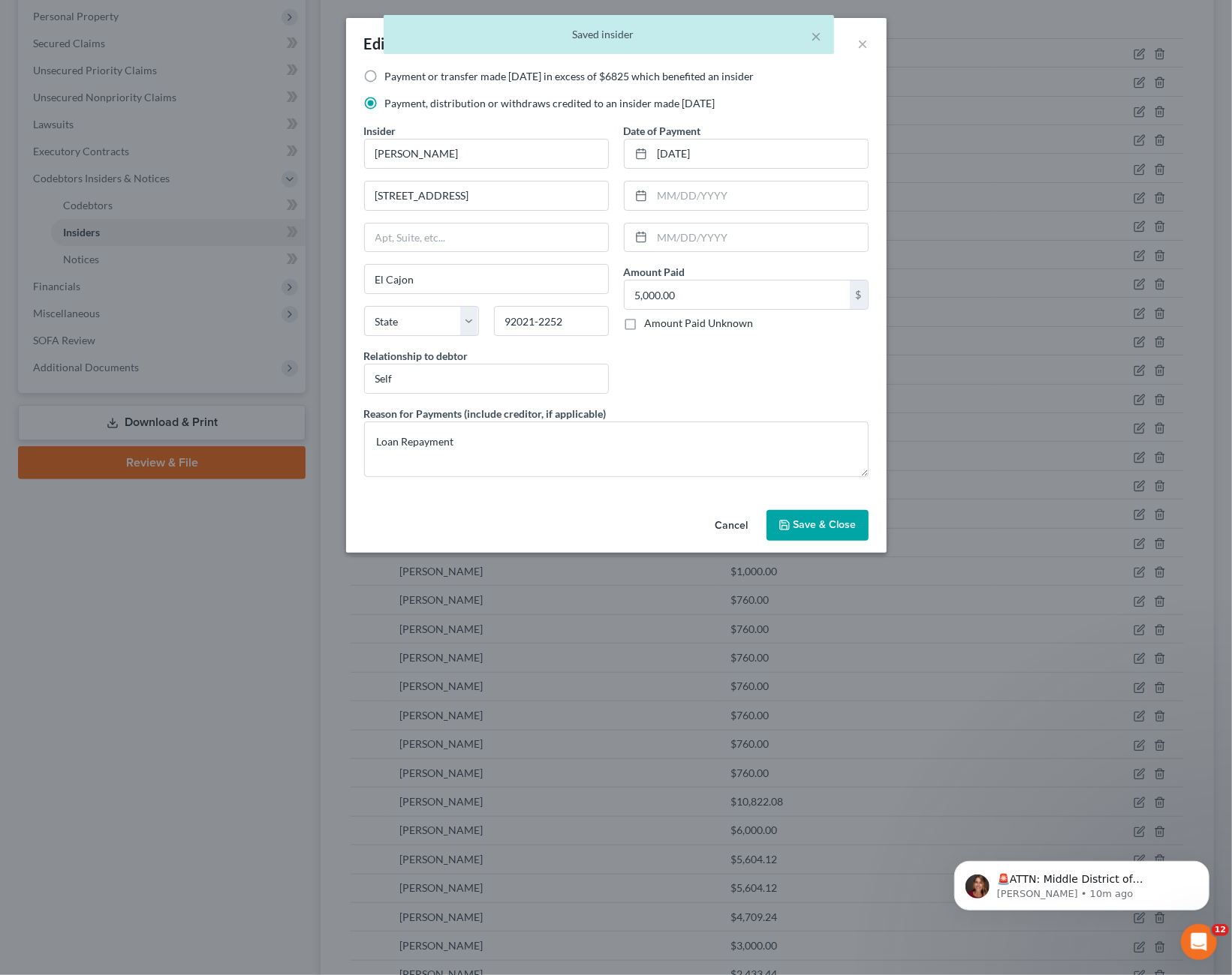
click at [830, 523] on span "Save & Close" at bounding box center [824, 526] width 63 height 13
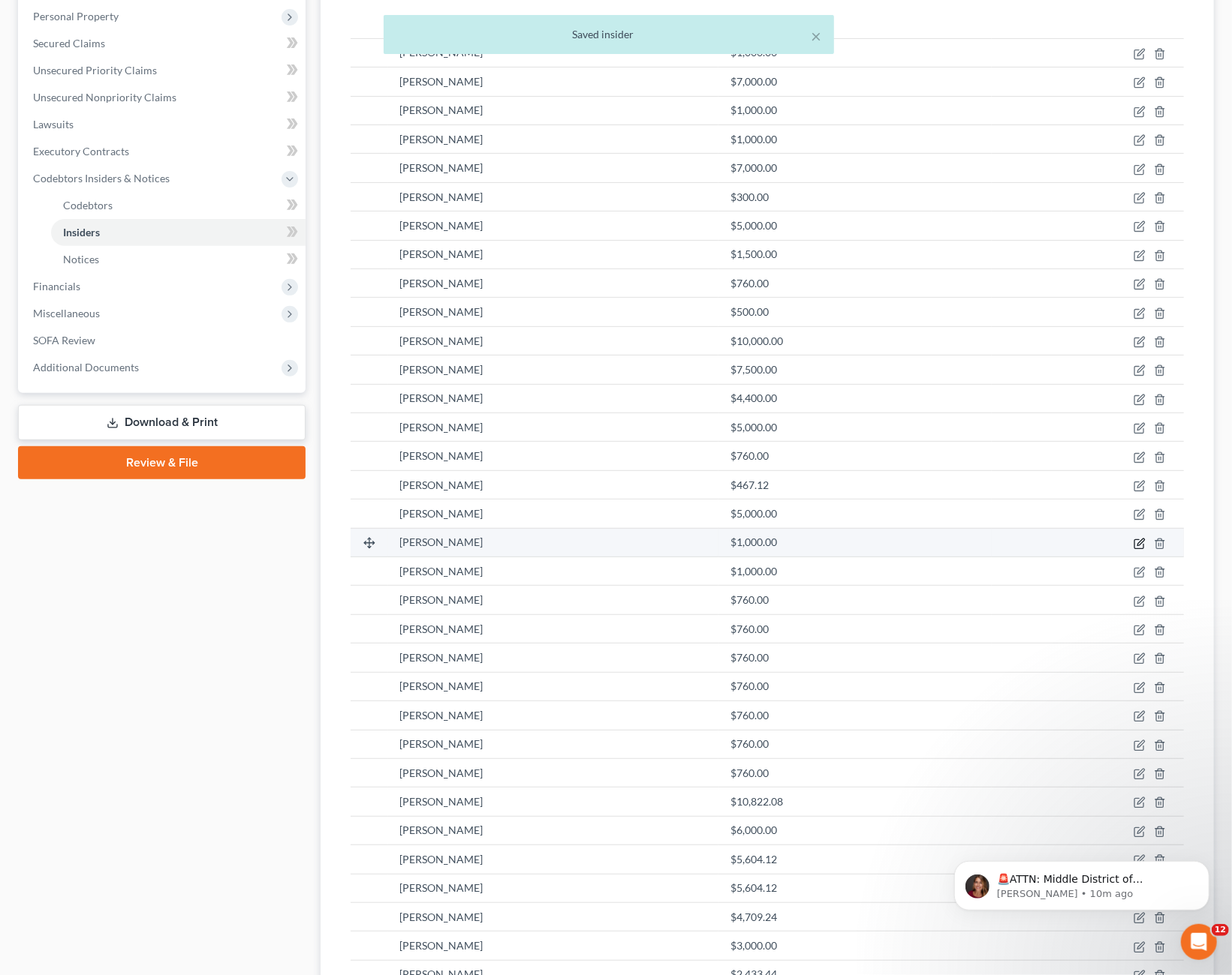
click at [1140, 543] on icon "button" at bounding box center [1140, 542] width 7 height 7
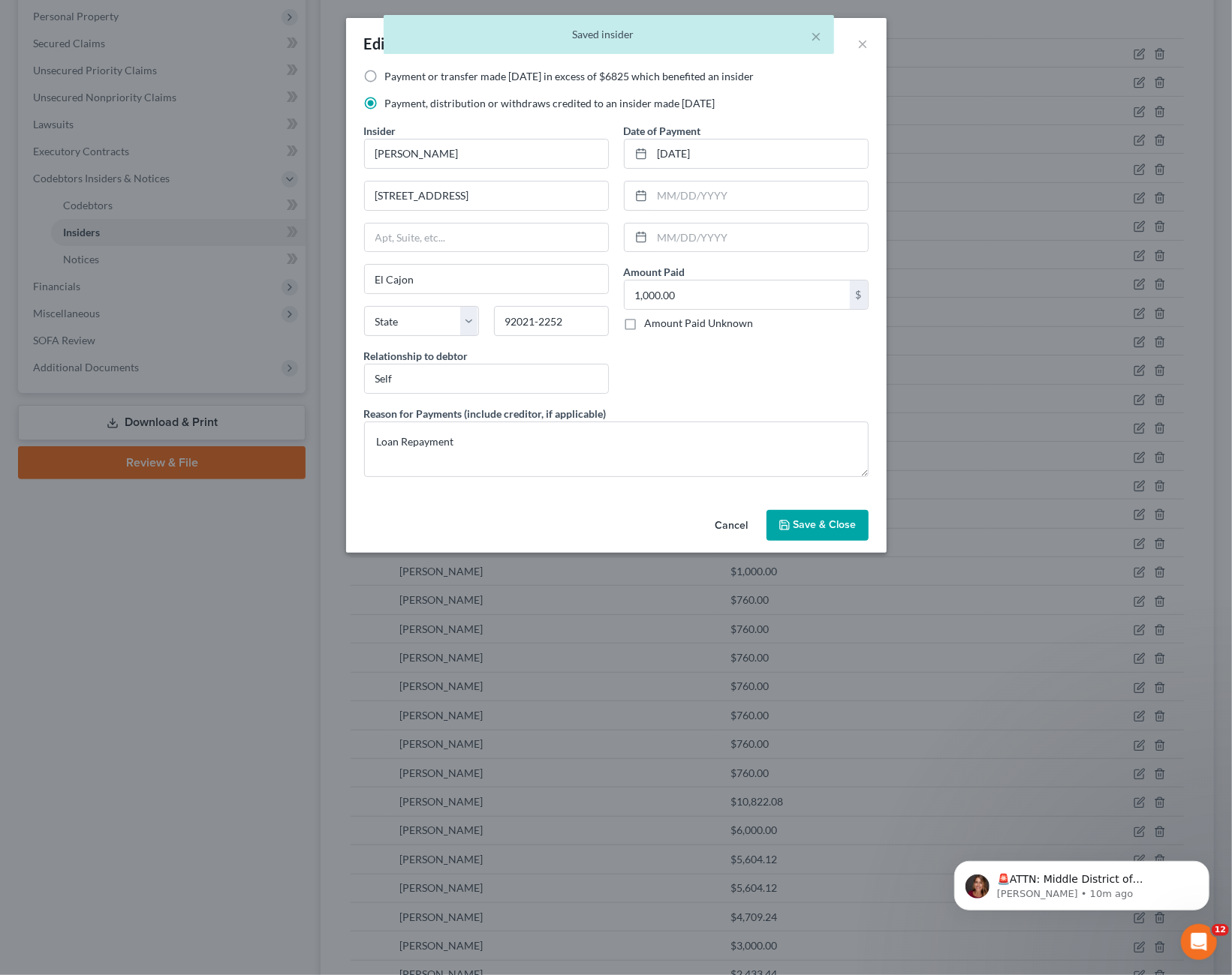
click at [821, 523] on span "Save & Close" at bounding box center [824, 526] width 63 height 13
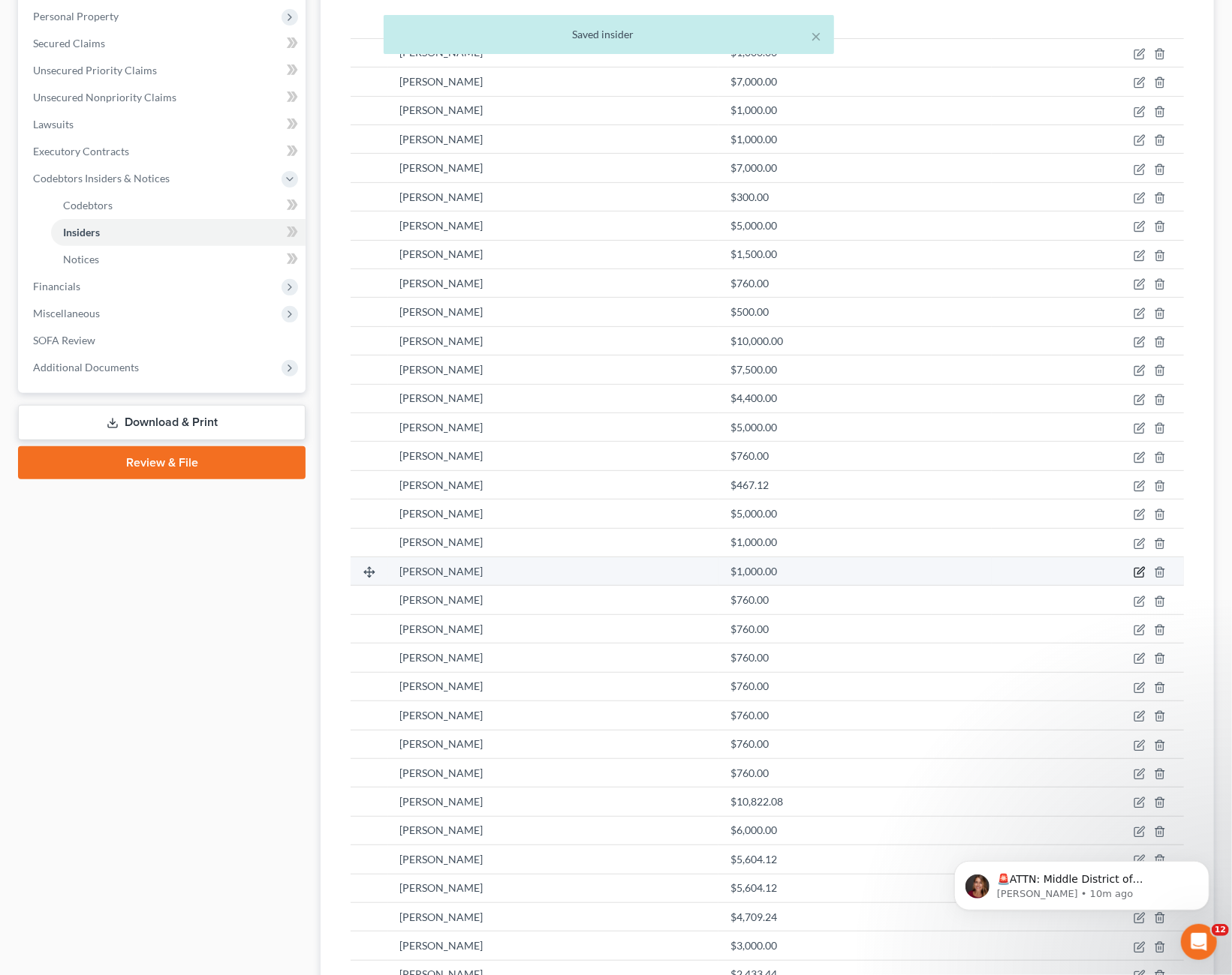
click at [1134, 571] on icon "button" at bounding box center [1138, 574] width 9 height 9
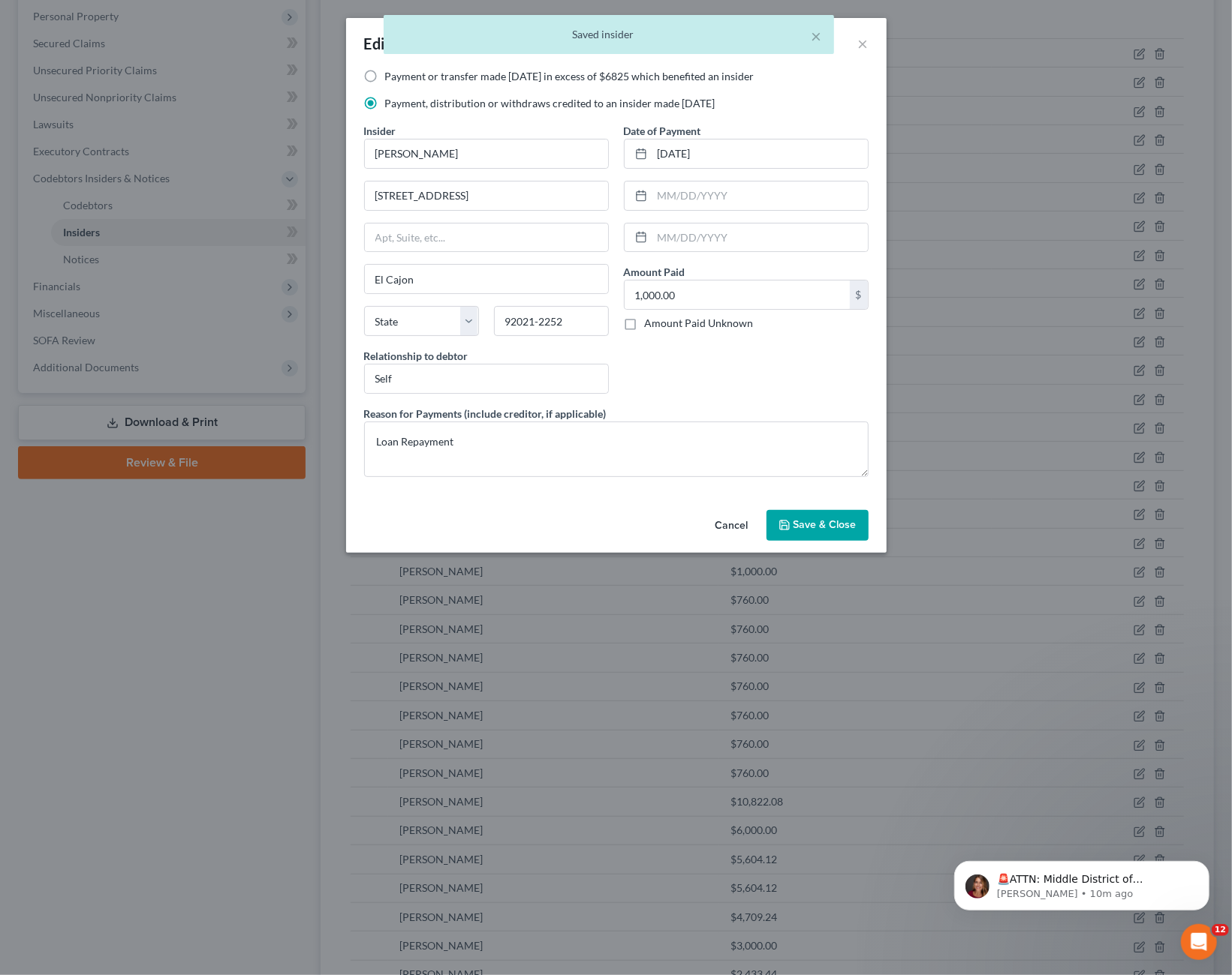
click at [745, 520] on button "Cancel" at bounding box center [731, 527] width 57 height 30
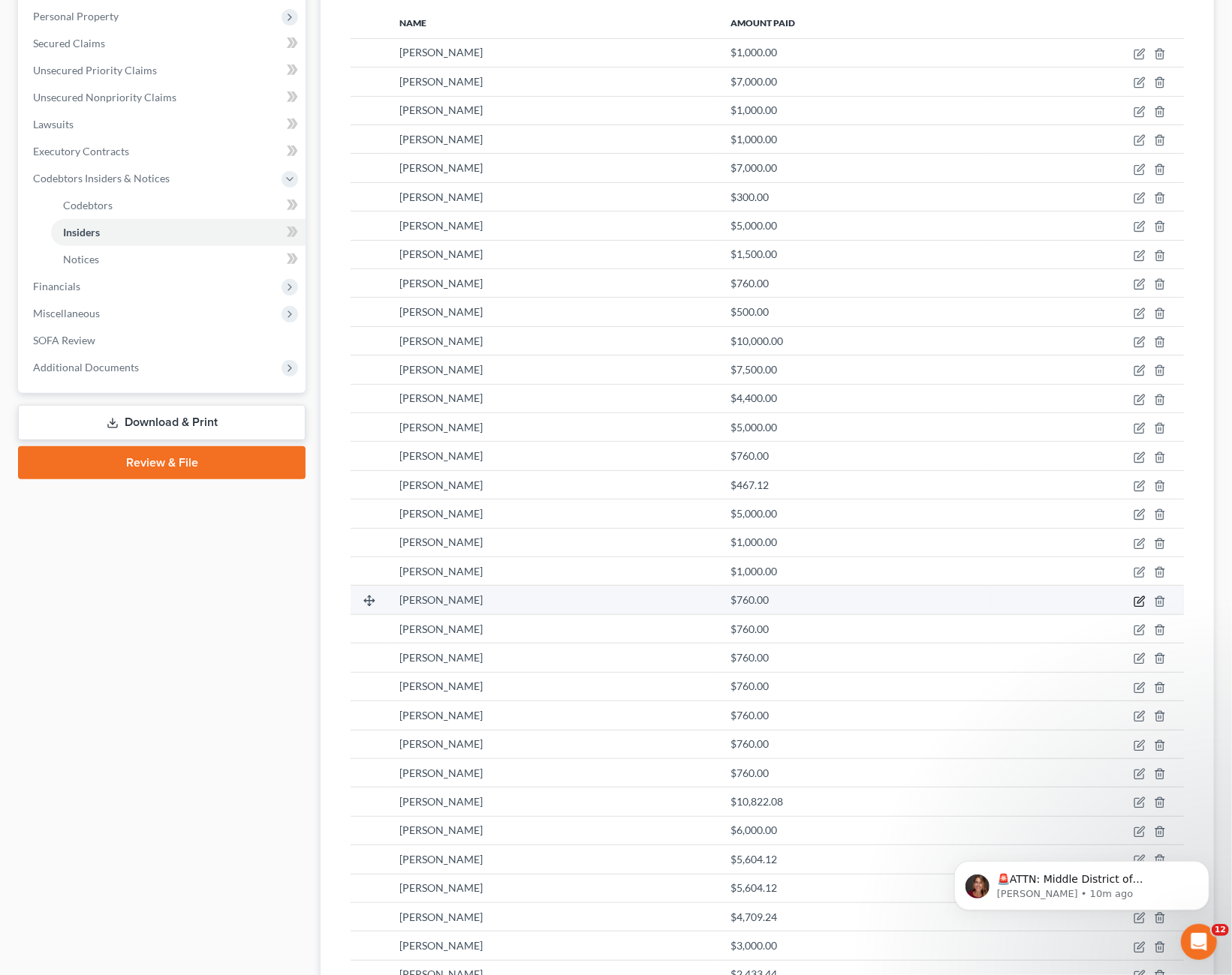
click at [1137, 601] on icon "button" at bounding box center [1139, 602] width 12 height 12
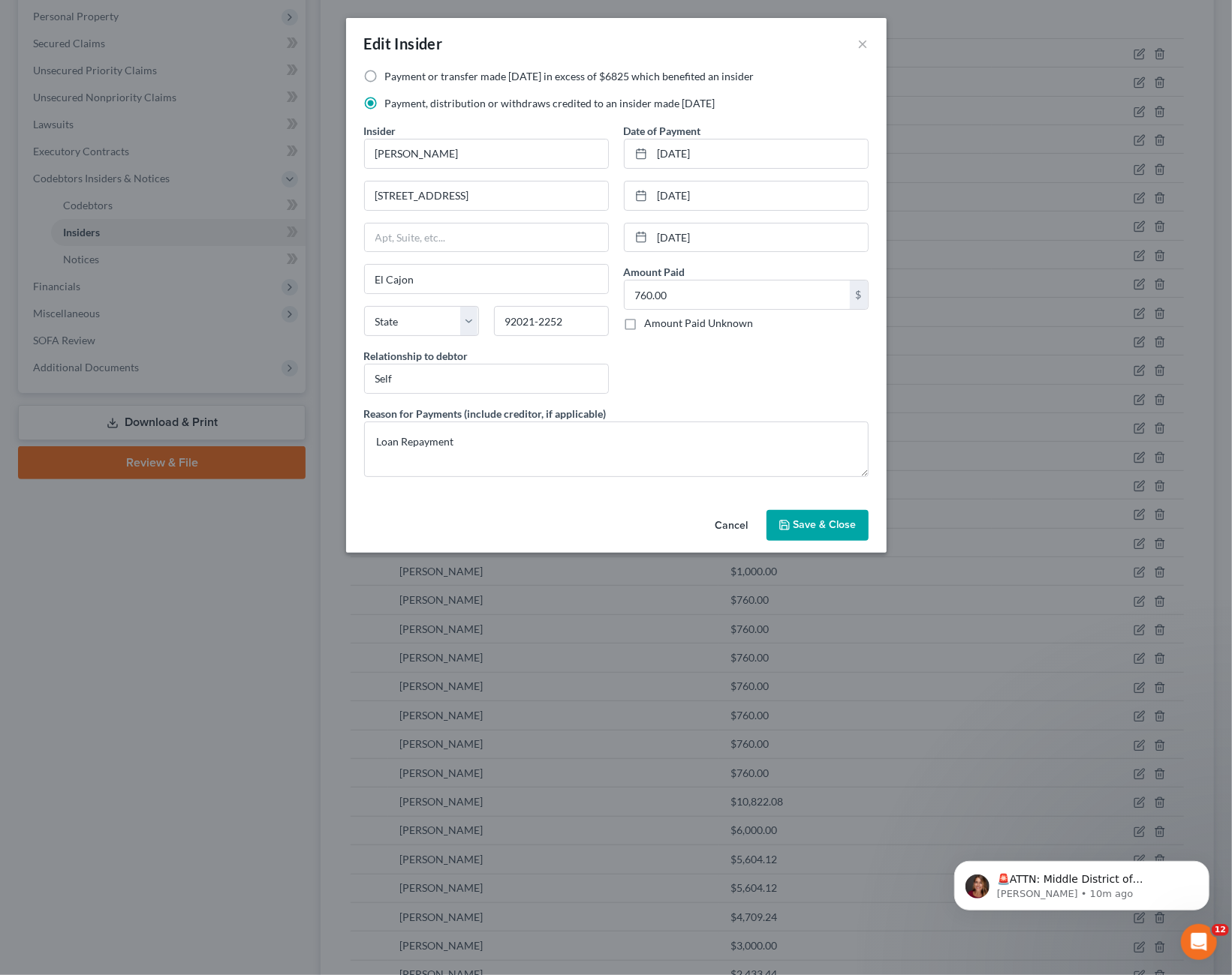
click at [732, 525] on button "Cancel" at bounding box center [731, 527] width 57 height 30
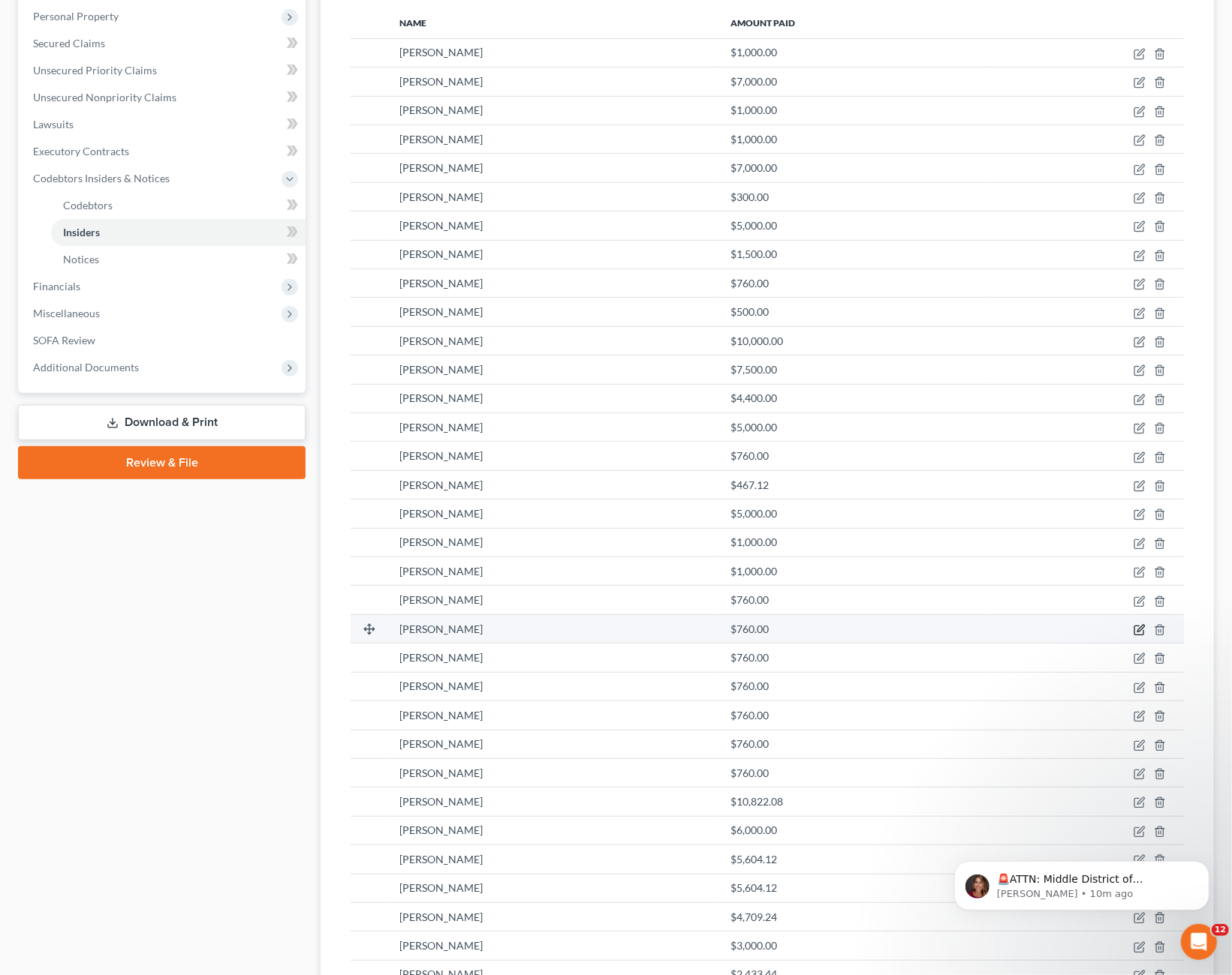
click at [1139, 628] on icon "button" at bounding box center [1140, 628] width 7 height 7
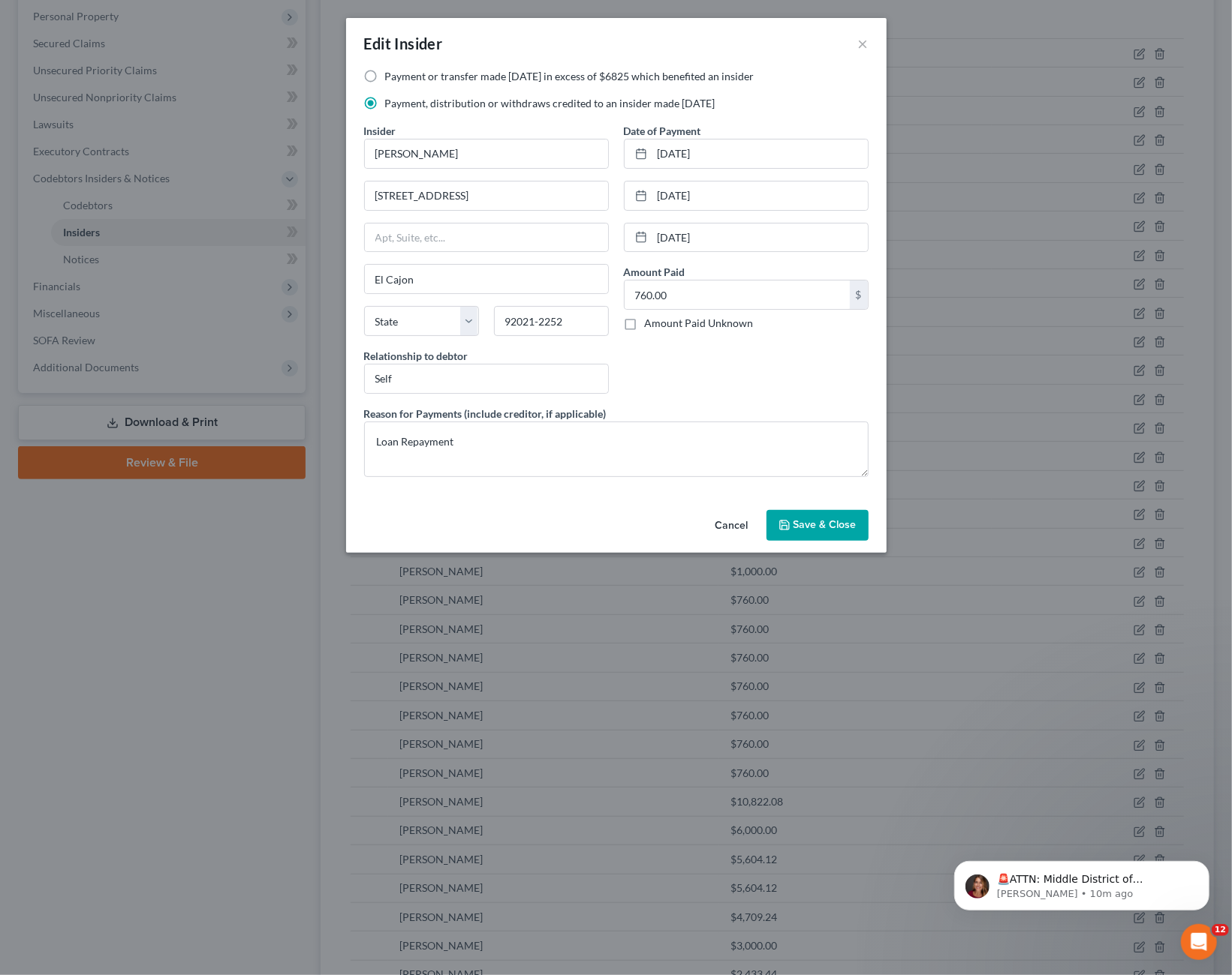
click at [735, 523] on button "Cancel" at bounding box center [731, 527] width 57 height 30
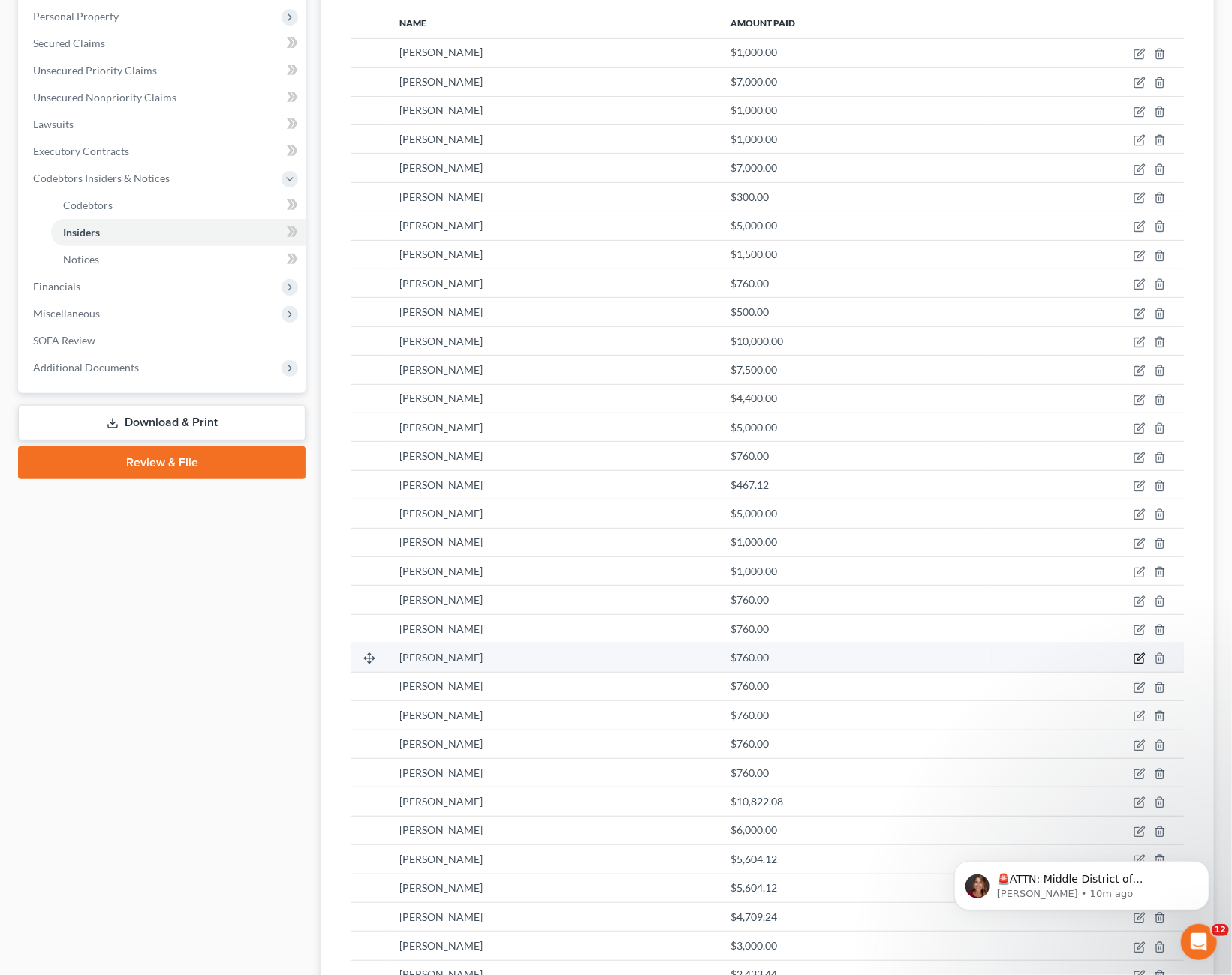
click at [1135, 657] on icon "button" at bounding box center [1138, 660] width 9 height 9
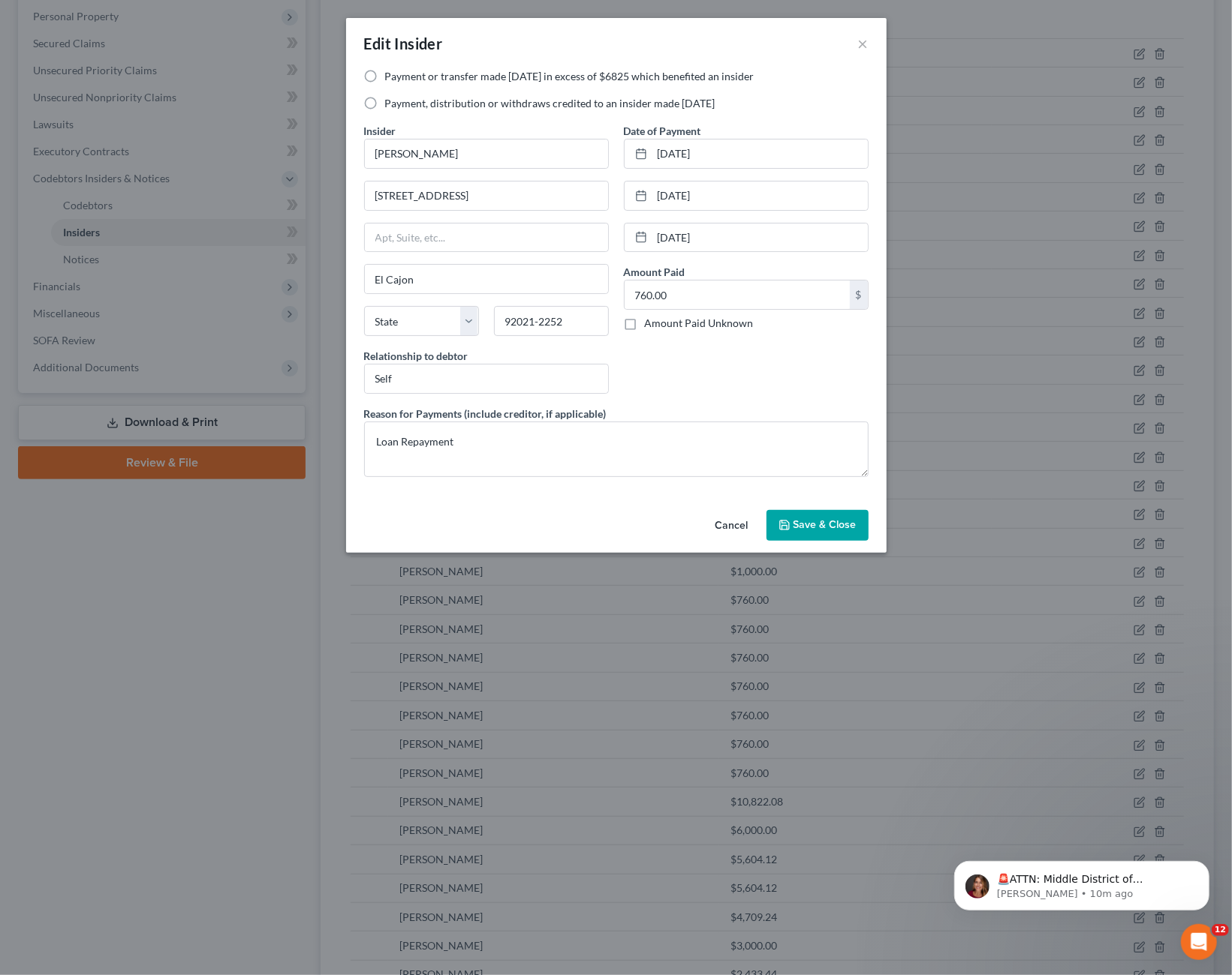
click at [442, 103] on label "Payment, distribution or withdraws credited to an insider made [DATE]" at bounding box center [550, 104] width 330 height 15
click at [401, 103] on input "Payment, distribution or withdraws credited to an insider made [DATE]" at bounding box center [396, 101] width 9 height 9
radio input "true"
click at [828, 525] on span "Save & Close" at bounding box center [824, 526] width 63 height 13
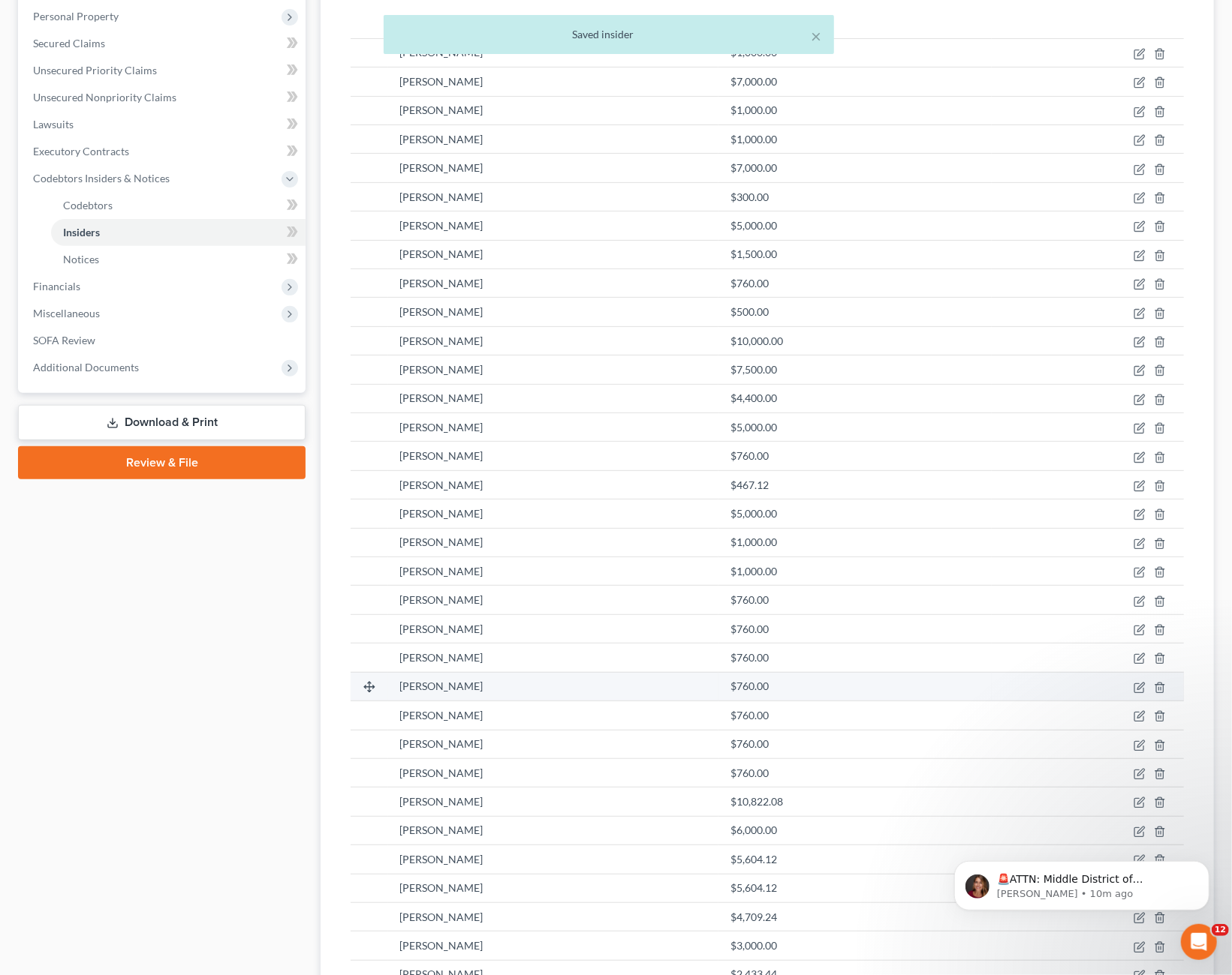
click at [799, 680] on div "$760.00" at bounding box center [855, 687] width 249 height 15
click at [1141, 684] on icon "button" at bounding box center [1140, 686] width 7 height 7
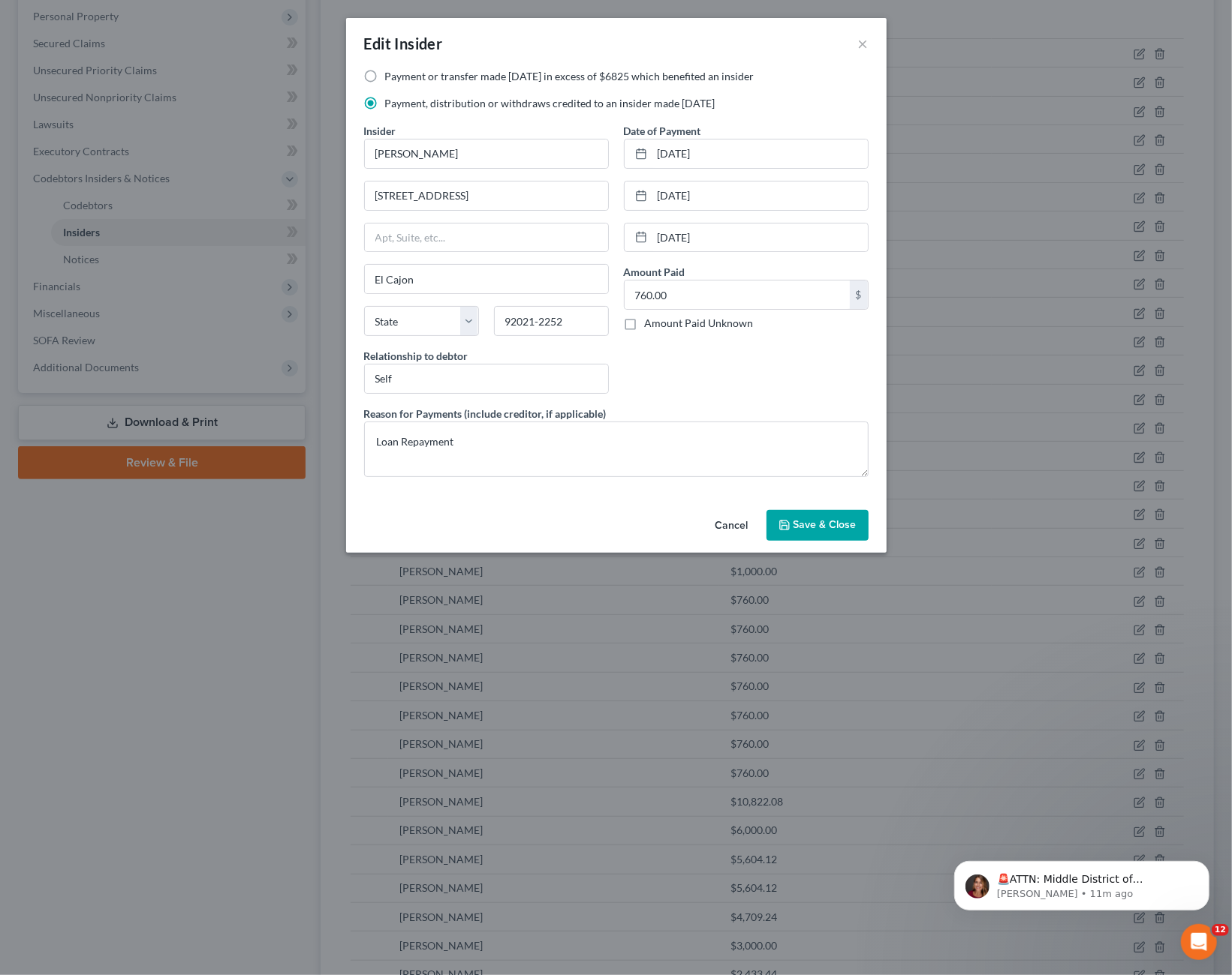
click at [730, 524] on button "Cancel" at bounding box center [731, 527] width 57 height 30
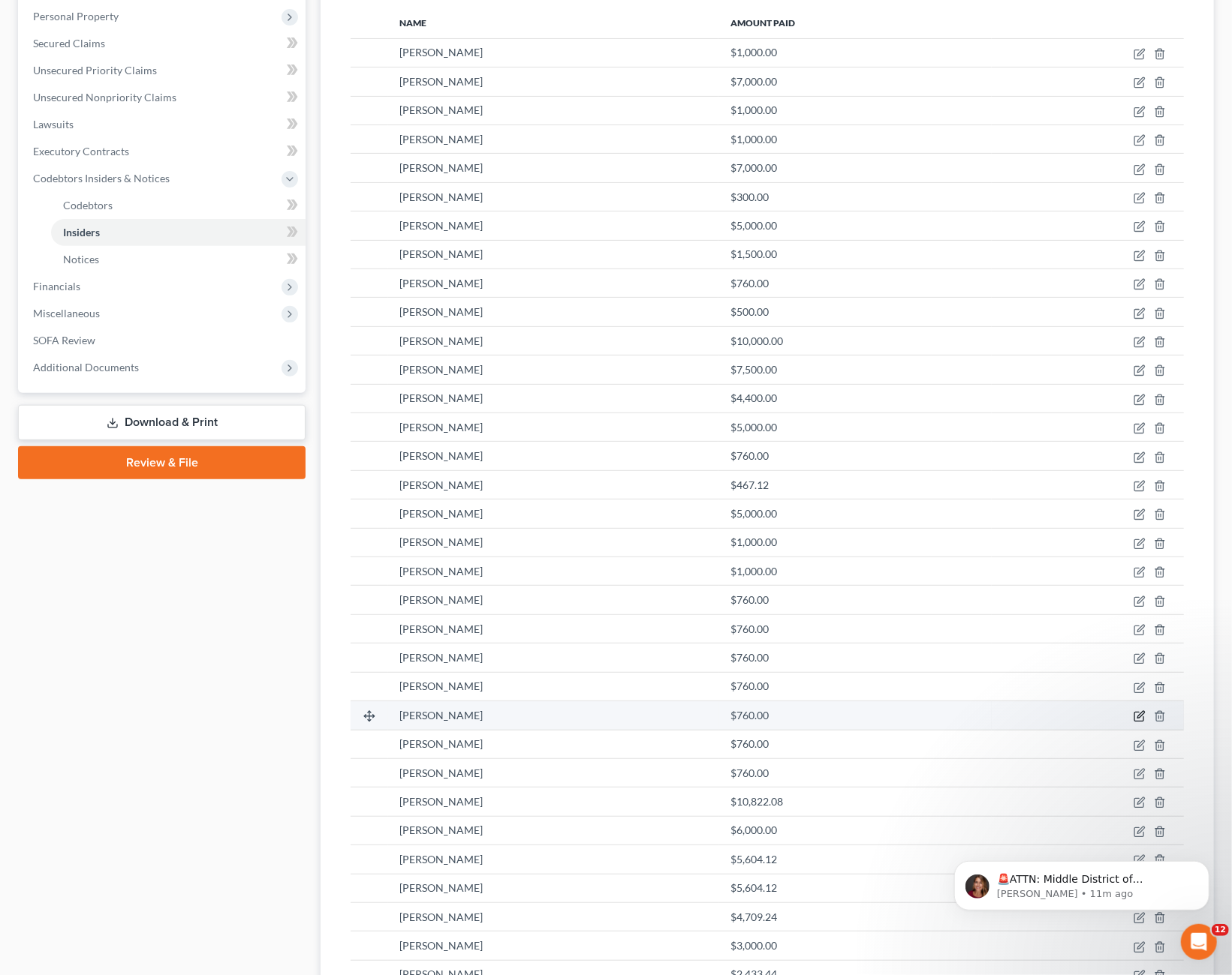
click at [1136, 713] on icon "button" at bounding box center [1139, 716] width 12 height 12
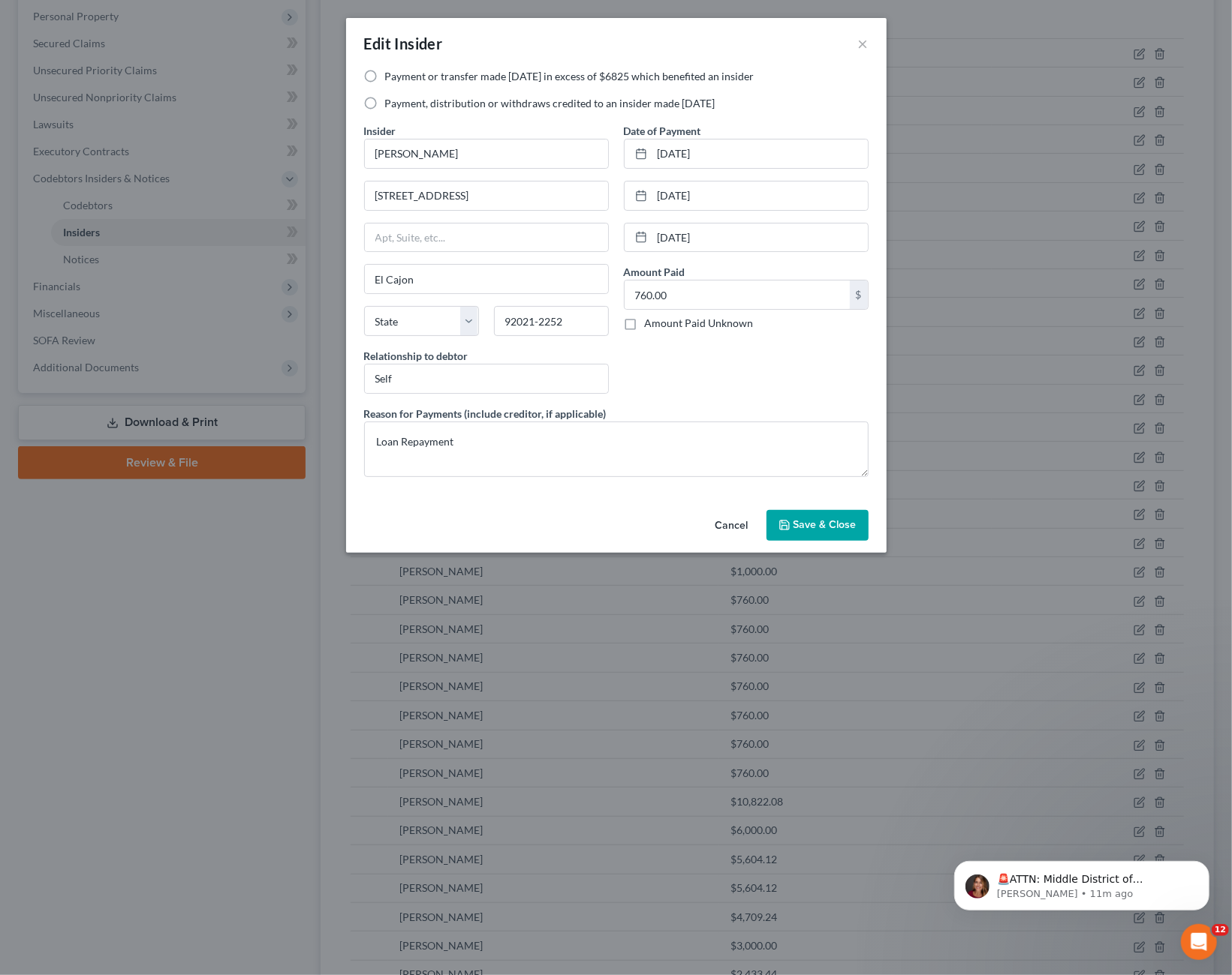
click at [385, 106] on label "Payment, distribution or withdraws credited to an insider made [DATE]" at bounding box center [550, 104] width 330 height 15
click at [391, 106] on input "Payment, distribution or withdraws credited to an insider made [DATE]" at bounding box center [396, 101] width 9 height 9
radio input "true"
click at [824, 521] on span "Save & Close" at bounding box center [824, 526] width 63 height 13
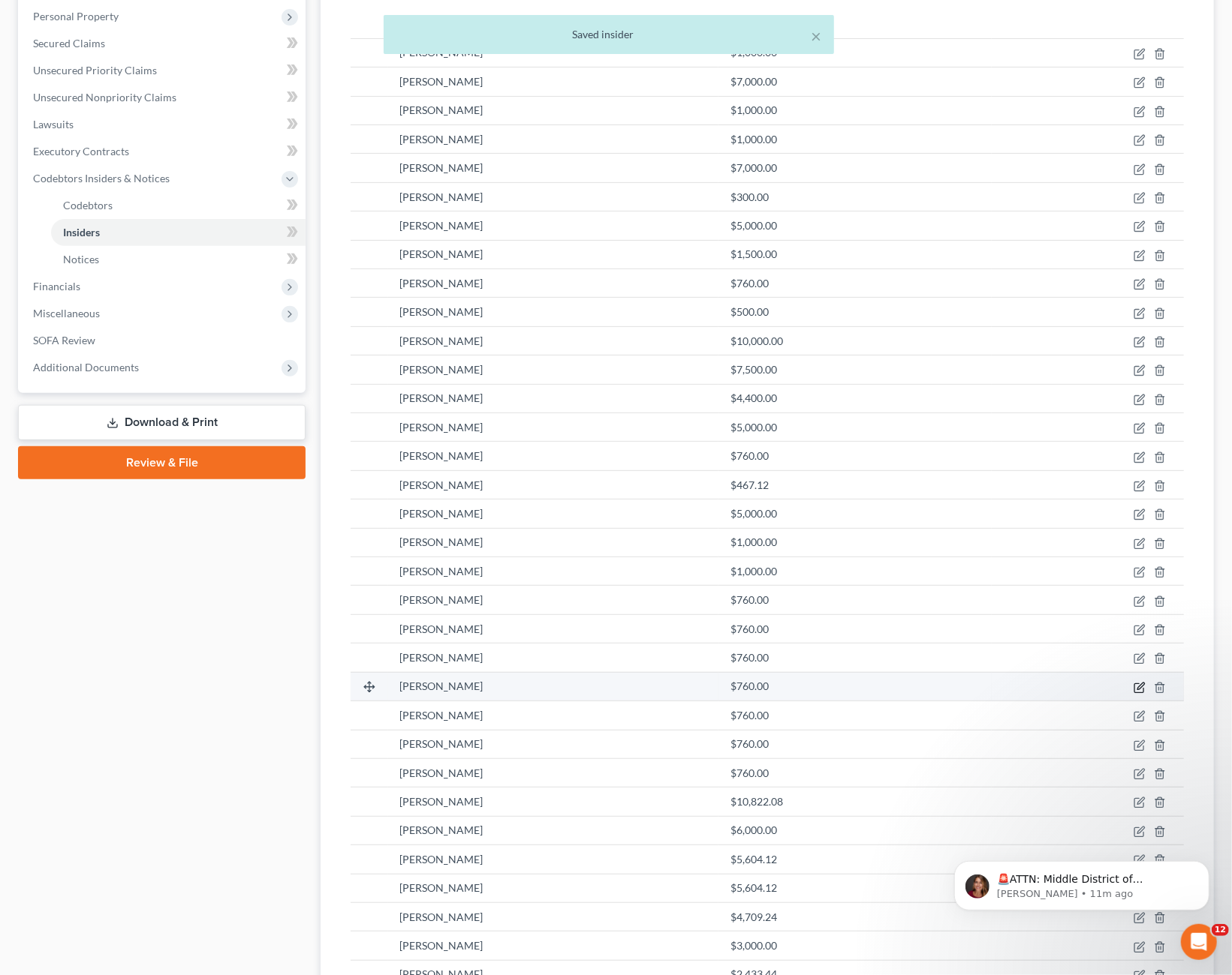
click at [1140, 683] on icon "button" at bounding box center [1139, 688] width 12 height 12
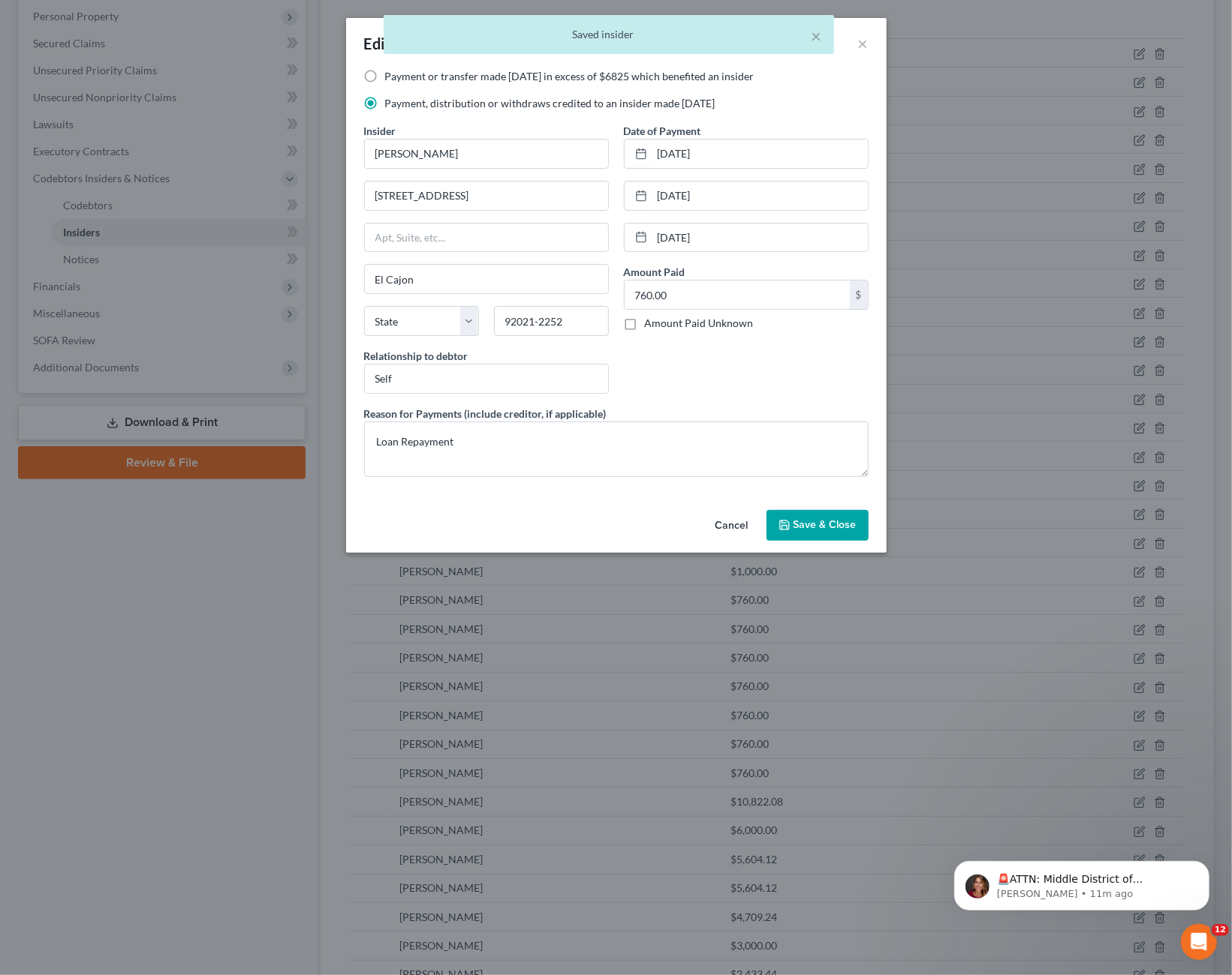
drag, startPoint x: 817, startPoint y: 518, endPoint x: 818, endPoint y: 531, distance: 13.0
click at [818, 520] on span "Save & Close" at bounding box center [824, 526] width 63 height 13
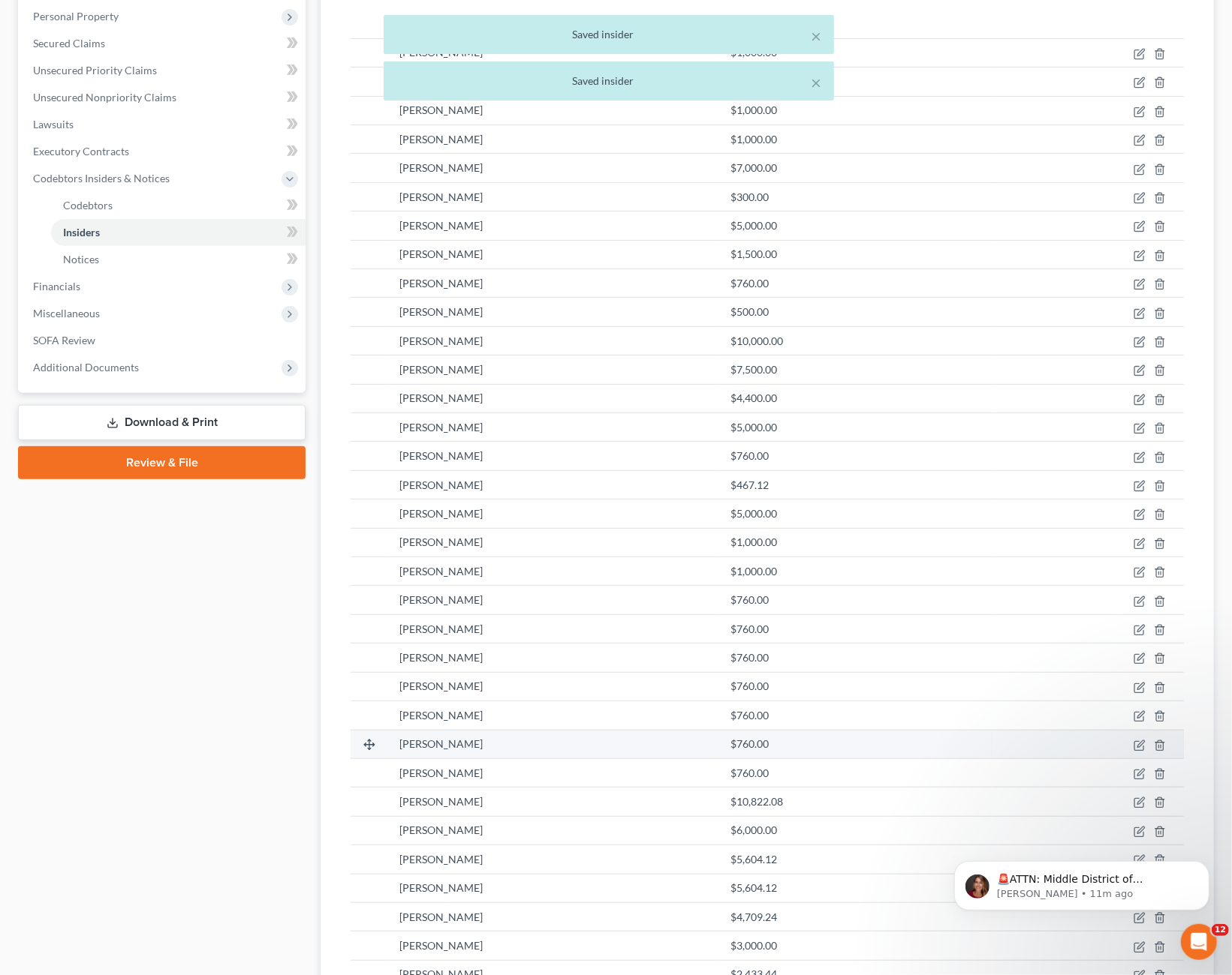
click at [792, 740] on div "$760.00" at bounding box center [855, 744] width 249 height 15
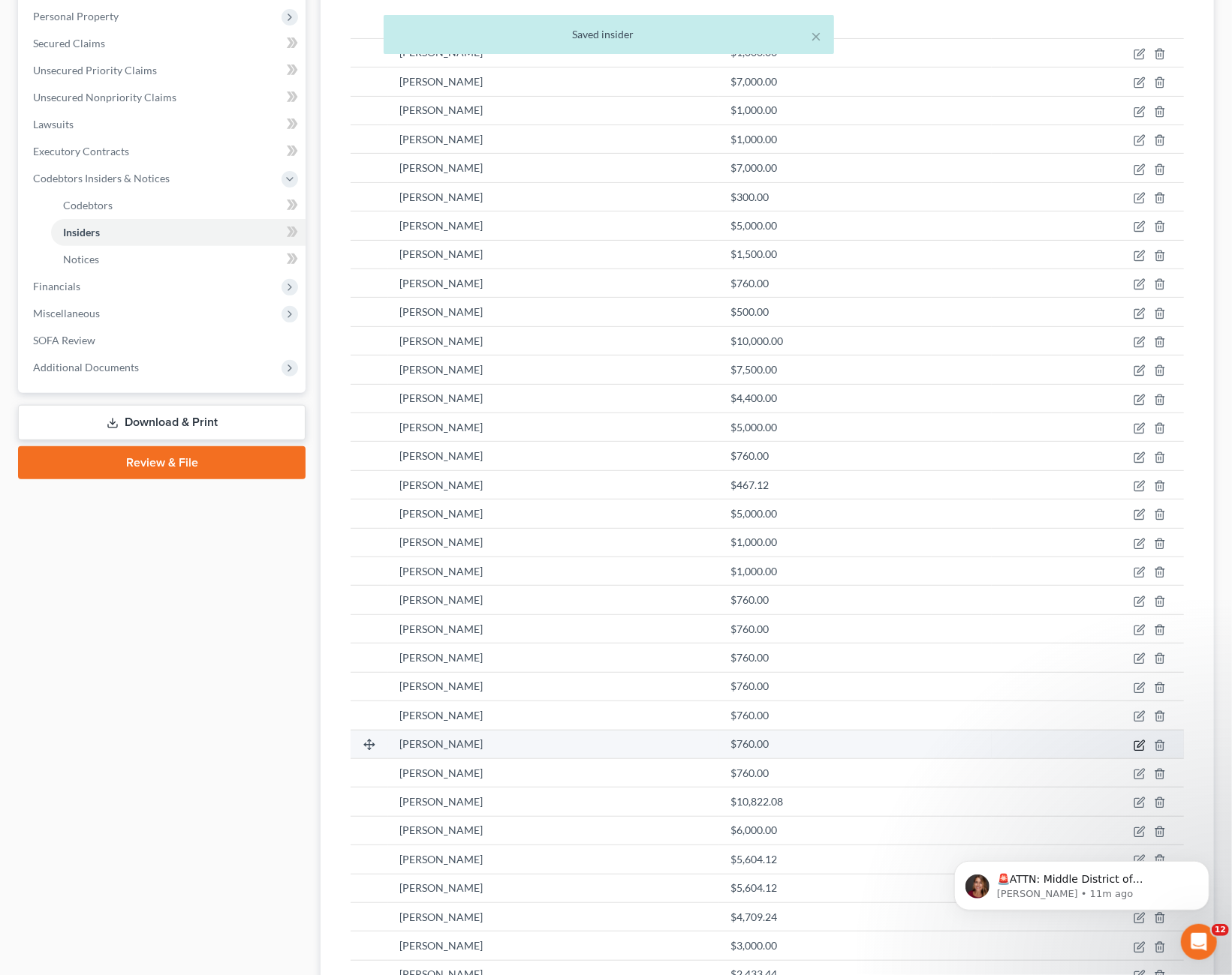
click at [1136, 740] on icon "button" at bounding box center [1139, 746] width 12 height 12
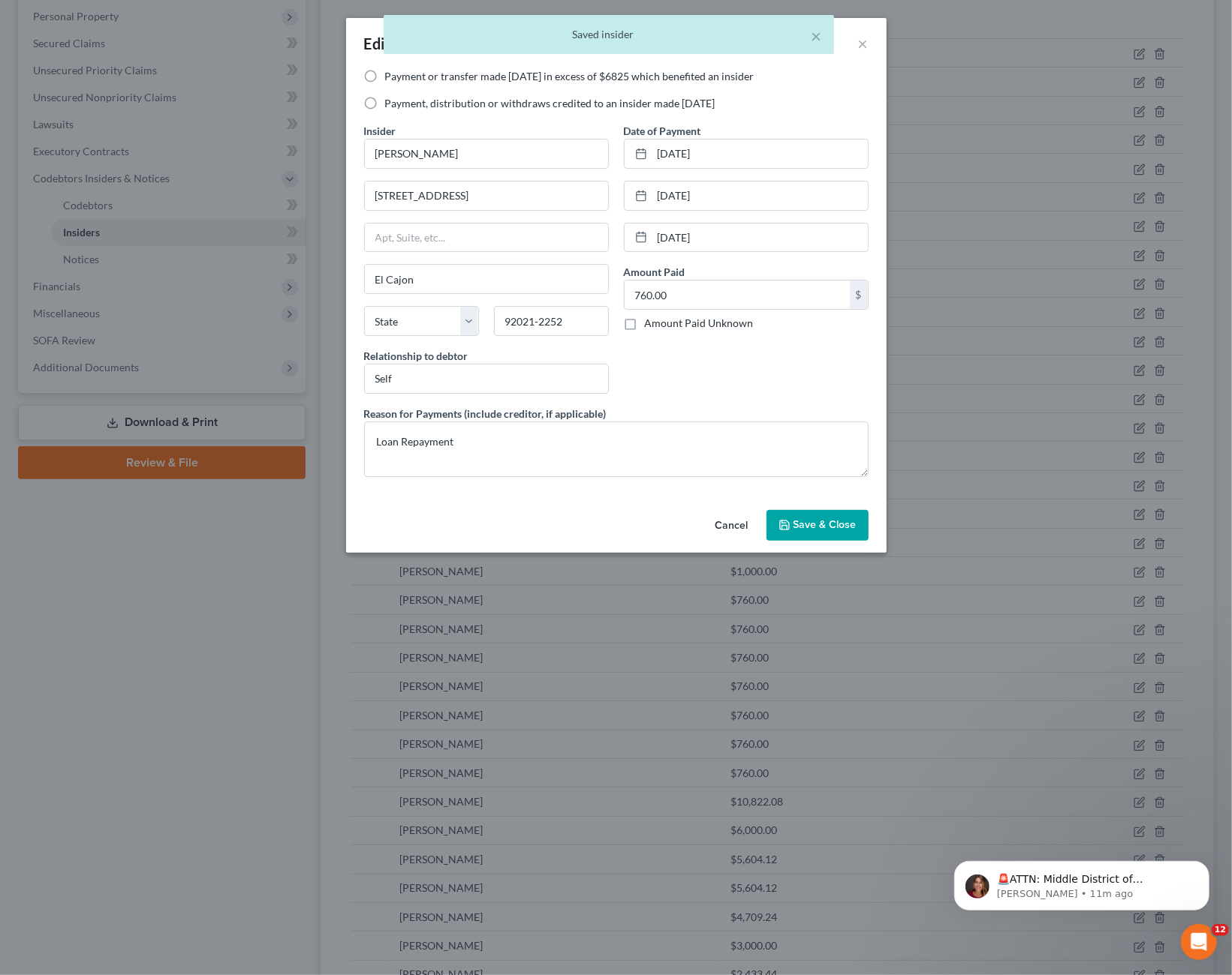
click at [473, 100] on label "Payment, distribution or withdraws credited to an insider made [DATE]" at bounding box center [550, 104] width 330 height 15
click at [401, 100] on input "Payment, distribution or withdraws credited to an insider made [DATE]" at bounding box center [396, 101] width 9 height 9
radio input "true"
click at [815, 510] on button "Save & Close" at bounding box center [817, 526] width 102 height 32
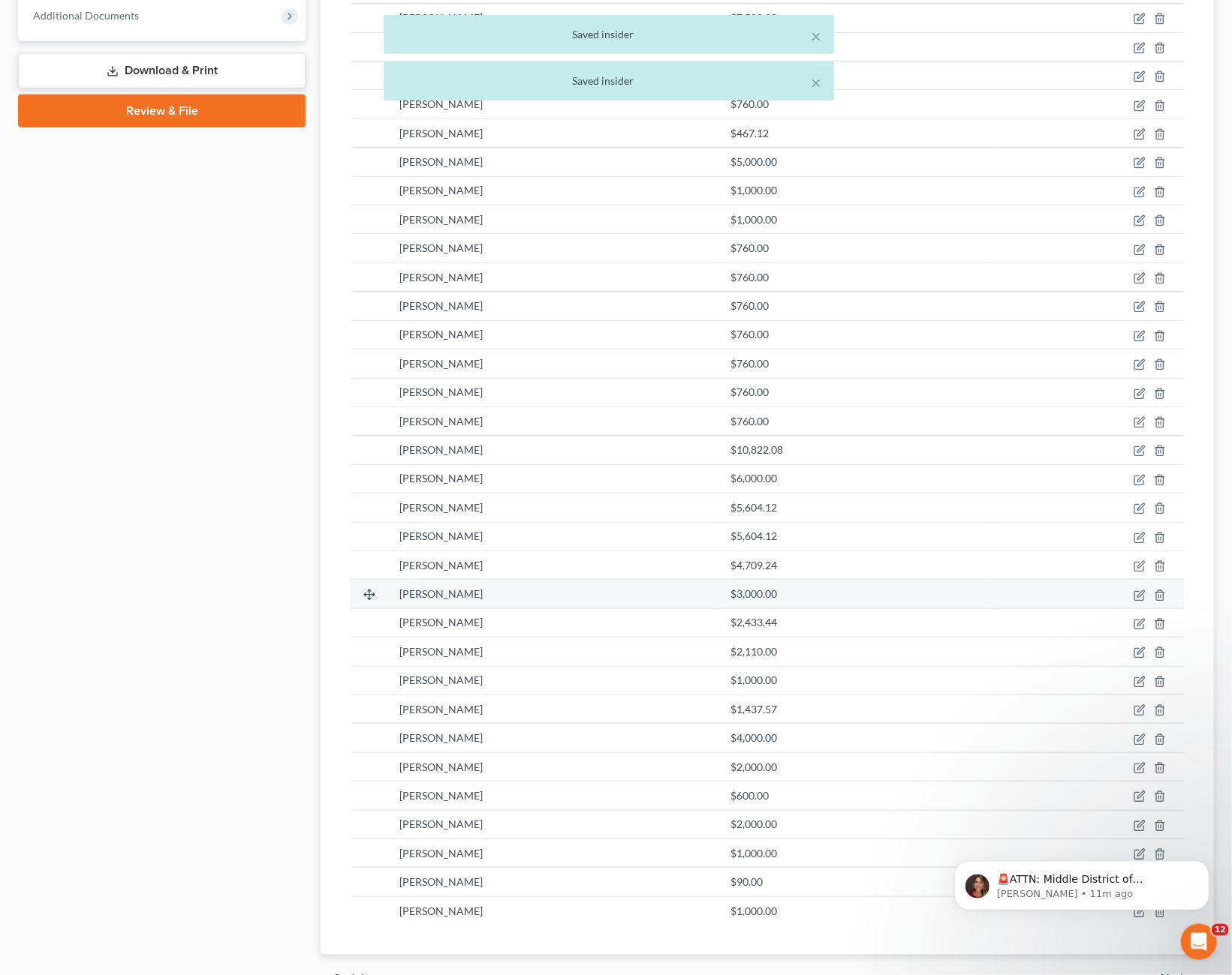
scroll to position [624, 0]
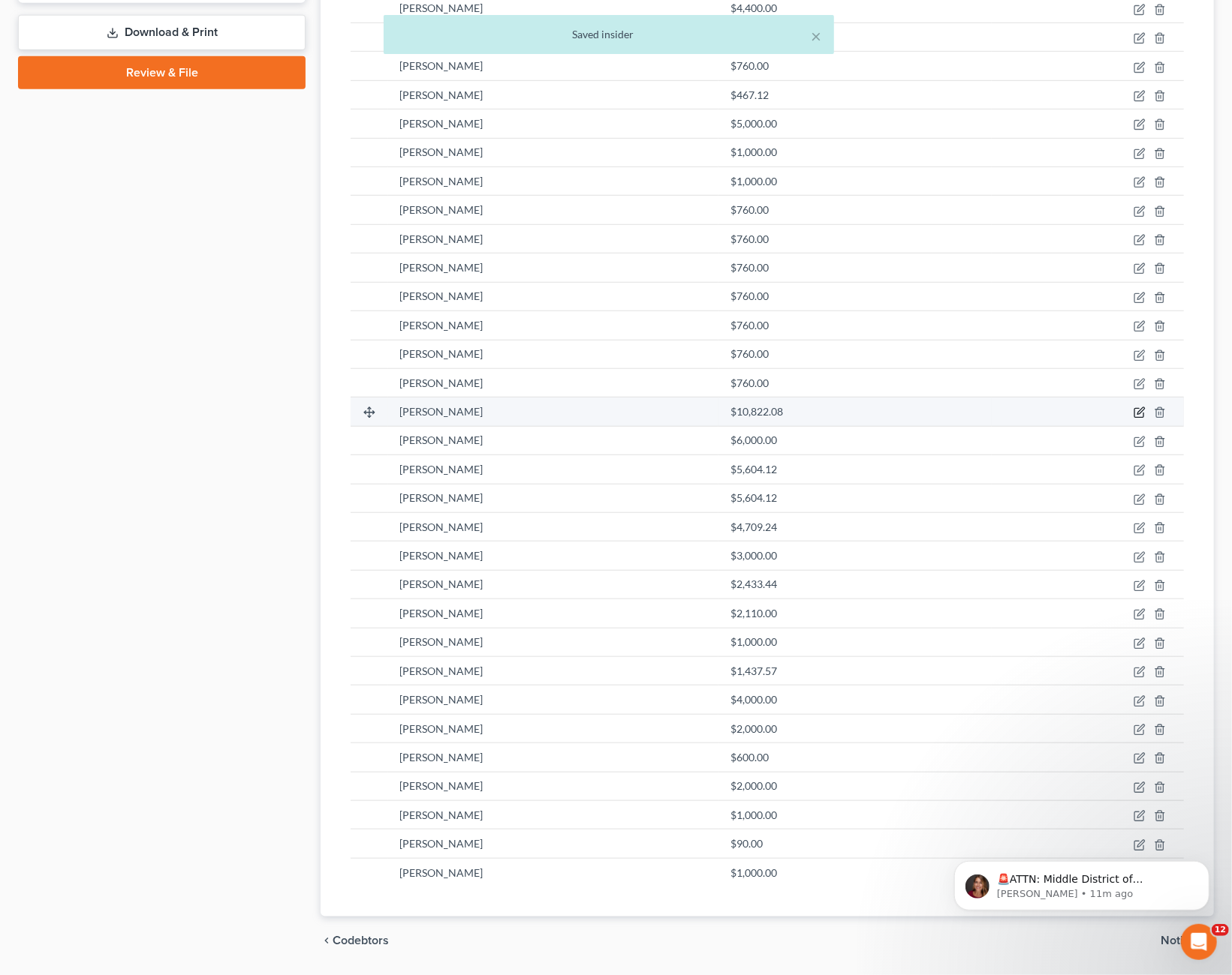
click at [1137, 407] on icon "button" at bounding box center [1139, 413] width 12 height 12
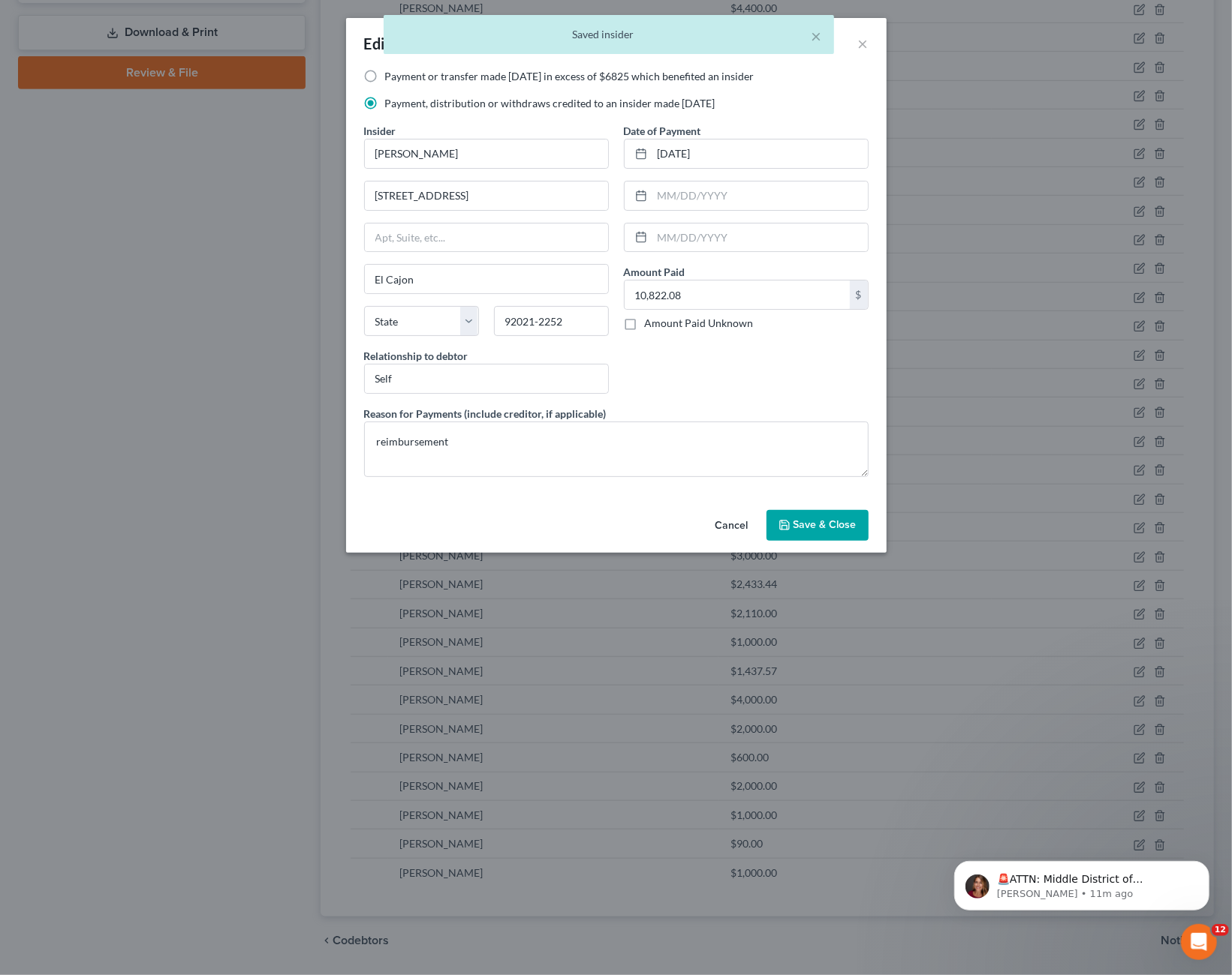
click at [814, 531] on button "Save & Close" at bounding box center [817, 526] width 102 height 32
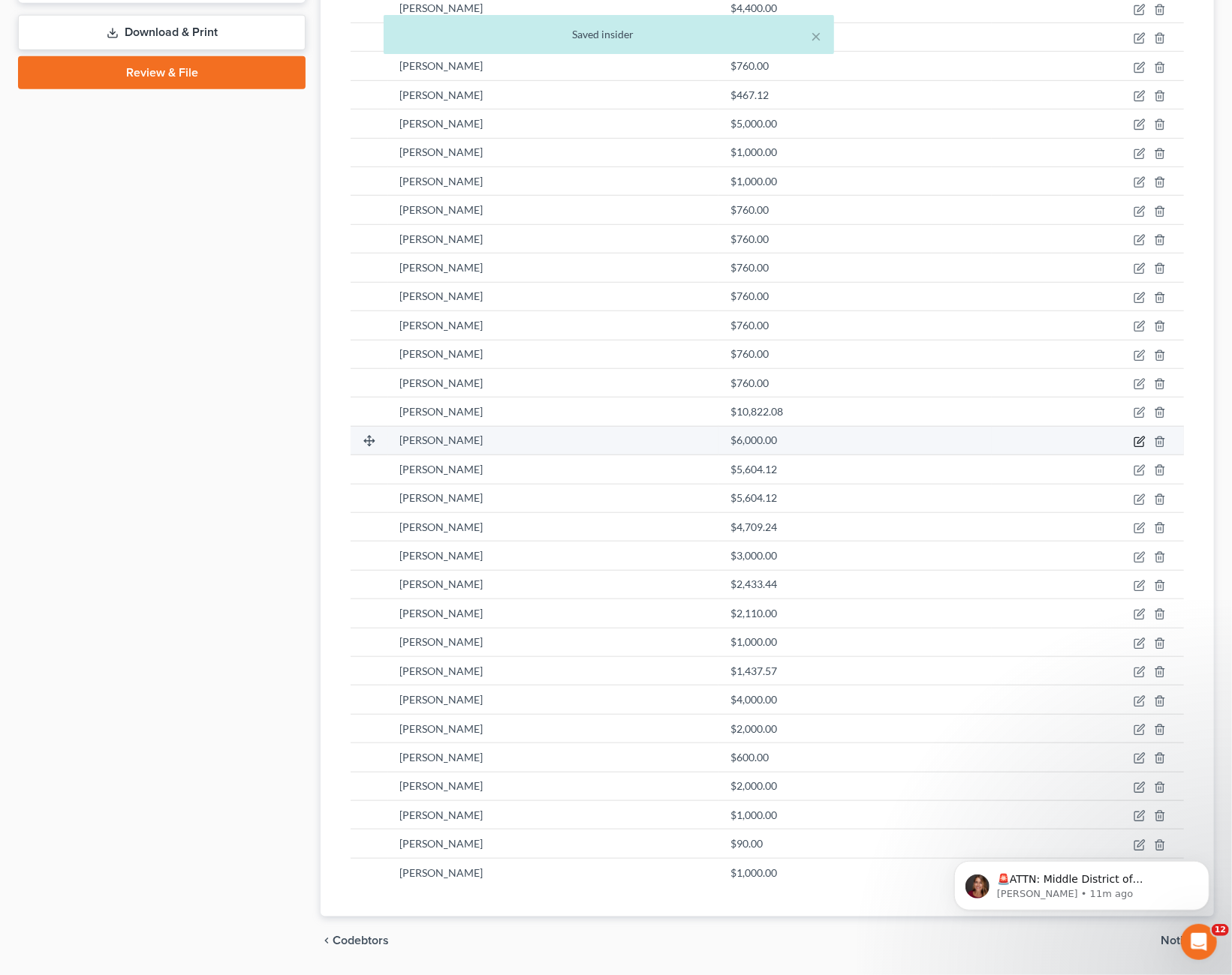
click at [1139, 436] on icon "button" at bounding box center [1139, 442] width 12 height 12
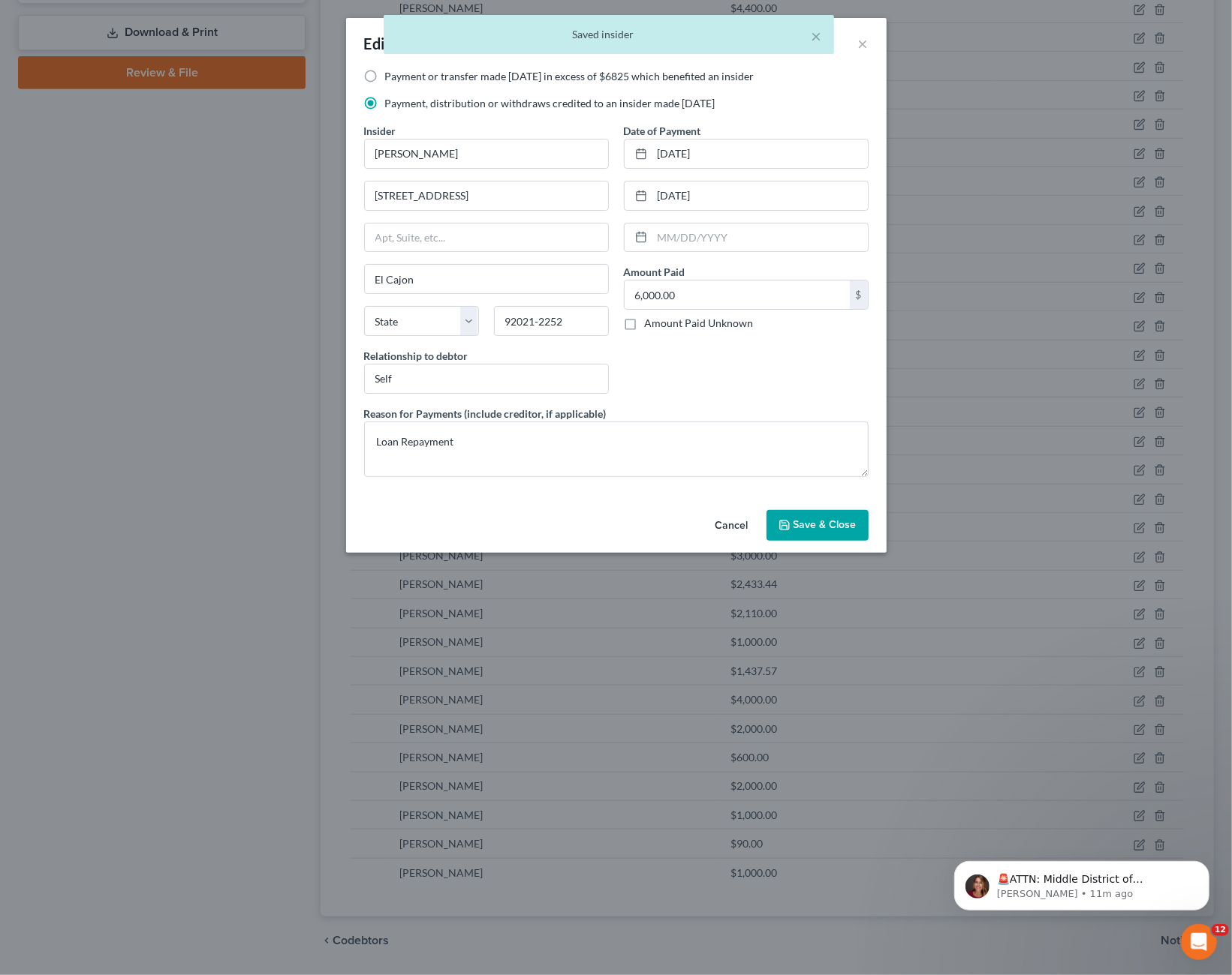
click at [835, 515] on button "Save & Close" at bounding box center [817, 526] width 102 height 32
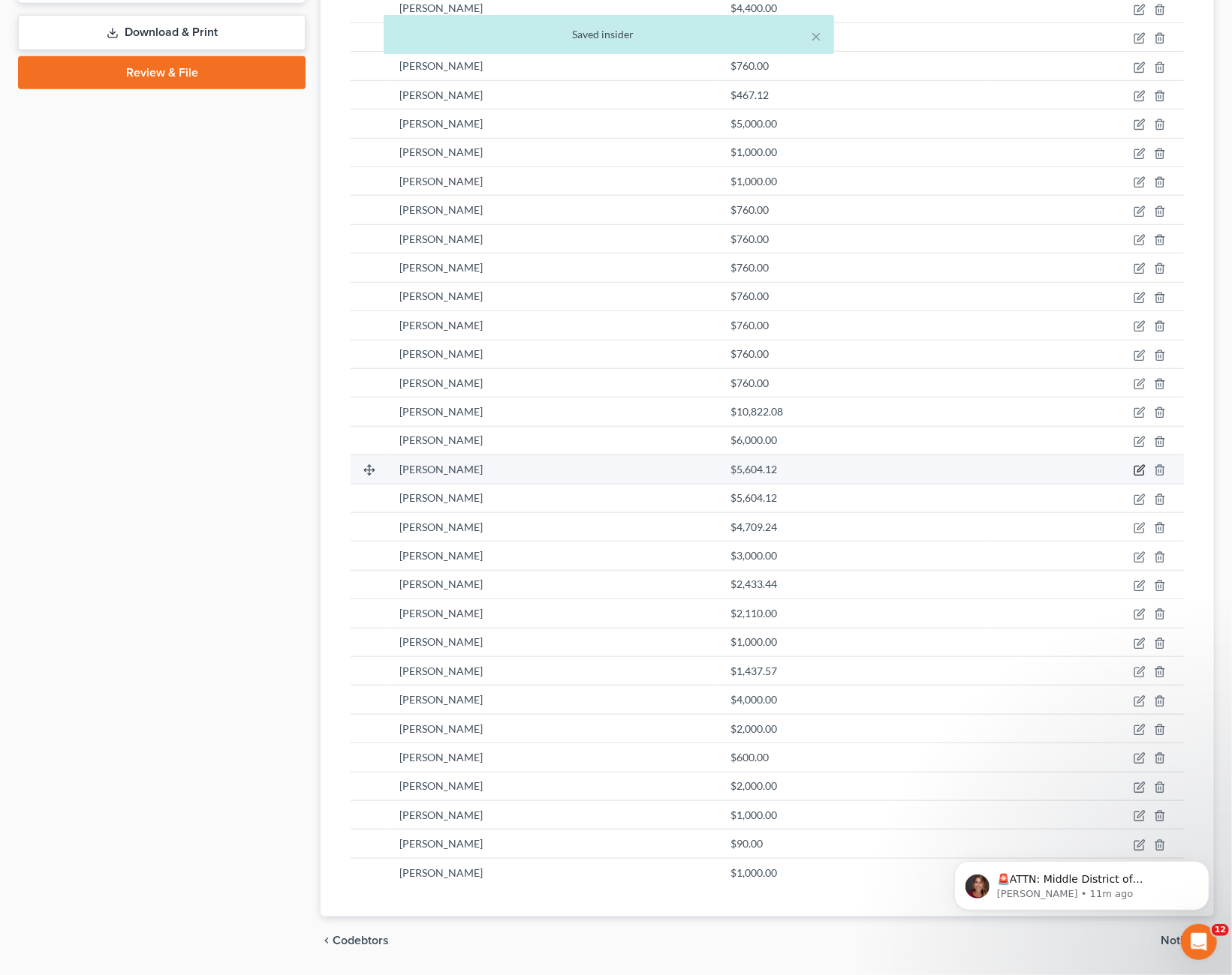
click at [1139, 467] on icon "button" at bounding box center [1139, 470] width 12 height 12
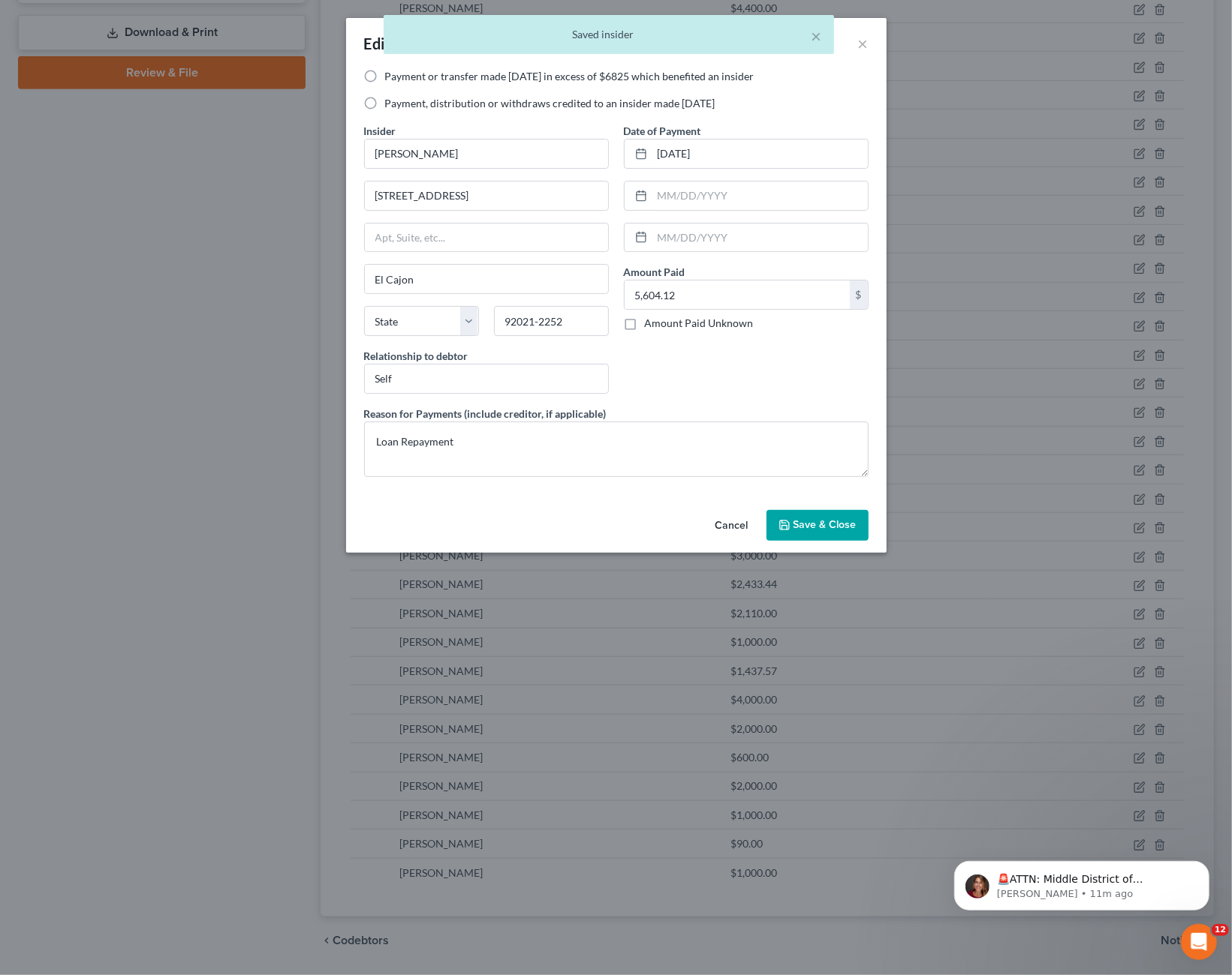
click at [572, 106] on label "Payment, distribution or withdraws credited to an insider made [DATE]" at bounding box center [550, 104] width 330 height 15
click at [401, 106] on input "Payment, distribution or withdraws credited to an insider made [DATE]" at bounding box center [396, 101] width 9 height 9
radio input "true"
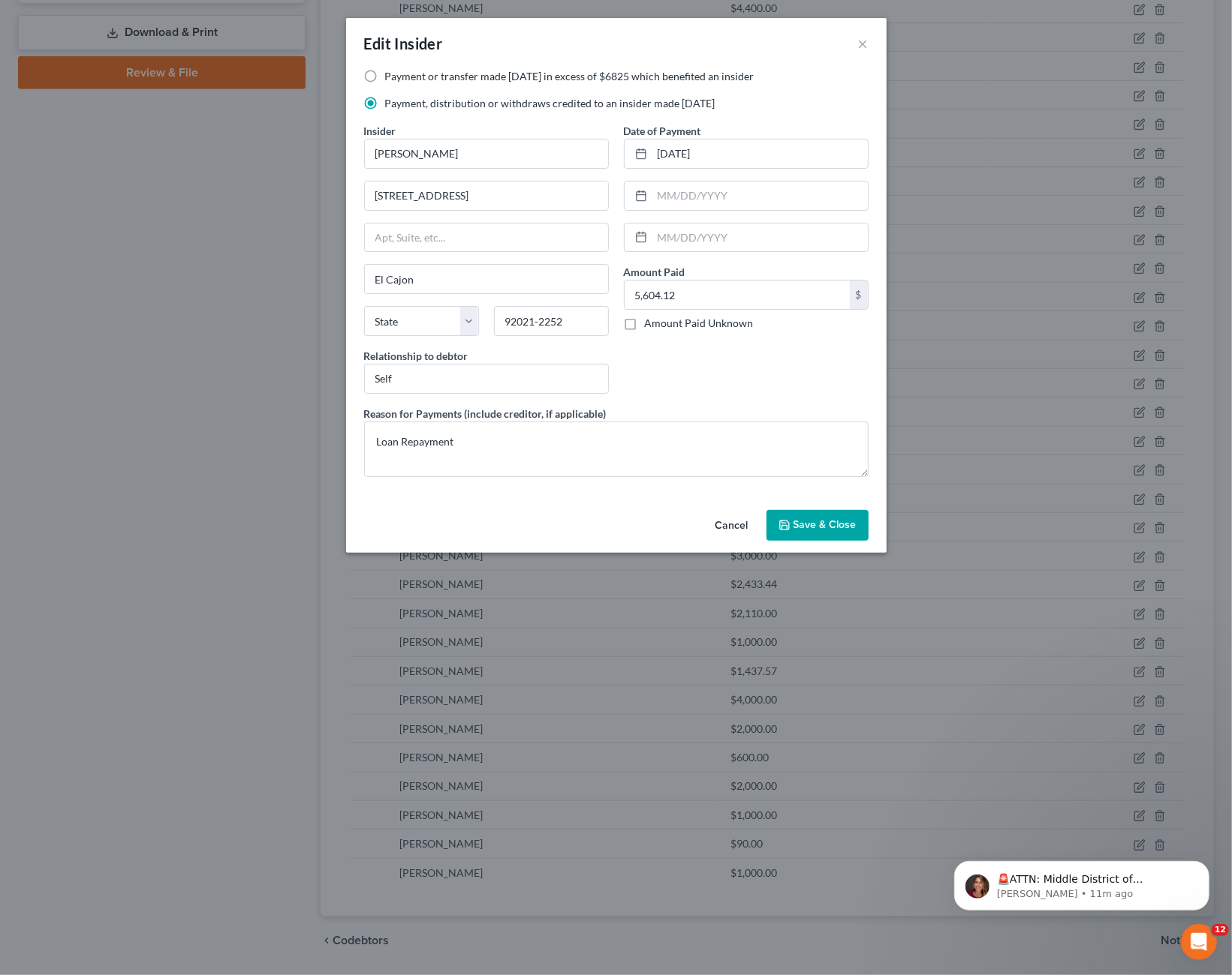
click at [819, 523] on span "Save & Close" at bounding box center [824, 526] width 63 height 13
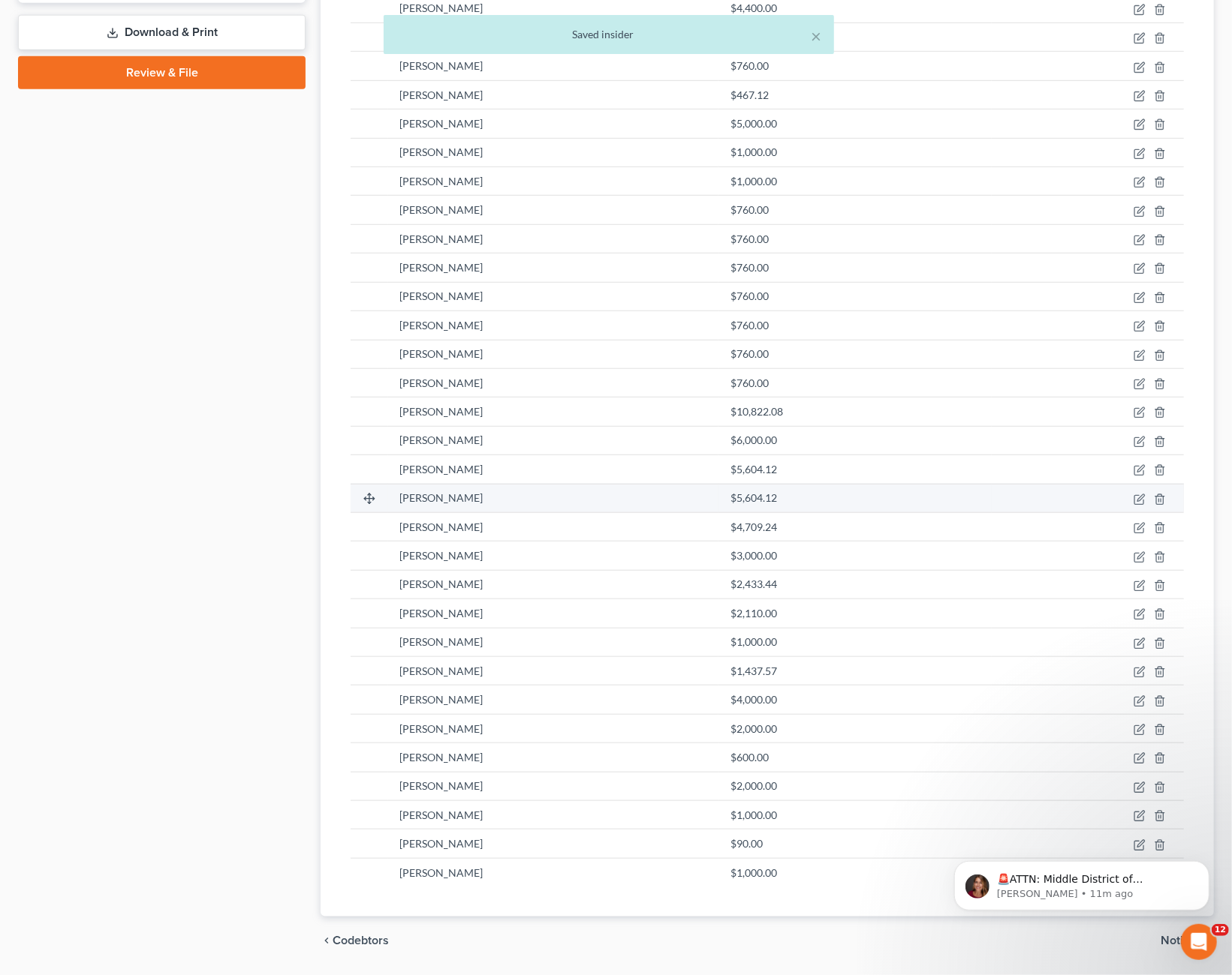
click at [826, 495] on div "$5,604.12" at bounding box center [855, 498] width 249 height 15
click at [1134, 496] on td at bounding box center [1087, 498] width 192 height 28
click at [1139, 498] on icon "button" at bounding box center [1139, 500] width 12 height 12
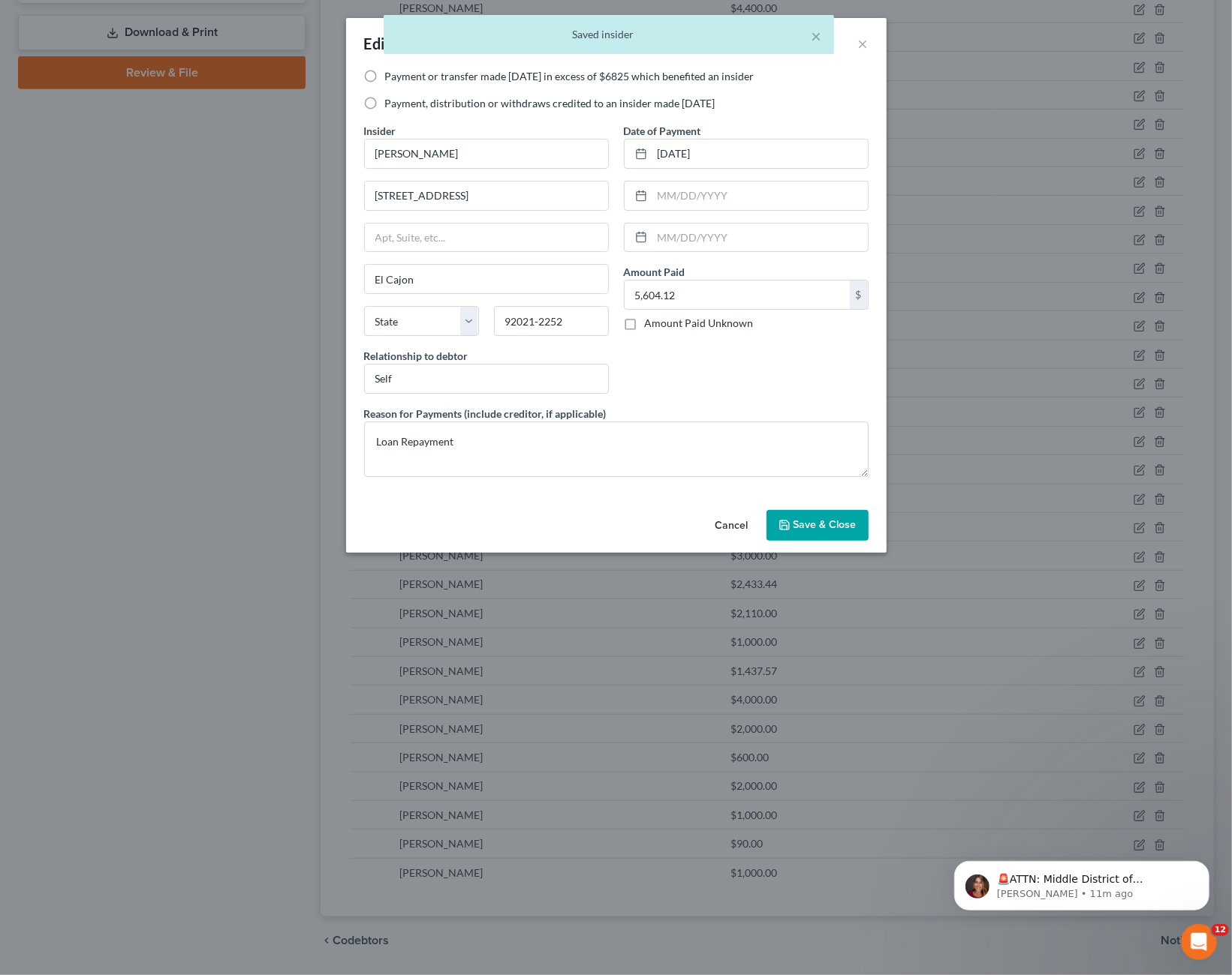
click at [385, 104] on label "Payment, distribution or withdraws credited to an insider made [DATE]" at bounding box center [550, 104] width 330 height 15
click at [391, 104] on input "Payment, distribution or withdraws credited to an insider made [DATE]" at bounding box center [396, 101] width 9 height 9
radio input "true"
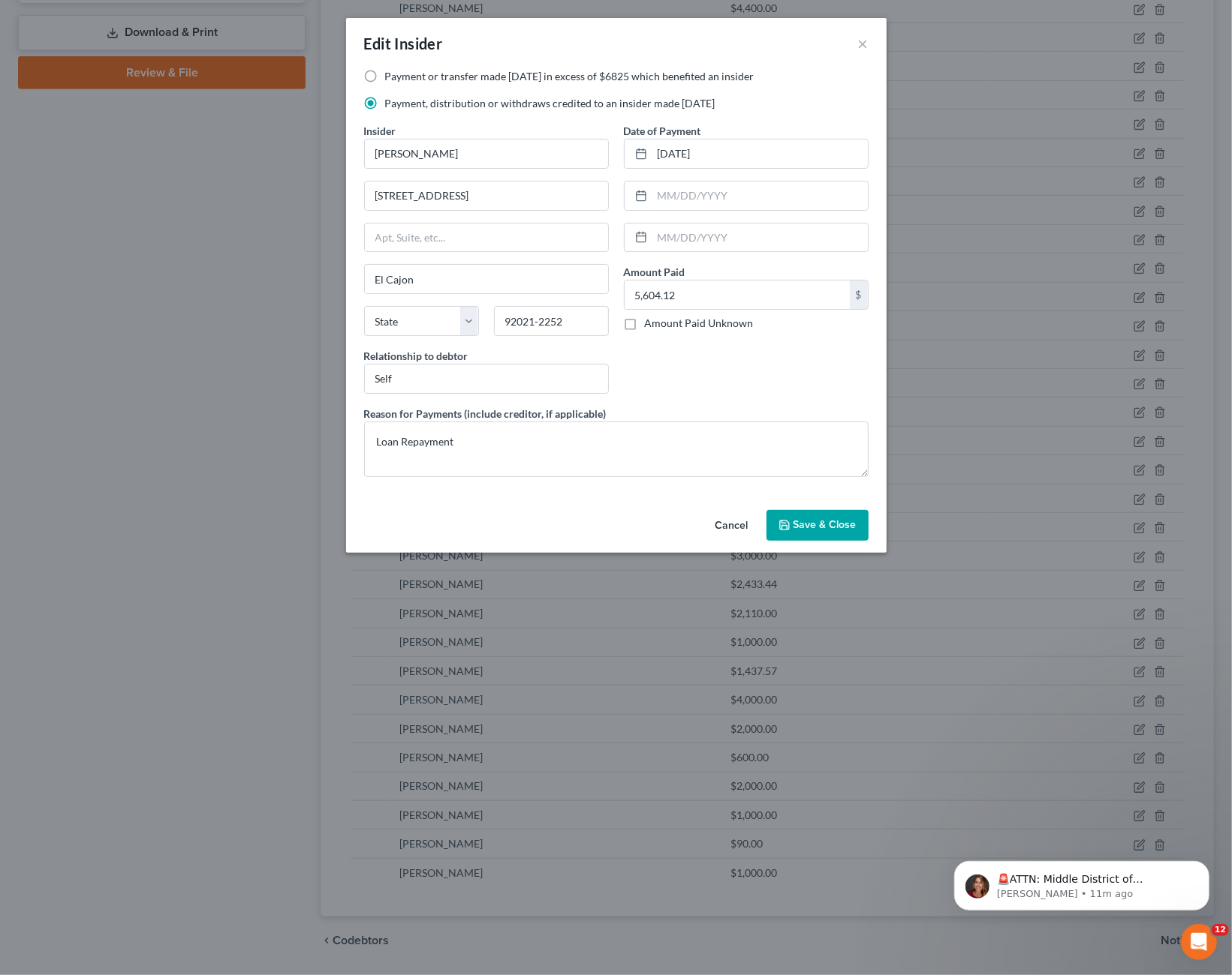
click at [818, 519] on span "Save & Close" at bounding box center [824, 526] width 63 height 13
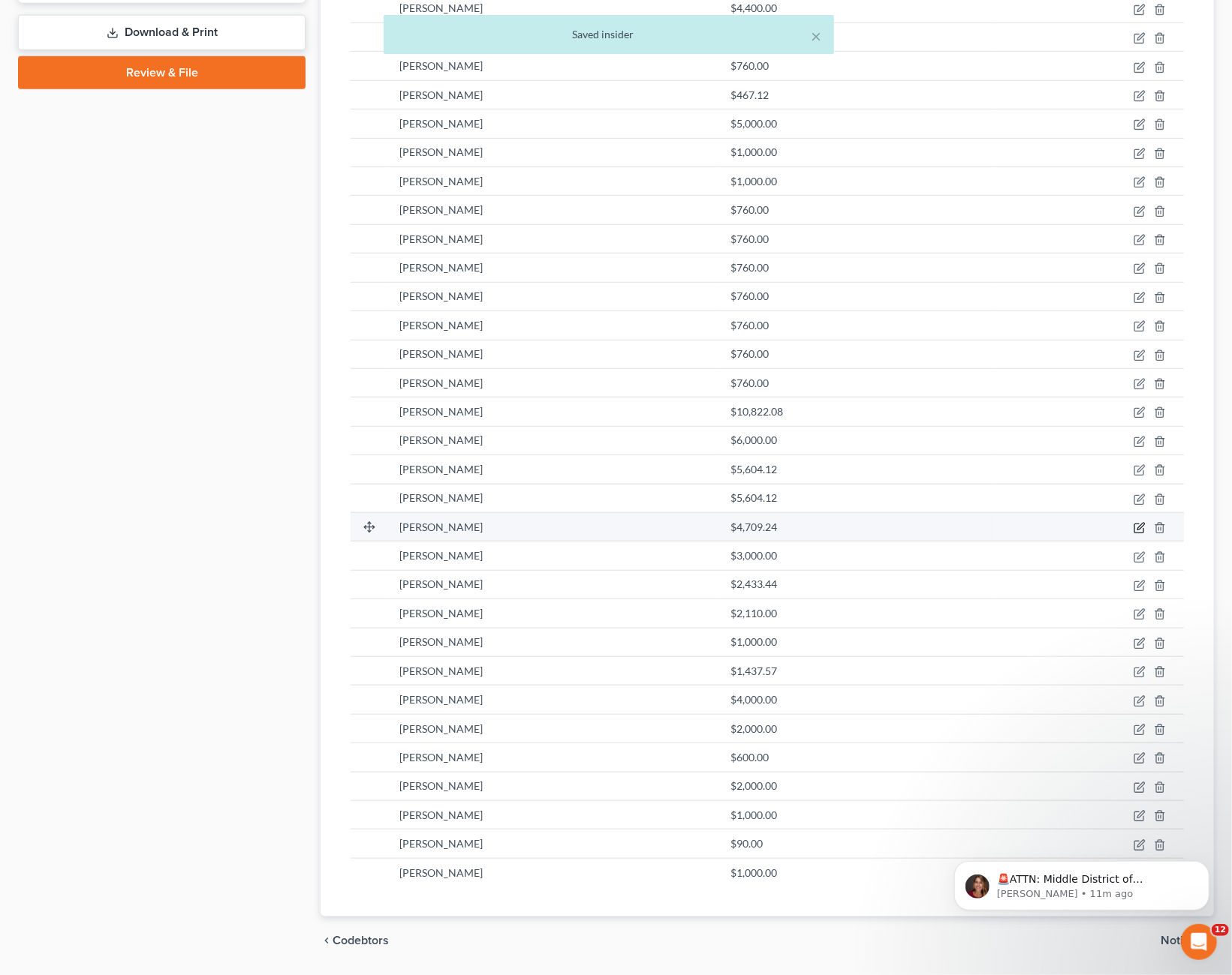
click at [1138, 528] on icon "button" at bounding box center [1139, 528] width 12 height 12
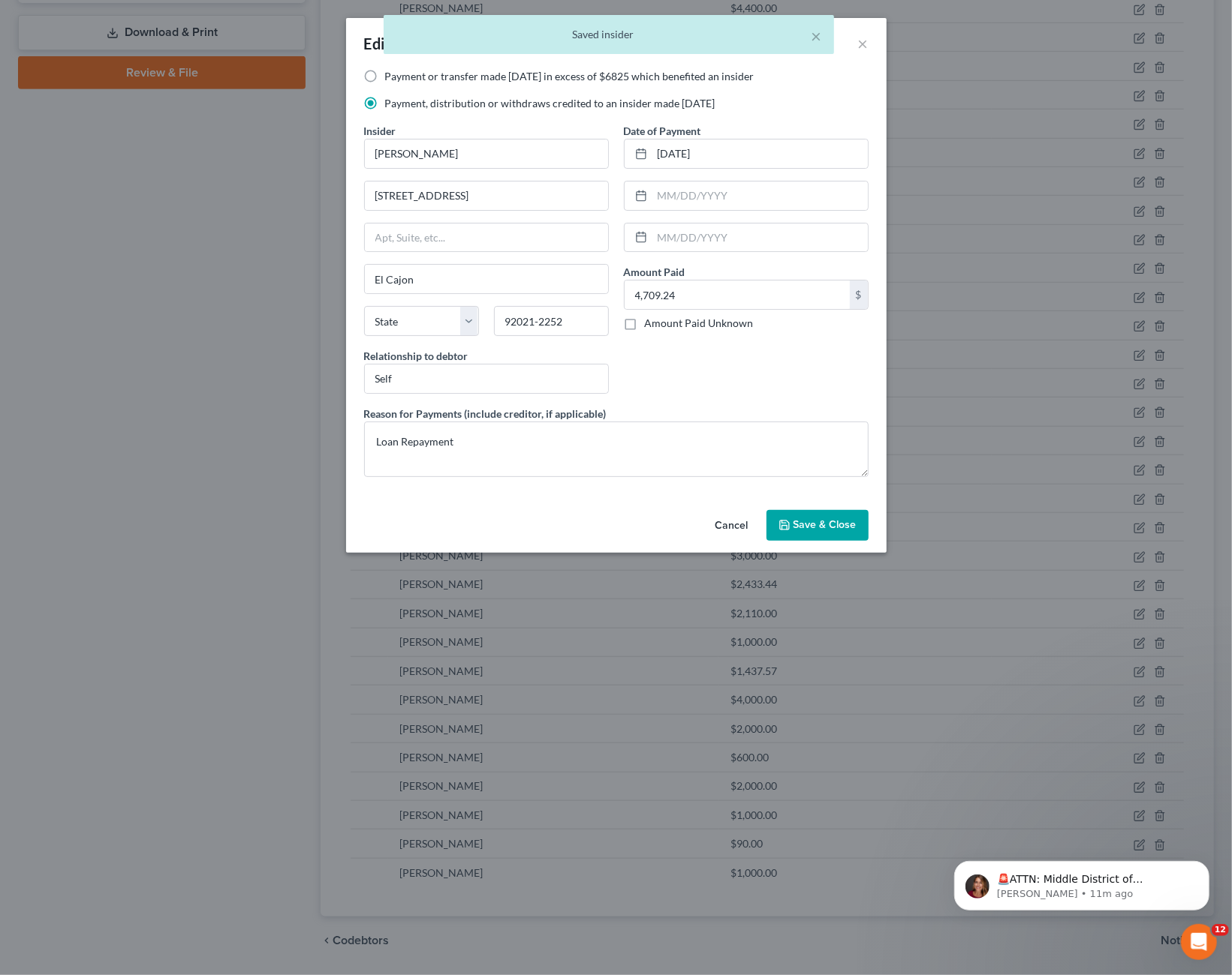
click at [835, 534] on button "Save & Close" at bounding box center [817, 526] width 102 height 32
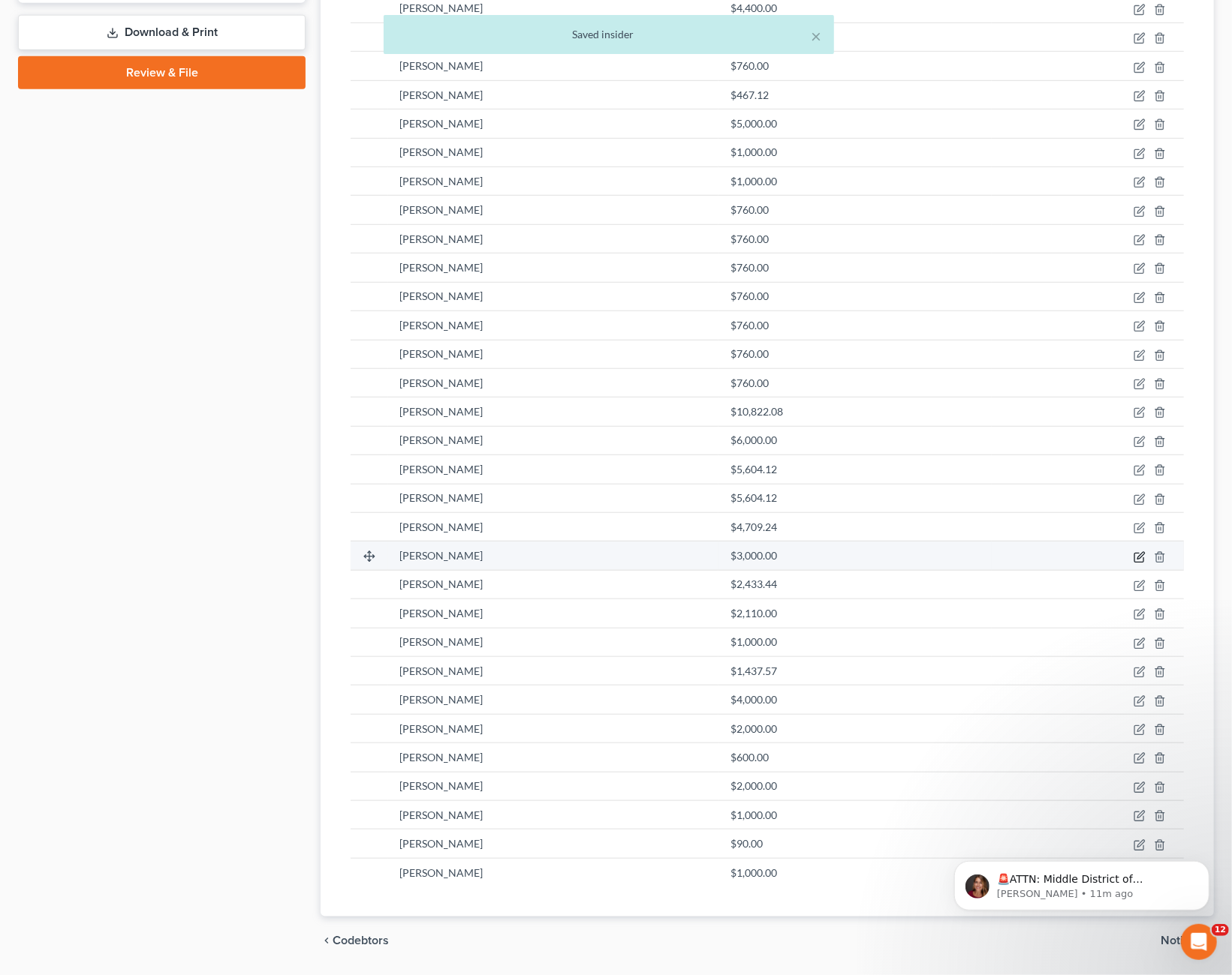
click at [1135, 553] on icon "button" at bounding box center [1138, 558] width 9 height 9
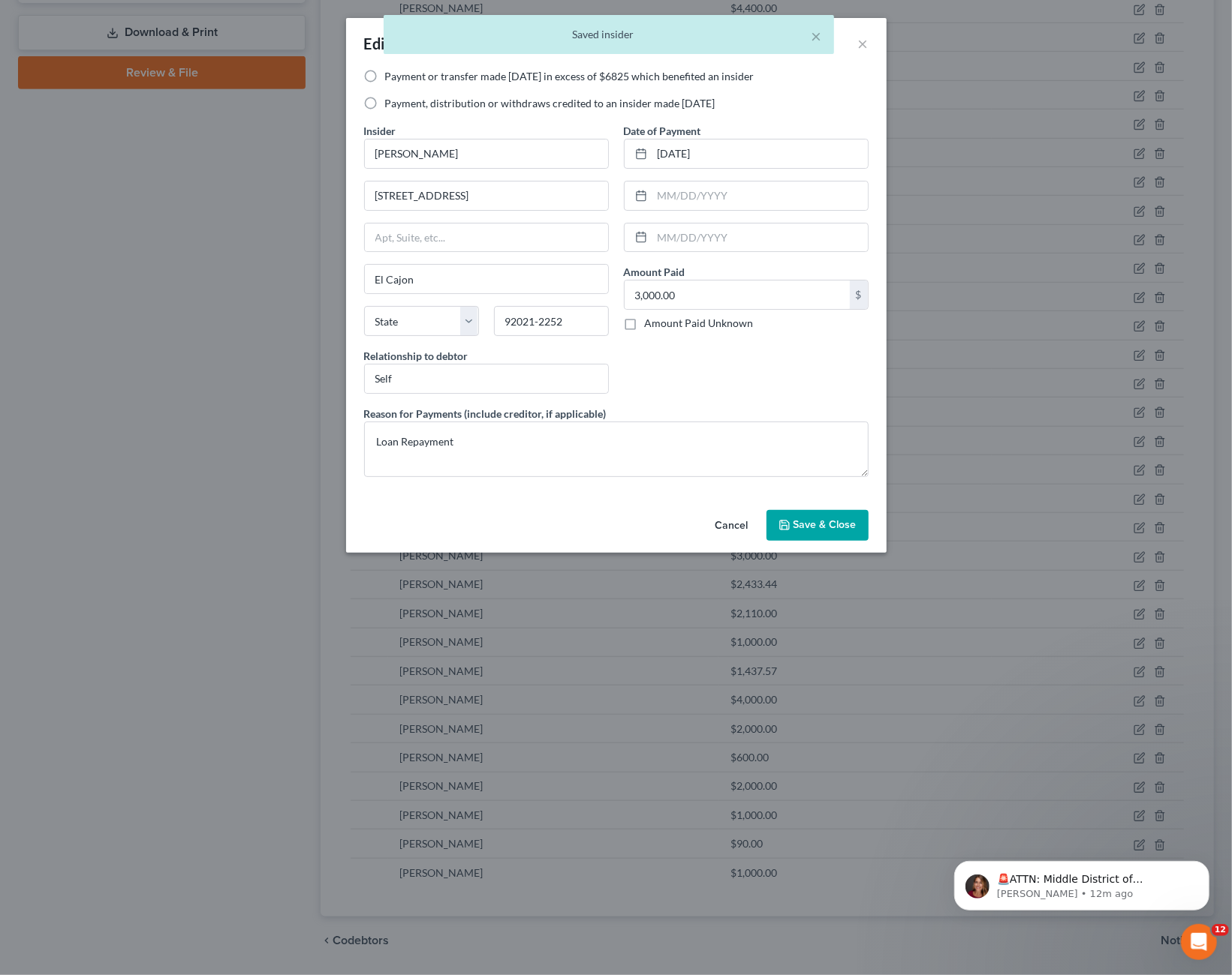
click at [442, 109] on label "Payment, distribution or withdraws credited to an insider made [DATE]" at bounding box center [550, 104] width 330 height 15
click at [401, 106] on input "Payment, distribution or withdraws credited to an insider made [DATE]" at bounding box center [396, 101] width 9 height 9
radio input "true"
click at [842, 519] on span "Save & Close" at bounding box center [824, 526] width 63 height 13
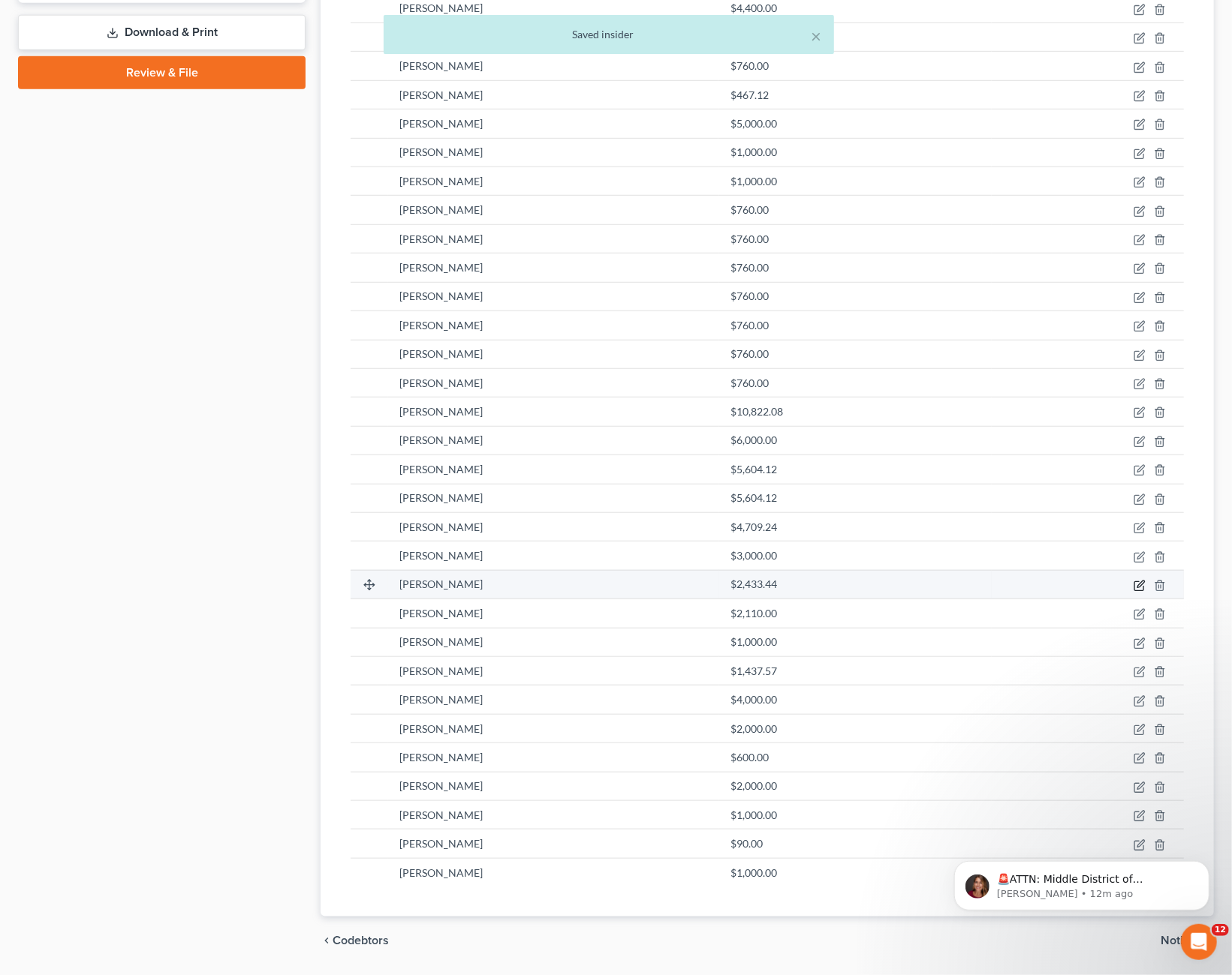
click at [1137, 581] on icon "button" at bounding box center [1139, 586] width 12 height 12
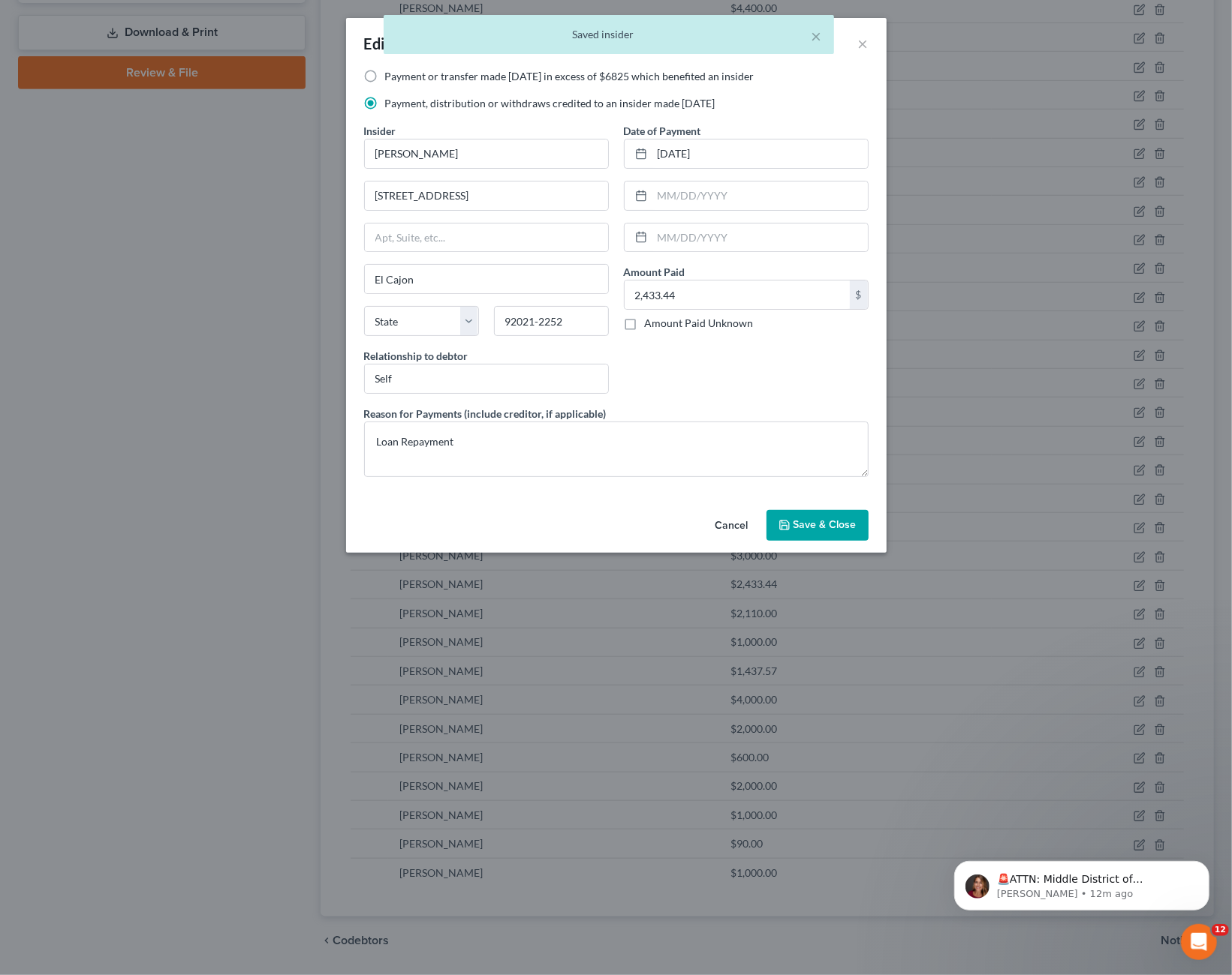
click at [843, 519] on span "Save & Close" at bounding box center [824, 526] width 63 height 13
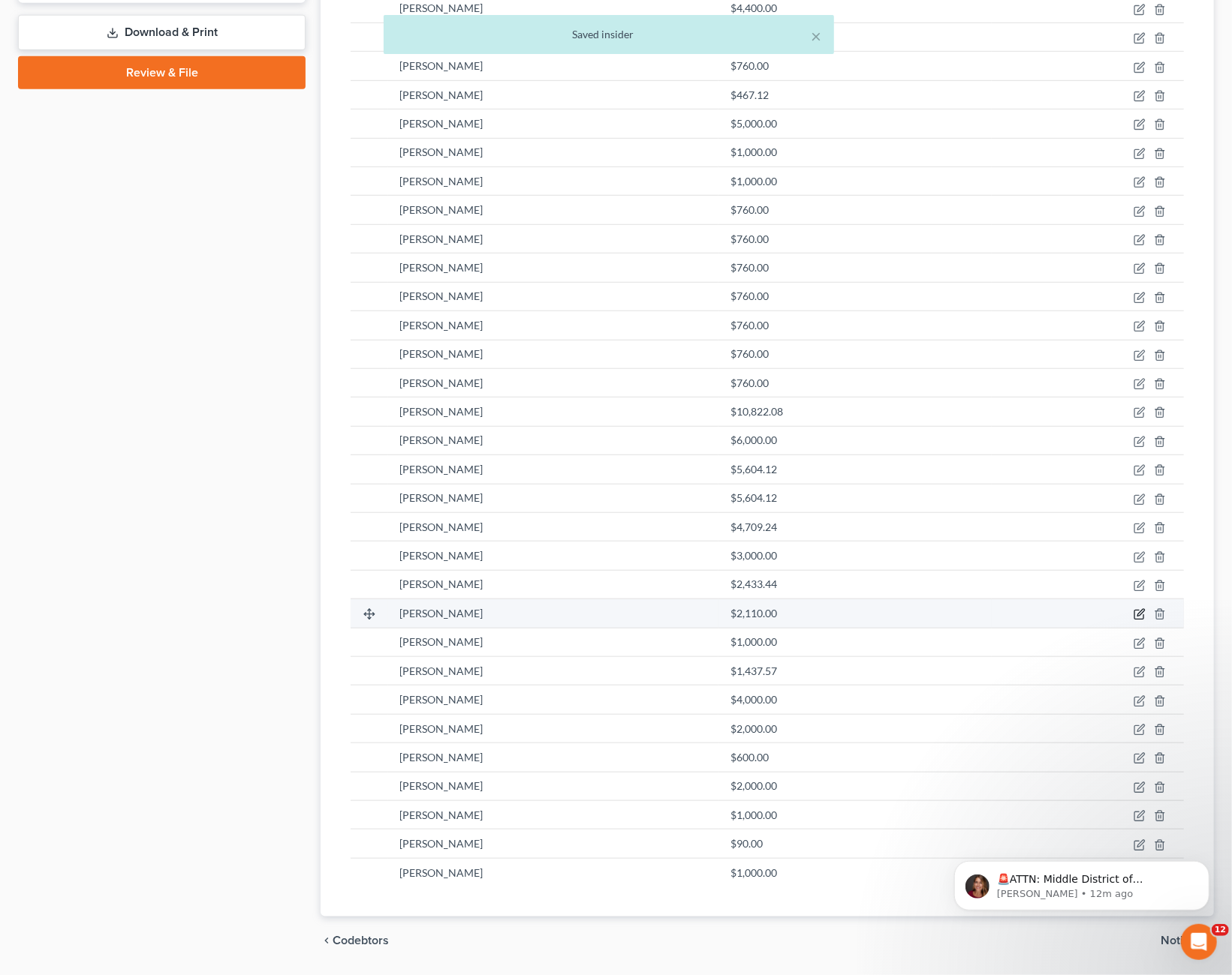
click at [1139, 611] on icon "button" at bounding box center [1139, 614] width 12 height 12
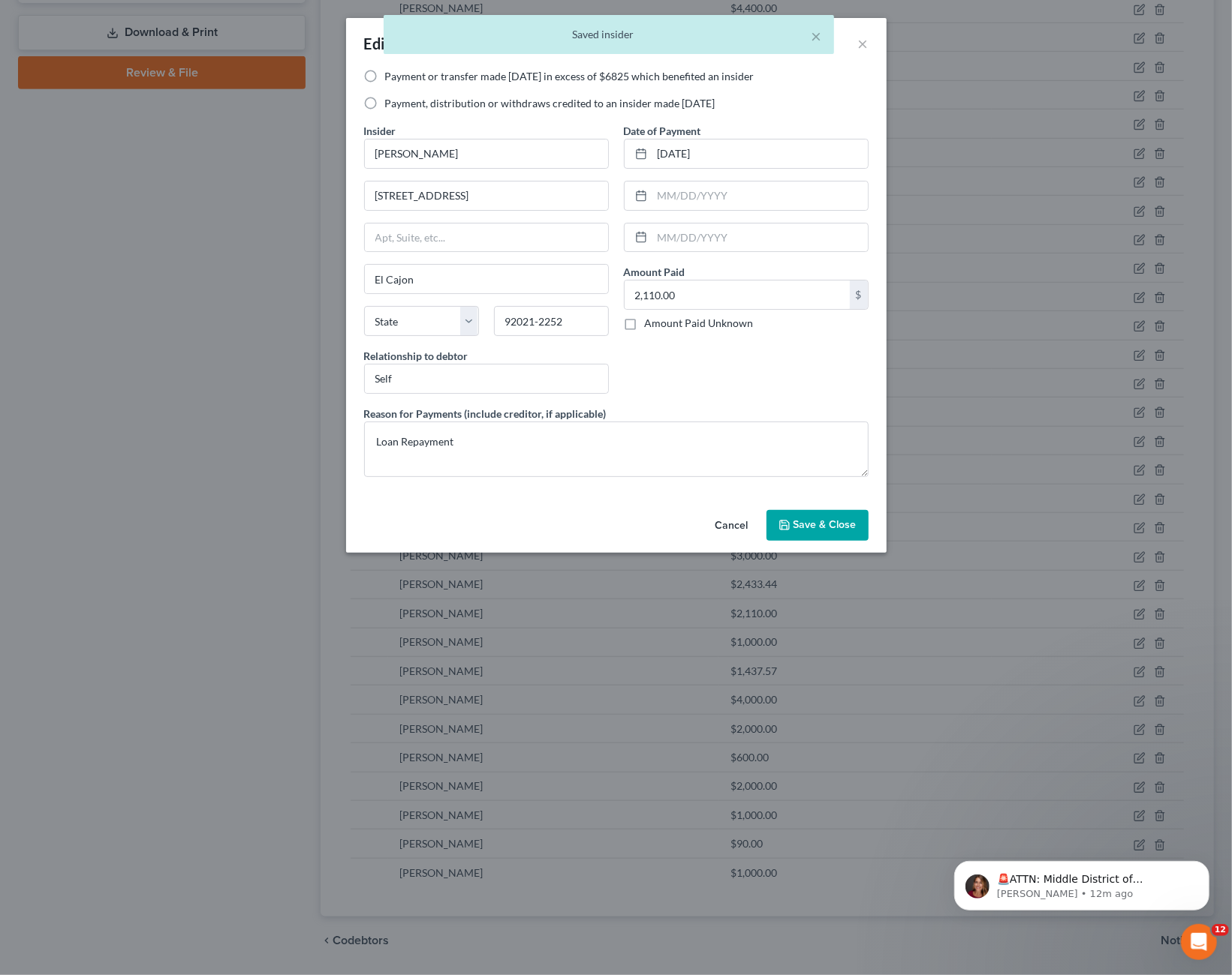
click at [543, 106] on label "Payment, distribution or withdraws credited to an insider made [DATE]" at bounding box center [550, 104] width 330 height 15
click at [401, 106] on input "Payment, distribution or withdraws credited to an insider made [DATE]" at bounding box center [396, 101] width 9 height 9
radio input "true"
click at [819, 528] on span "Save & Close" at bounding box center [824, 526] width 63 height 13
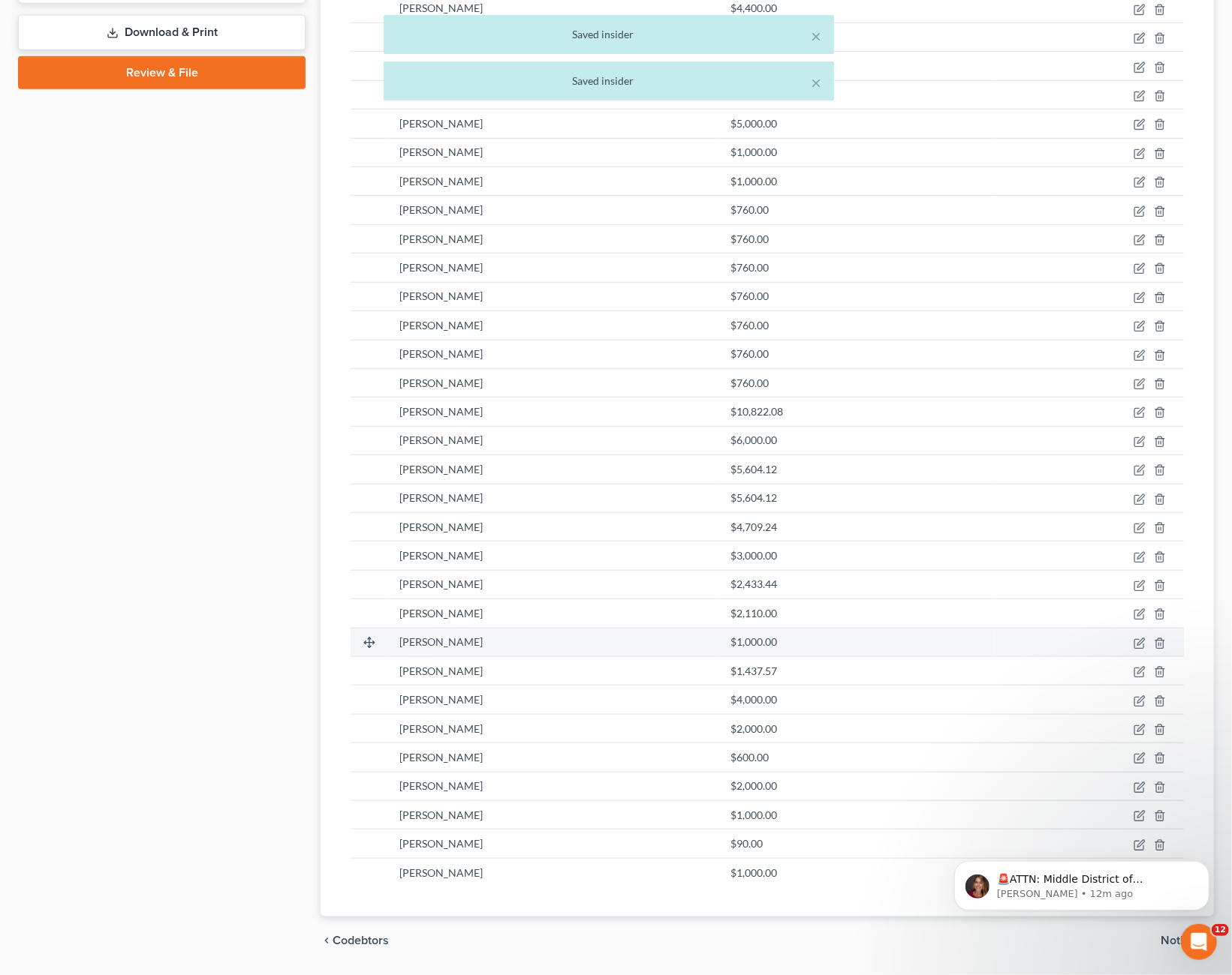
click at [828, 641] on div "$1,000.00" at bounding box center [855, 642] width 249 height 15
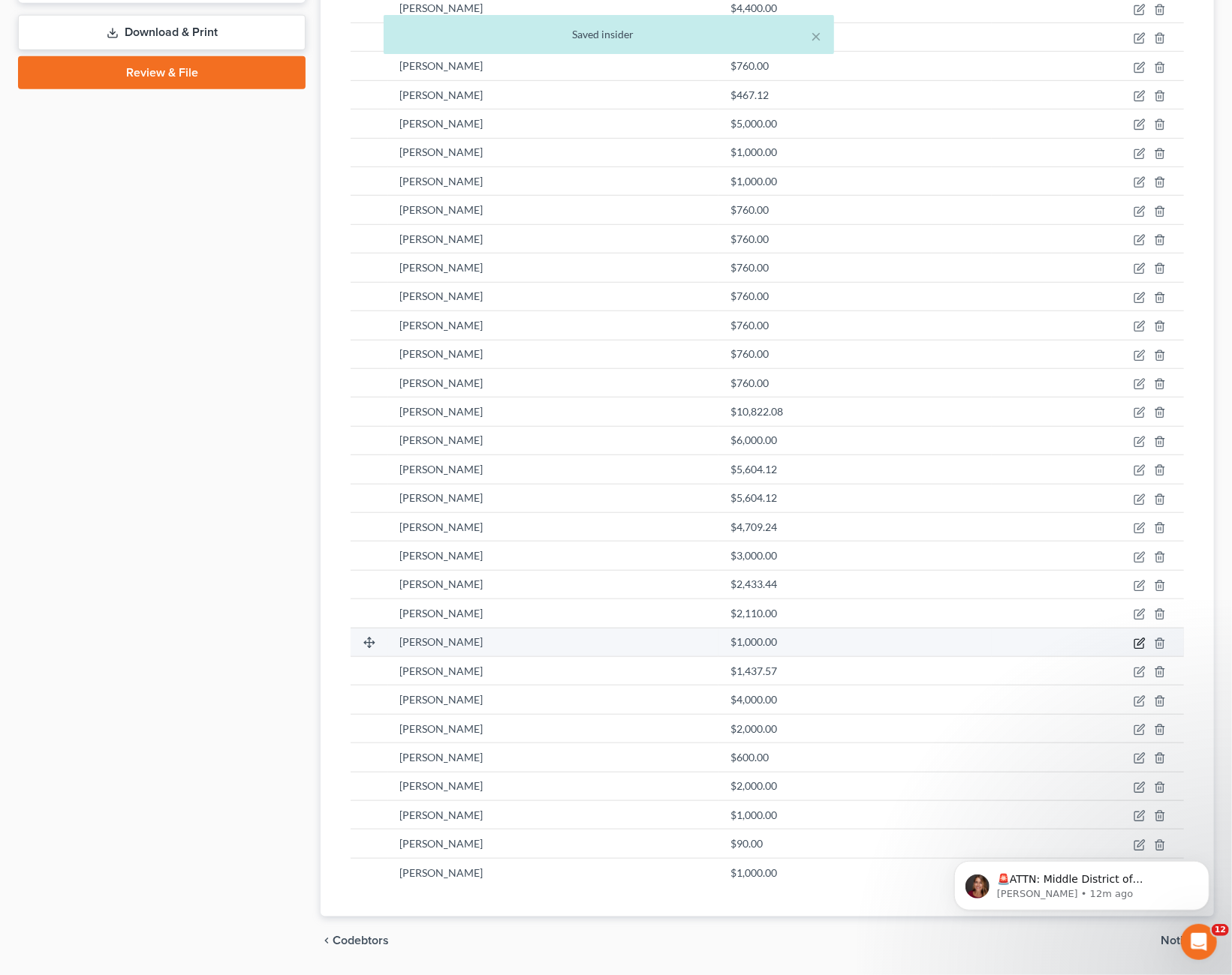
click at [1136, 637] on icon "button" at bounding box center [1139, 643] width 12 height 12
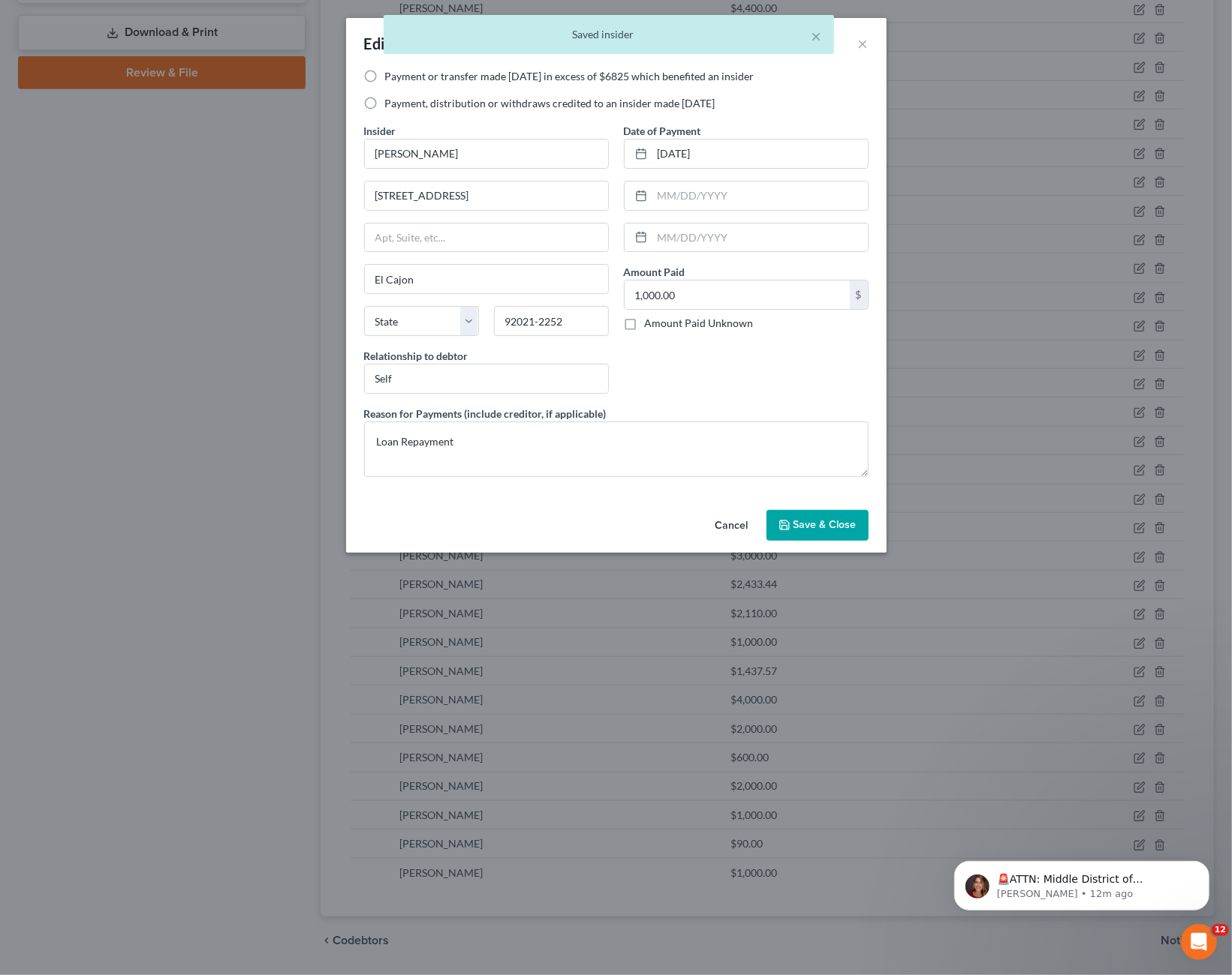
click at [460, 108] on label "Payment, distribution or withdraws credited to an insider made [DATE]" at bounding box center [550, 104] width 330 height 15
click at [401, 106] on input "Payment, distribution or withdraws credited to an insider made [DATE]" at bounding box center [396, 101] width 9 height 9
radio input "true"
click at [806, 521] on span "Save & Close" at bounding box center [824, 526] width 63 height 13
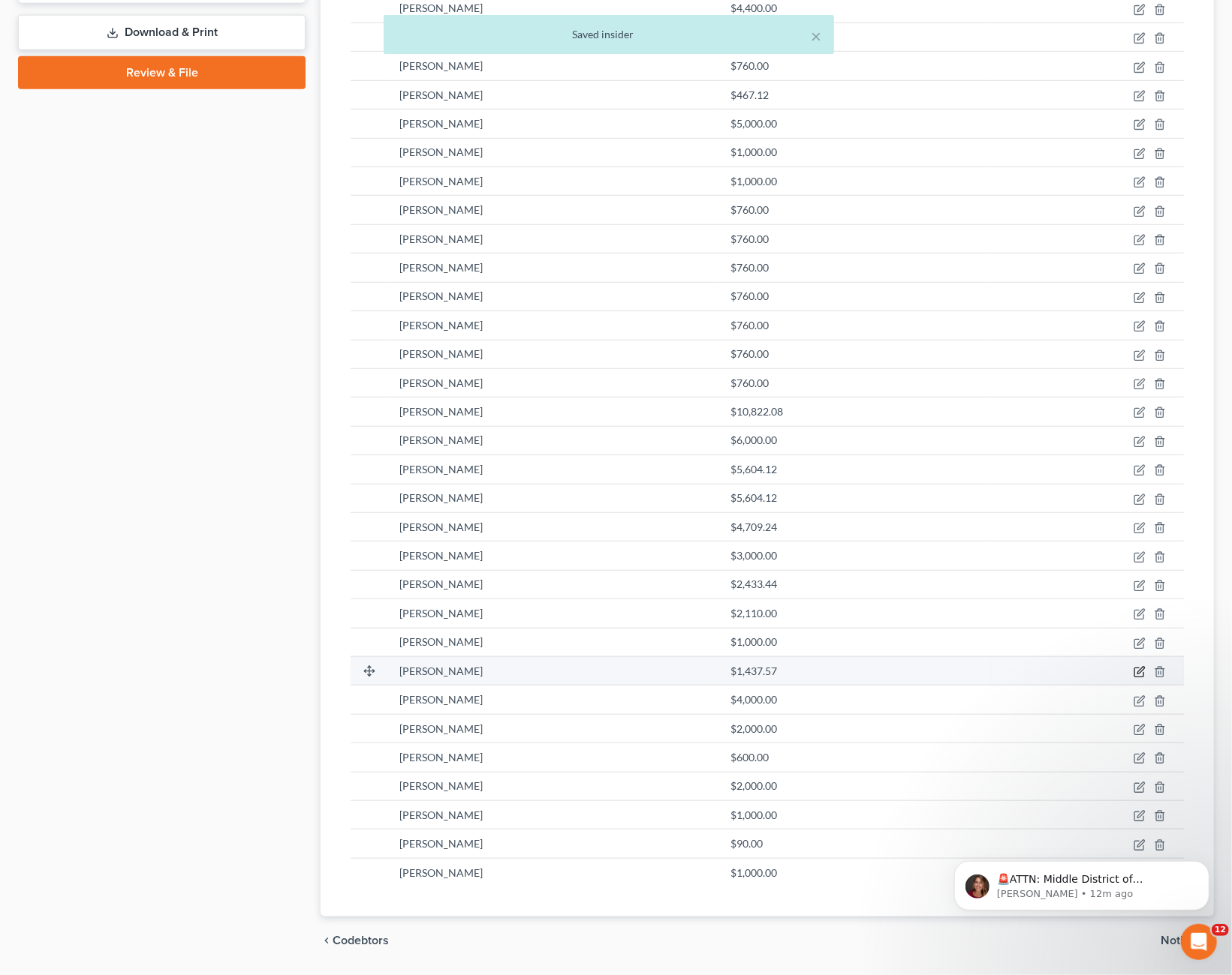
click at [1137, 667] on icon "button" at bounding box center [1139, 672] width 12 height 12
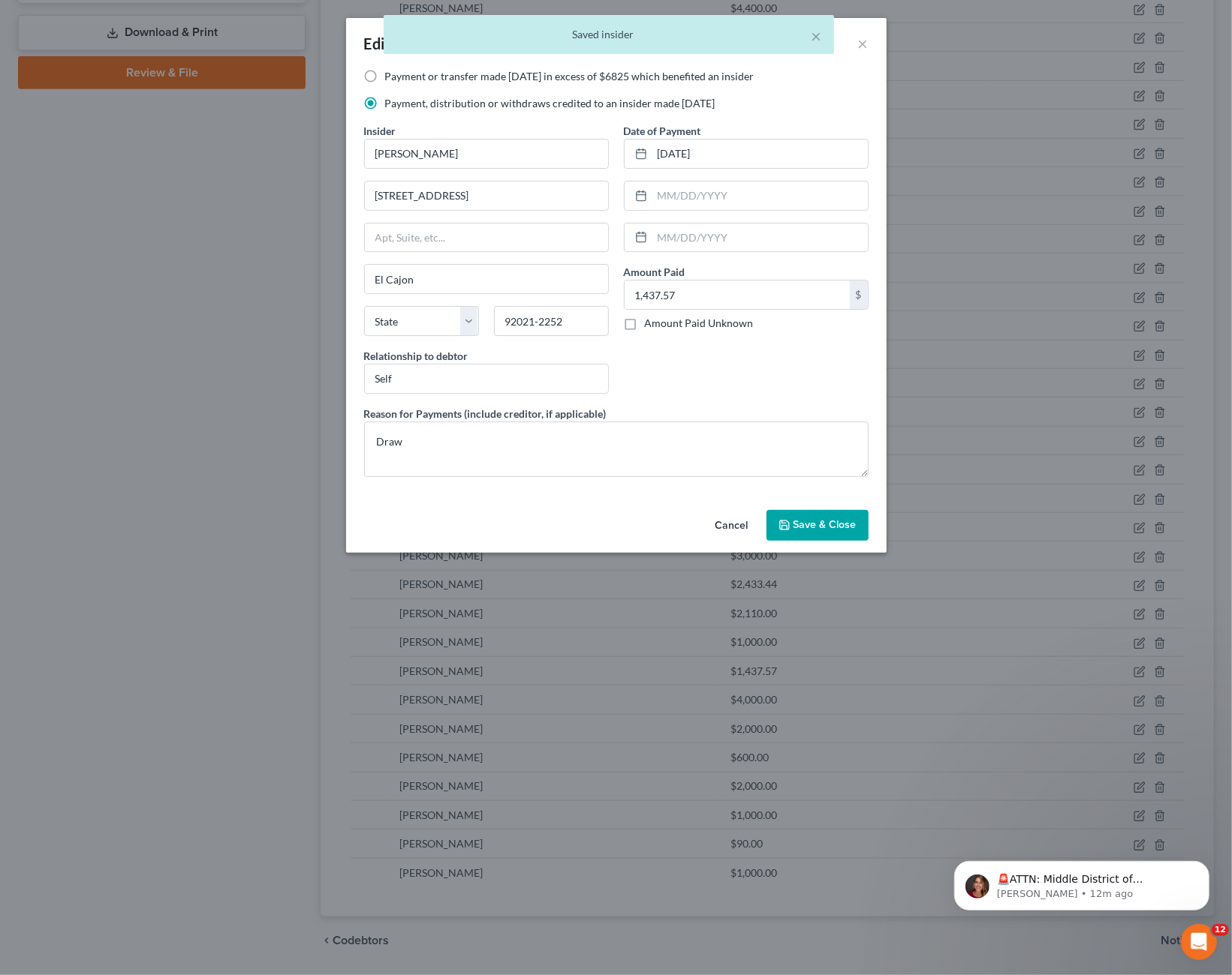
click at [795, 527] on span "Save & Close" at bounding box center [824, 526] width 63 height 13
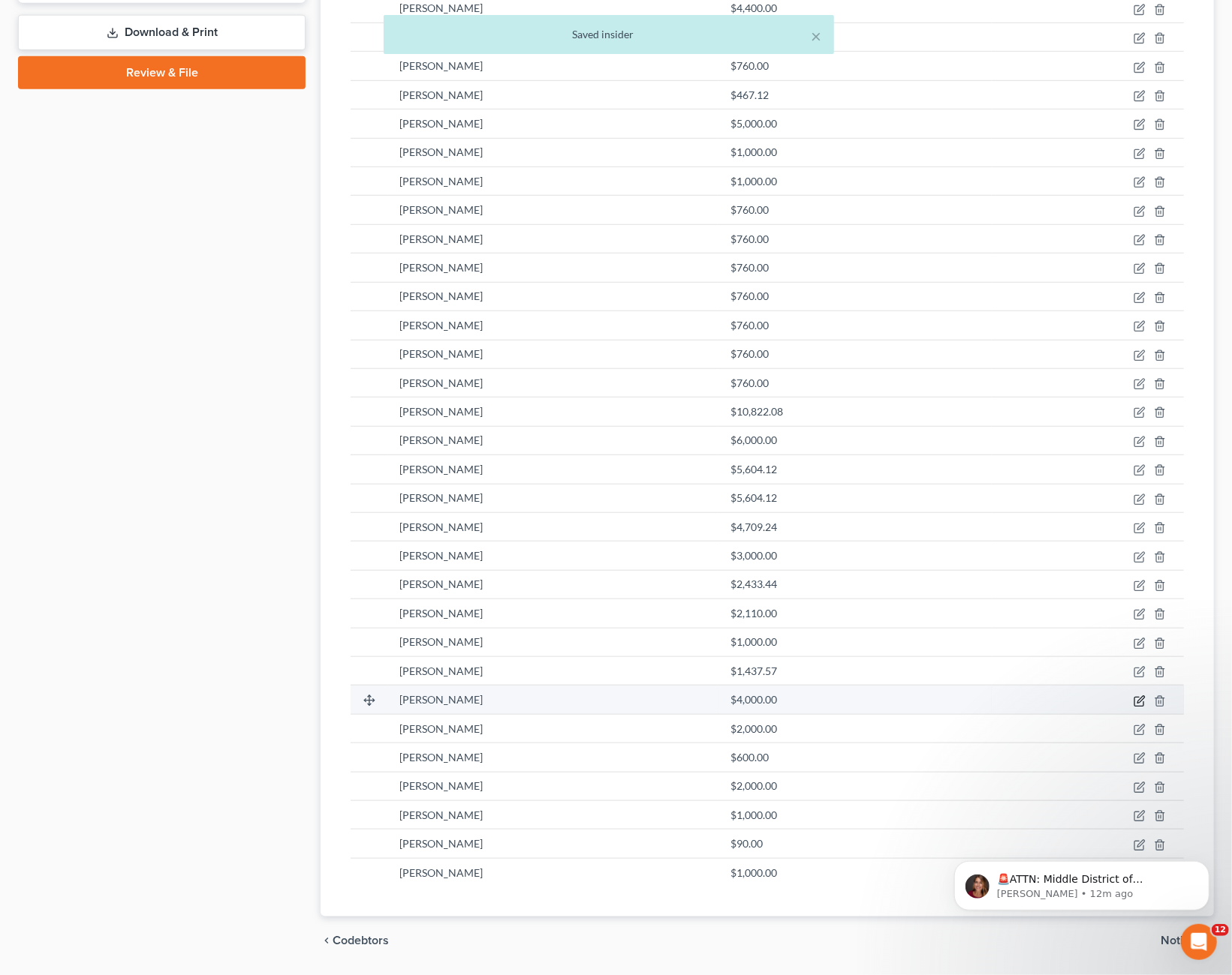
click at [1137, 695] on icon "button" at bounding box center [1139, 701] width 12 height 12
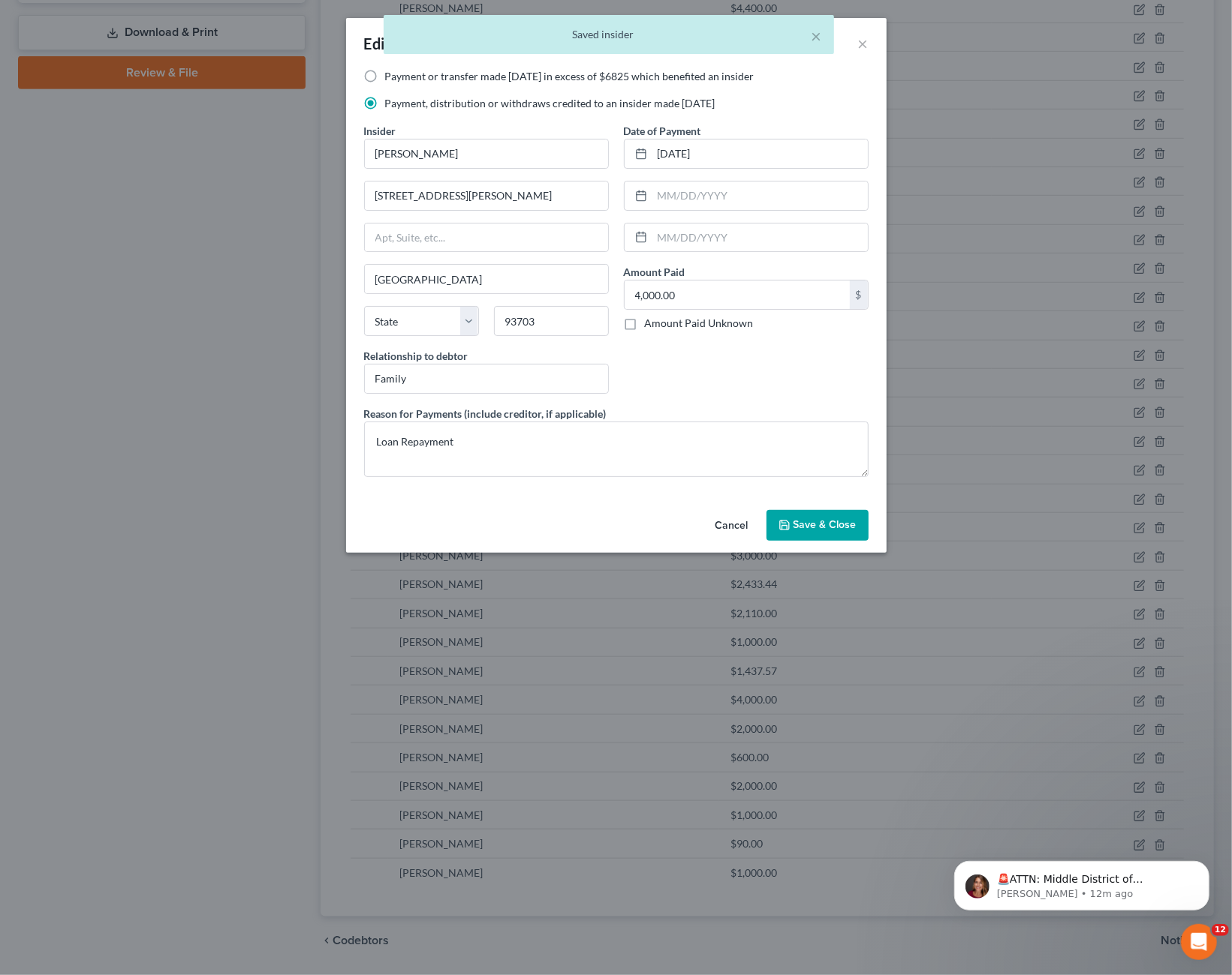
click at [798, 520] on span "Save & Close" at bounding box center [824, 526] width 63 height 13
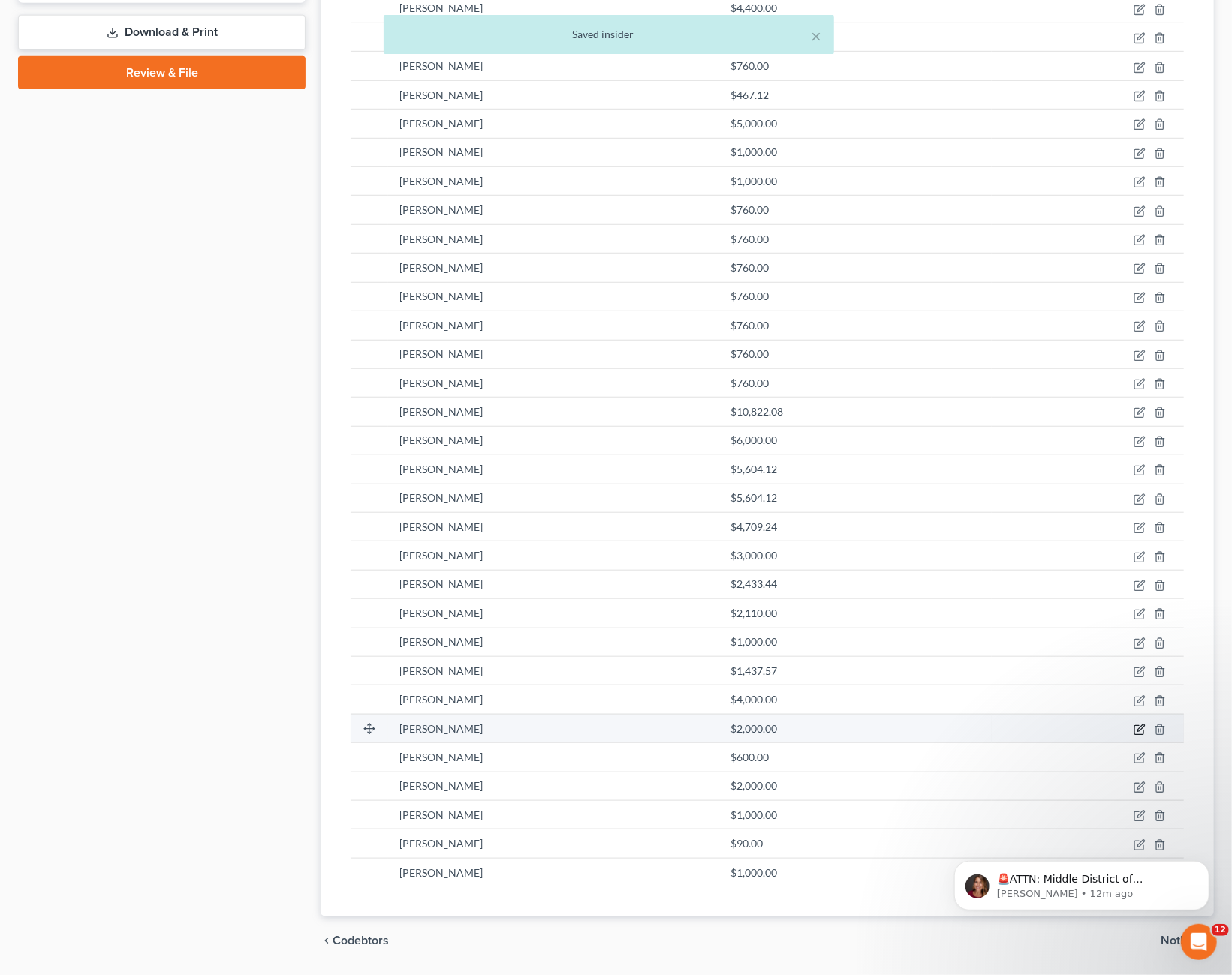
click at [1138, 724] on icon "button" at bounding box center [1139, 730] width 12 height 12
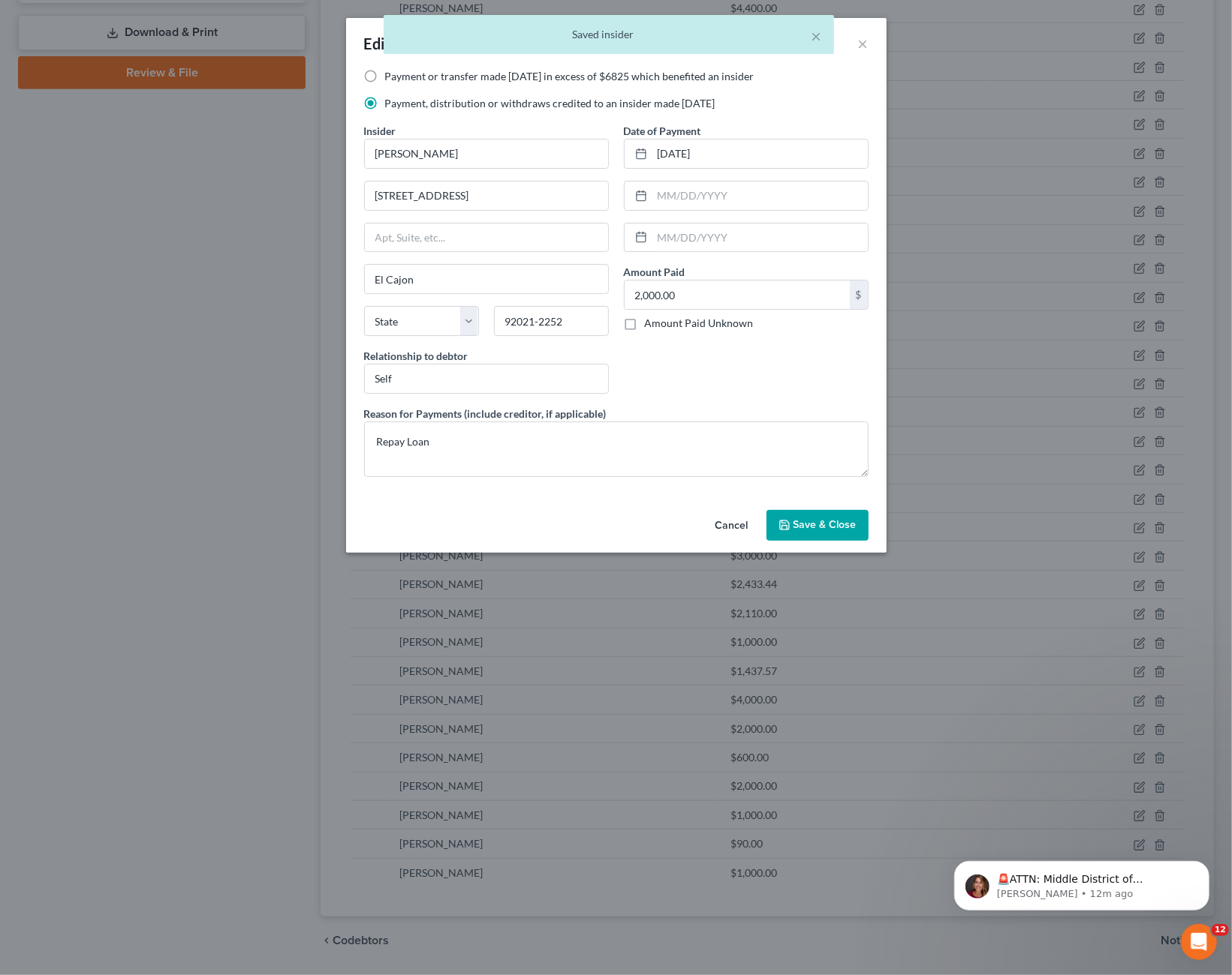
drag, startPoint x: 829, startPoint y: 546, endPoint x: 799, endPoint y: 535, distance: 32.0
click at [830, 546] on div "Cancel Save & Close" at bounding box center [616, 529] width 540 height 50
click at [815, 519] on span "Save & Close" at bounding box center [824, 526] width 63 height 13
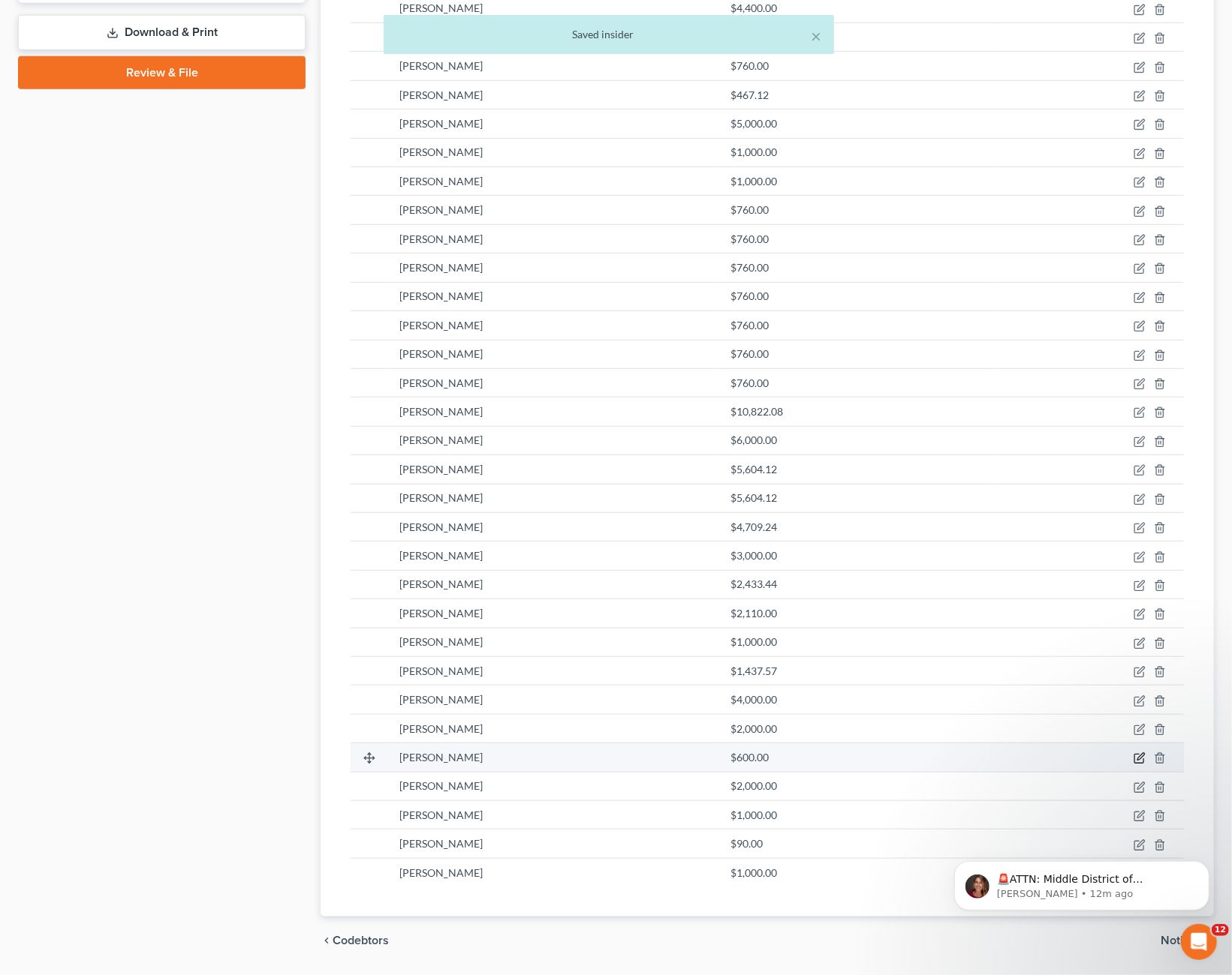
click at [1136, 752] on icon "button" at bounding box center [1139, 758] width 12 height 12
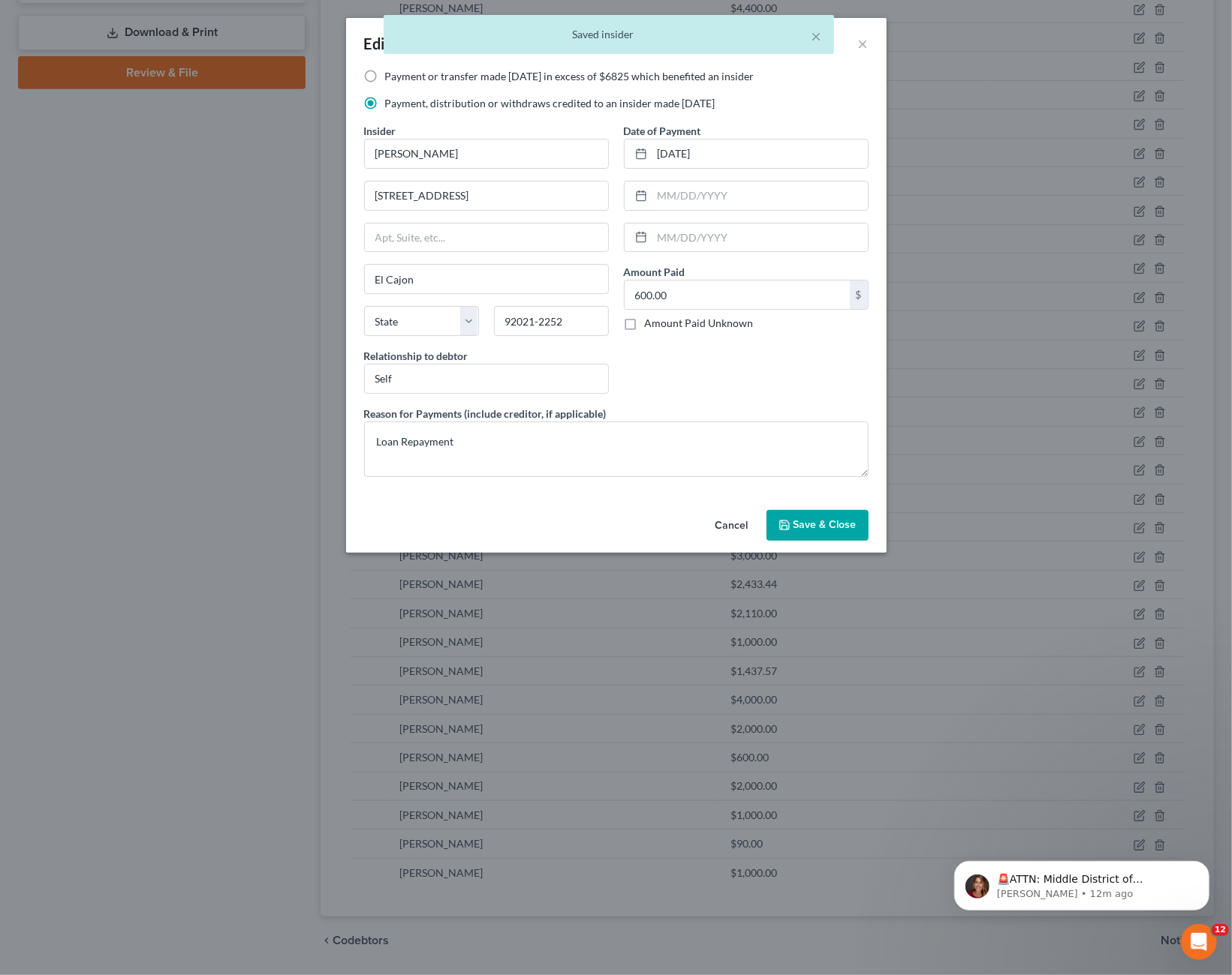
click at [821, 519] on span "Save & Close" at bounding box center [824, 526] width 63 height 13
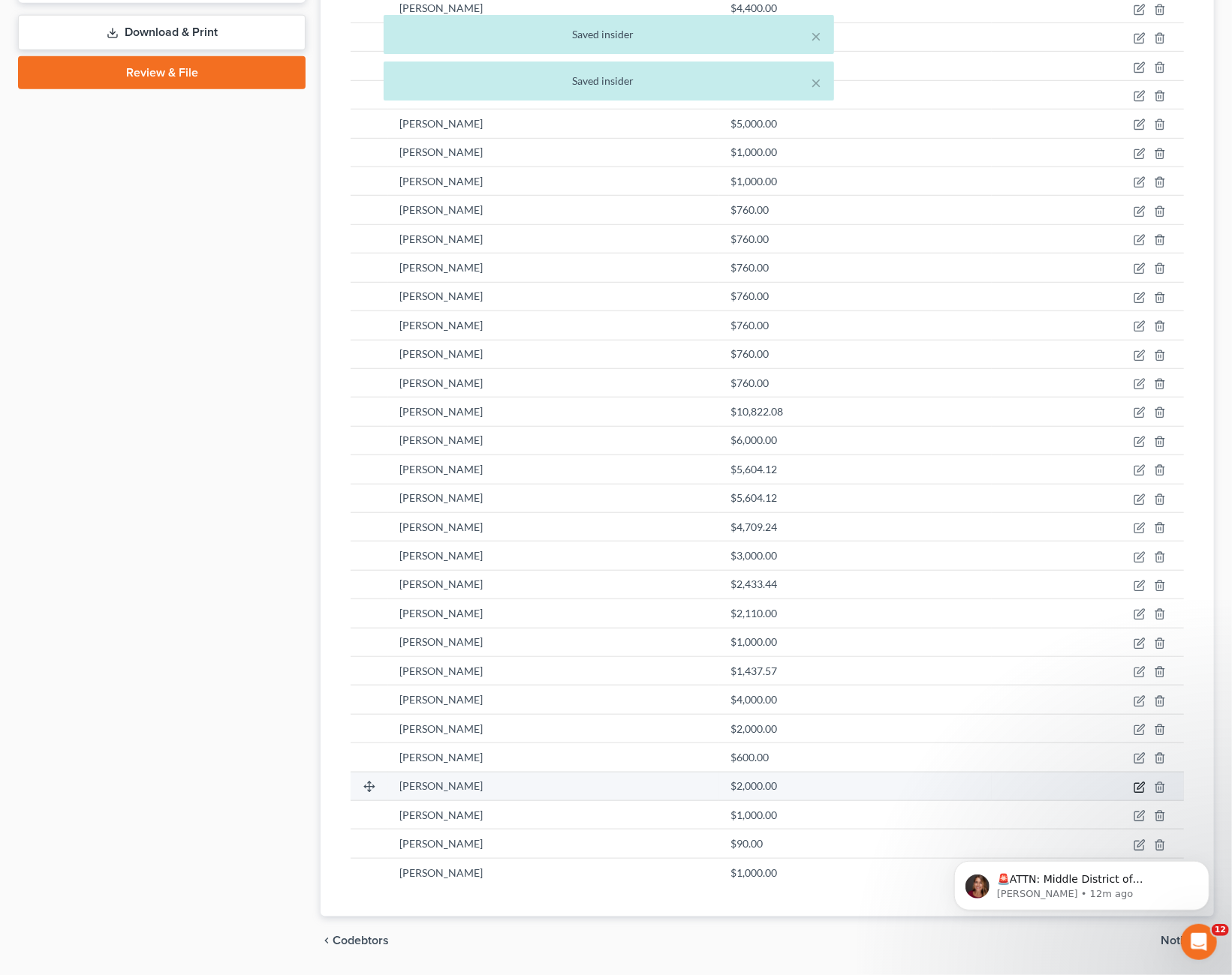
click at [1138, 782] on icon "button" at bounding box center [1140, 785] width 7 height 7
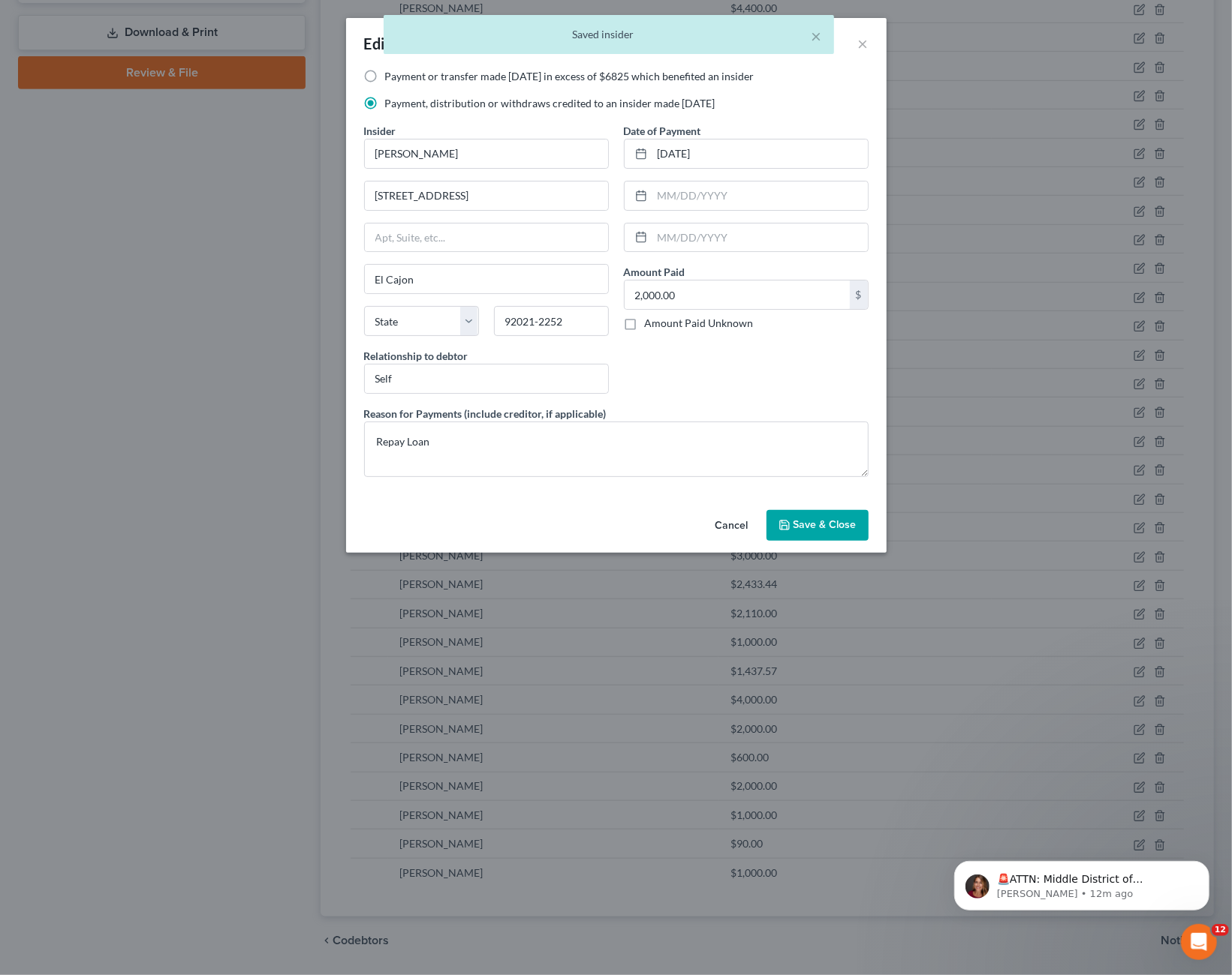
click at [816, 520] on span "Save & Close" at bounding box center [824, 526] width 63 height 13
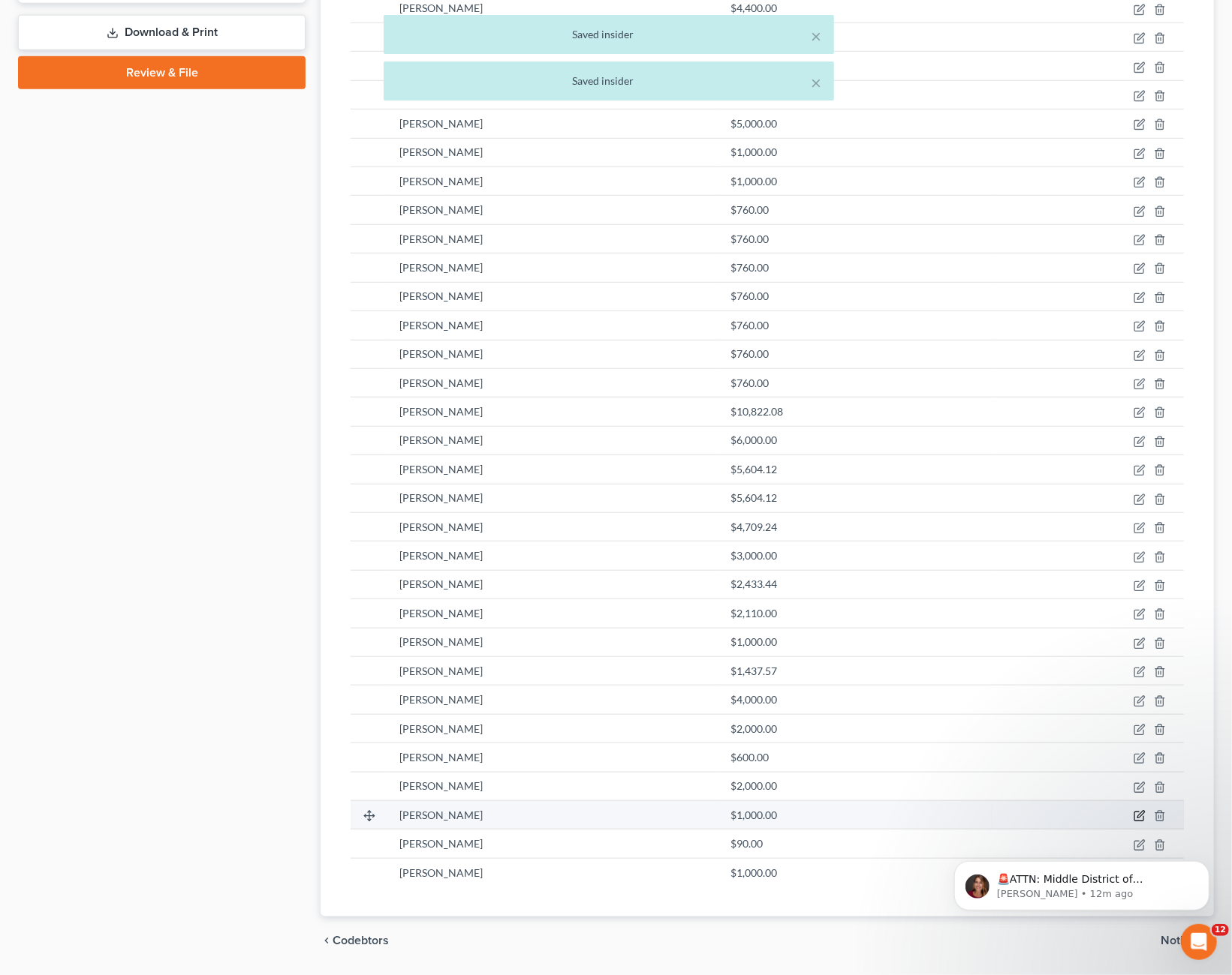
click at [1137, 810] on icon "button" at bounding box center [1139, 816] width 12 height 12
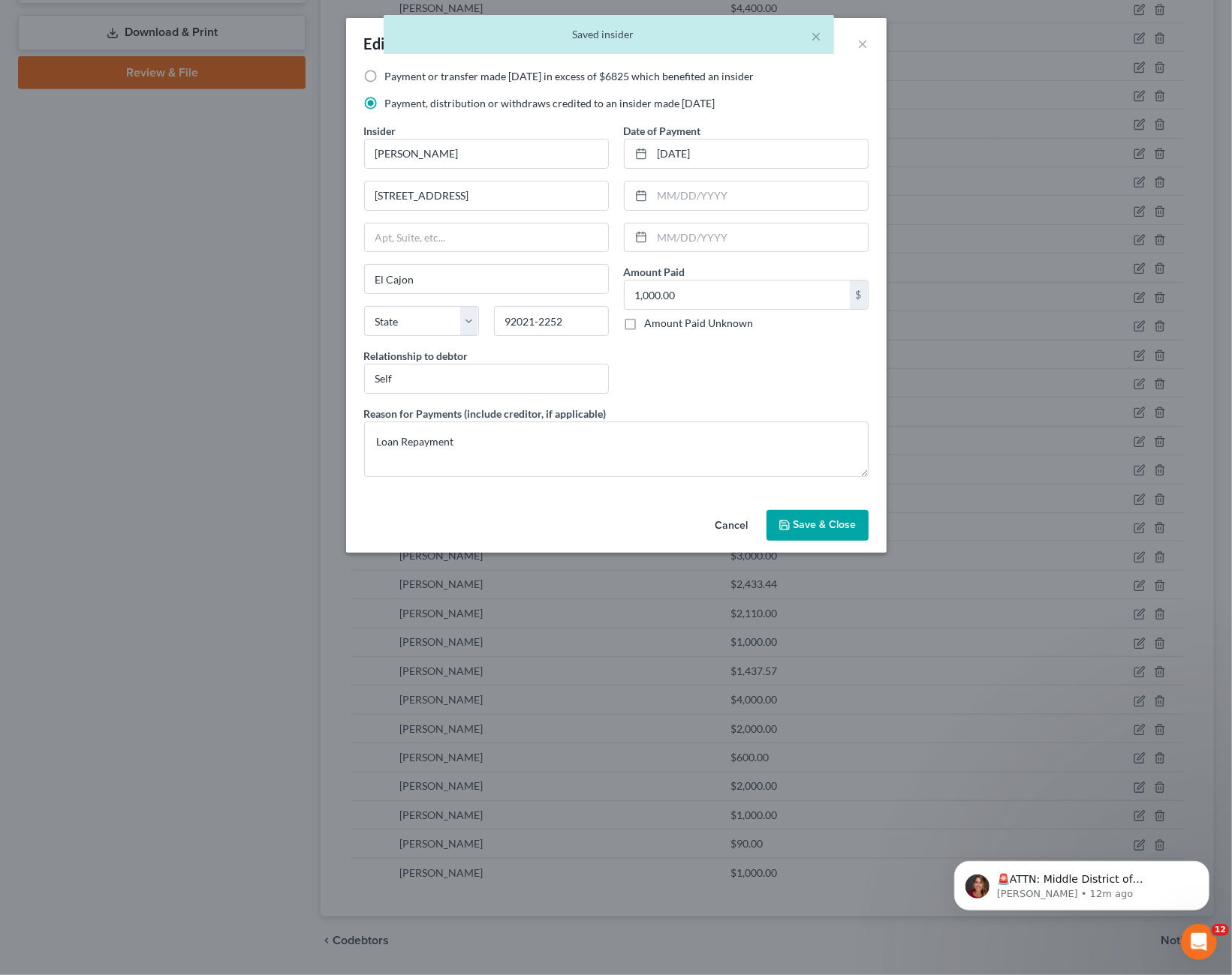
click at [837, 524] on span "Save & Close" at bounding box center [824, 526] width 63 height 13
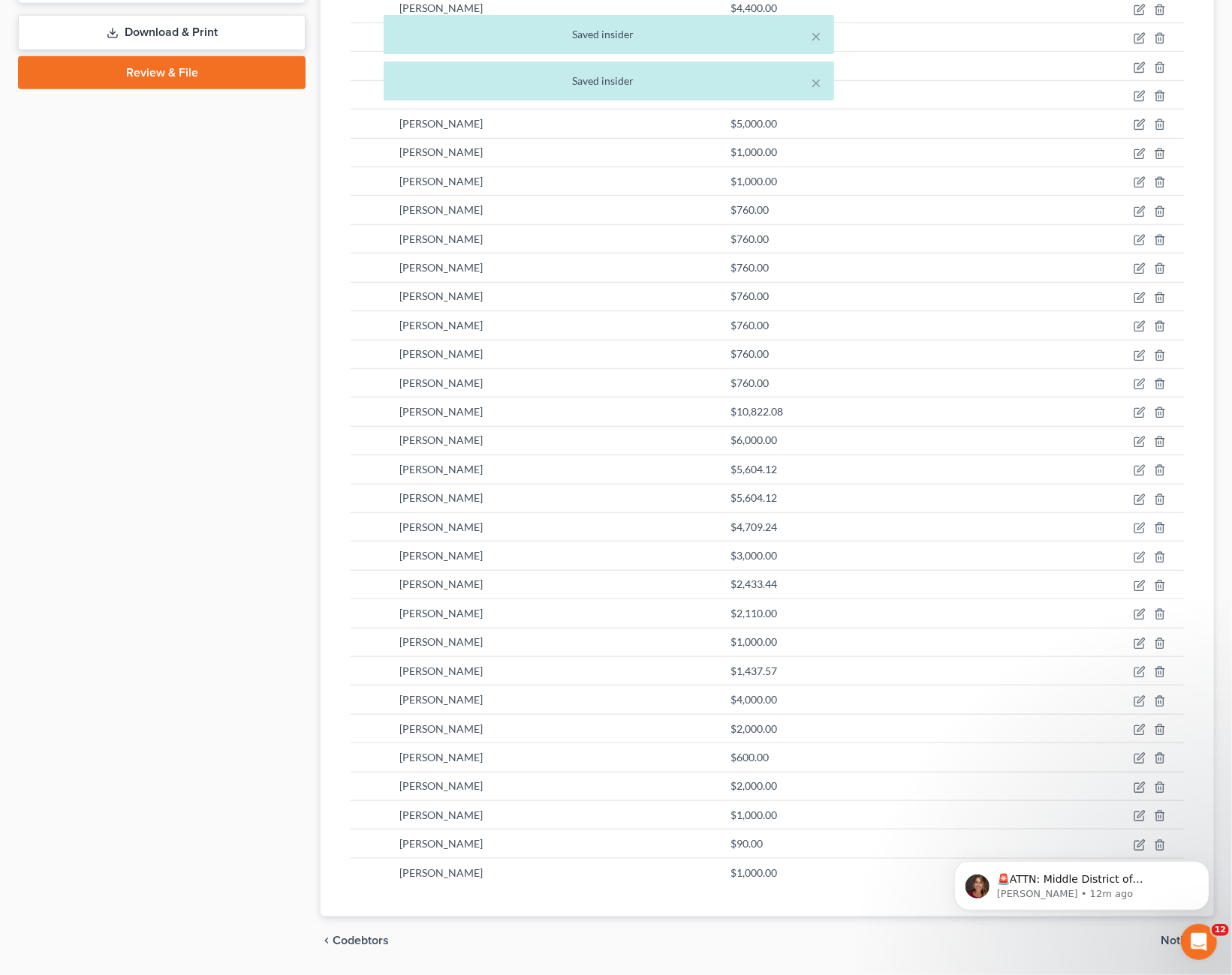
click at [1125, 835] on html "🚨ATTN: Middle District of [US_STATE] The court has added a new Credit Counselin…" at bounding box center [1080, 832] width 301 height 6
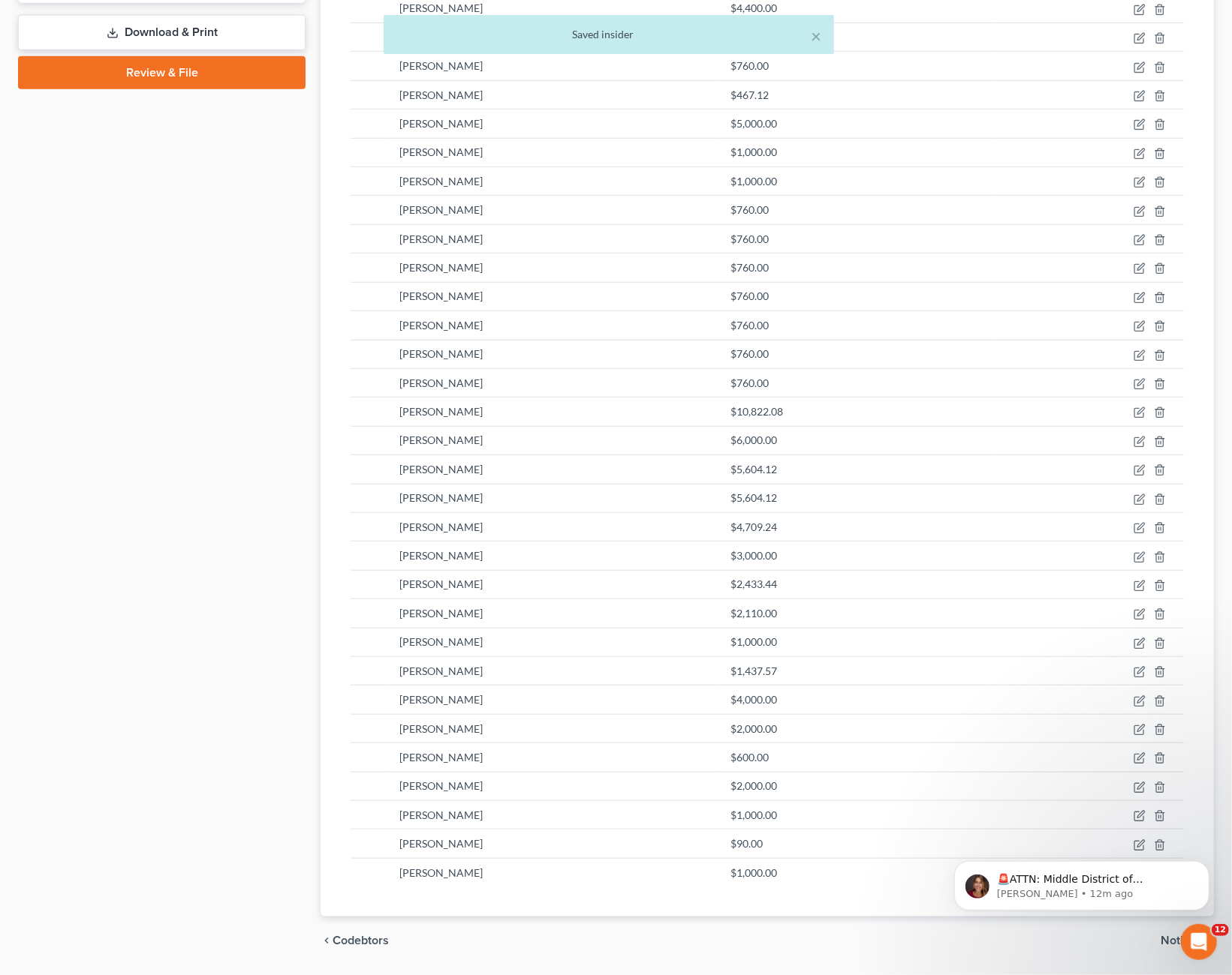
click at [1133, 835] on html "🚨ATTN: Middle District of [US_STATE] The court has added a new Credit Counselin…" at bounding box center [1080, 832] width 301 height 6
click at [1129, 835] on html "🚨ATTN: Middle District of [US_STATE] The court has added a new Credit Counselin…" at bounding box center [1080, 832] width 301 height 6
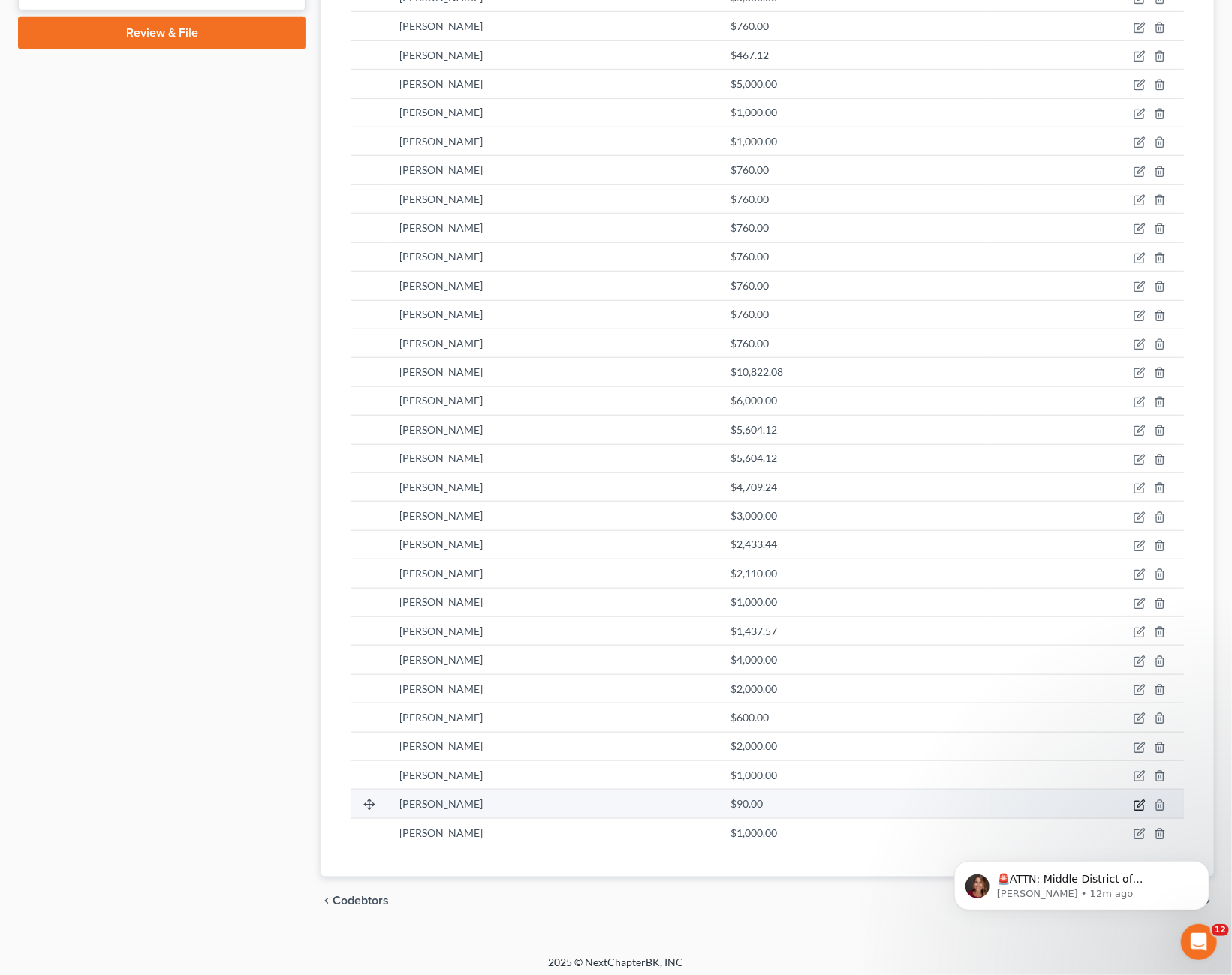
click at [1140, 800] on icon "button" at bounding box center [1139, 806] width 12 height 12
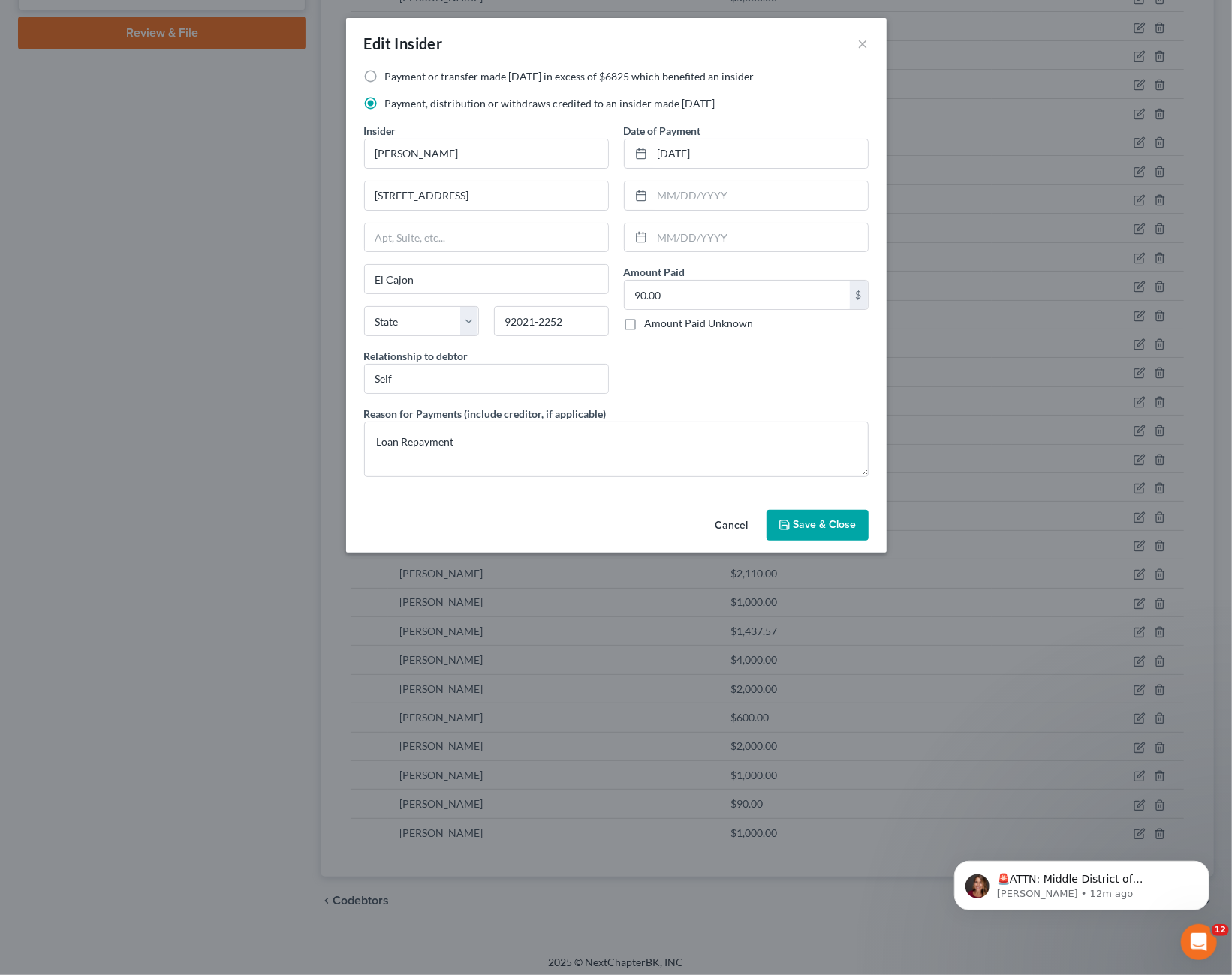
click at [827, 519] on span "Save & Close" at bounding box center [824, 526] width 63 height 13
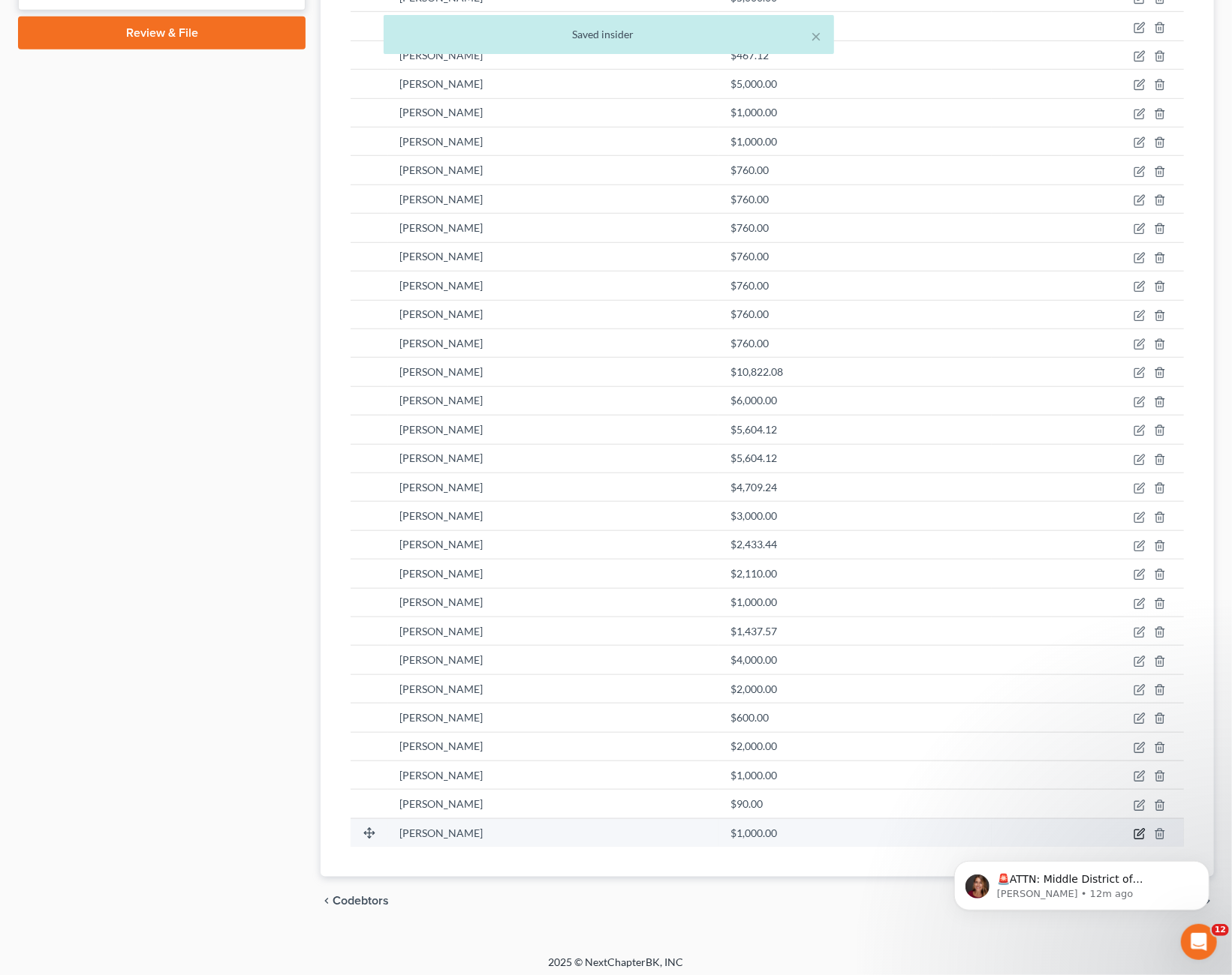
click at [1139, 829] on icon "button" at bounding box center [1140, 832] width 7 height 7
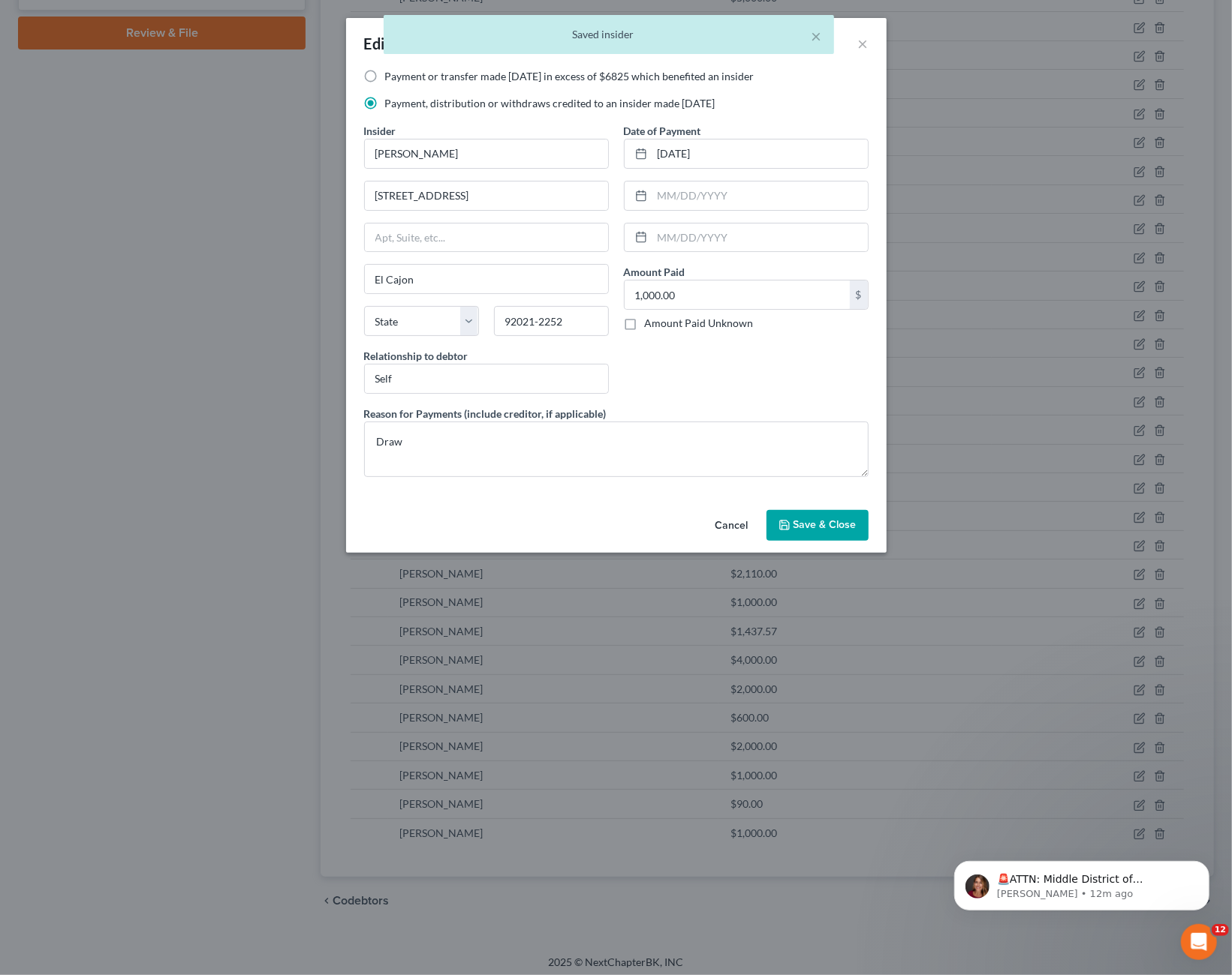
click at [854, 523] on span "Save & Close" at bounding box center [824, 526] width 63 height 13
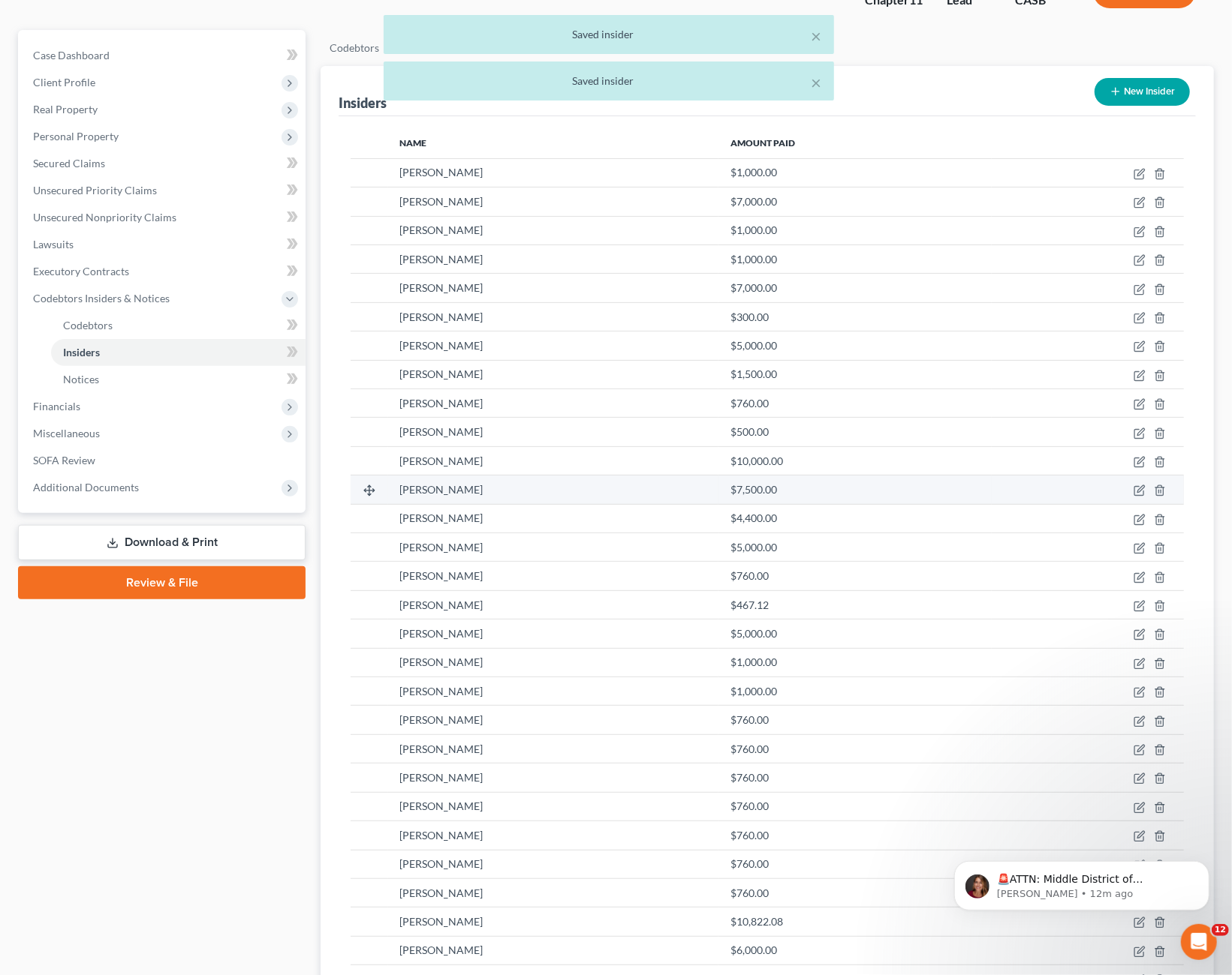
scroll to position [0, 0]
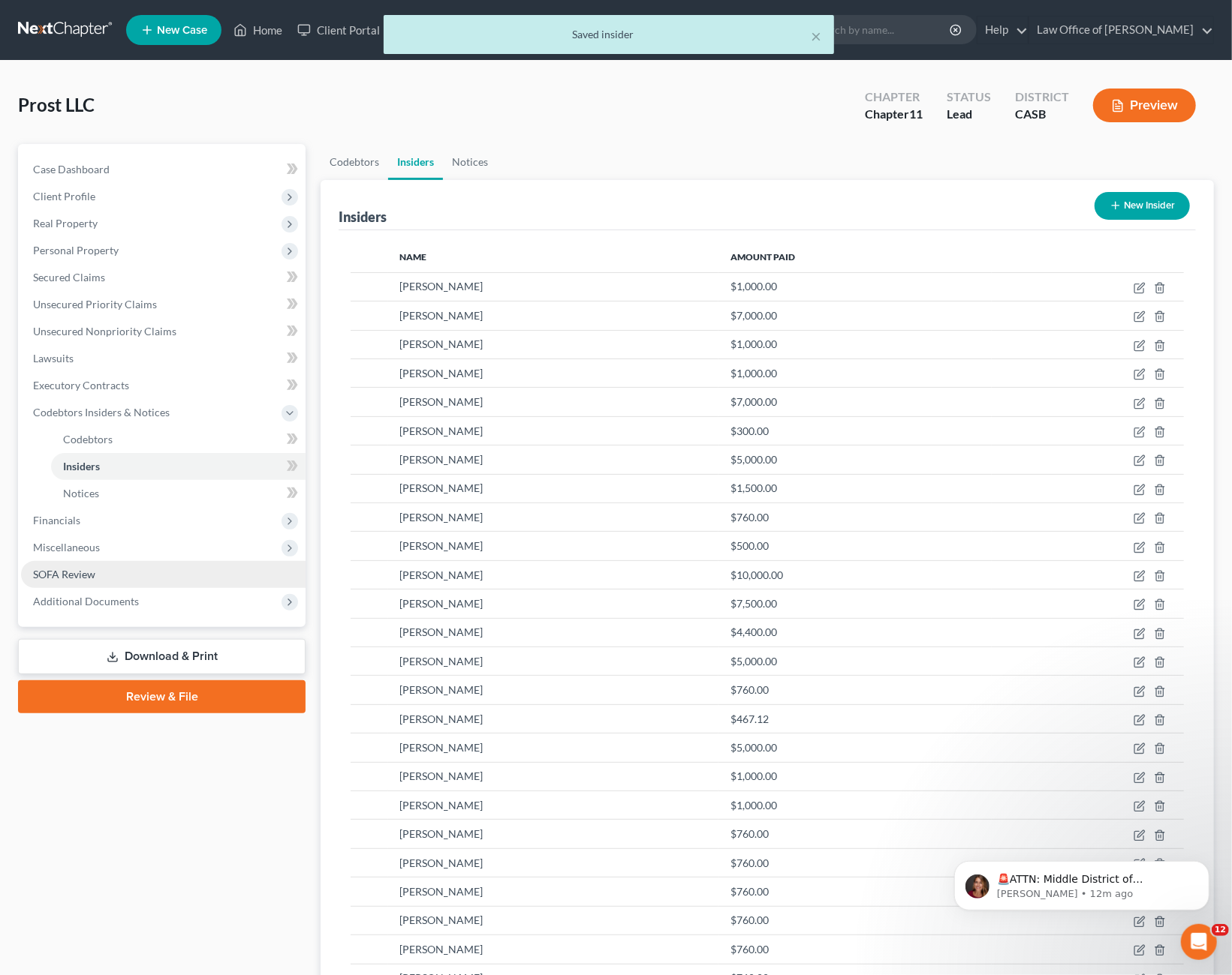
click at [85, 568] on span "SOFA Review" at bounding box center [64, 575] width 63 height 13
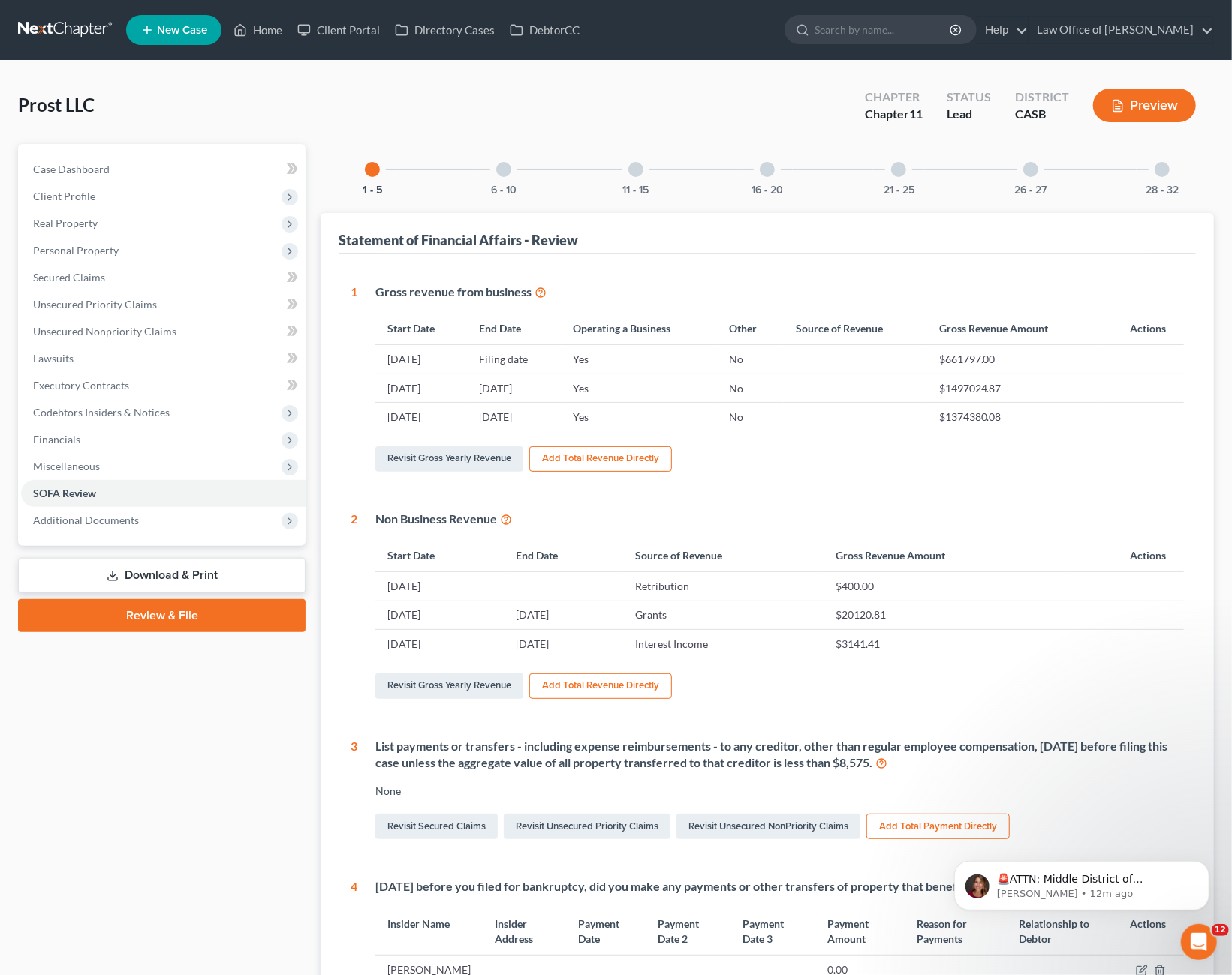
click at [1153, 172] on div "28 - 32" at bounding box center [1162, 169] width 51 height 51
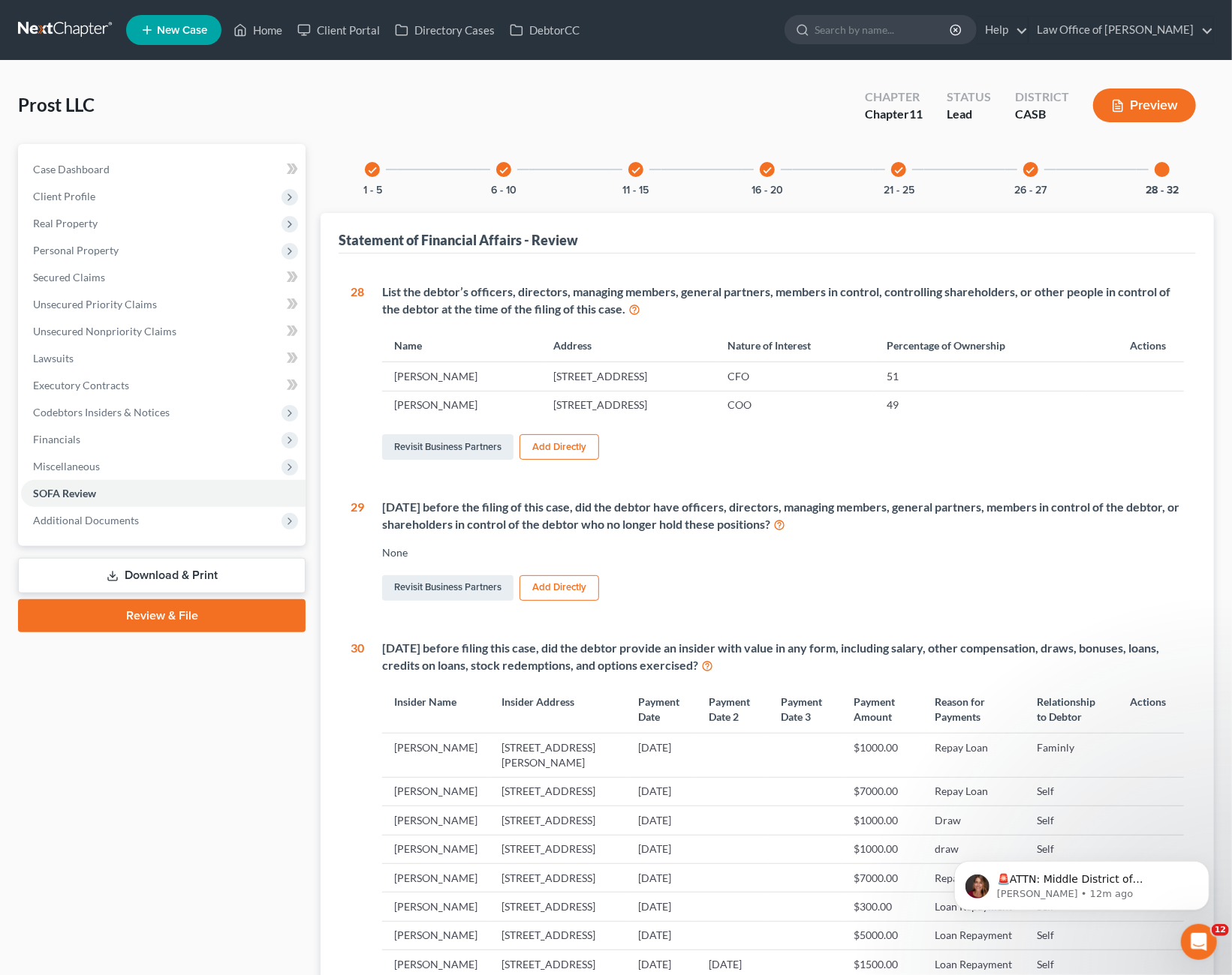
click at [68, 225] on span "Real Property" at bounding box center [65, 224] width 65 height 13
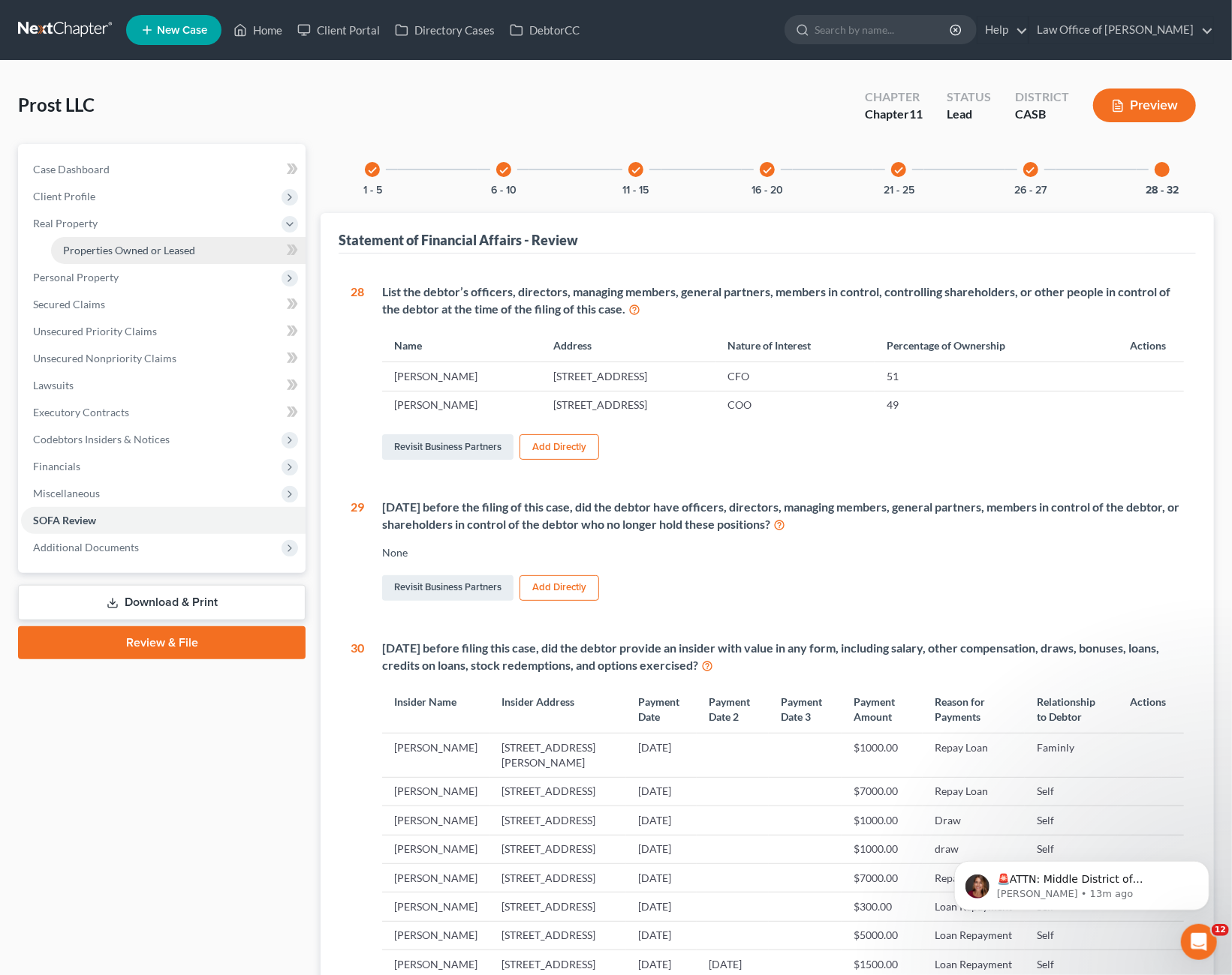
click at [89, 253] on span "Properties Owned or Leased" at bounding box center [128, 251] width 132 height 13
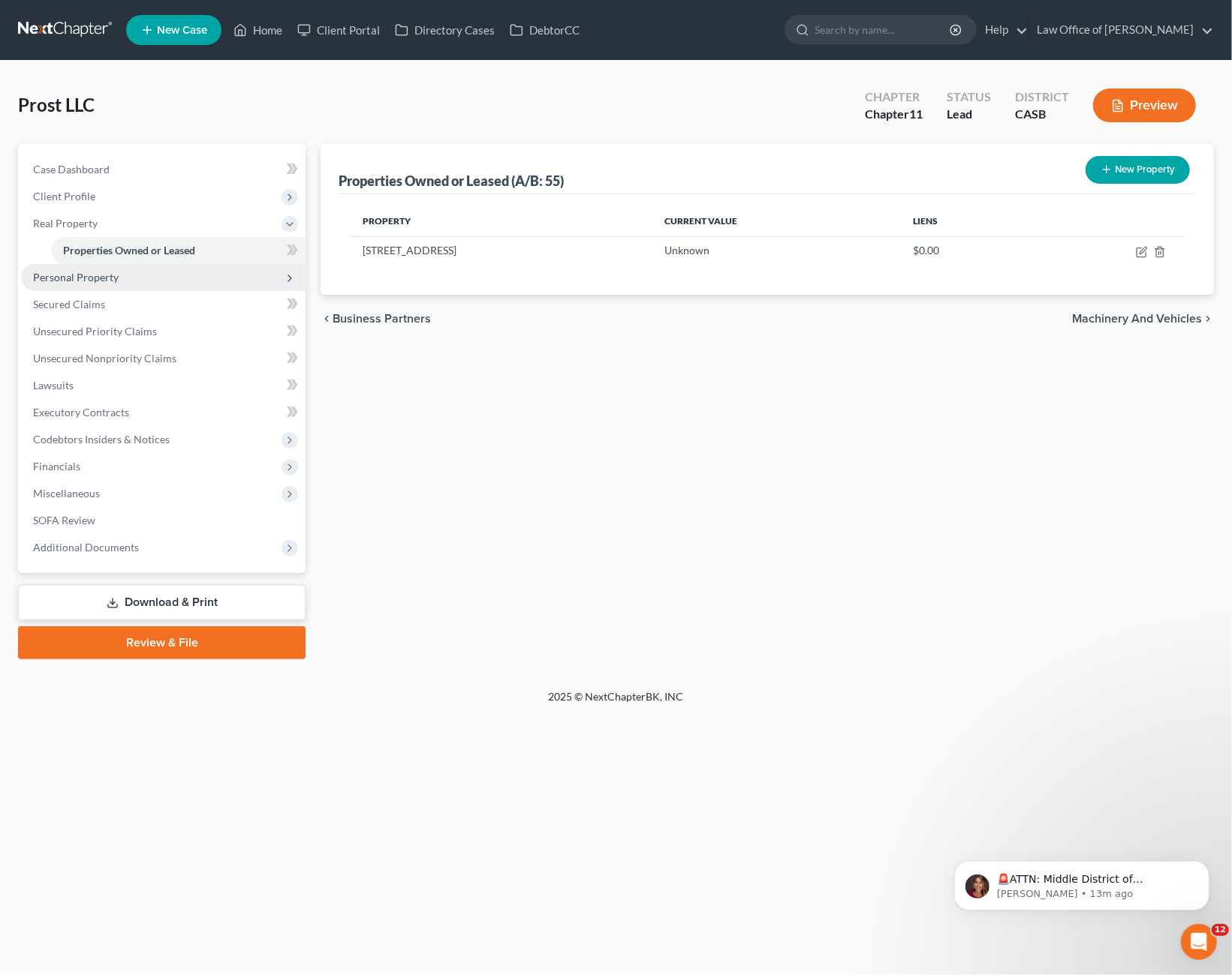
click at [93, 288] on span "Personal Property" at bounding box center [163, 277] width 285 height 27
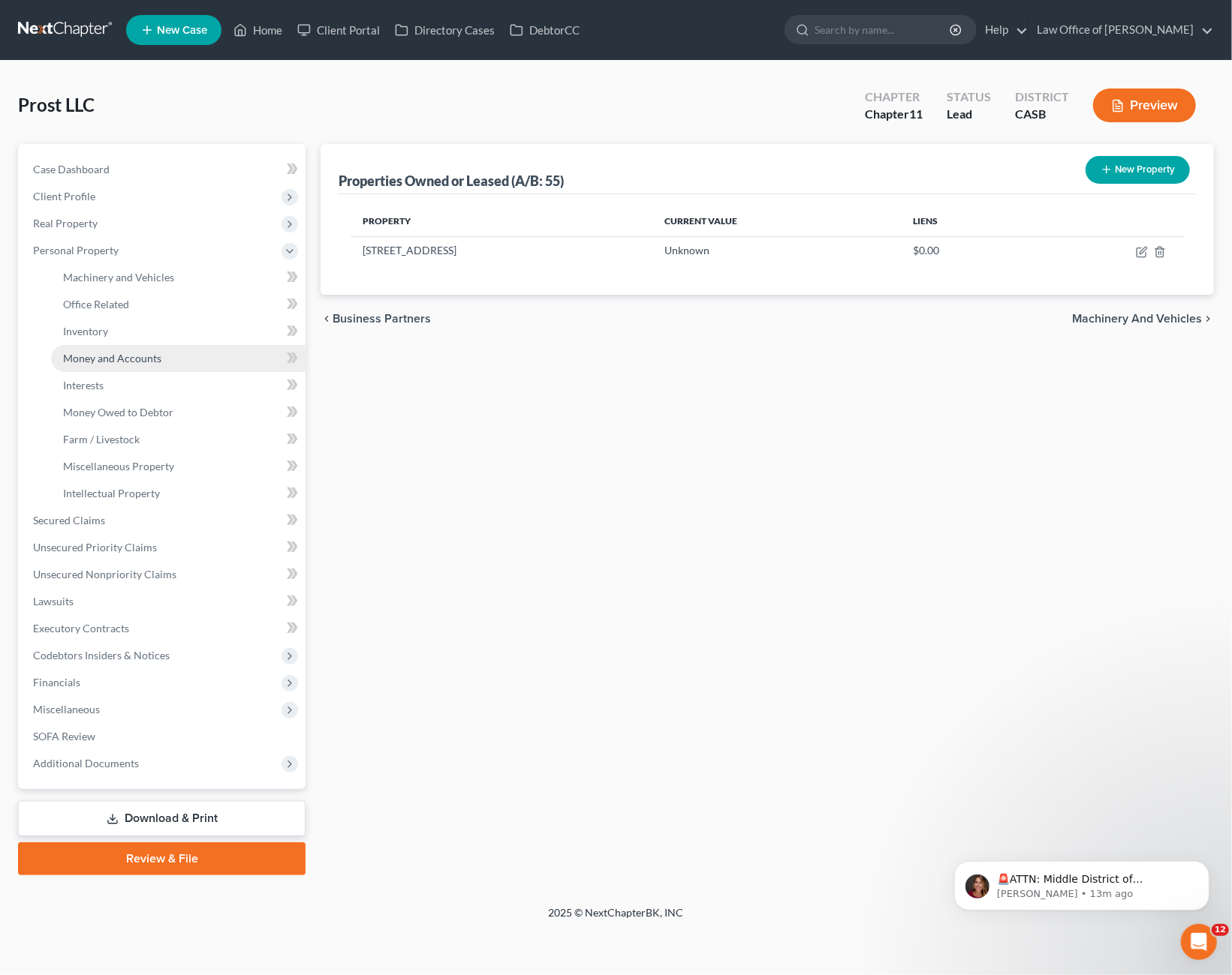
click at [101, 358] on span "Money and Accounts" at bounding box center [111, 358] width 98 height 13
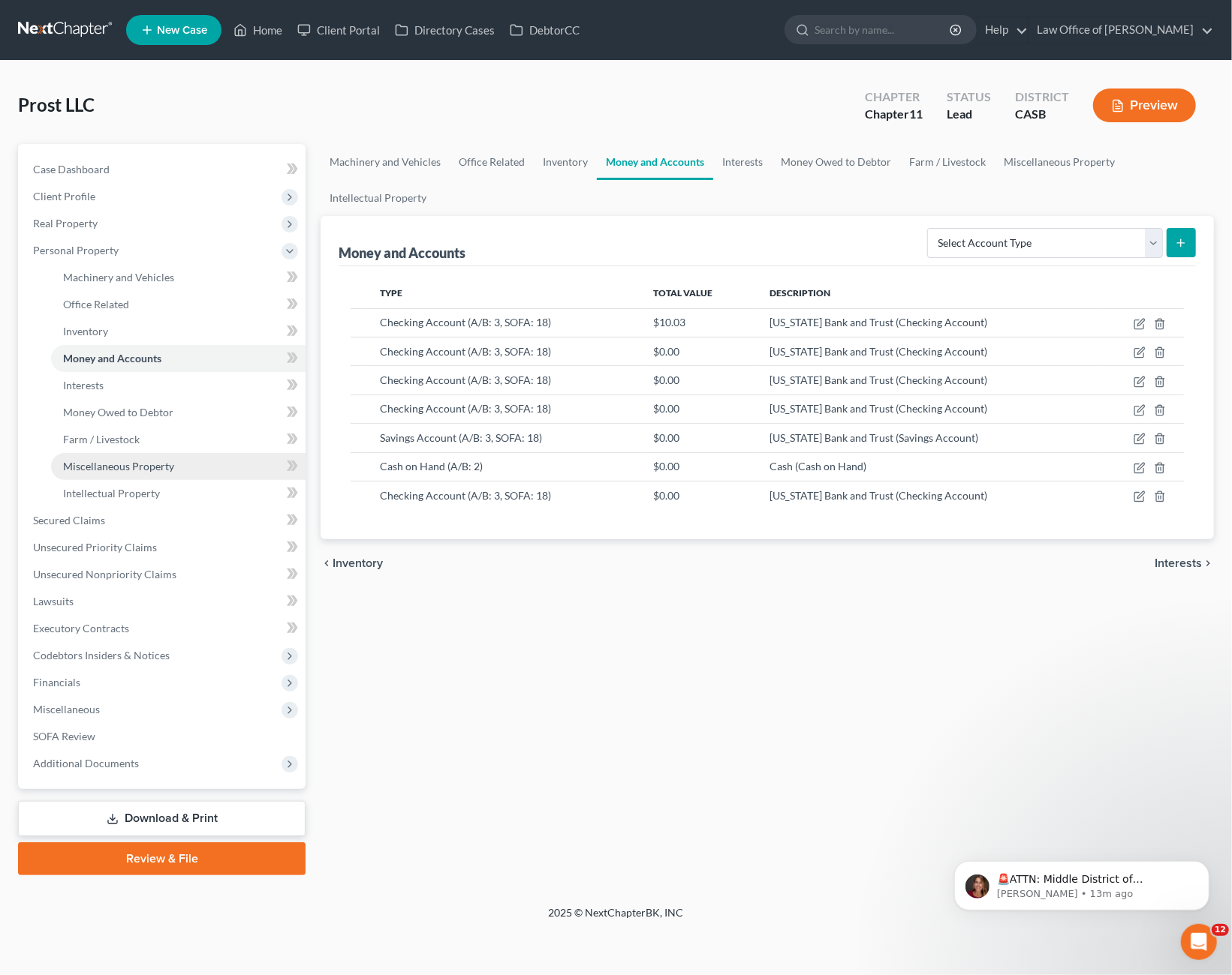
click at [100, 458] on link "Miscellaneous Property" at bounding box center [179, 466] width 255 height 27
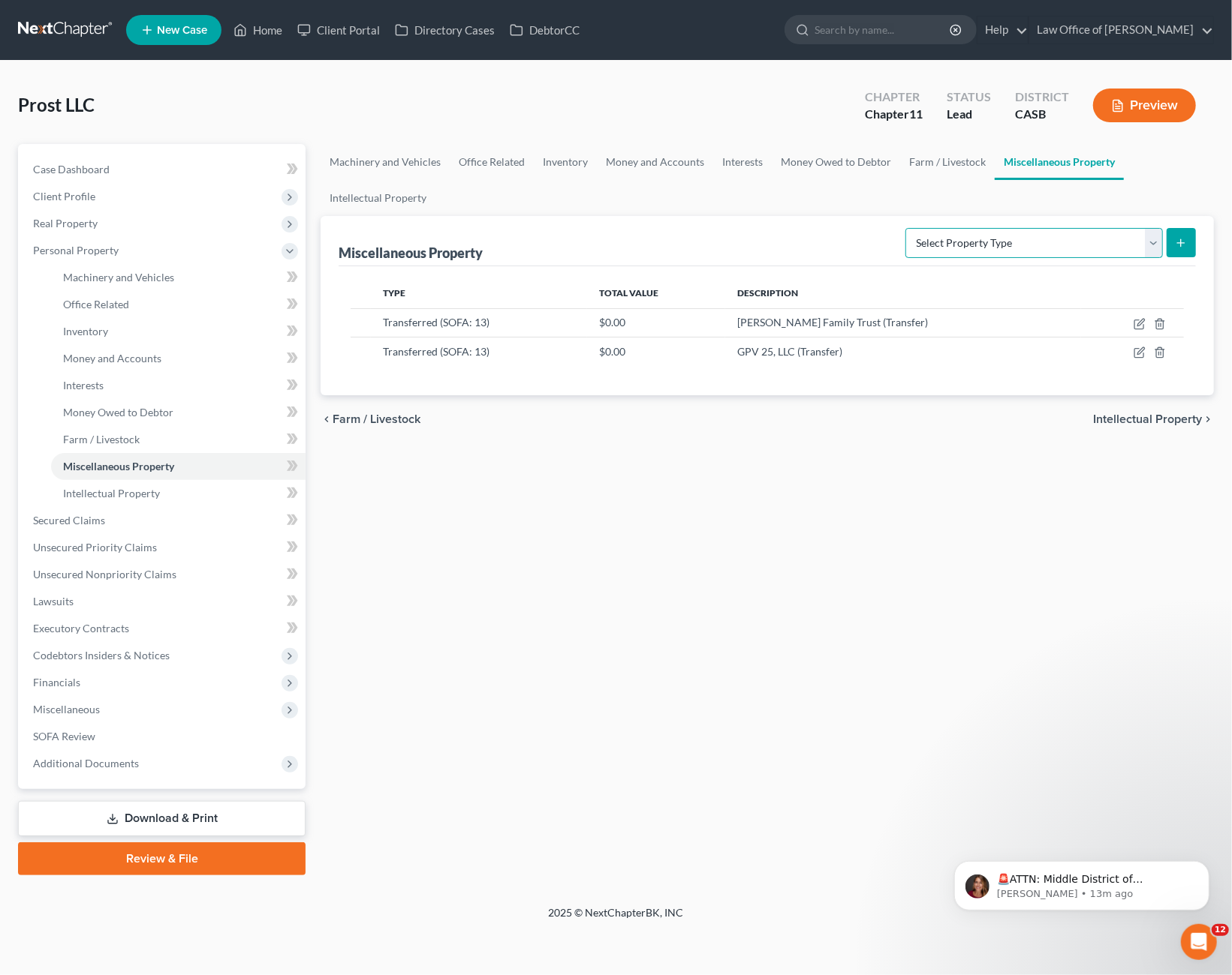
click at [905, 228] on select "Select Property Type Assigned for Creditor Benefit [DATE] (SOFA: 8) Assigned to…" at bounding box center [1034, 243] width 257 height 30
click at [123, 488] on span "Intellectual Property" at bounding box center [110, 493] width 96 height 13
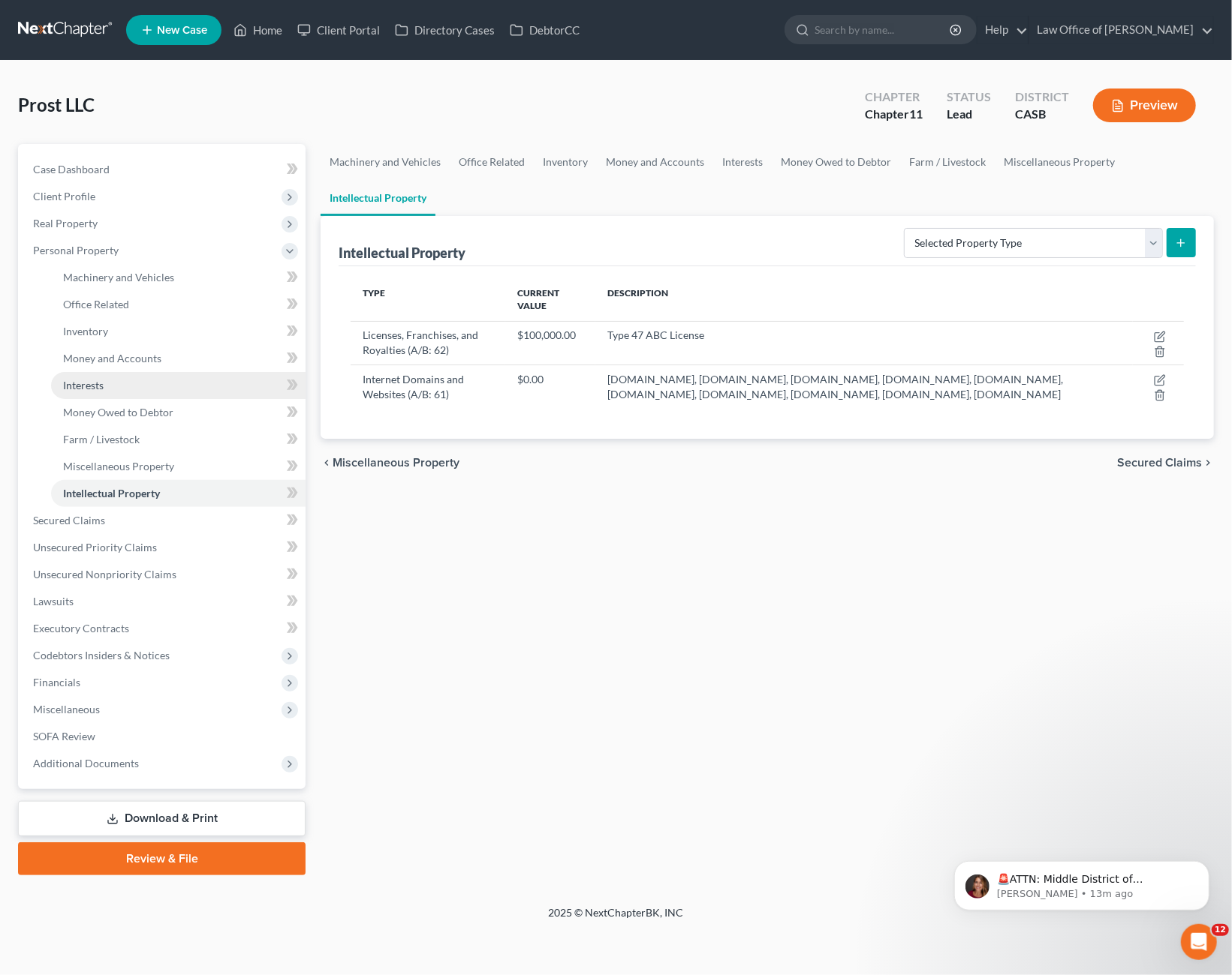
click at [83, 375] on link "Interests" at bounding box center [179, 386] width 255 height 27
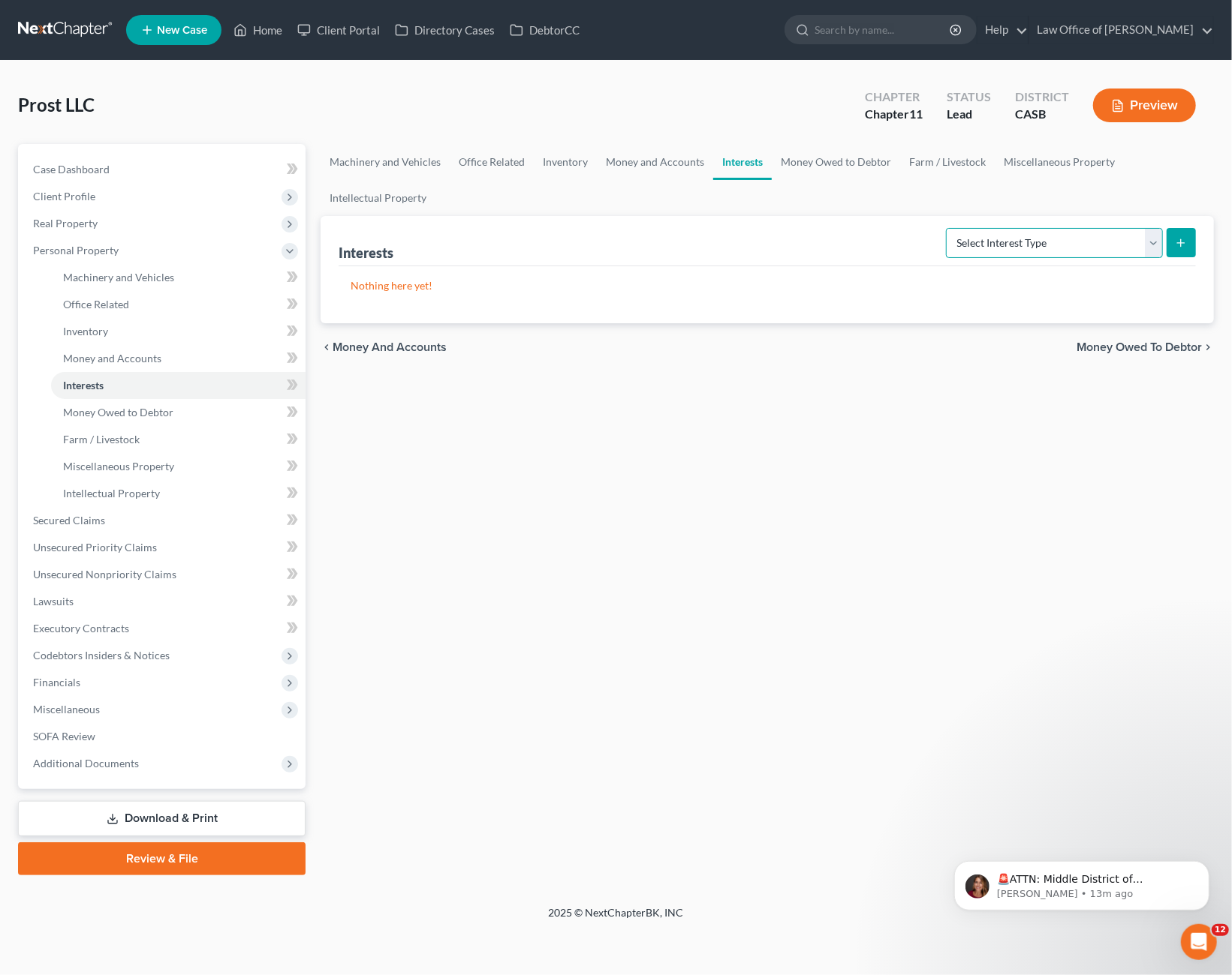
click at [946, 228] on select "Select Interest Type Bond (A/B: 16) Incorporated Business (A/B: 15) Insurance P…" at bounding box center [1054, 243] width 217 height 30
click at [1062, 233] on select "Select Interest Type Bond (A/B: 16) Incorporated Business (A/B: 15) Insurance P…" at bounding box center [1054, 243] width 217 height 30
click at [81, 361] on span "Money and Accounts" at bounding box center [111, 358] width 98 height 13
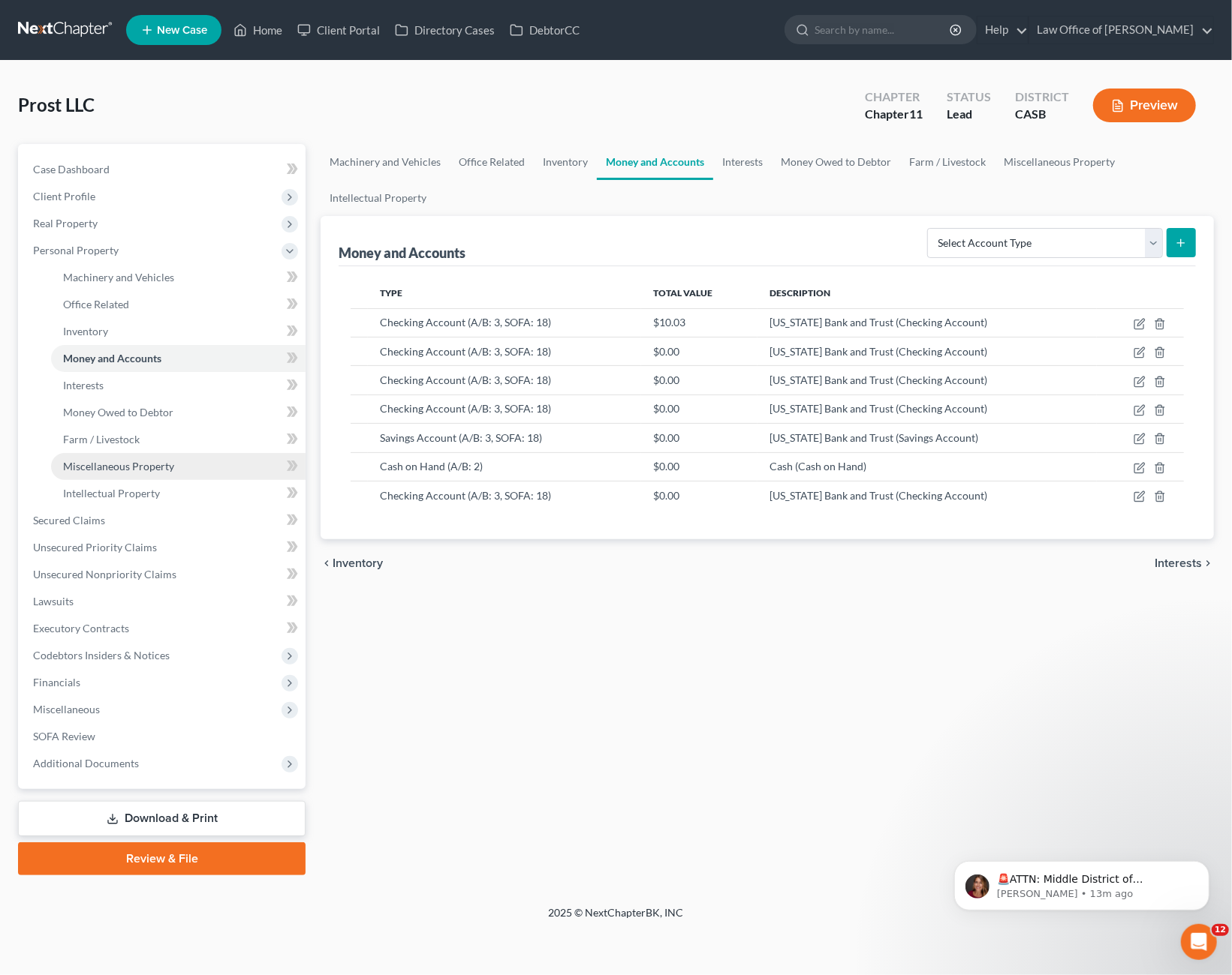
click at [95, 459] on link "Miscellaneous Property" at bounding box center [179, 466] width 255 height 27
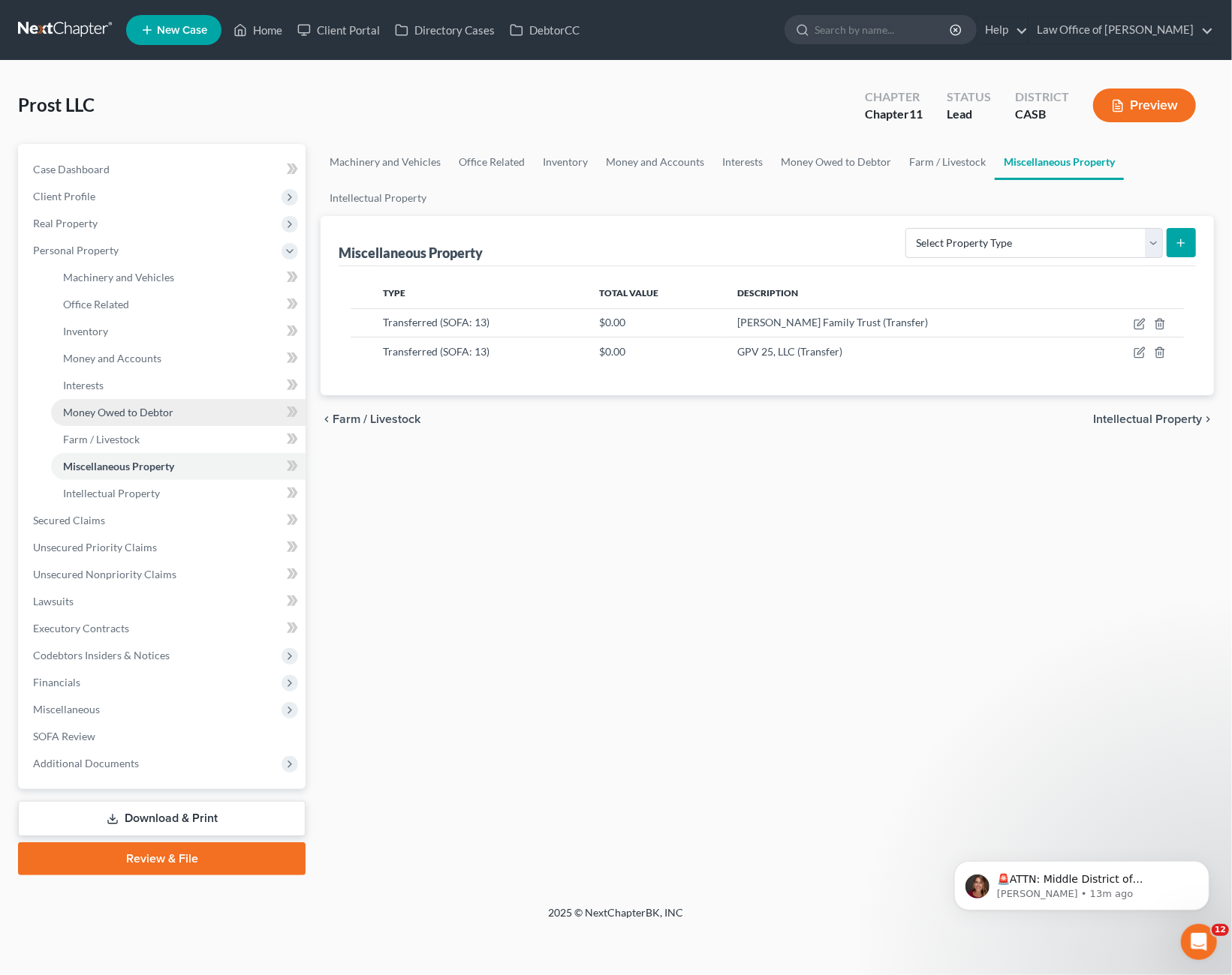
click at [100, 415] on span "Money Owed to Debtor" at bounding box center [118, 413] width 110 height 13
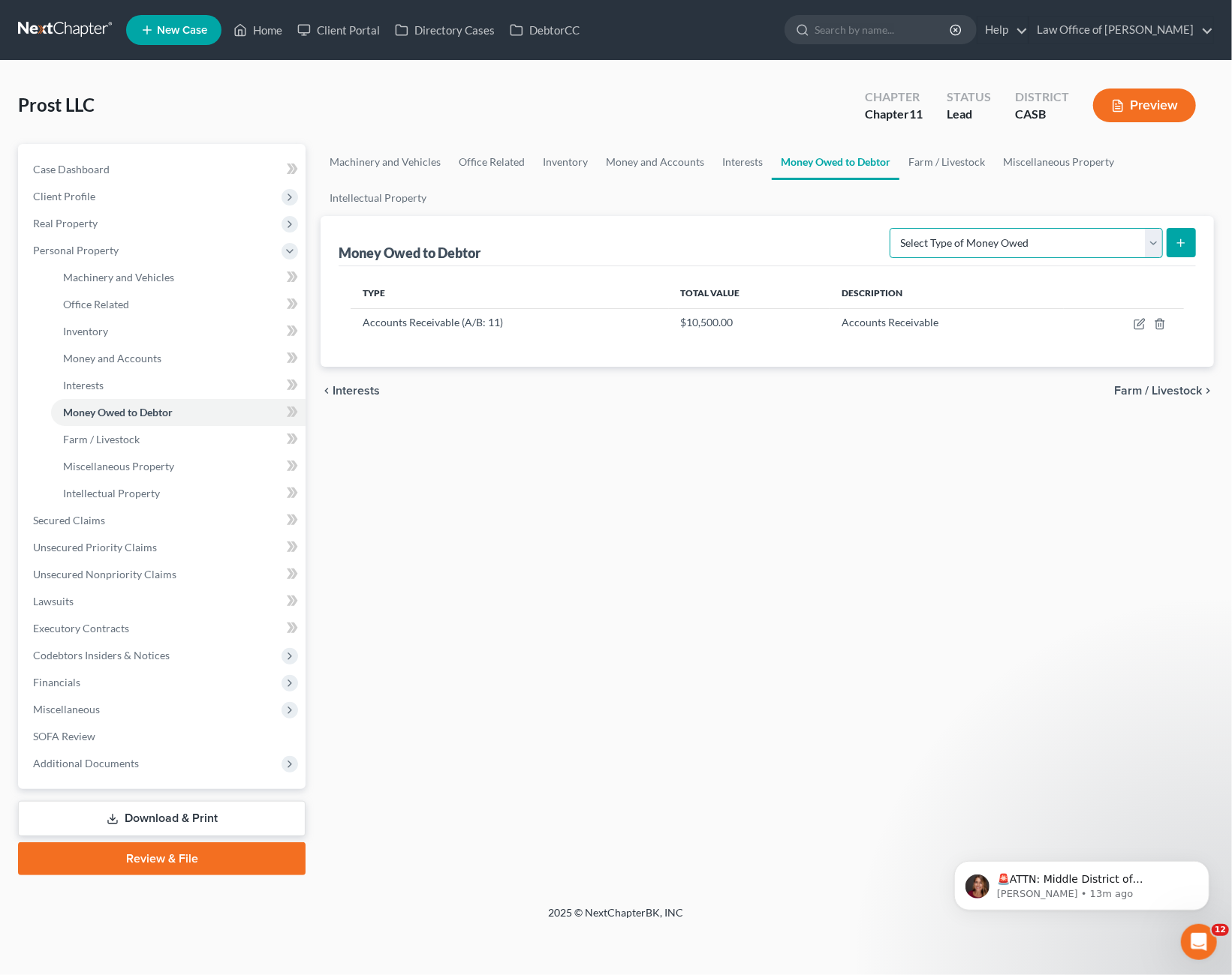
click at [889, 228] on select "Select Type of Money Owed Accounts Receivable (A/B: 11) Causes of Action Agains…" at bounding box center [1026, 243] width 273 height 30
click at [692, 537] on div "Machinery and Vehicles Office Related Inventory Money and Accounts Interests Mo…" at bounding box center [767, 510] width 908 height 732
click at [1145, 108] on button "Preview" at bounding box center [1144, 106] width 103 height 34
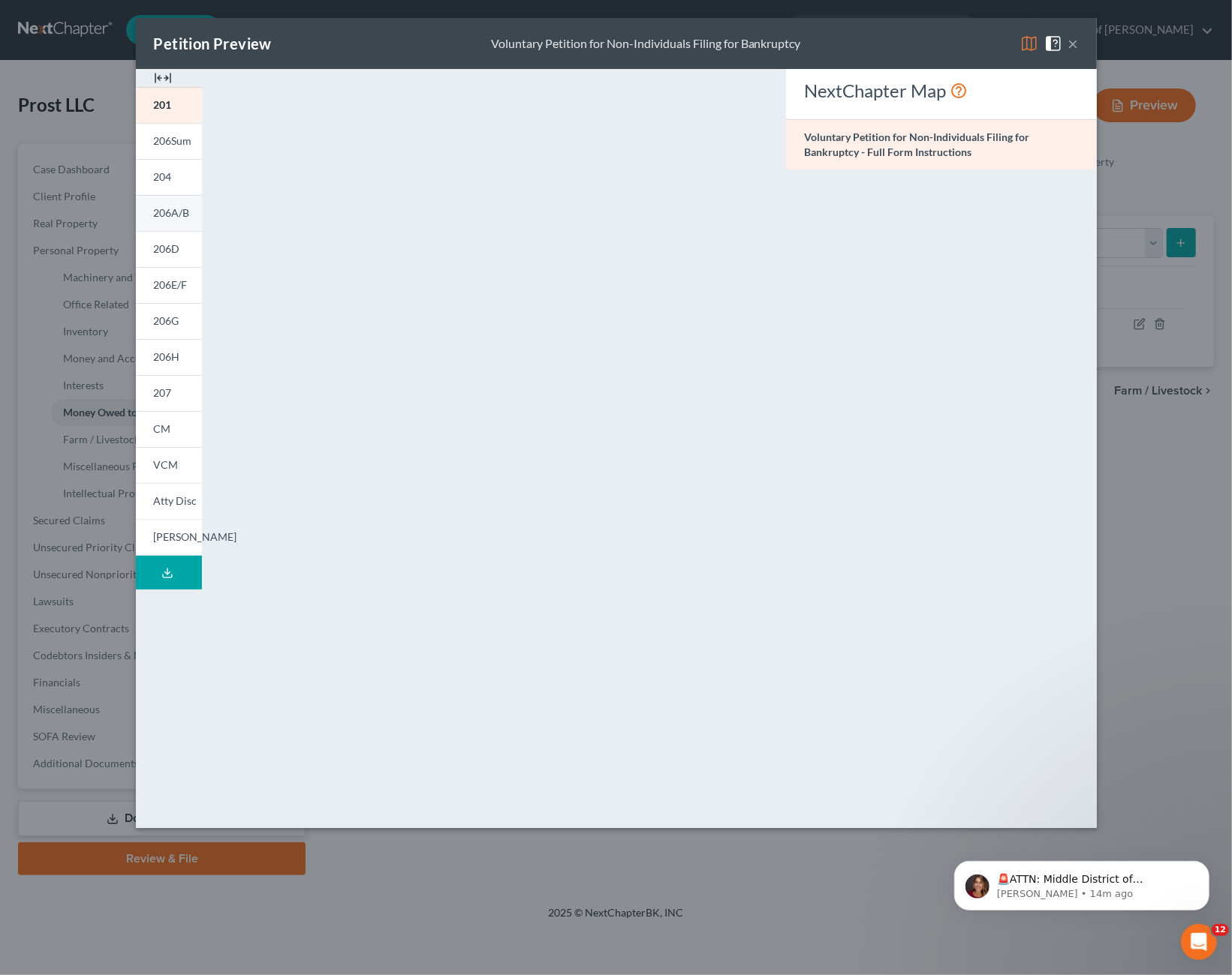
click at [169, 211] on span "206A/B" at bounding box center [171, 212] width 36 height 13
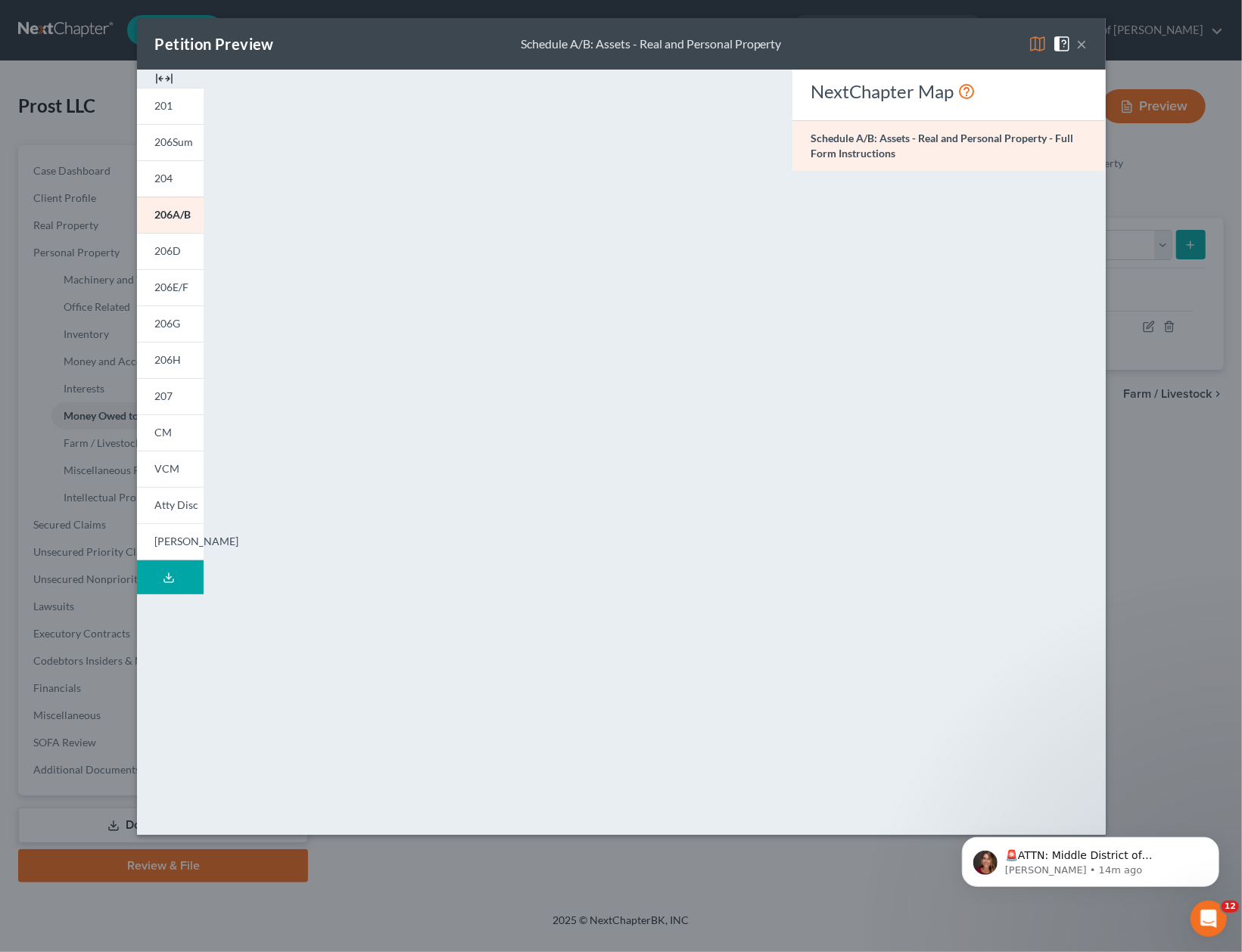
click at [1083, 42] on button "×" at bounding box center [1082, 43] width 10 height 18
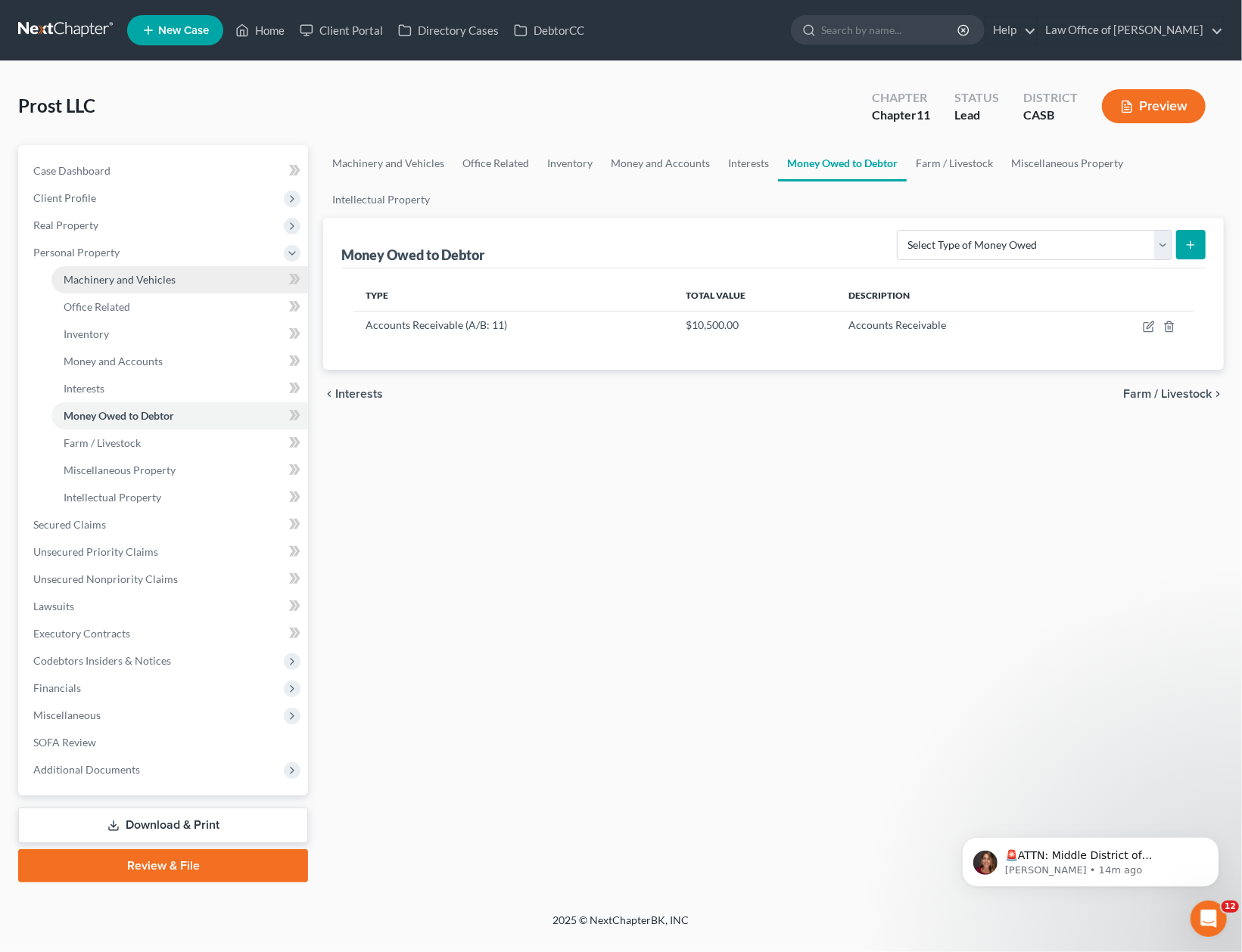
click at [139, 285] on span "Machinery and Vehicles" at bounding box center [119, 279] width 112 height 13
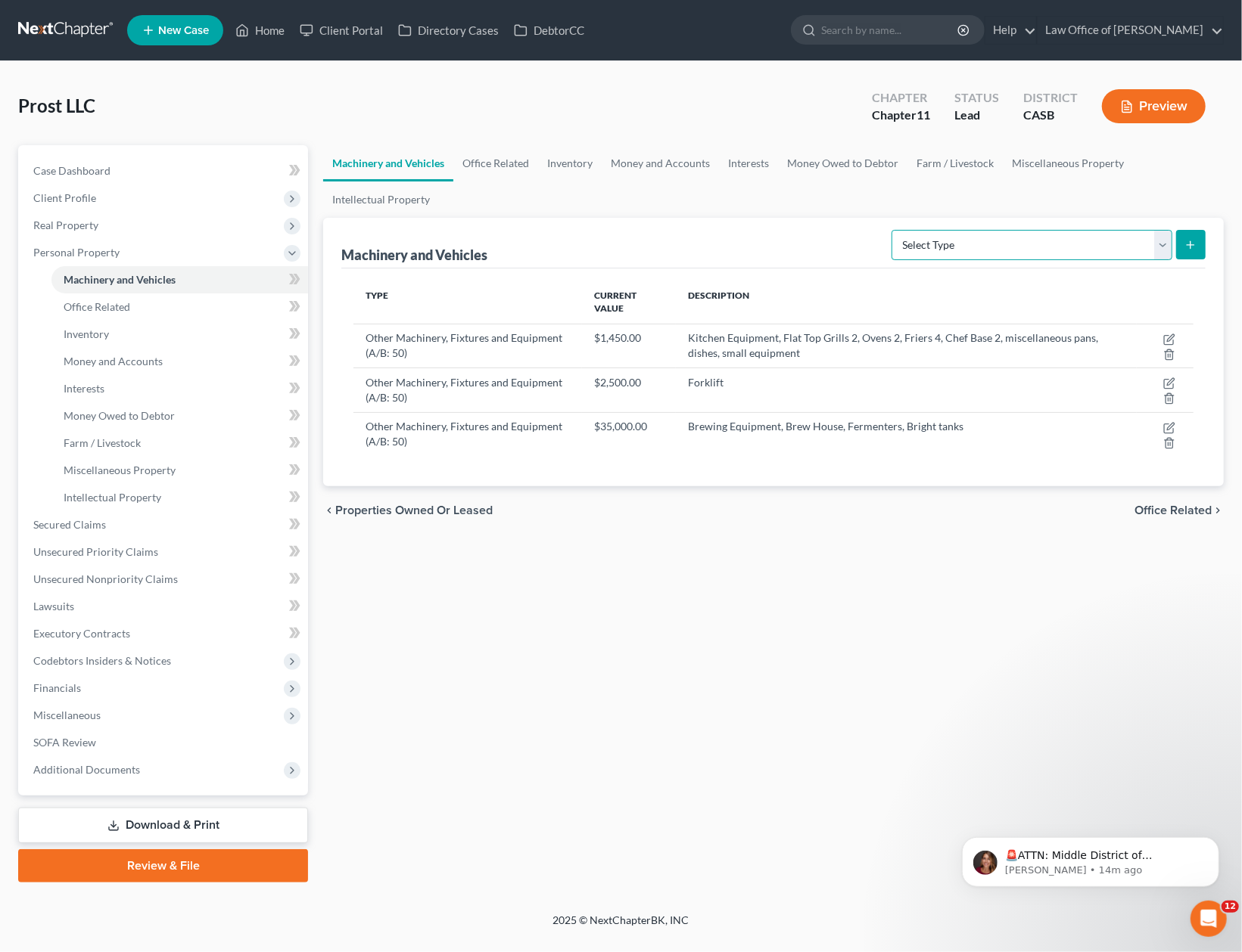
click at [891, 230] on select "Select Type Aircraft (A/B: 49) Other Machinery, Fixtures and Equipment (A/B: 50…" at bounding box center [1031, 245] width 280 height 30
click at [955, 244] on select "Select Type Aircraft (A/B: 49) Other Machinery, Fixtures and Equipment (A/B: 50…" at bounding box center [1031, 245] width 280 height 30
click at [86, 365] on span "Money and Accounts" at bounding box center [112, 361] width 99 height 13
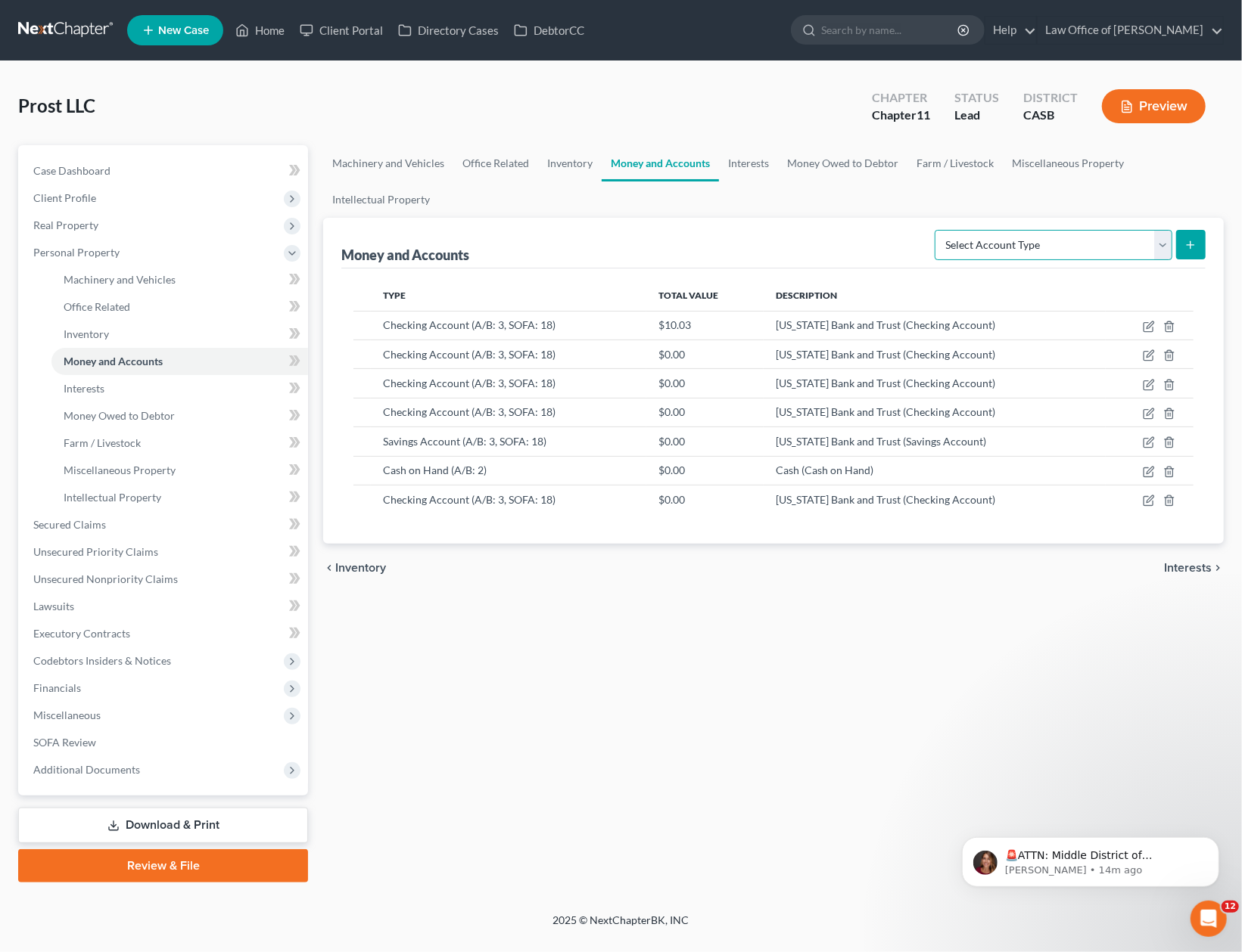
click at [934, 230] on select "Select Account Type Brokerage (A/B: 3, SOFA: 18) Cash on Hand (A/B: 2) Certific…" at bounding box center [1053, 245] width 238 height 30
click at [78, 383] on span "Interests" at bounding box center [83, 389] width 41 height 13
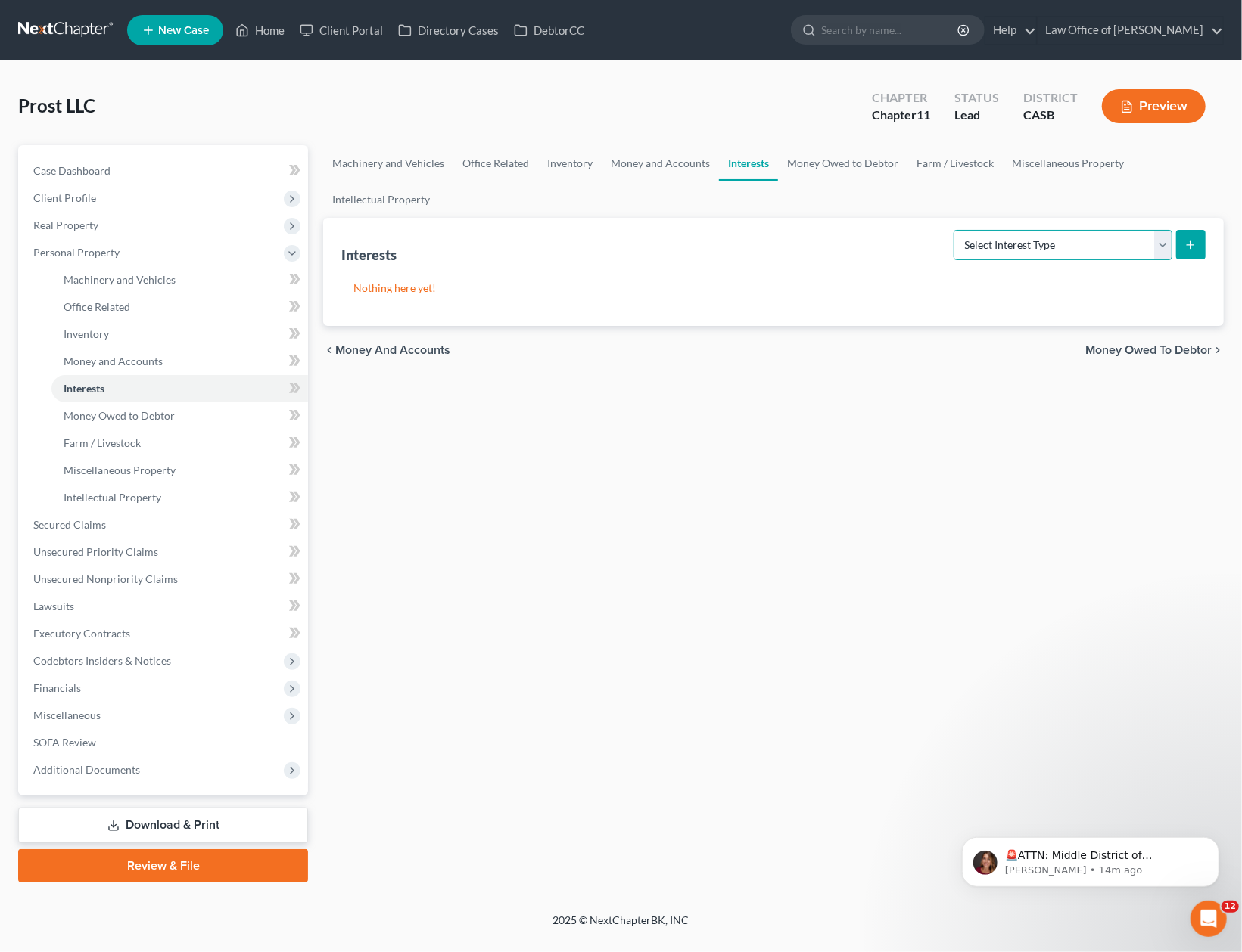
click at [953, 230] on select "Select Interest Type Bond (A/B: 16) Incorporated Business (A/B: 15) Insurance P…" at bounding box center [1063, 245] width 219 height 30
click at [114, 420] on span "Money Owed to Debtor" at bounding box center [119, 416] width 111 height 13
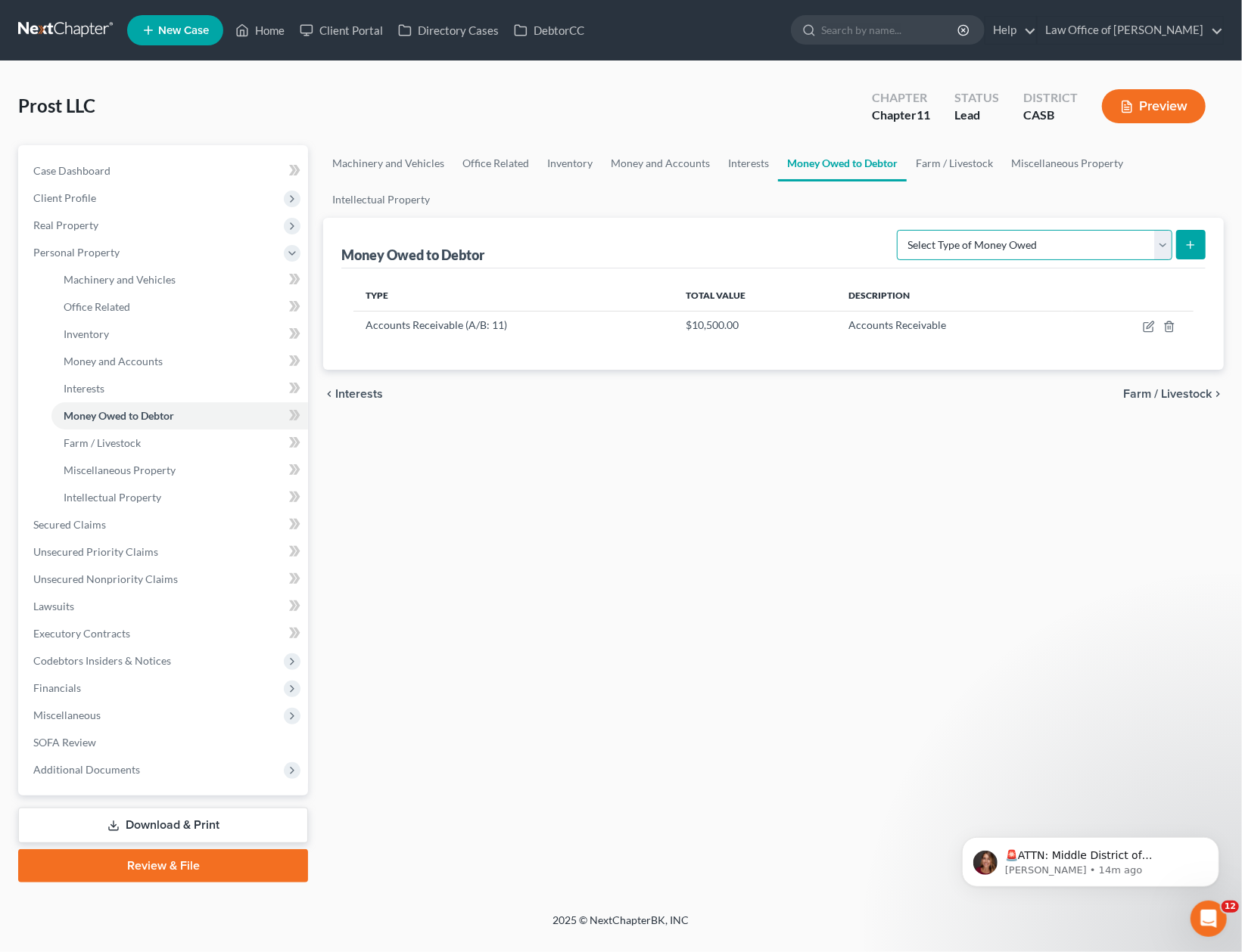
click at [897, 230] on select "Select Type of Money Owed Accounts Receivable (A/B: 11) Causes of Action Agains…" at bounding box center [1034, 245] width 276 height 30
click at [105, 470] on span "Miscellaneous Property" at bounding box center [119, 470] width 112 height 13
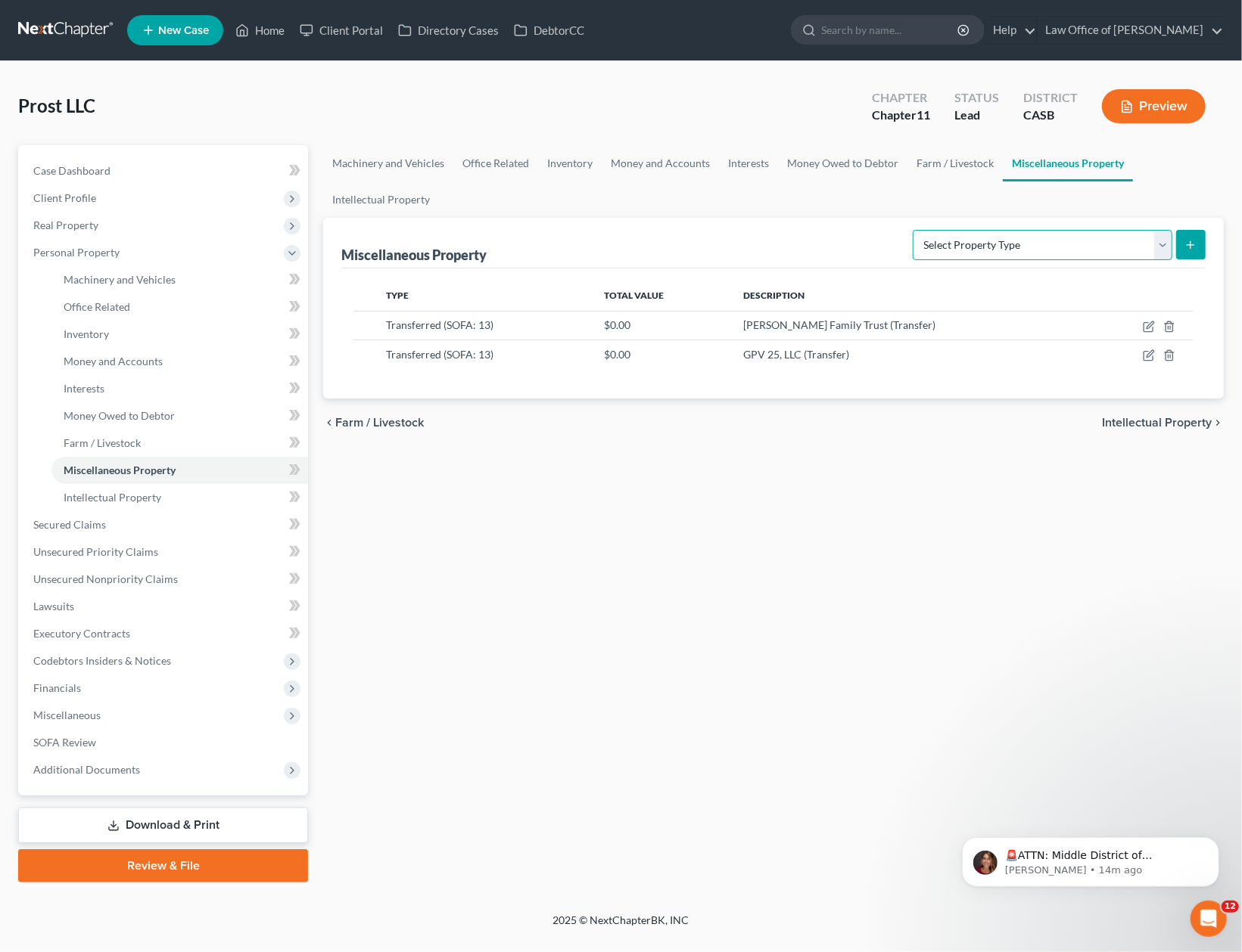
click at [913, 230] on select "Select Property Type Assigned for Creditor Benefit [DATE] (SOFA: 8) Assigned to…" at bounding box center [1042, 245] width 260 height 30
click at [89, 502] on span "Intellectual Property" at bounding box center [111, 497] width 97 height 13
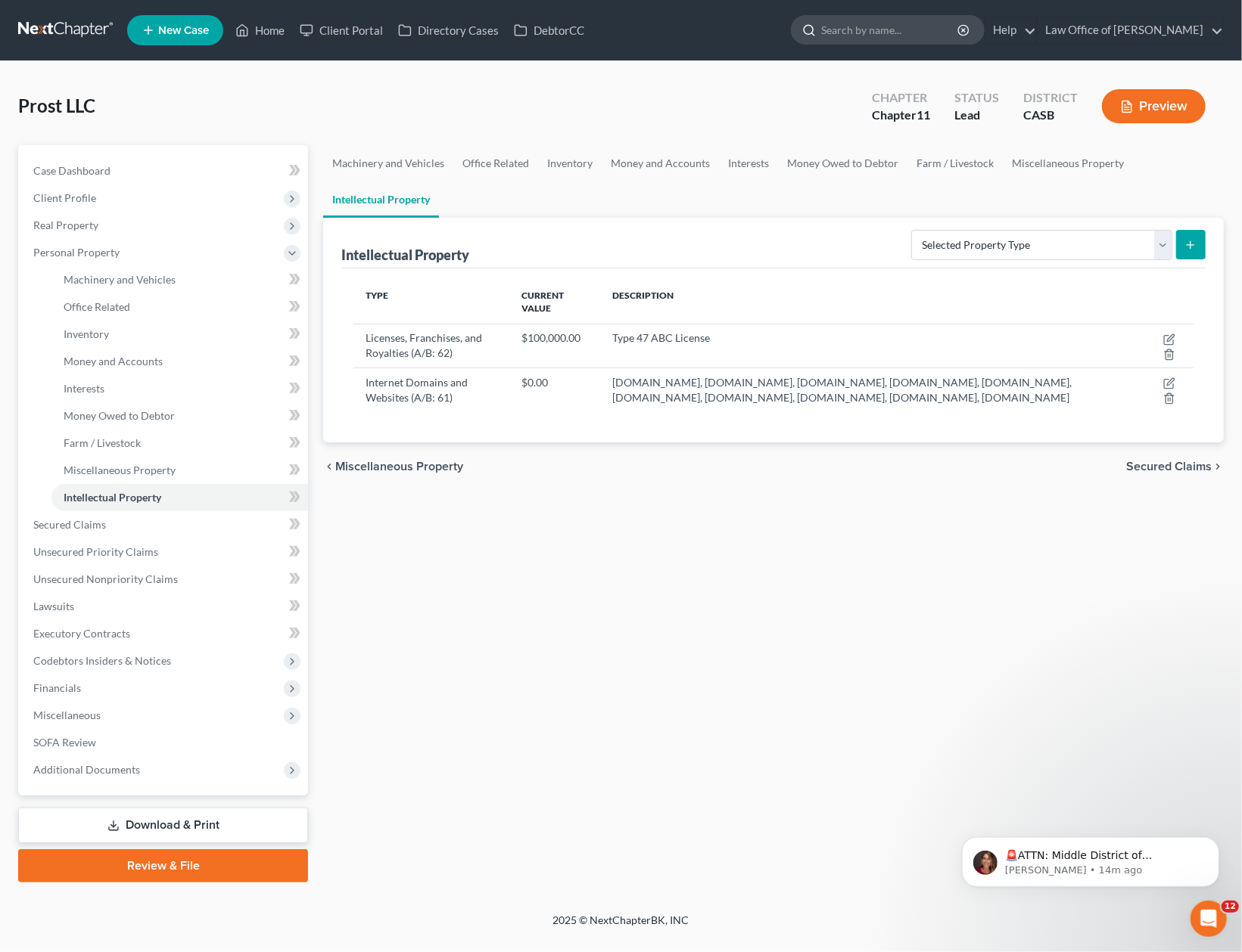
click at [879, 28] on input "search" at bounding box center [890, 30] width 139 height 28
type input "deposits"
click at [129, 360] on span "Money and Accounts" at bounding box center [112, 361] width 99 height 13
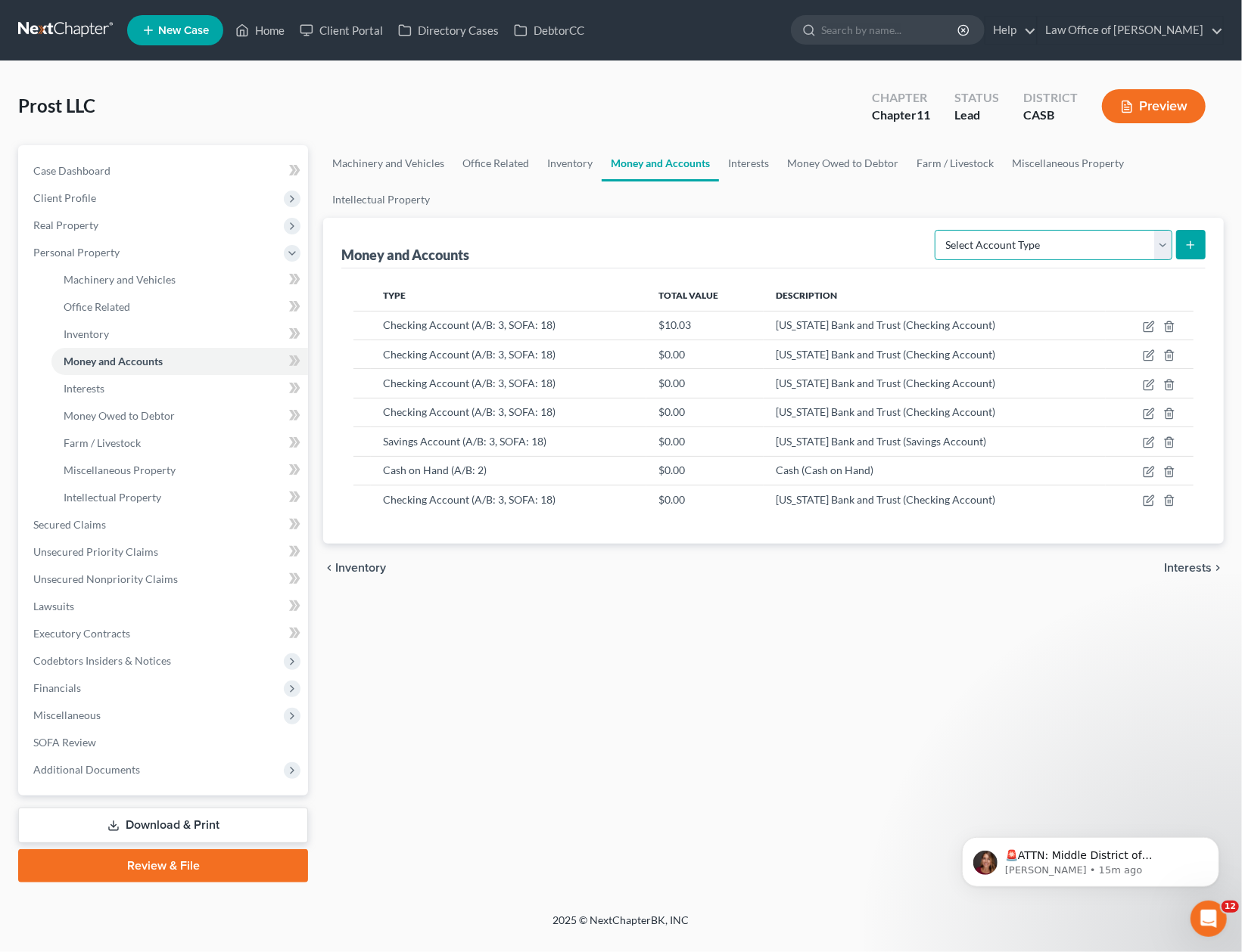
click at [934, 230] on select "Select Account Type Brokerage (A/B: 3, SOFA: 18) Cash on Hand (A/B: 2) Certific…" at bounding box center [1053, 245] width 238 height 30
select select "security_deposits"
click option "Security Deposits or Prepayments (A/B: 7)" at bounding box center [0, 0] width 0 height 0
click at [1195, 246] on icon "submit" at bounding box center [1190, 244] width 12 height 12
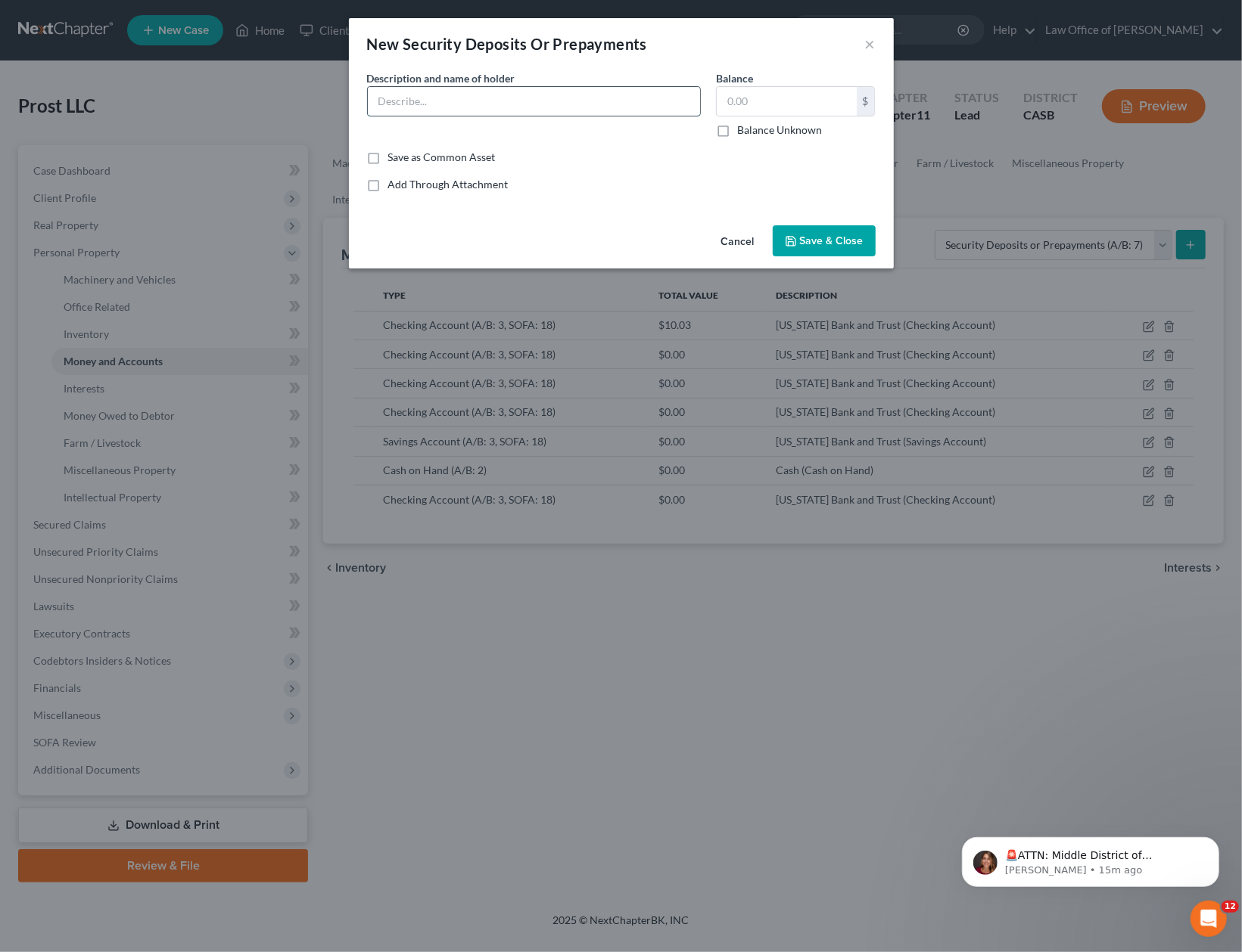
click at [530, 96] on input "text" at bounding box center [534, 101] width 332 height 28
